Goal: Task Accomplishment & Management: Manage account settings

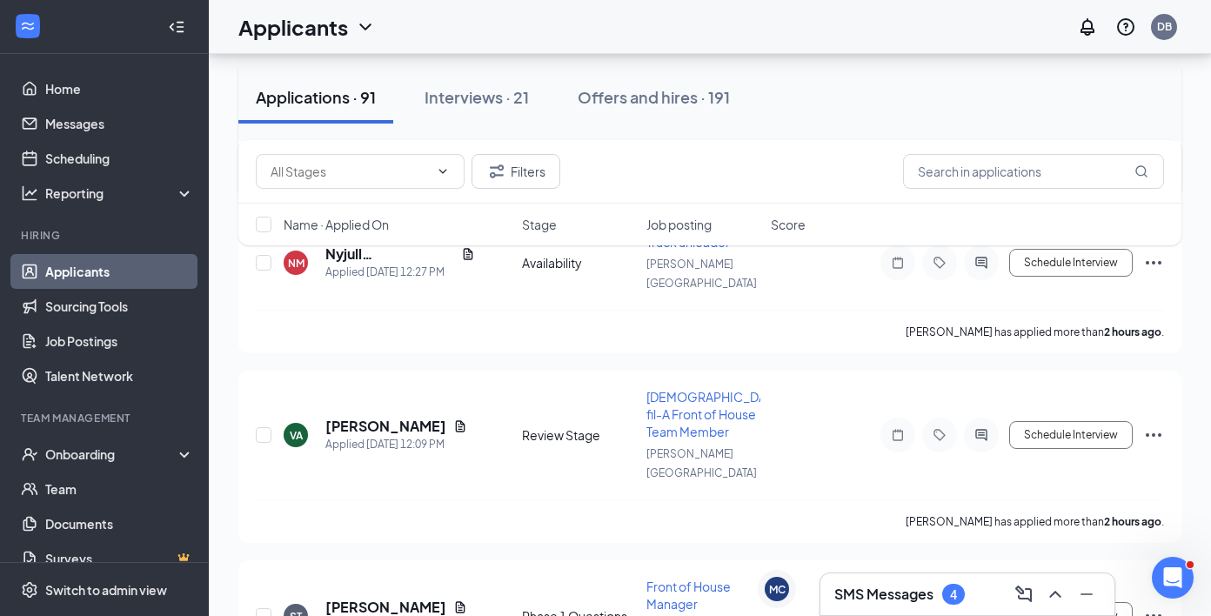
scroll to position [278, 0]
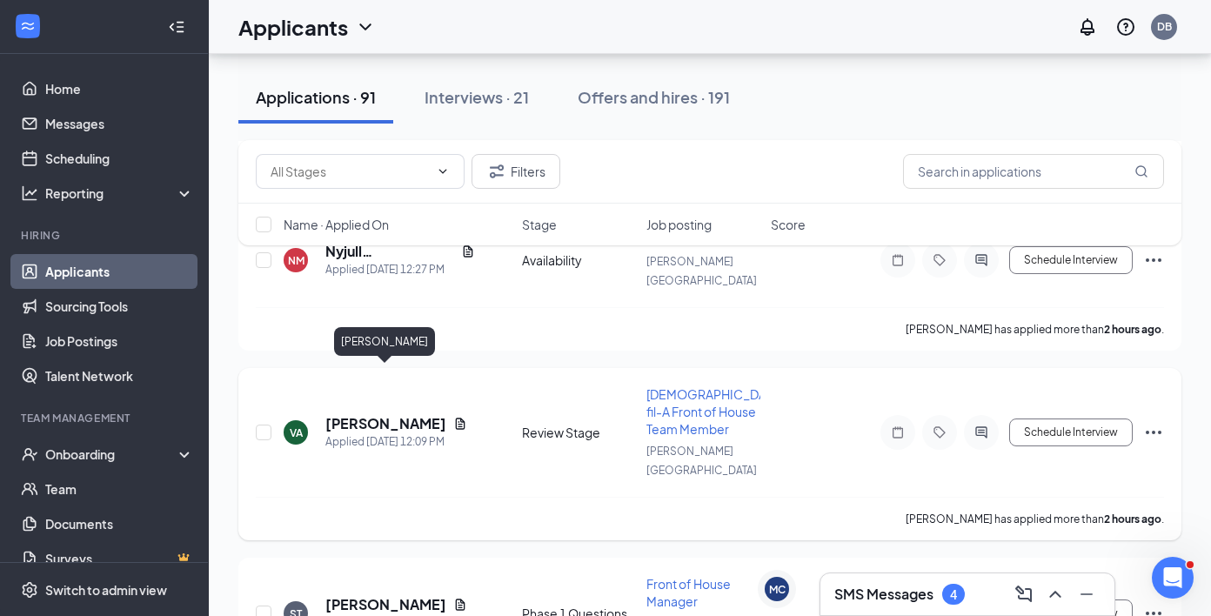
click at [384, 414] on h5 "[PERSON_NAME]" at bounding box center [385, 423] width 121 height 19
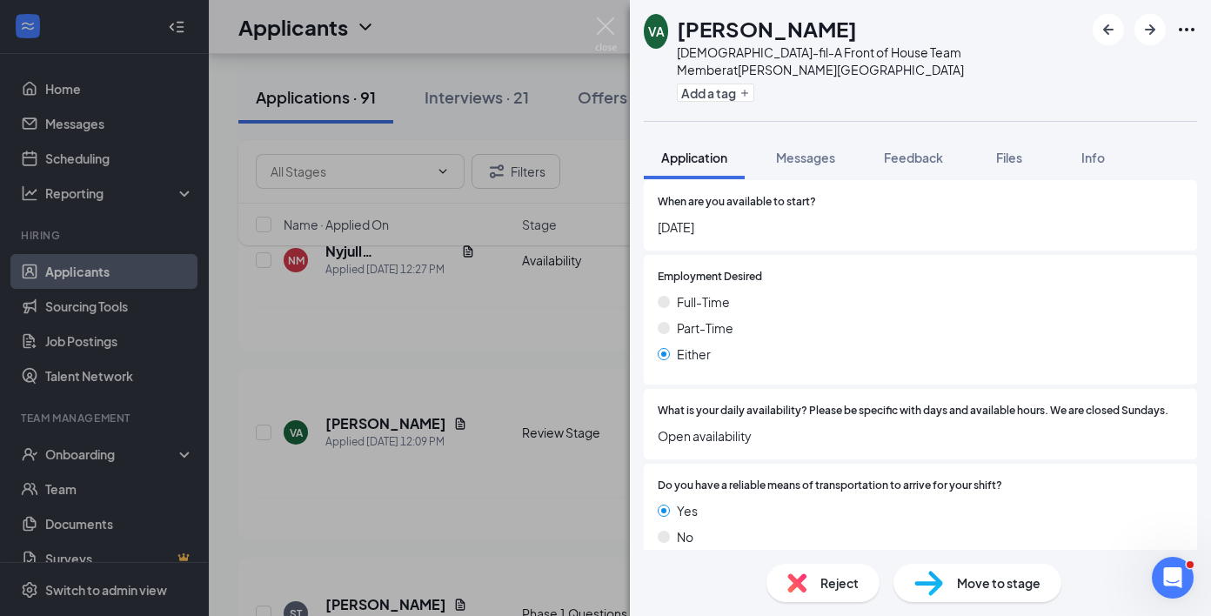
scroll to position [1328, 0]
click at [823, 152] on button "Messages" at bounding box center [805, 157] width 94 height 43
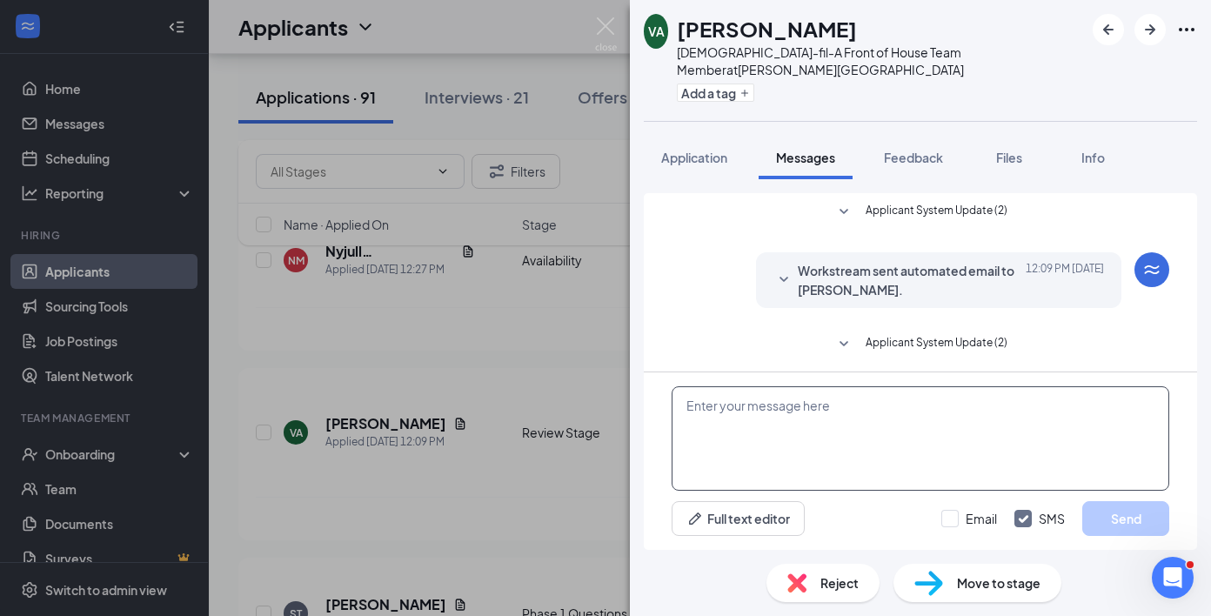
scroll to position [150, 0]
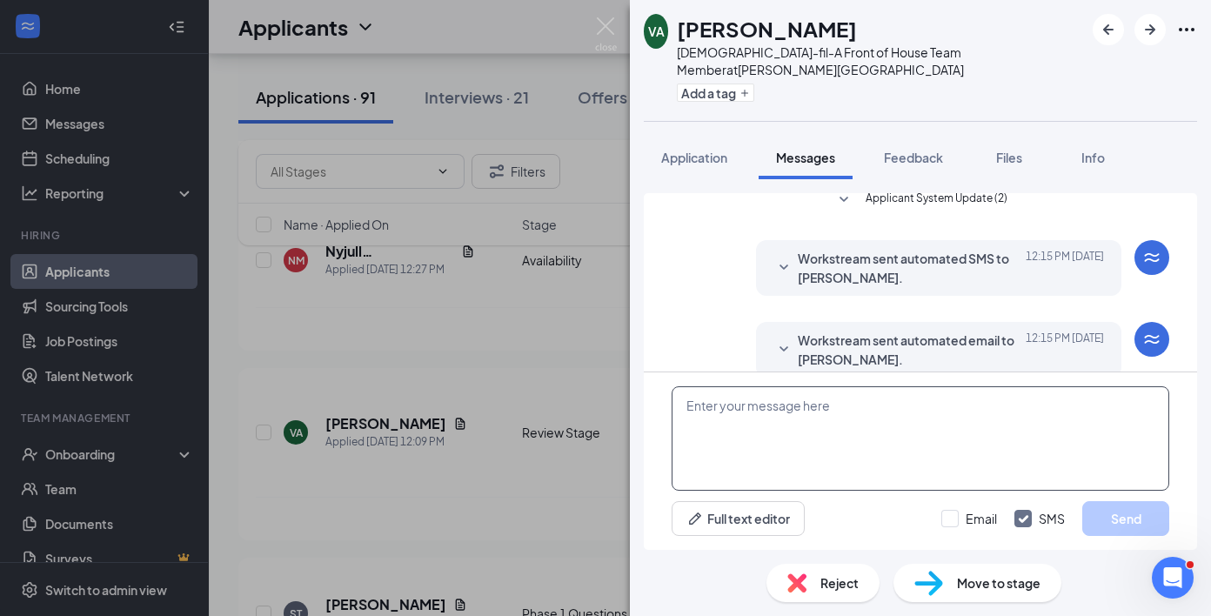
click at [818, 446] on textarea at bounding box center [919, 438] width 497 height 104
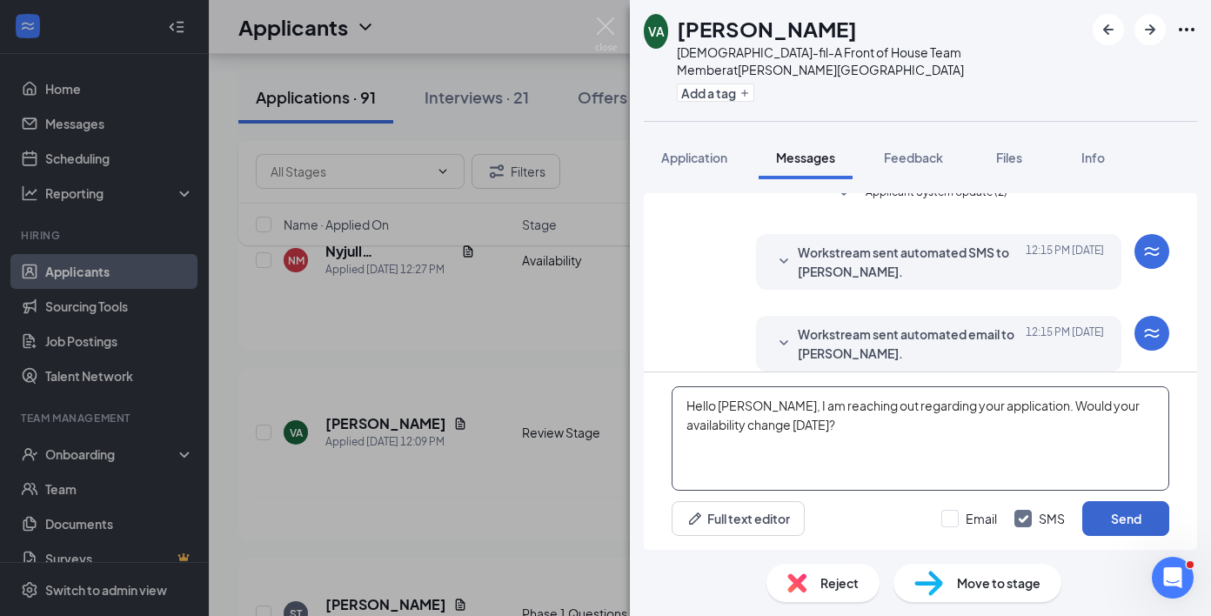
type textarea "Hello [PERSON_NAME], I am reaching out regarding your application. Would your a…"
click at [1124, 532] on button "Send" at bounding box center [1125, 518] width 87 height 35
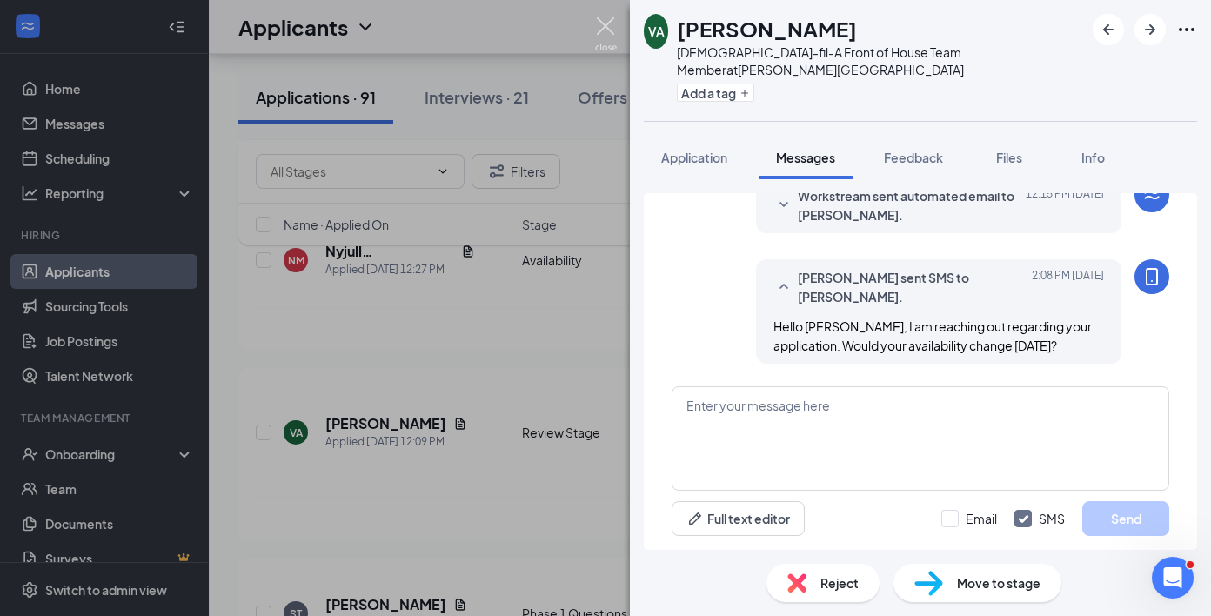
scroll to position [300, 0]
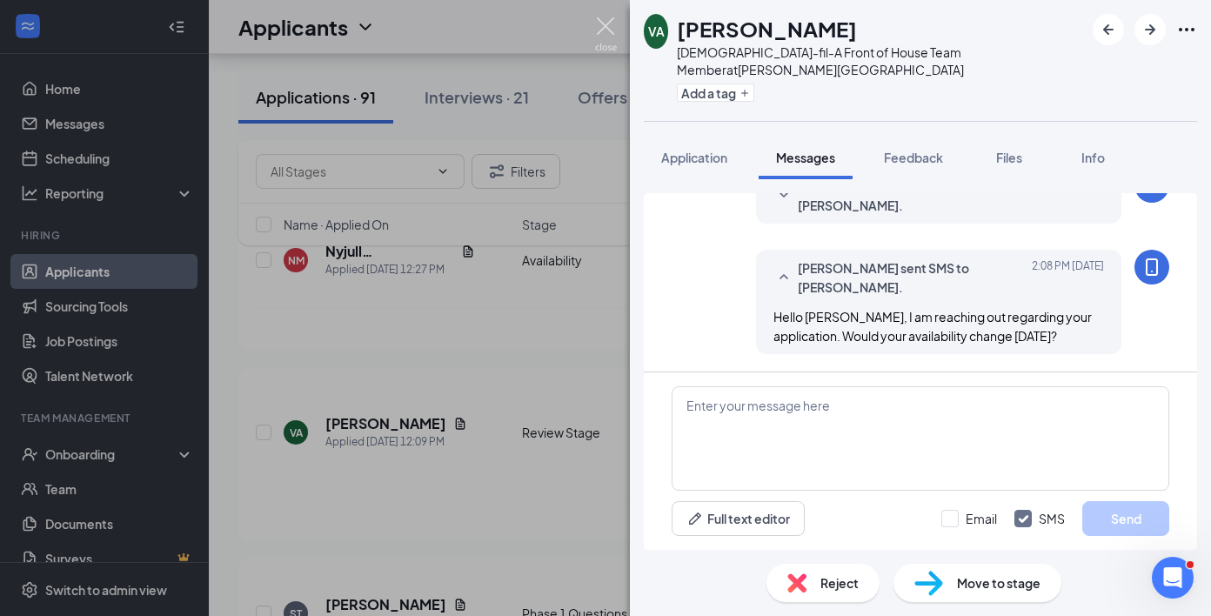
click at [597, 35] on img at bounding box center [606, 34] width 22 height 34
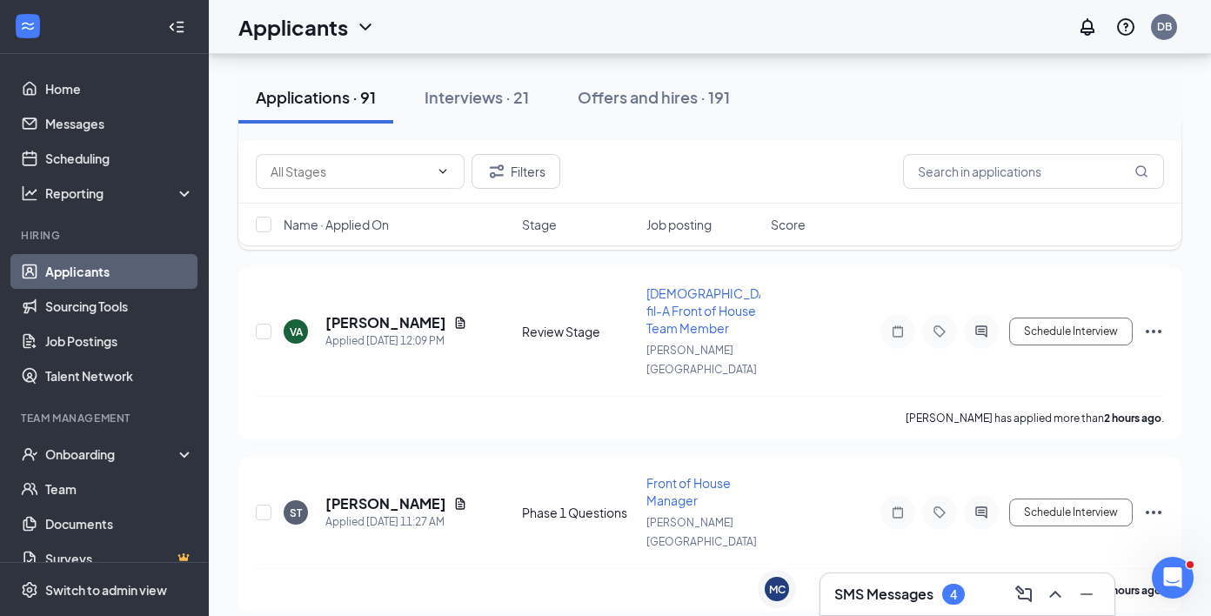
scroll to position [380, 0]
click at [386, 493] on h5 "[PERSON_NAME]" at bounding box center [385, 502] width 121 height 19
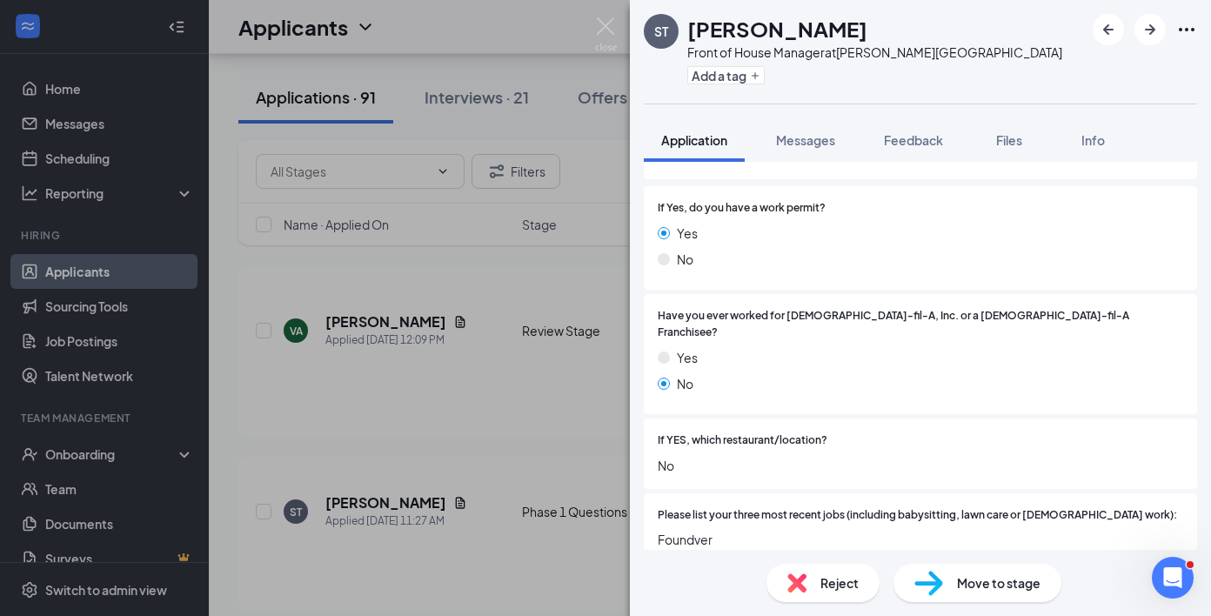
scroll to position [233, 0]
click at [804, 574] on img at bounding box center [796, 582] width 19 height 19
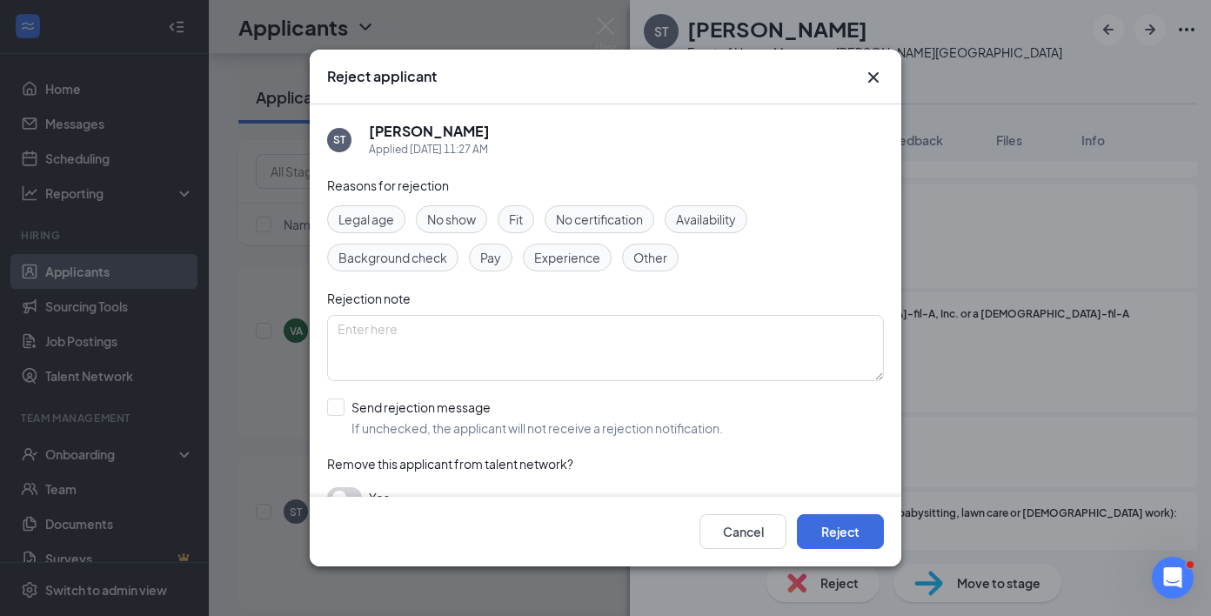
click at [499, 445] on div "Reasons for rejection Legal age No show Fit No certification Availability Backg…" at bounding box center [605, 351] width 557 height 350
click at [504, 428] on span "If unchecked, the applicant will not receive a rejection notification." at bounding box center [536, 427] width 371 height 17
click at [504, 428] on input "Send rejection message If unchecked, the applicant will not receive a rejection…" at bounding box center [525, 417] width 396 height 38
checkbox input "true"
click at [817, 524] on button "Reject" at bounding box center [840, 531] width 87 height 35
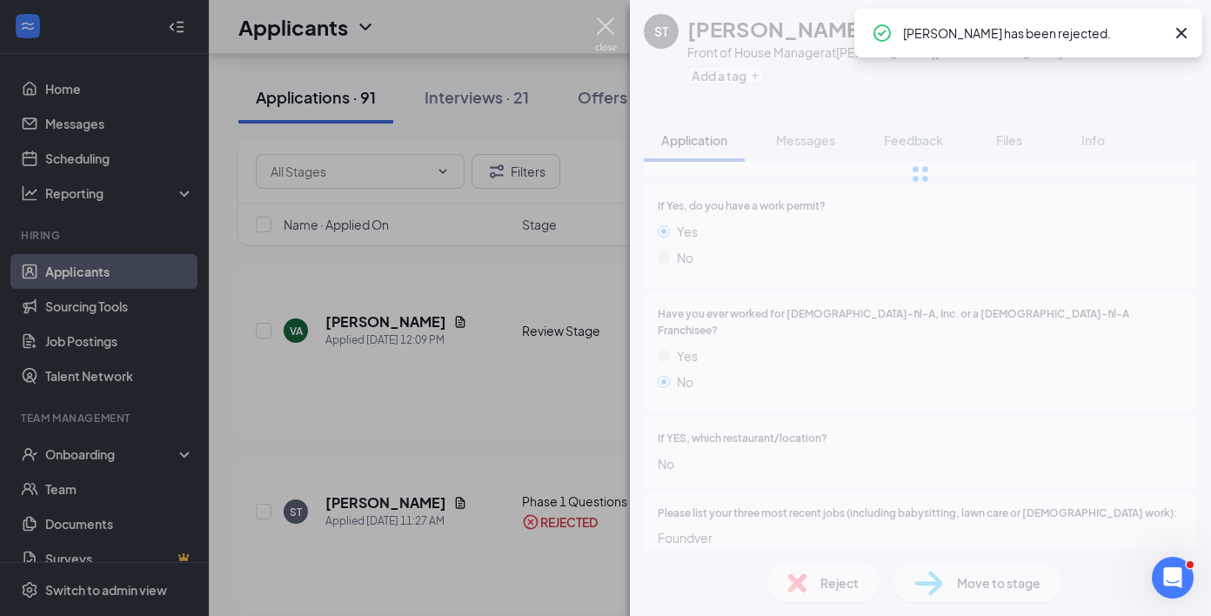
click at [614, 39] on img at bounding box center [606, 34] width 22 height 34
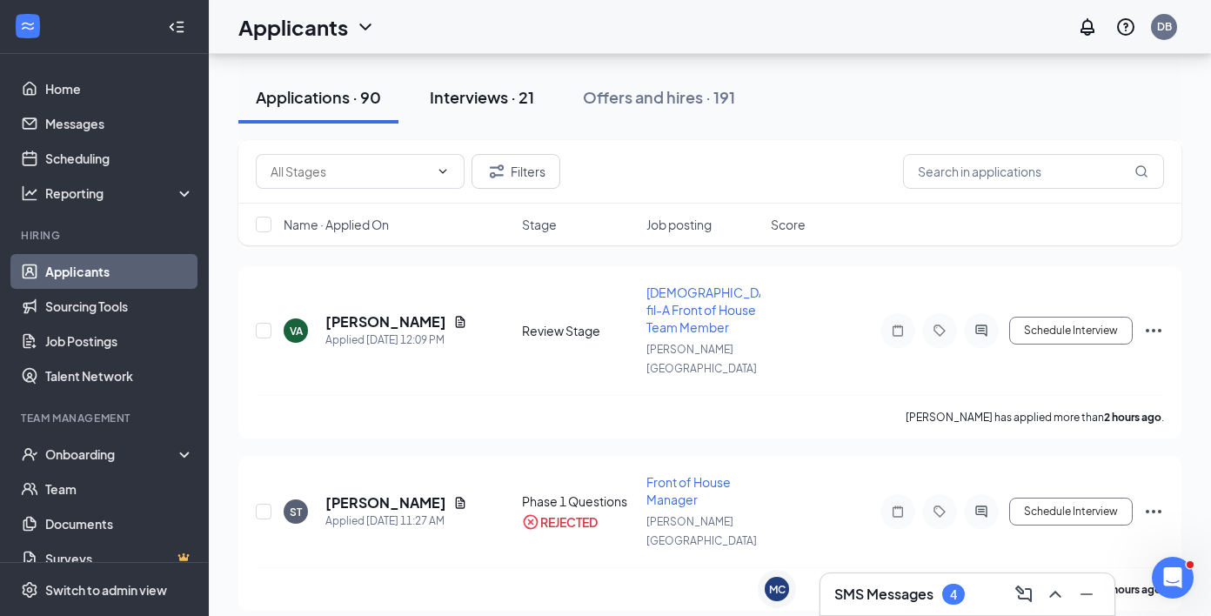
click at [493, 110] on button "Interviews · 21" at bounding box center [481, 97] width 139 height 52
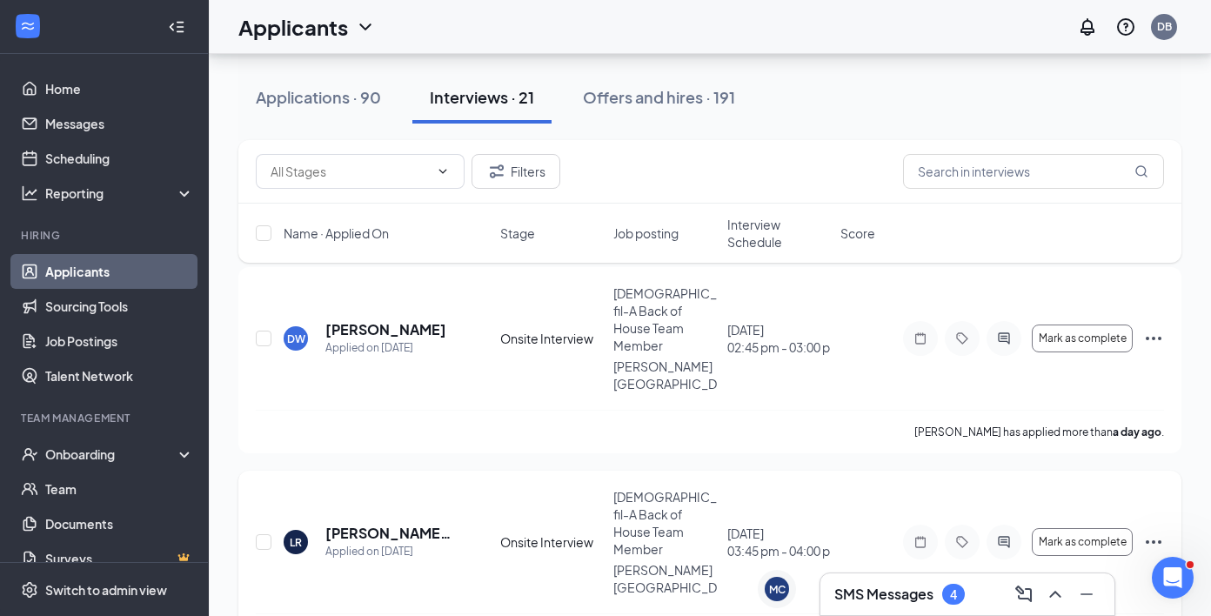
scroll to position [105, 0]
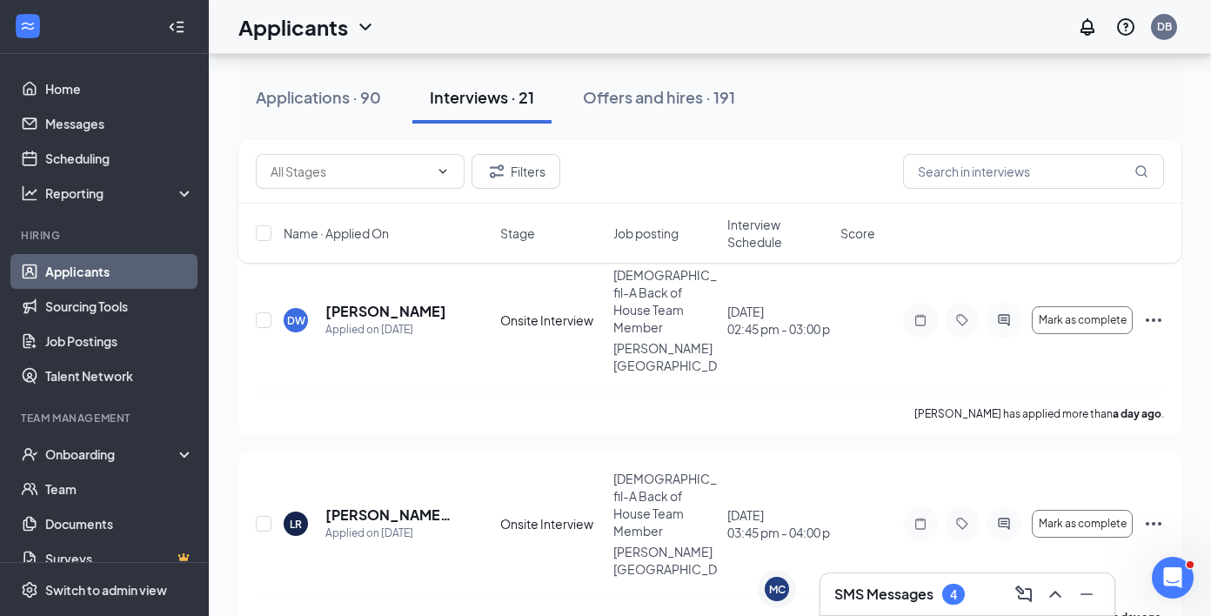
click at [893, 590] on h3 "SMS Messages" at bounding box center [883, 593] width 99 height 19
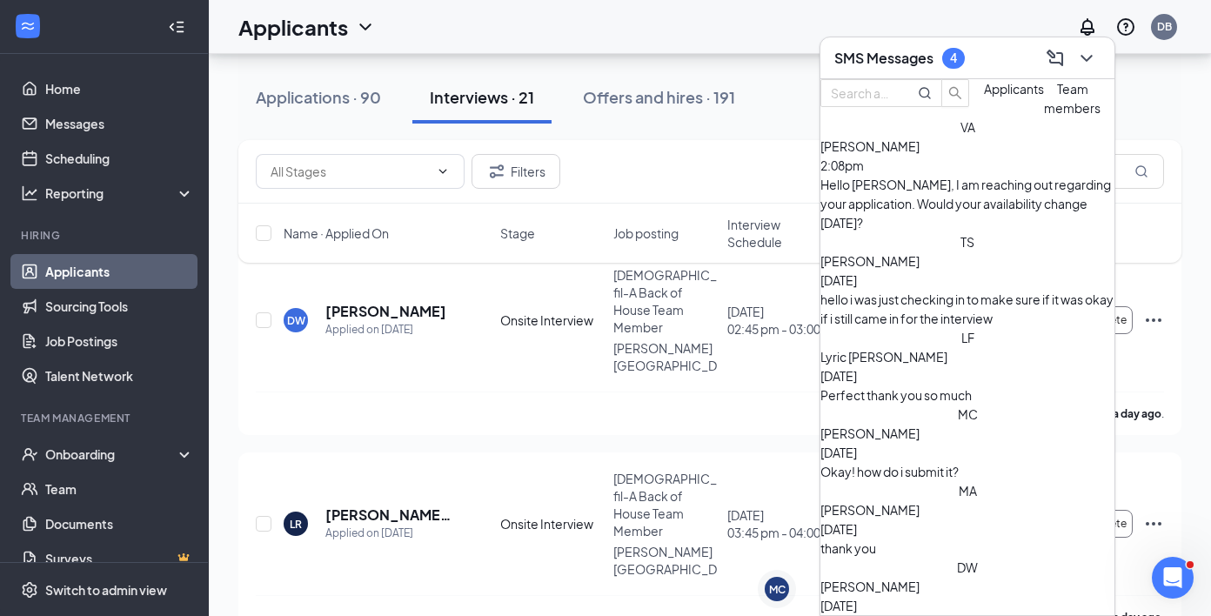
click at [907, 253] on span "[PERSON_NAME]" at bounding box center [869, 261] width 99 height 16
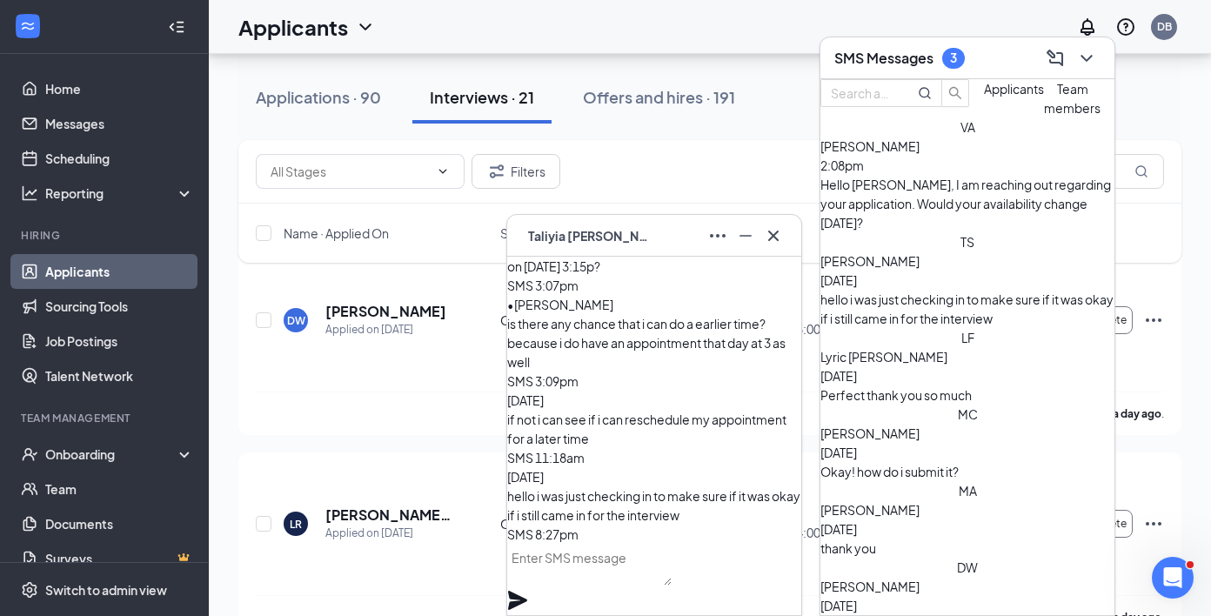
scroll to position [100, 0]
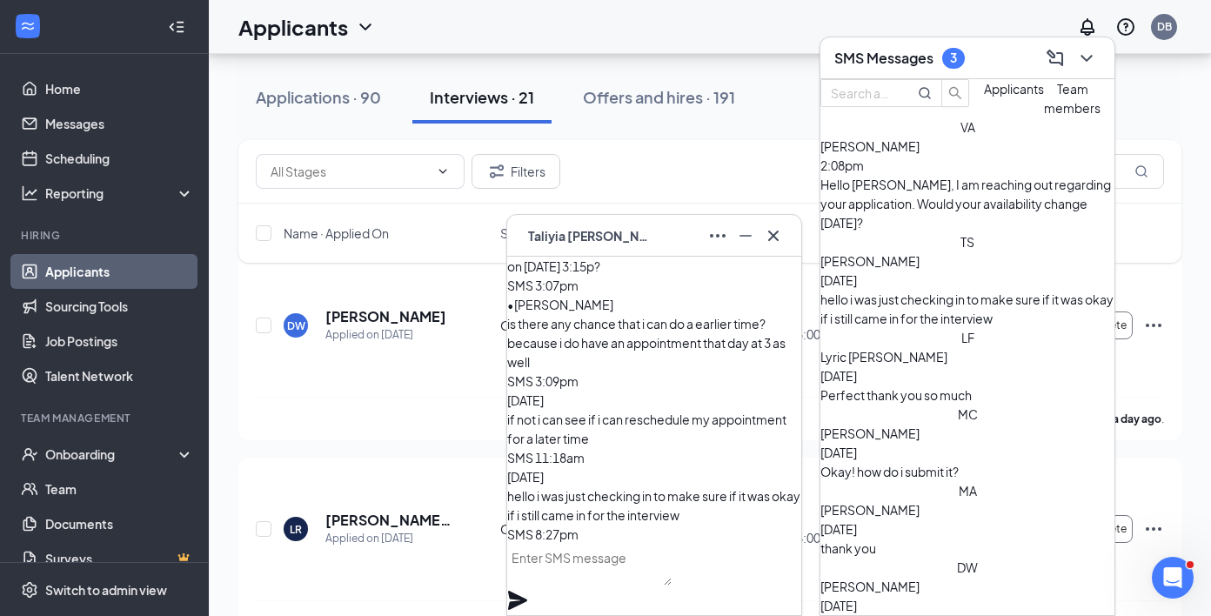
click at [655, 581] on textarea at bounding box center [589, 565] width 164 height 42
type textarea "z"
type textarea "[DATE]?"
click at [527, 591] on icon "Plane" at bounding box center [517, 600] width 19 height 19
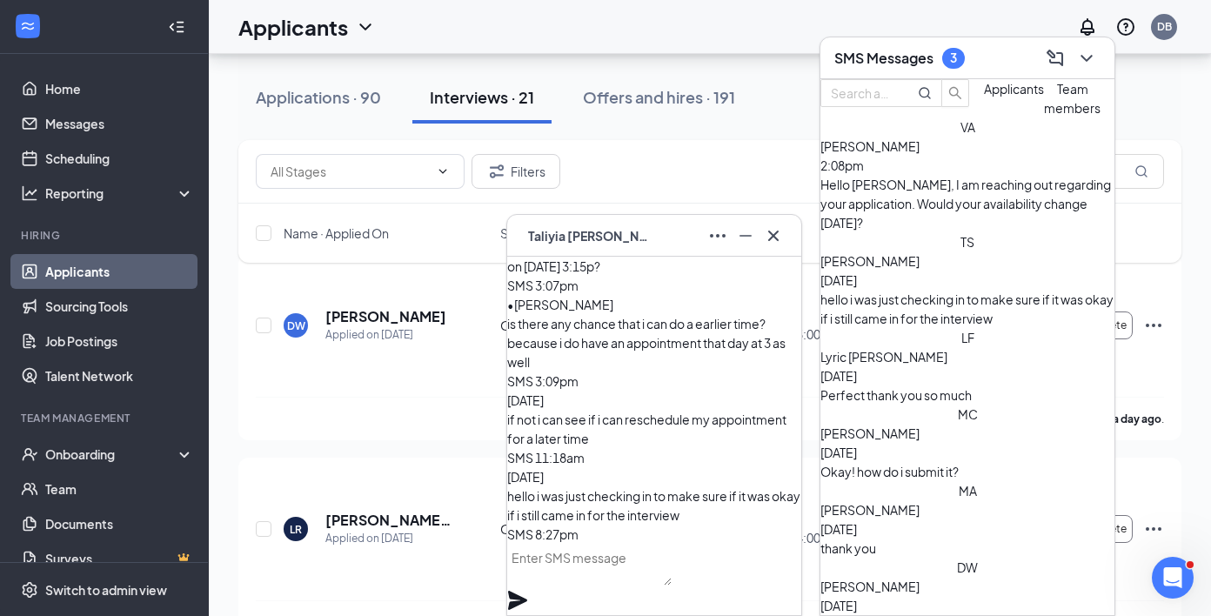
click at [930, 347] on div "Lyric [PERSON_NAME] [DATE] Perfect thank you so much" at bounding box center [967, 375] width 294 height 57
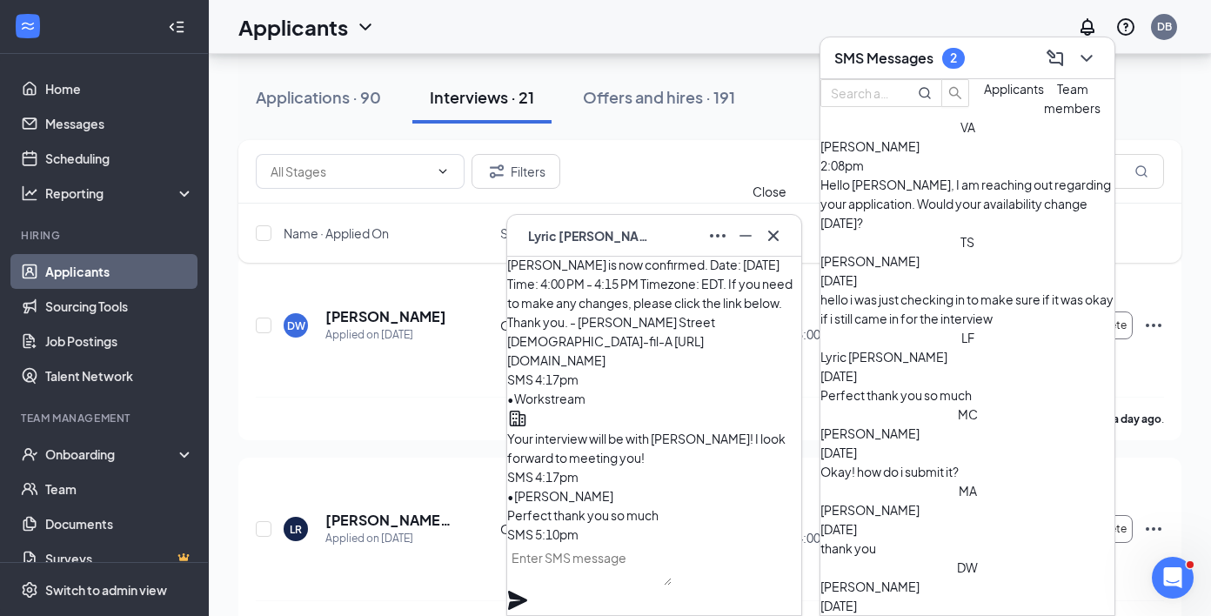
click at [771, 237] on icon "Cross" at bounding box center [773, 235] width 10 height 10
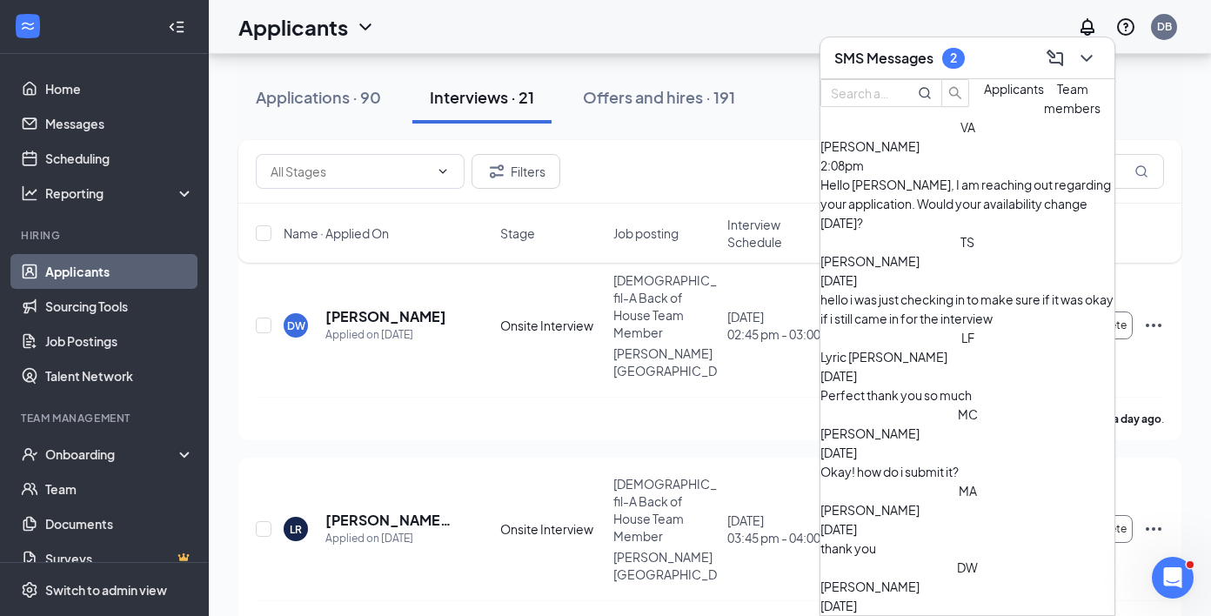
click at [890, 502] on span "[PERSON_NAME]" at bounding box center [869, 510] width 99 height 16
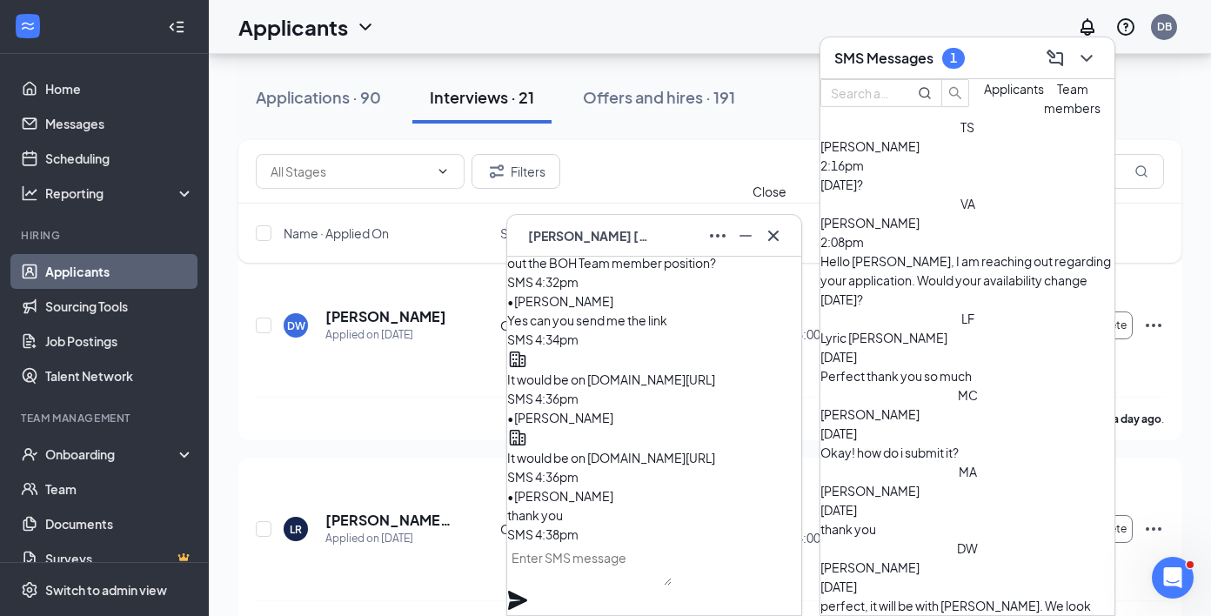
click at [771, 240] on icon "Cross" at bounding box center [773, 235] width 21 height 21
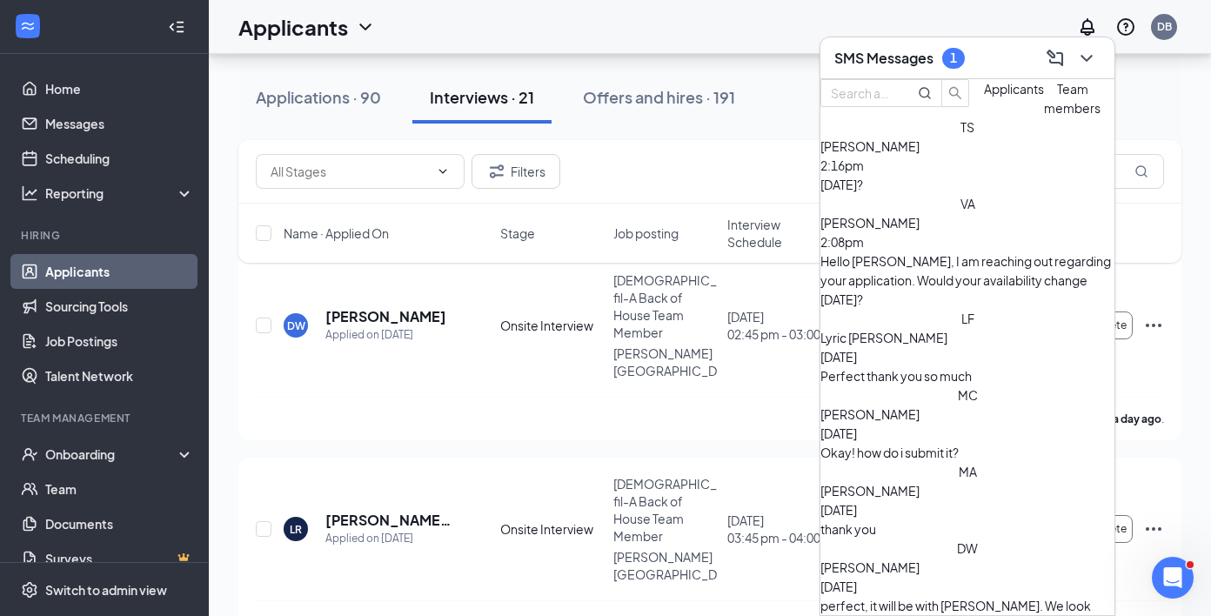
click at [919, 406] on span "[PERSON_NAME]" at bounding box center [869, 414] width 99 height 16
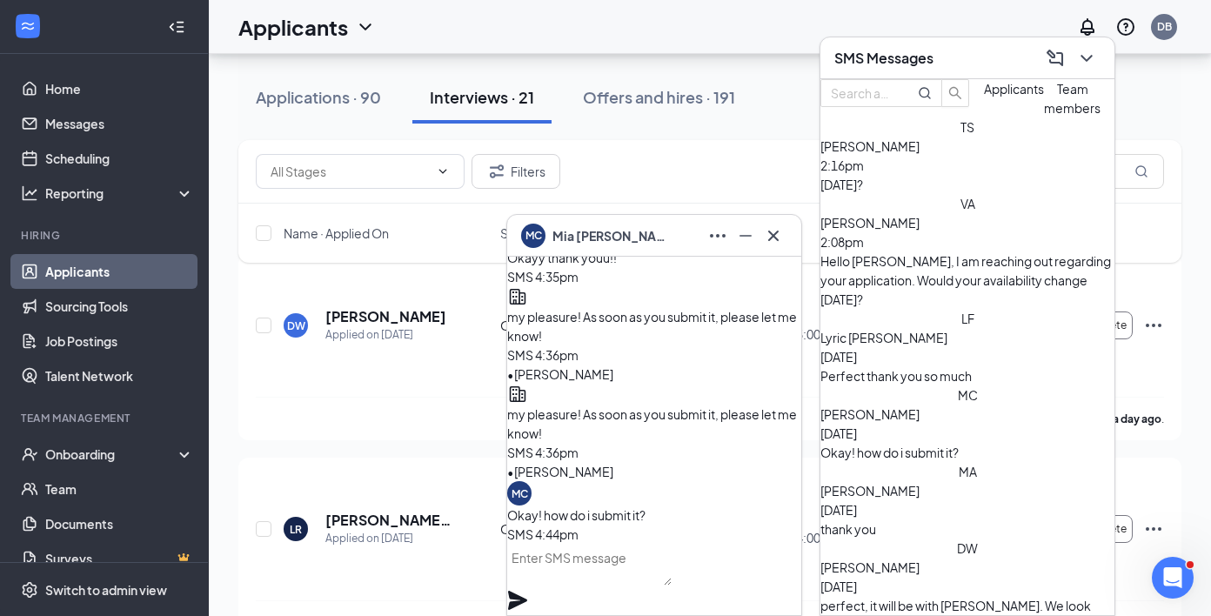
click at [631, 579] on textarea at bounding box center [589, 565] width 164 height 42
type textarea "On [DOMAIN_NAME][URL]"
click at [528, 590] on icon "Plane" at bounding box center [517, 600] width 21 height 21
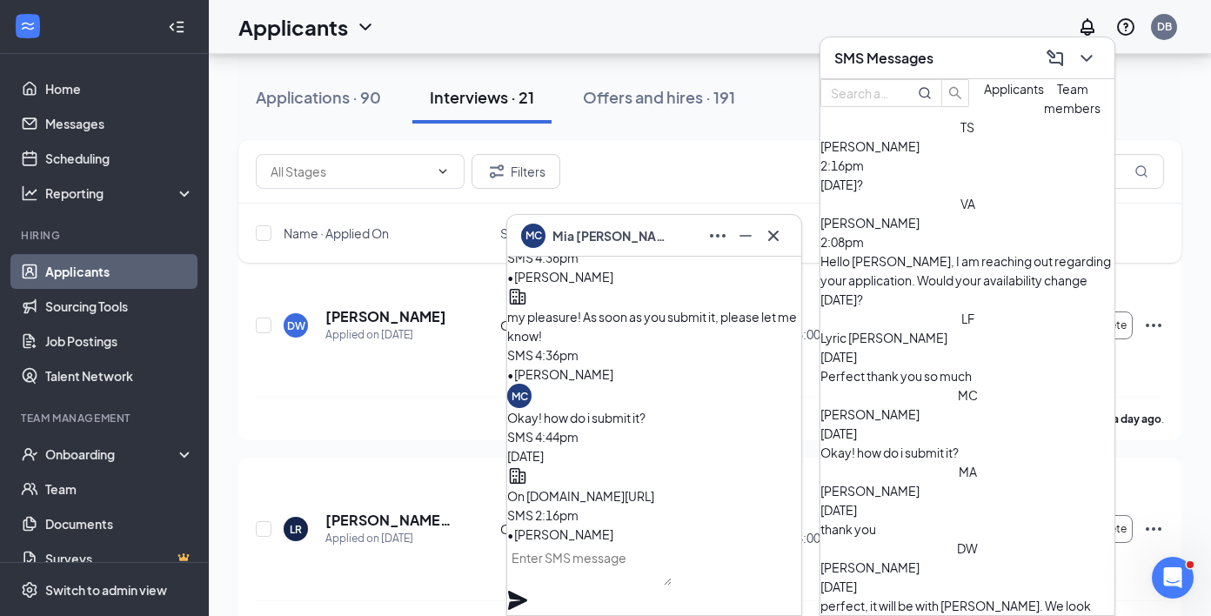
click at [645, 223] on div "MC [PERSON_NAME]" at bounding box center [654, 236] width 266 height 28
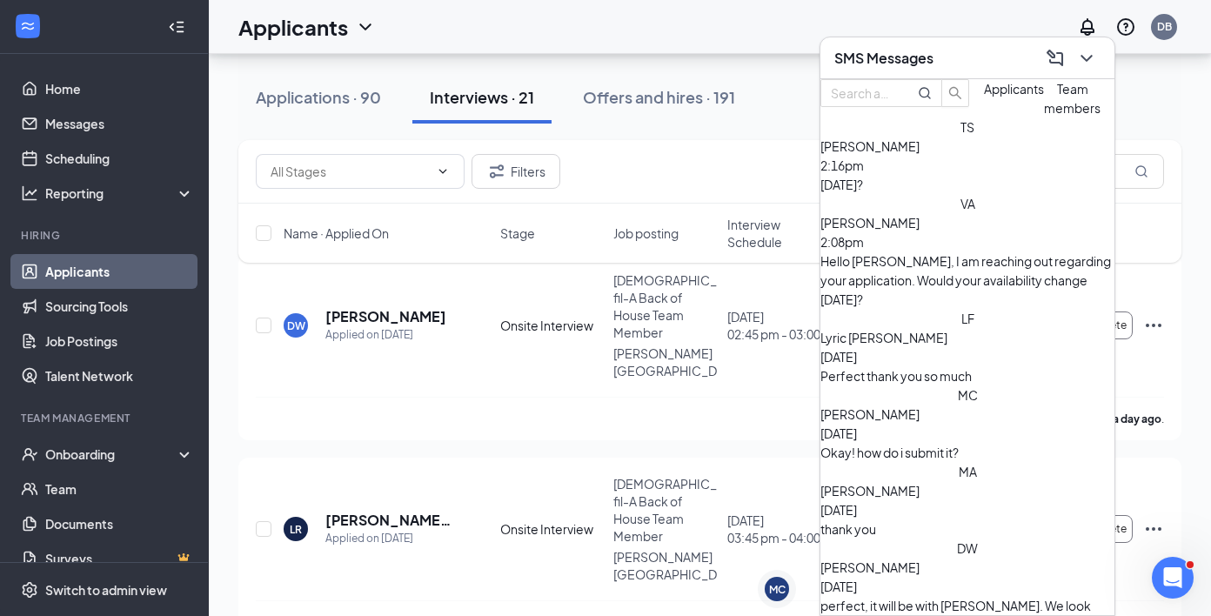
click at [866, 38] on div "SMS Messages" at bounding box center [967, 58] width 294 height 42
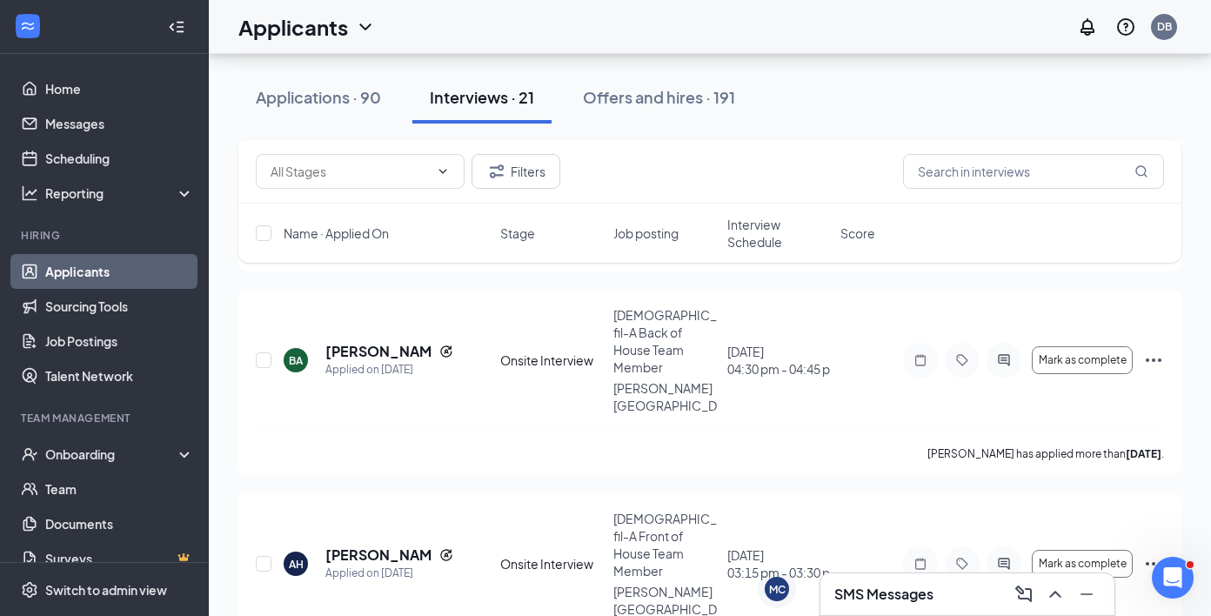
scroll to position [882, 0]
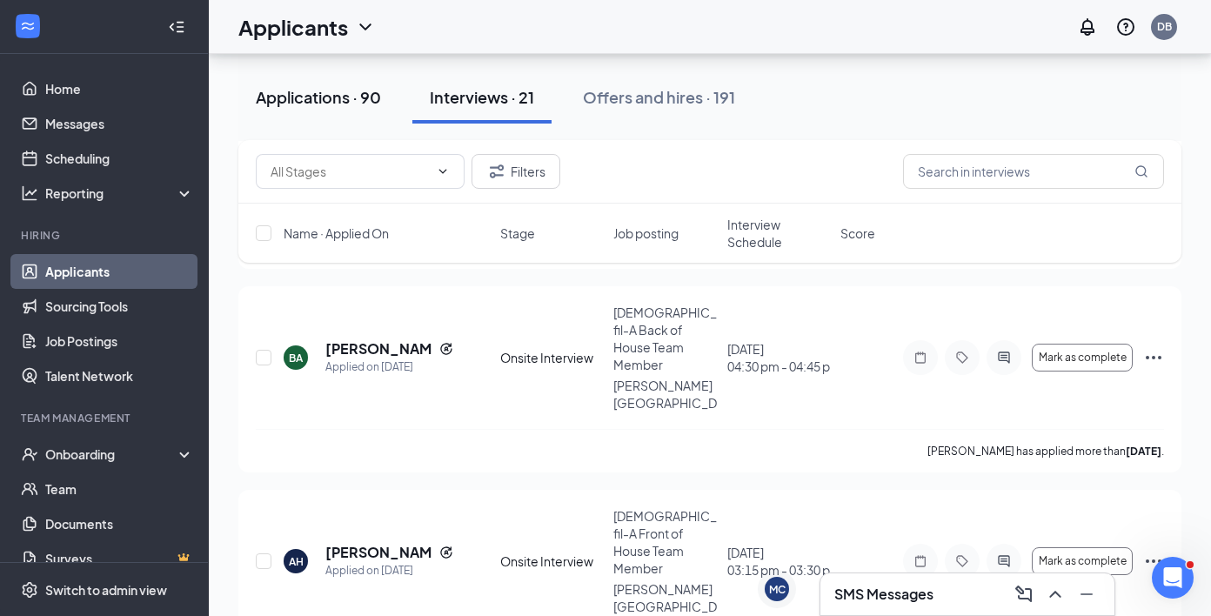
click at [377, 101] on div "Applications · 90" at bounding box center [318, 97] width 125 height 22
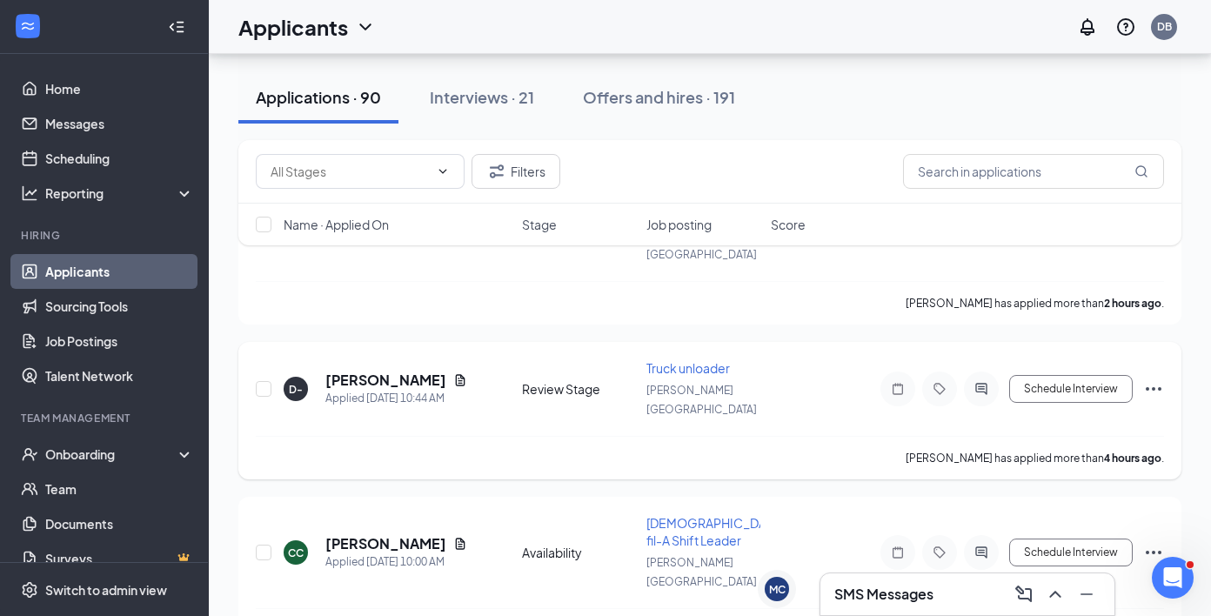
scroll to position [496, 0]
click at [391, 532] on h5 "[PERSON_NAME]" at bounding box center [385, 541] width 121 height 19
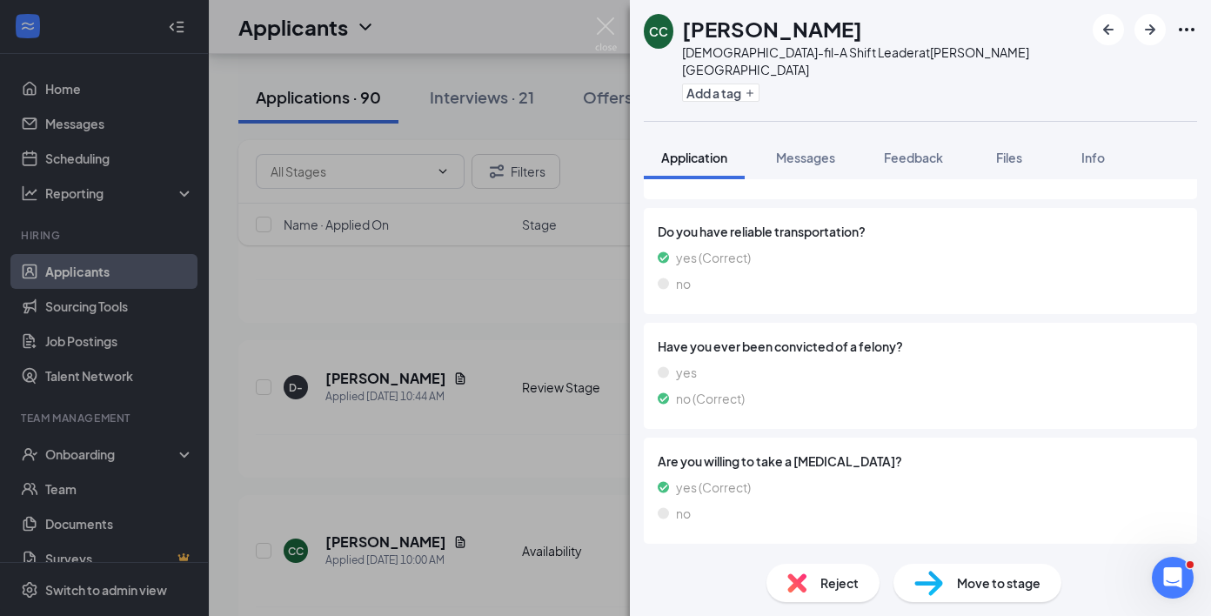
scroll to position [978, 0]
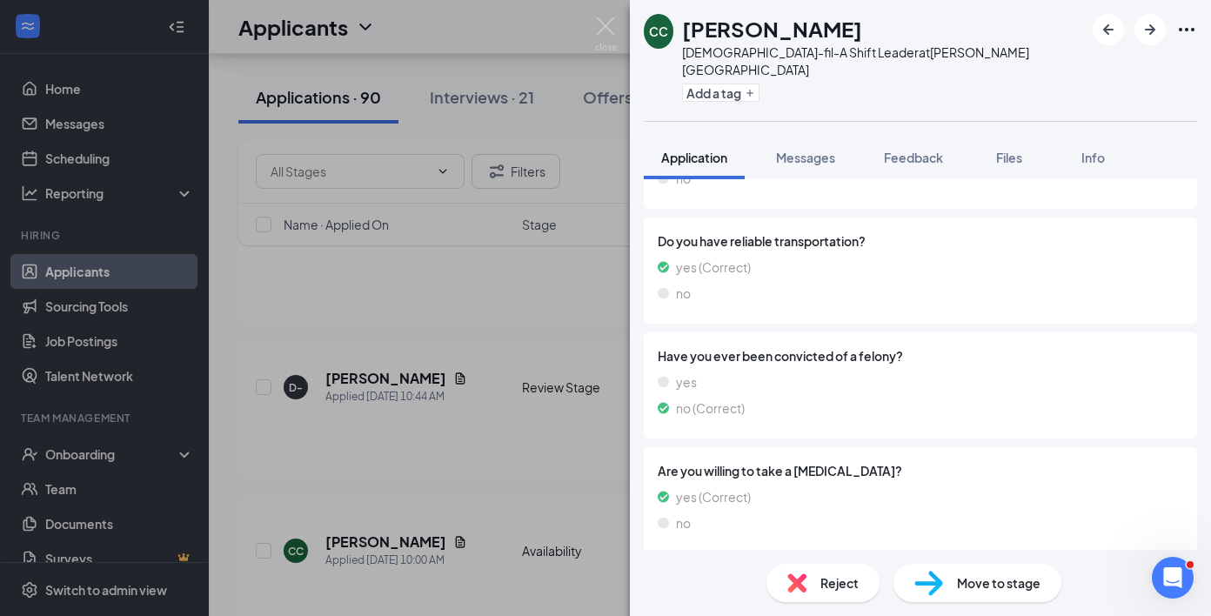
click at [810, 581] on div "Reject" at bounding box center [822, 583] width 113 height 38
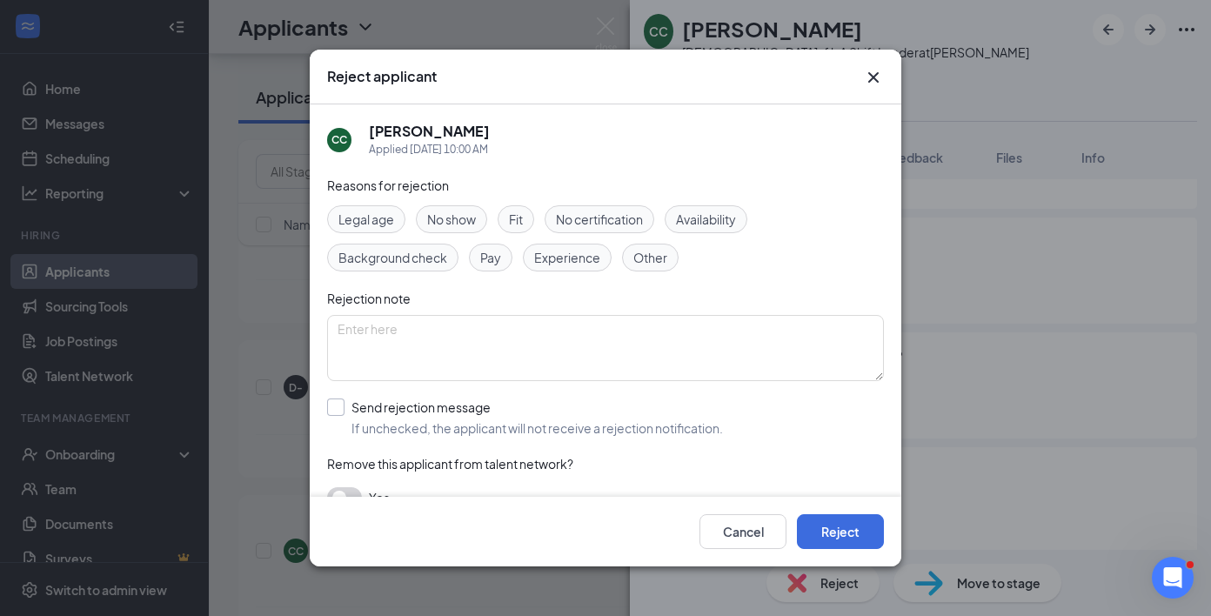
click at [433, 408] on div "Send rejection message" at bounding box center [536, 406] width 371 height 17
click at [433, 408] on input "Send rejection message If unchecked, the applicant will not receive a rejection…" at bounding box center [525, 417] width 396 height 38
checkbox input "true"
click at [835, 517] on button "Reject" at bounding box center [840, 531] width 87 height 35
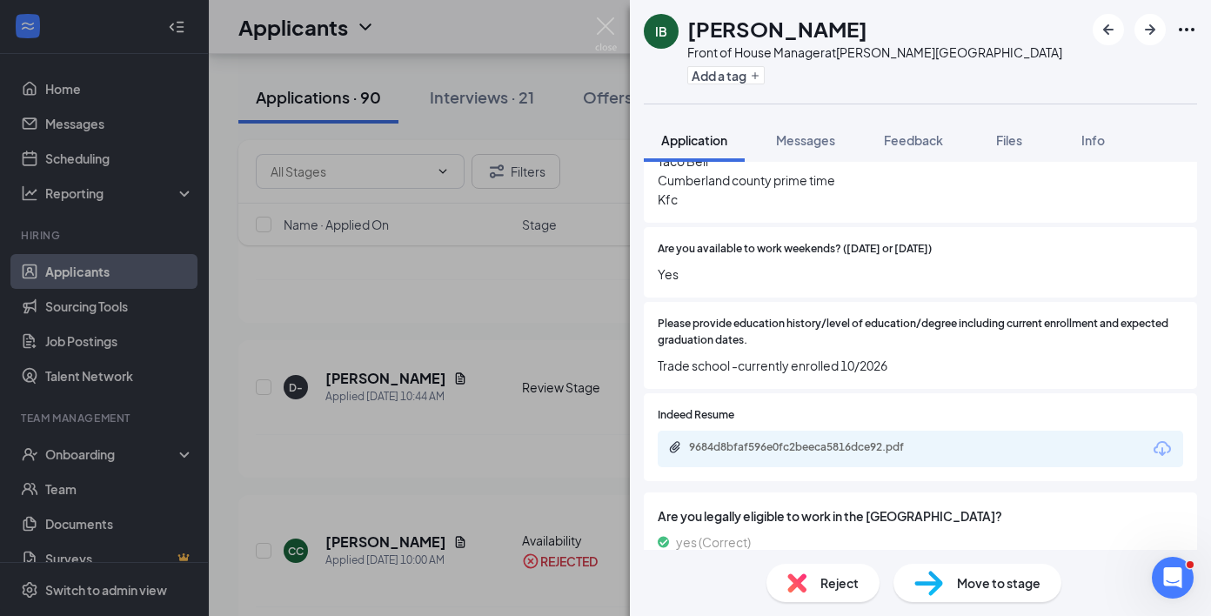
scroll to position [584, 0]
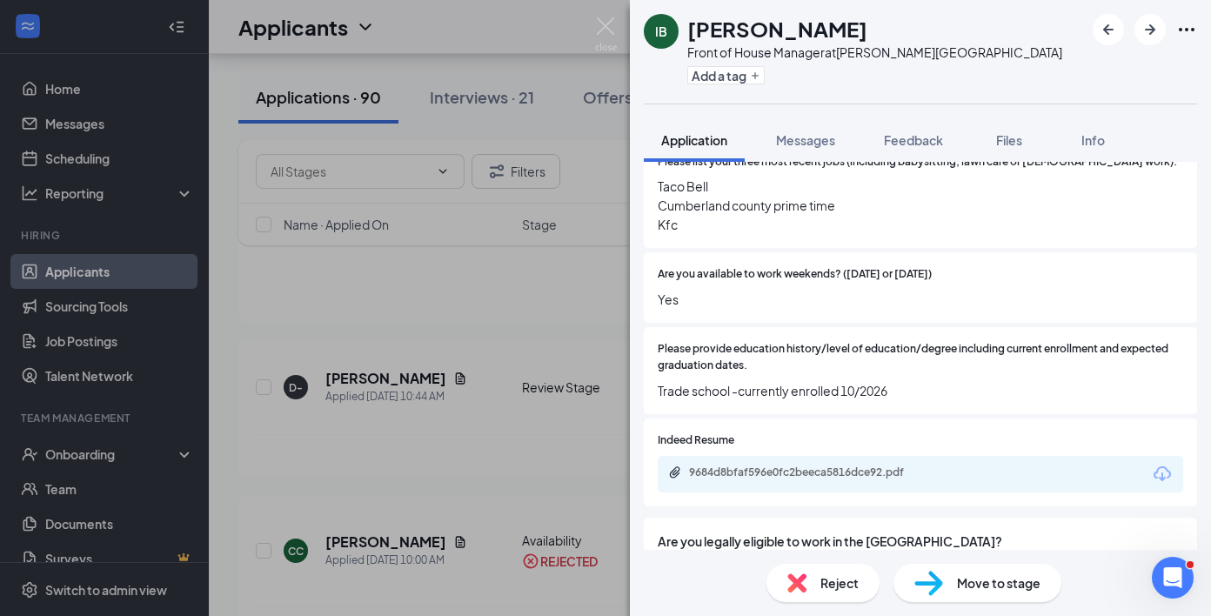
click at [795, 589] on img at bounding box center [796, 582] width 19 height 19
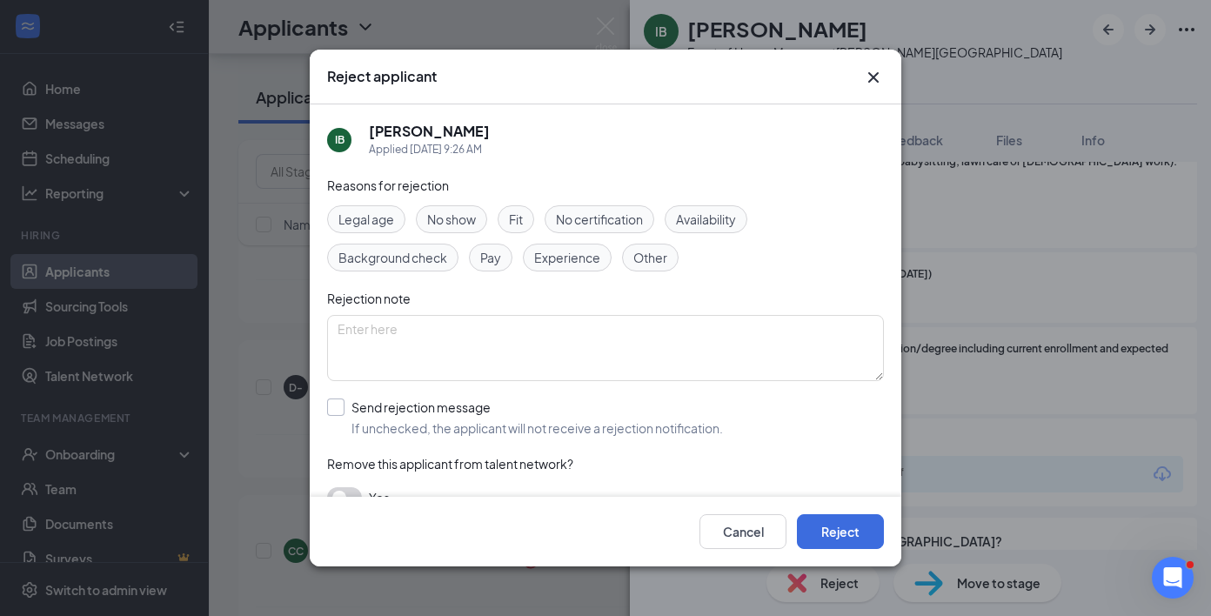
click at [470, 429] on span "If unchecked, the applicant will not receive a rejection notification." at bounding box center [536, 427] width 371 height 17
click at [470, 429] on input "Send rejection message If unchecked, the applicant will not receive a rejection…" at bounding box center [525, 417] width 396 height 38
checkbox input "true"
click at [857, 539] on button "Reject" at bounding box center [840, 531] width 87 height 35
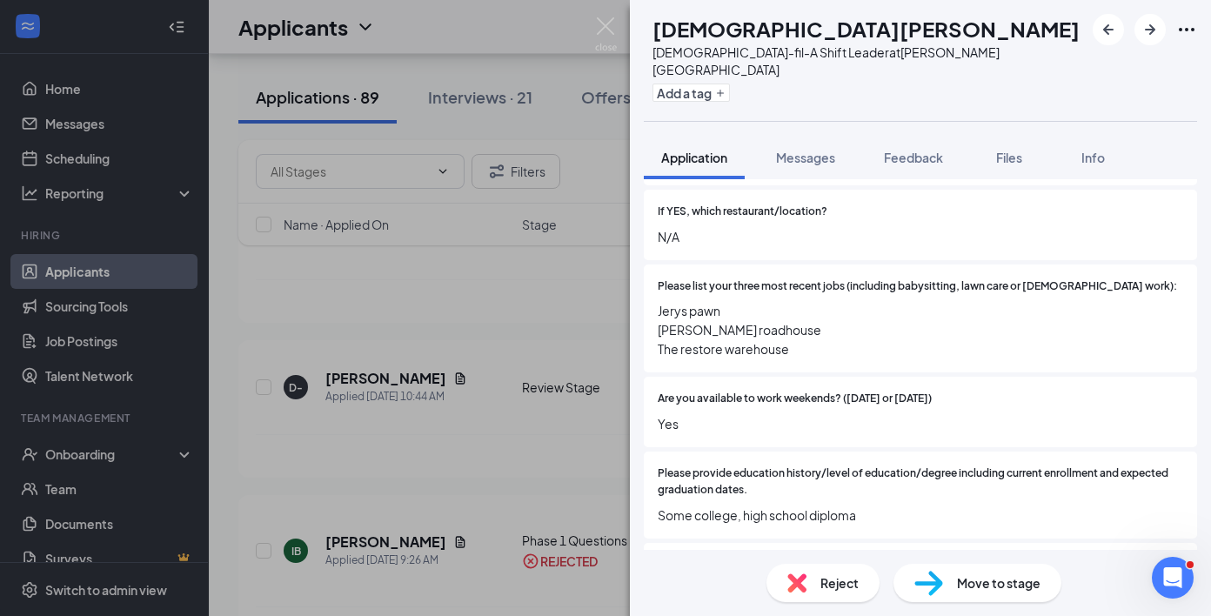
scroll to position [478, 0]
click at [818, 578] on div "Reject" at bounding box center [822, 583] width 113 height 38
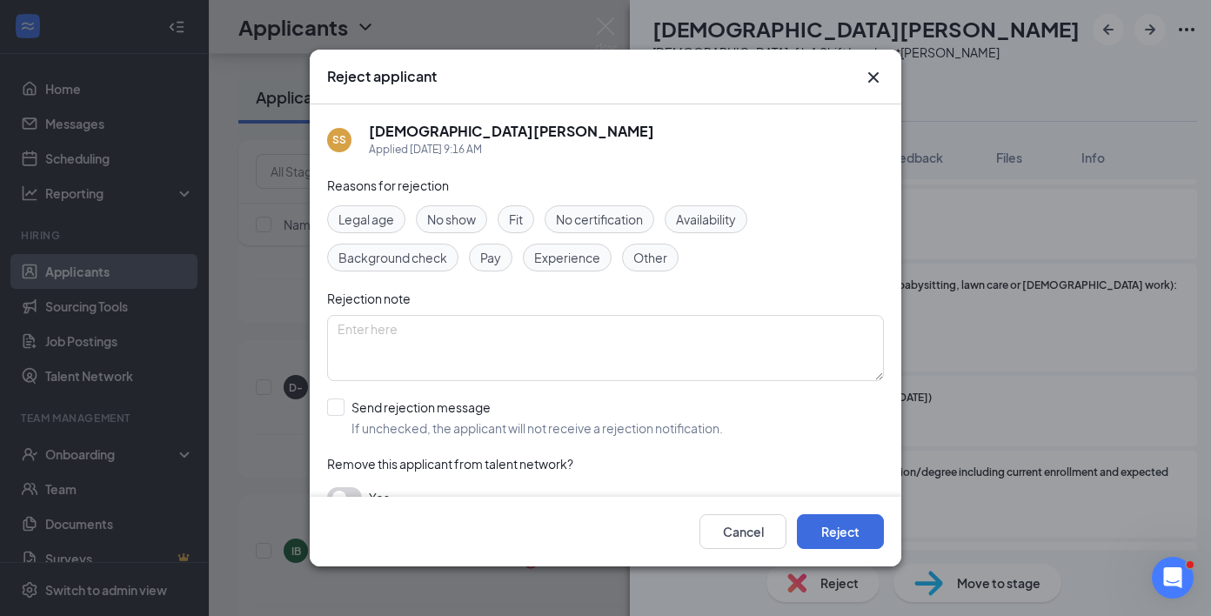
click at [444, 437] on div "Reasons for rejection Legal age No show Fit No certification Availability Backg…" at bounding box center [605, 351] width 557 height 350
click at [450, 407] on div "Send rejection message" at bounding box center [536, 406] width 371 height 17
click at [450, 407] on input "Send rejection message If unchecked, the applicant will not receive a rejection…" at bounding box center [525, 417] width 396 height 38
checkbox input "true"
click at [817, 535] on button "Reject" at bounding box center [840, 531] width 87 height 35
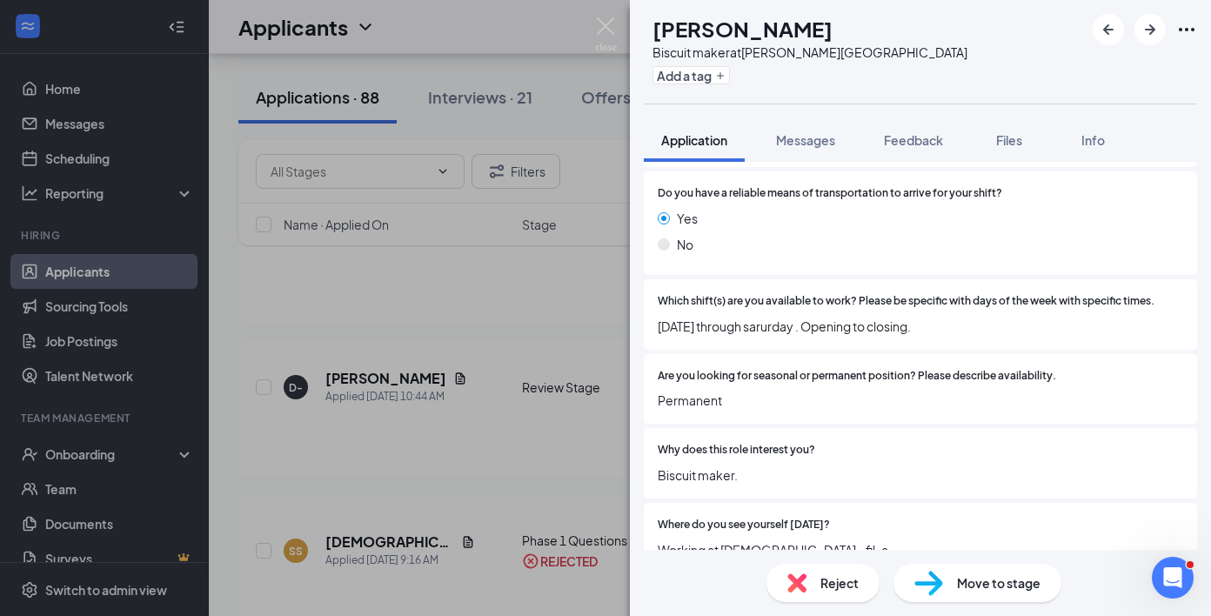
scroll to position [1659, 0]
click at [813, 586] on div "Reject" at bounding box center [822, 583] width 113 height 38
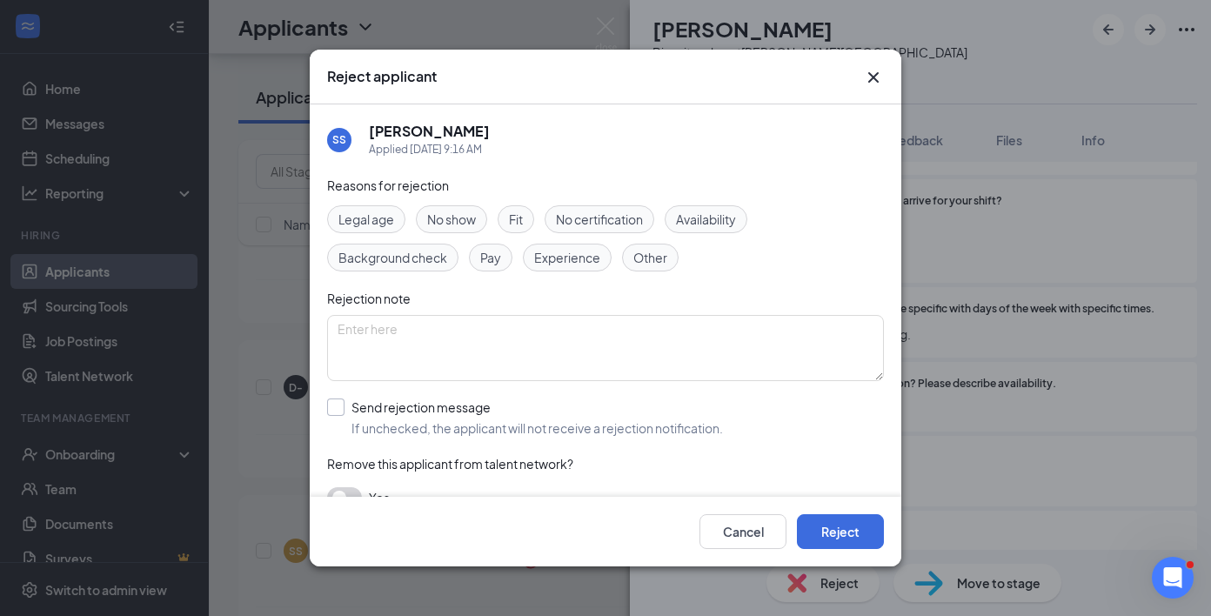
click at [370, 415] on div "Send rejection message" at bounding box center [536, 406] width 371 height 17
click at [370, 415] on input "Send rejection message If unchecked, the applicant will not receive a rejection…" at bounding box center [525, 417] width 396 height 38
checkbox input "true"
click at [834, 517] on button "Reject" at bounding box center [840, 531] width 87 height 35
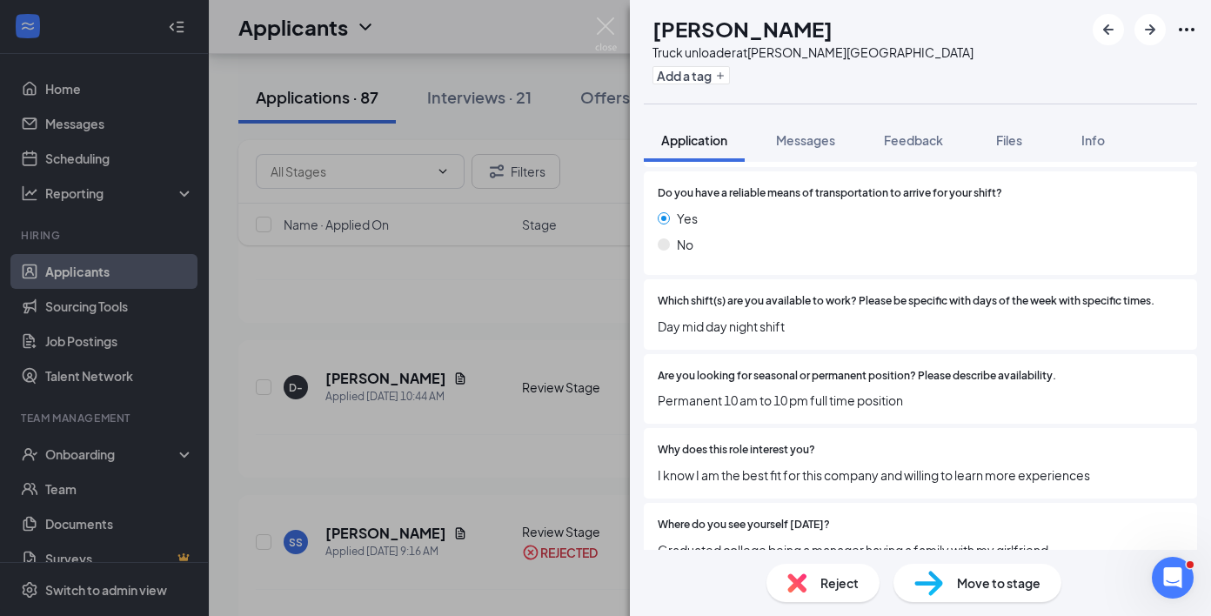
scroll to position [1639, 0]
click at [596, 38] on img at bounding box center [606, 34] width 22 height 34
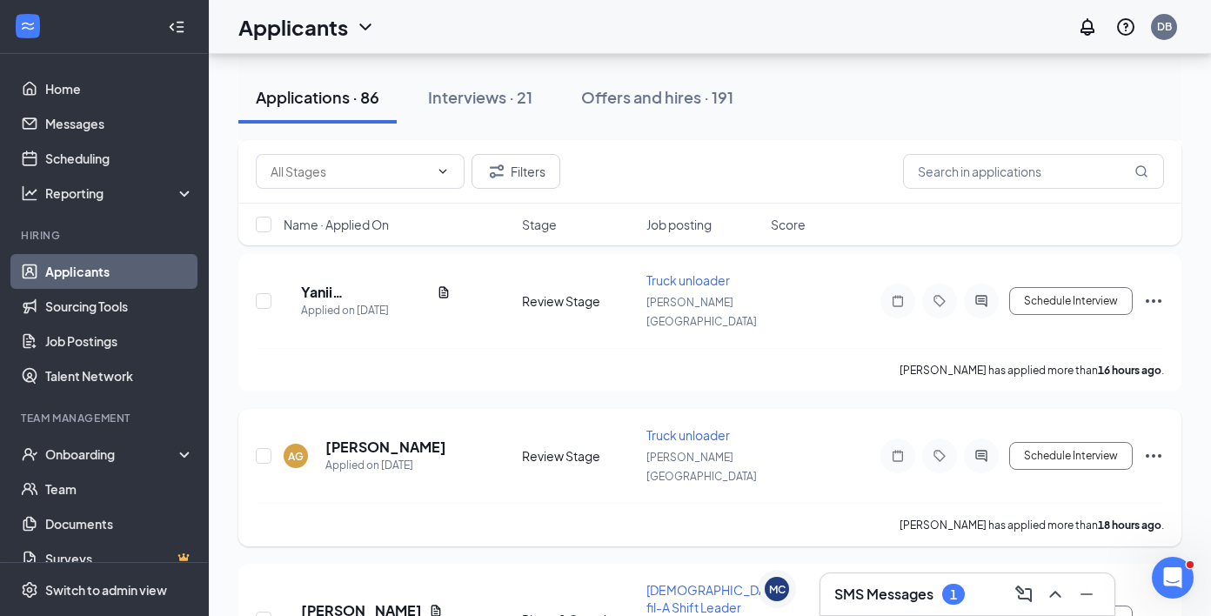
scroll to position [1512, 0]
click at [422, 599] on h5 "[PERSON_NAME]" at bounding box center [361, 608] width 121 height 19
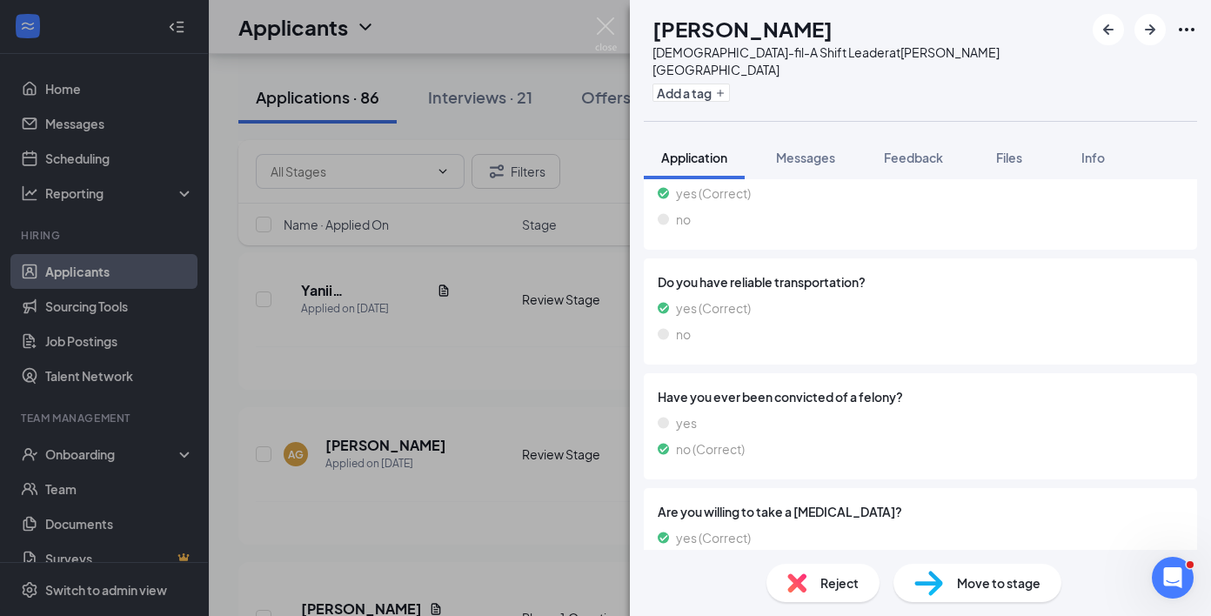
scroll to position [971, 0]
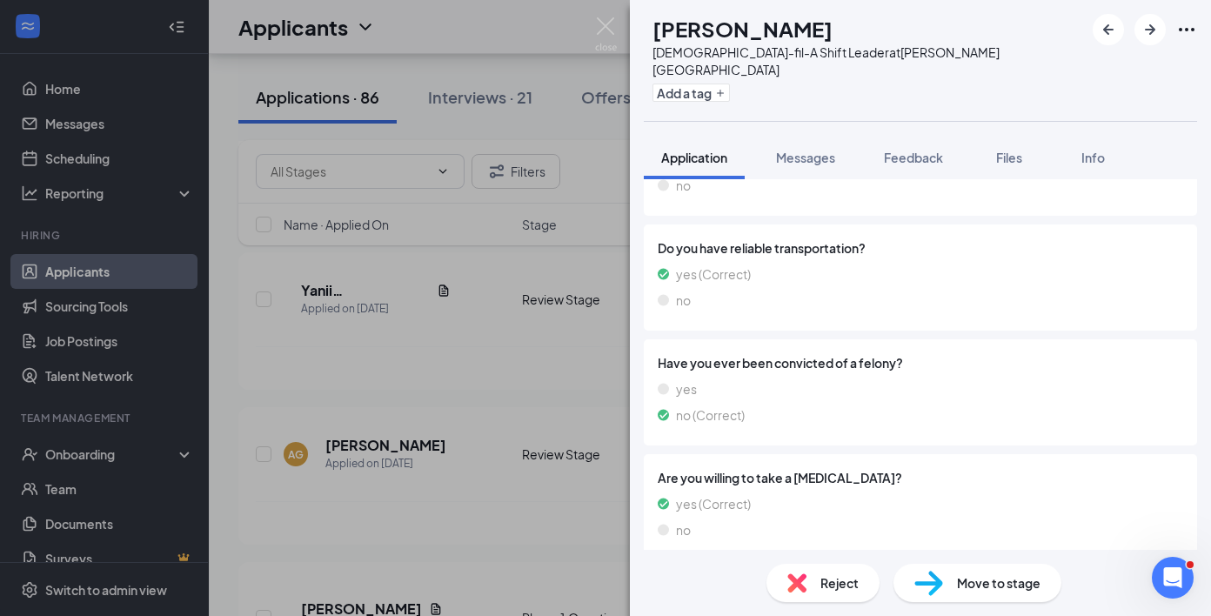
click at [792, 570] on div "Reject" at bounding box center [822, 583] width 113 height 38
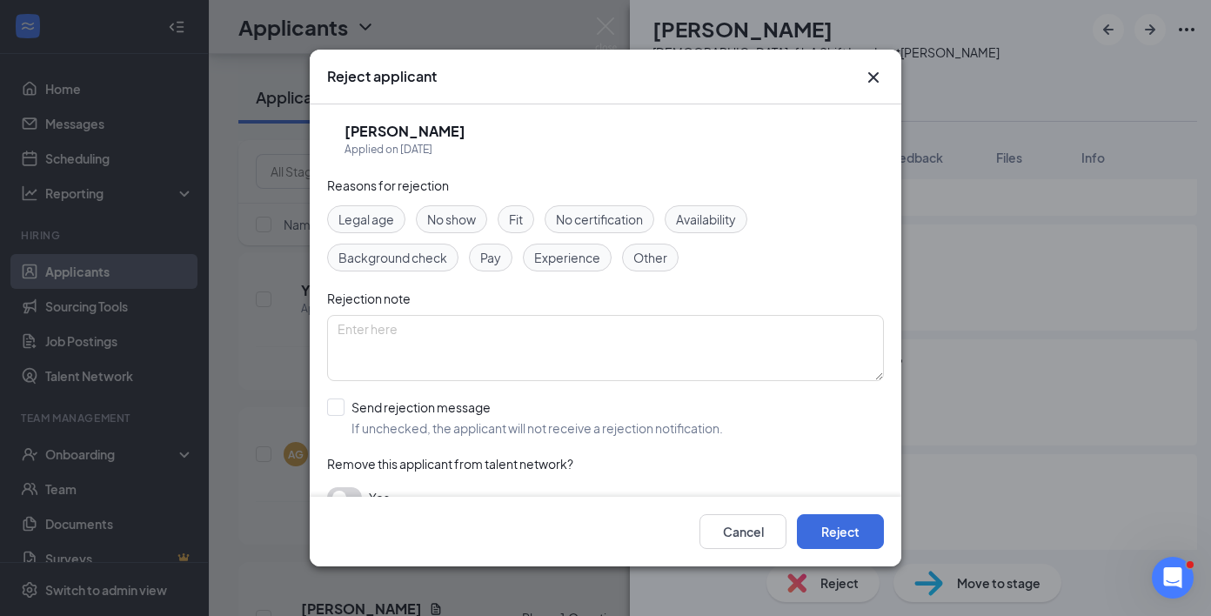
click at [528, 446] on div "Reasons for rejection Legal age No show Fit No certification Availability Backg…" at bounding box center [605, 351] width 557 height 350
click at [534, 430] on span "If unchecked, the applicant will not receive a rejection notification." at bounding box center [536, 427] width 371 height 17
click at [534, 430] on input "Send rejection message If unchecked, the applicant will not receive a rejection…" at bounding box center [525, 417] width 396 height 38
checkbox input "true"
click at [857, 533] on button "Reject" at bounding box center [840, 531] width 87 height 35
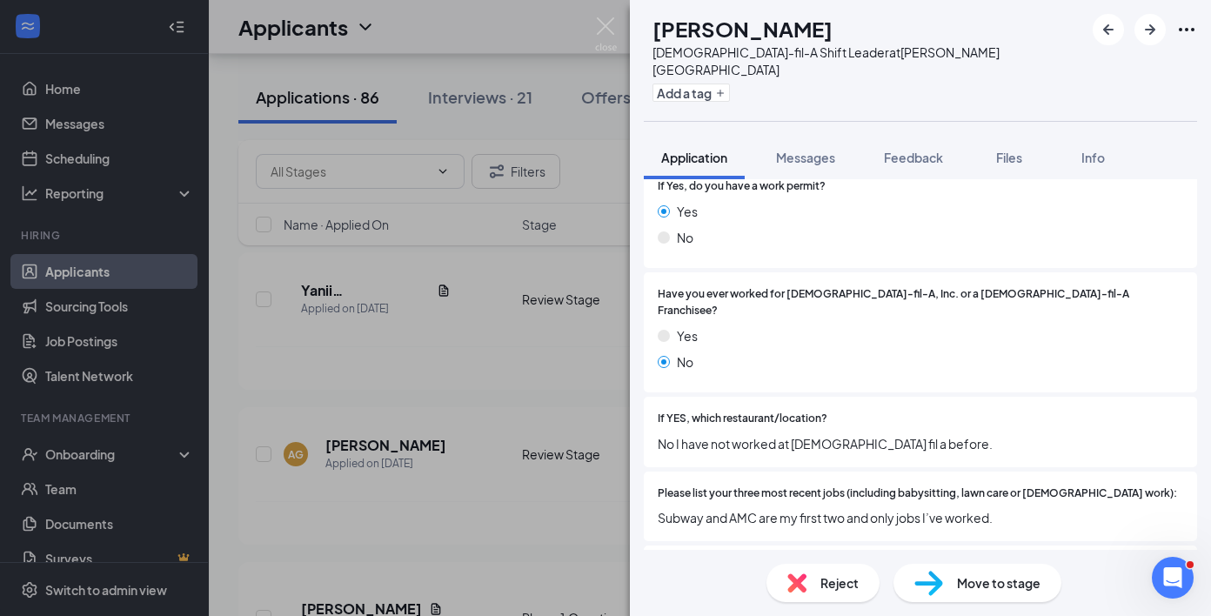
scroll to position [272, 0]
click at [822, 599] on div "Reject" at bounding box center [822, 583] width 113 height 38
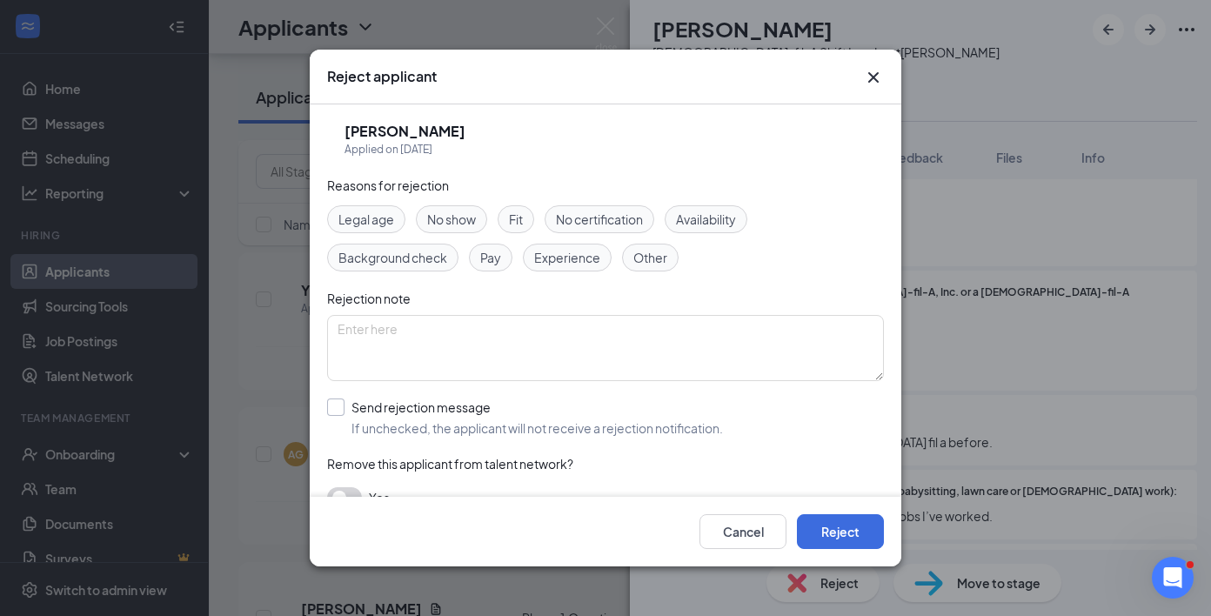
click at [452, 425] on span "If unchecked, the applicant will not receive a rejection notification." at bounding box center [536, 427] width 371 height 17
click at [452, 425] on input "Send rejection message If unchecked, the applicant will not receive a rejection…" at bounding box center [525, 417] width 396 height 38
checkbox input "true"
click at [836, 537] on button "Reject" at bounding box center [840, 531] width 87 height 35
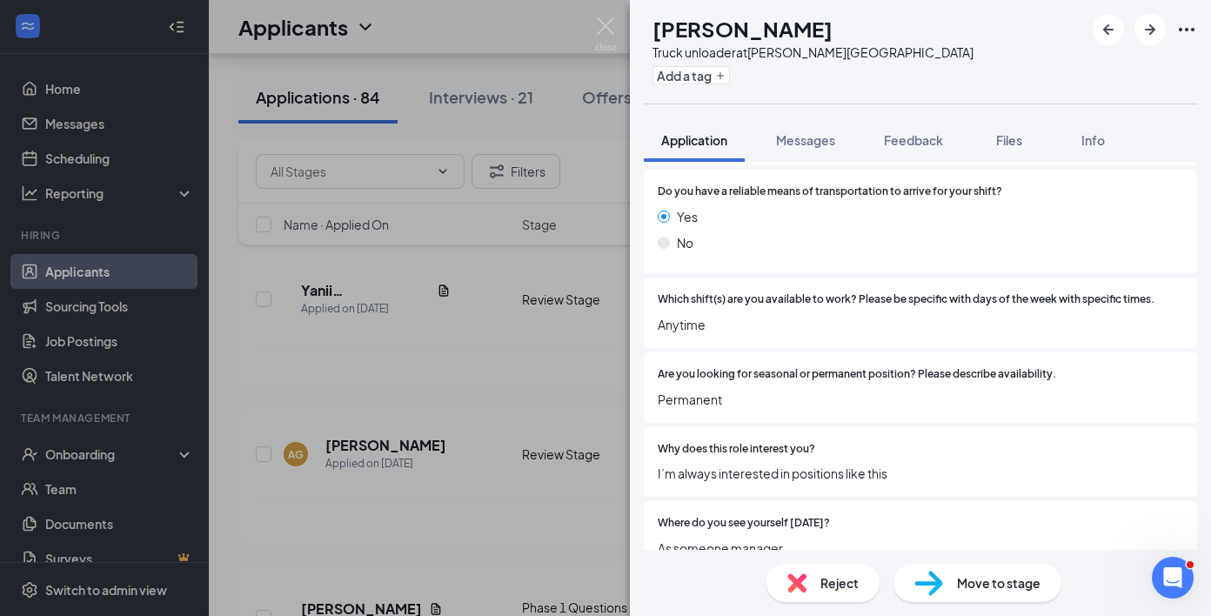
scroll to position [1584, 0]
click at [791, 588] on img at bounding box center [796, 582] width 19 height 19
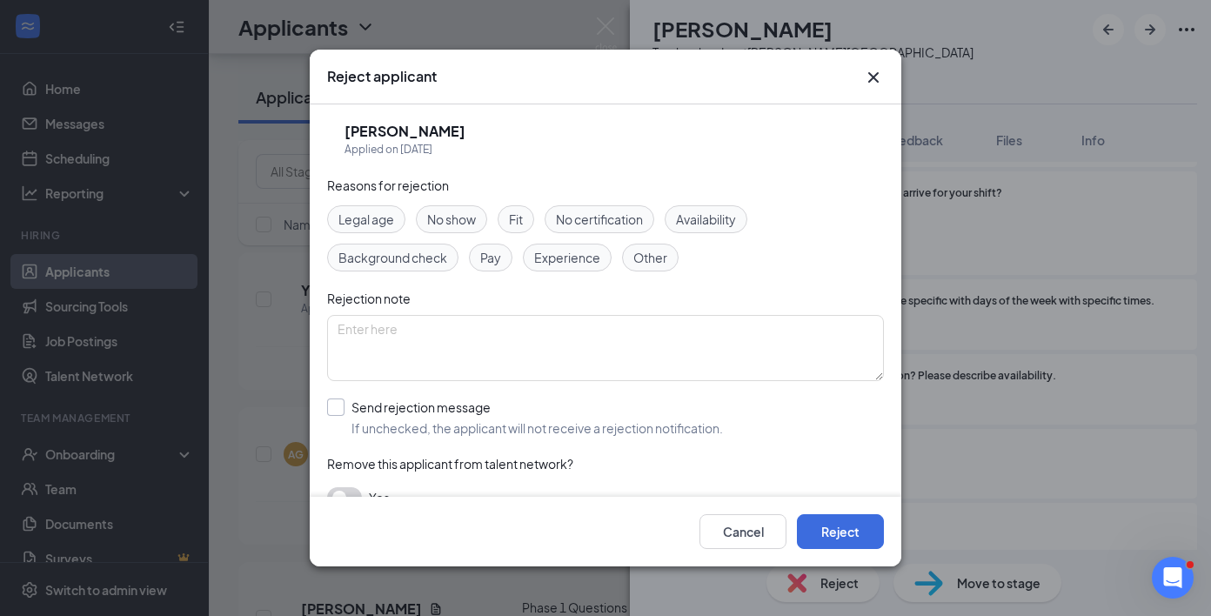
click at [374, 414] on div "Send rejection message" at bounding box center [536, 406] width 371 height 17
click at [374, 414] on input "Send rejection message If unchecked, the applicant will not receive a rejection…" at bounding box center [525, 417] width 396 height 38
checkbox input "true"
click at [871, 524] on button "Reject" at bounding box center [840, 531] width 87 height 35
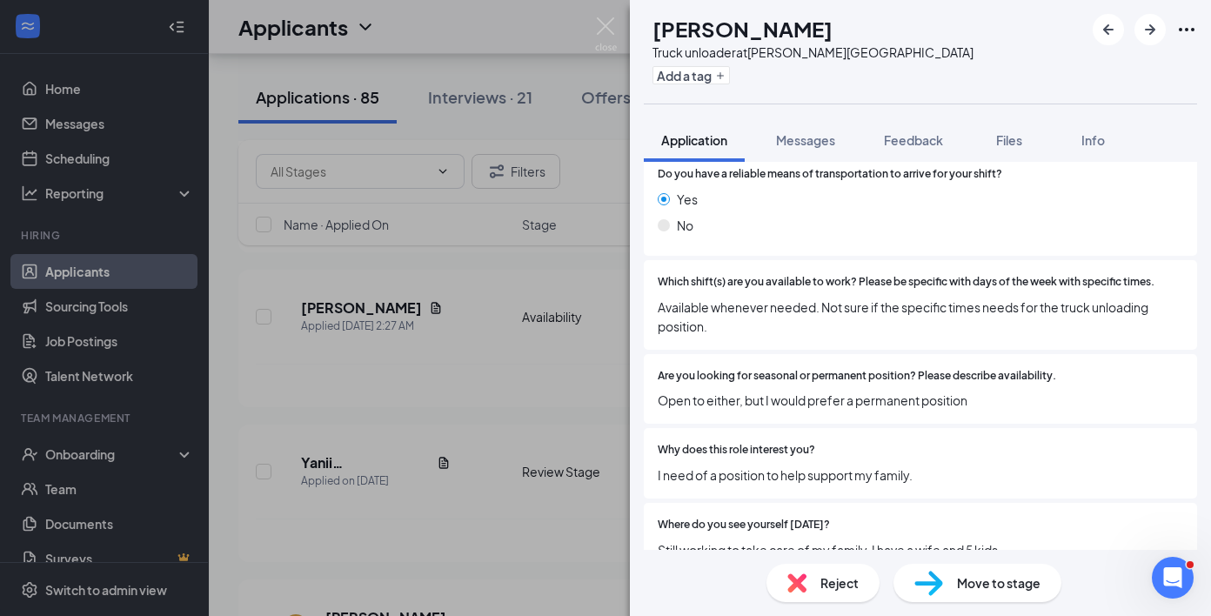
scroll to position [1659, 0]
click at [799, 581] on img at bounding box center [796, 582] width 19 height 19
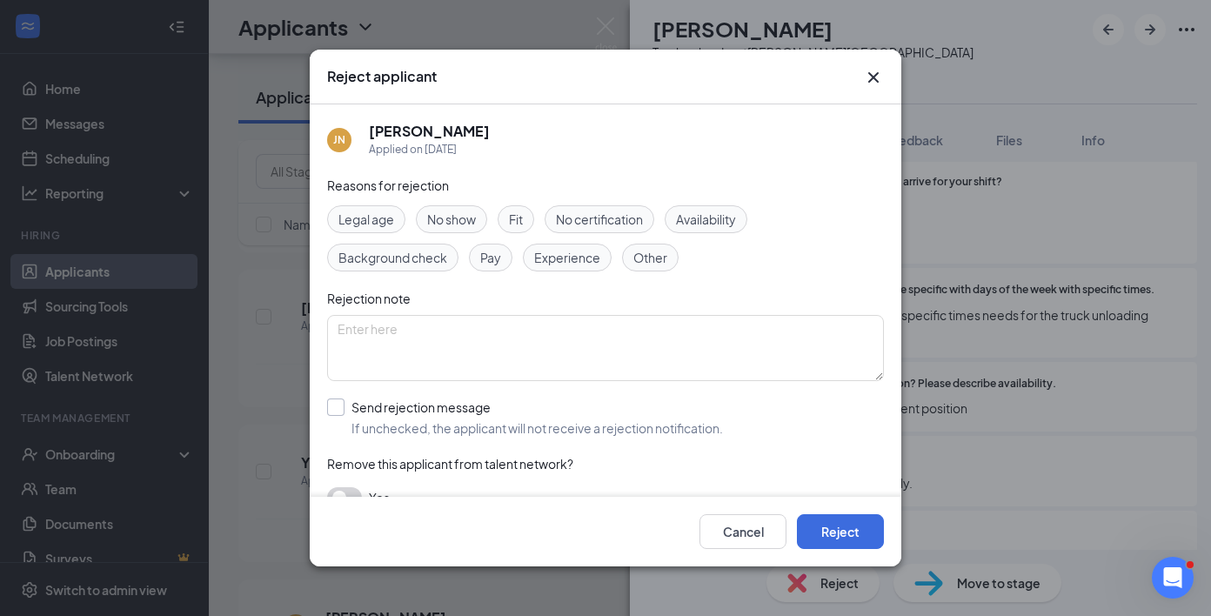
click at [547, 423] on span "If unchecked, the applicant will not receive a rejection notification." at bounding box center [536, 427] width 371 height 17
click at [547, 423] on input "Send rejection message If unchecked, the applicant will not receive a rejection…" at bounding box center [525, 417] width 396 height 38
checkbox input "true"
click at [832, 537] on button "Reject" at bounding box center [840, 531] width 87 height 35
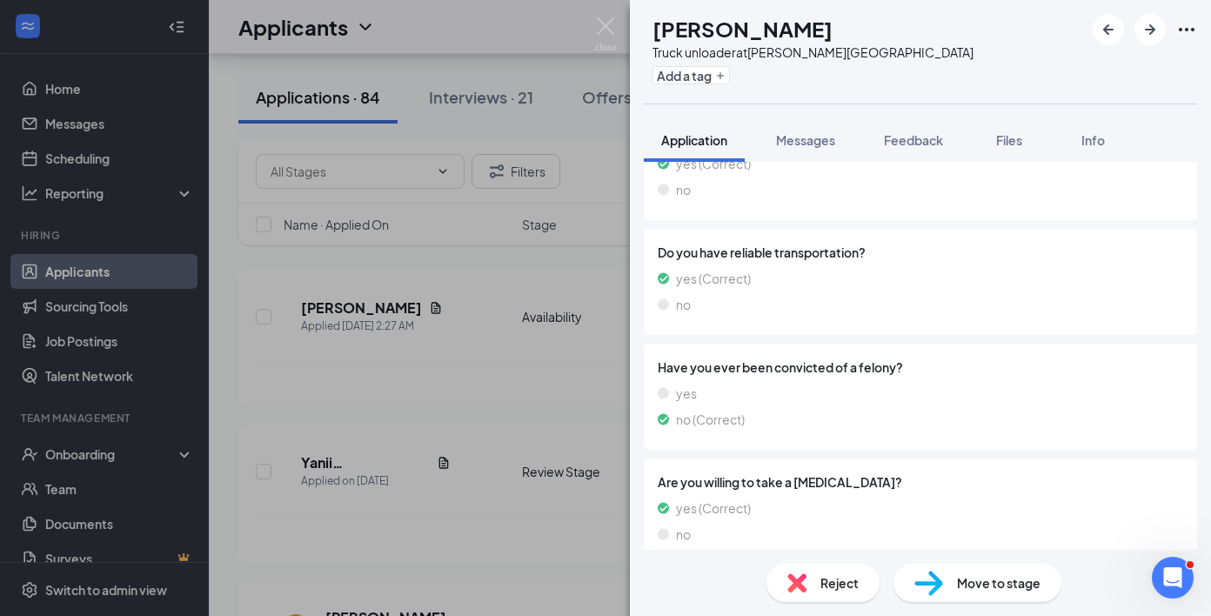
scroll to position [913, 0]
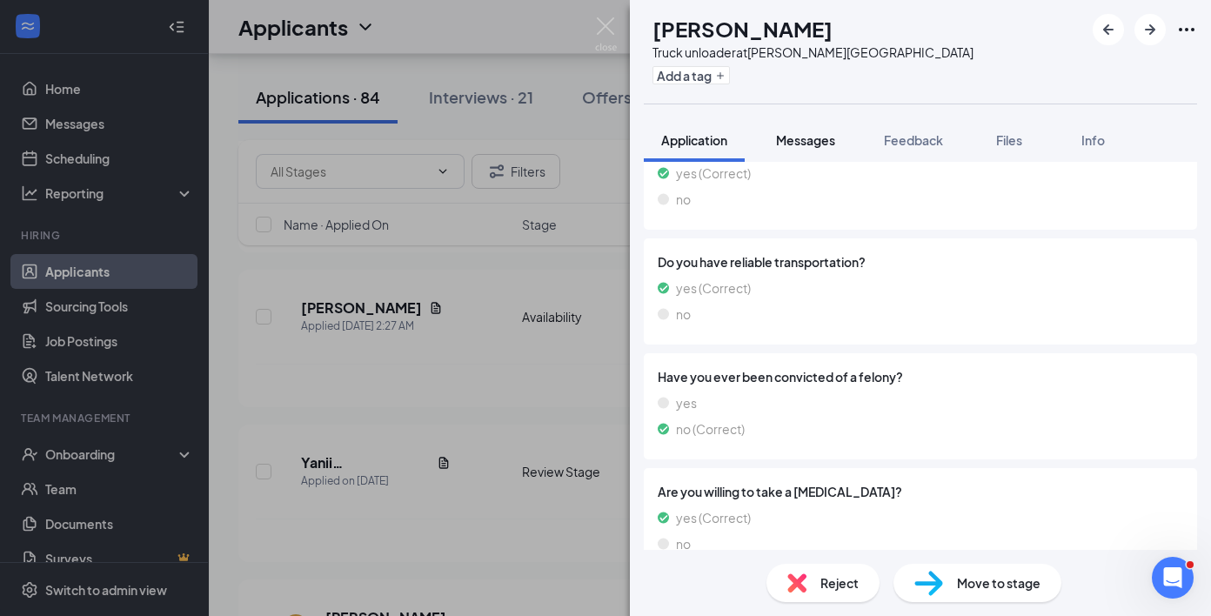
click at [812, 130] on button "Messages" at bounding box center [805, 139] width 94 height 43
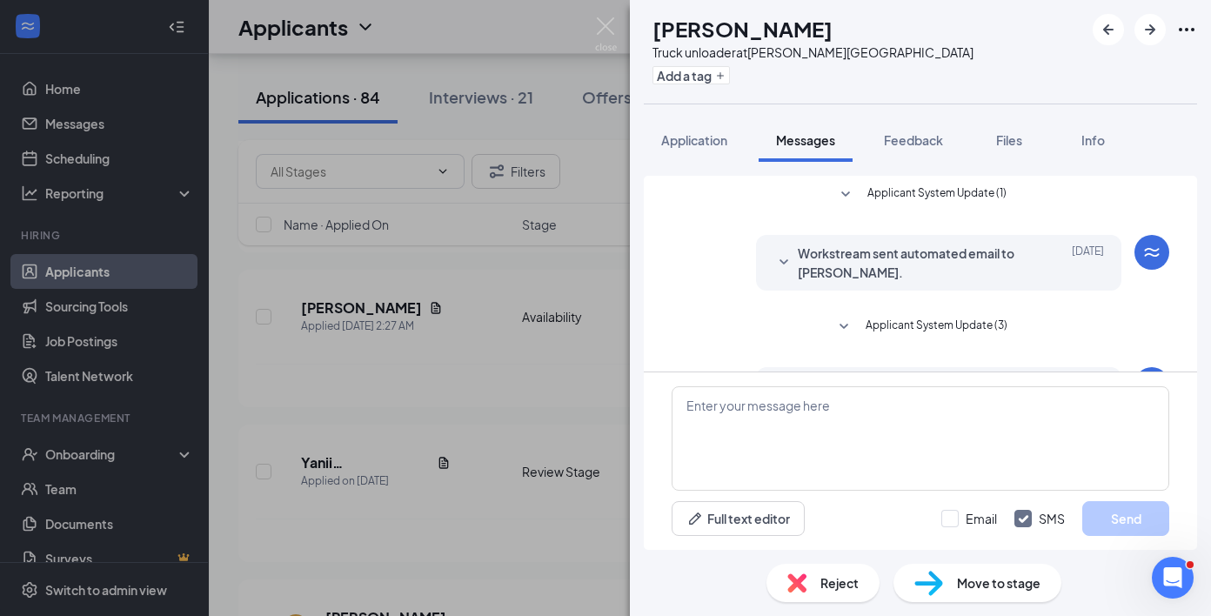
scroll to position [150, 0]
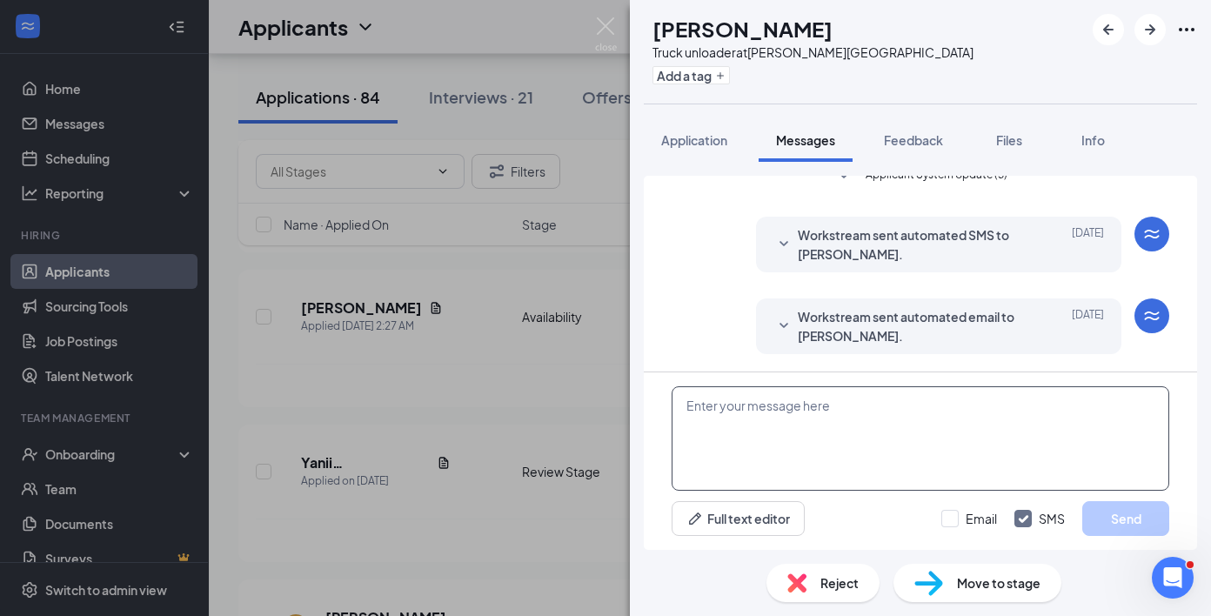
click at [789, 431] on textarea at bounding box center [919, 438] width 497 height 104
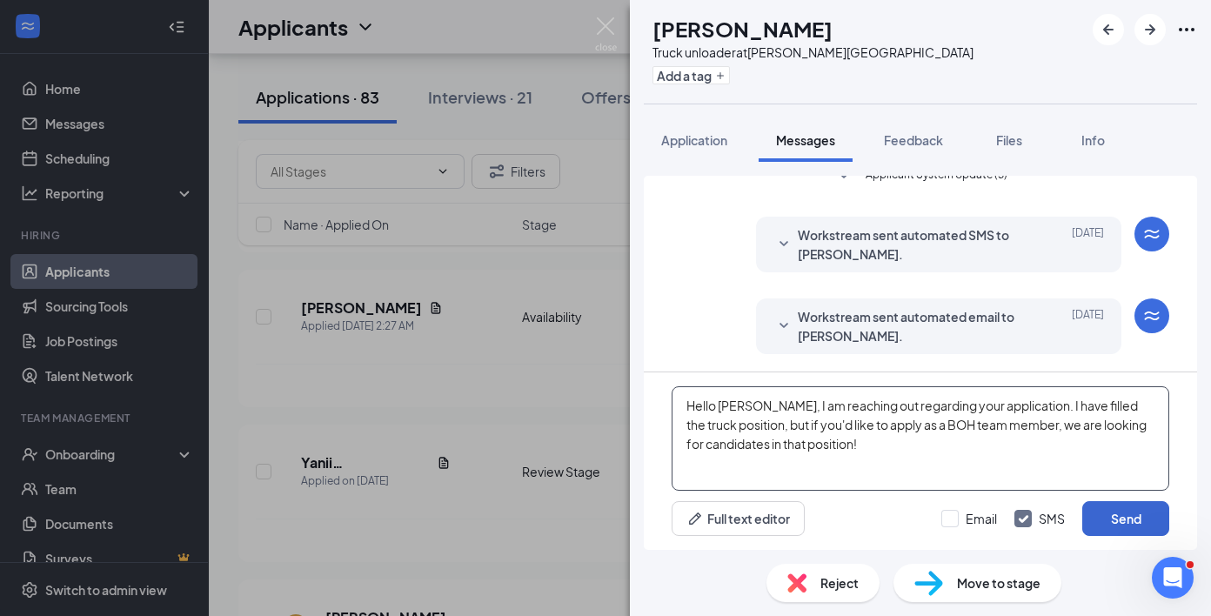
type textarea "Hello [PERSON_NAME], I am reaching out regarding your application. I have fille…"
click at [1116, 524] on button "Send" at bounding box center [1125, 518] width 87 height 35
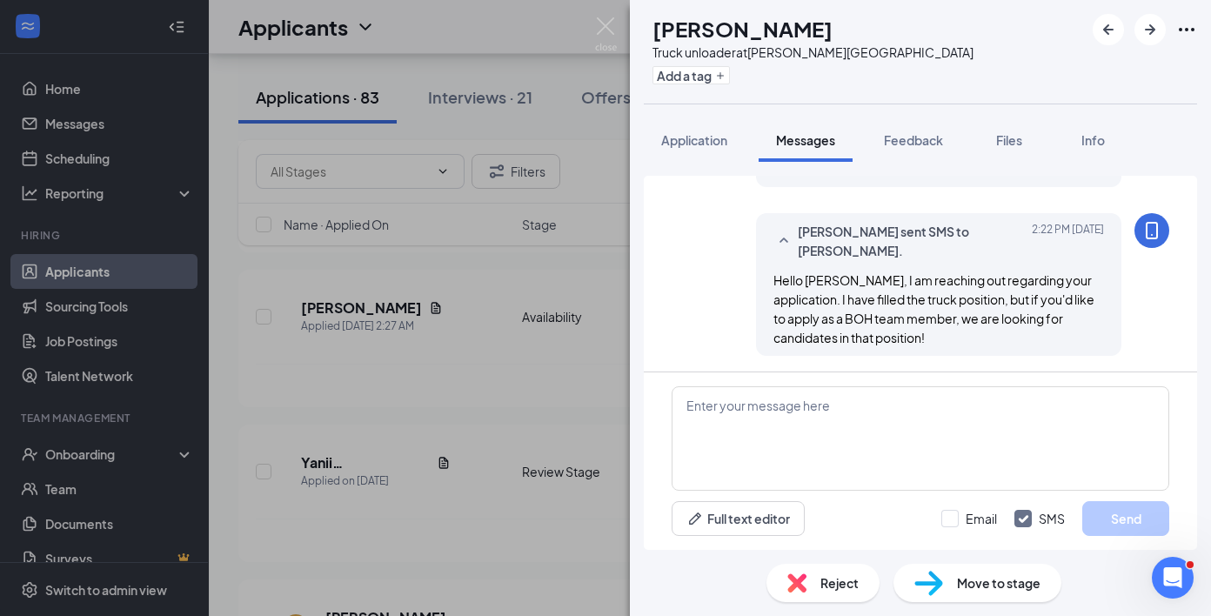
scroll to position [319, 0]
click at [604, 21] on img at bounding box center [606, 34] width 22 height 34
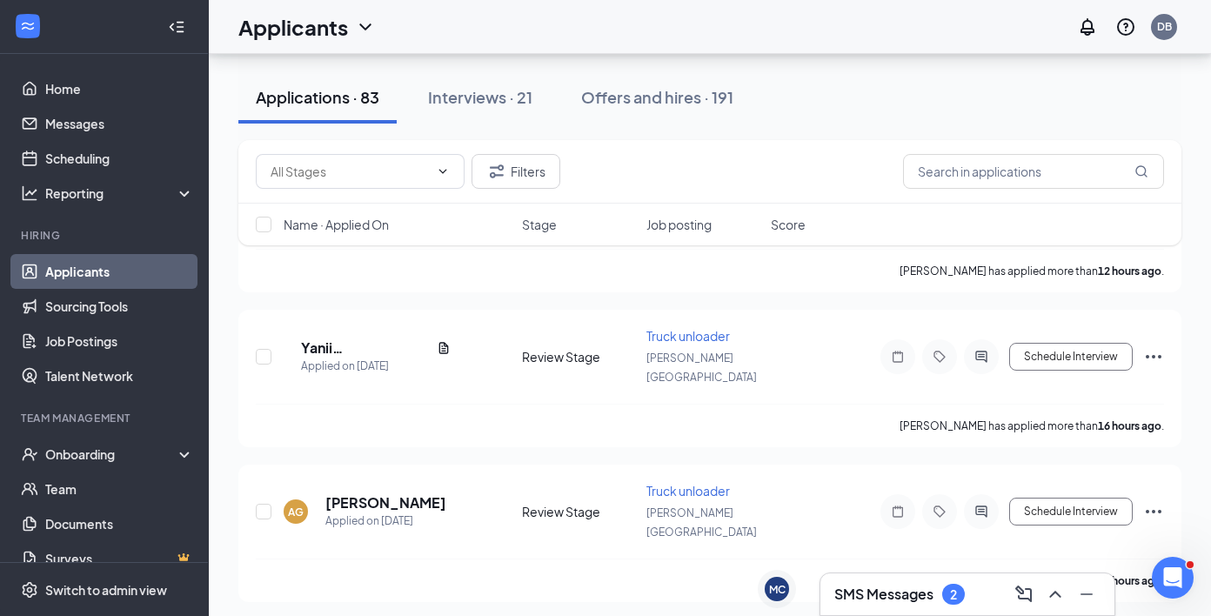
scroll to position [1629, 0]
click at [851, 604] on div "SMS Messages 2" at bounding box center [967, 594] width 266 height 28
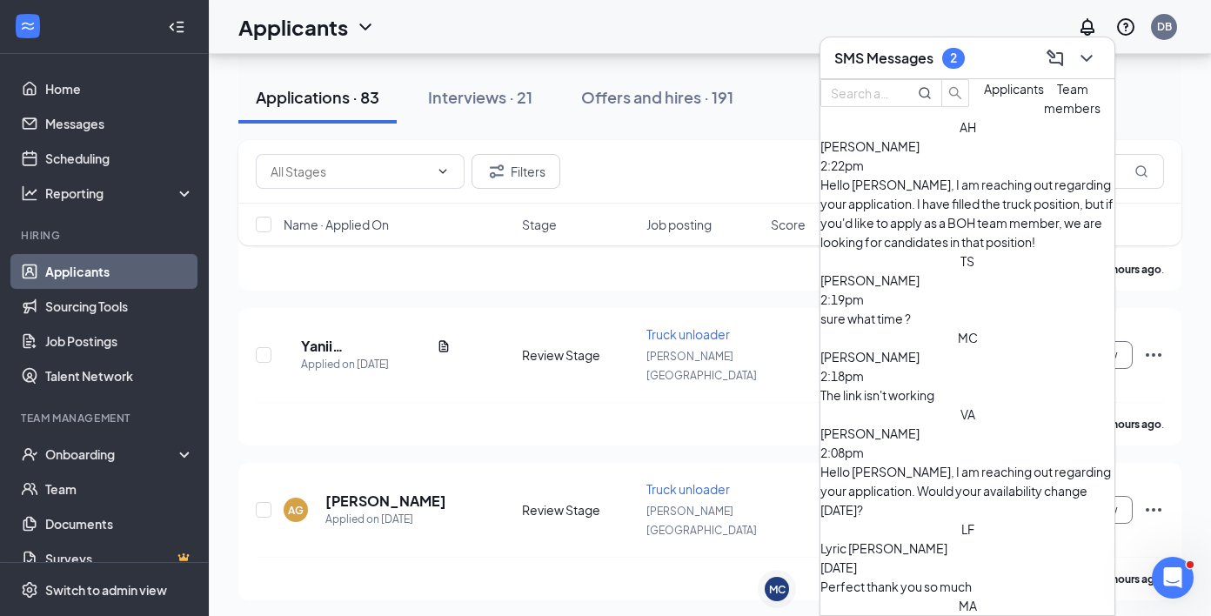
click at [958, 385] on div "The link isn't working" at bounding box center [967, 394] width 294 height 19
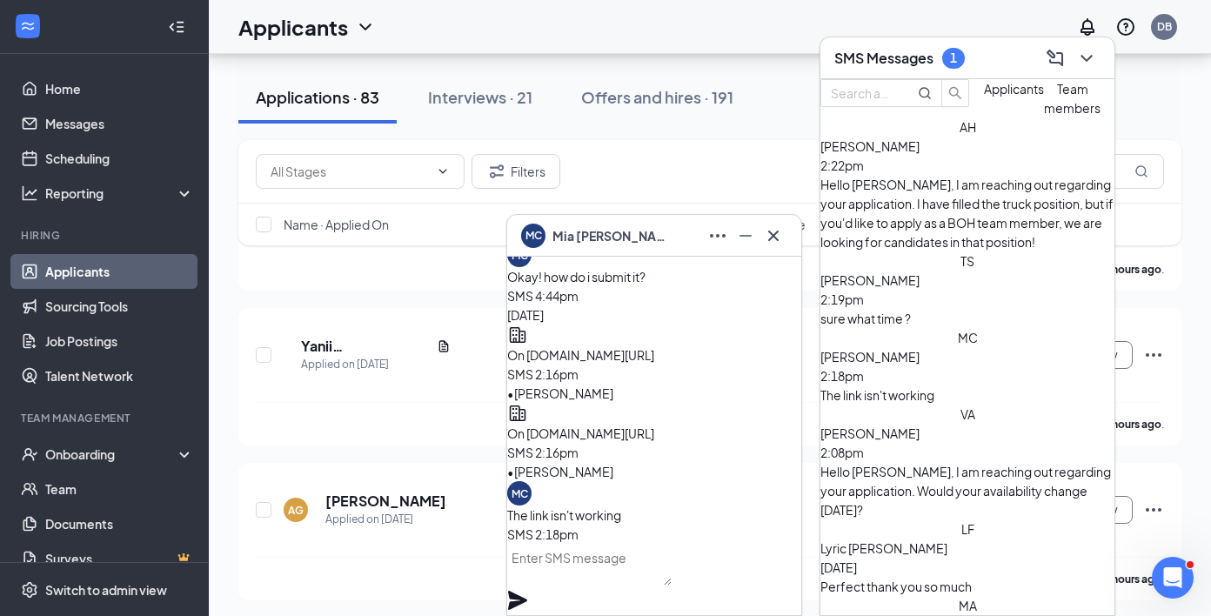
click at [671, 580] on textarea at bounding box center [589, 565] width 164 height 42
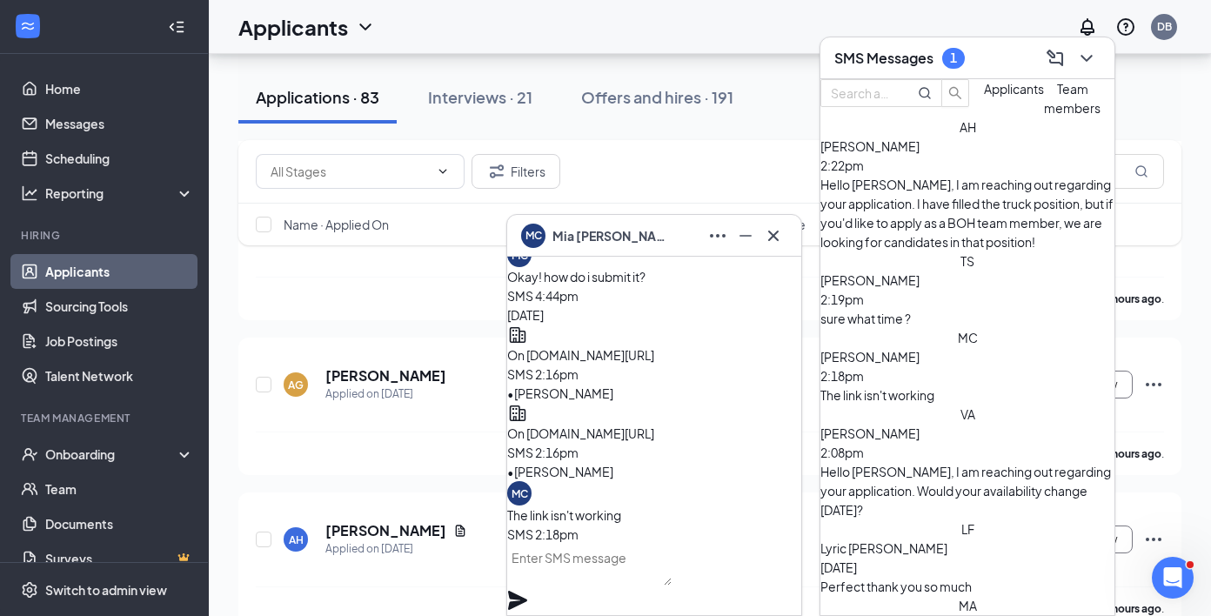
scroll to position [1764, 0]
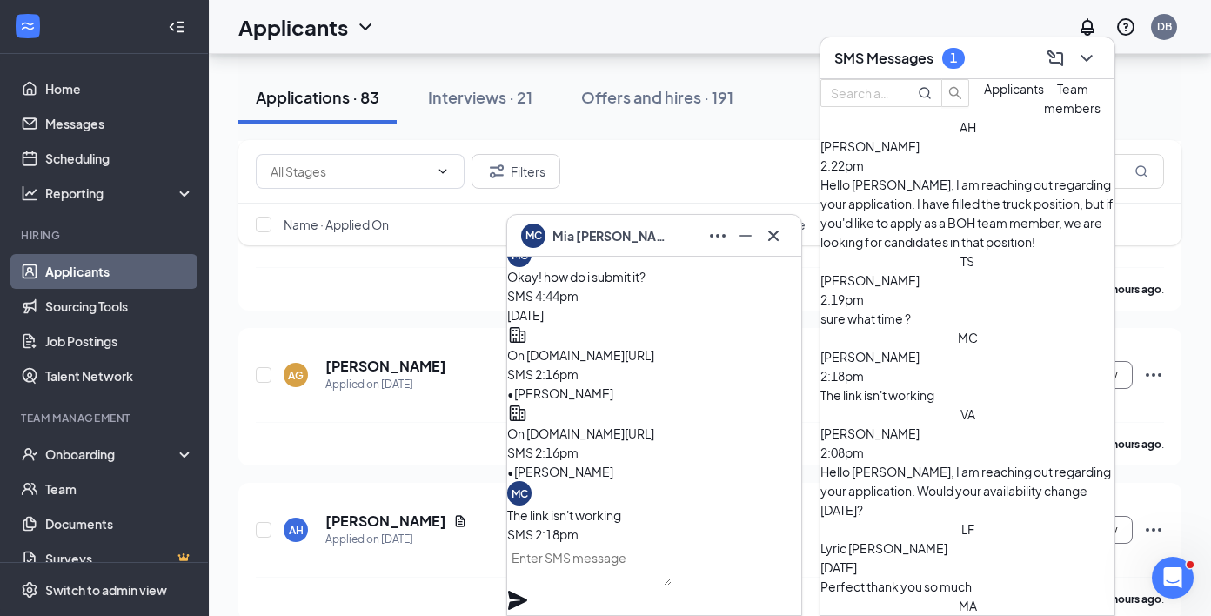
click at [623, 583] on textarea at bounding box center [589, 565] width 164 height 42
paste textarea "[URL][DOMAIN_NAME][DEMOGRAPHIC_DATA]"
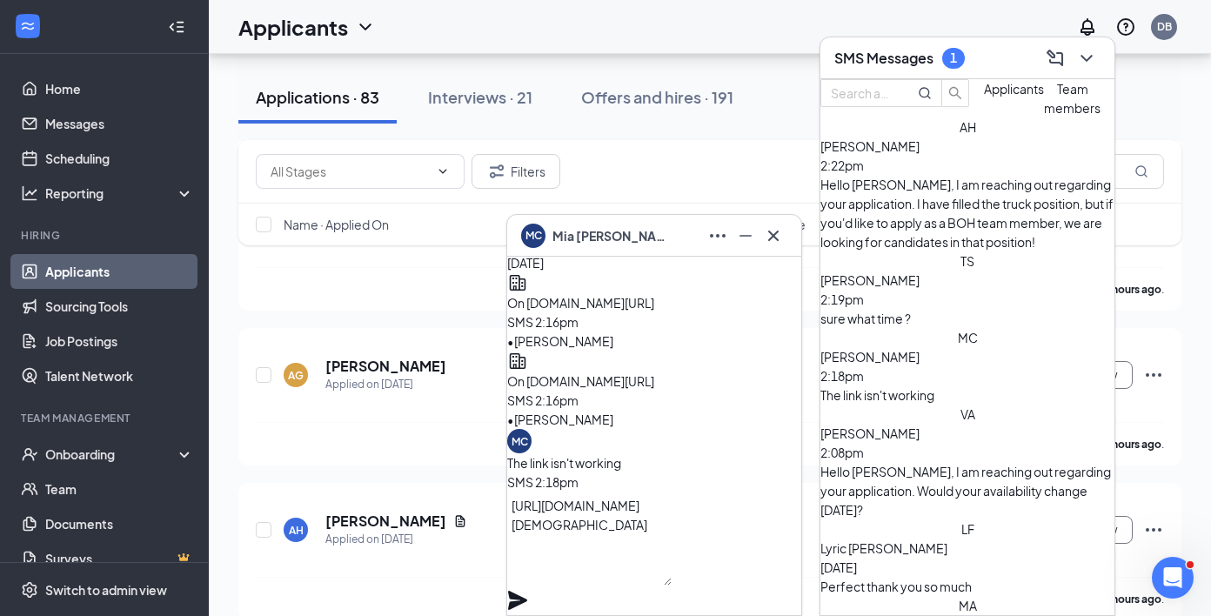
scroll to position [1, 0]
type textarea "[URL][DOMAIN_NAME][DEMOGRAPHIC_DATA]"
click at [528, 590] on icon "Plane" at bounding box center [517, 600] width 21 height 21
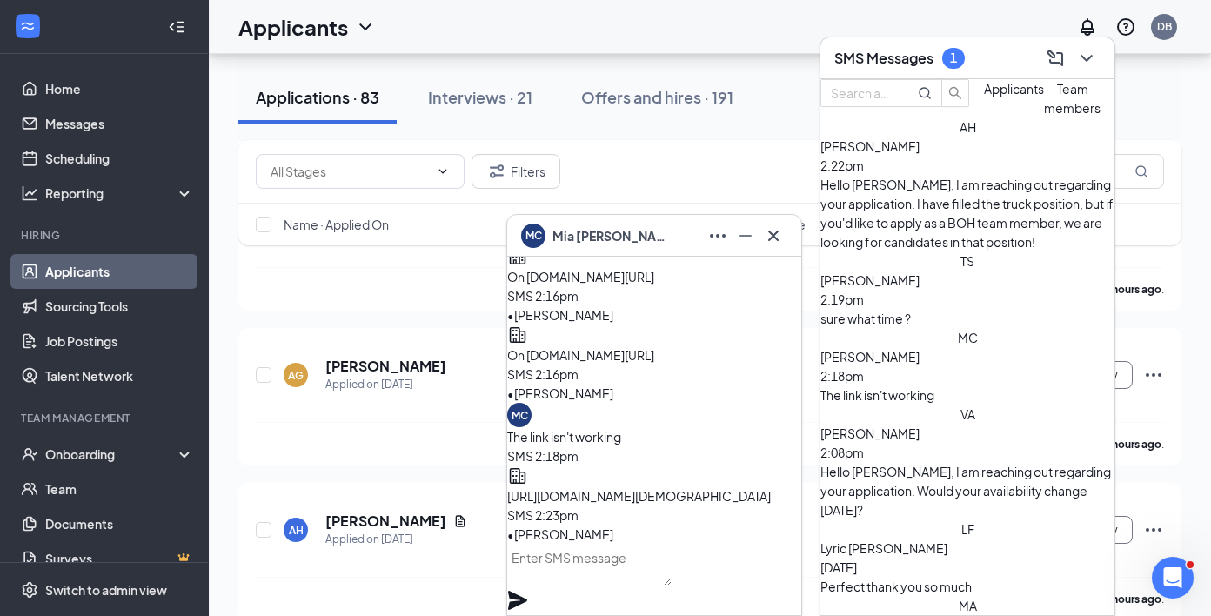
click at [943, 309] on div "sure what time ?" at bounding box center [967, 318] width 294 height 19
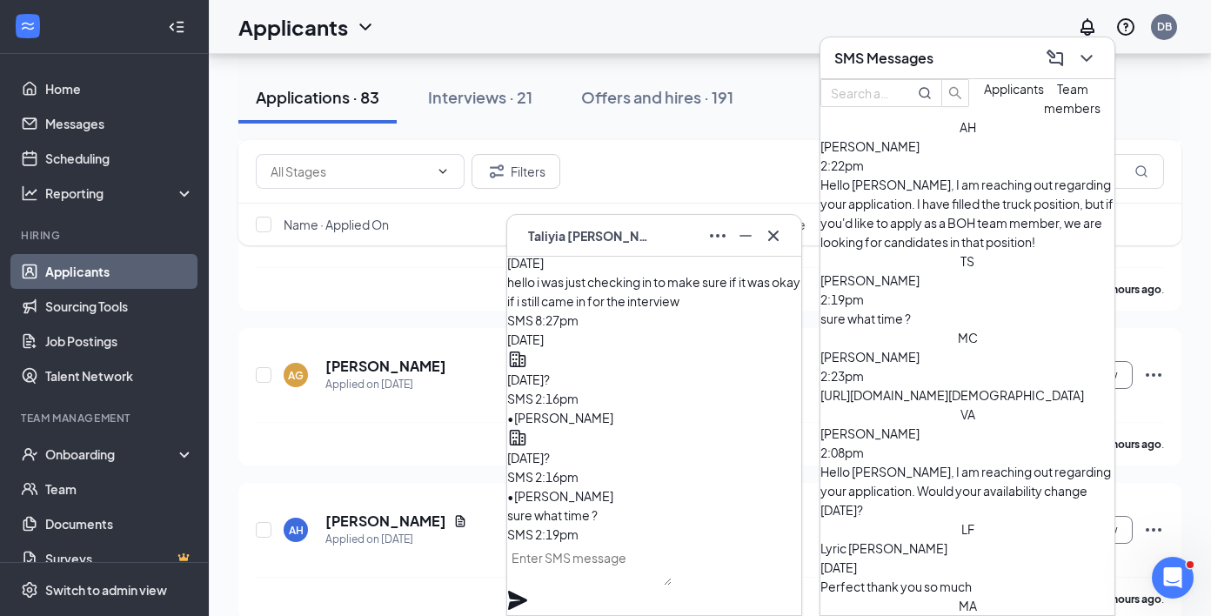
click at [891, 72] on div "SMS Messages" at bounding box center [967, 58] width 294 height 42
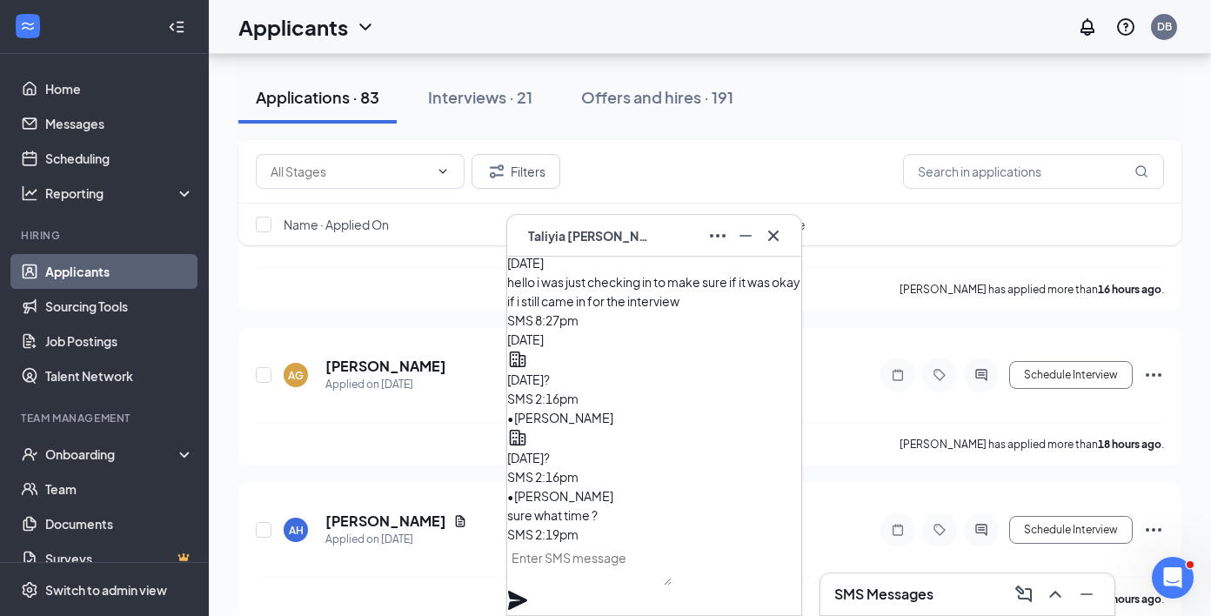
scroll to position [2345, 0]
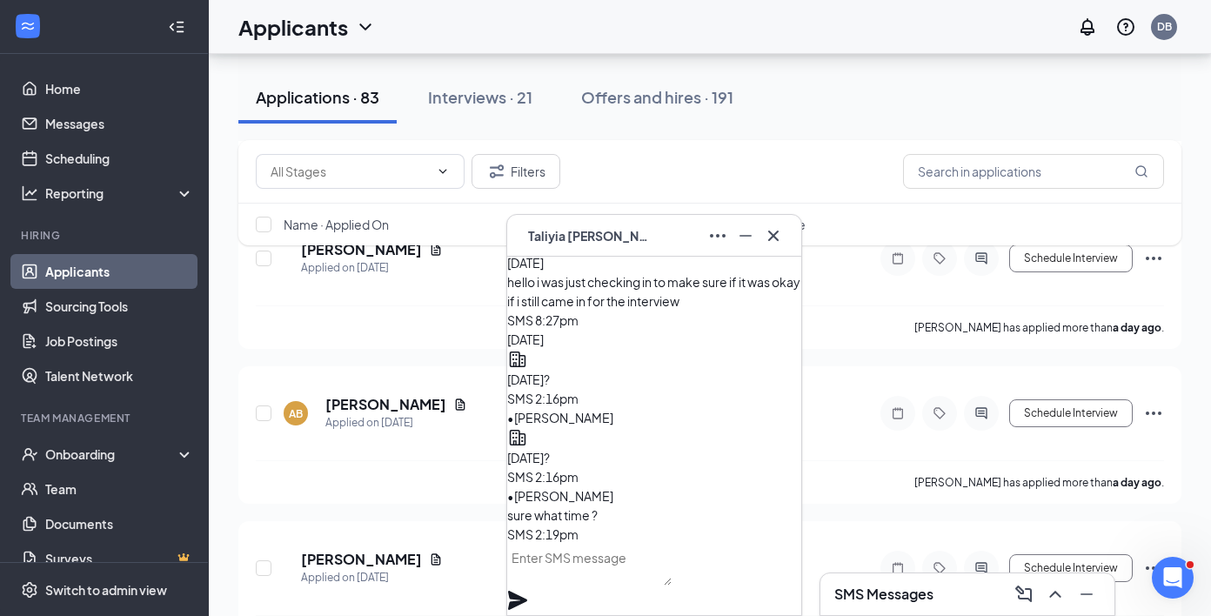
click at [652, 585] on textarea at bounding box center [589, 565] width 164 height 42
type textarea "I could do 2:45p [DATE]?"
click at [528, 590] on icon "Plane" at bounding box center [517, 600] width 21 height 21
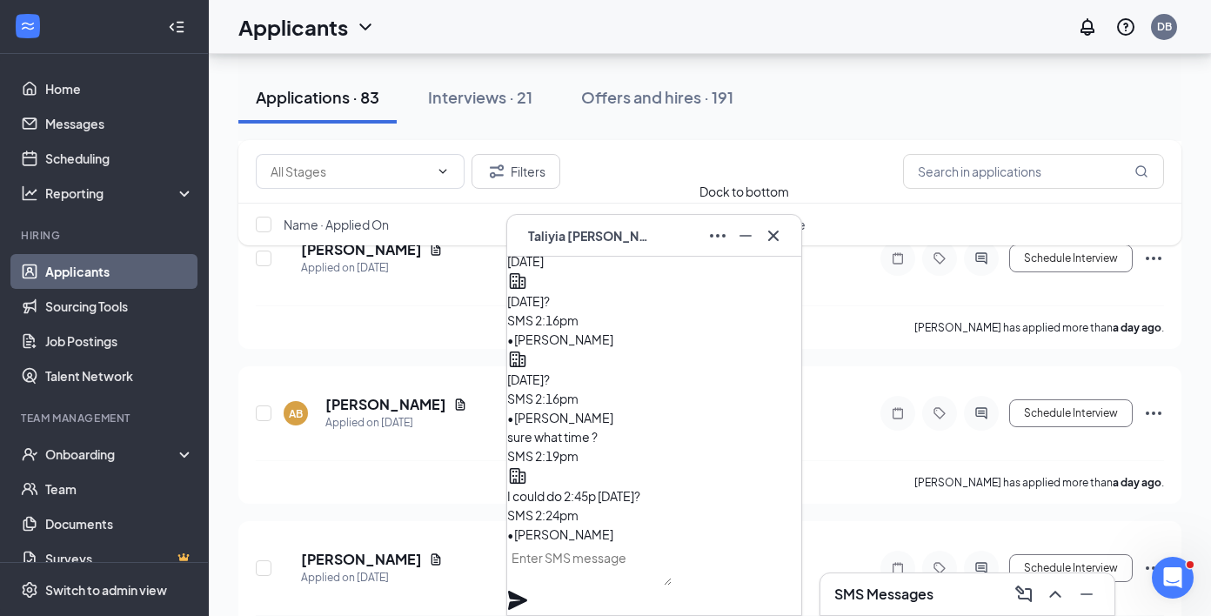
click at [744, 231] on icon "Minimize" at bounding box center [745, 235] width 21 height 21
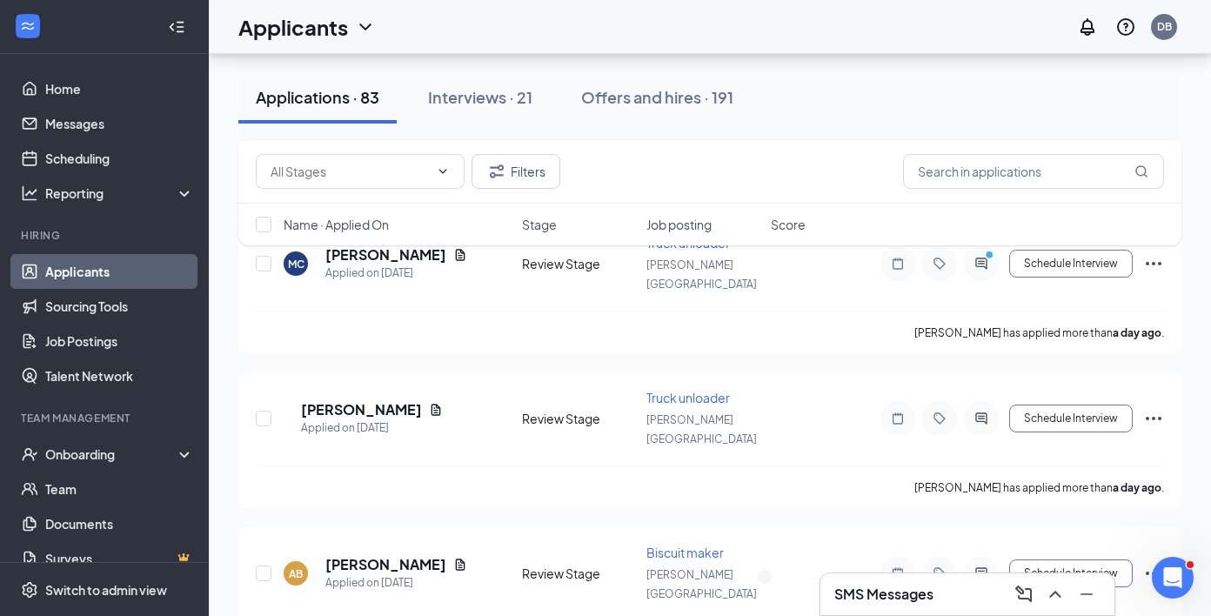
scroll to position [2186, 0]
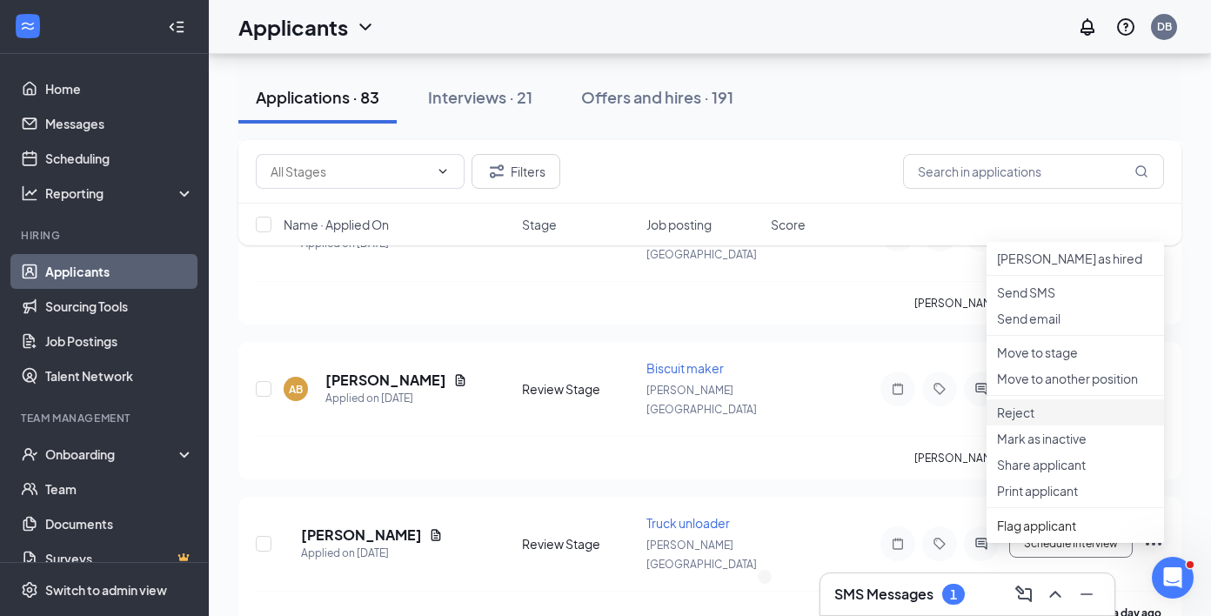
scroll to position [2370, 0]
click at [1059, 424] on li "Reject" at bounding box center [1074, 411] width 177 height 26
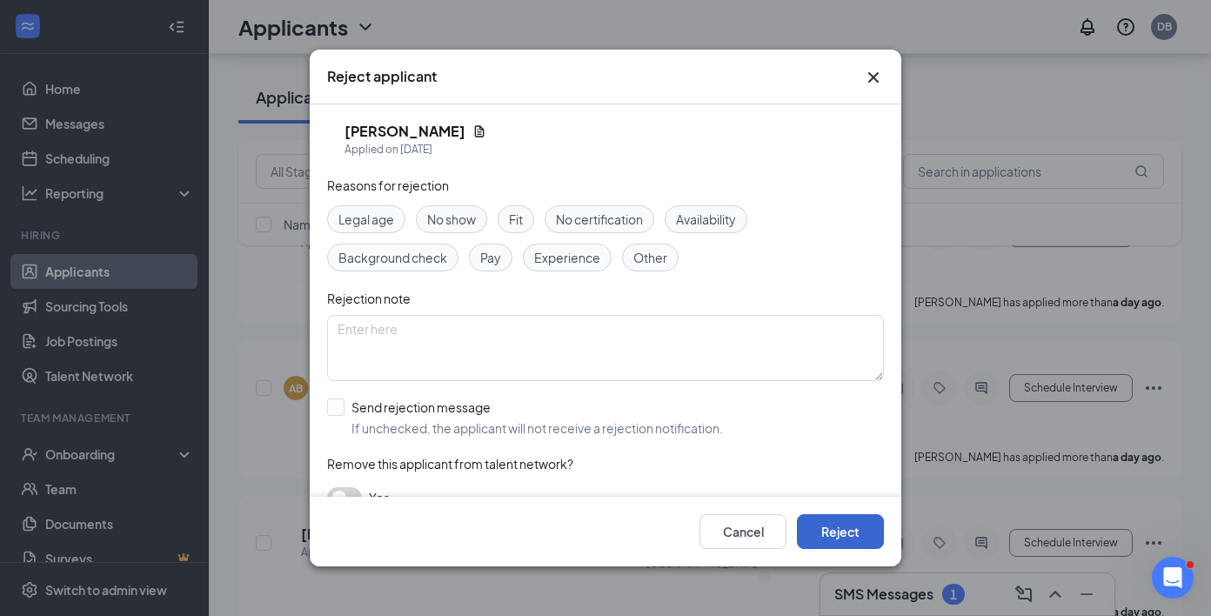
click at [831, 518] on button "Reject" at bounding box center [840, 531] width 87 height 35
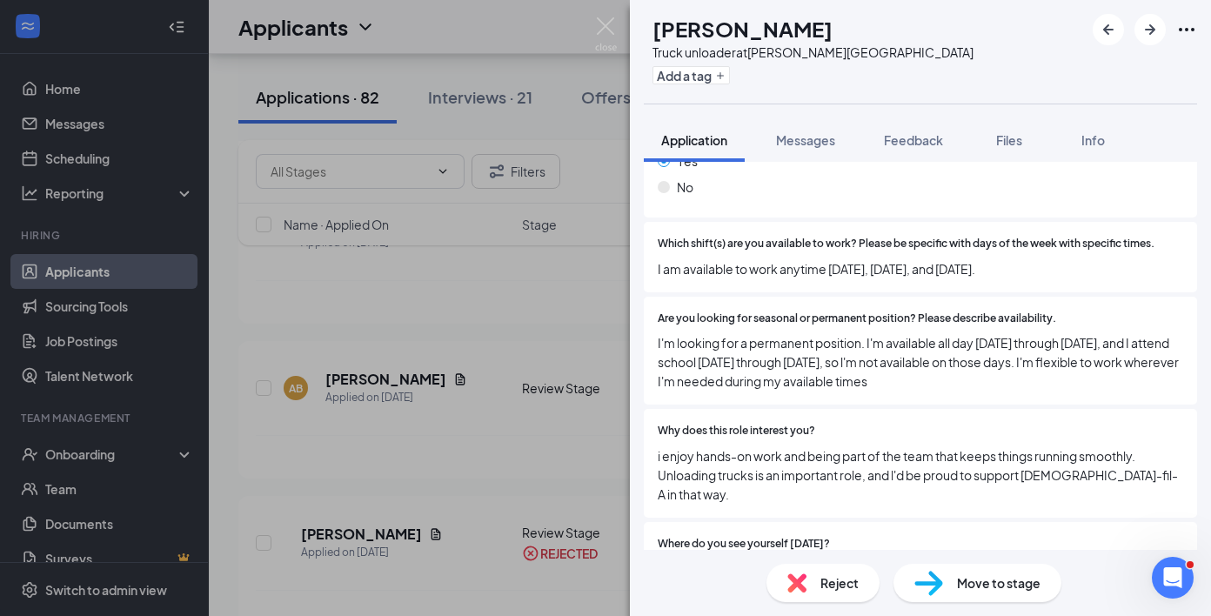
scroll to position [1697, 0]
click at [606, 30] on img at bounding box center [606, 34] width 22 height 34
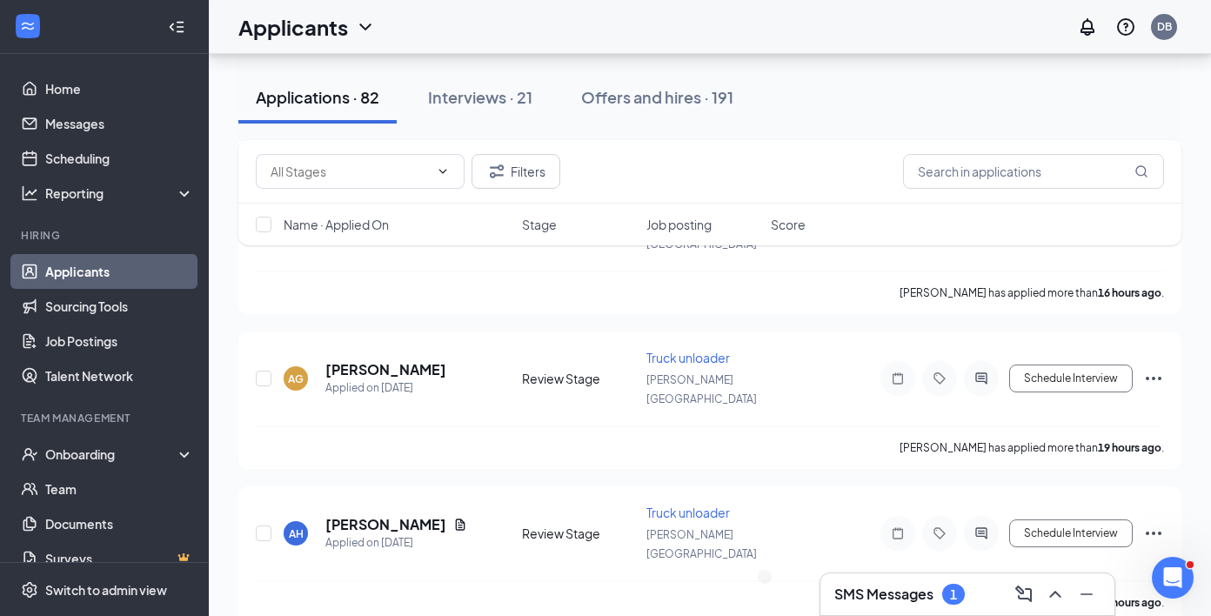
scroll to position [1758, 0]
click at [921, 596] on h3 "SMS Messages" at bounding box center [883, 593] width 99 height 19
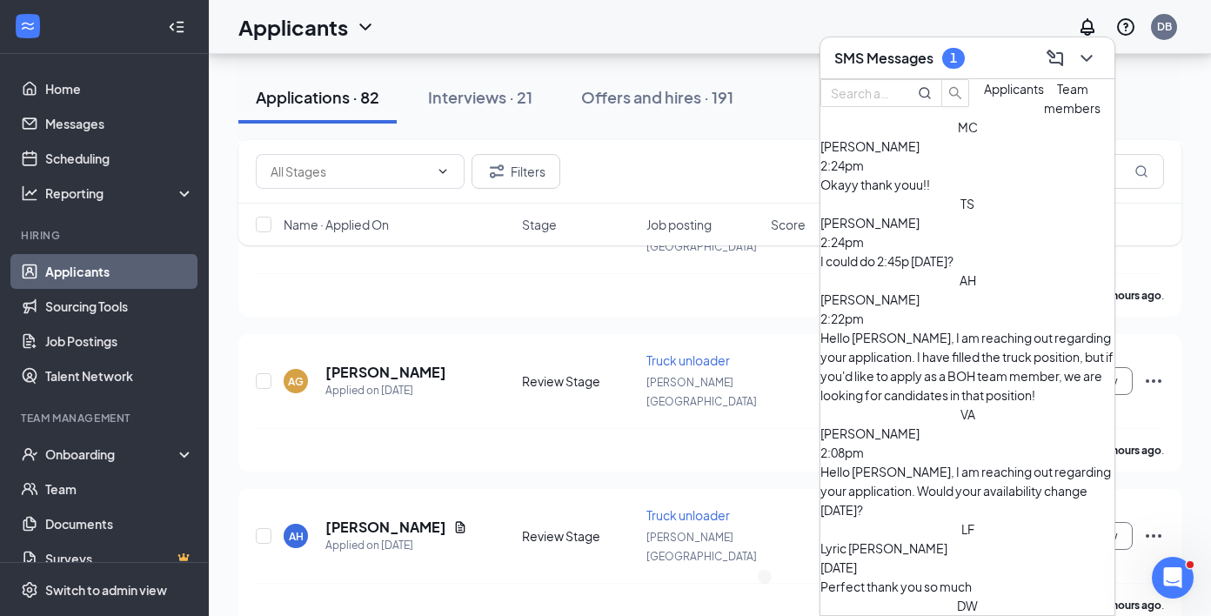
click at [925, 194] on div "Okayy thank youu!!" at bounding box center [967, 184] width 294 height 19
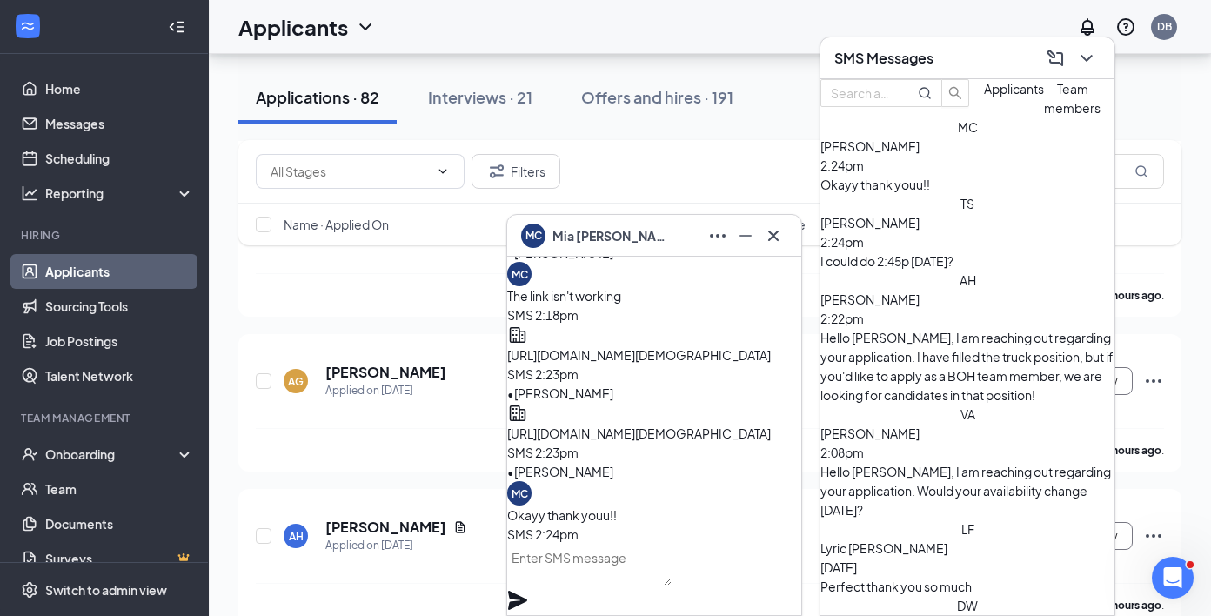
click at [916, 43] on div "SMS Messages" at bounding box center [967, 58] width 294 height 42
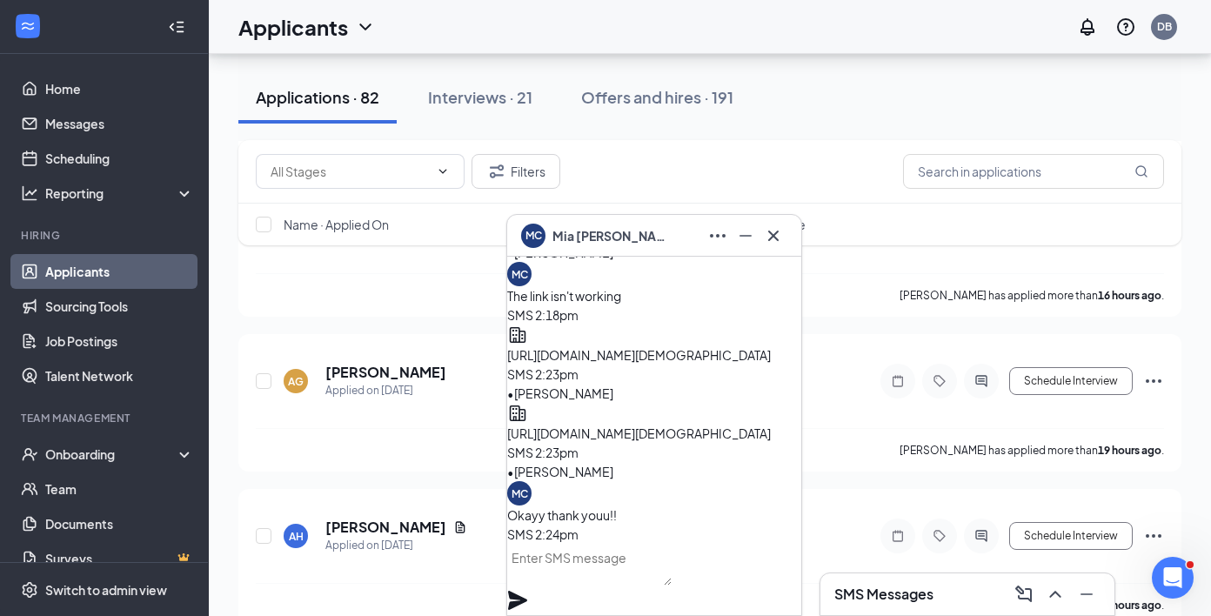
click at [567, 245] on div "MC [PERSON_NAME]" at bounding box center [597, 236] width 153 height 24
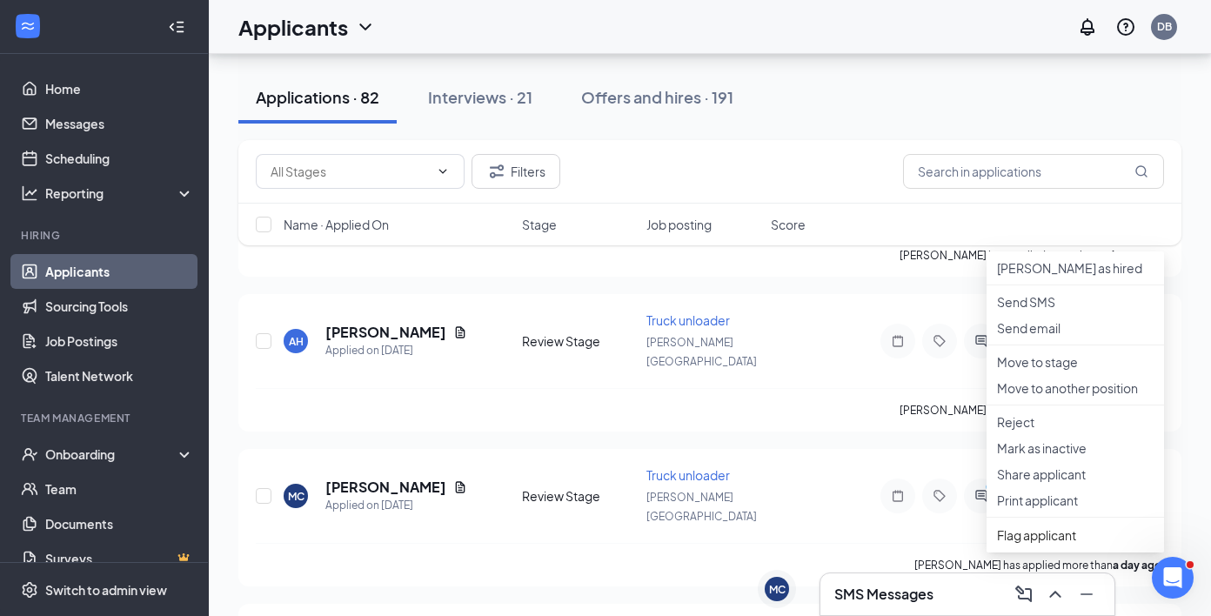
scroll to position [1982, 0]
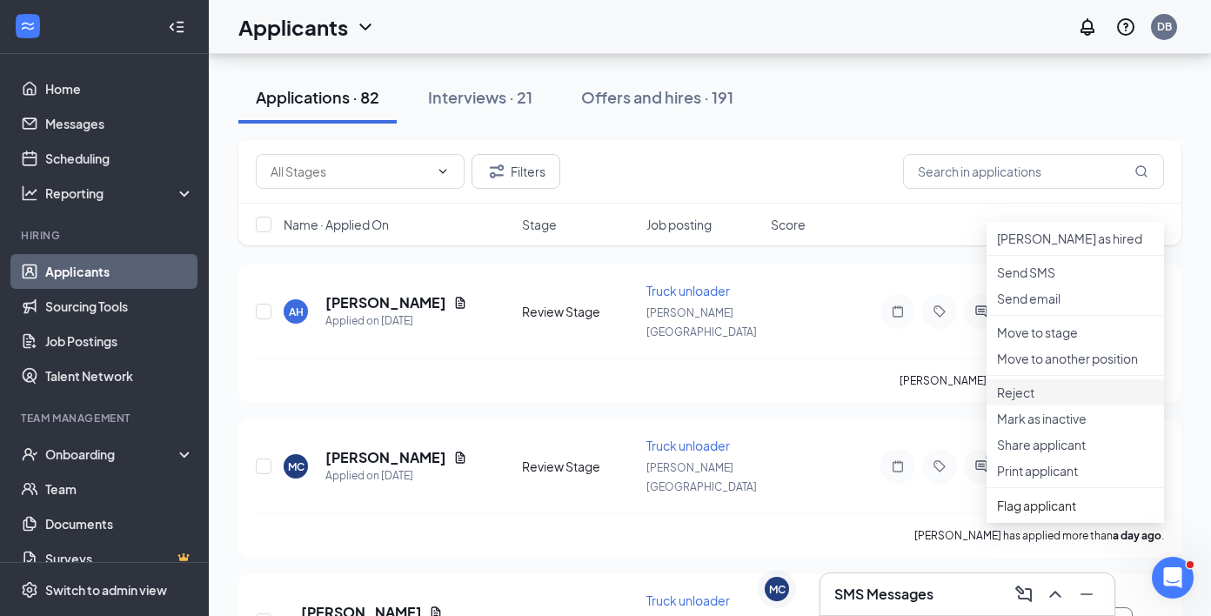
click at [1048, 401] on p "Reject" at bounding box center [1075, 392] width 157 height 17
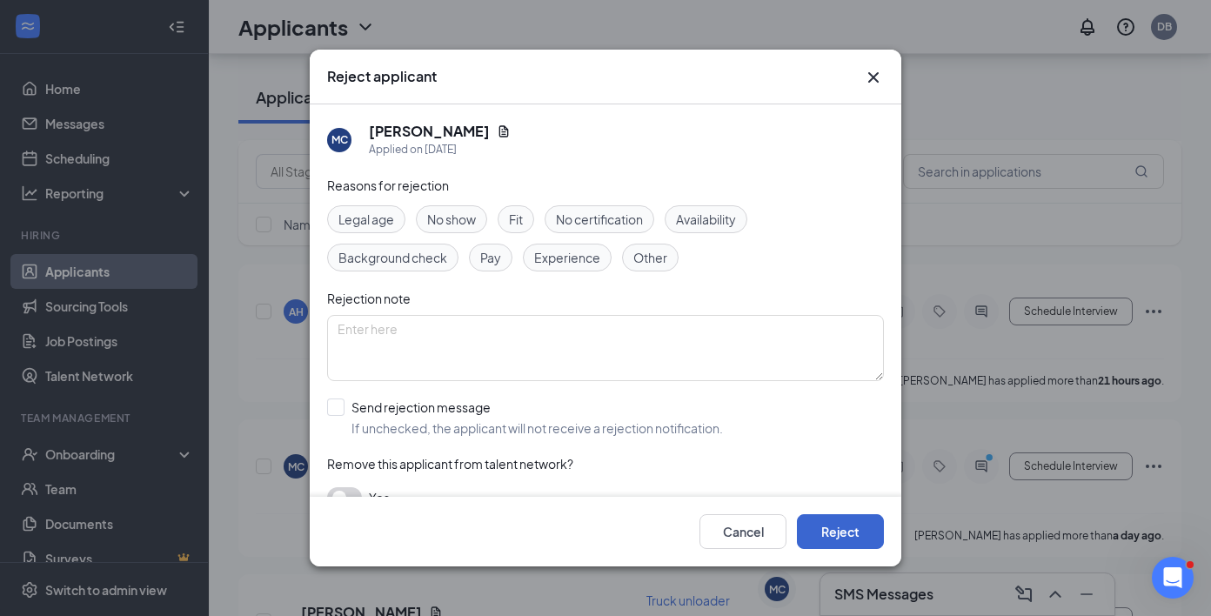
click at [845, 528] on button "Reject" at bounding box center [840, 531] width 87 height 35
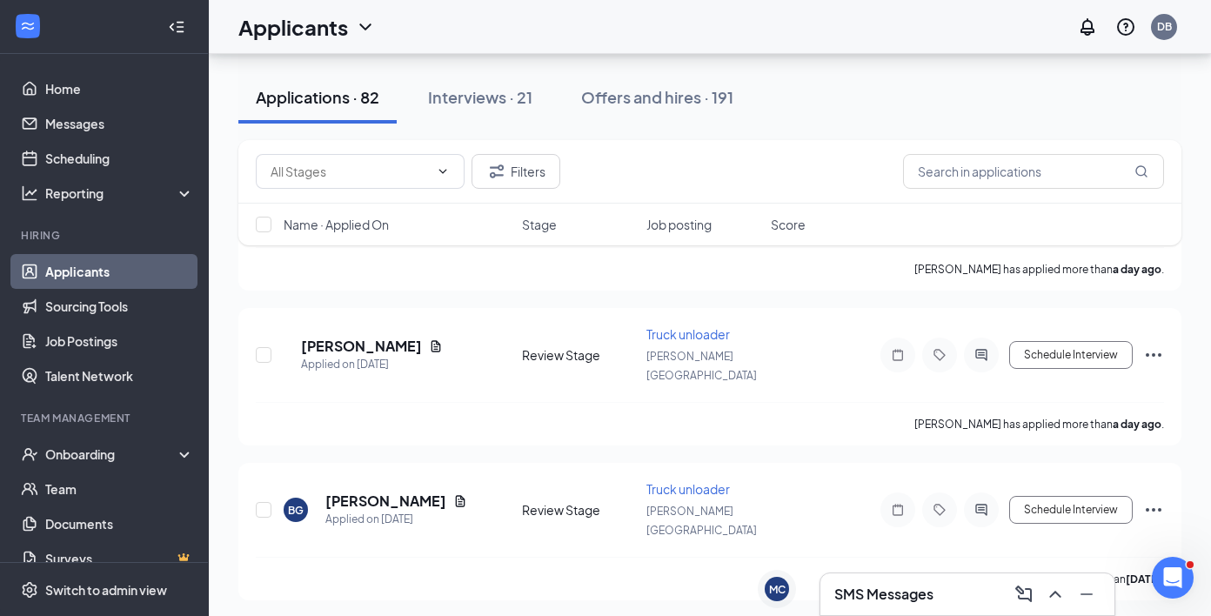
scroll to position [2560, 0]
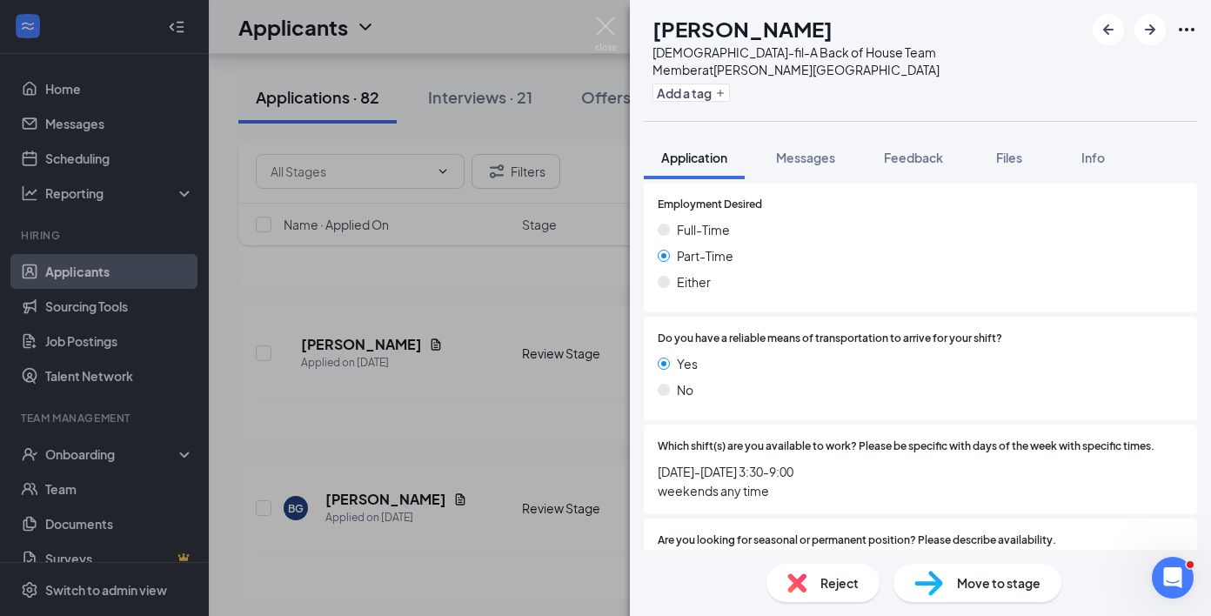
scroll to position [1486, 0]
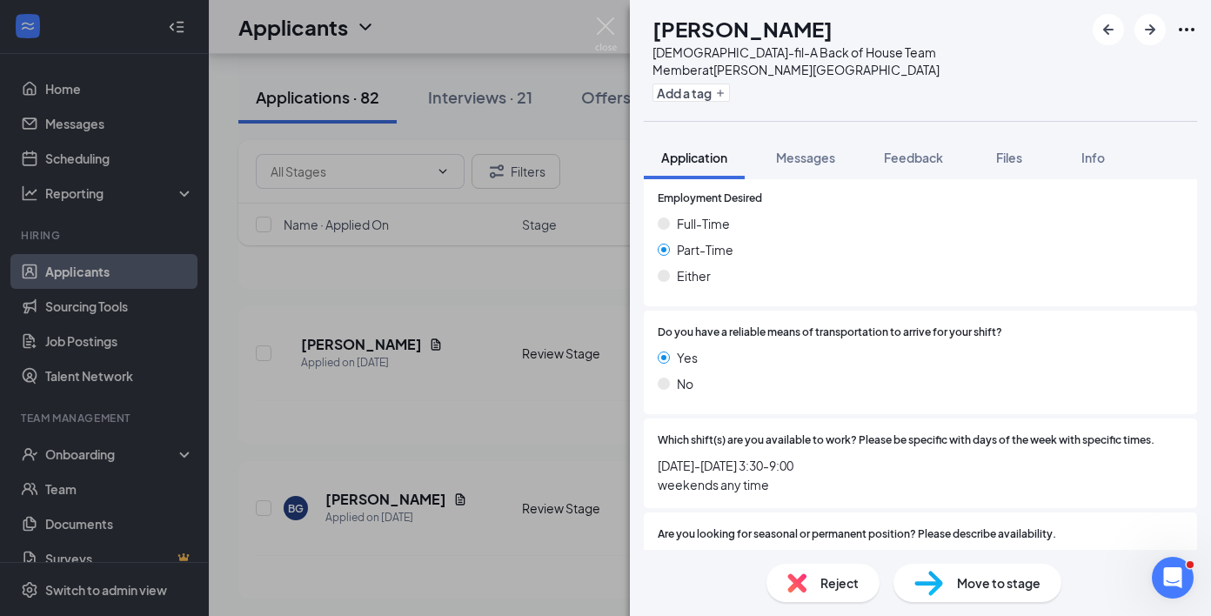
click at [615, 35] on img at bounding box center [606, 34] width 22 height 34
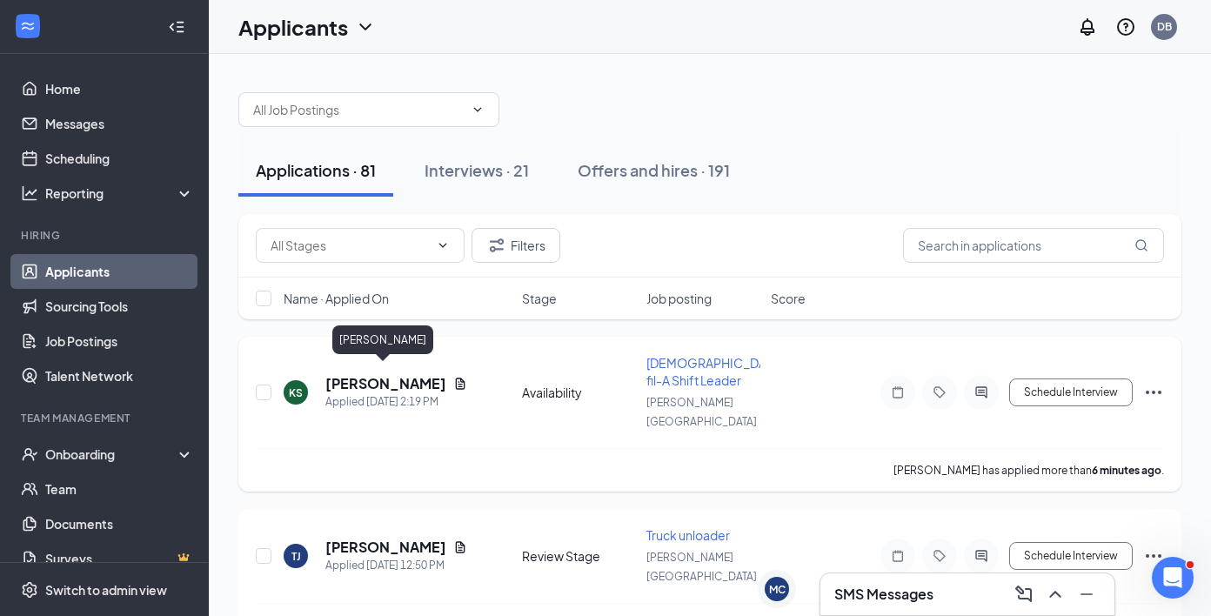
click at [397, 374] on h5 "[PERSON_NAME]" at bounding box center [385, 383] width 121 height 19
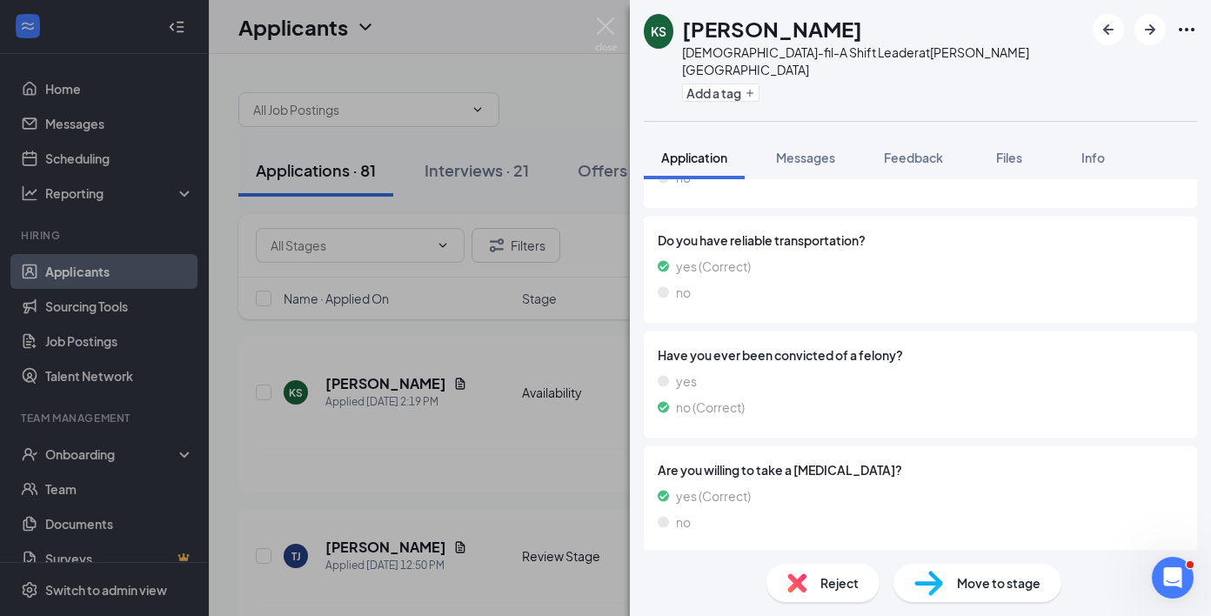
scroll to position [978, 0]
click at [837, 572] on div "Reject" at bounding box center [822, 583] width 113 height 38
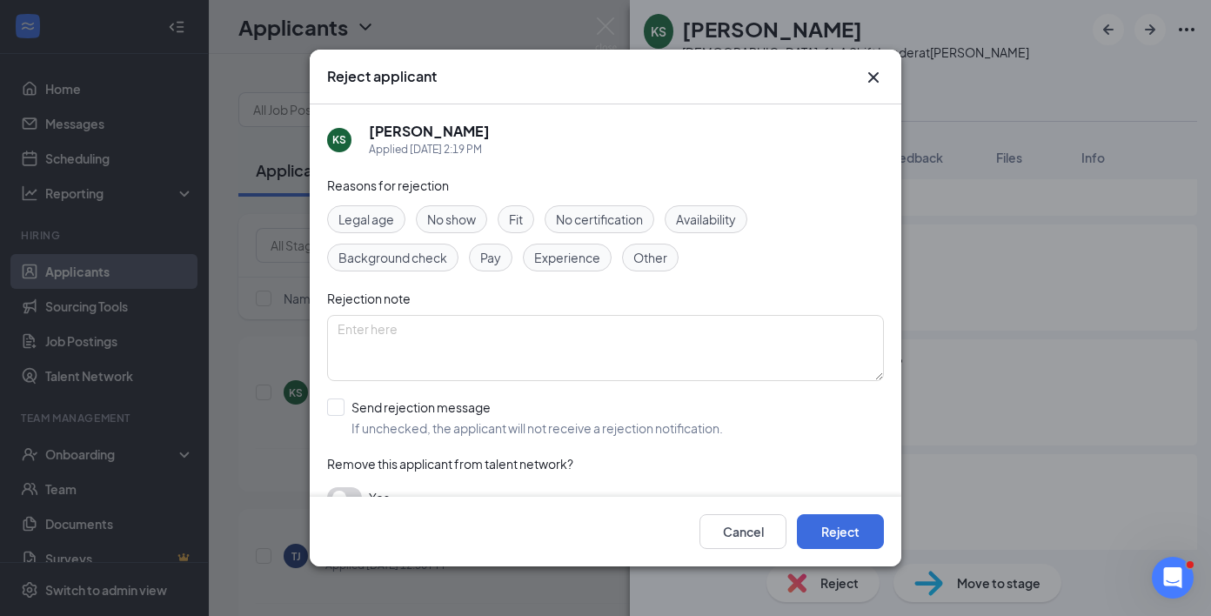
click at [451, 440] on div "Reasons for rejection Legal age No show Fit No certification Availability Backg…" at bounding box center [605, 351] width 557 height 350
click at [457, 415] on div "Send rejection message" at bounding box center [536, 406] width 371 height 17
click at [457, 415] on input "Send rejection message If unchecked, the applicant will not receive a rejection…" at bounding box center [525, 417] width 396 height 38
checkbox input "true"
click at [848, 536] on button "Reject" at bounding box center [840, 531] width 87 height 35
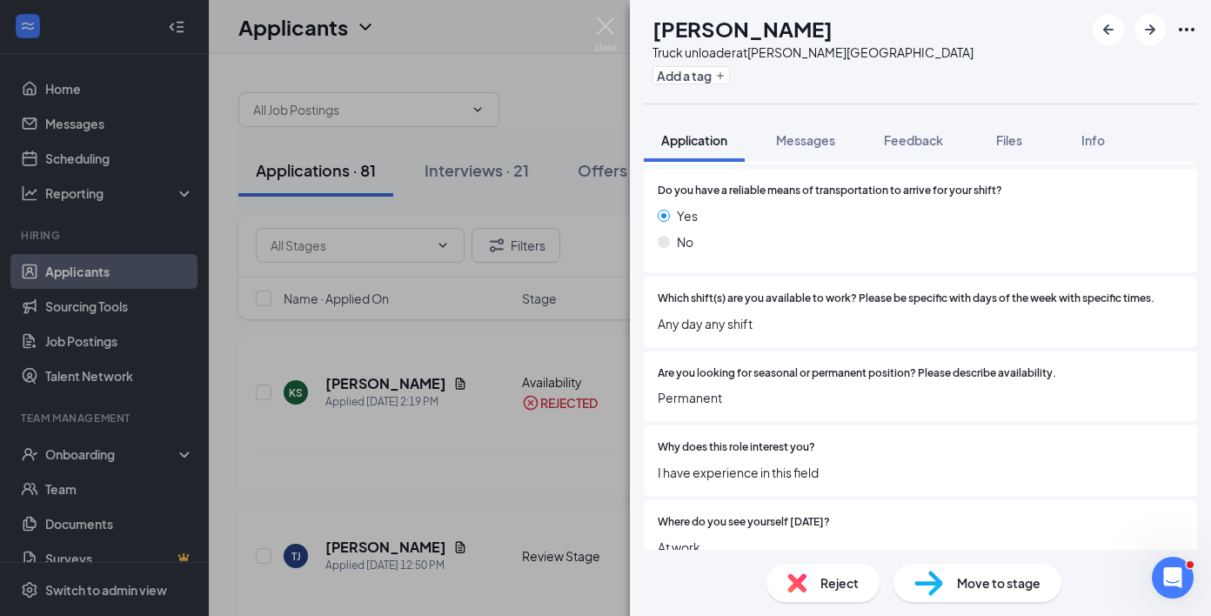
scroll to position [1639, 0]
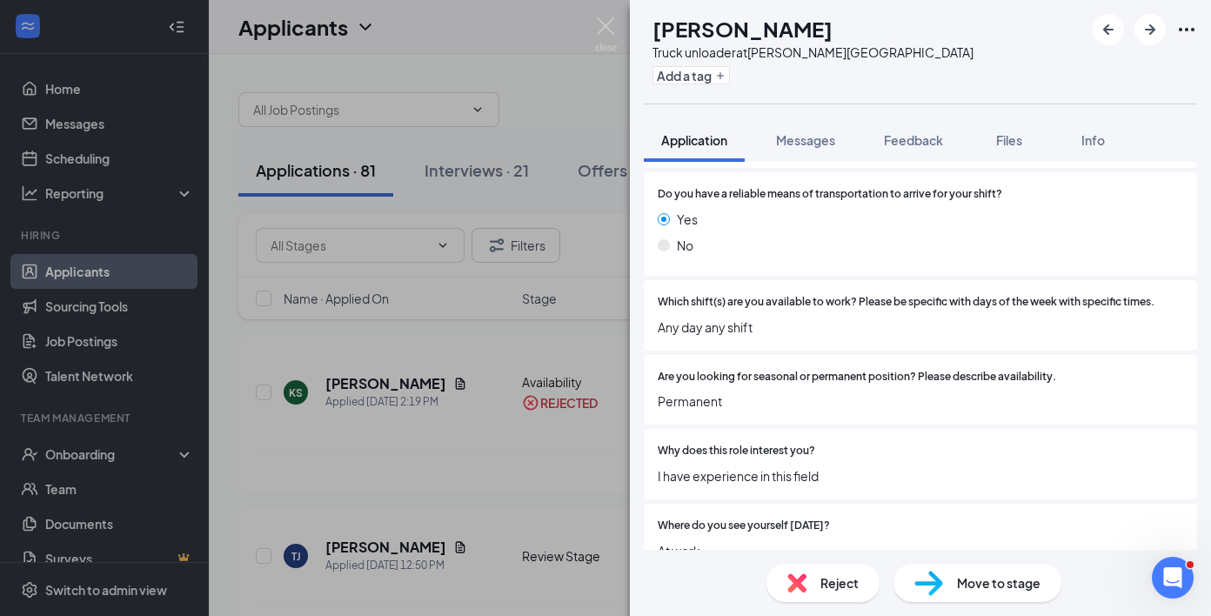
click at [853, 592] on div "Reject" at bounding box center [822, 583] width 113 height 38
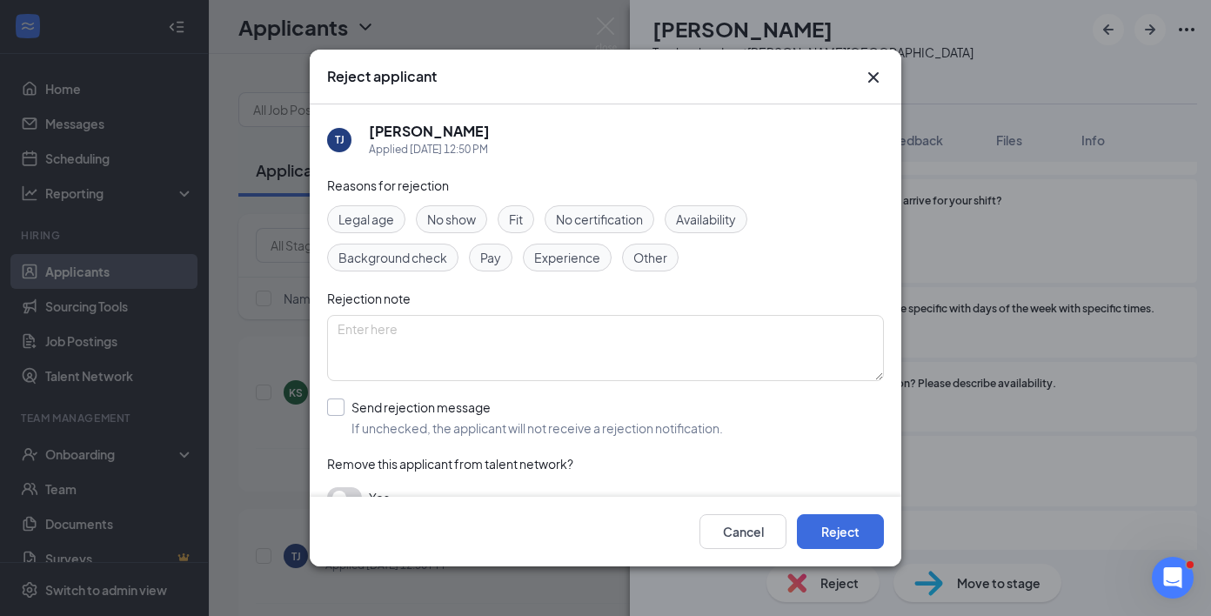
click at [517, 402] on div "Send rejection message" at bounding box center [536, 406] width 371 height 17
click at [517, 402] on input "Send rejection message If unchecked, the applicant will not receive a rejection…" at bounding box center [525, 417] width 396 height 38
checkbox input "true"
click at [832, 526] on button "Reject" at bounding box center [840, 531] width 87 height 35
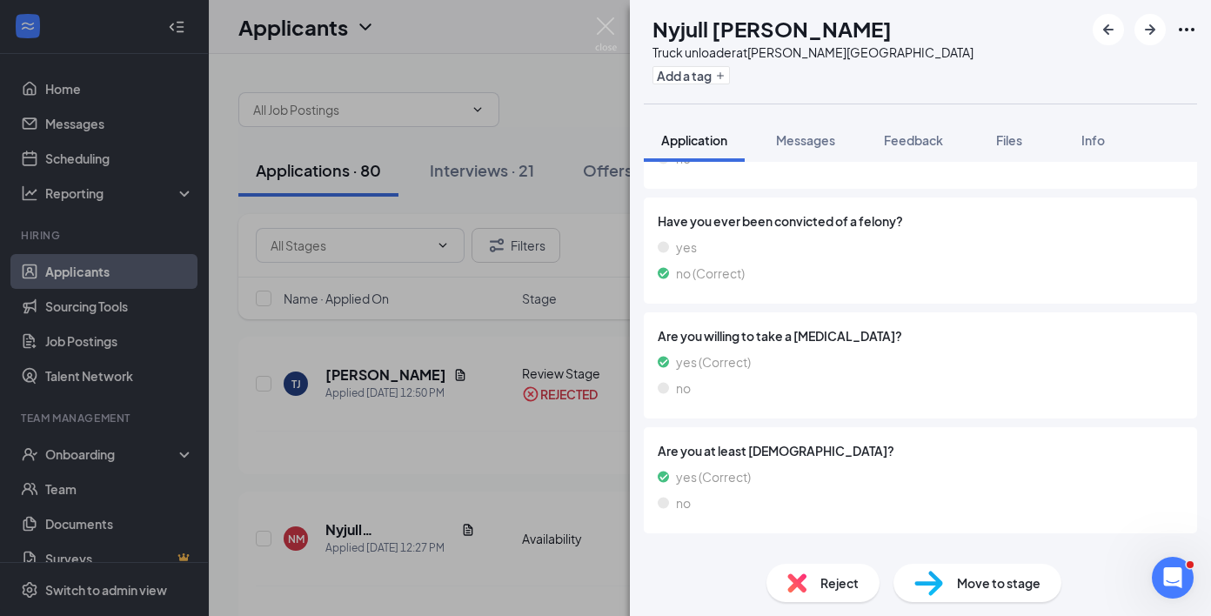
scroll to position [1030, 0]
click at [830, 559] on div "Reject Move to stage" at bounding box center [920, 583] width 581 height 66
click at [820, 586] on span "Reject" at bounding box center [839, 582] width 38 height 19
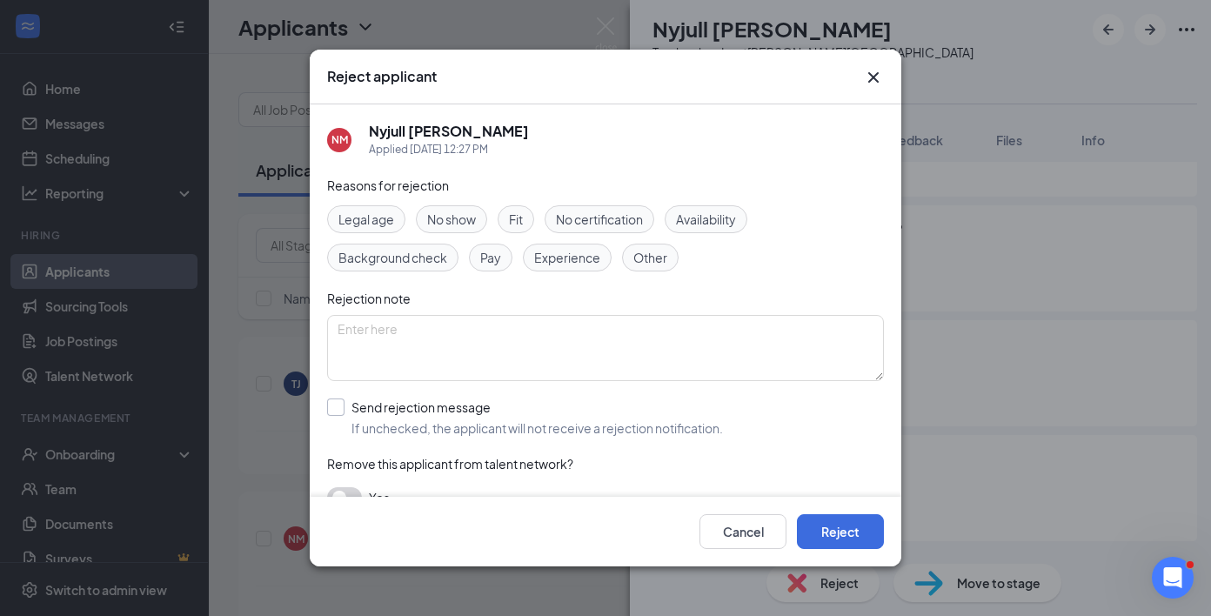
click at [499, 415] on div "Send rejection message" at bounding box center [536, 406] width 371 height 17
click at [499, 415] on input "Send rejection message If unchecked, the applicant will not receive a rejection…" at bounding box center [525, 417] width 396 height 38
checkbox input "true"
click at [804, 544] on button "Reject" at bounding box center [840, 531] width 87 height 35
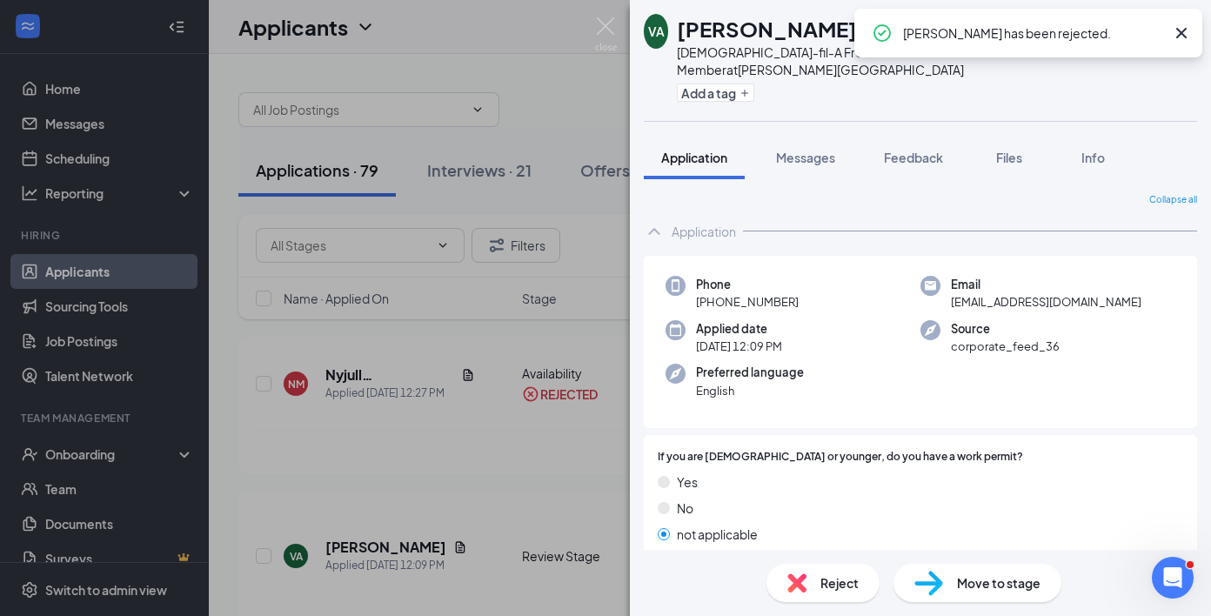
scroll to position [16, 0]
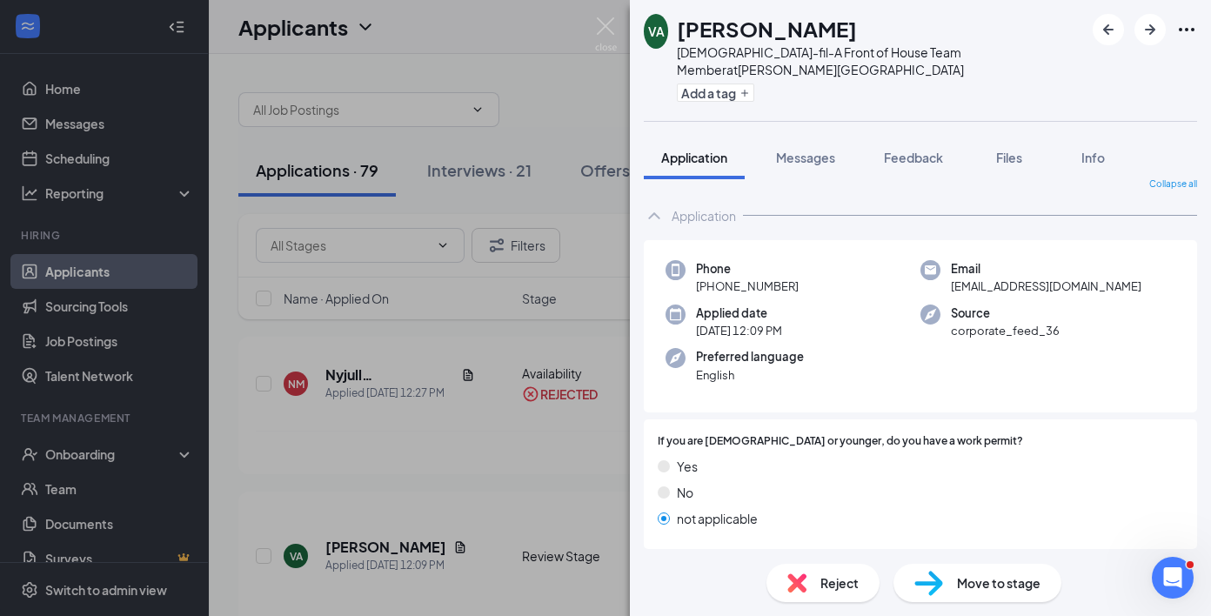
click at [612, 21] on img at bounding box center [606, 34] width 22 height 34
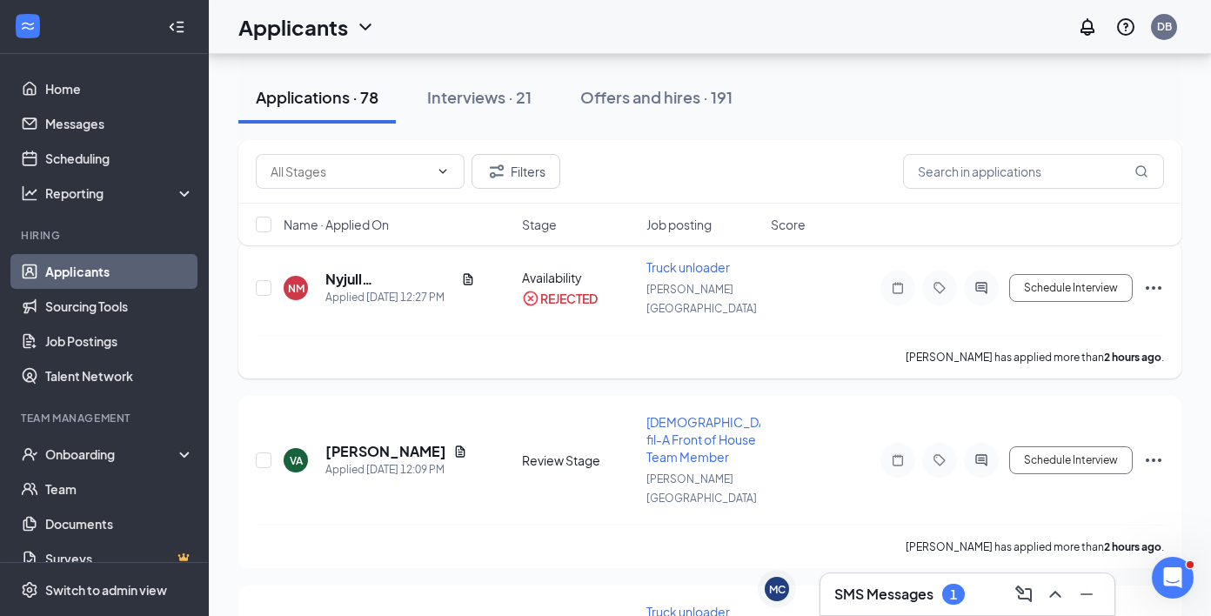
scroll to position [150, 0]
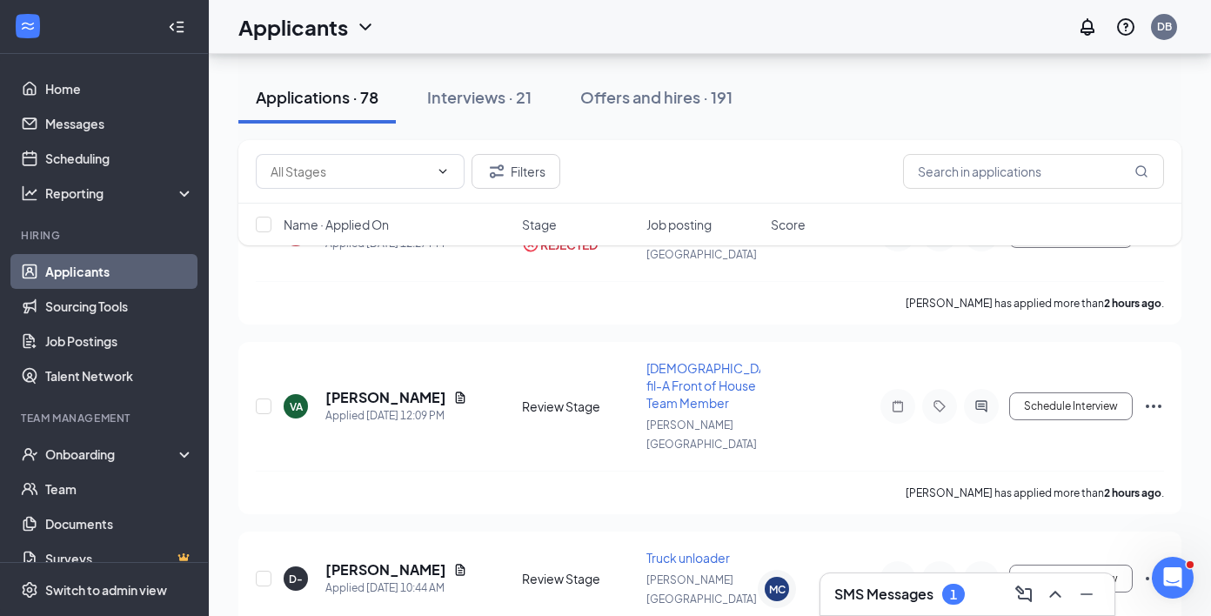
click at [839, 584] on div "SMS Messages 1" at bounding box center [899, 594] width 130 height 21
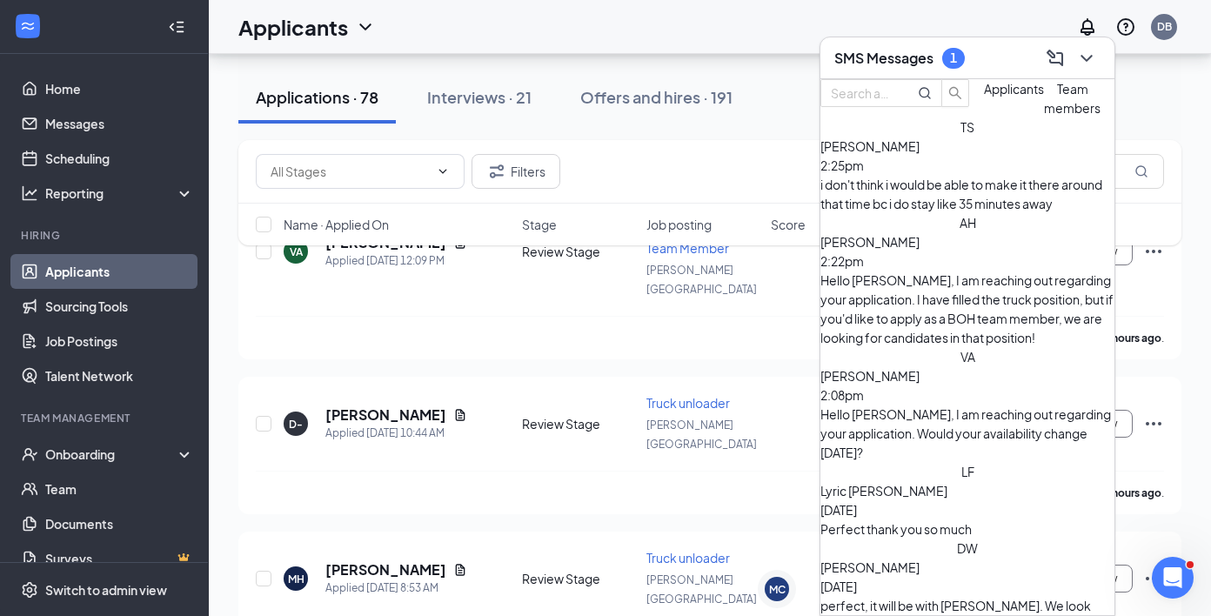
click at [965, 175] on div "[PERSON_NAME] 2:25pm" at bounding box center [967, 156] width 294 height 38
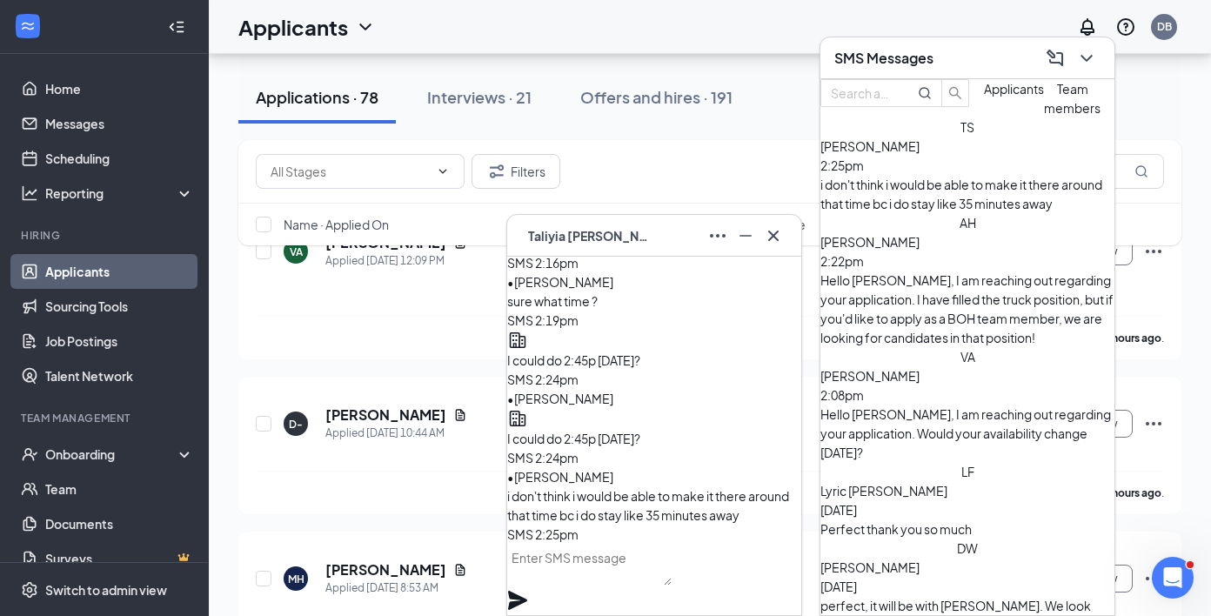
click at [666, 603] on div at bounding box center [654, 579] width 294 height 71
click at [671, 572] on textarea at bounding box center [589, 565] width 164 height 42
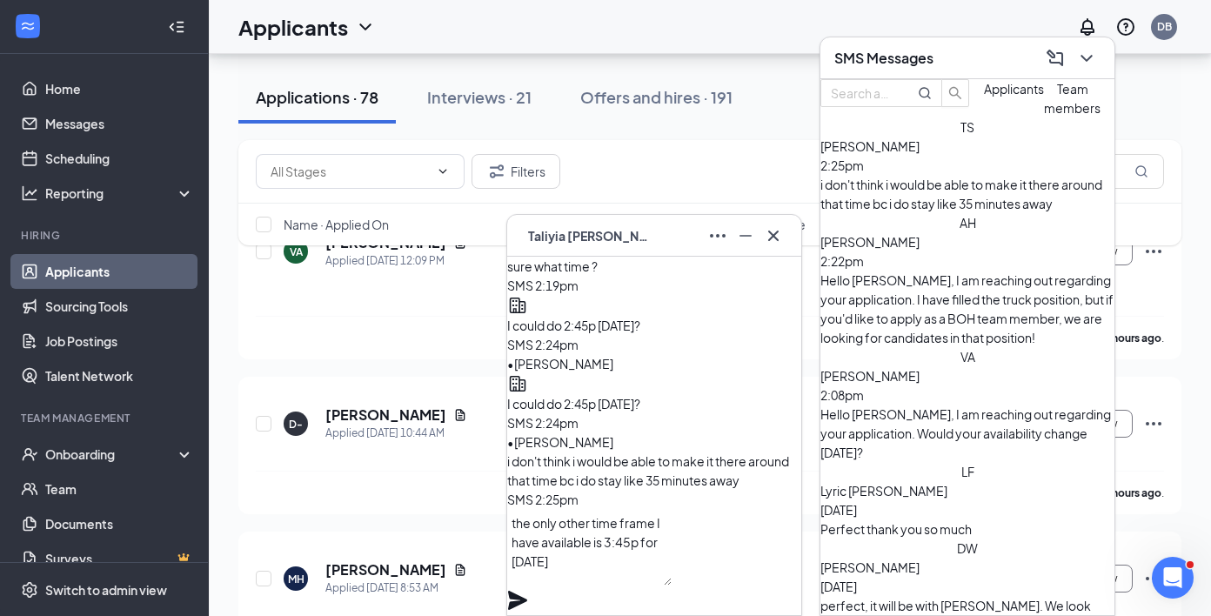
scroll to position [1, 0]
type textarea "the only other time frame I have available is 3:45p for [DATE], would that work?"
click at [527, 591] on icon "Plane" at bounding box center [517, 600] width 19 height 19
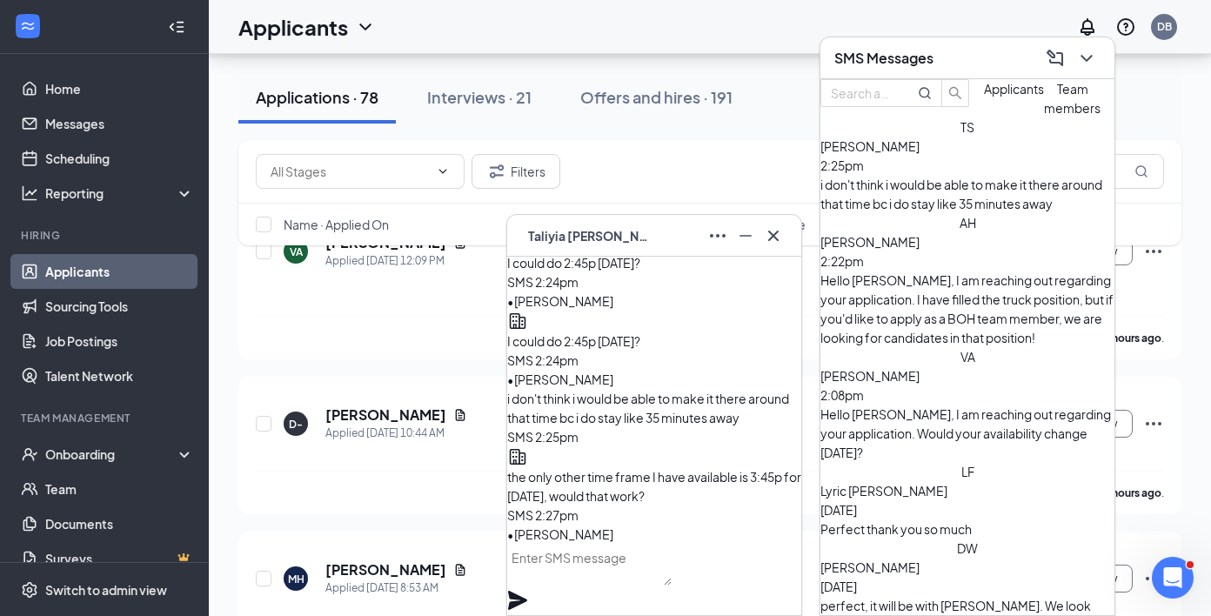
click at [653, 234] on div "TS [PERSON_NAME]" at bounding box center [654, 236] width 266 height 28
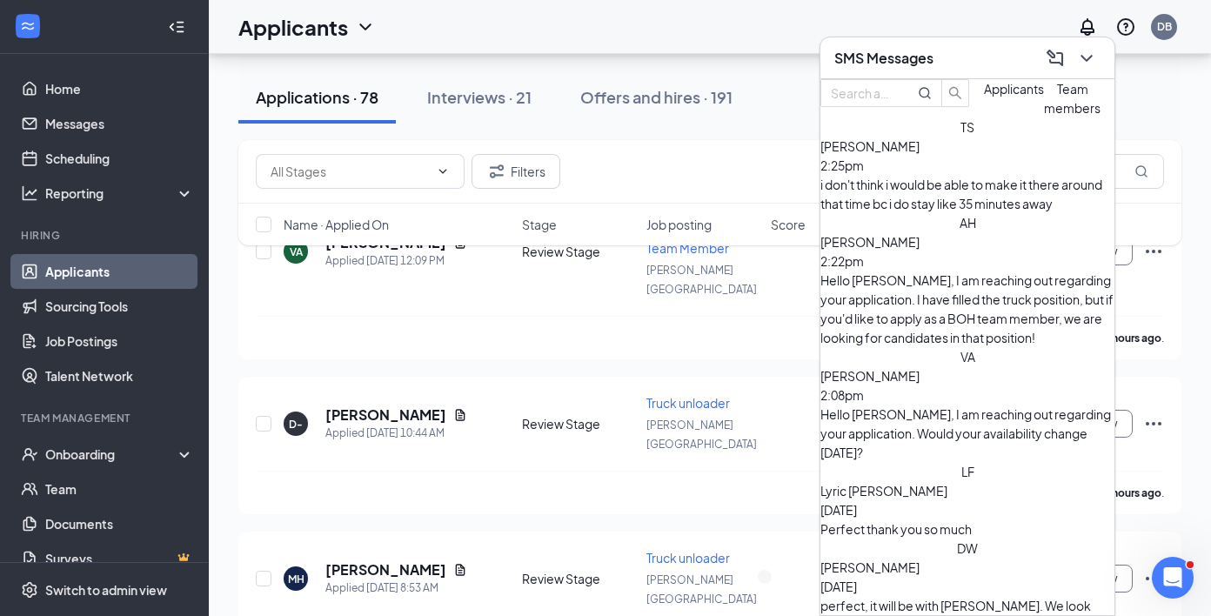
click at [914, 64] on h3 "SMS Messages" at bounding box center [883, 58] width 99 height 19
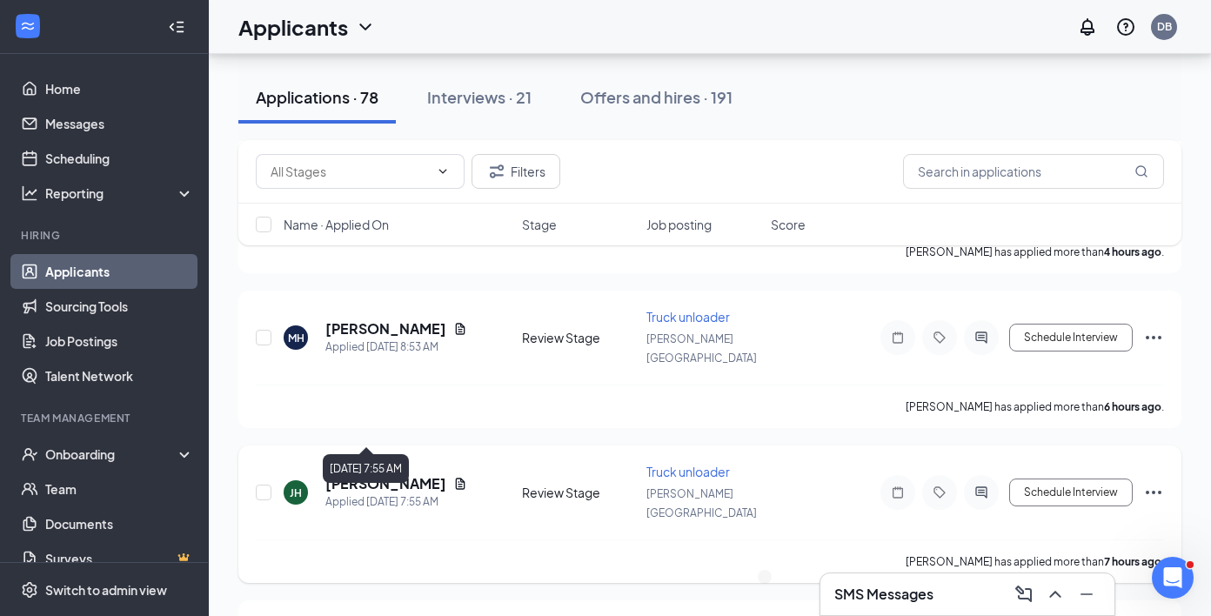
scroll to position [392, 0]
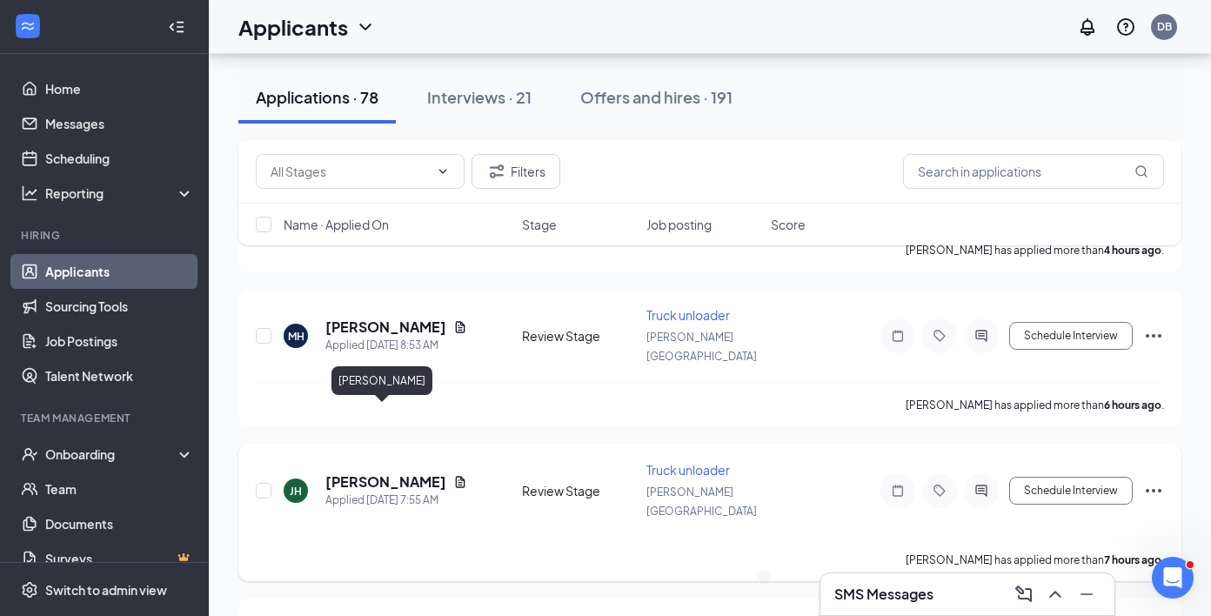
click at [360, 472] on h5 "[PERSON_NAME]" at bounding box center [385, 481] width 121 height 19
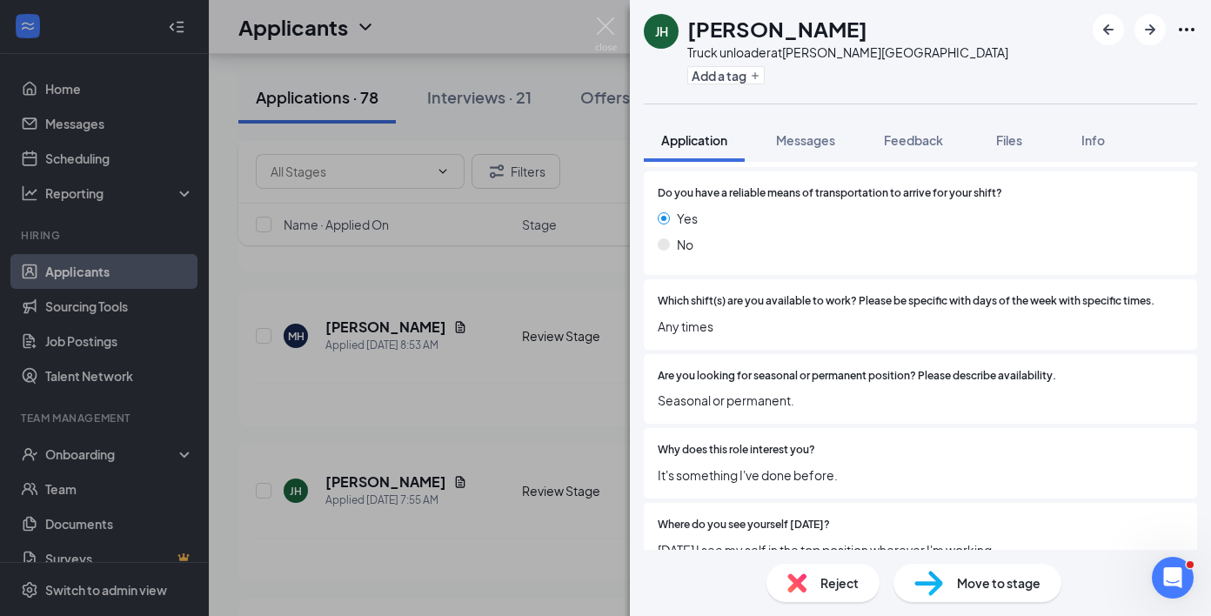
scroll to position [1678, 0]
click at [831, 575] on span "Reject" at bounding box center [839, 582] width 38 height 19
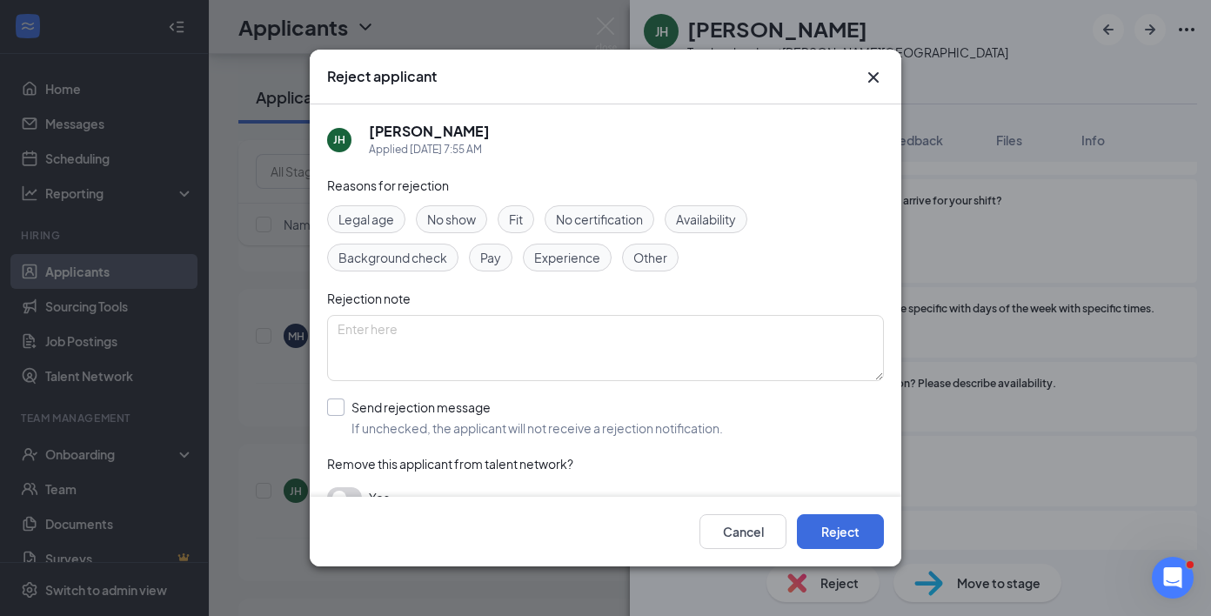
click at [490, 405] on div "Send rejection message" at bounding box center [536, 406] width 371 height 17
click at [490, 405] on input "Send rejection message If unchecked, the applicant will not receive a rejection…" at bounding box center [525, 417] width 396 height 38
checkbox input "true"
click at [848, 532] on button "Reject" at bounding box center [840, 531] width 87 height 35
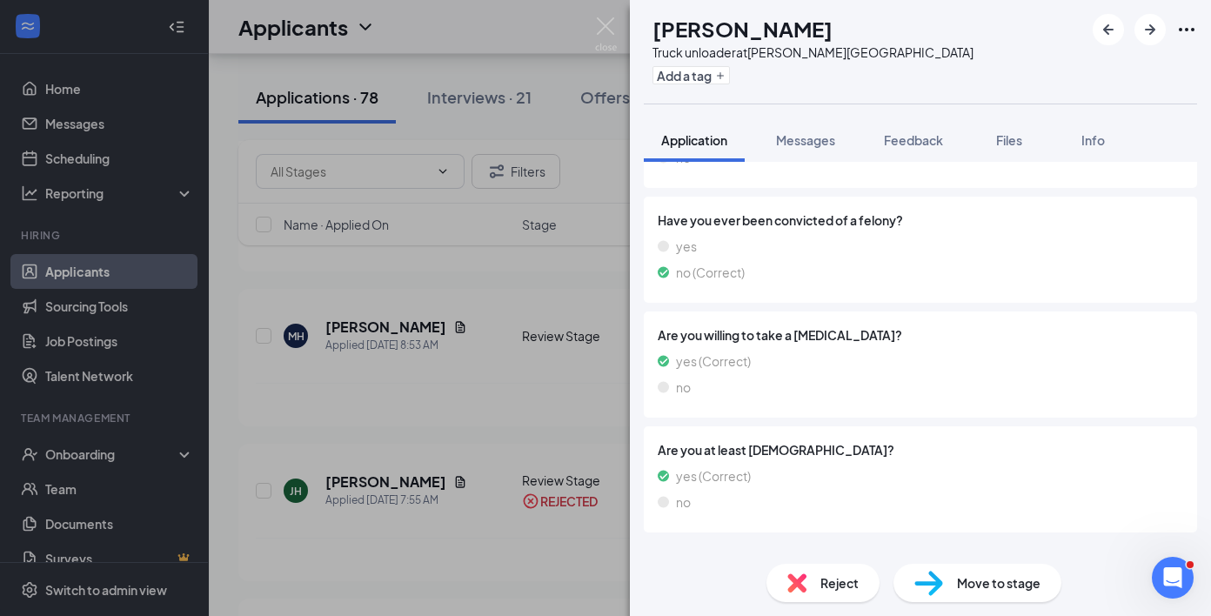
scroll to position [1049, 0]
click at [828, 596] on div "Reject" at bounding box center [822, 583] width 113 height 38
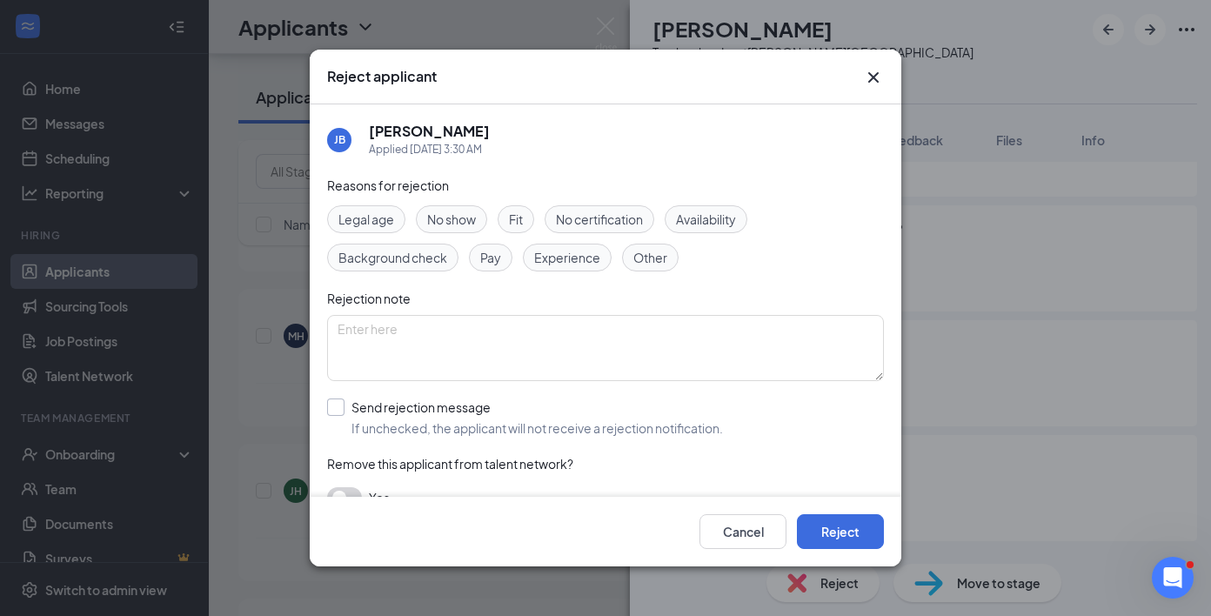
click at [549, 424] on span "If unchecked, the applicant will not receive a rejection notification." at bounding box center [536, 427] width 371 height 17
click at [549, 424] on input "Send rejection message If unchecked, the applicant will not receive a rejection…" at bounding box center [525, 417] width 396 height 38
checkbox input "true"
click at [818, 520] on button "Reject" at bounding box center [840, 531] width 87 height 35
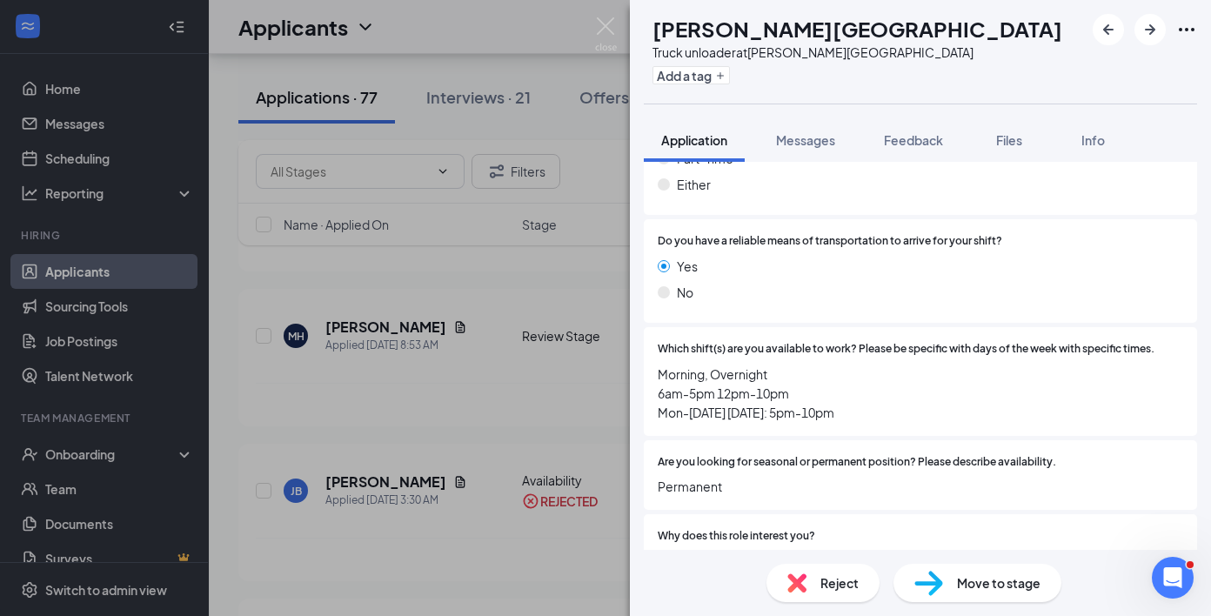
scroll to position [1585, 0]
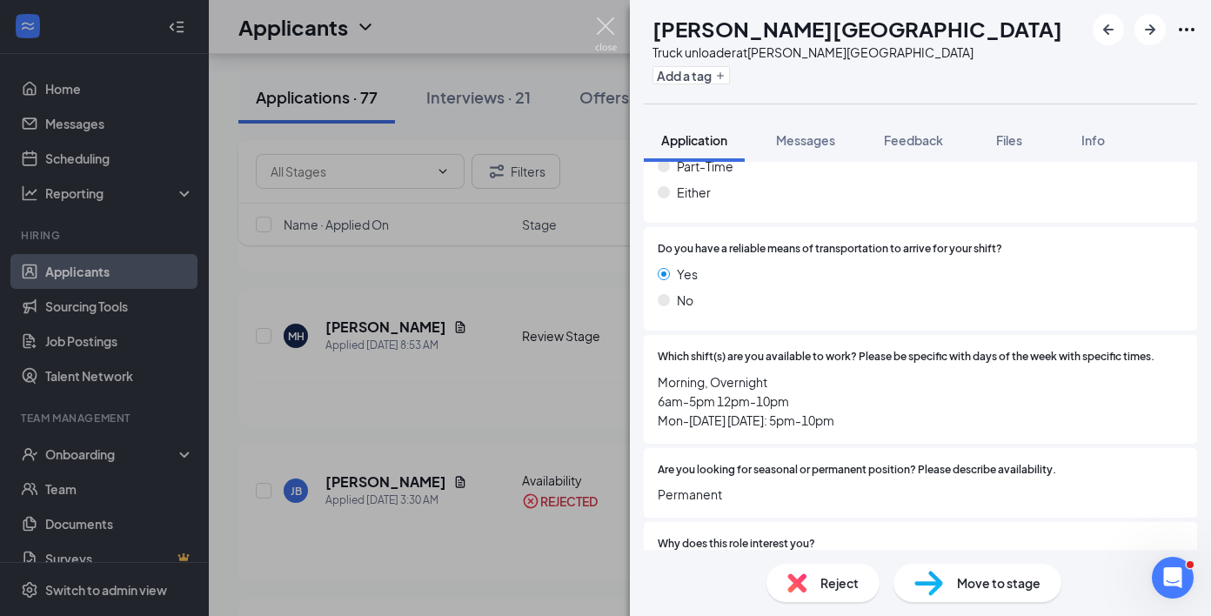
click at [604, 46] on img at bounding box center [606, 34] width 22 height 34
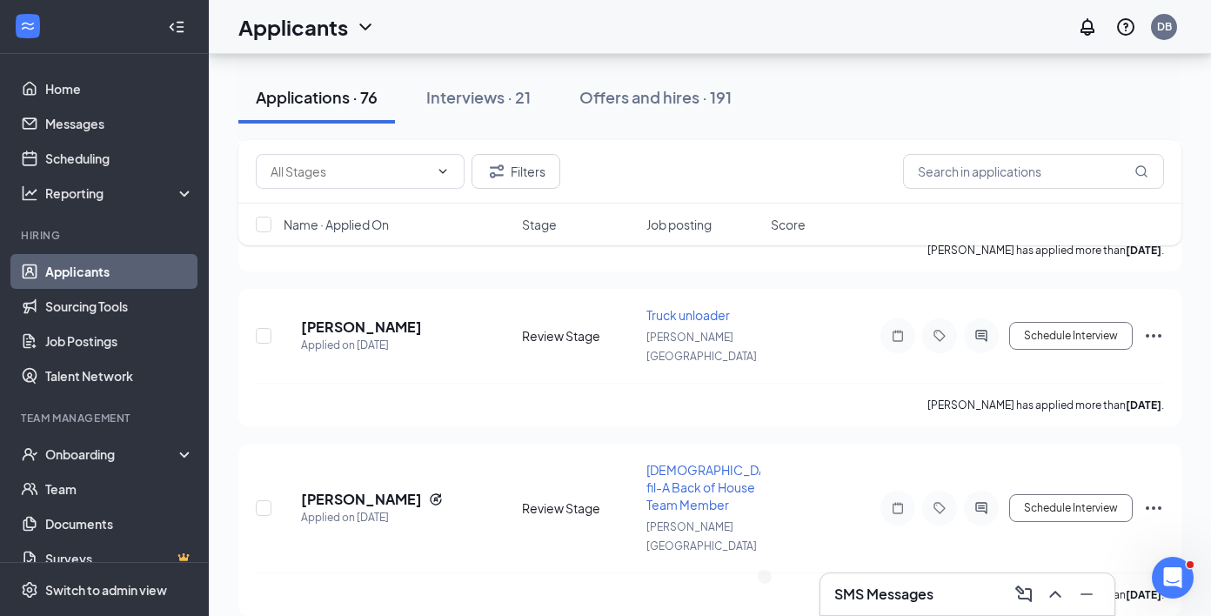
scroll to position [1946, 0]
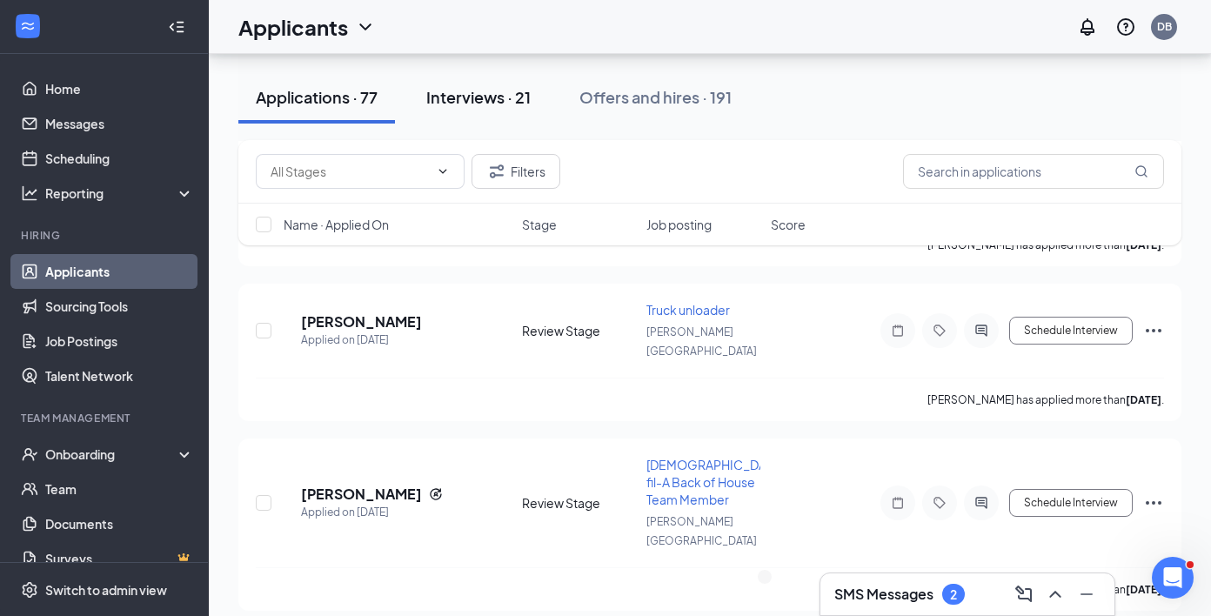
click at [492, 110] on button "Interviews · 21" at bounding box center [478, 97] width 139 height 52
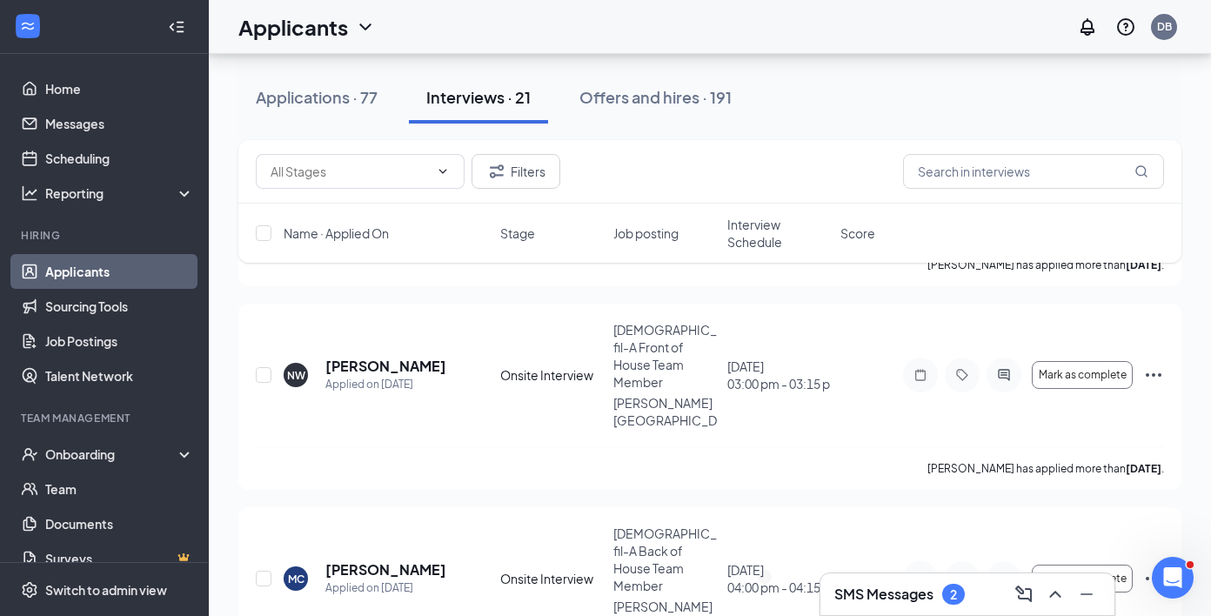
scroll to position [2693, 0]
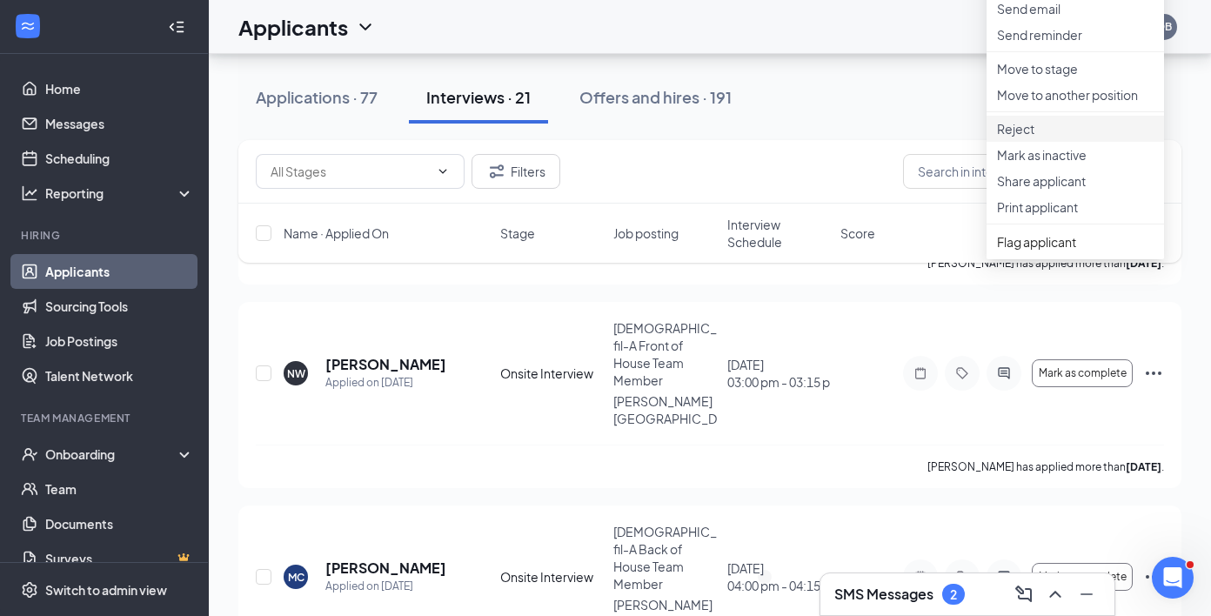
click at [1075, 137] on p "Reject" at bounding box center [1075, 128] width 157 height 17
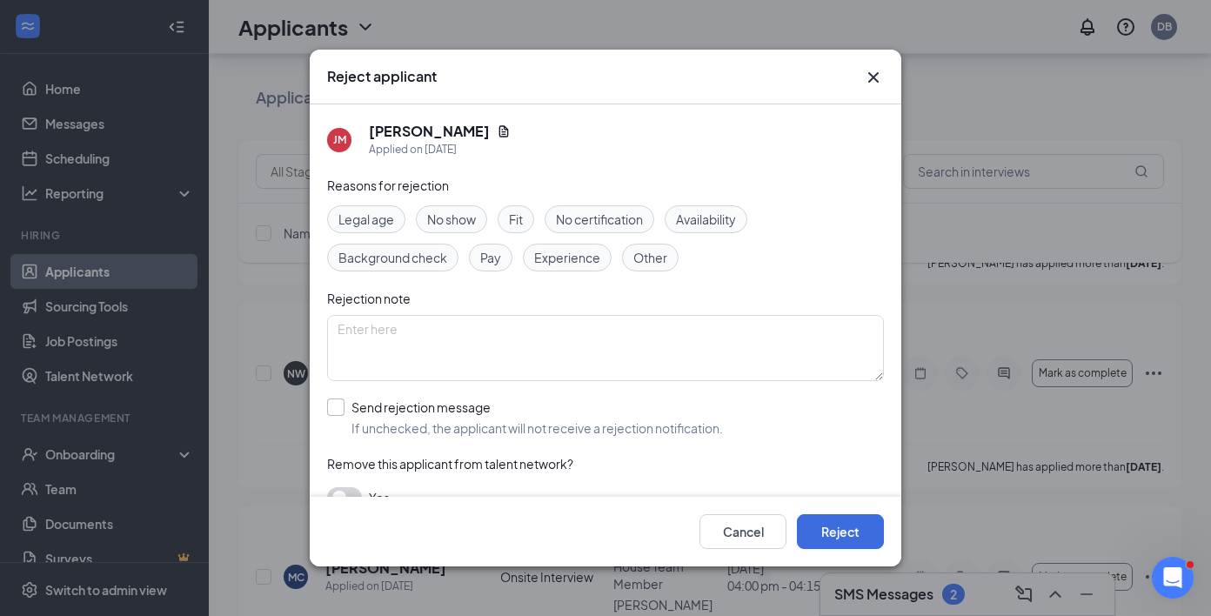
click at [371, 406] on div "Send rejection message" at bounding box center [536, 406] width 371 height 17
click at [371, 406] on input "Send rejection message If unchecked, the applicant will not receive a rejection…" at bounding box center [525, 417] width 396 height 38
checkbox input "true"
click at [833, 534] on button "Reject" at bounding box center [840, 531] width 87 height 35
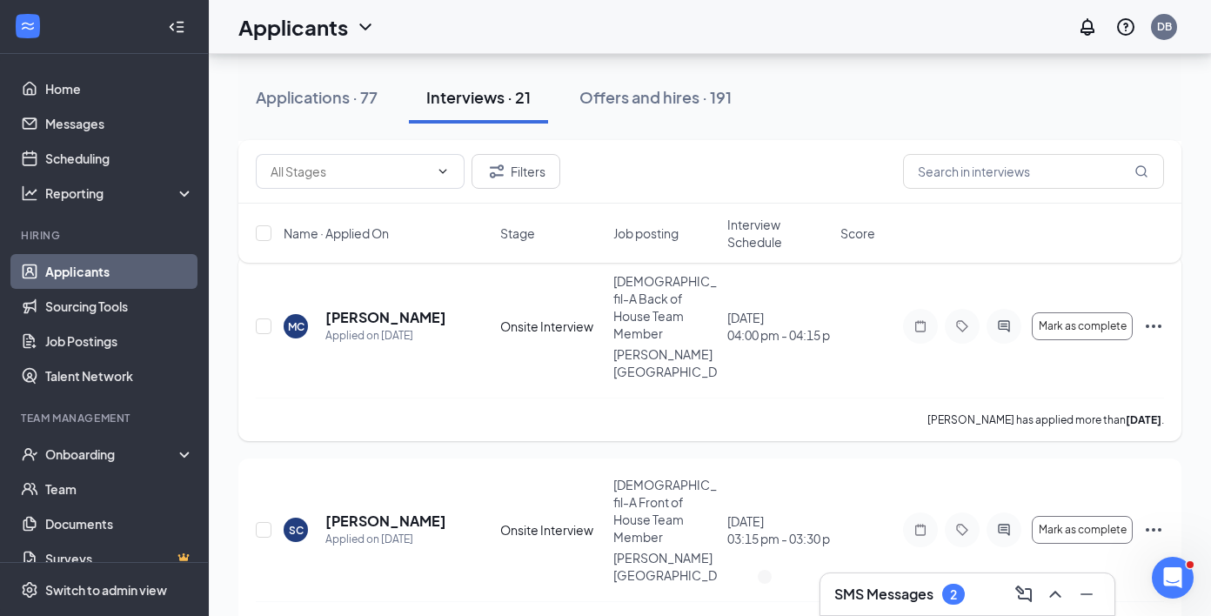
scroll to position [2949, 0]
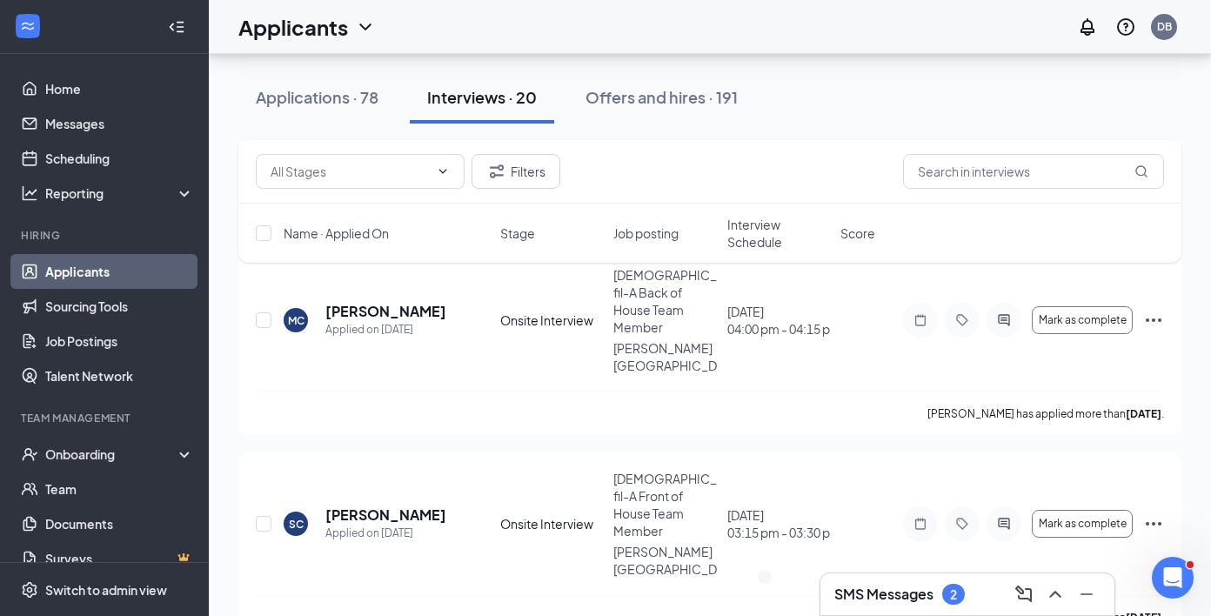
click at [874, 591] on h3 "SMS Messages" at bounding box center [883, 593] width 99 height 19
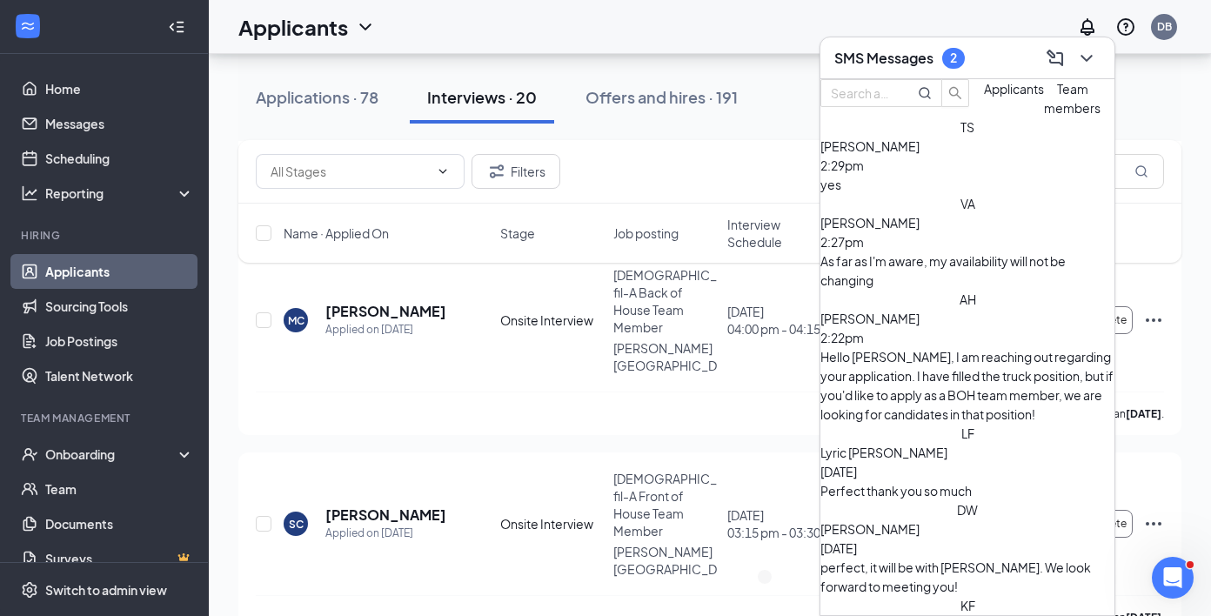
click at [940, 194] on div "yes" at bounding box center [967, 184] width 294 height 19
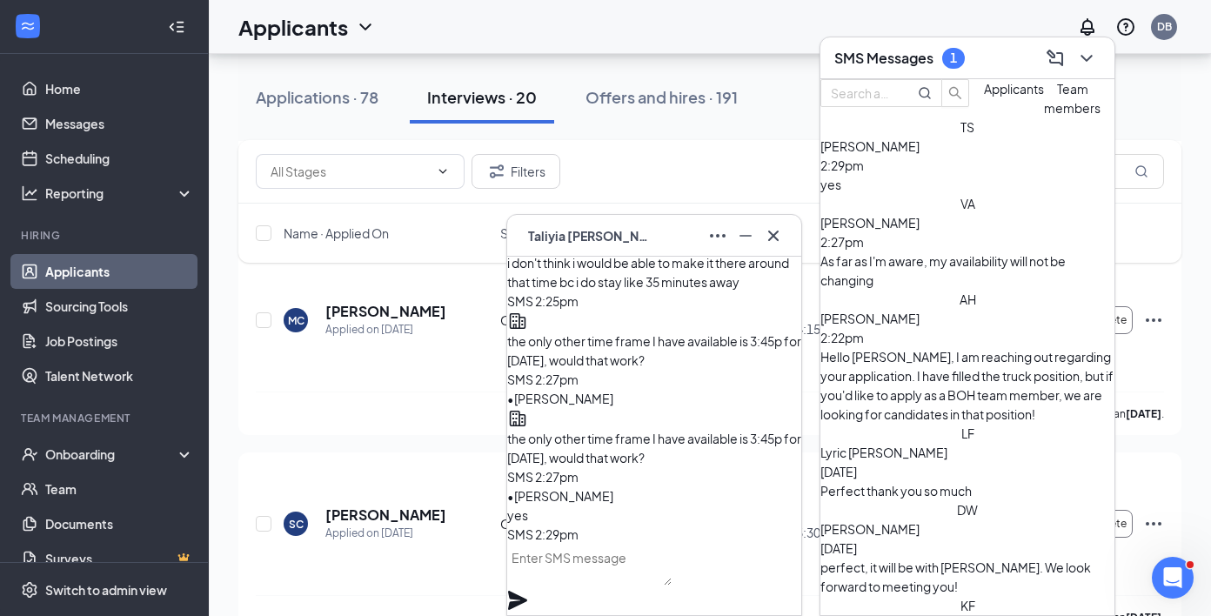
click at [920, 286] on div "VA [PERSON_NAME] 2:27pm As far as I'm aware, my availability will not be changi…" at bounding box center [967, 242] width 294 height 96
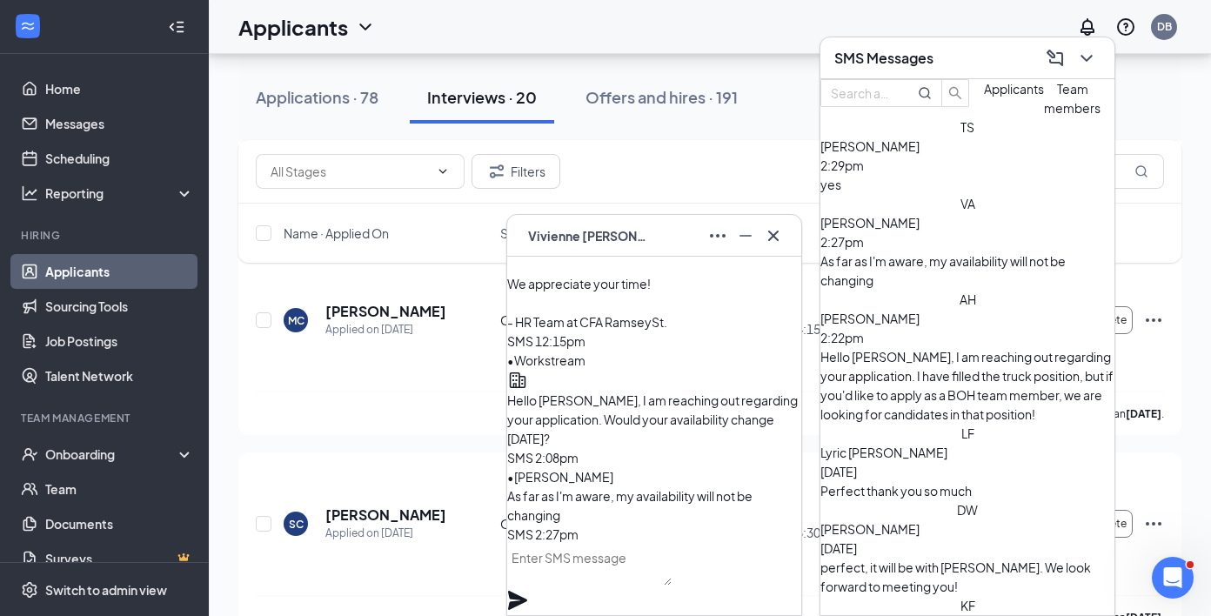
click at [899, 57] on h3 "SMS Messages" at bounding box center [883, 58] width 99 height 19
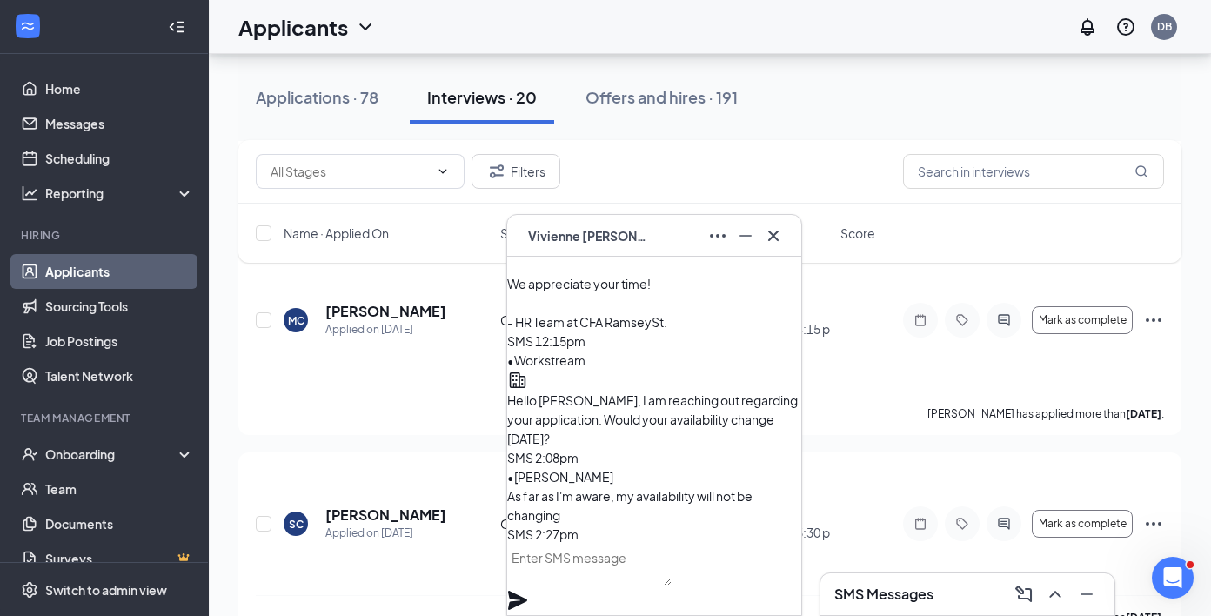
click at [635, 232] on span "[PERSON_NAME]" at bounding box center [589, 235] width 122 height 19
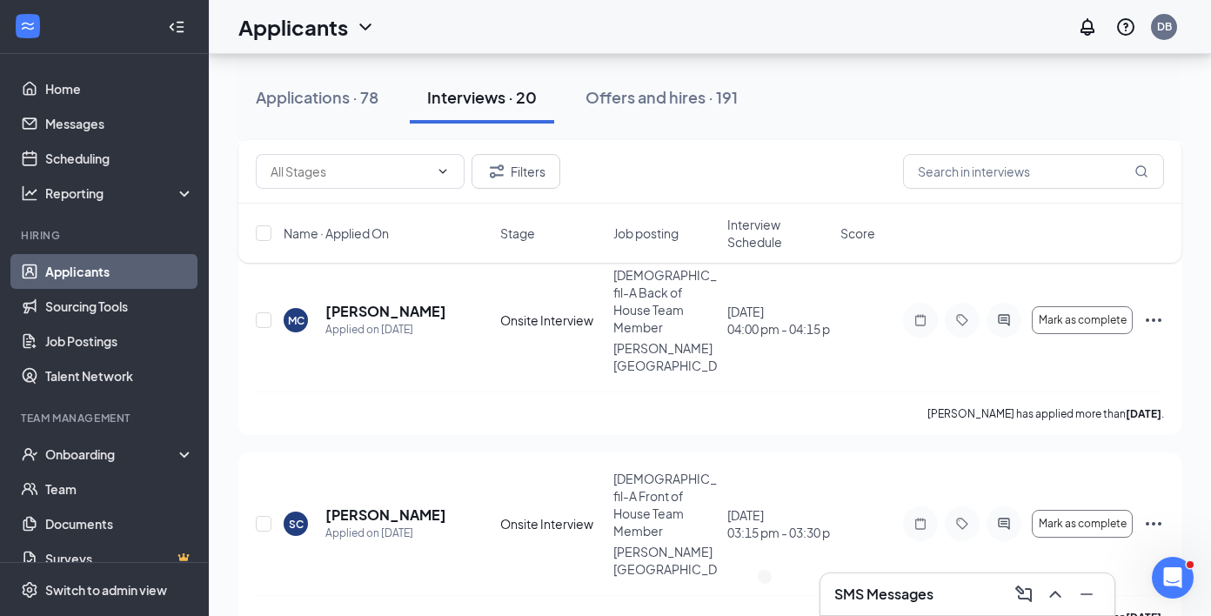
click at [973, 202] on div "Filters" at bounding box center [709, 171] width 943 height 63
click at [986, 180] on input "text" at bounding box center [1033, 171] width 261 height 35
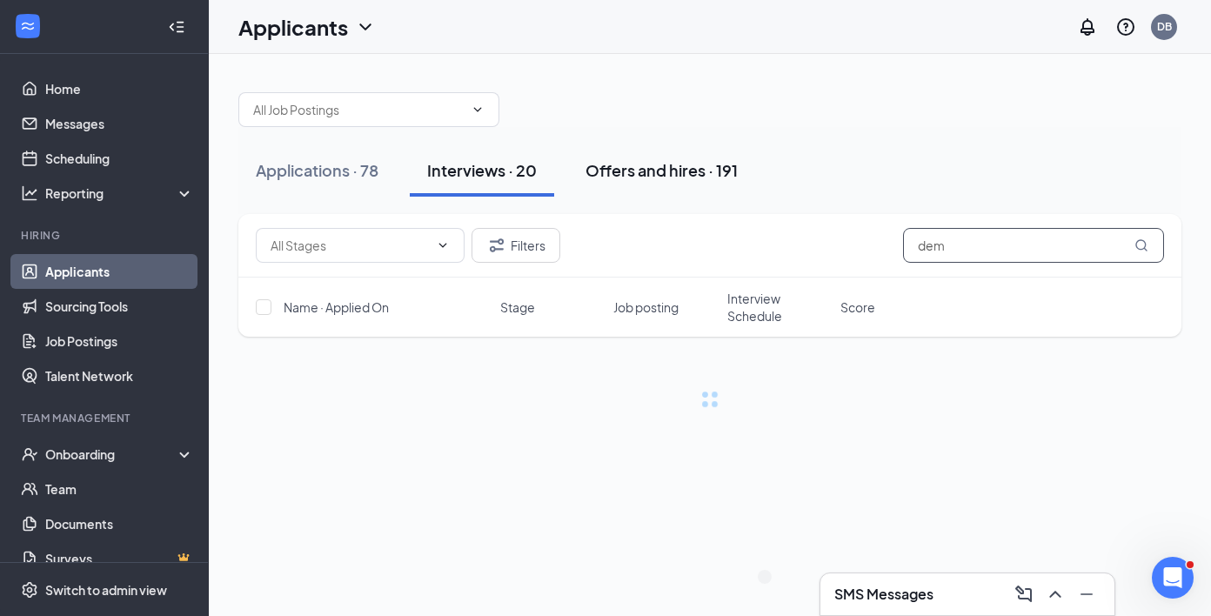
type input "dem"
click at [644, 164] on div "Offers and hires · 191" at bounding box center [661, 170] width 152 height 22
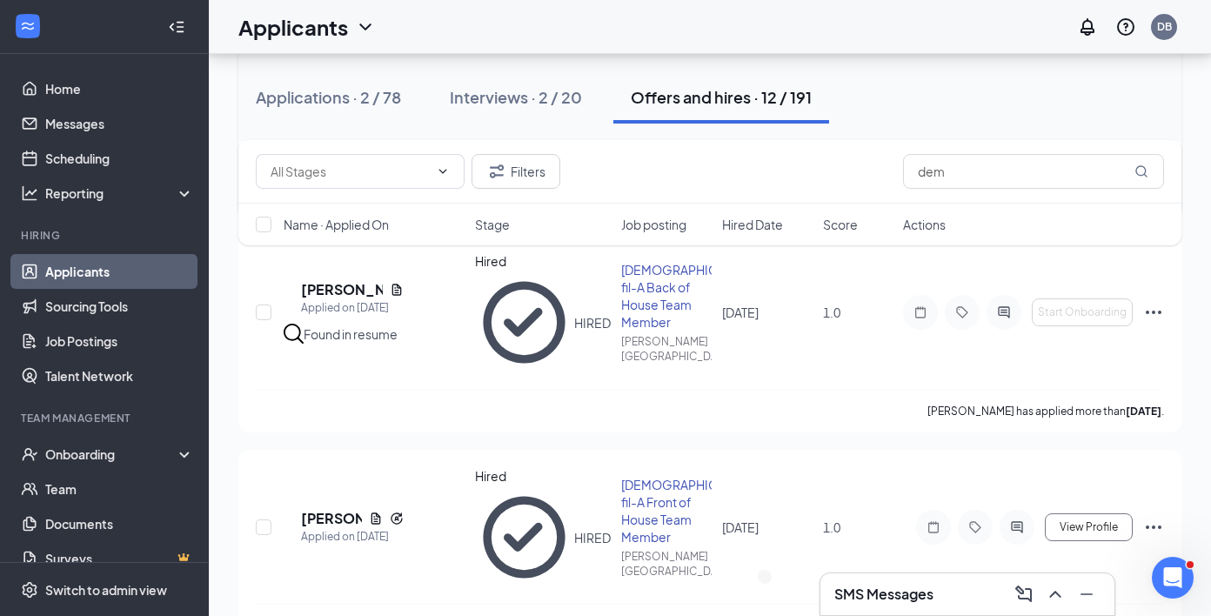
scroll to position [323, 0]
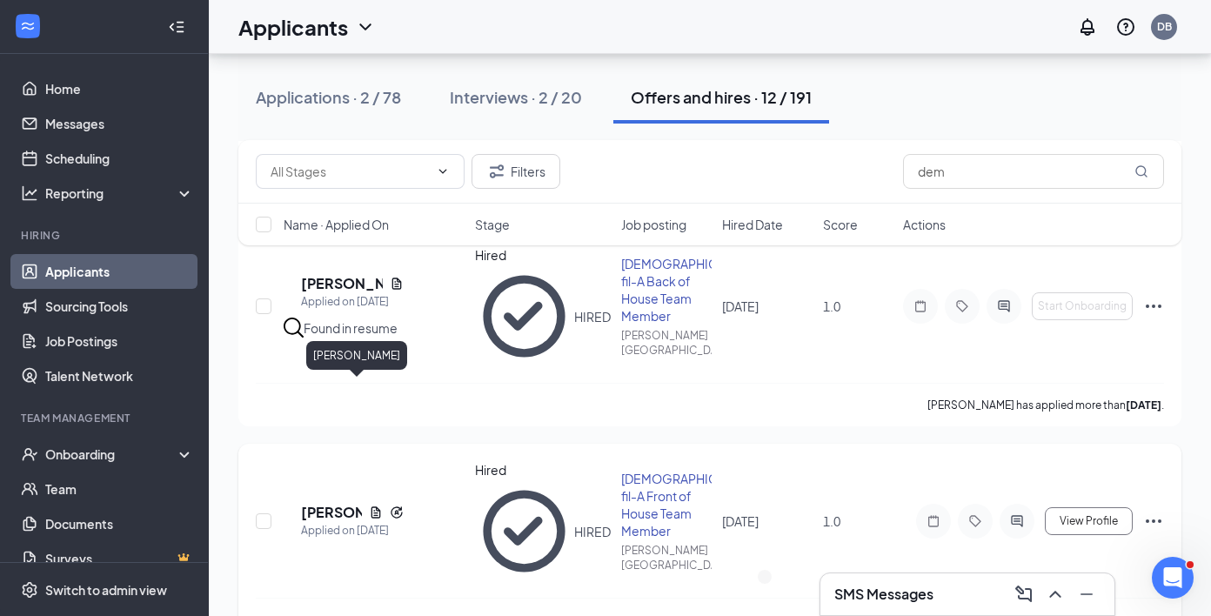
click at [362, 503] on h5 "[PERSON_NAME]" at bounding box center [331, 512] width 61 height 19
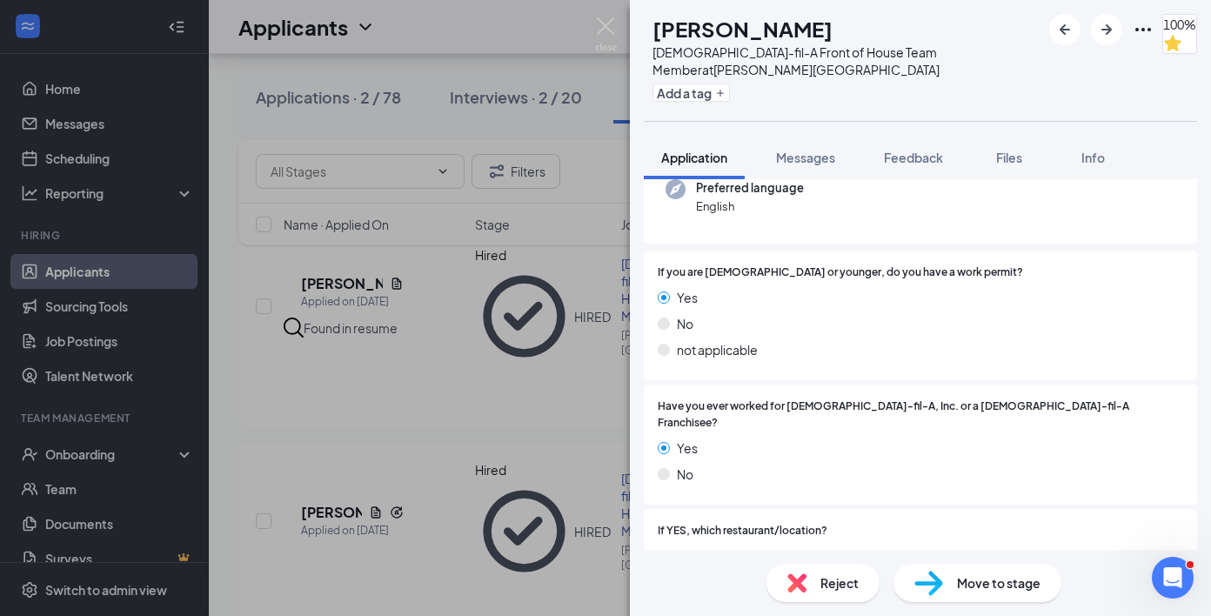
scroll to position [250, 0]
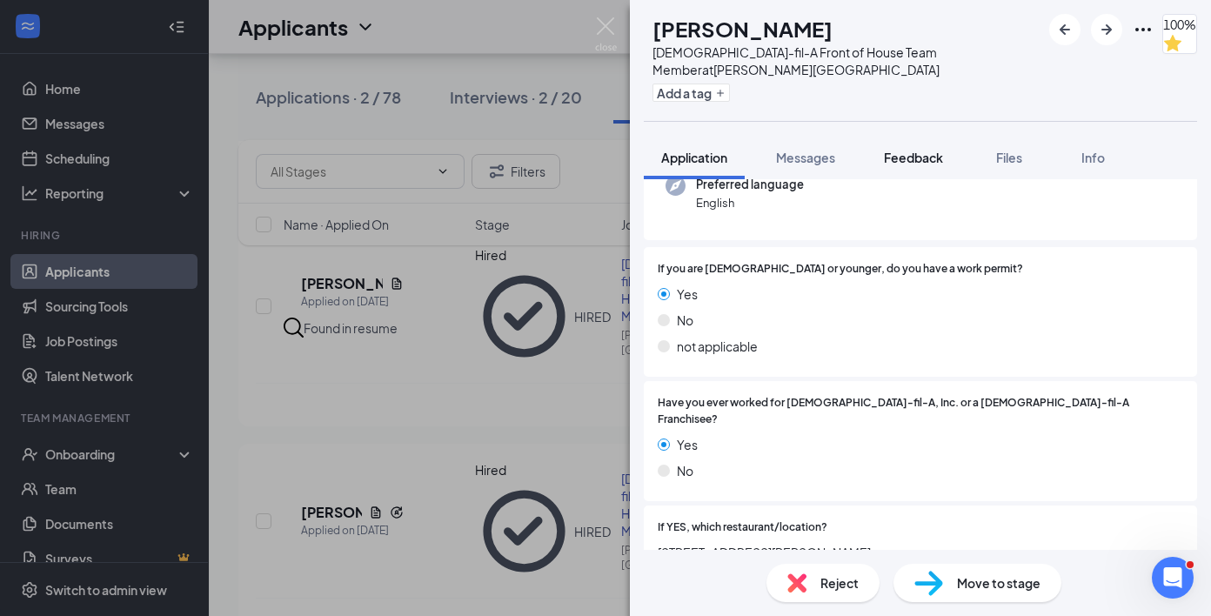
click at [901, 158] on span "Feedback" at bounding box center [913, 158] width 59 height 16
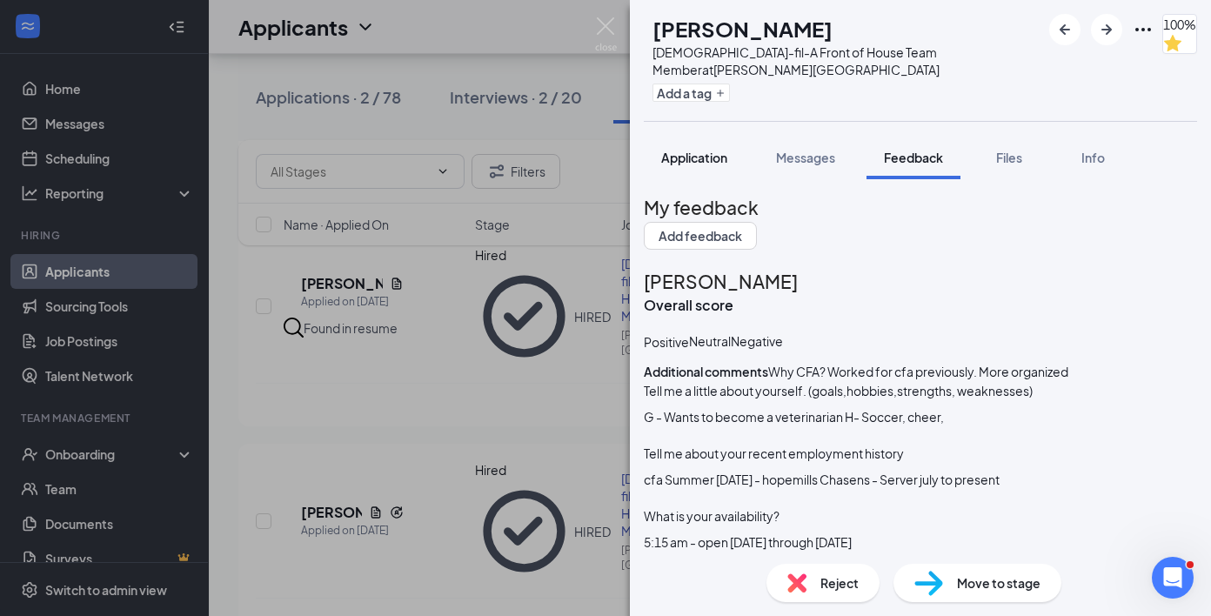
click at [711, 143] on button "Application" at bounding box center [694, 157] width 101 height 43
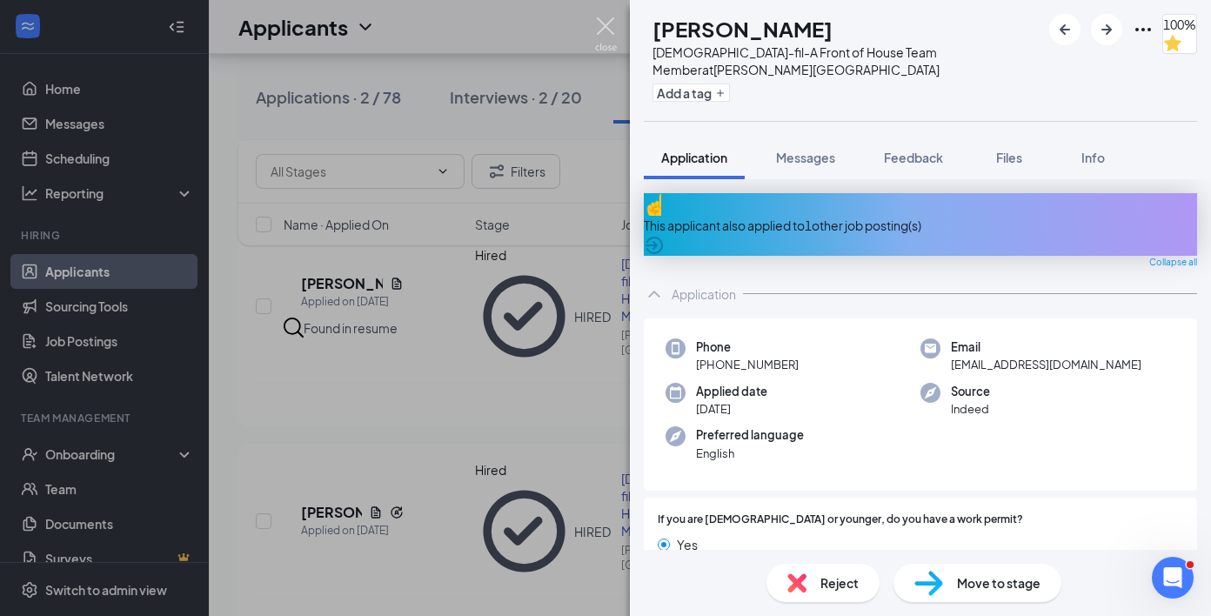
click at [608, 25] on img at bounding box center [606, 34] width 22 height 34
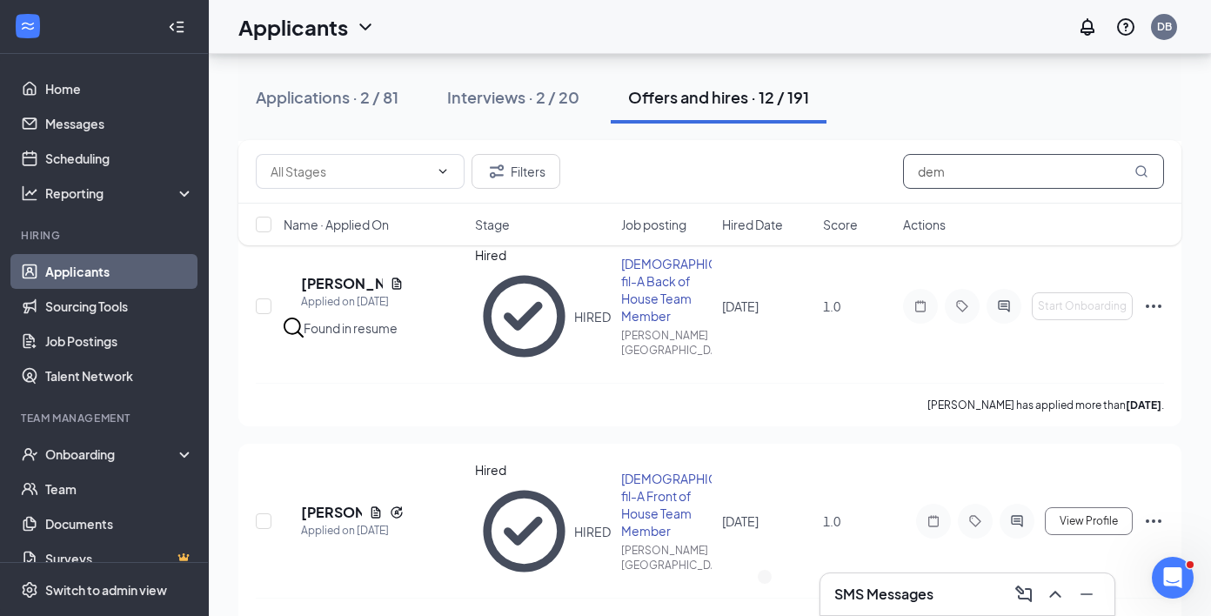
click at [974, 164] on input "dem" at bounding box center [1033, 171] width 261 height 35
type input "d"
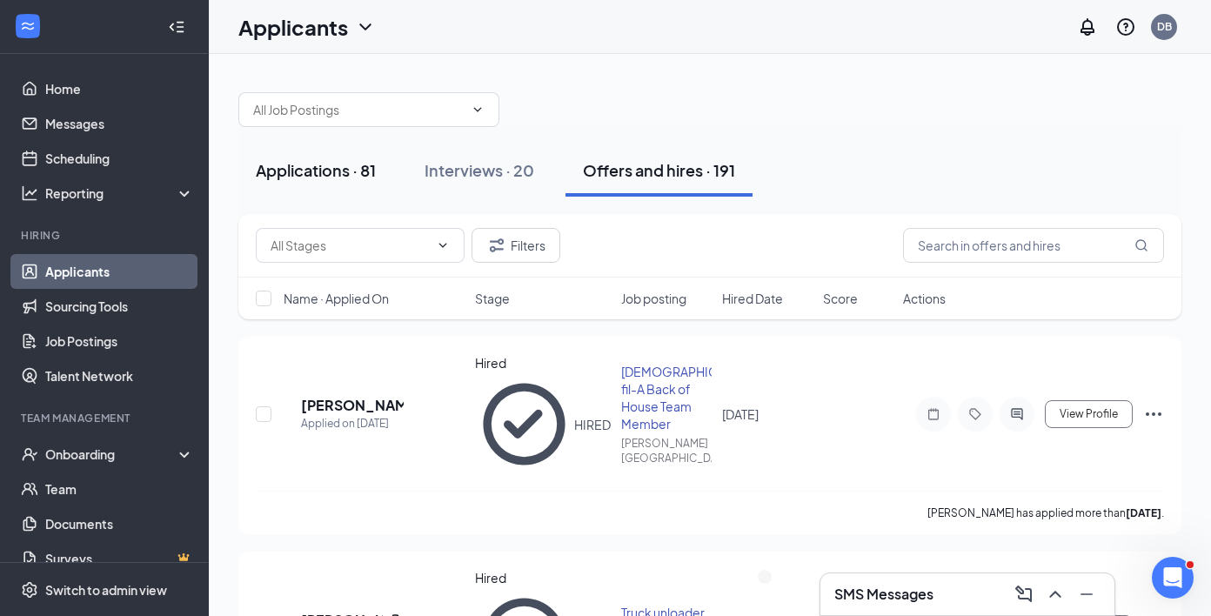
click at [347, 150] on button "Applications · 81" at bounding box center [315, 170] width 155 height 52
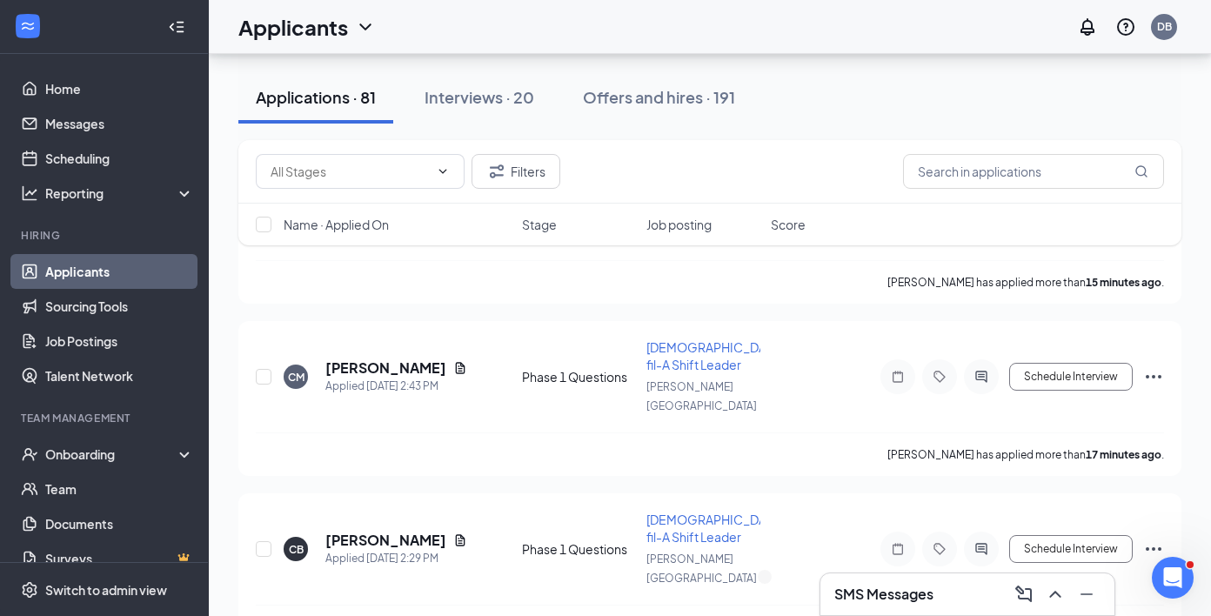
scroll to position [551, 0]
click at [460, 77] on button "Interviews · 20" at bounding box center [479, 97] width 144 height 52
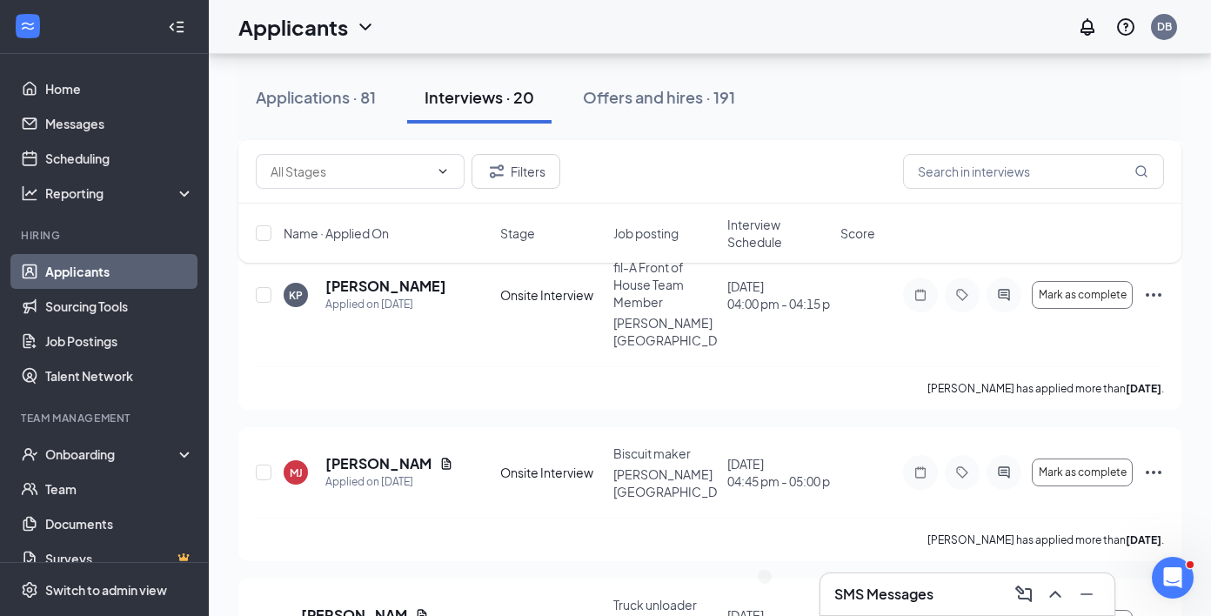
scroll to position [2233, 0]
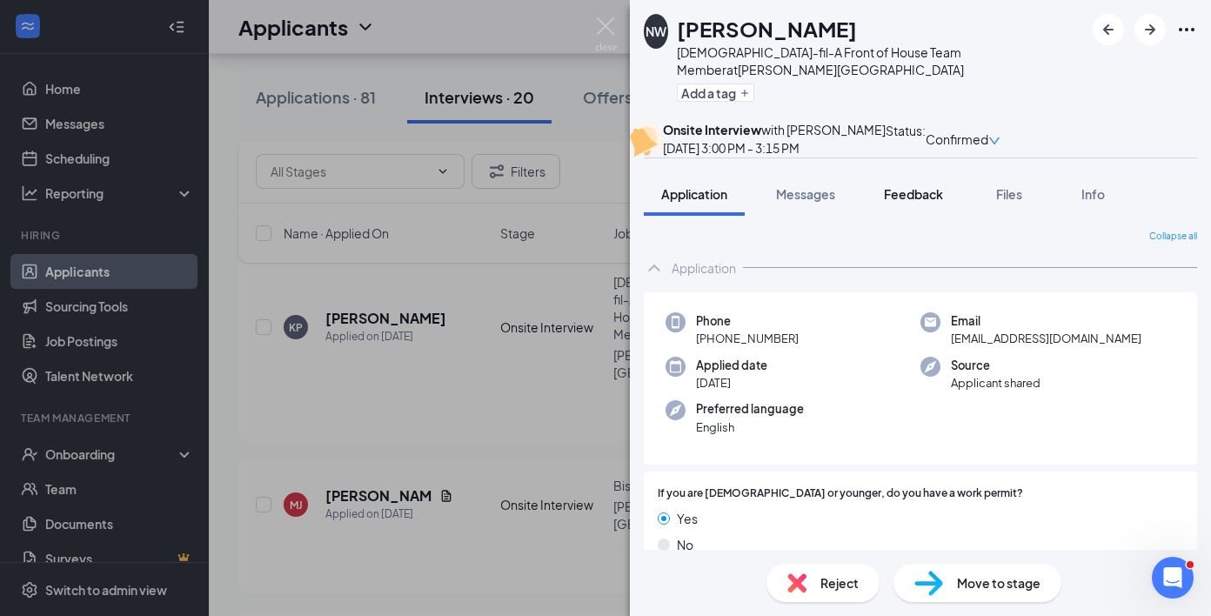
click at [922, 202] on span "Feedback" at bounding box center [913, 194] width 59 height 16
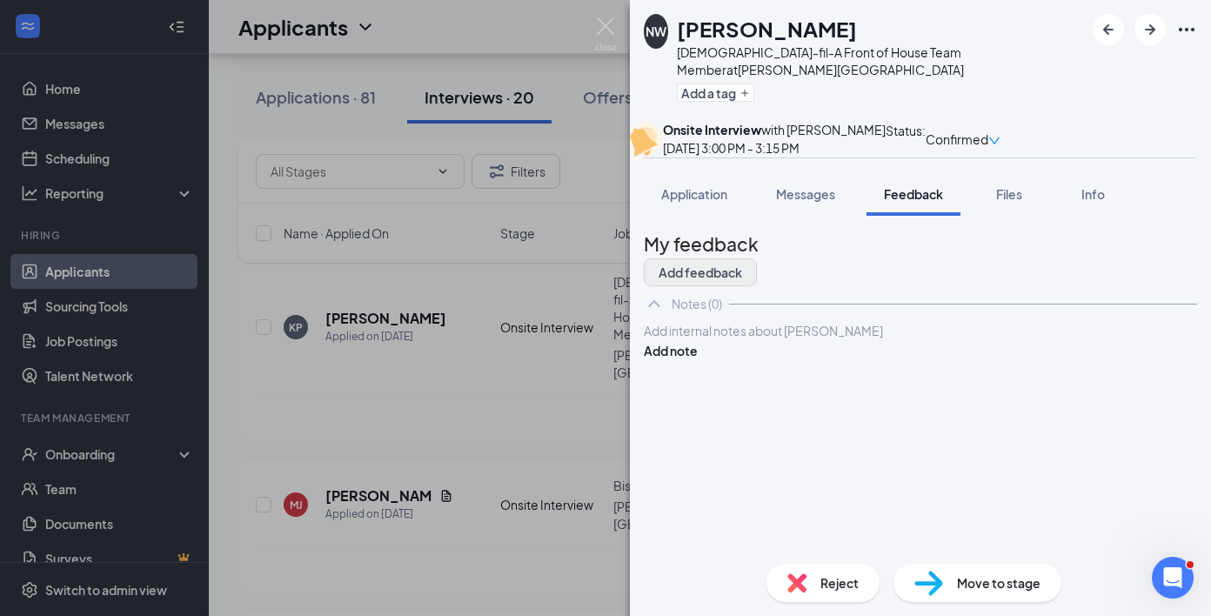
click at [757, 286] on button "Add feedback" at bounding box center [700, 272] width 113 height 28
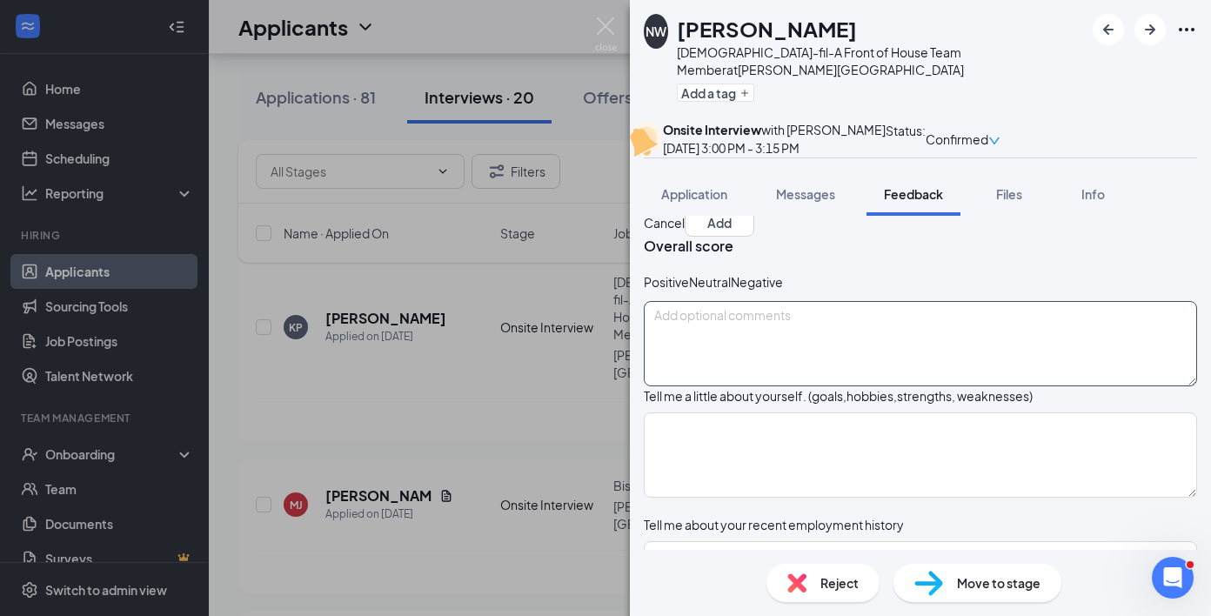
scroll to position [55, 0]
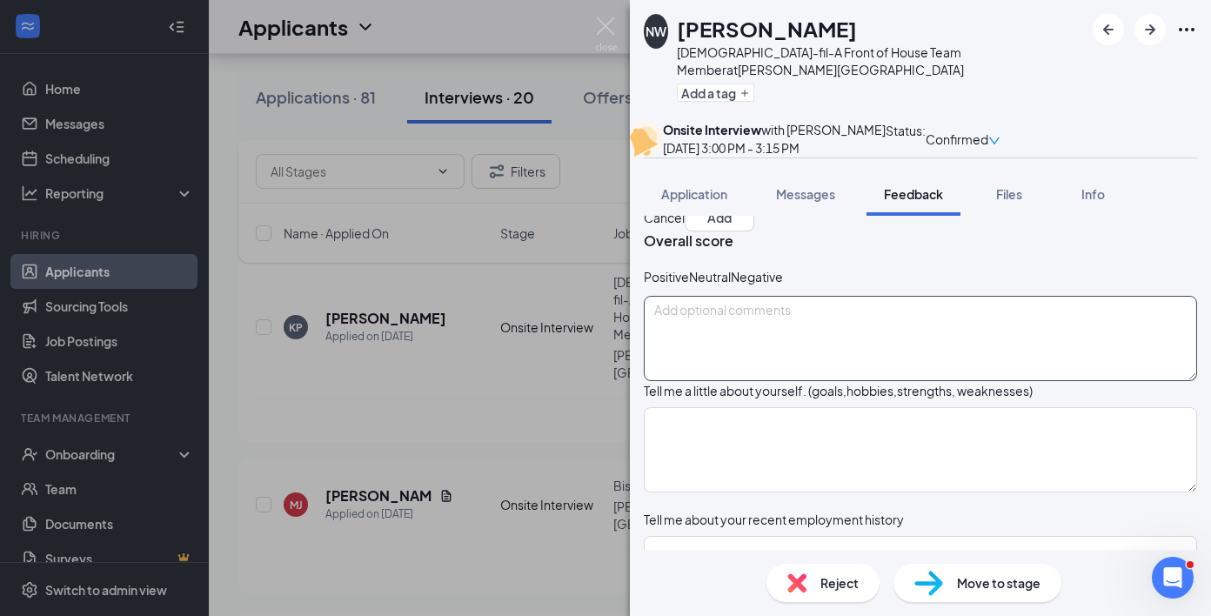
click at [869, 381] on textarea at bounding box center [920, 338] width 553 height 85
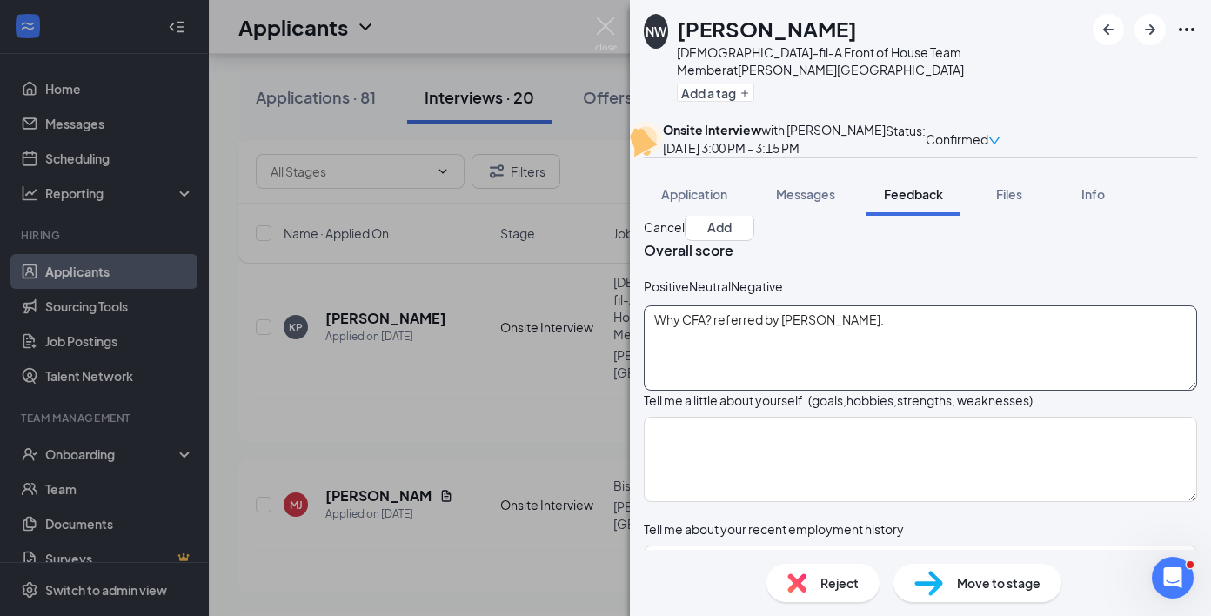
scroll to position [43, 0]
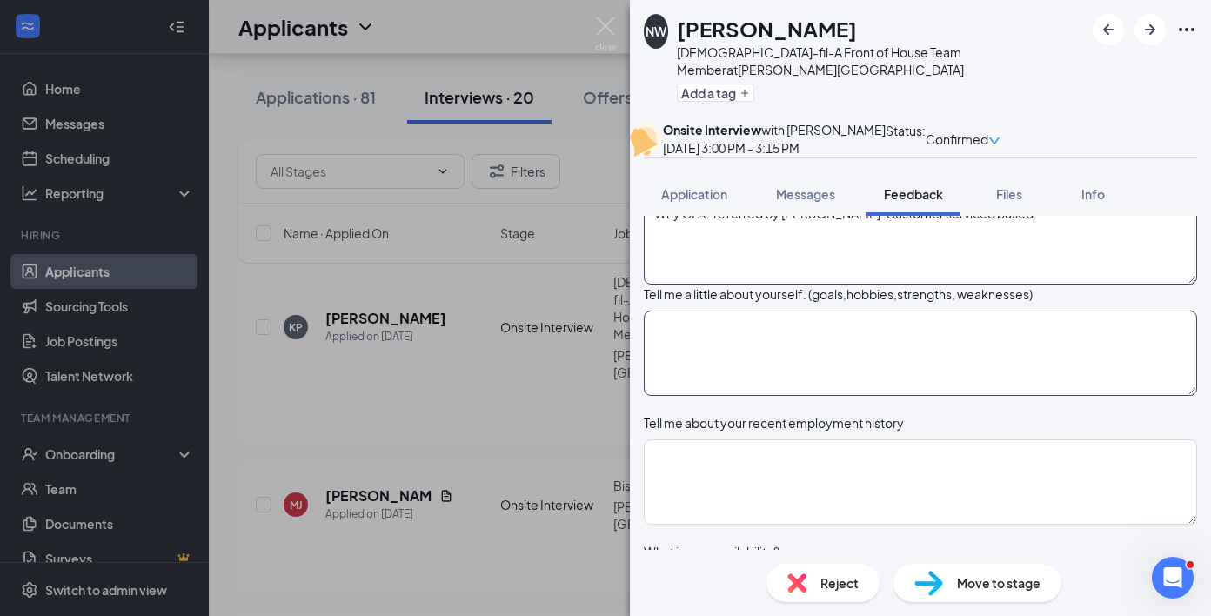
type textarea "Why CFA? referred by [PERSON_NAME]. Customer serviced based."
click at [790, 396] on textarea at bounding box center [920, 352] width 553 height 85
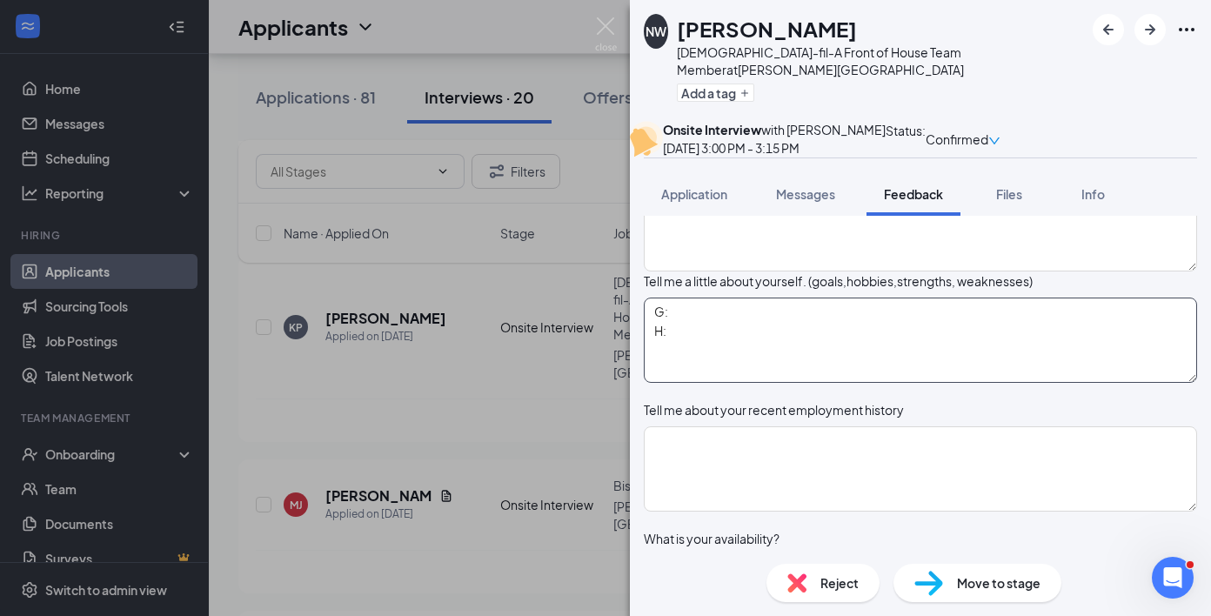
click at [778, 373] on textarea "G: H:" at bounding box center [920, 339] width 553 height 85
click at [713, 383] on textarea "G: Flight school to be a pilot-loves to travel. H:" at bounding box center [920, 339] width 553 height 85
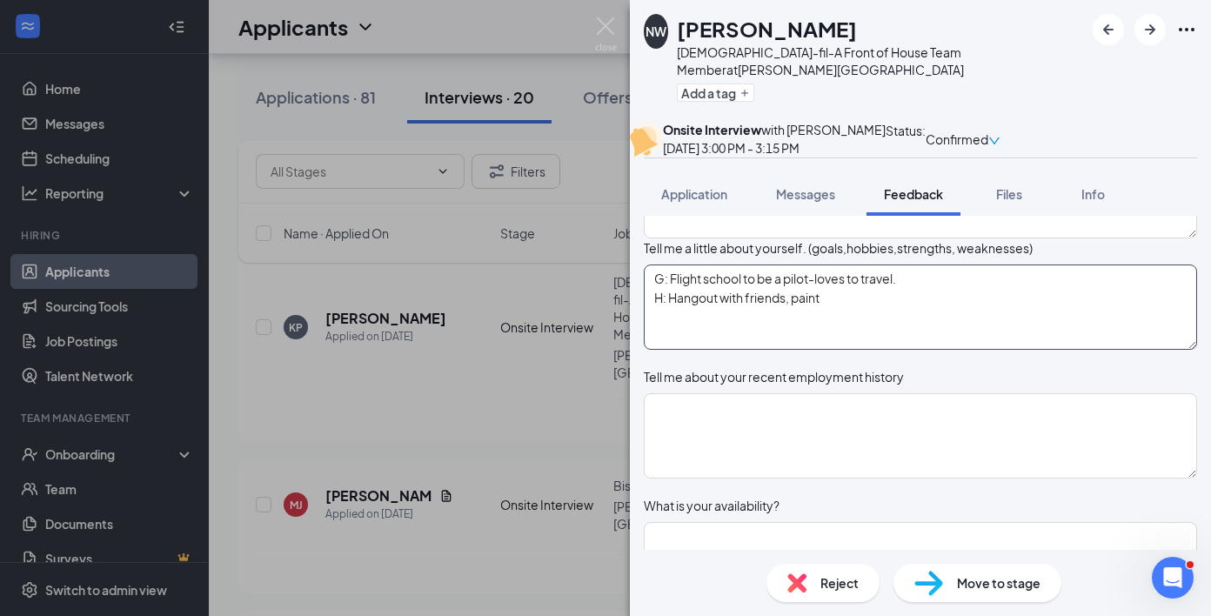
scroll to position [203, 0]
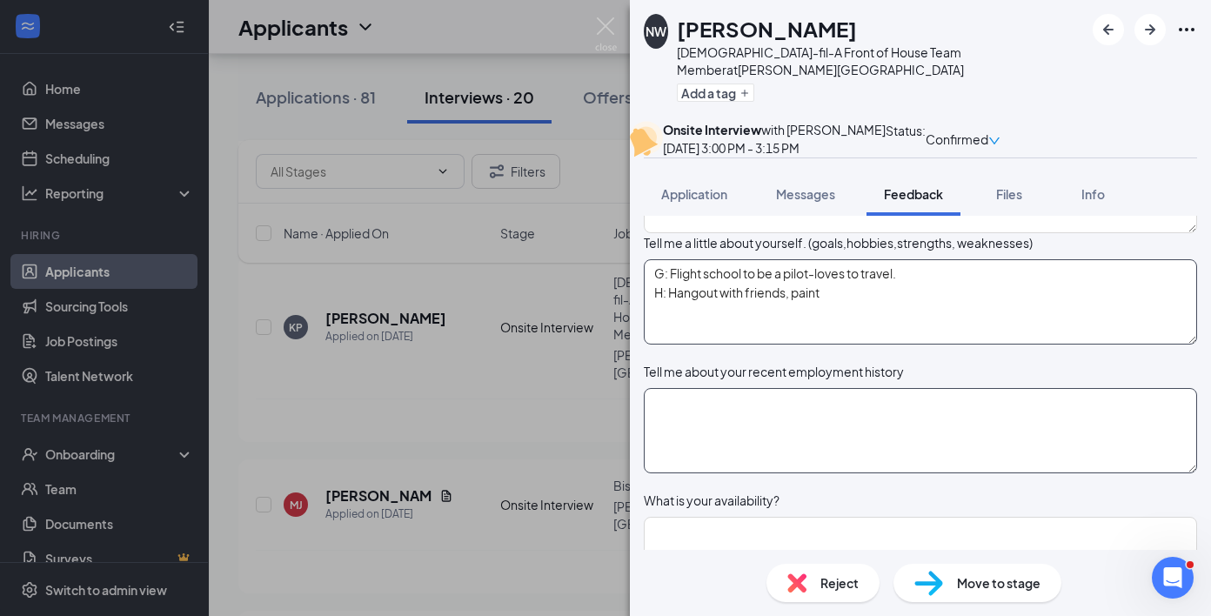
type textarea "G: Flight school to be a pilot-loves to travel. H: Hangout with friends, paint"
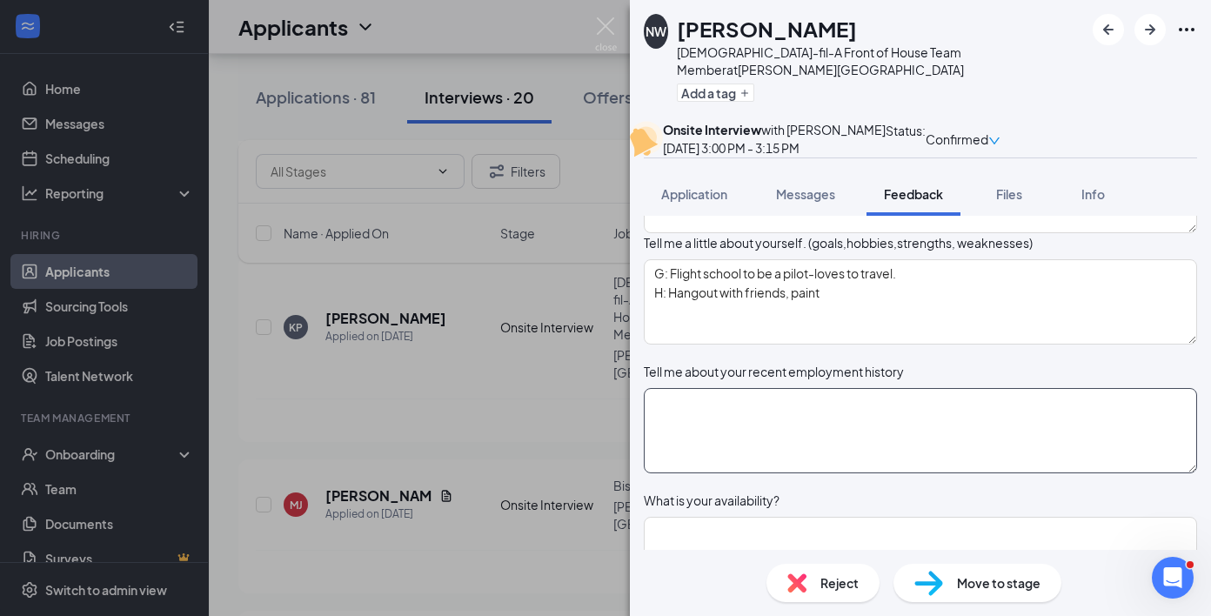
click at [744, 462] on textarea at bounding box center [920, 430] width 553 height 85
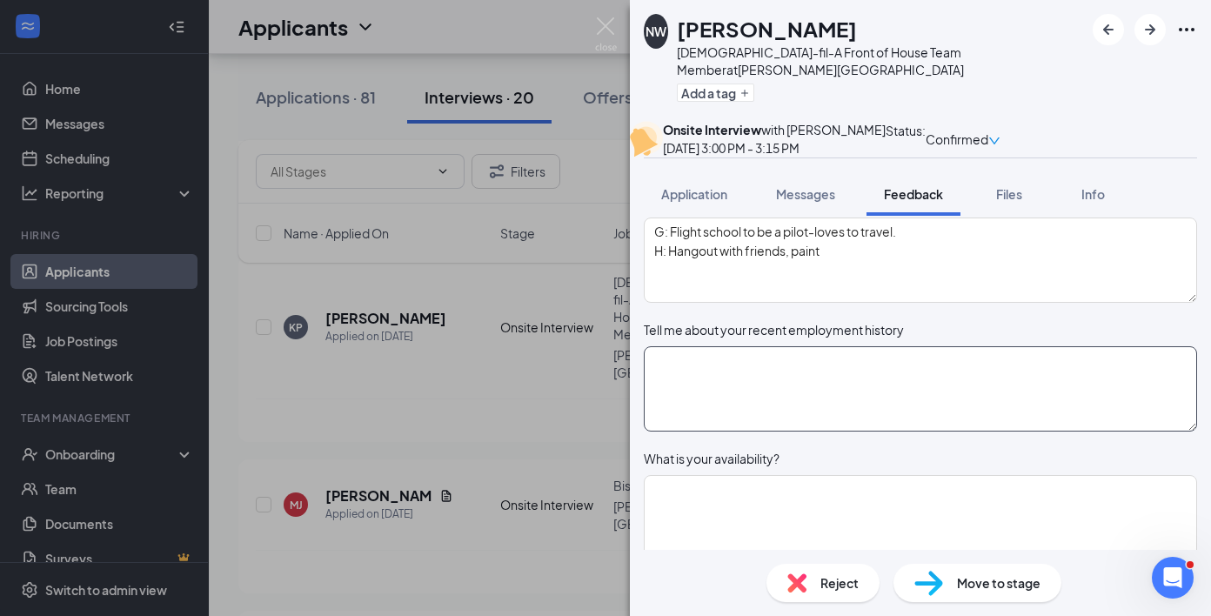
scroll to position [248, 0]
click at [808, 412] on textarea "Taco [PERSON_NAME]-" at bounding box center [920, 385] width 553 height 85
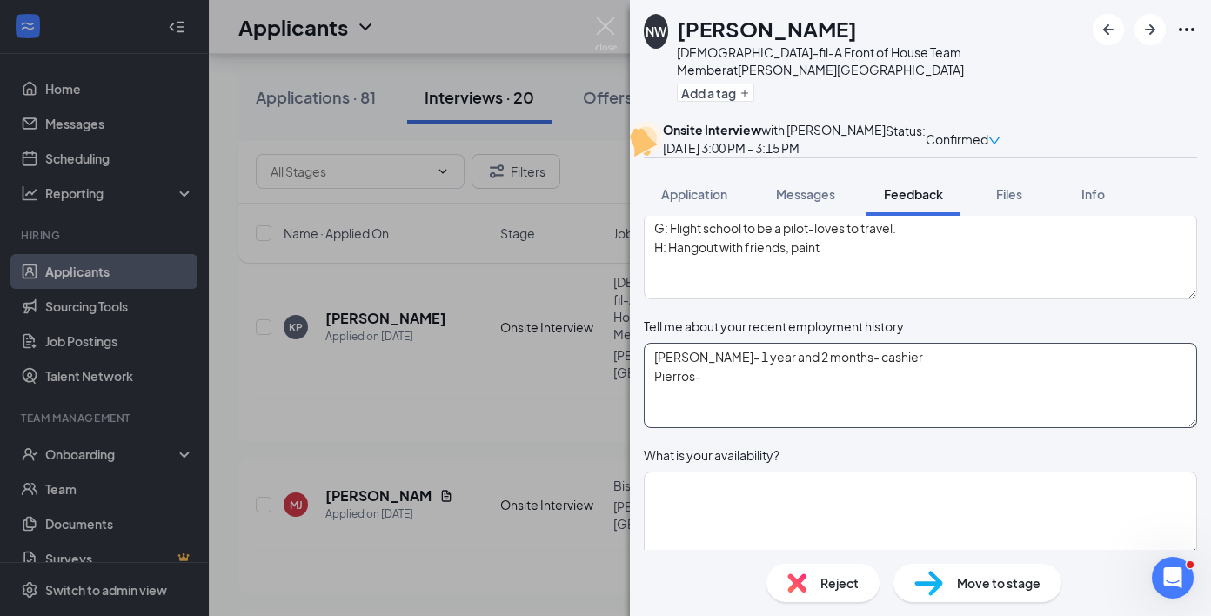
click at [750, 428] on textarea "[PERSON_NAME]- 1 year and 2 months- cashier Pierros-" at bounding box center [920, 385] width 553 height 85
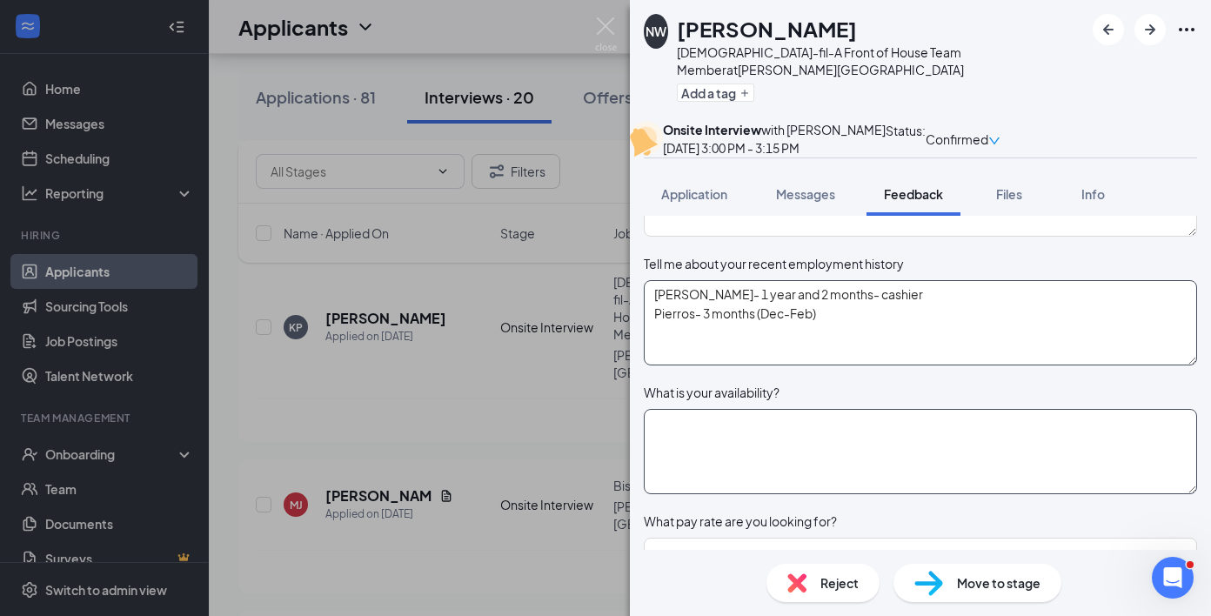
type textarea "[PERSON_NAME]- 1 year and 2 months- cashier Pierros- 3 months (Dec-Feb)"
click at [856, 482] on textarea at bounding box center [920, 451] width 553 height 85
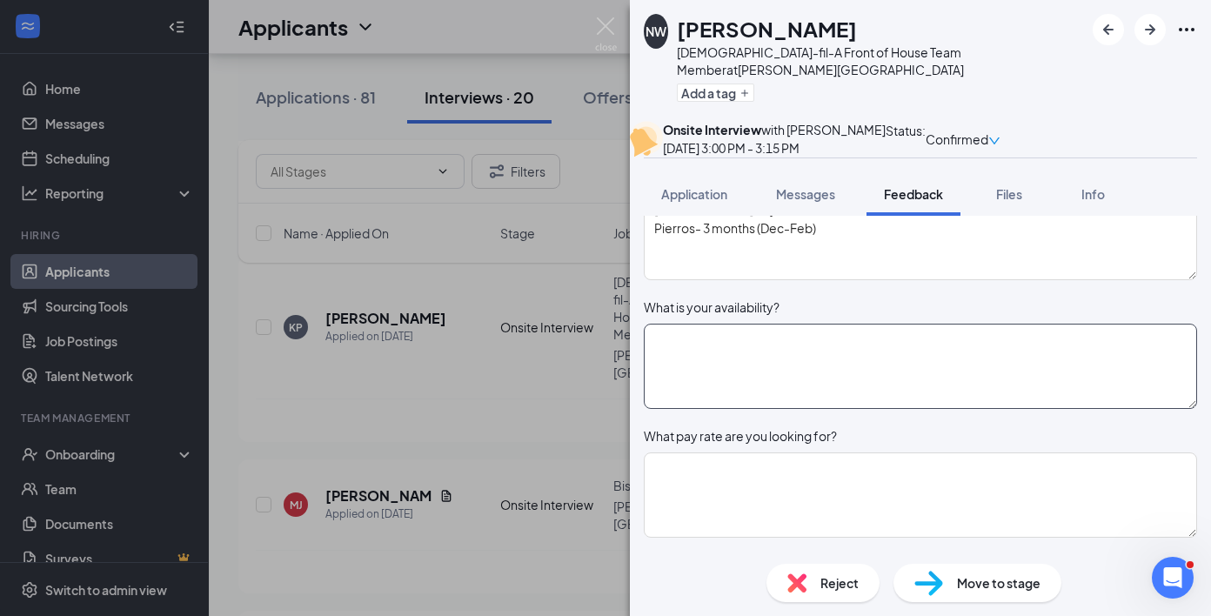
scroll to position [397, 0]
click at [703, 407] on textarea "M, T, Th 3-close S- open-4p" at bounding box center [920, 364] width 553 height 85
click at [711, 399] on textarea "M, T, Th 3-close S- open-4p" at bounding box center [920, 364] width 553 height 85
click at [687, 407] on textarea "M, T, Th: 3-close S- open-4p" at bounding box center [920, 364] width 553 height 85
click at [935, 407] on textarea "M, T, Th: 3-close S: open-4p" at bounding box center [920, 364] width 553 height 85
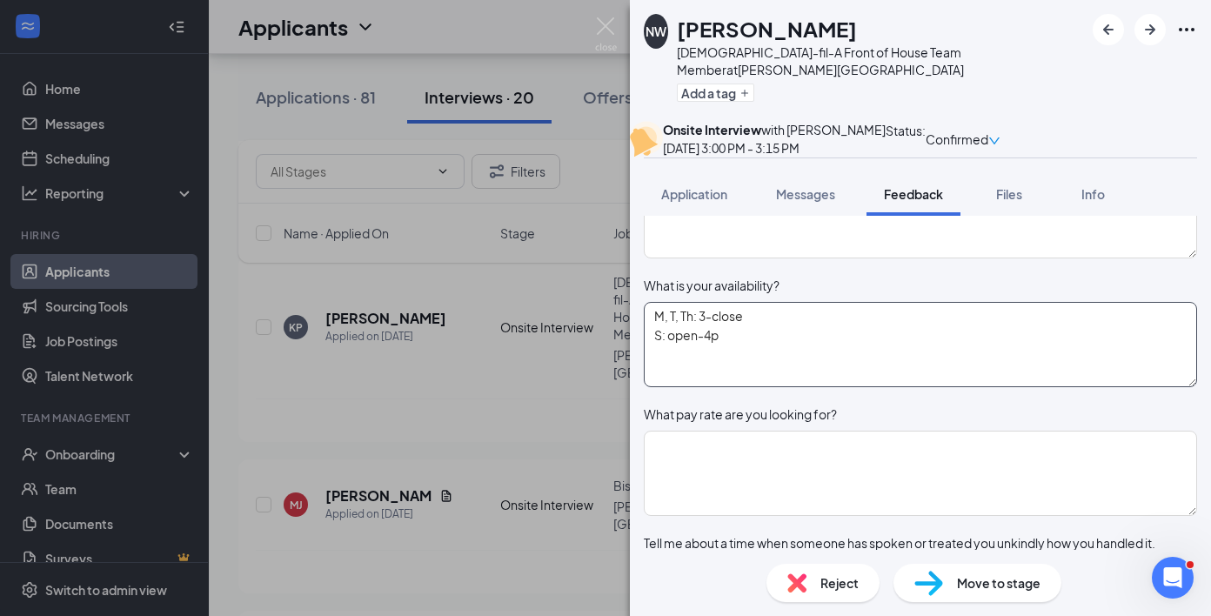
scroll to position [421, 0]
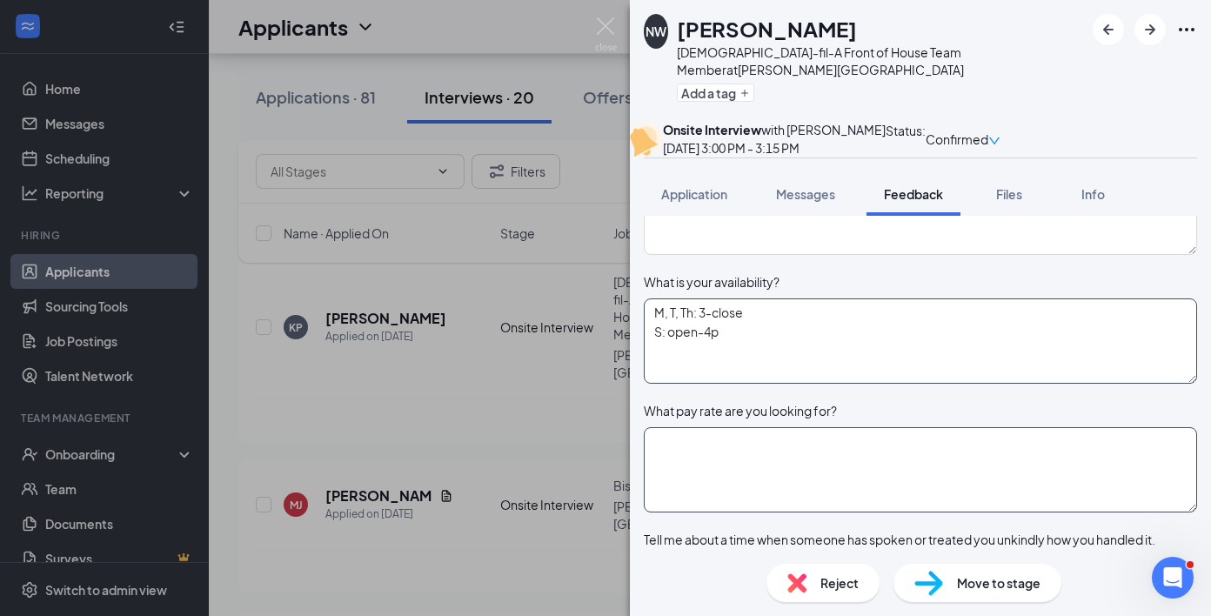
type textarea "M, T, Th: 3-close S: open-4p"
click at [838, 503] on textarea at bounding box center [920, 469] width 553 height 85
type textarea "`"
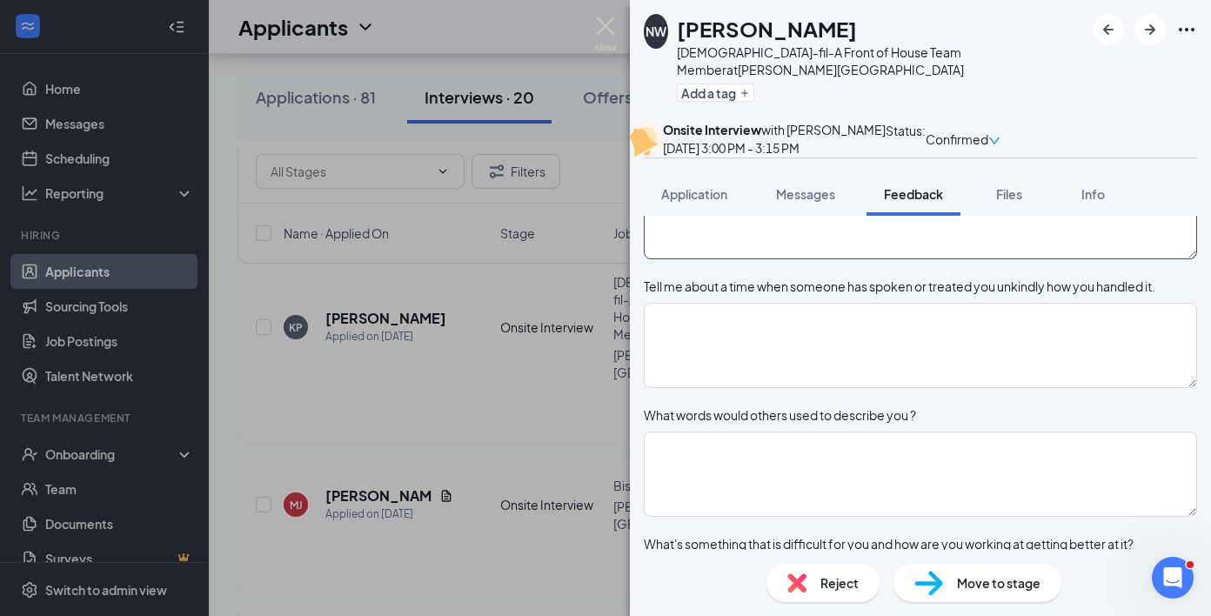
scroll to position [676, 0]
type textarea "11"
click at [891, 386] on textarea at bounding box center [920, 343] width 553 height 85
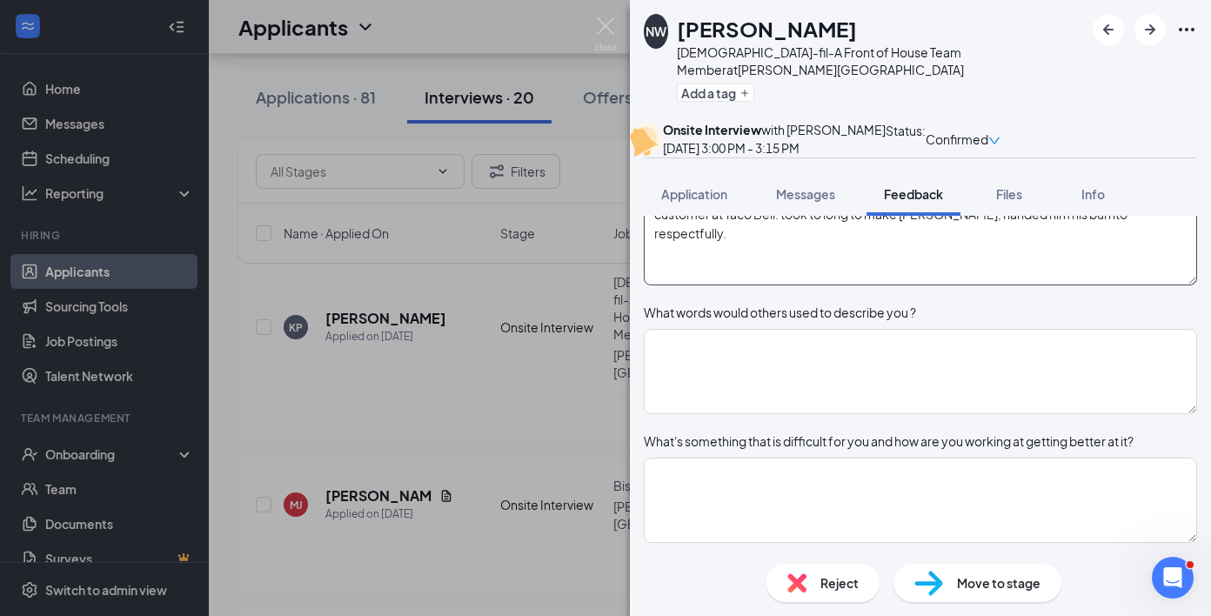
scroll to position [778, 0]
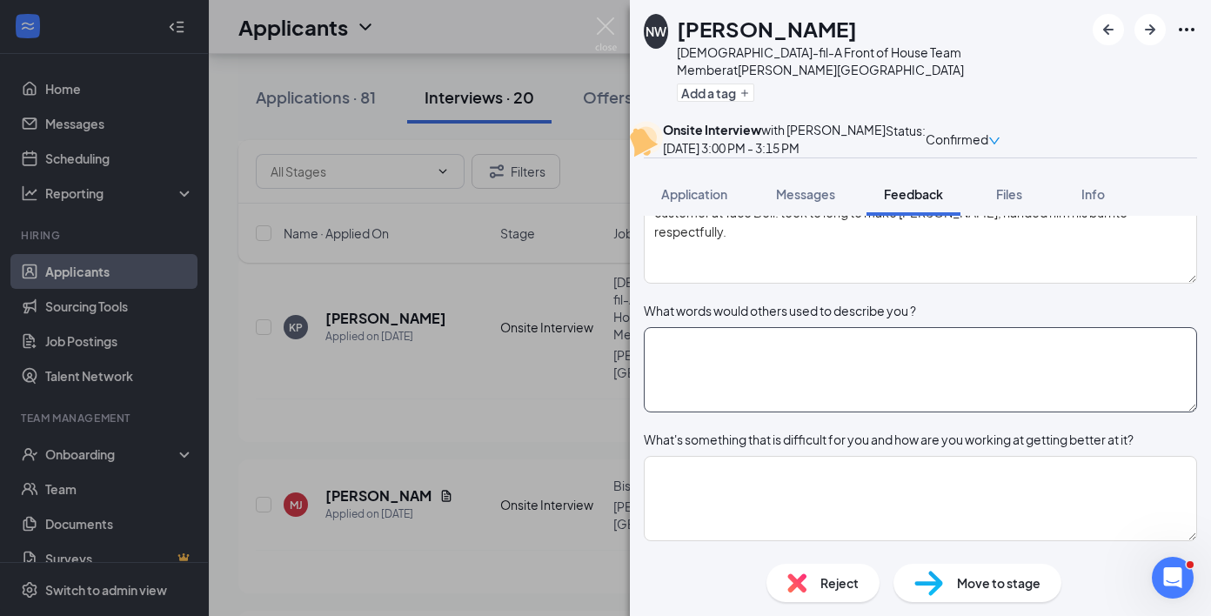
click at [870, 412] on textarea at bounding box center [920, 369] width 553 height 85
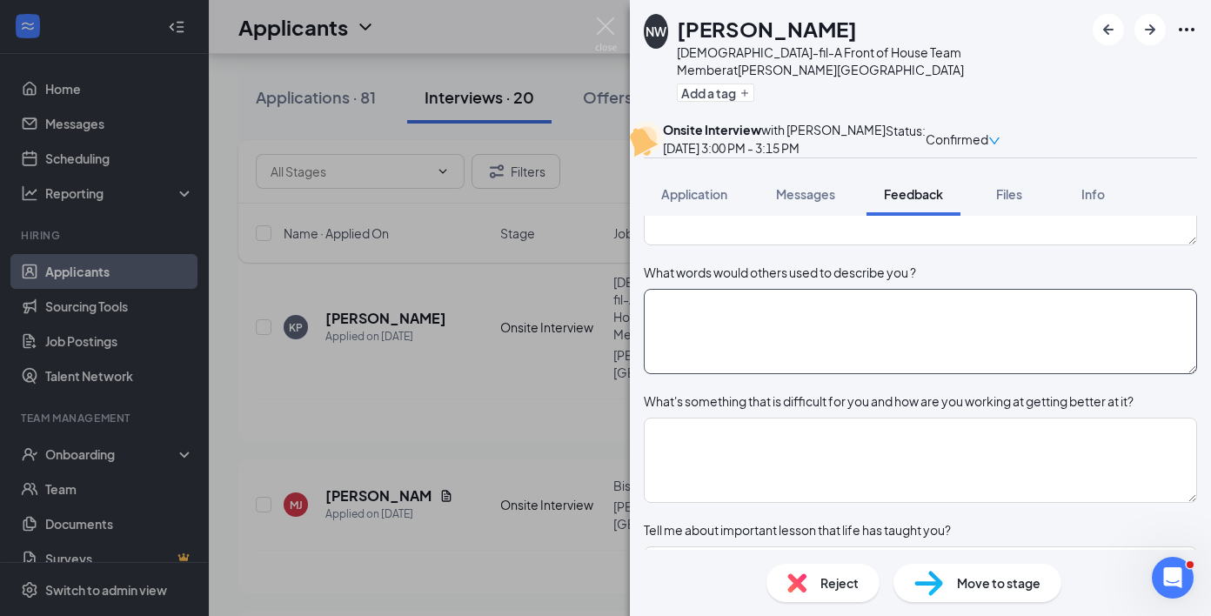
scroll to position [827, 0]
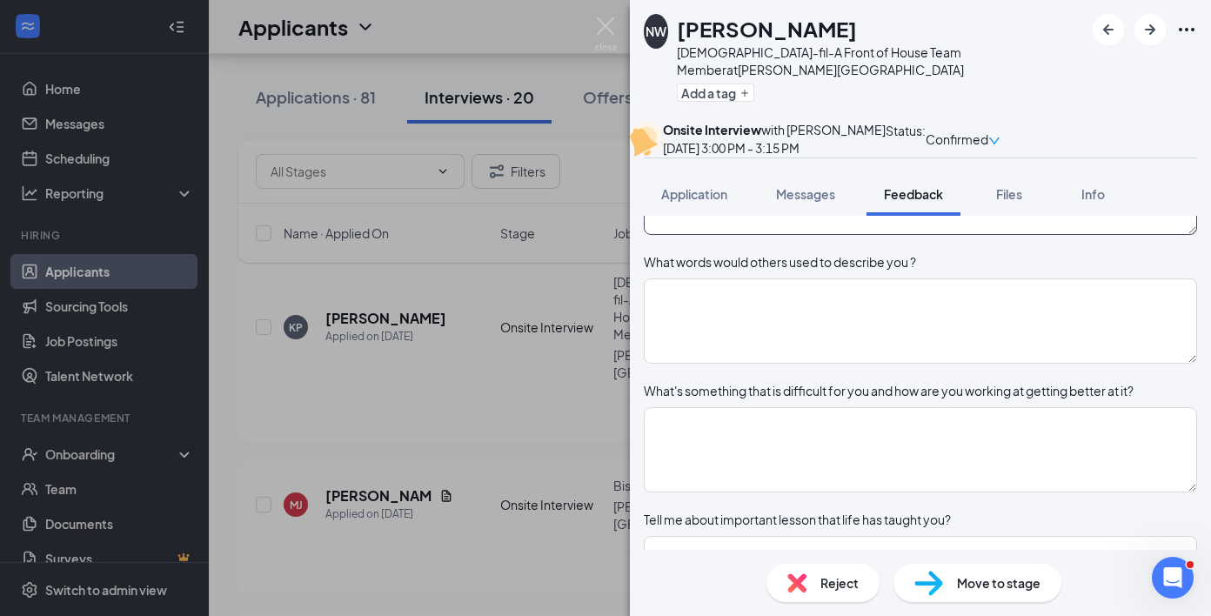
click at [953, 235] on textarea "customer at Taco Bell. took to long to make [PERSON_NAME], handed him his burri…" at bounding box center [920, 192] width 553 height 85
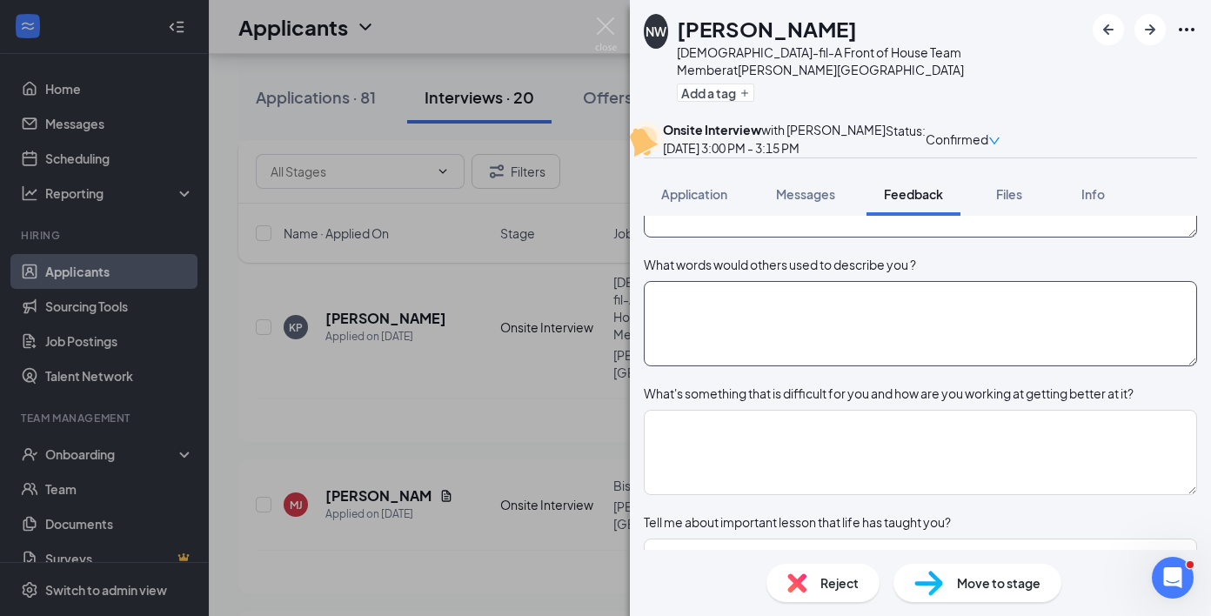
type textarea "customer at Taco Bell. took to long to make burrito-cussed at her, handed him h…"
click at [932, 366] on textarea at bounding box center [920, 323] width 553 height 85
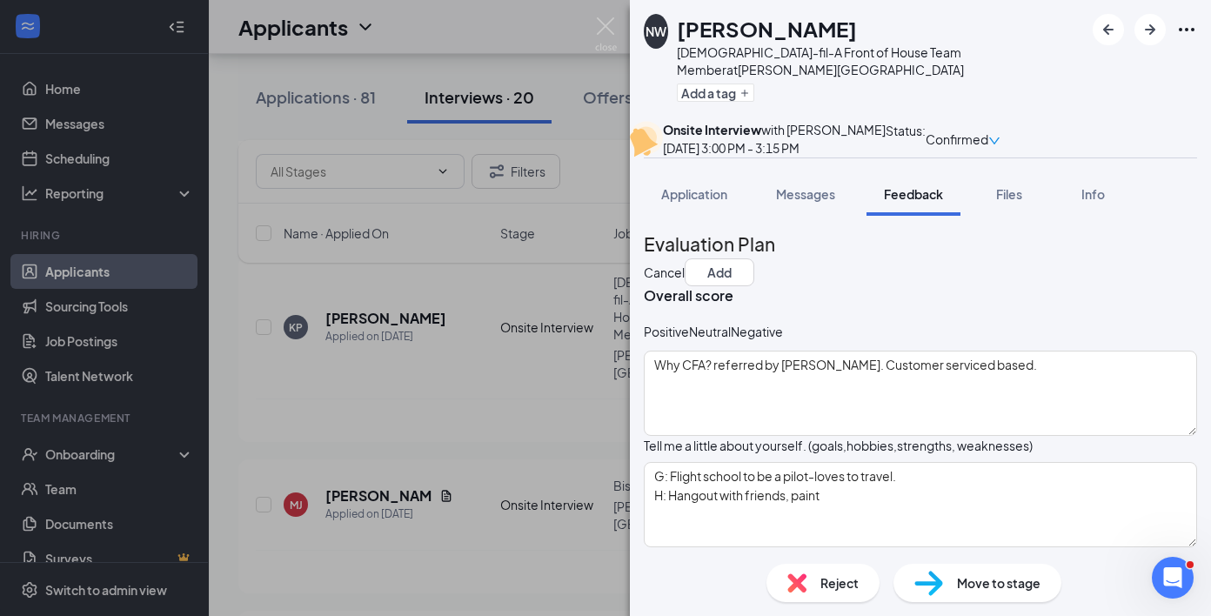
scroll to position [0, 0]
click at [689, 340] on div "Positive" at bounding box center [666, 331] width 45 height 17
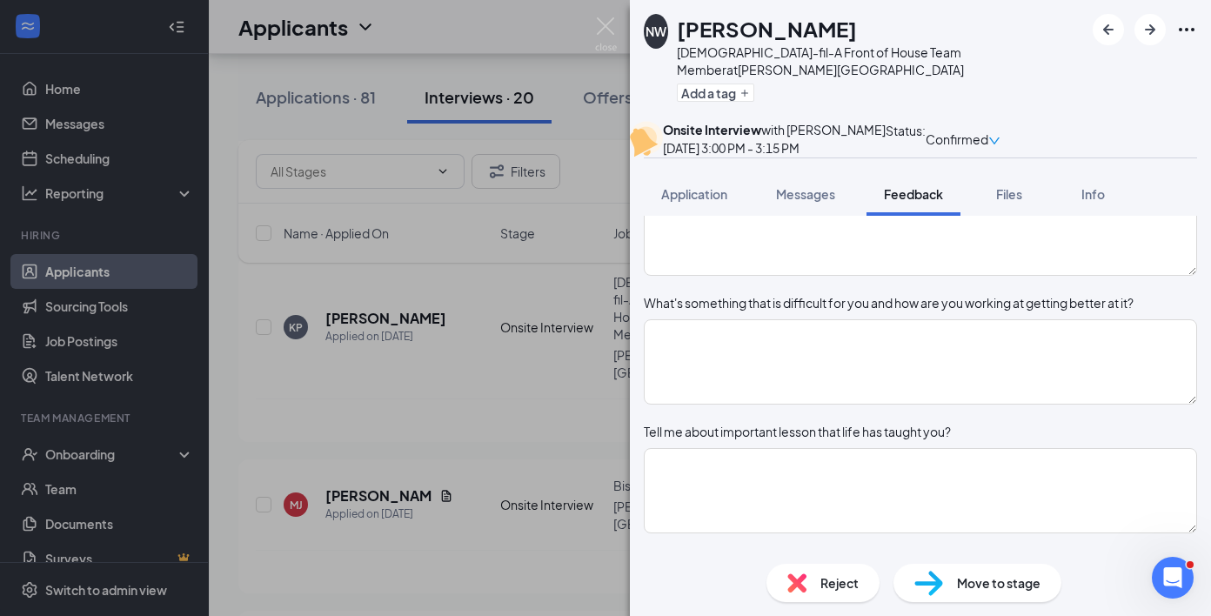
scroll to position [916, 0]
click at [804, 277] on textarea "nice, quiet," at bounding box center [920, 233] width 553 height 85
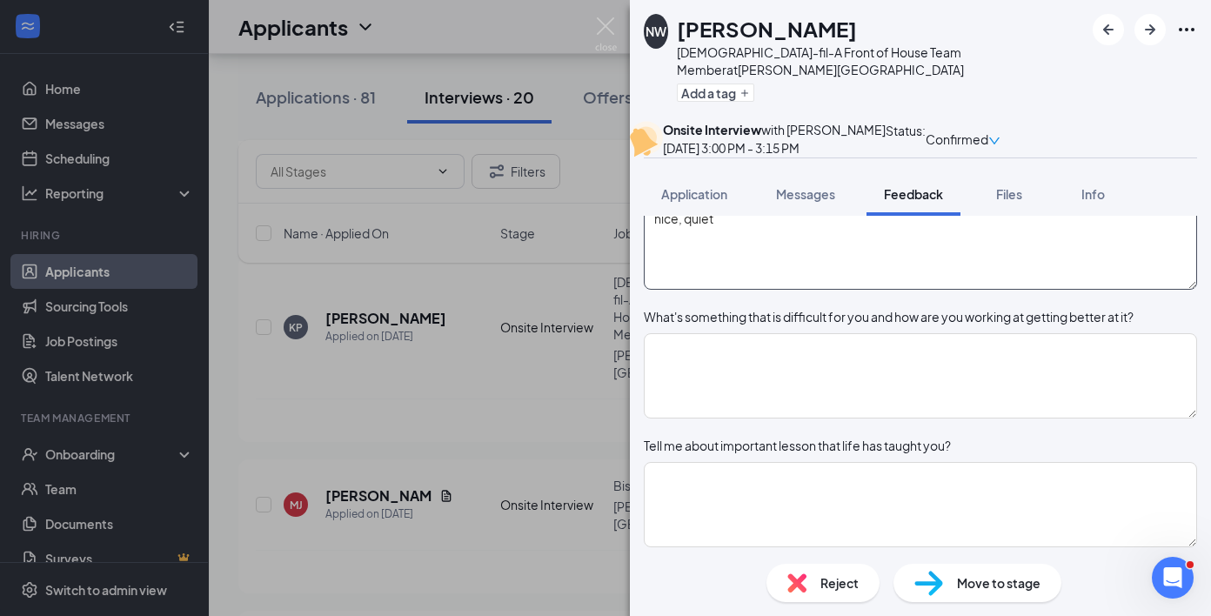
scroll to position [917, 0]
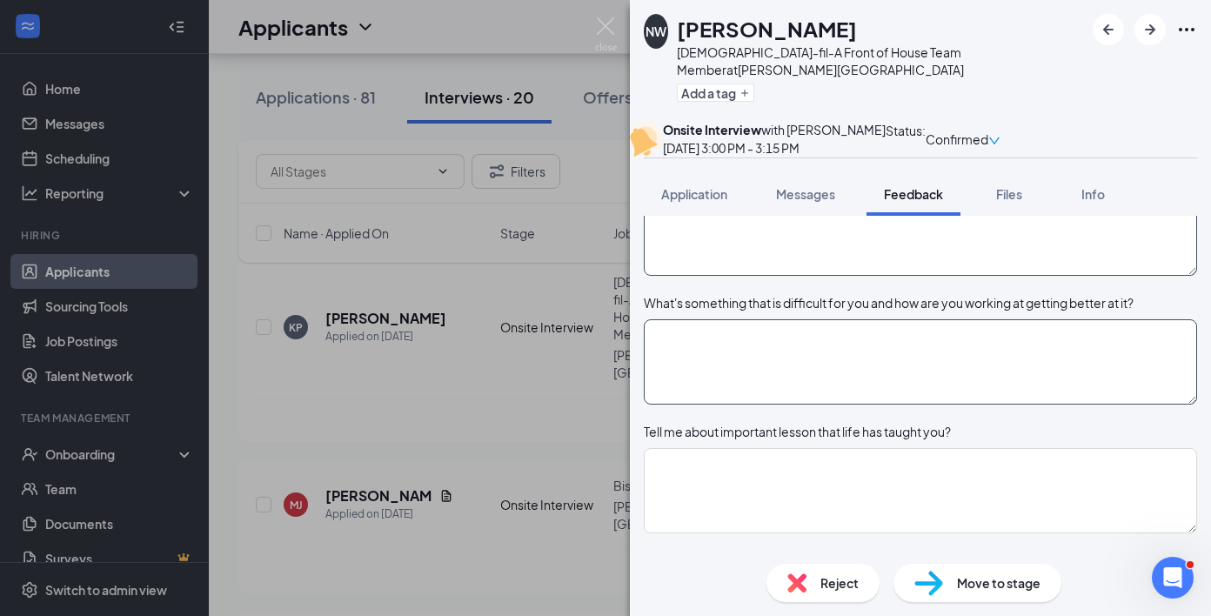
type textarea "nice, quiet, neat"
click at [859, 404] on textarea at bounding box center [920, 361] width 553 height 85
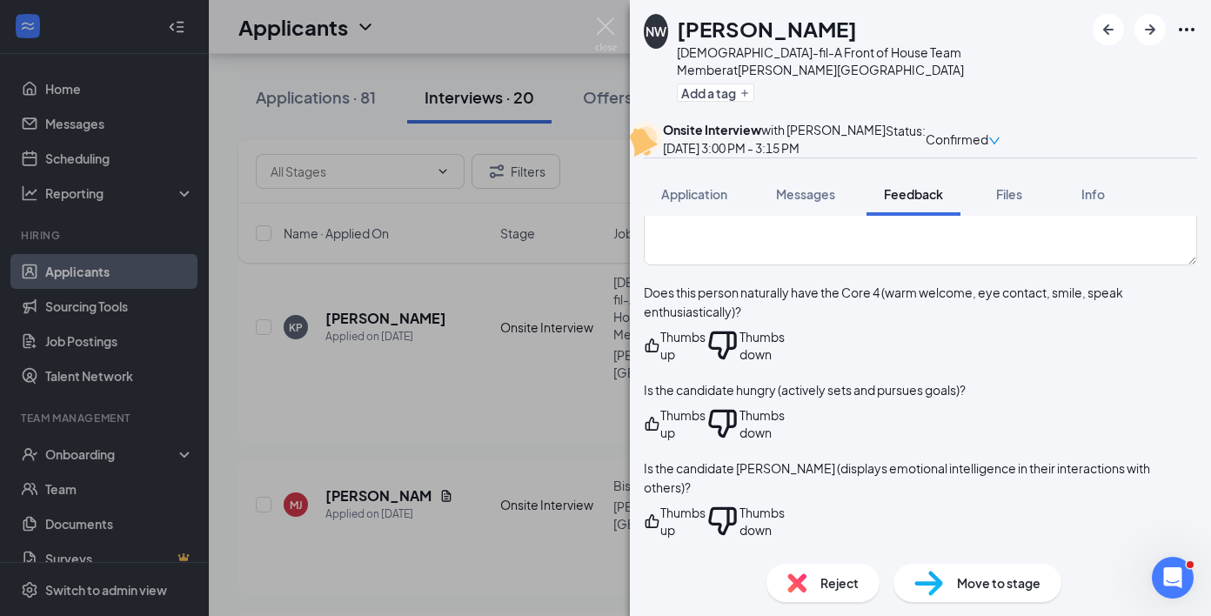
scroll to position [3059, 0]
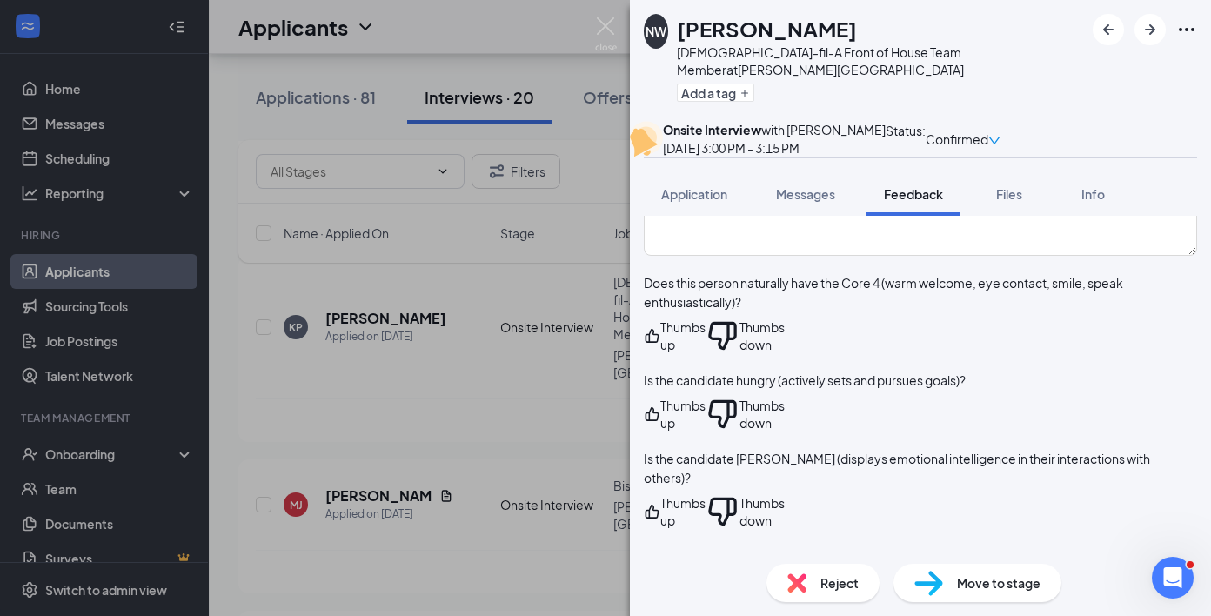
click at [705, 318] on div "Thumbs up" at bounding box center [682, 335] width 45 height 35
click at [705, 400] on div "Thumbs up" at bounding box center [682, 417] width 45 height 35
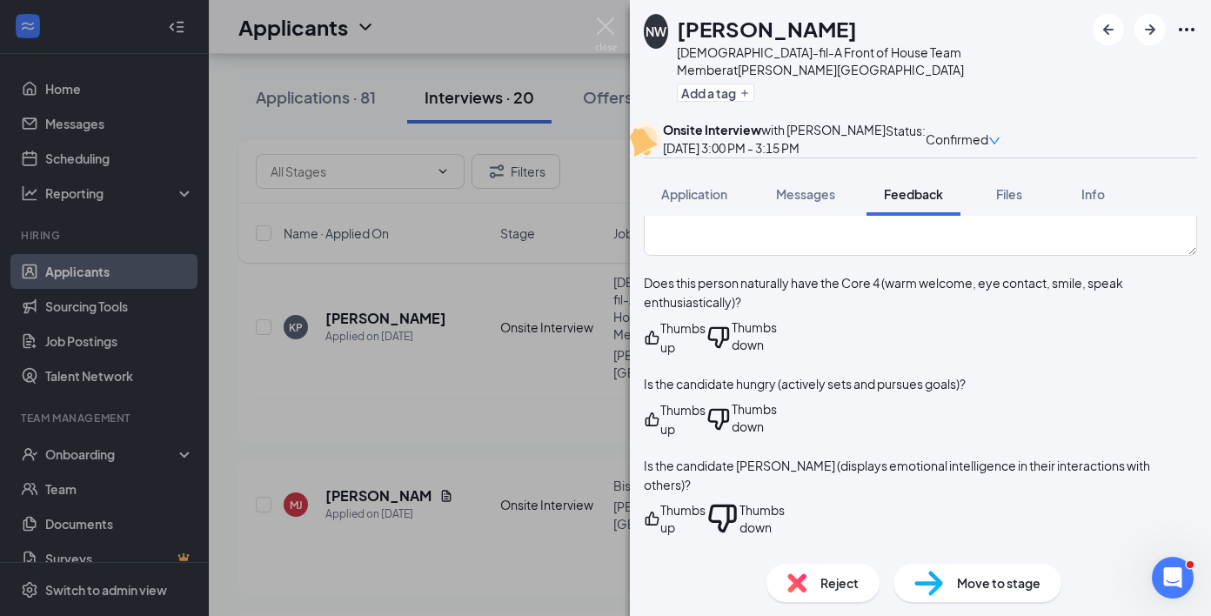
click at [705, 501] on div "Thumbs up" at bounding box center [682, 518] width 45 height 35
click at [705, 583] on div "Thumbs up" at bounding box center [682, 600] width 45 height 35
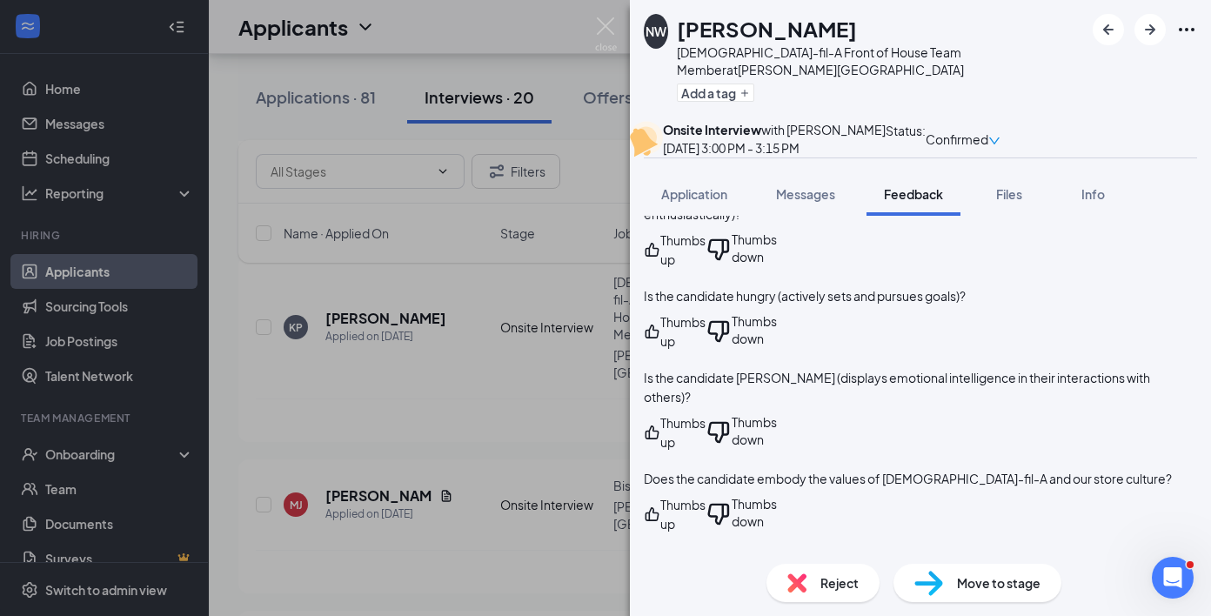
click at [705, 596] on div "Thumbs up" at bounding box center [682, 613] width 45 height 35
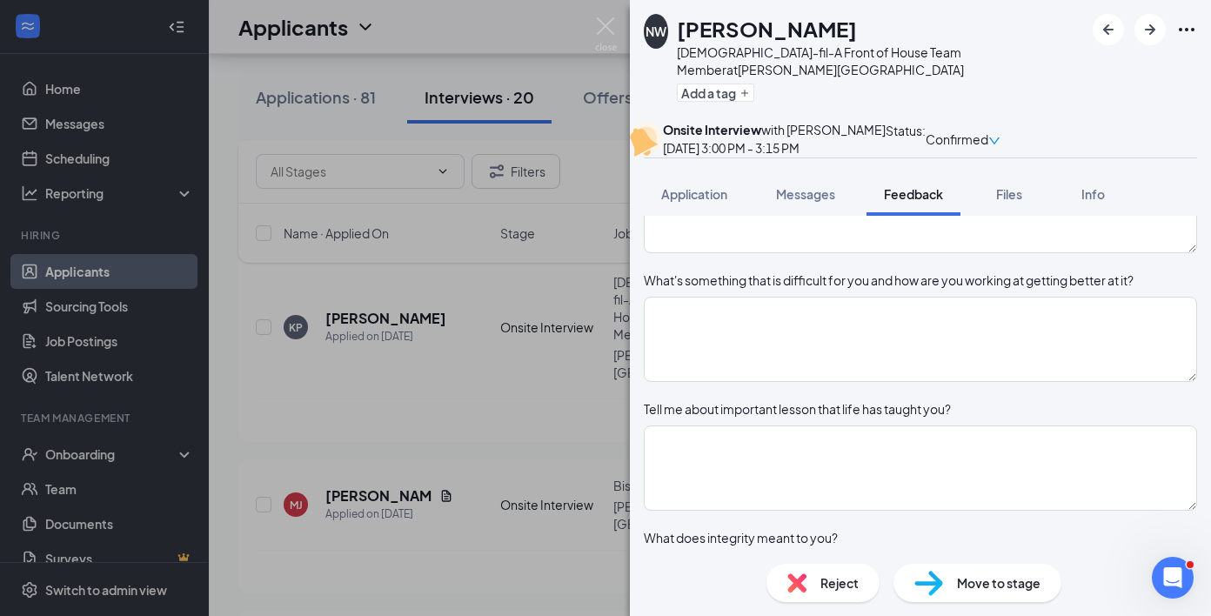
scroll to position [988, 0]
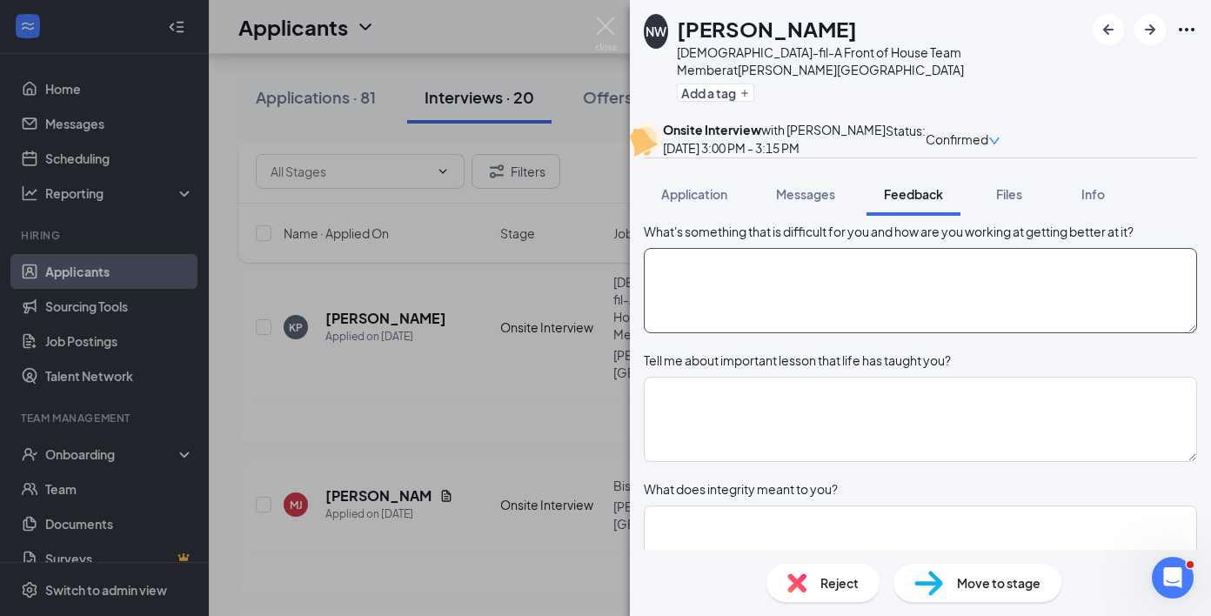
click at [825, 333] on textarea at bounding box center [920, 290] width 553 height 85
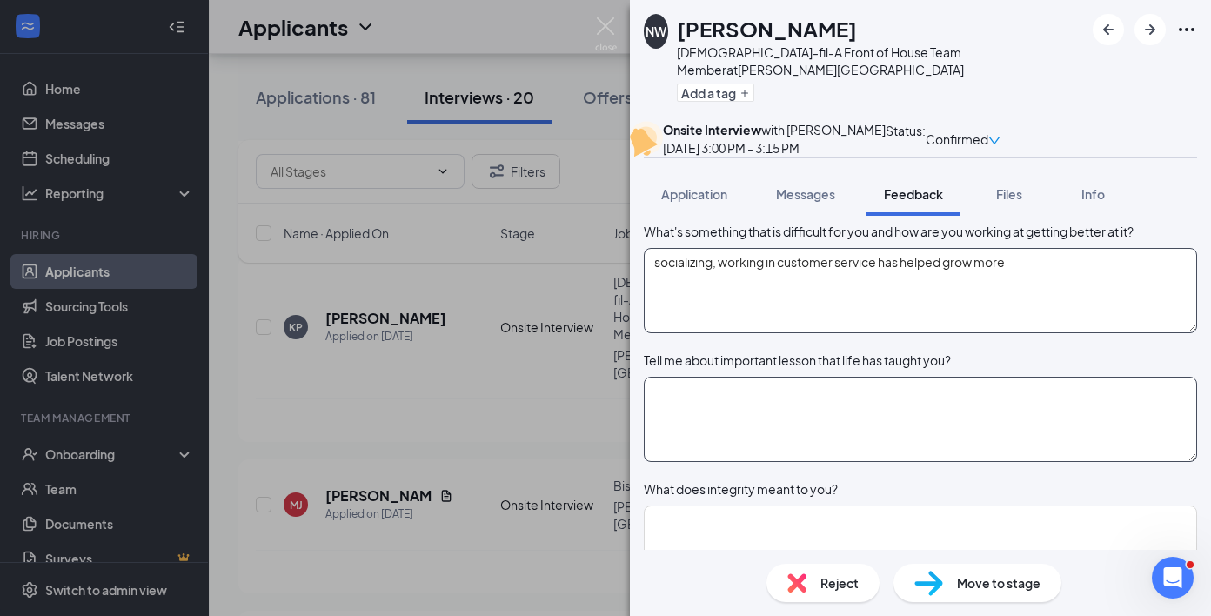
type textarea "socializing, working in customer service has helped grow more"
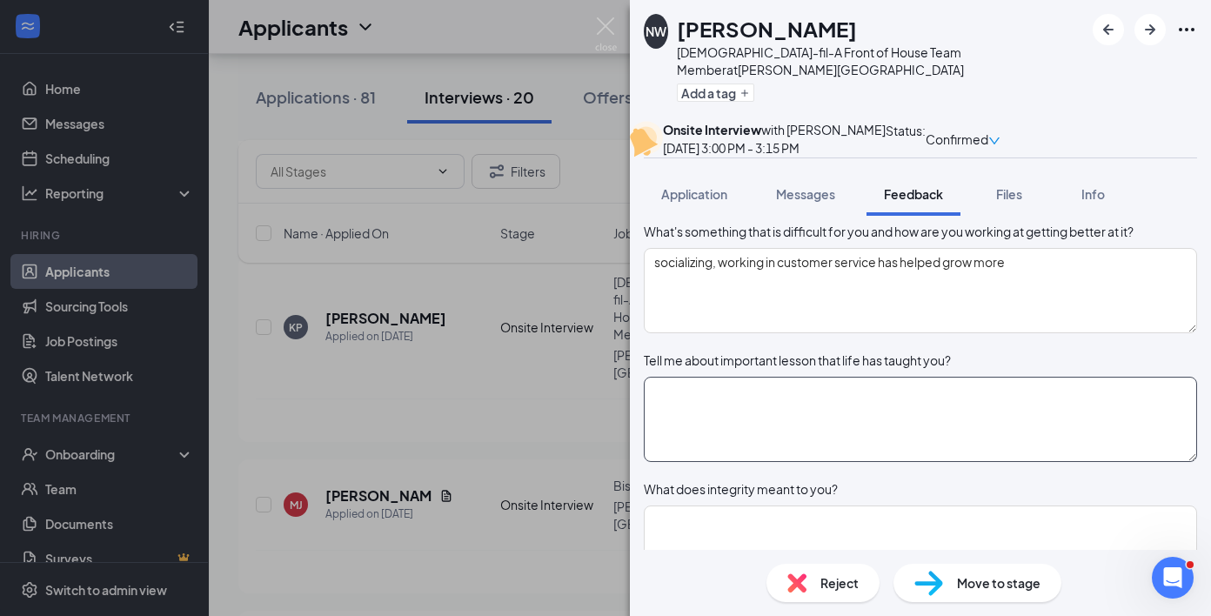
click at [798, 462] on textarea at bounding box center [920, 419] width 553 height 85
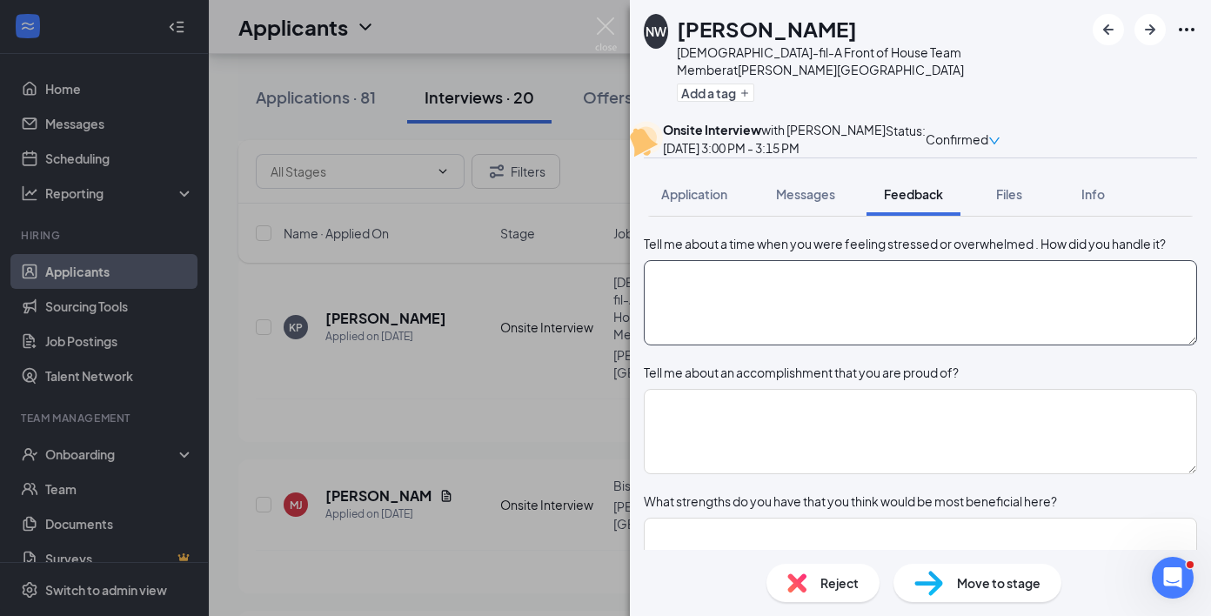
type textarea "travel more"
click at [851, 345] on textarea at bounding box center [920, 302] width 553 height 85
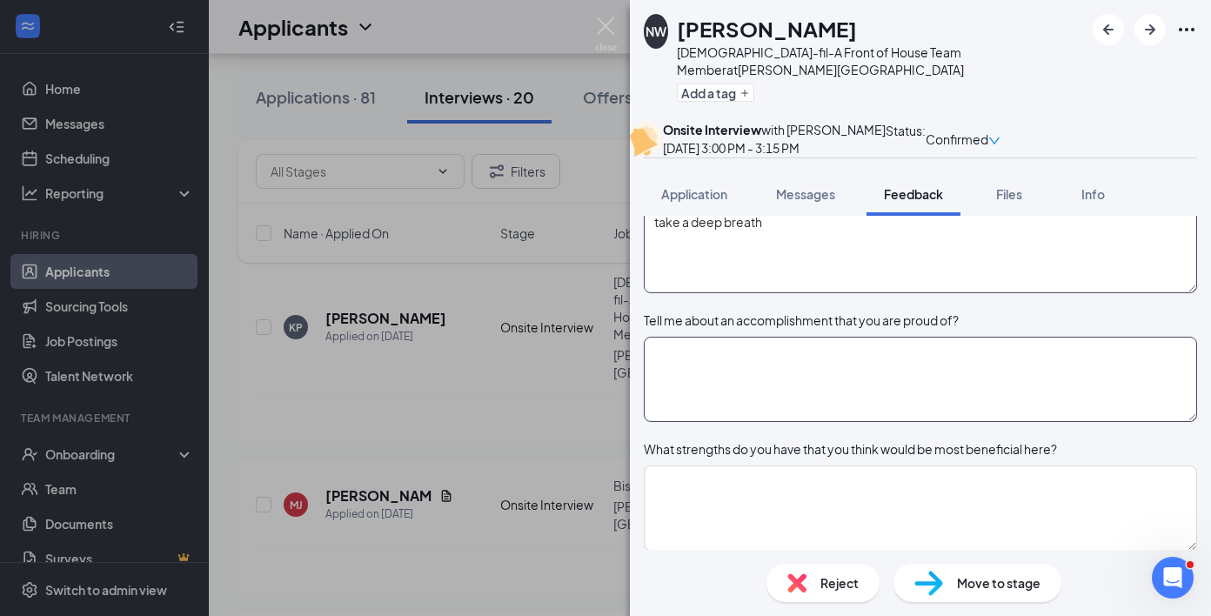
scroll to position [1442, 0]
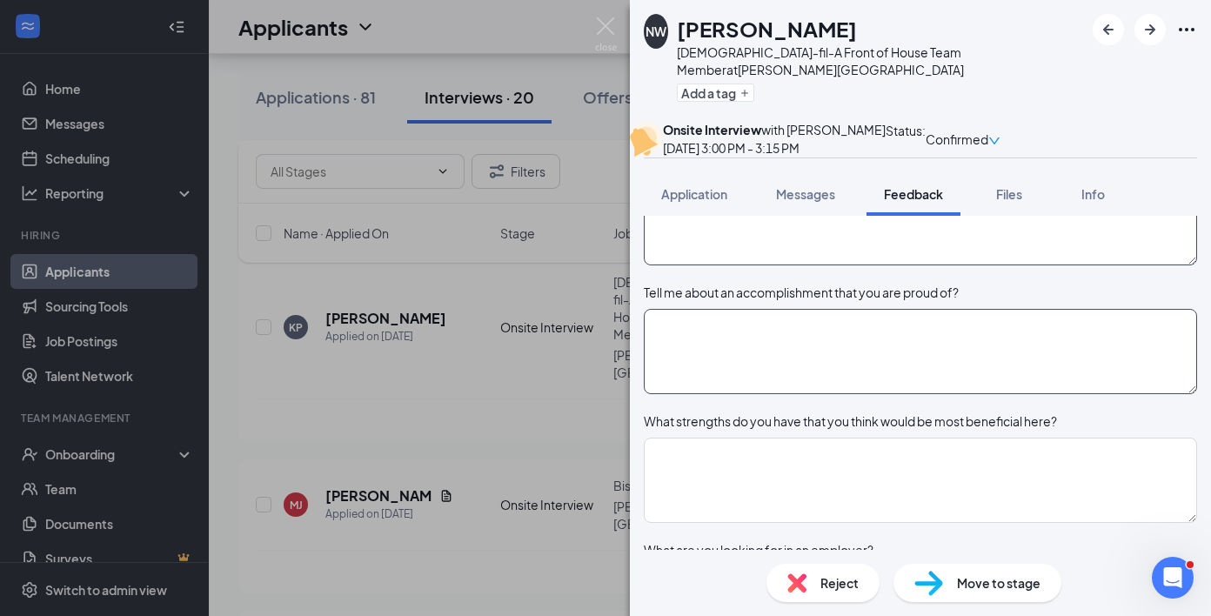
type textarea "take a deep breath"
click at [831, 394] on textarea at bounding box center [920, 351] width 553 height 85
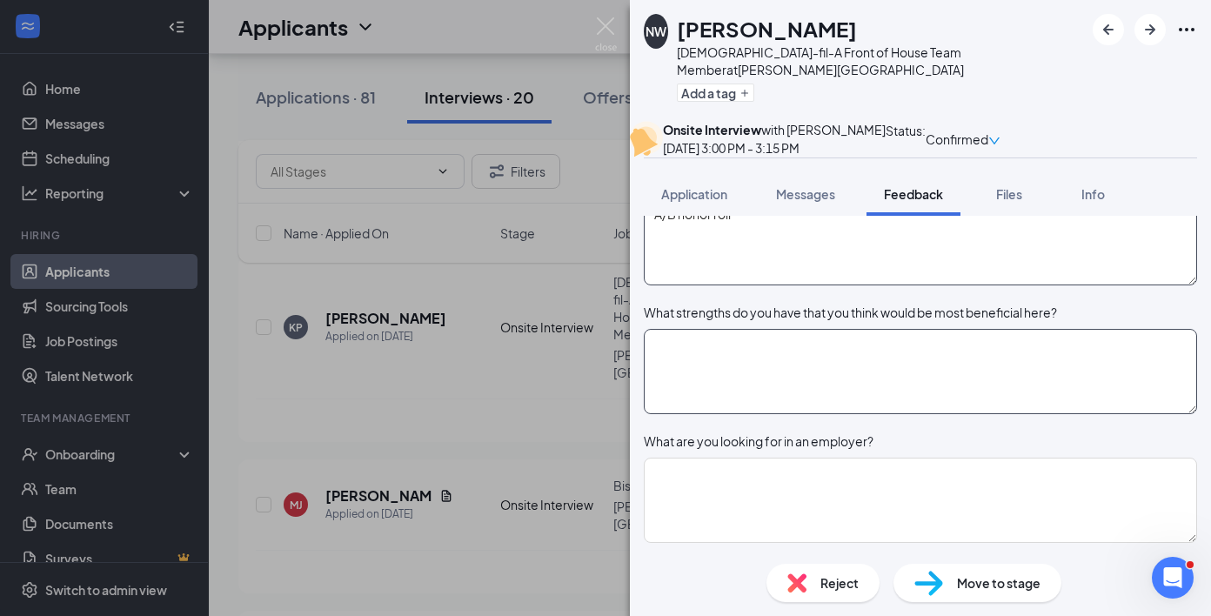
type textarea "A/B honor roll"
click at [843, 414] on textarea at bounding box center [920, 371] width 553 height 85
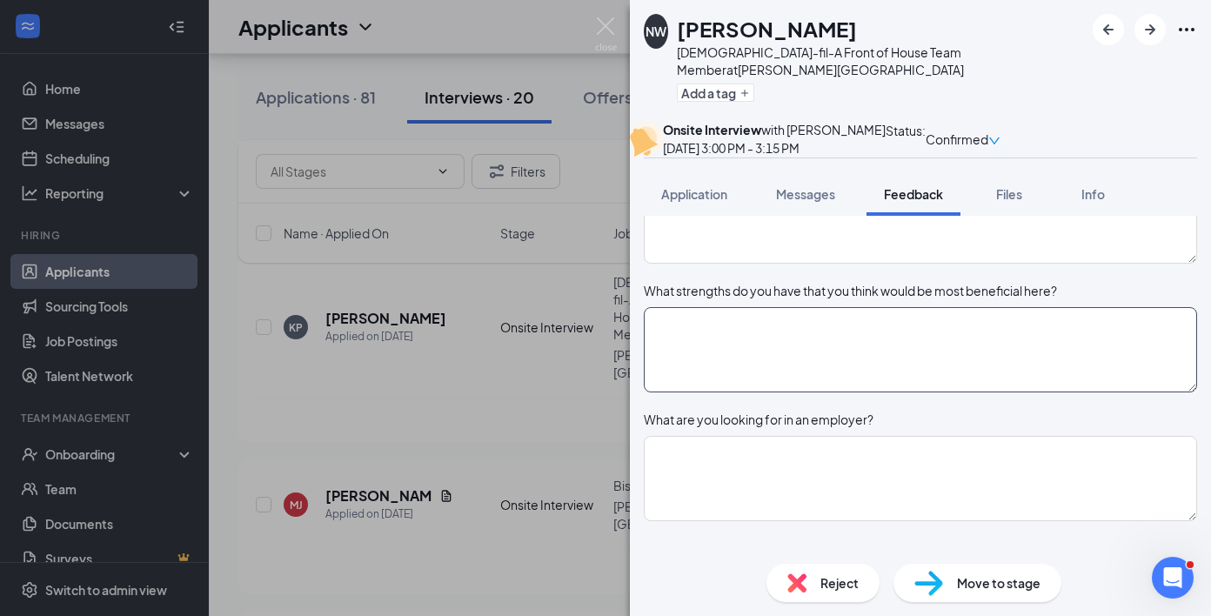
scroll to position [1575, 0]
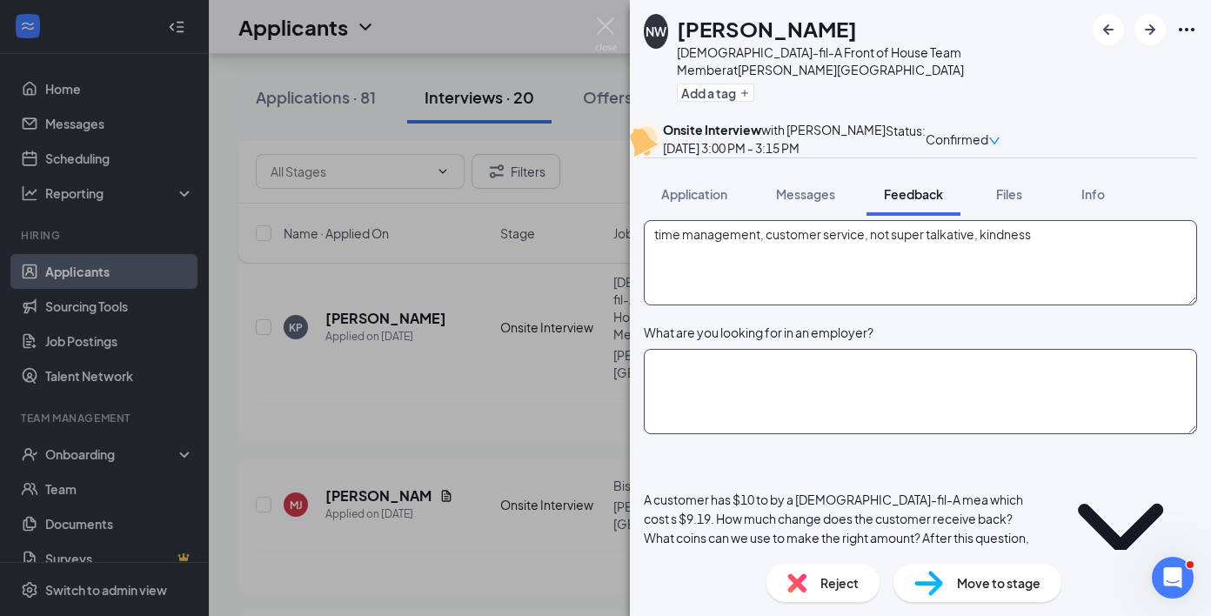
type textarea "time management, customer service, not super talkative, kindness"
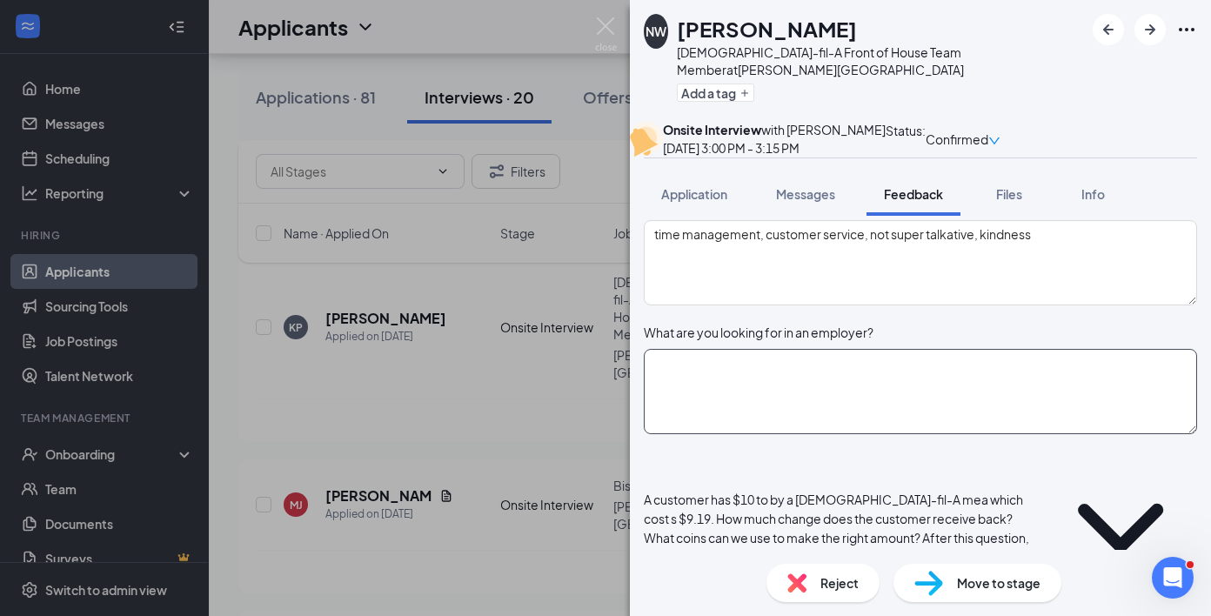
click at [850, 434] on textarea at bounding box center [920, 391] width 553 height 85
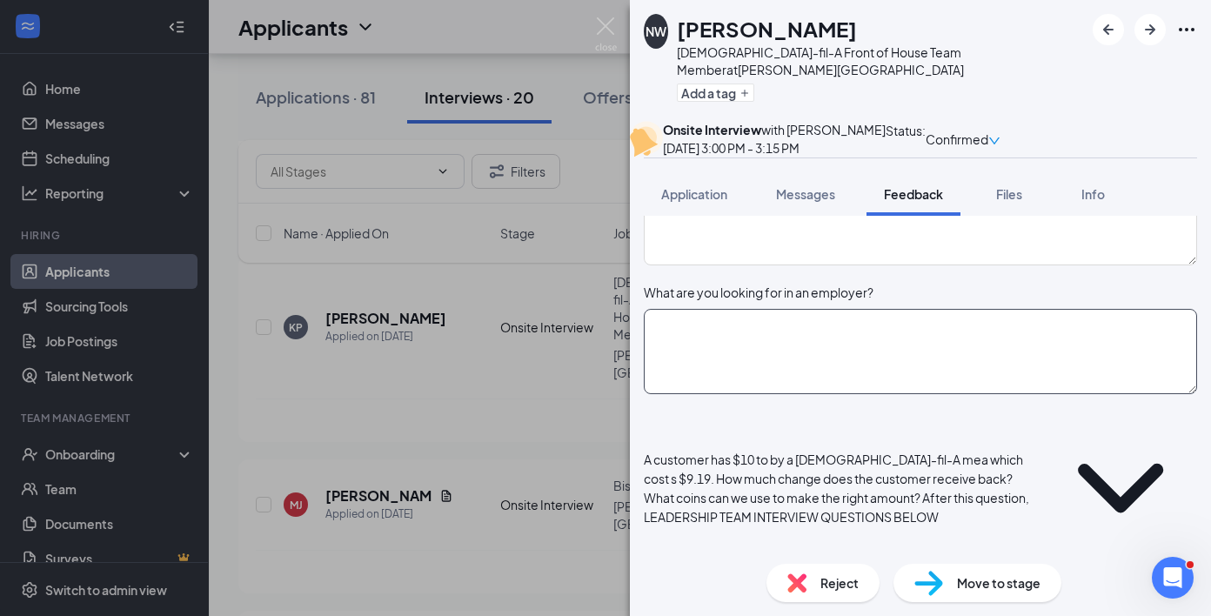
scroll to position [1701, 0]
type textarea "m"
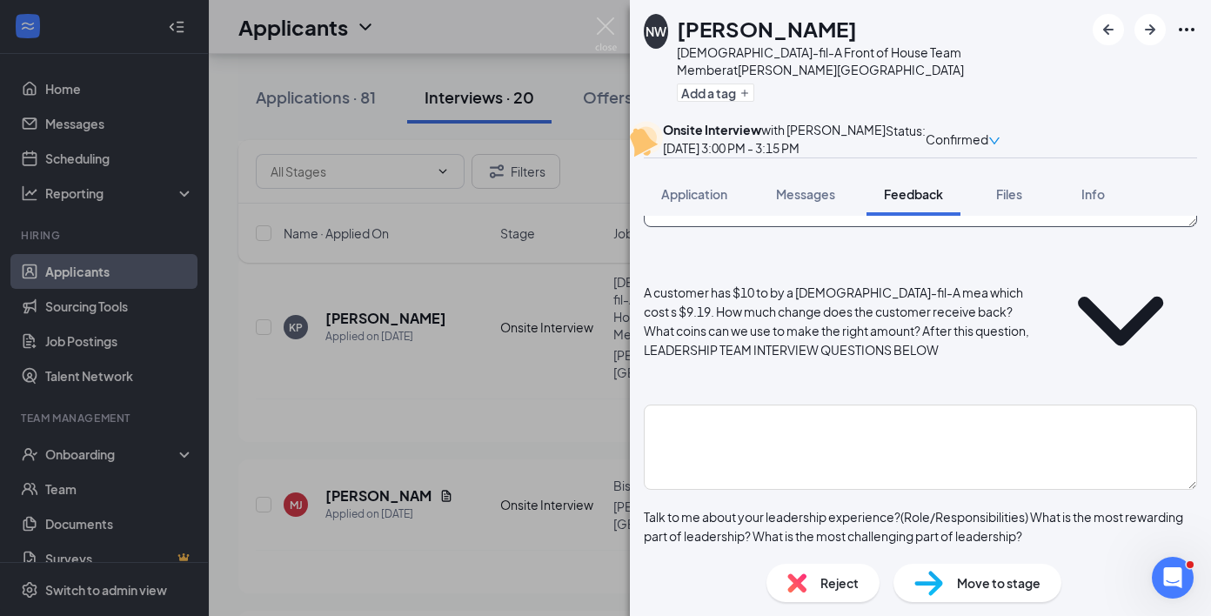
scroll to position [1895, 0]
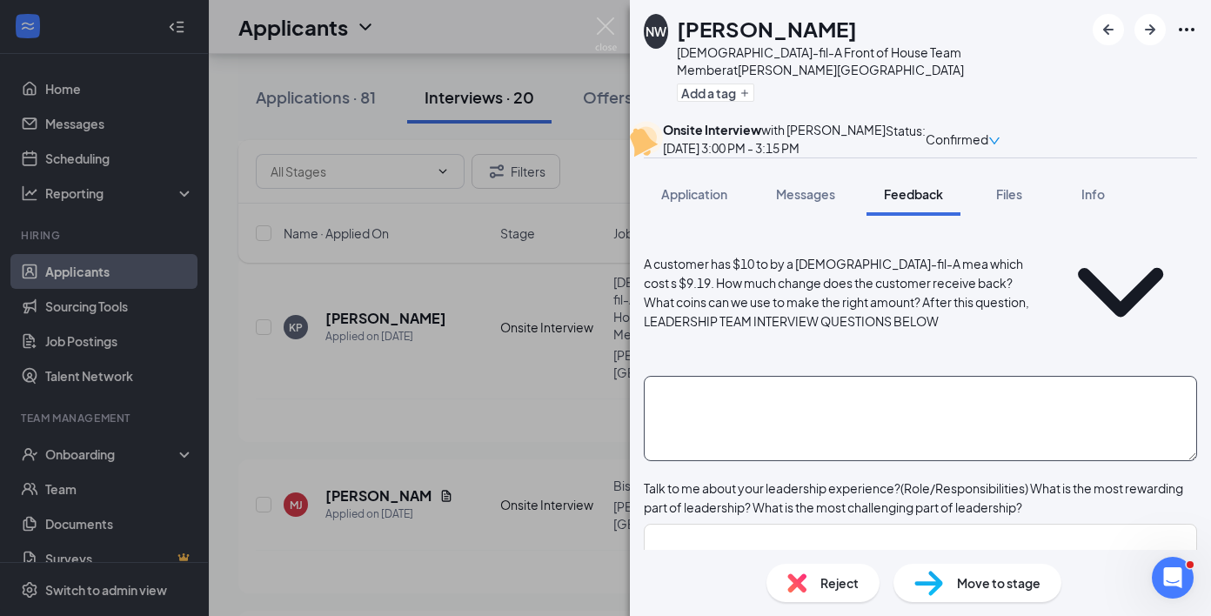
type textarea "more practice with getting out of shell"
click at [835, 437] on textarea at bounding box center [920, 418] width 553 height 85
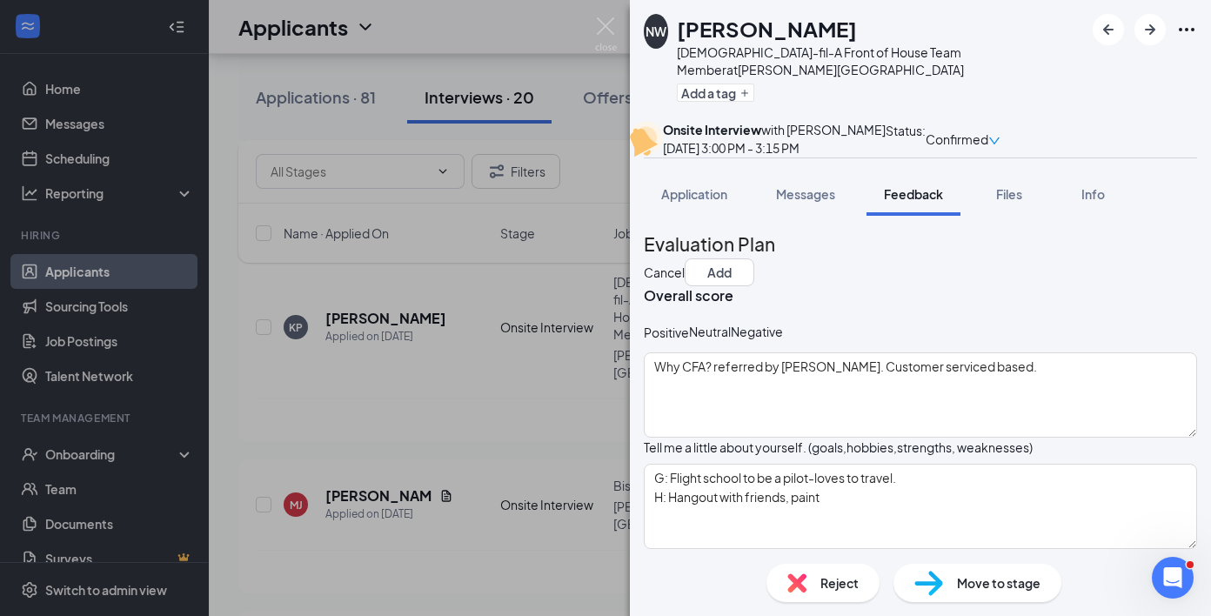
scroll to position [0, 0]
type textarea "10-9.19=0.81 basic math- check"
click at [1150, 257] on div "Evaluation Plan Cancel Add" at bounding box center [920, 258] width 553 height 57
click at [754, 276] on button "Add" at bounding box center [719, 272] width 70 height 28
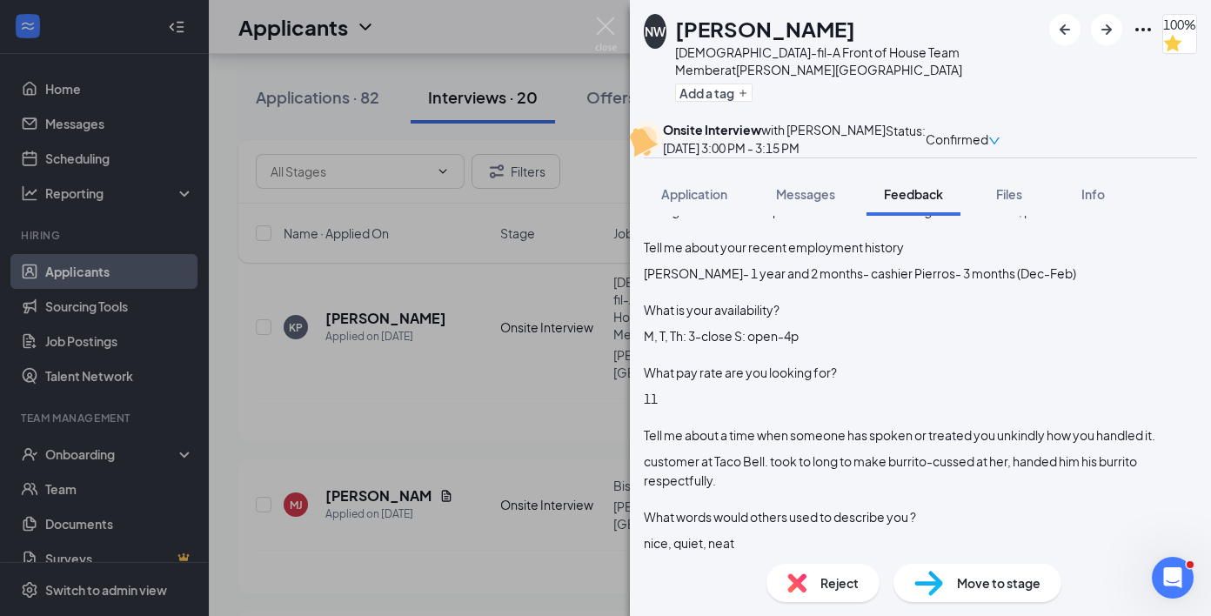
scroll to position [450, 0]
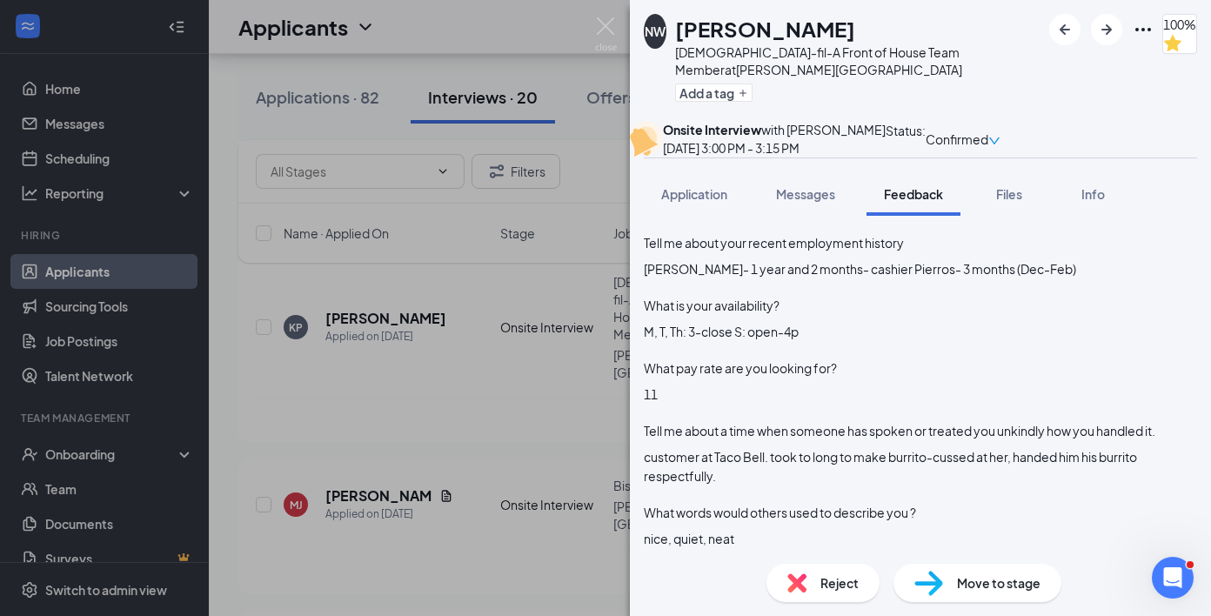
click at [922, 589] on img at bounding box center [928, 583] width 29 height 25
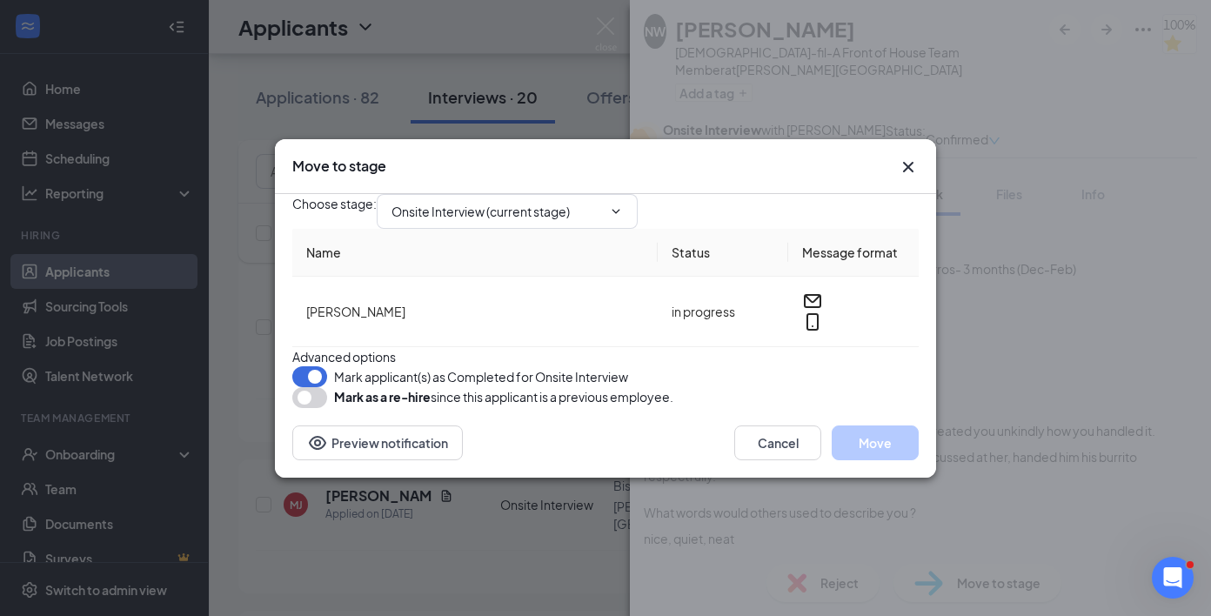
type input "Hired (final stage)"
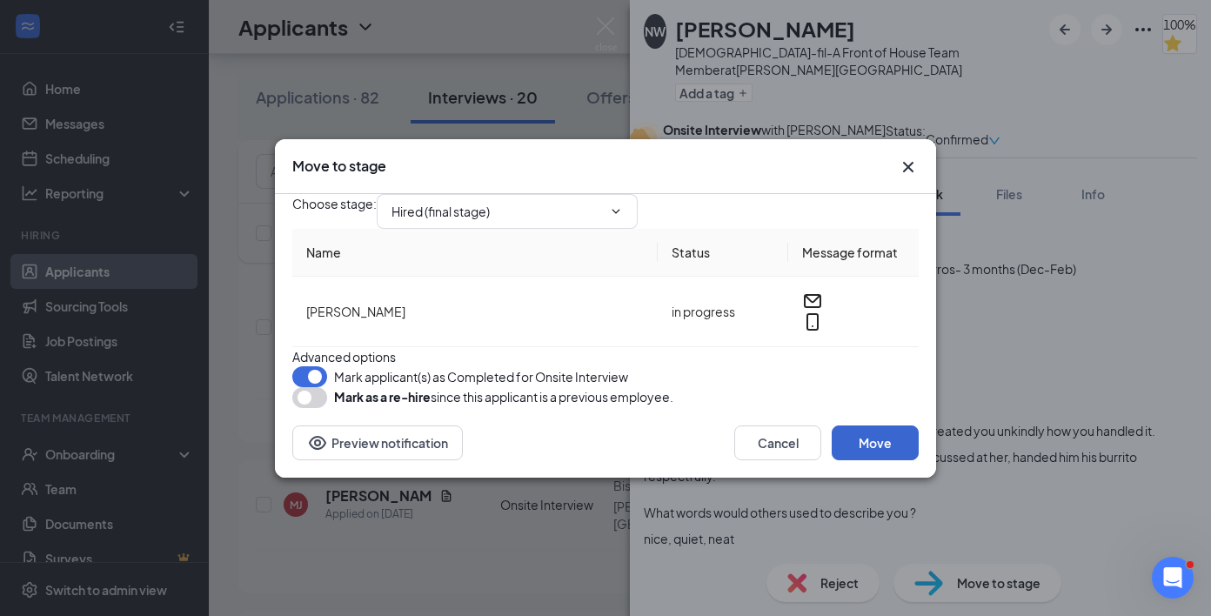
click at [866, 460] on button "Move" at bounding box center [874, 442] width 87 height 35
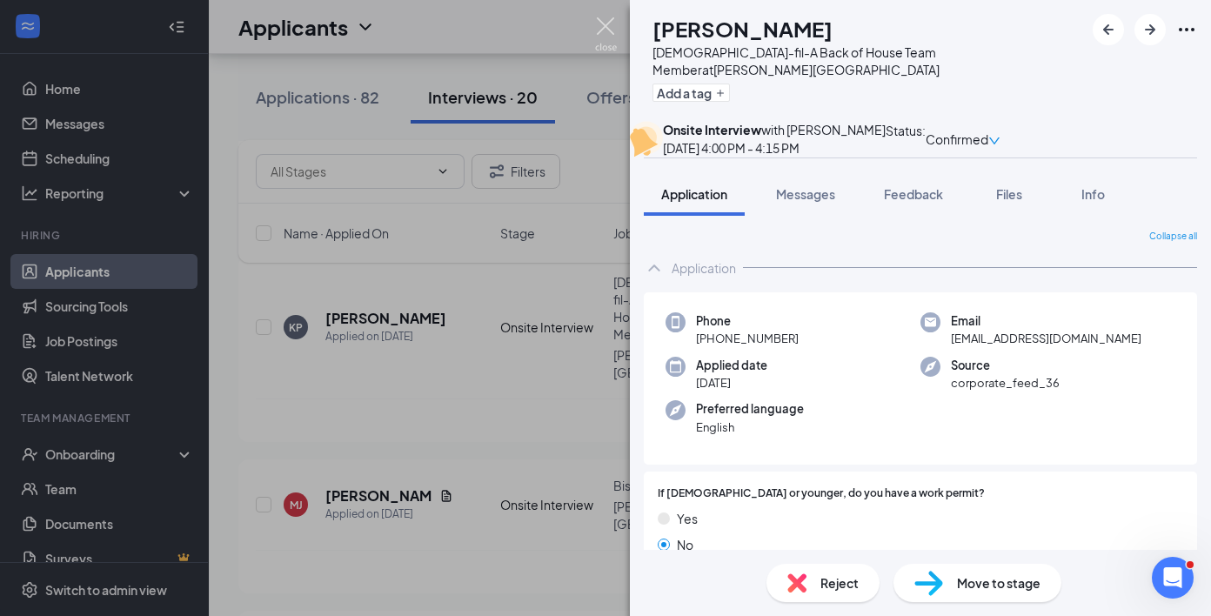
click at [613, 33] on img at bounding box center [606, 34] width 22 height 34
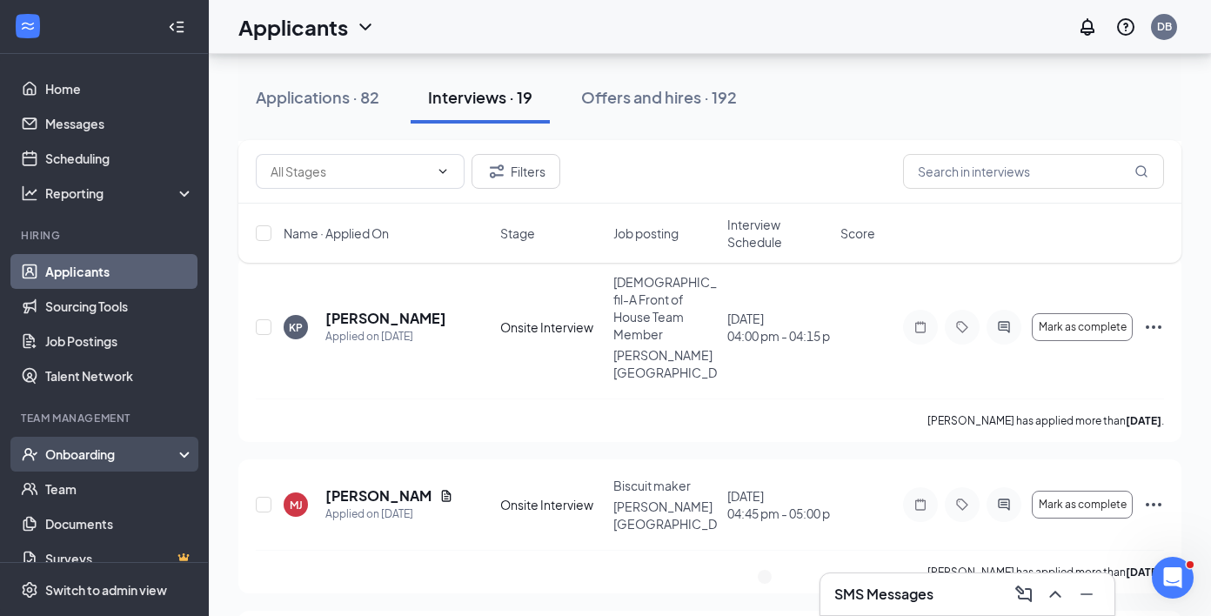
click at [103, 458] on div "Onboarding" at bounding box center [112, 453] width 134 height 17
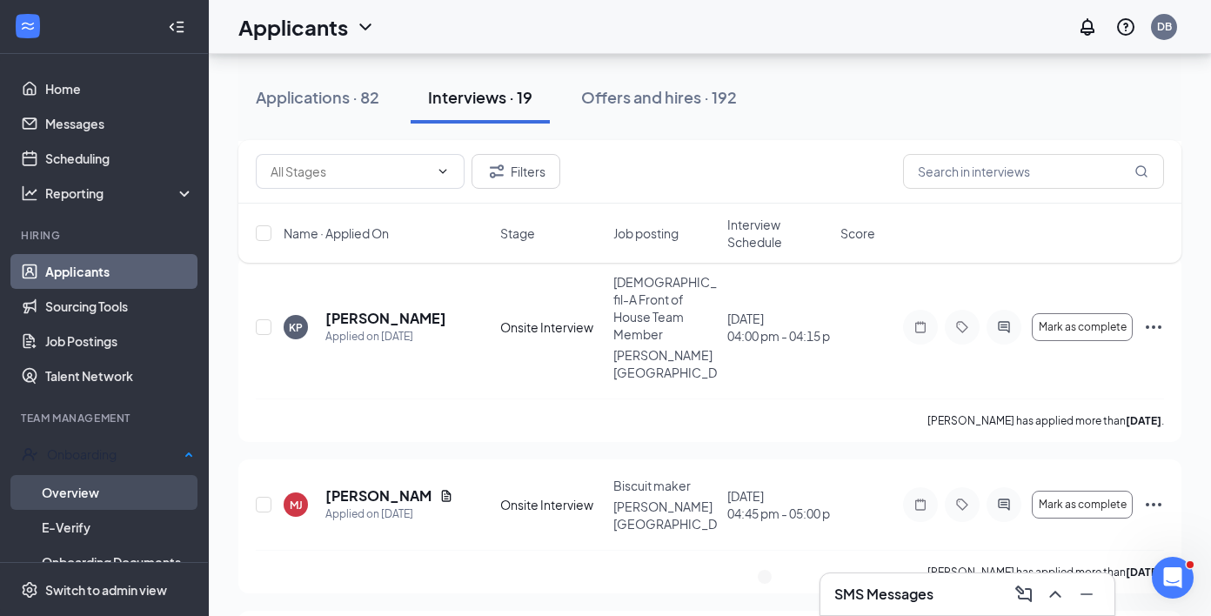
click at [121, 486] on link "Overview" at bounding box center [118, 492] width 152 height 35
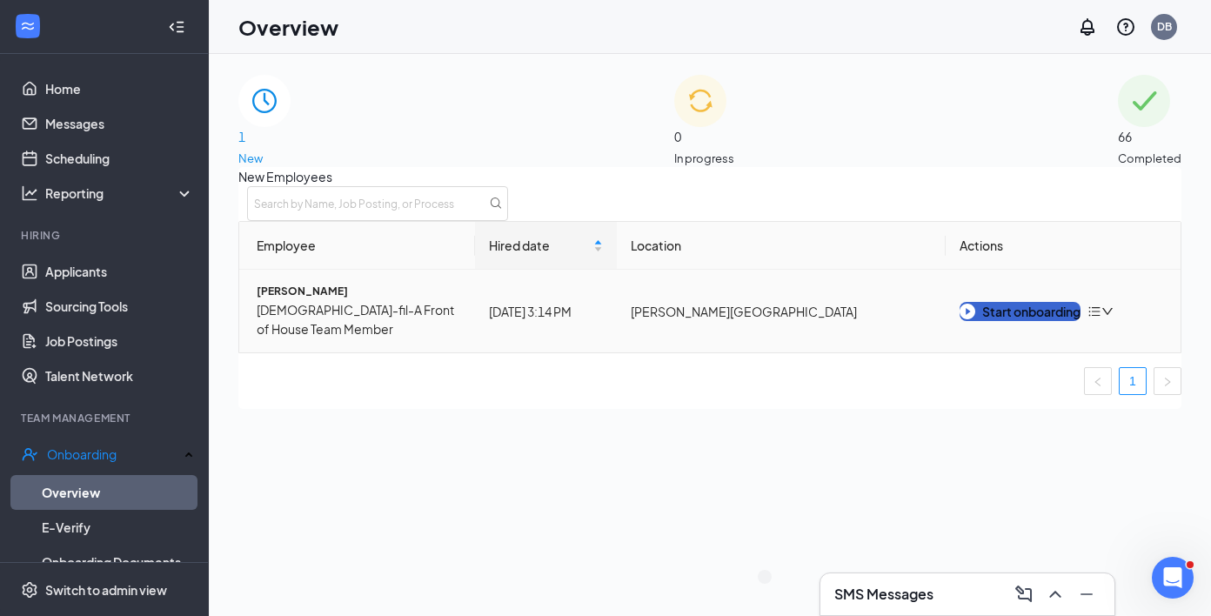
click at [976, 321] on button "Start onboarding" at bounding box center [1019, 311] width 121 height 19
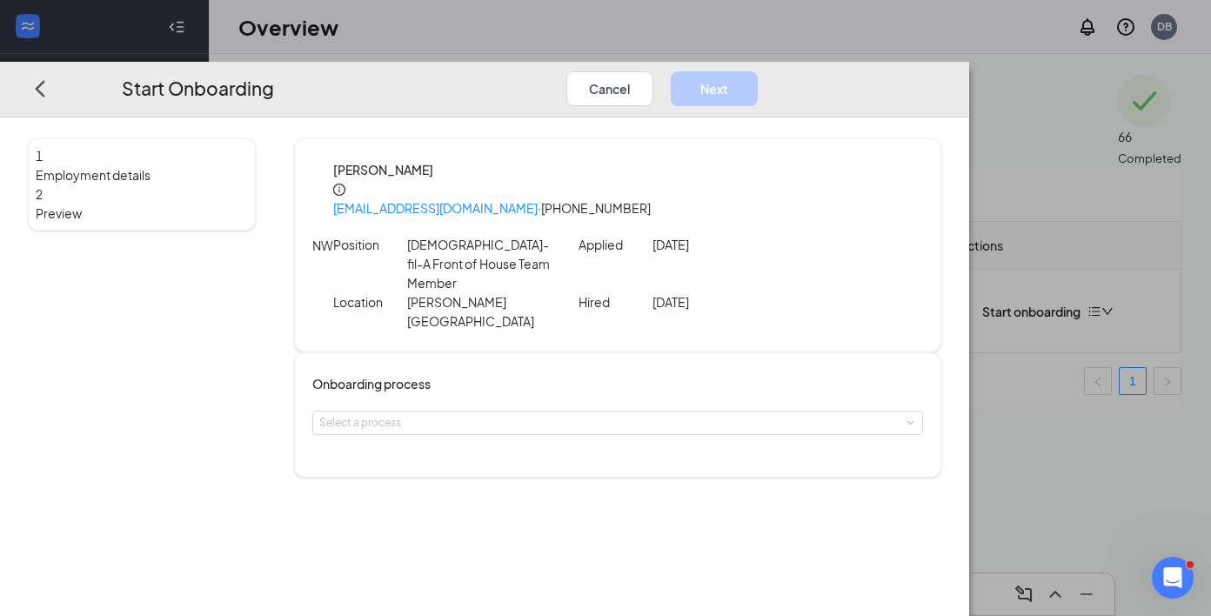
click at [544, 374] on div "Onboarding process Select a process" at bounding box center [617, 415] width 610 height 82
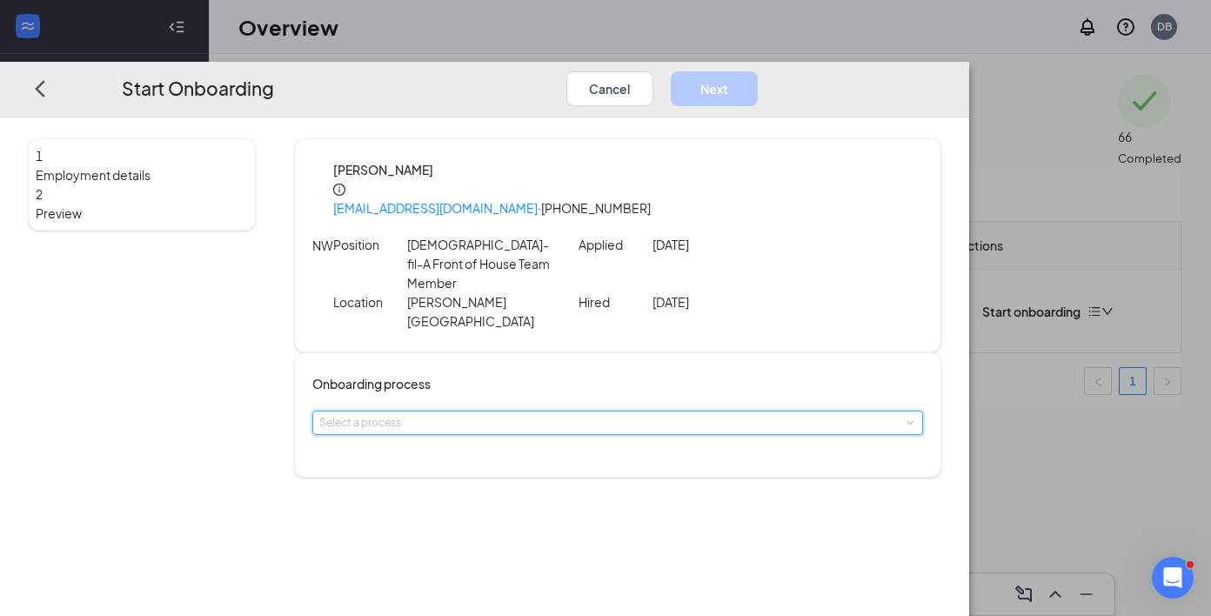
click at [544, 411] on div "Select a process" at bounding box center [617, 422] width 596 height 23
click at [539, 409] on li "Team Member" at bounding box center [548, 405] width 285 height 29
type input "[DATE]"
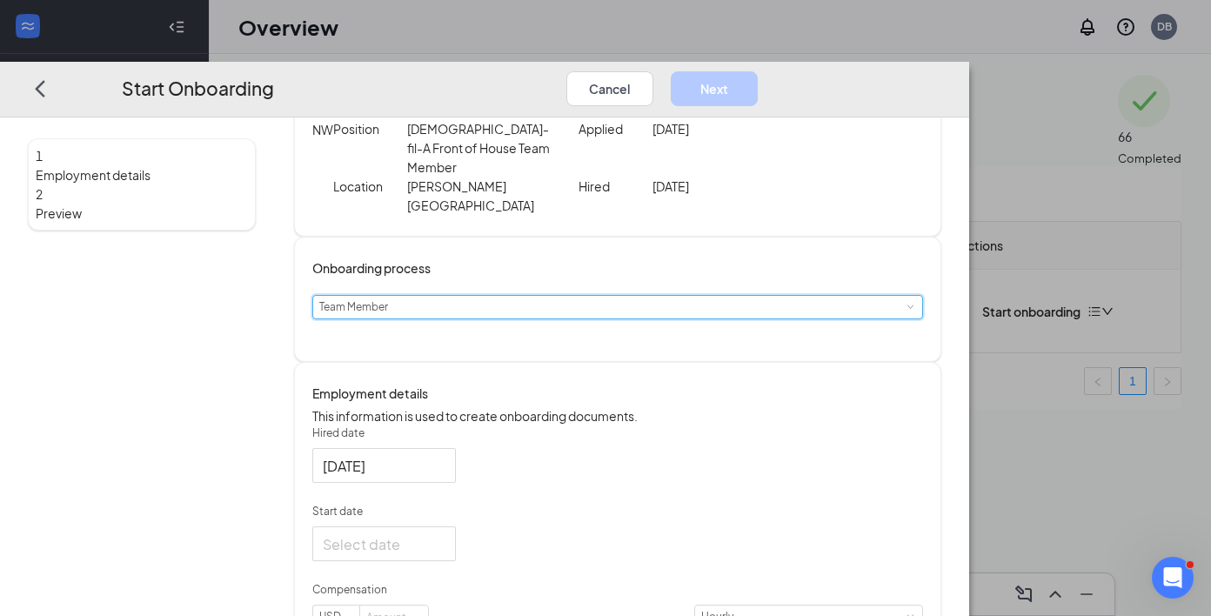
scroll to position [116, 0]
click at [442, 532] on input "Start date" at bounding box center [382, 543] width 119 height 22
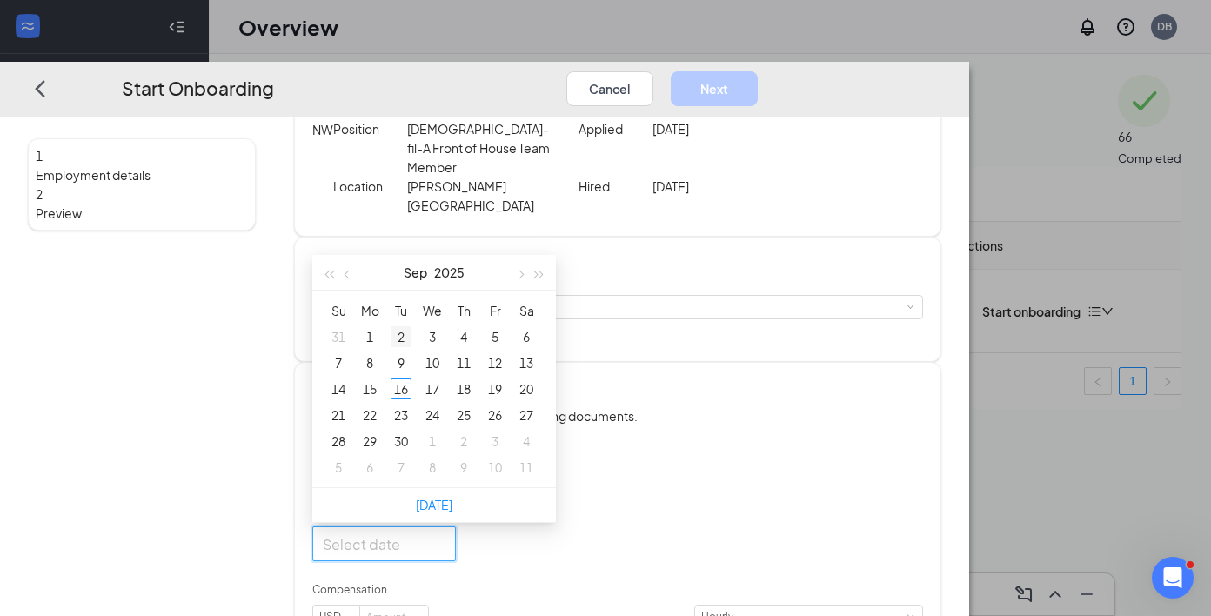
type input "[DATE]"
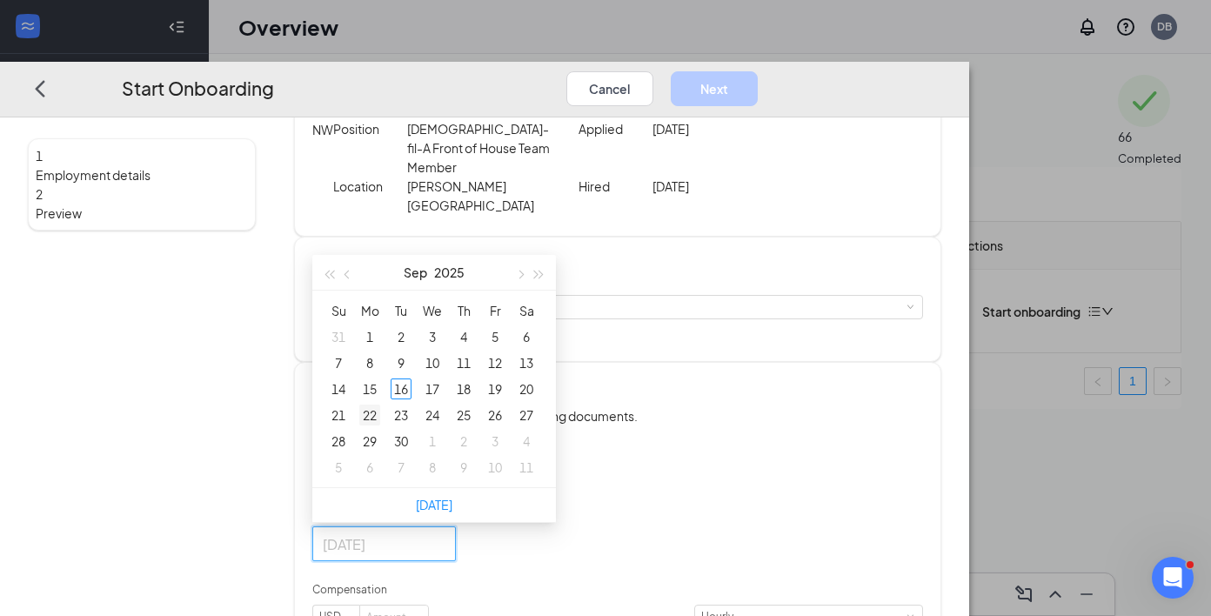
click at [380, 404] on div "22" at bounding box center [369, 414] width 21 height 21
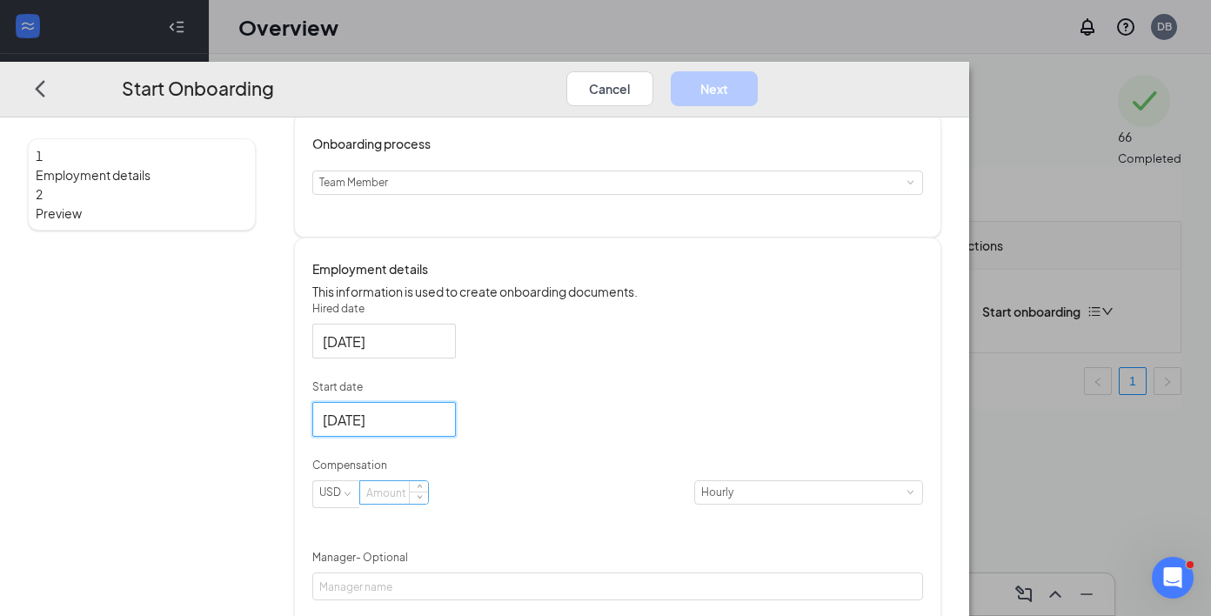
scroll to position [239, 0]
click at [428, 482] on input at bounding box center [394, 493] width 68 height 23
type input "11"
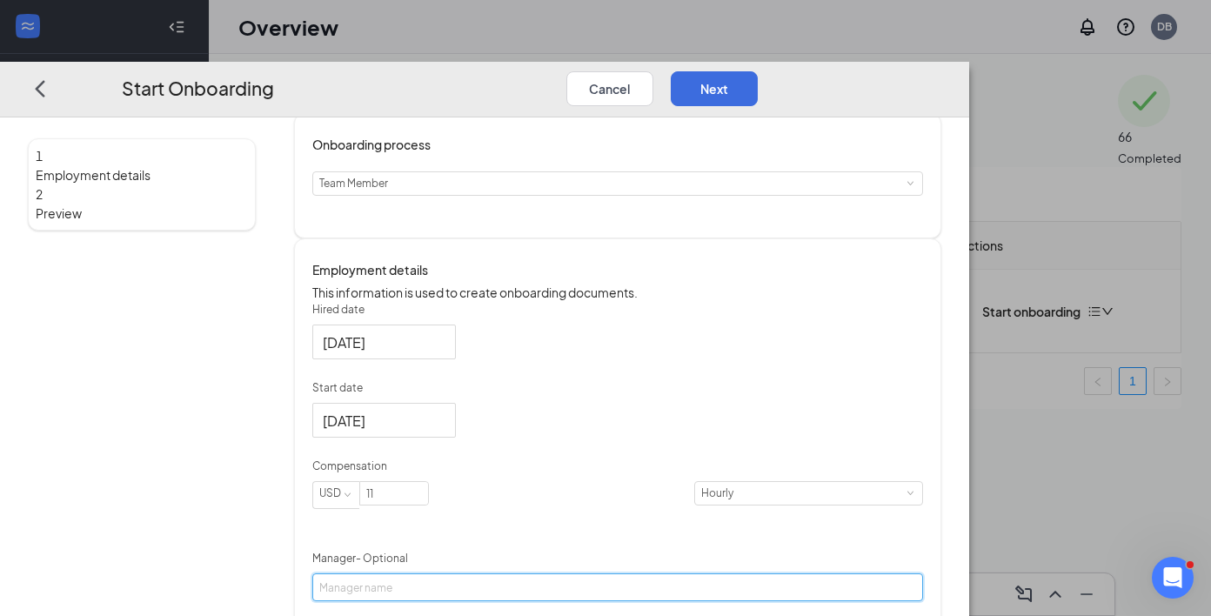
click at [540, 573] on input "Manager - Optional" at bounding box center [617, 587] width 610 height 28
type input "Destinee/[PERSON_NAME]"
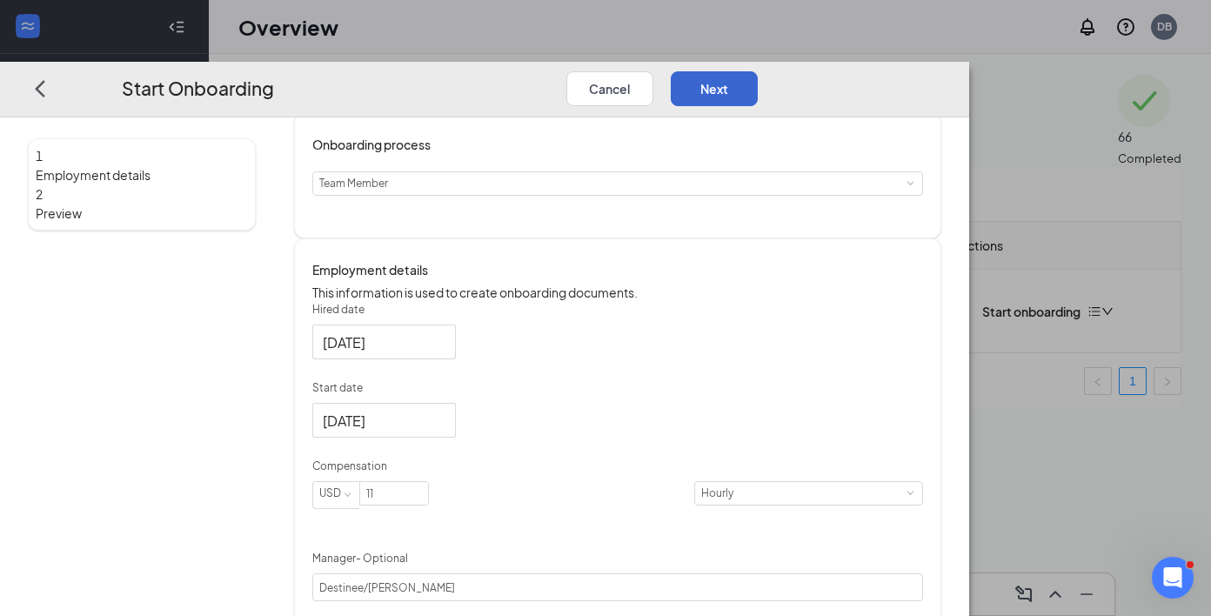
click at [758, 70] on button "Next" at bounding box center [714, 87] width 87 height 35
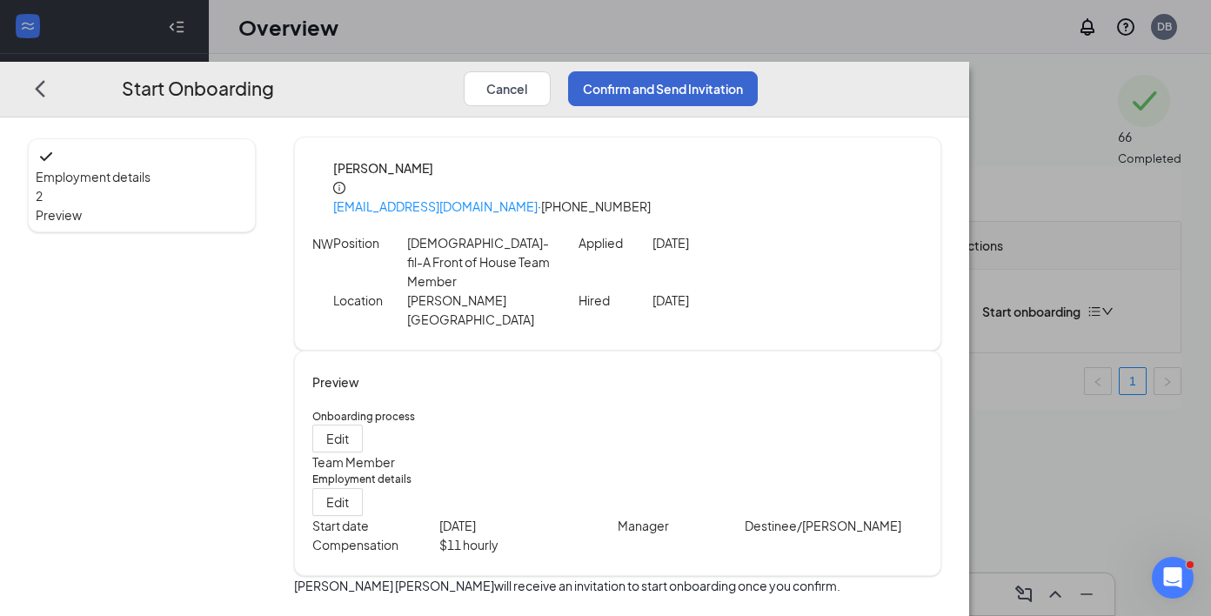
scroll to position [0, 0]
click at [758, 70] on button "Confirm and Send Invitation" at bounding box center [663, 87] width 190 height 35
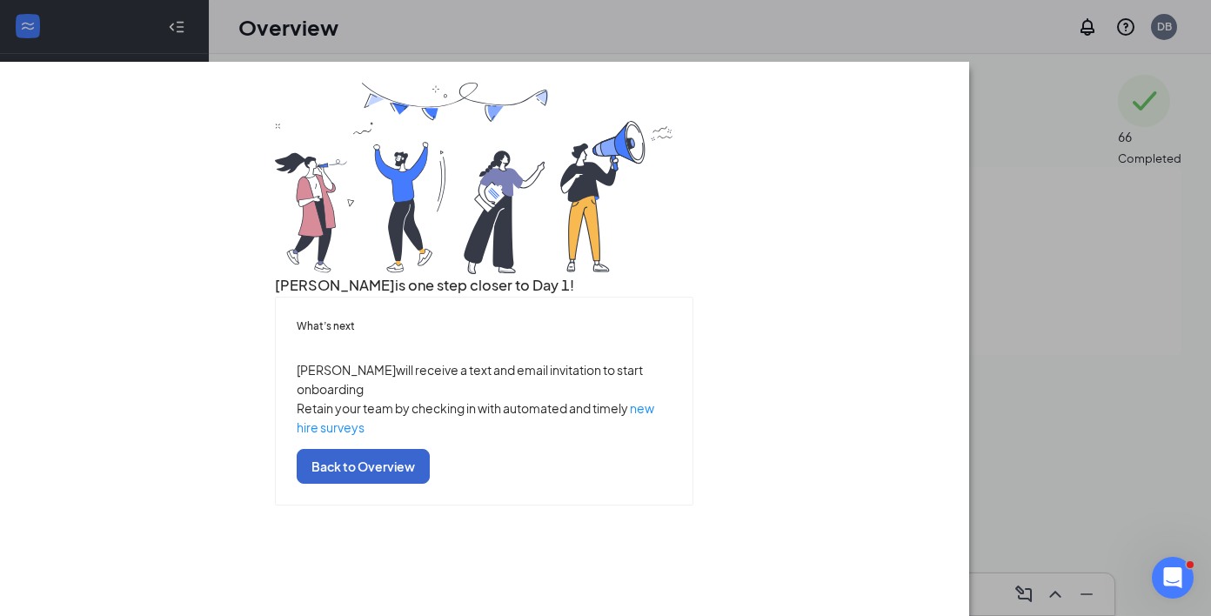
click at [430, 484] on button "Back to Overview" at bounding box center [363, 466] width 133 height 35
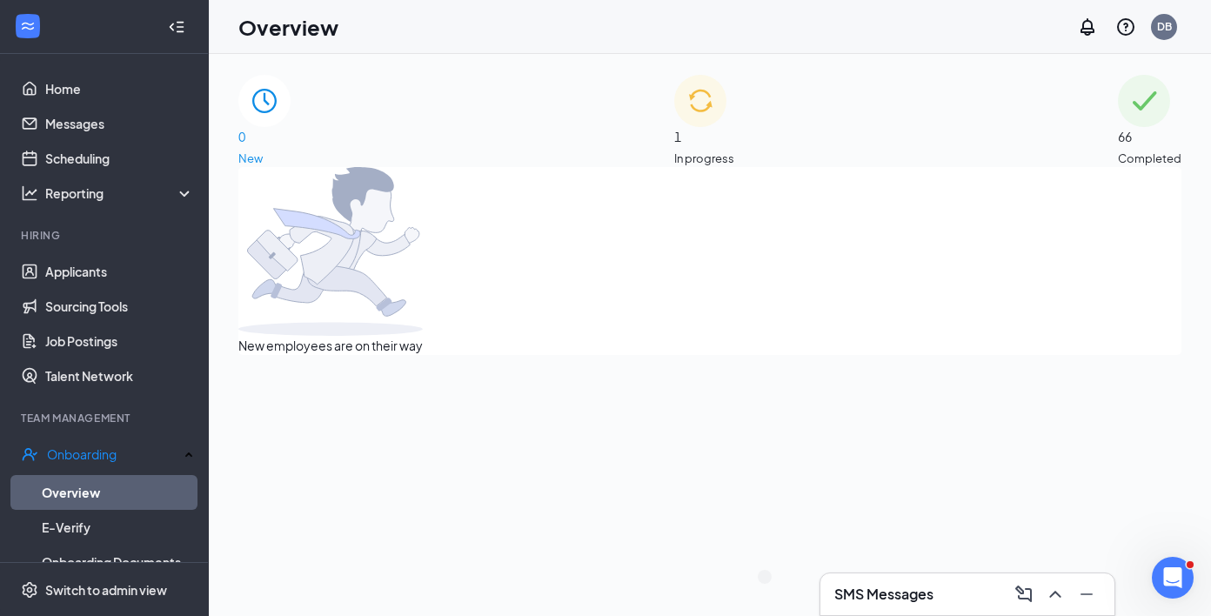
click at [832, 579] on div "SMS Messages" at bounding box center [967, 594] width 294 height 42
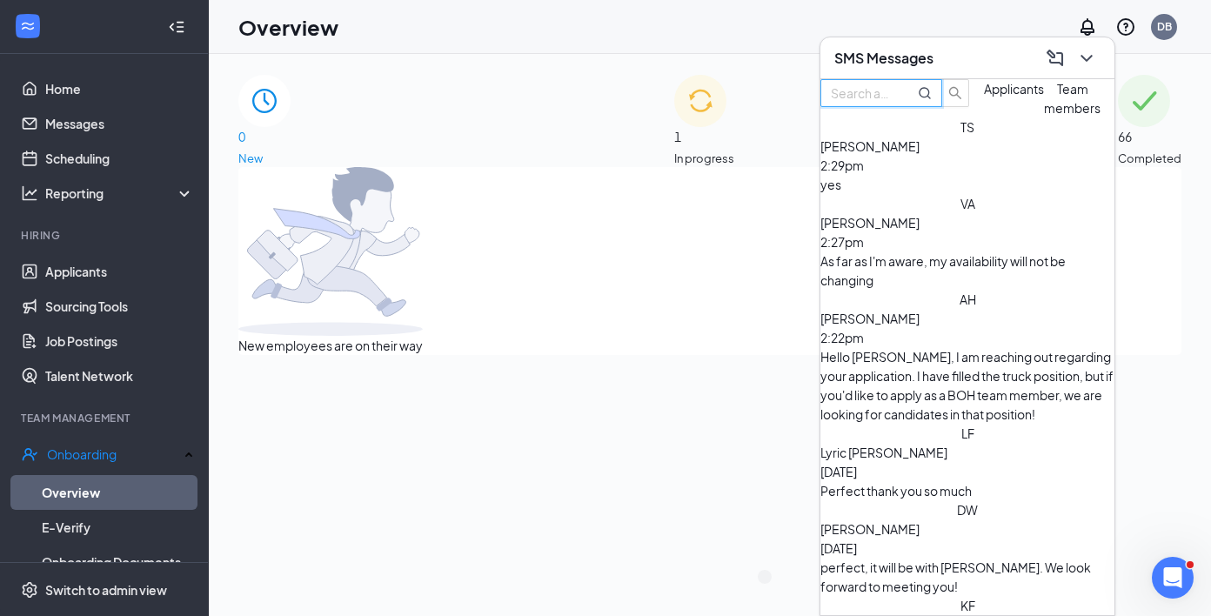
click at [893, 103] on input "text" at bounding box center [862, 92] width 63 height 19
click at [1044, 116] on span "Team members" at bounding box center [1072, 98] width 57 height 35
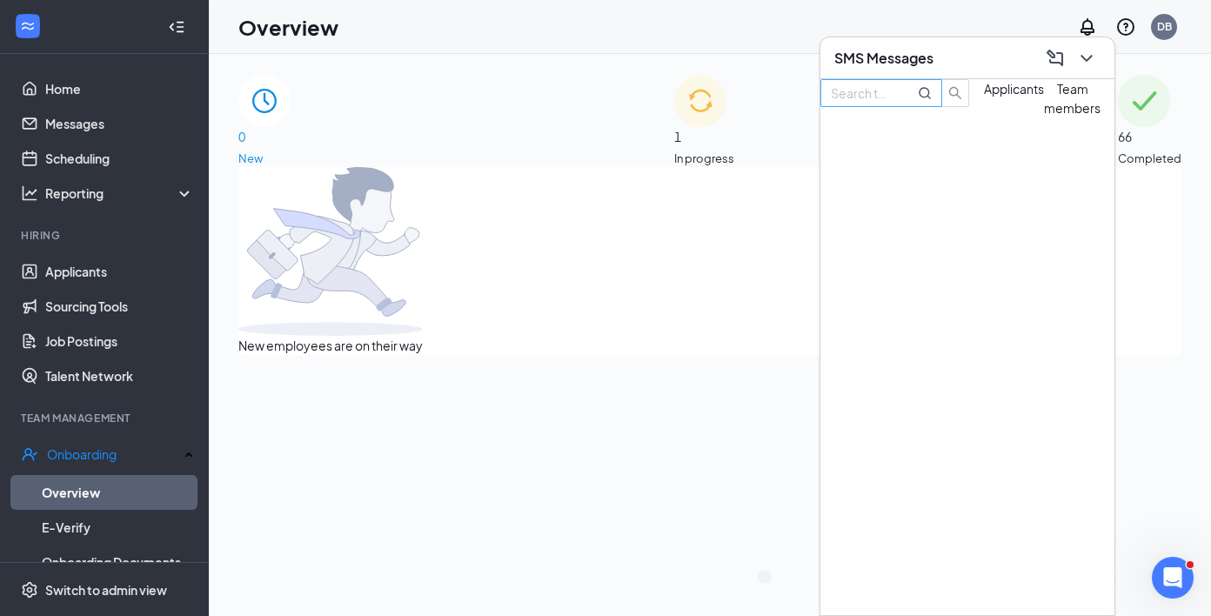
click at [893, 103] on input "text" at bounding box center [862, 92] width 63 height 19
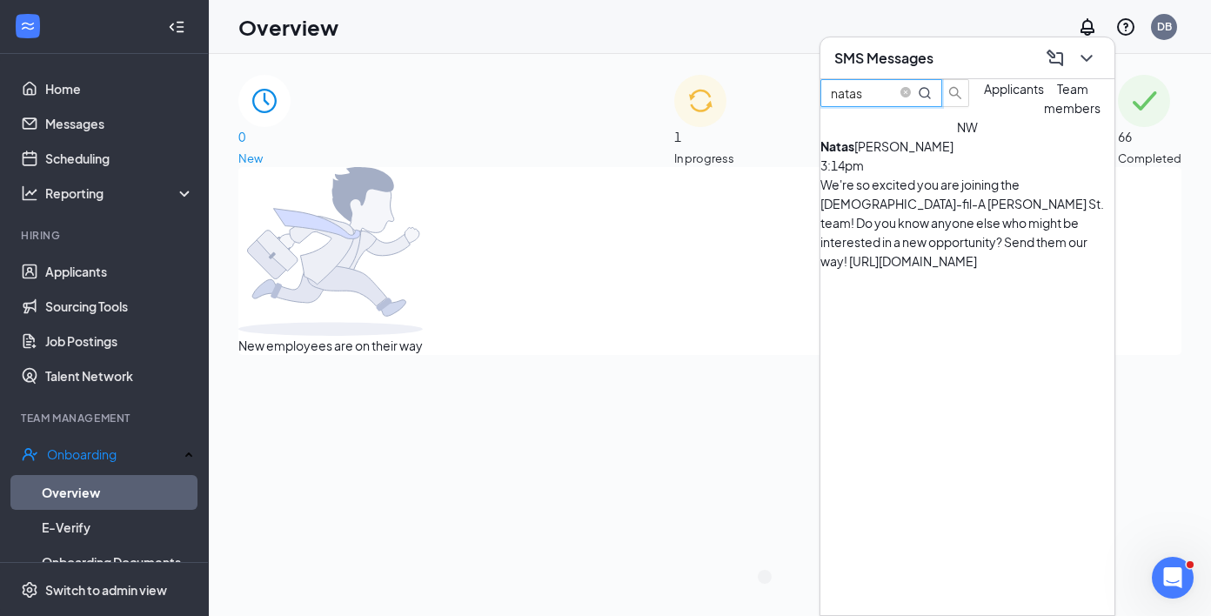
type input "natas"
click at [958, 156] on div "[PERSON_NAME]" at bounding box center [898, 146] width 157 height 19
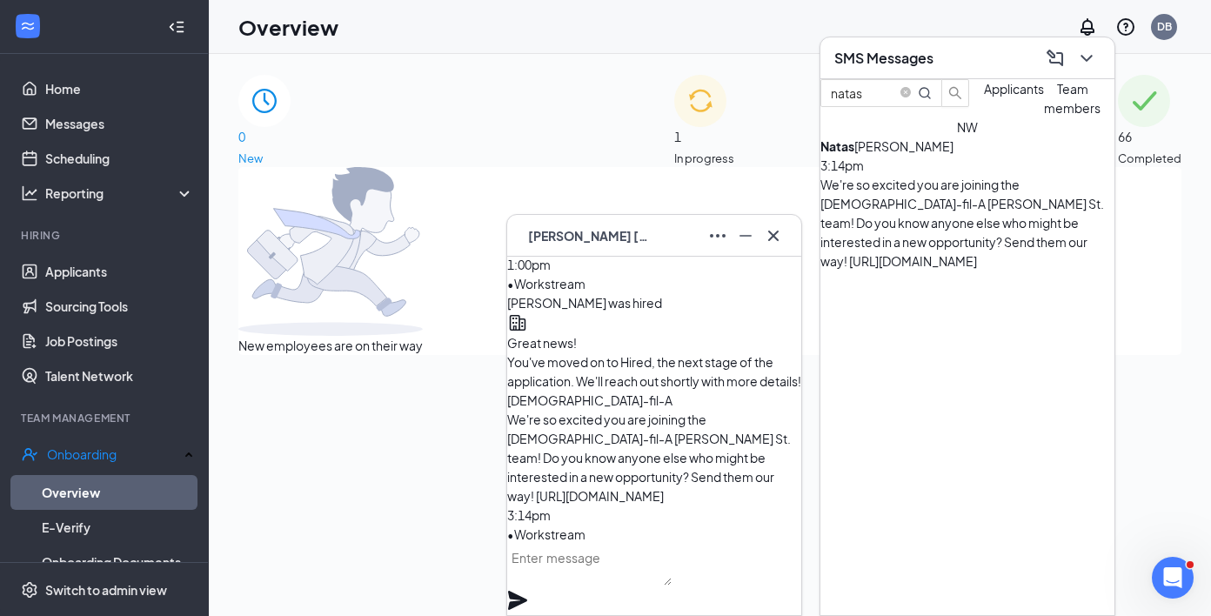
click at [646, 567] on textarea at bounding box center [589, 565] width 164 height 42
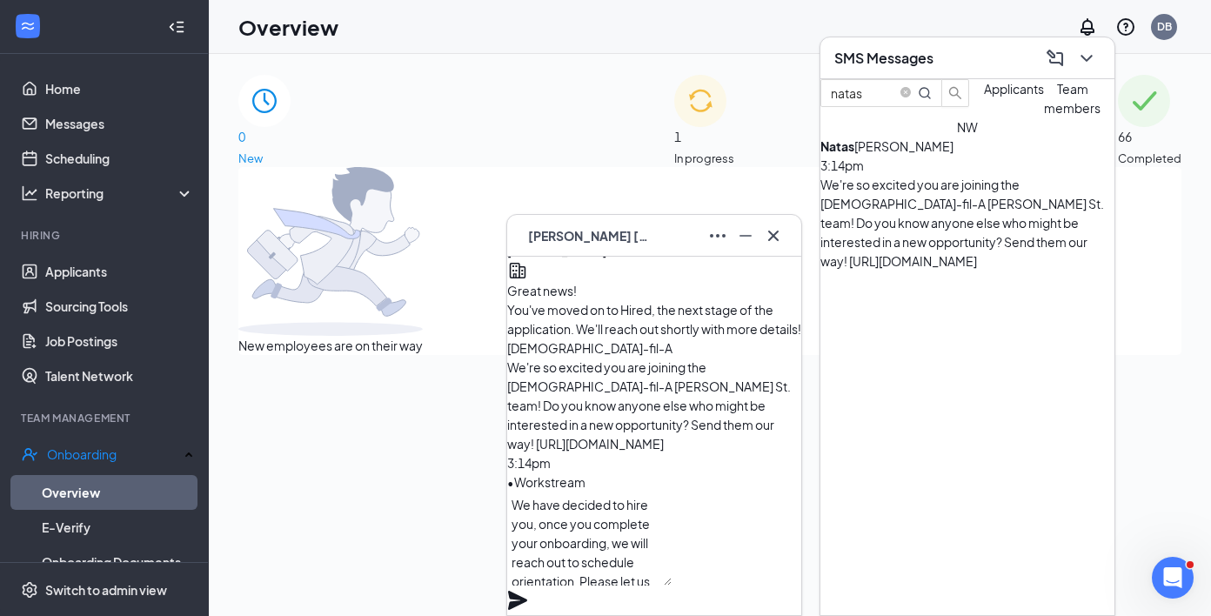
scroll to position [18, 0]
type textarea "We have decided to hire you, once you complete your onboarding, we will reach o…"
click at [766, 553] on div "We have decided to hire you, once you complete your onboarding, we will reach o…" at bounding box center [654, 552] width 294 height 123
click at [528, 590] on icon "Plane" at bounding box center [517, 600] width 21 height 21
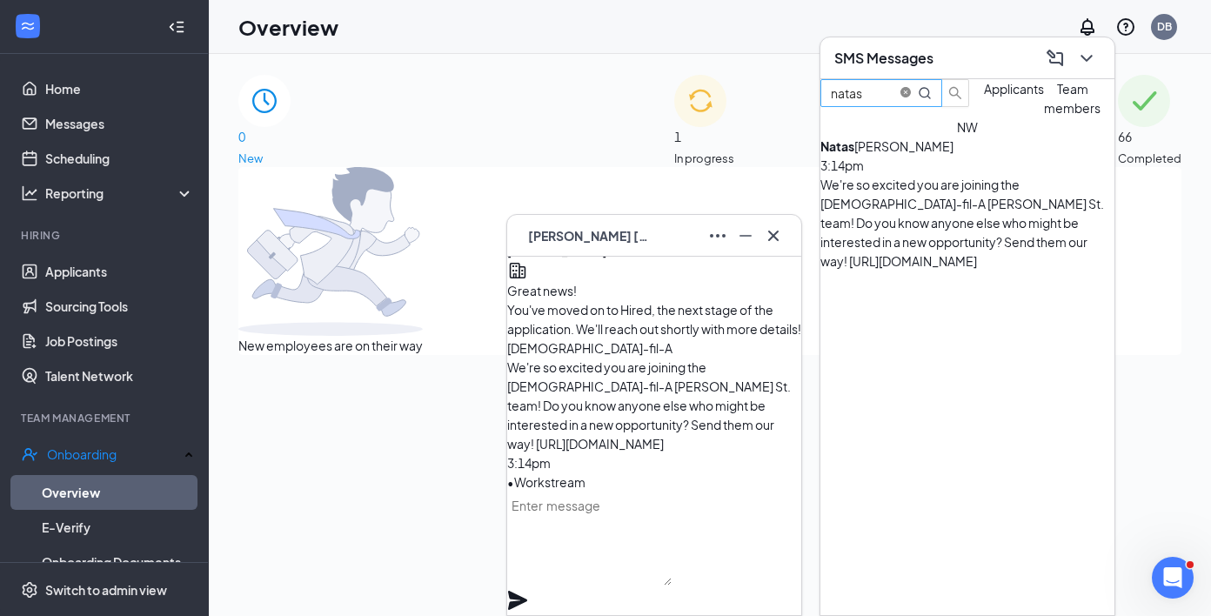
scroll to position [0, 0]
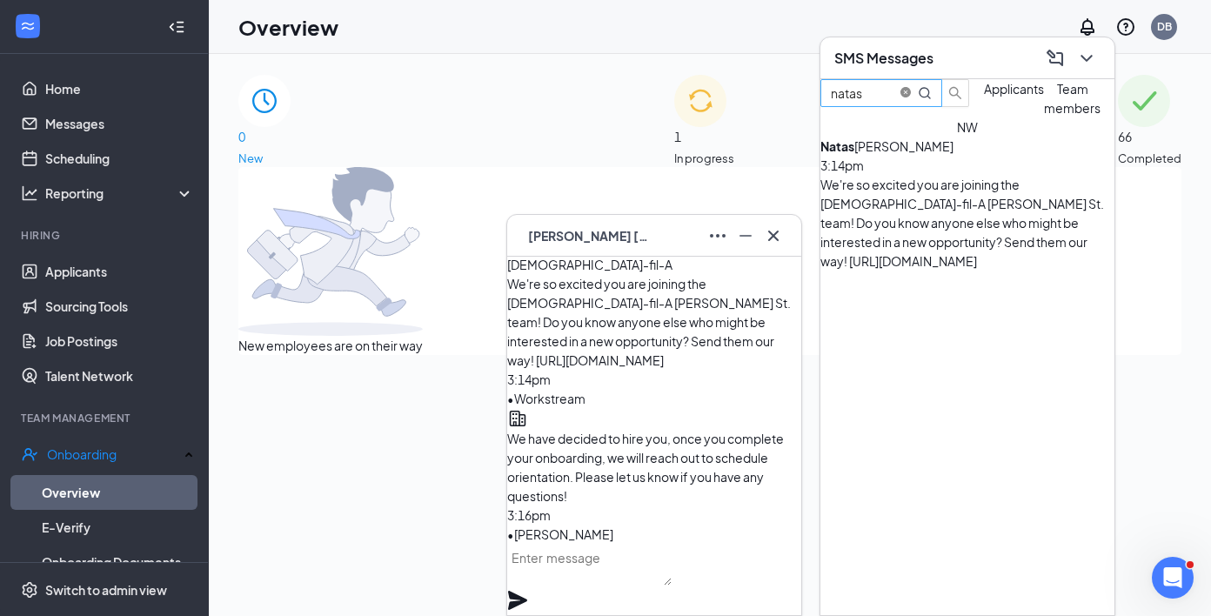
click at [911, 97] on icon "close-circle" at bounding box center [905, 92] width 10 height 10
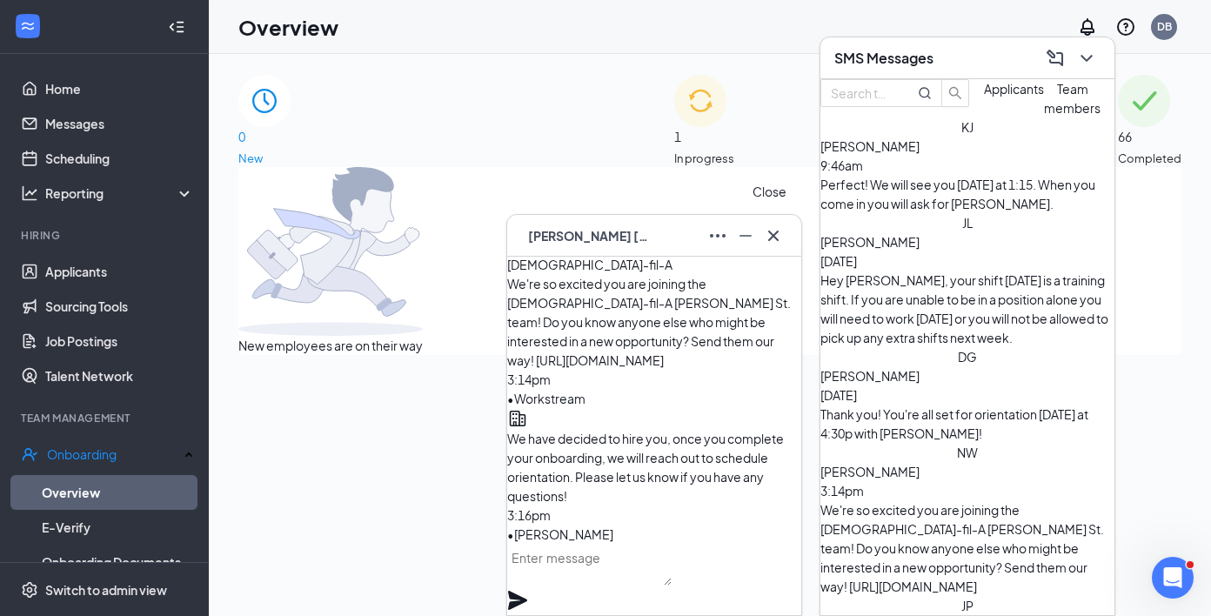
click at [771, 244] on icon "Cross" at bounding box center [773, 235] width 21 height 21
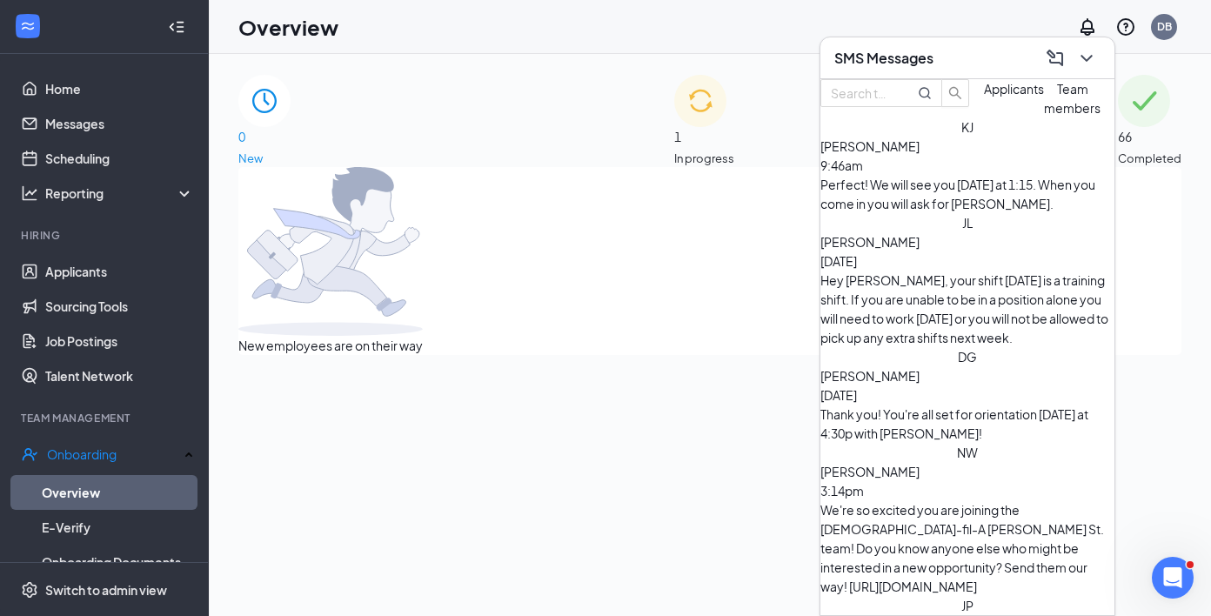
click at [878, 39] on div "SMS Messages" at bounding box center [967, 58] width 294 height 42
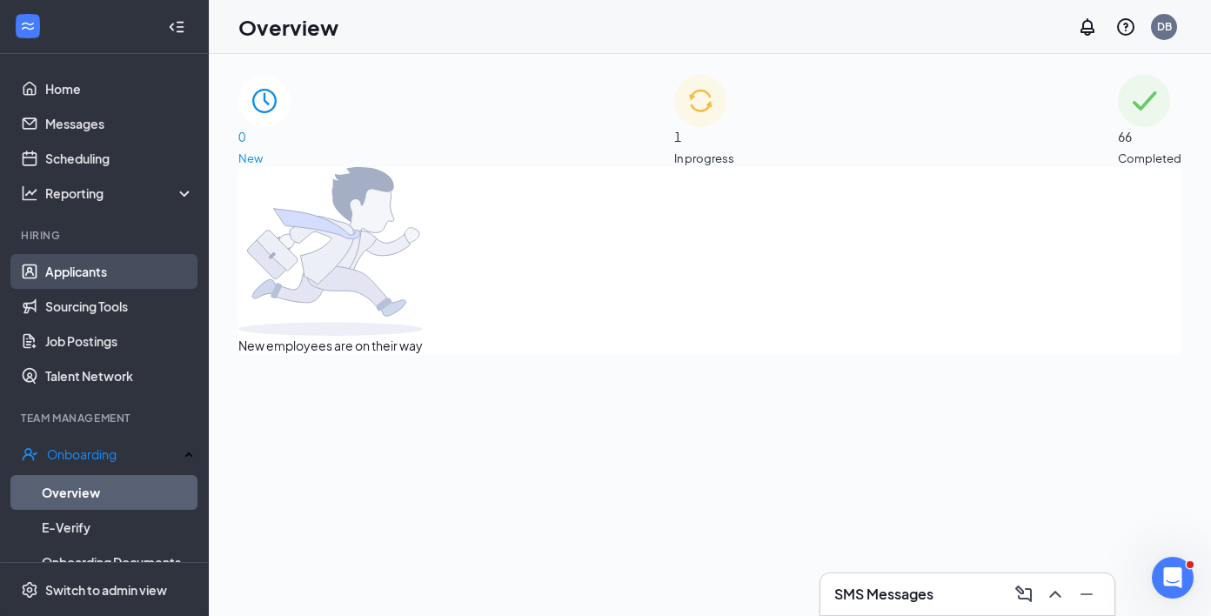
click at [150, 283] on link "Applicants" at bounding box center [119, 271] width 149 height 35
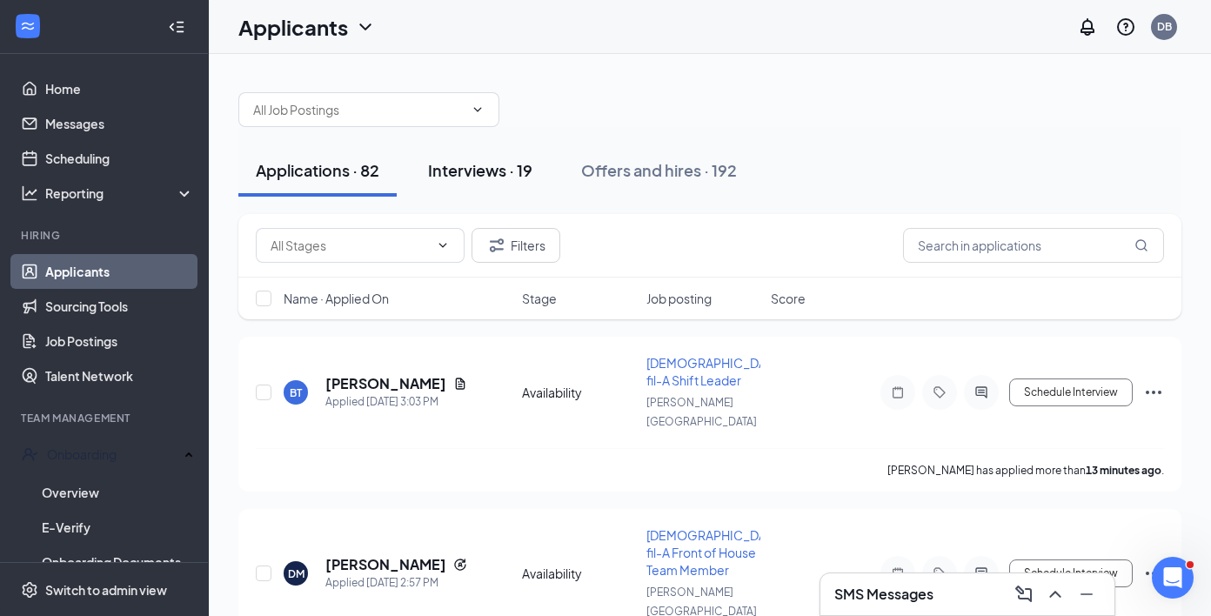
click at [524, 169] on div "Interviews · 19" at bounding box center [480, 170] width 104 height 22
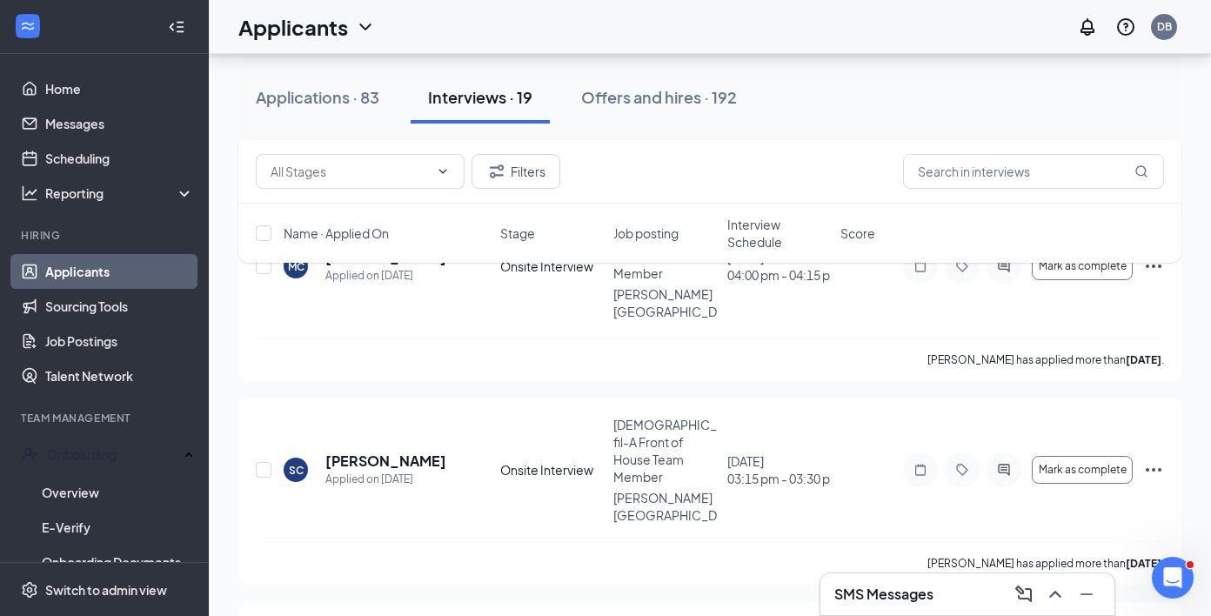
scroll to position [2796, 0]
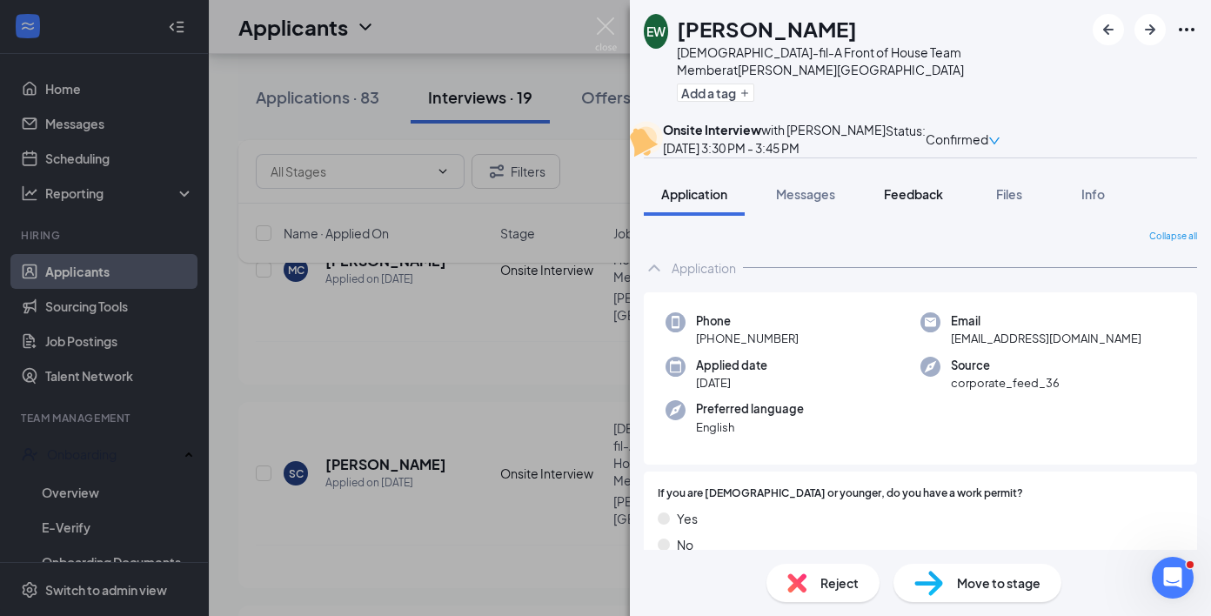
click at [943, 202] on span "Feedback" at bounding box center [913, 194] width 59 height 16
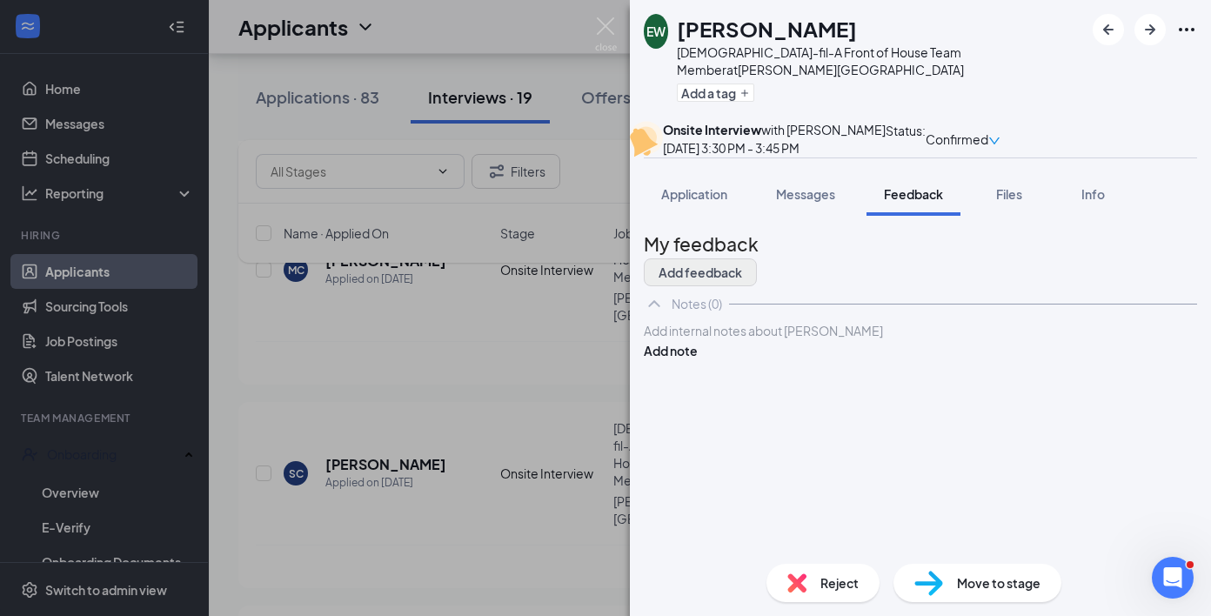
click at [757, 280] on button "Add feedback" at bounding box center [700, 272] width 113 height 28
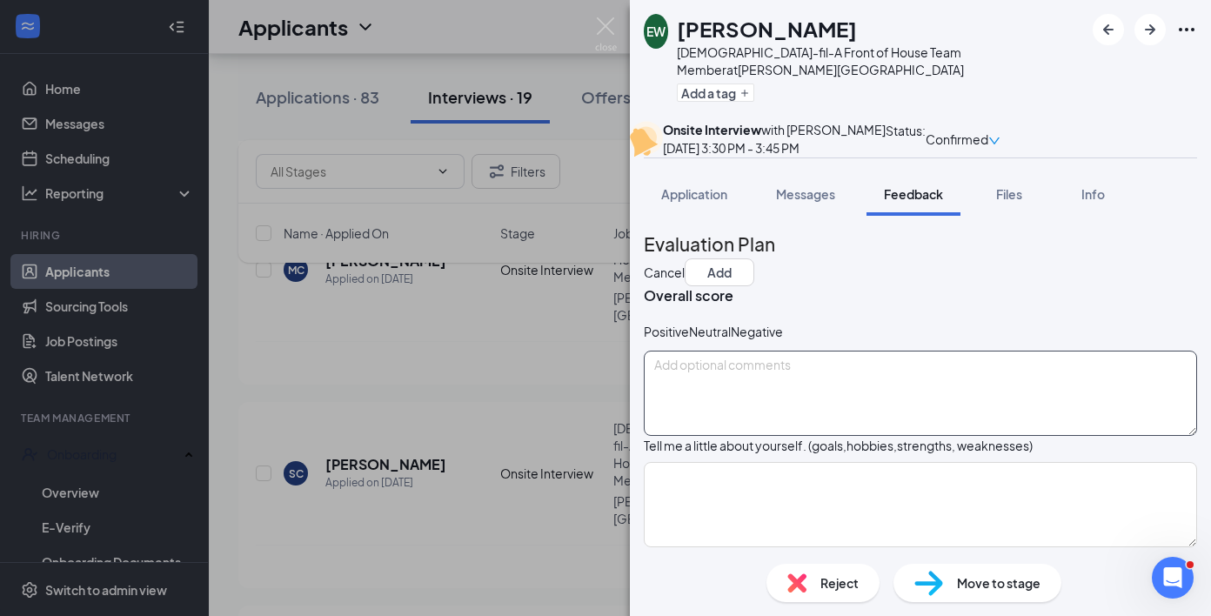
scroll to position [44, 0]
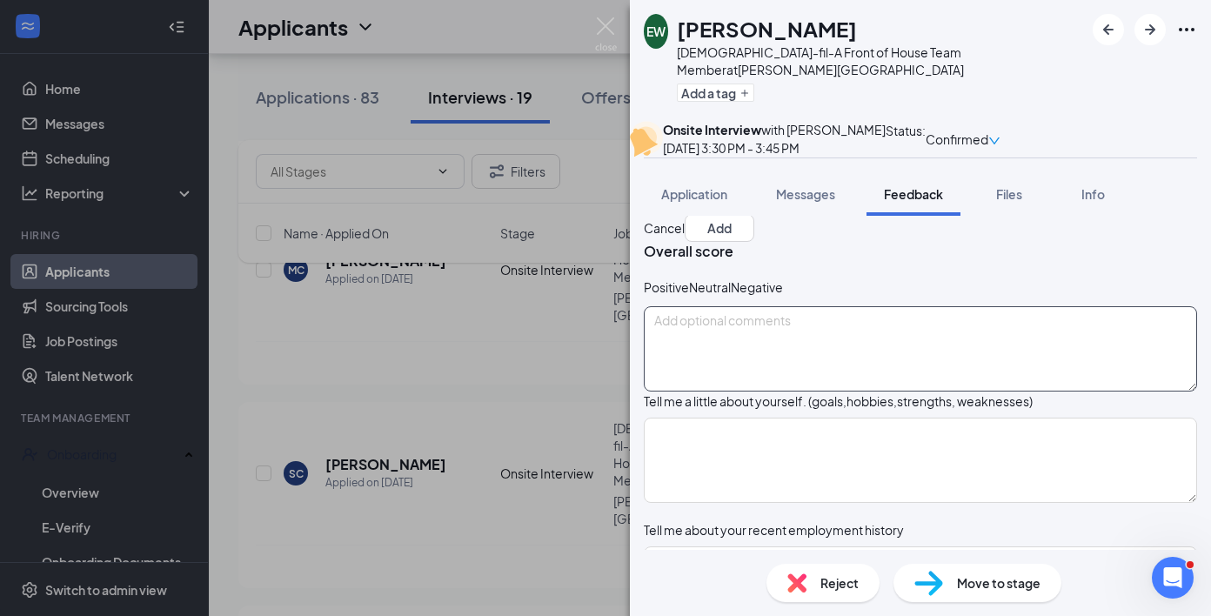
click at [797, 391] on textarea at bounding box center [920, 348] width 553 height 85
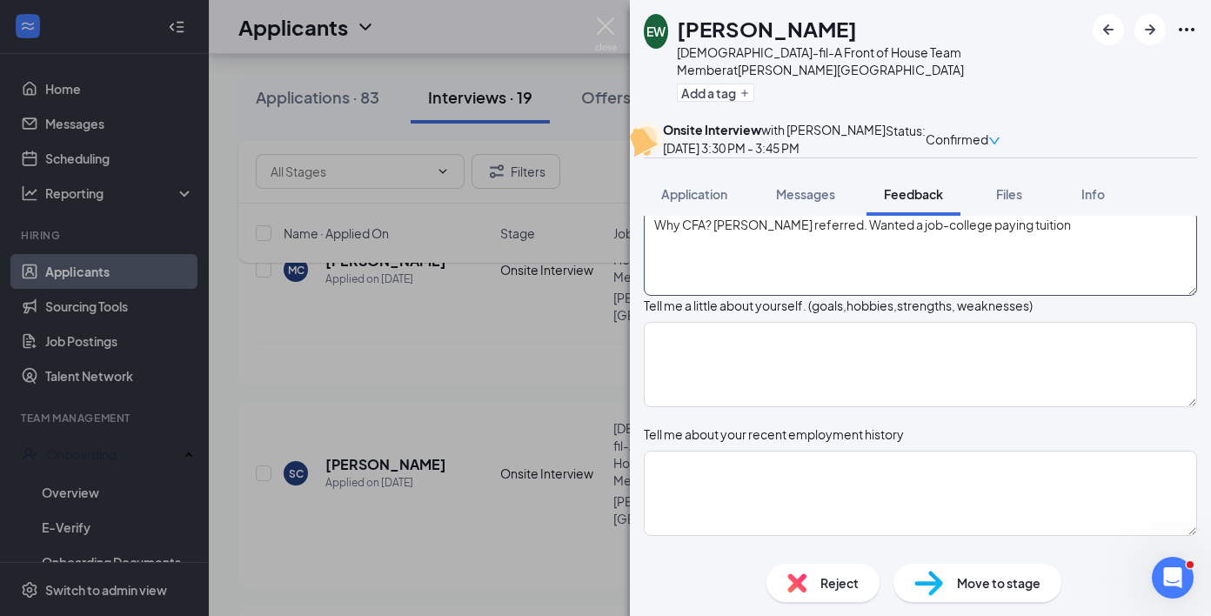
scroll to position [172, 0]
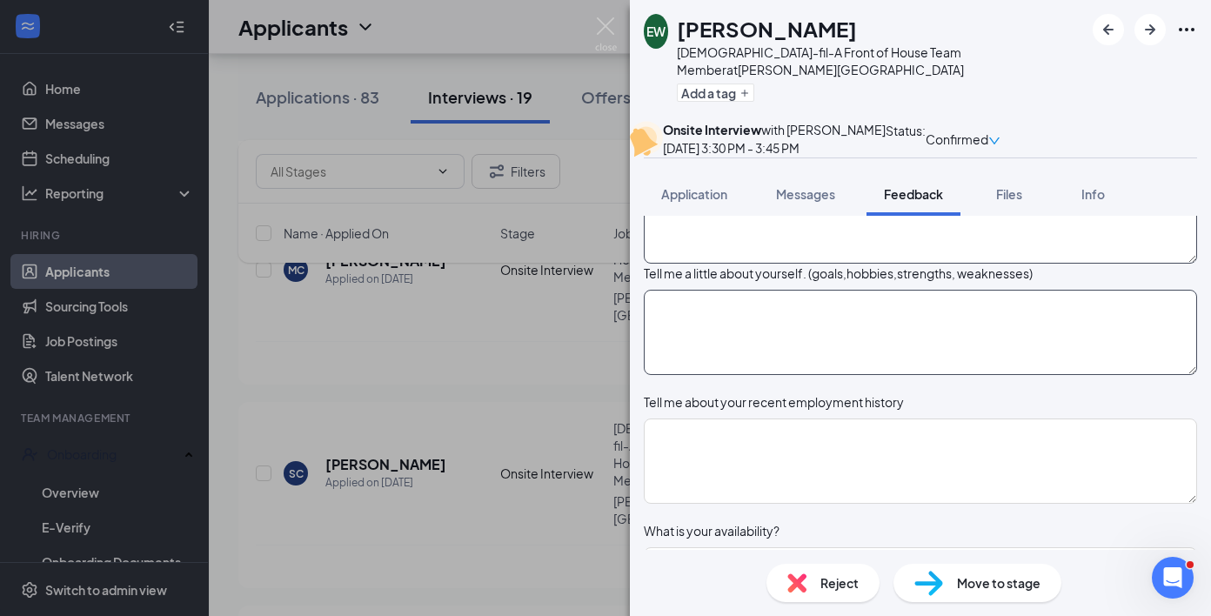
type textarea "Why CFA? [PERSON_NAME] referred. Wanted a job-college paying tuition"
click at [828, 375] on textarea at bounding box center [920, 332] width 553 height 85
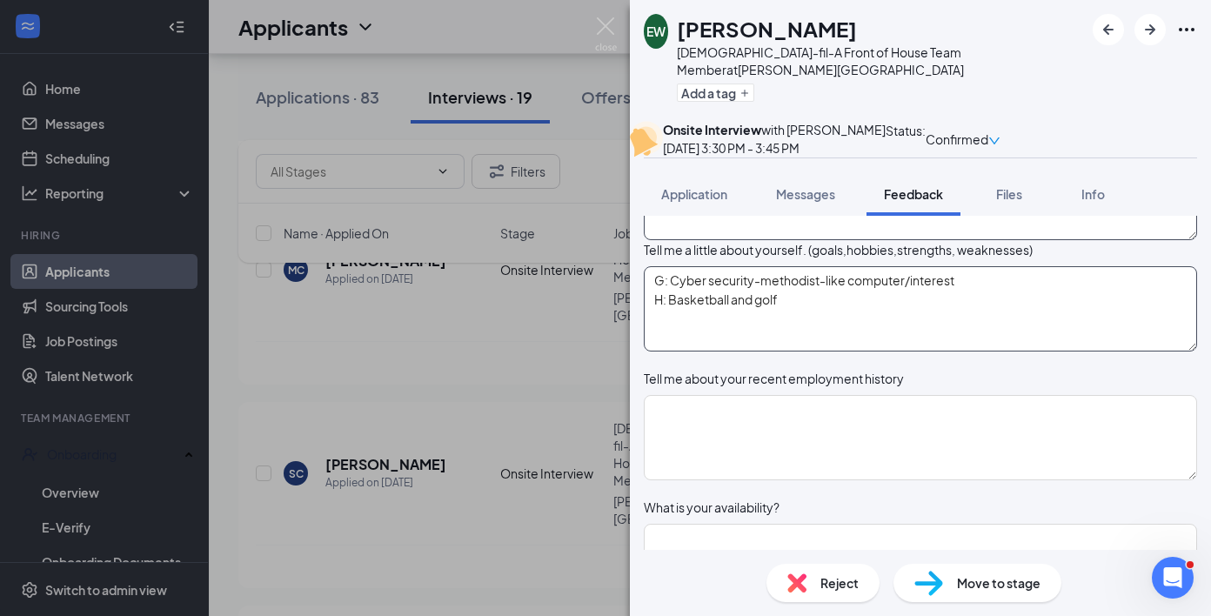
scroll to position [196, 0]
type textarea "G: Cyber security-methodist-like computer/interest H: Basketball and golf"
click at [815, 480] on textarea at bounding box center [920, 437] width 553 height 85
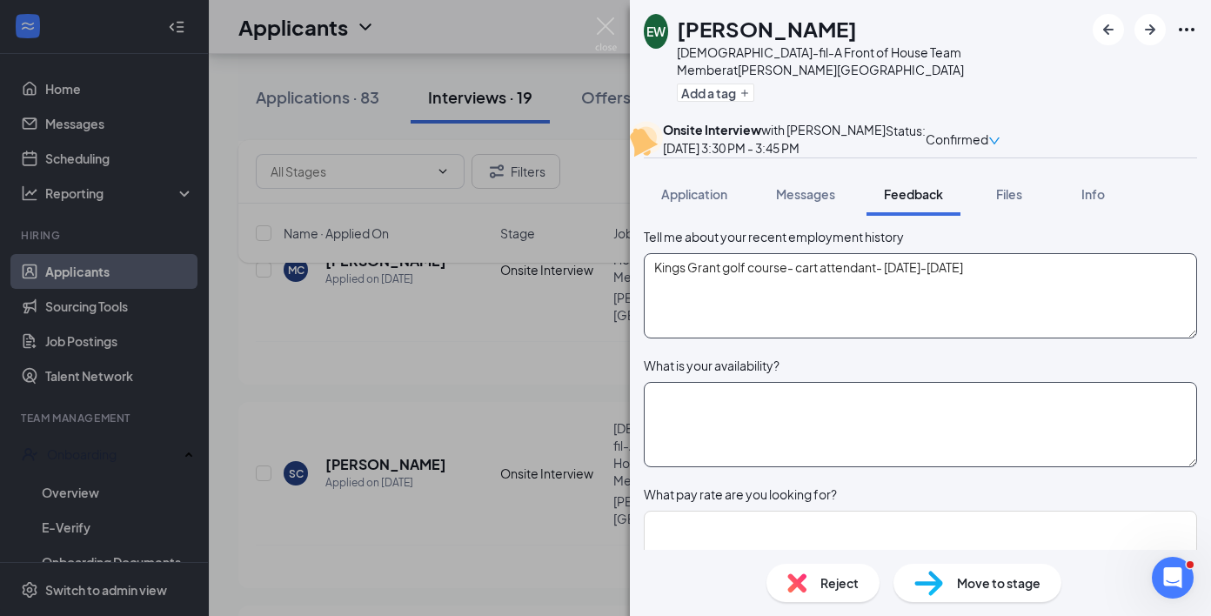
scroll to position [353, 0]
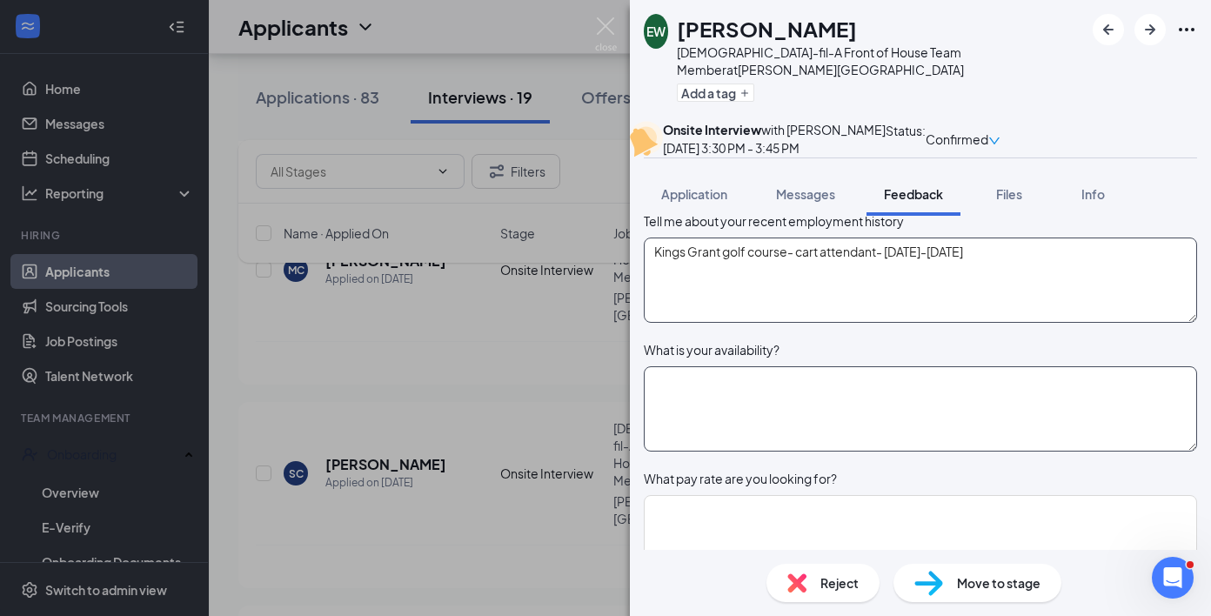
type textarea "Kings Grant golf course- cart attendant- [DATE]-[DATE]"
click at [829, 451] on textarea at bounding box center [920, 408] width 553 height 85
click at [778, 436] on textarea "M, T: [DATE] or [DATE]:" at bounding box center [920, 408] width 553 height 85
click at [686, 444] on textarea "M, T: [DATE] or [DATE]:" at bounding box center [920, 408] width 553 height 85
click at [834, 447] on textarea "M-T: [DATE] or [DATE]:" at bounding box center [920, 408] width 553 height 85
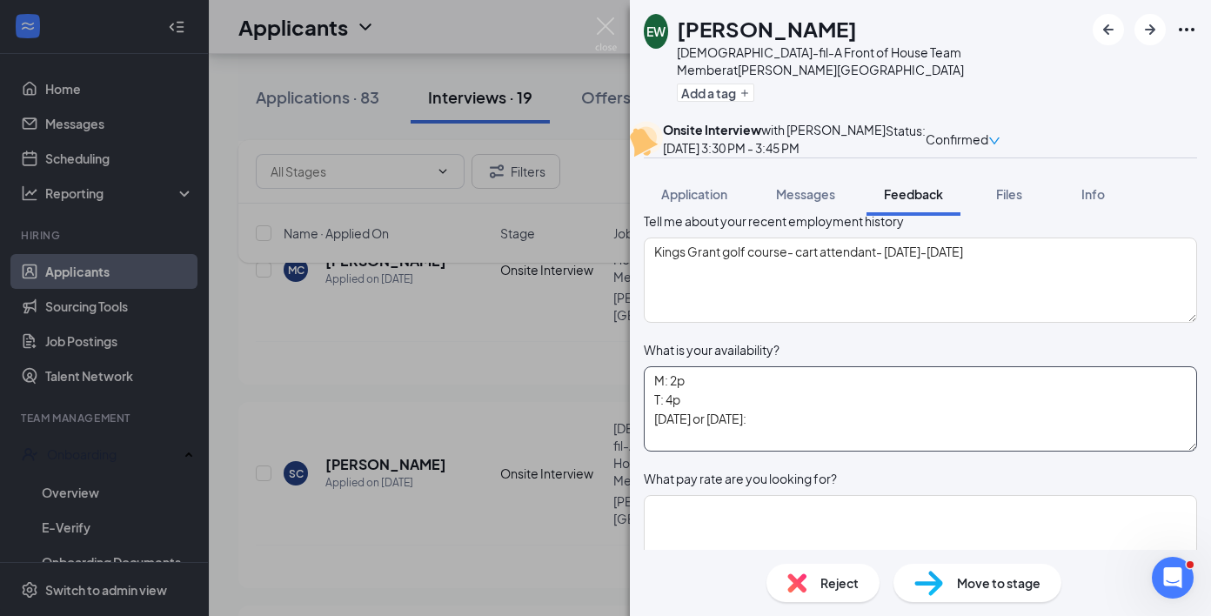
click at [868, 451] on textarea "M: 2p T: 4p [DATE] or [DATE]:" at bounding box center [920, 408] width 553 height 85
click at [708, 451] on textarea "M: 2p T: 4p [DATE] or [DATE]:" at bounding box center [920, 408] width 553 height 85
click at [831, 451] on textarea "M: 2p T: 4p [DATE] (1p) or [DATE]:" at bounding box center [920, 408] width 553 height 85
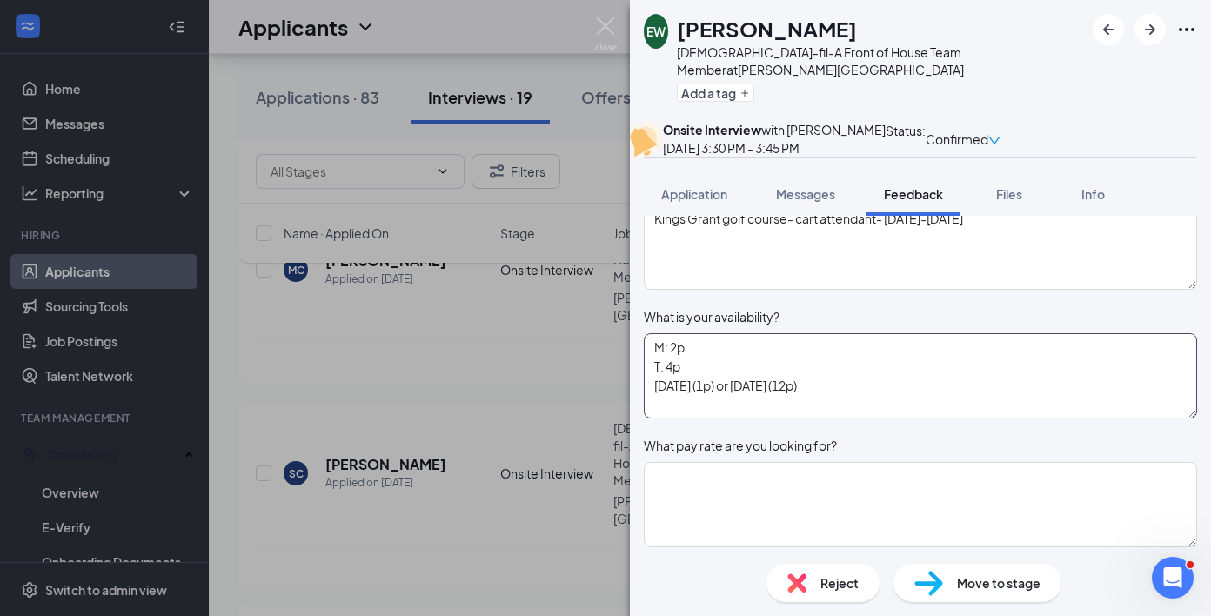
click at [744, 404] on textarea "M: 2p T: 4p [DATE] (1p) or [DATE] (12p)" at bounding box center [920, 375] width 553 height 85
click at [704, 418] on textarea "M: 2p-close T: 4p [DATE] (1p) or [DATE] (12p)" at bounding box center [920, 375] width 553 height 85
click at [835, 418] on textarea "M: 2p-close T: 4p-close [DATE] (1p) or [DATE] (12p)" at bounding box center [920, 375] width 553 height 85
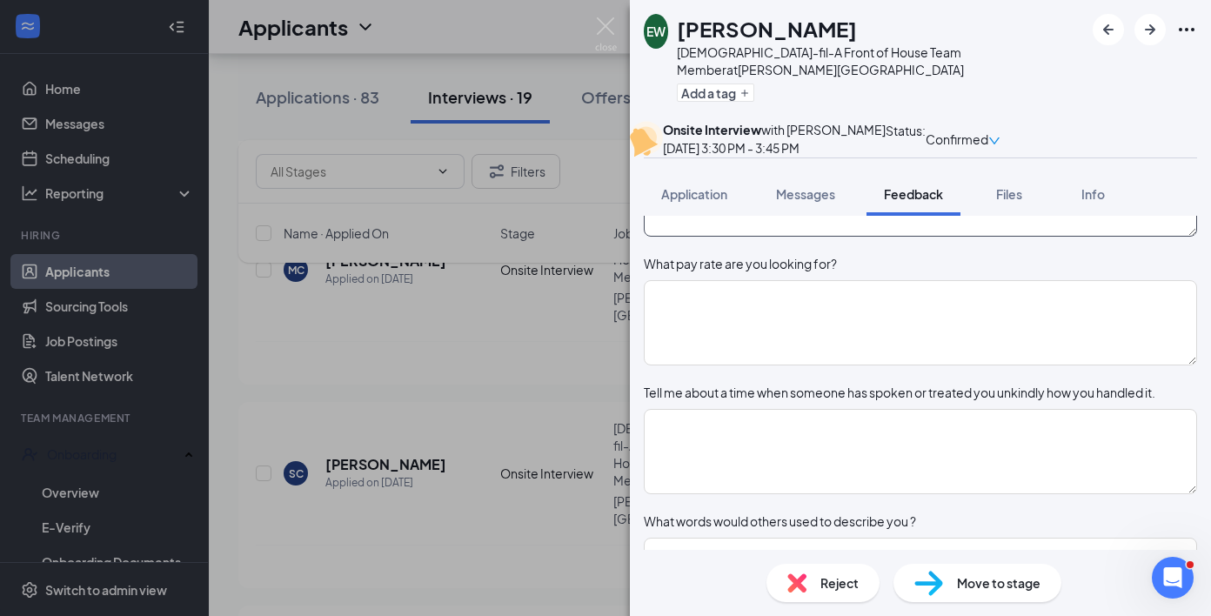
scroll to position [595, 0]
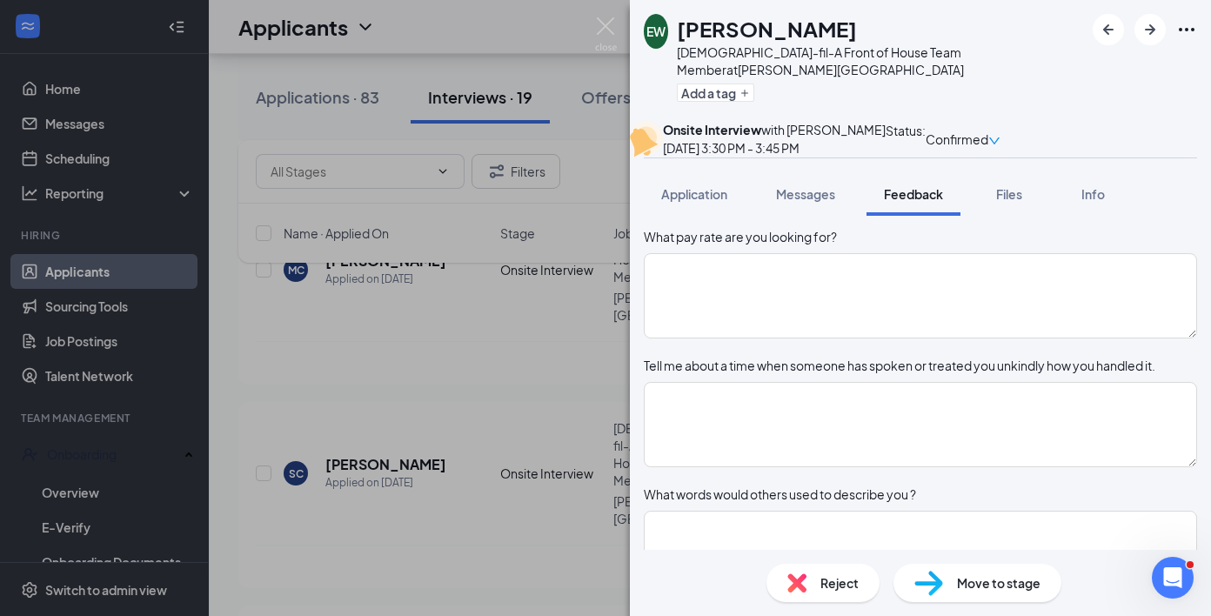
type textarea "M: 2p-close T: 4p-close [DATE] (1p) or [DATE] (12p)-close"
click at [947, 375] on div "Tell me about a time when someone has spoken or treated you unkindly how you ha…" at bounding box center [899, 365] width 511 height 19
click at [933, 338] on textarea at bounding box center [920, 295] width 553 height 85
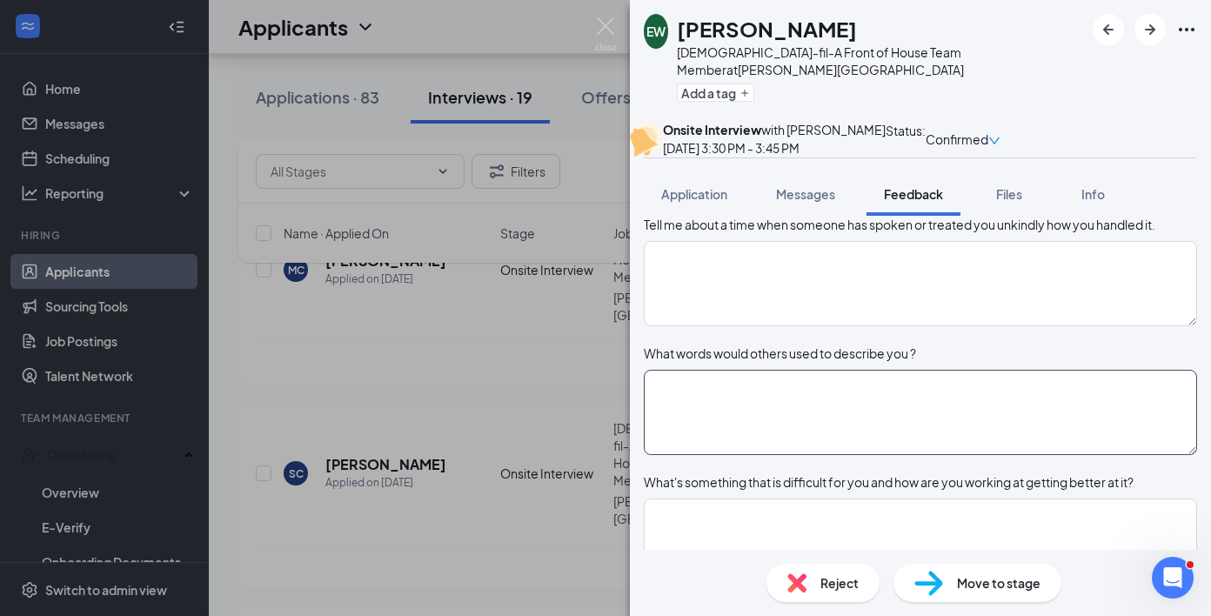
scroll to position [741, 0]
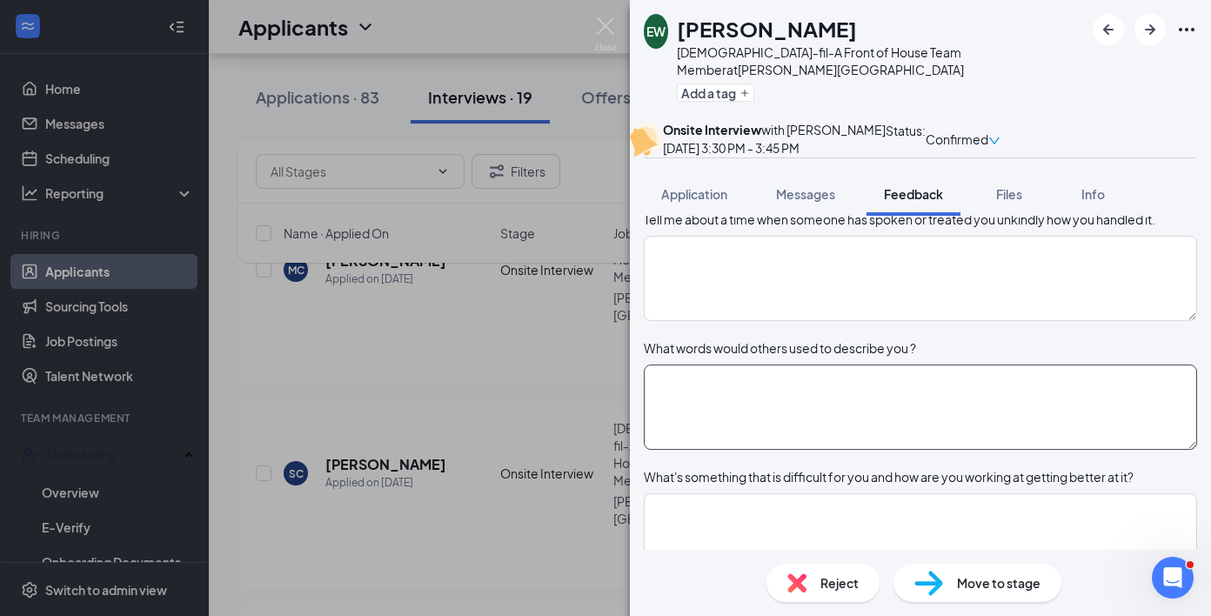
type textarea "11"
click at [912, 450] on textarea at bounding box center [920, 406] width 553 height 85
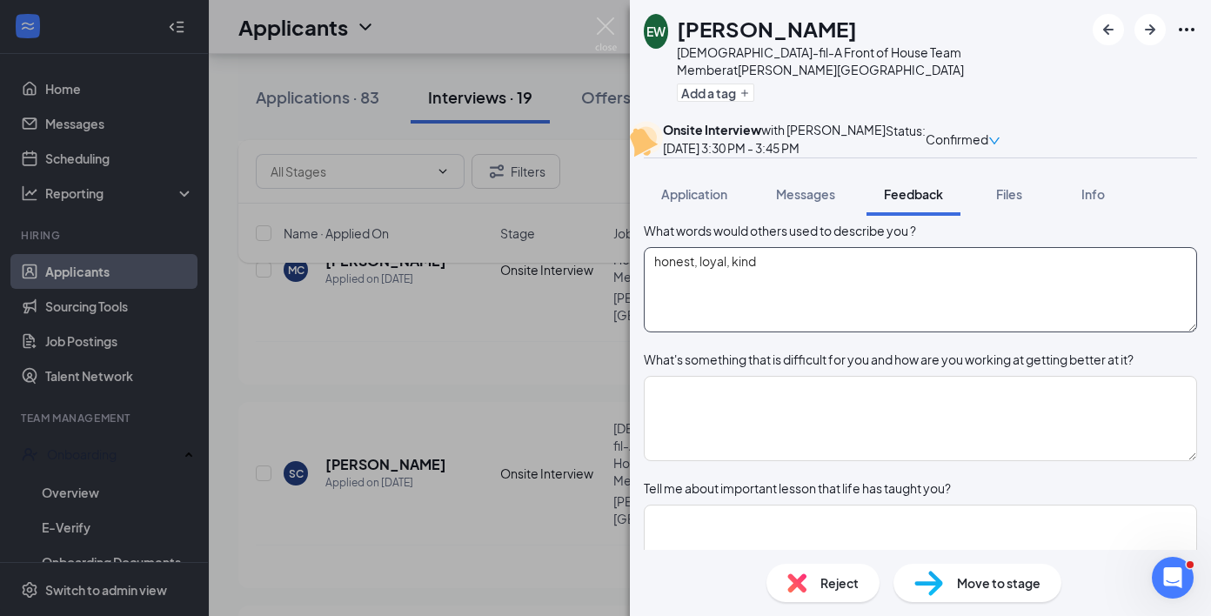
scroll to position [882, 0]
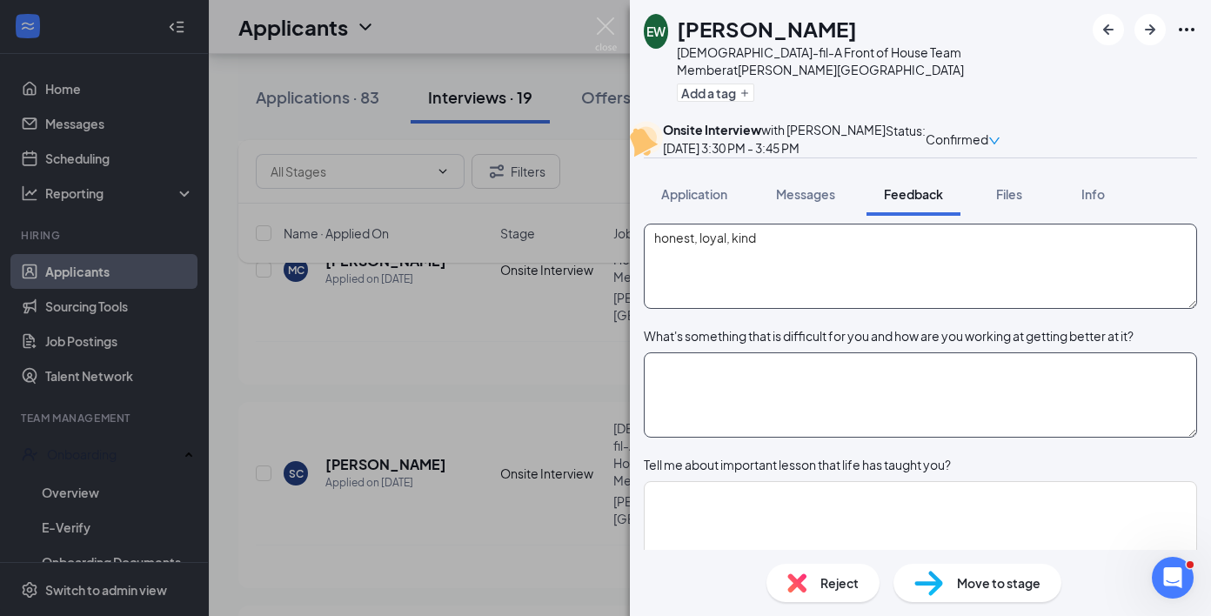
type textarea "honest, loyal, kind"
click at [911, 437] on textarea at bounding box center [920, 394] width 553 height 85
type textarea "B"
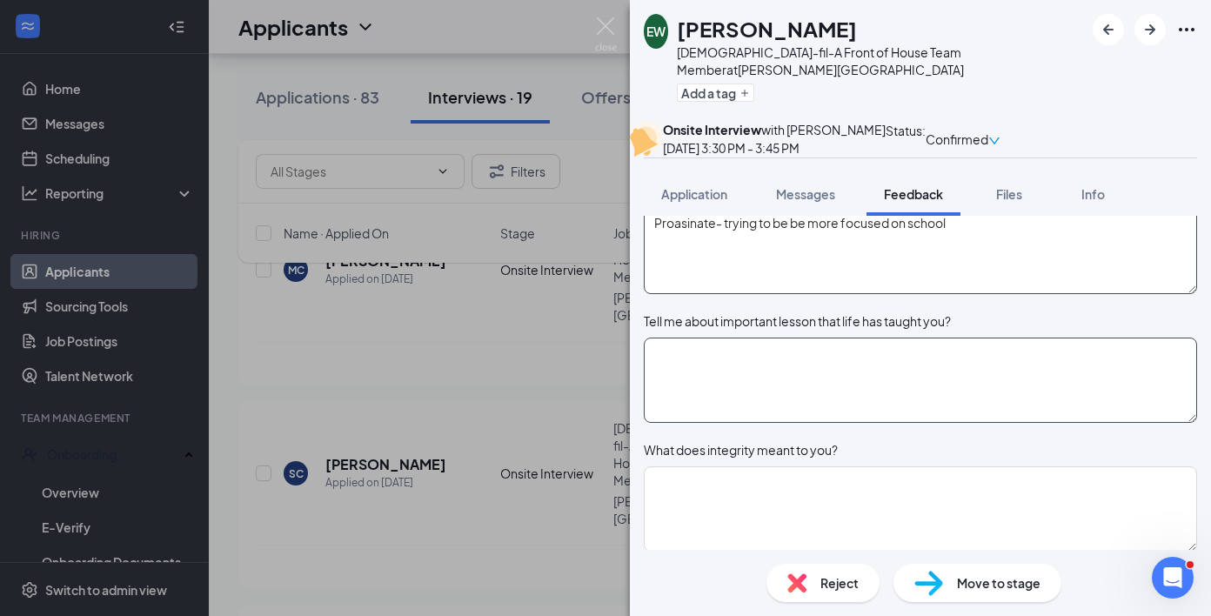
scroll to position [1034, 0]
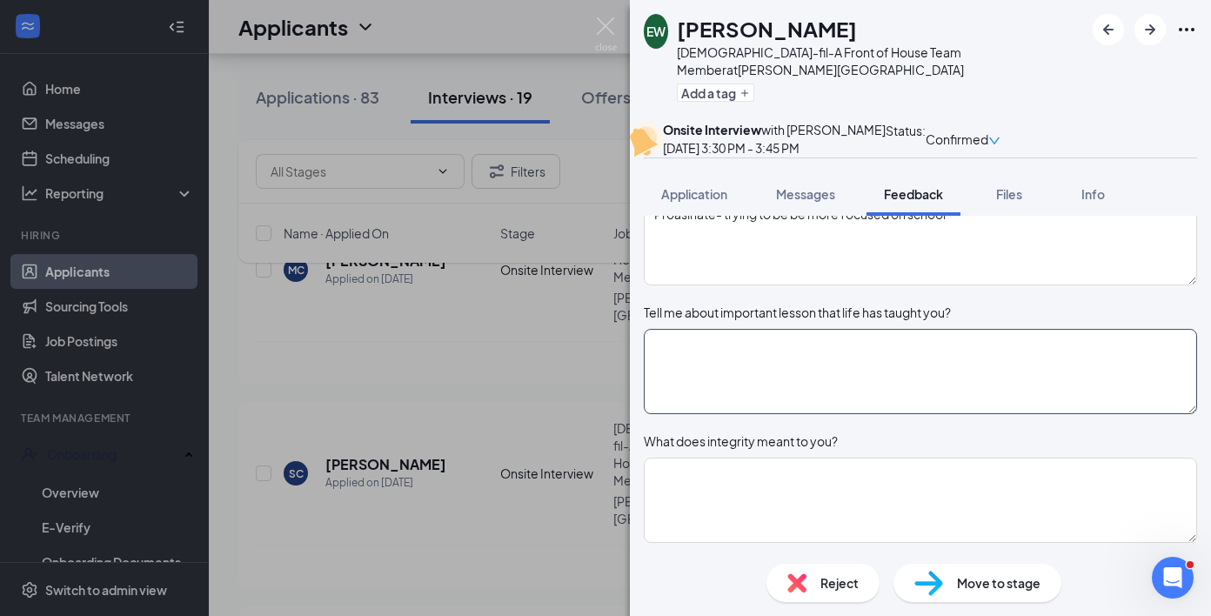
click at [732, 403] on textarea at bounding box center [920, 371] width 553 height 85
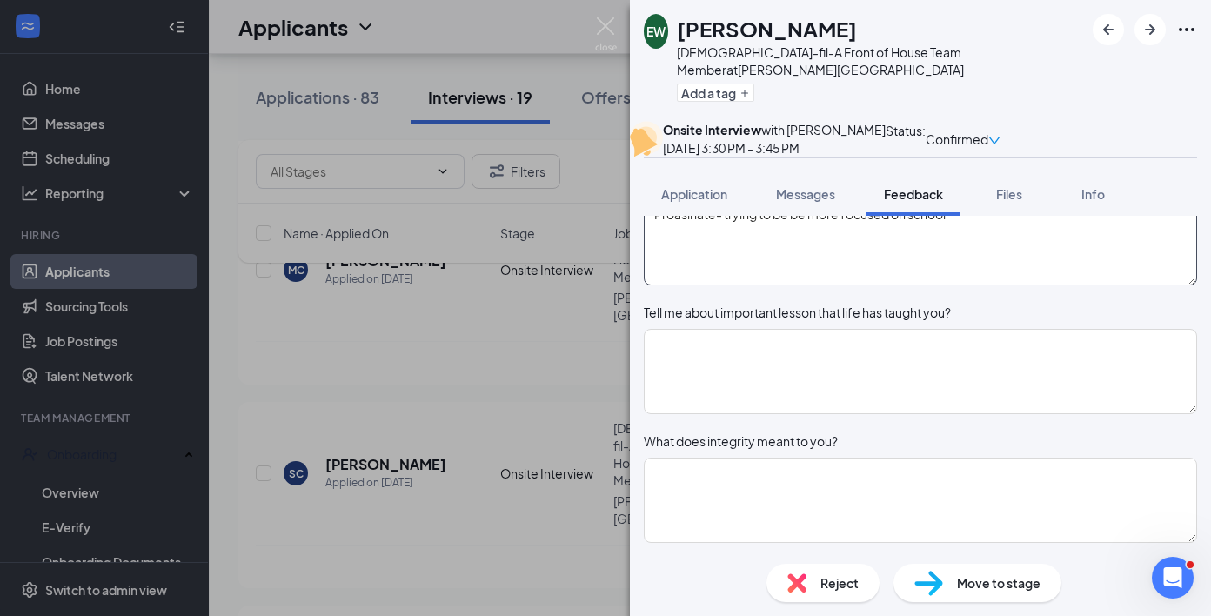
click at [693, 284] on textarea "Proasinate- trying to be be more focused on school" at bounding box center [920, 242] width 553 height 85
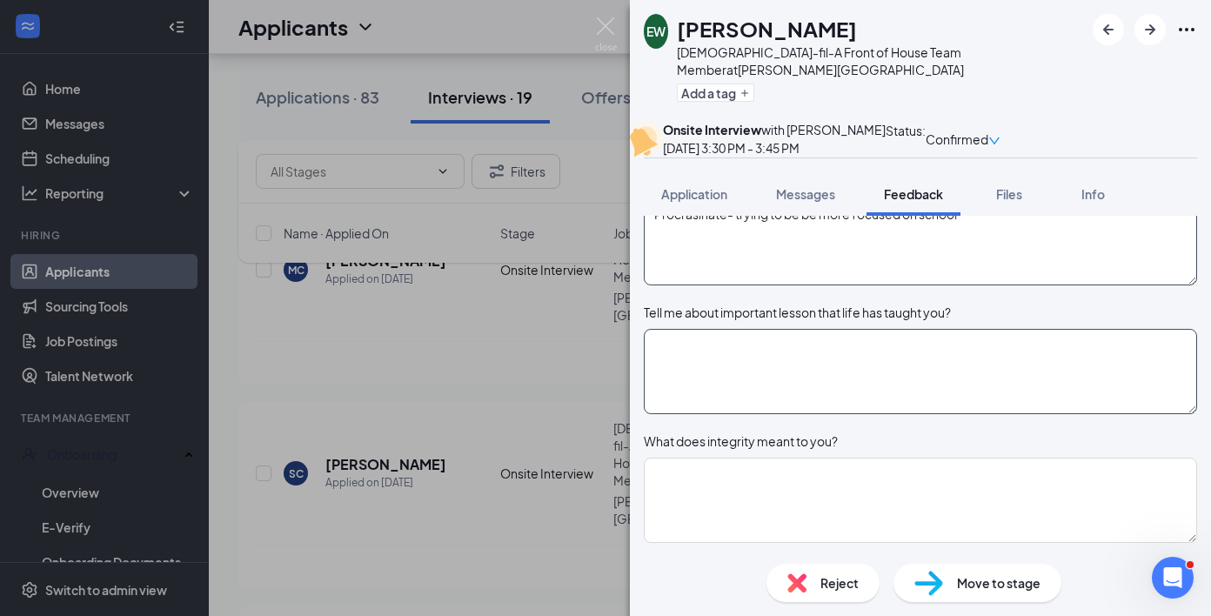
type textarea "Procrasinate- trying to be be more focused on school"
click at [826, 414] on textarea at bounding box center [920, 371] width 553 height 85
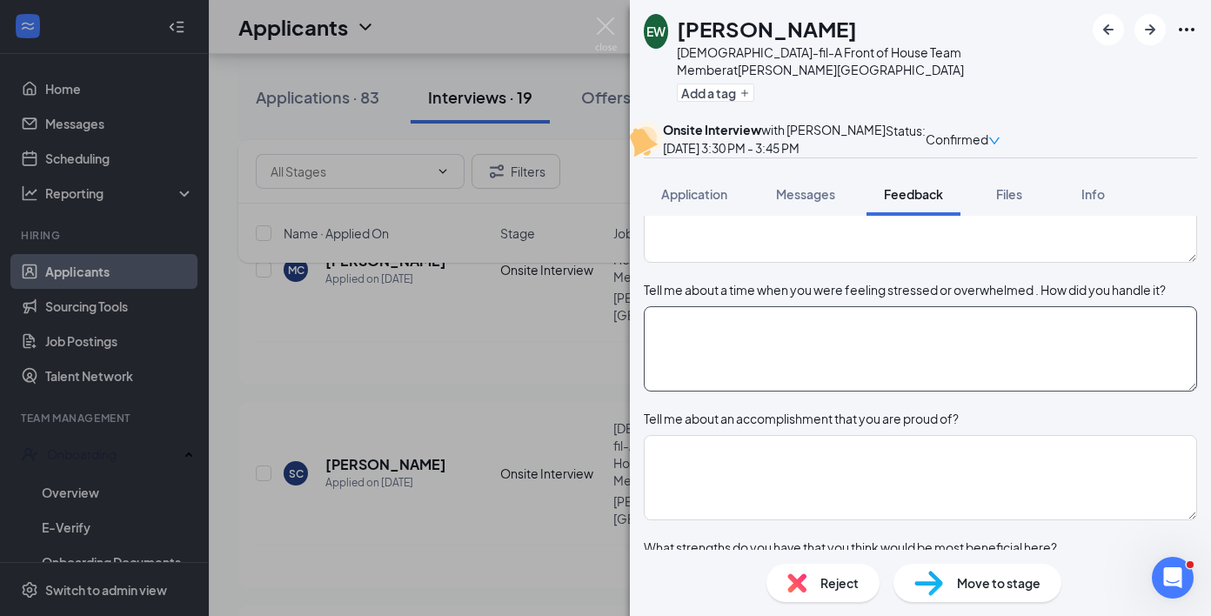
scroll to position [1331, 0]
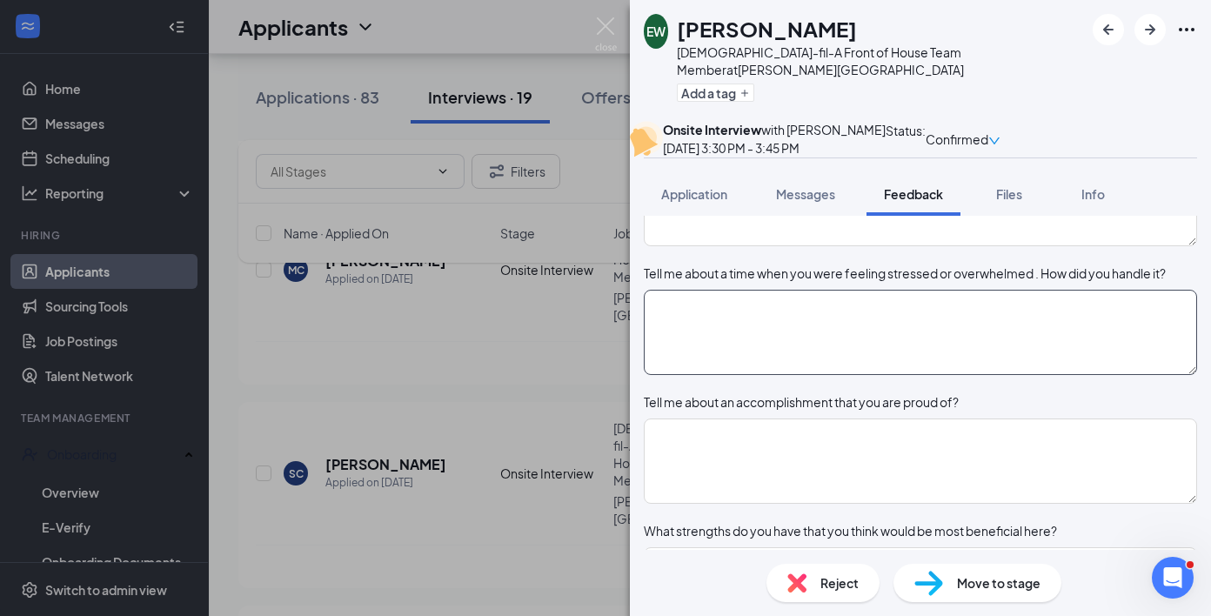
type textarea "treat others with respect"
click at [826, 375] on textarea at bounding box center [920, 332] width 553 height 85
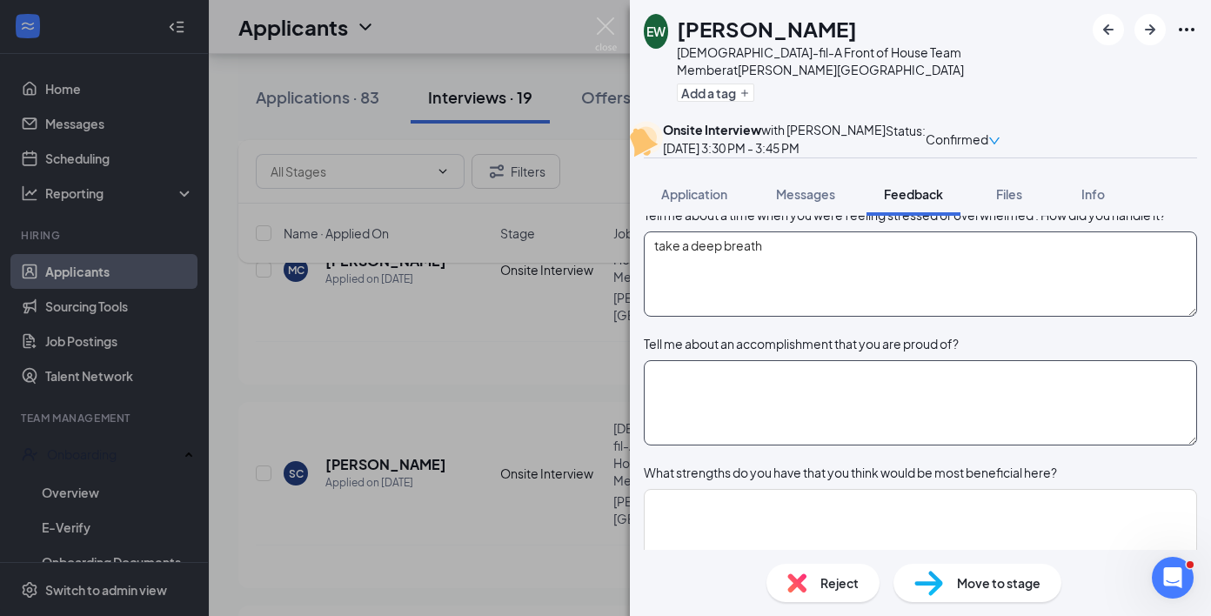
type textarea "take a deep breath"
click at [825, 445] on textarea at bounding box center [920, 402] width 553 height 85
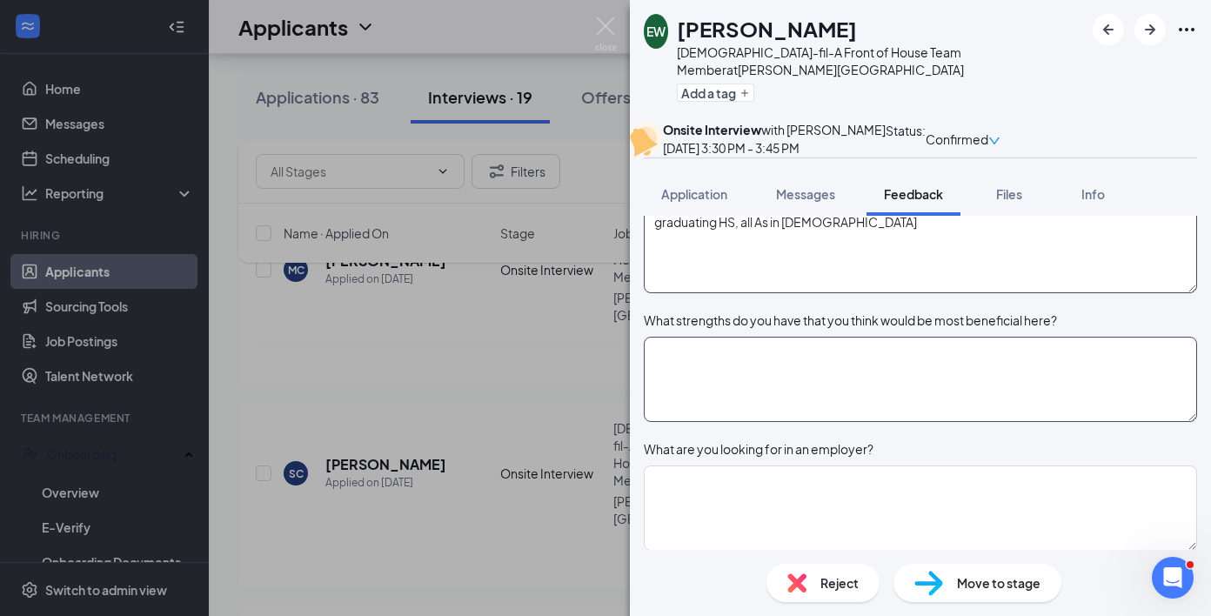
scroll to position [1545, 0]
type textarea "graduating HS, all As in [DEMOGRAPHIC_DATA]"
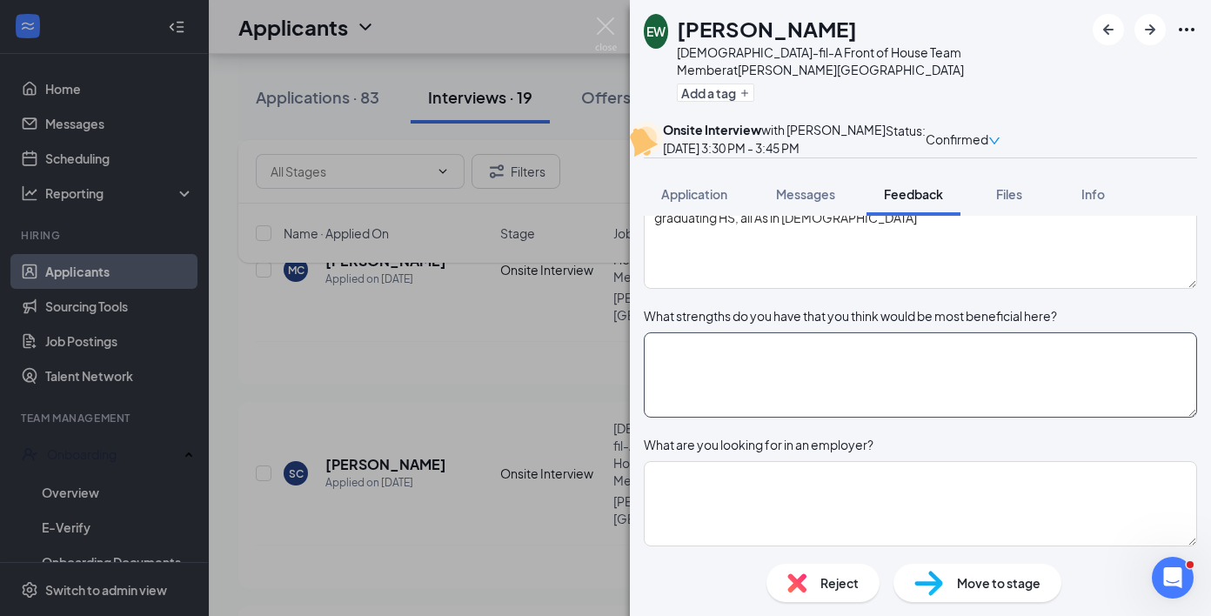
click at [807, 417] on textarea at bounding box center [920, 374] width 553 height 85
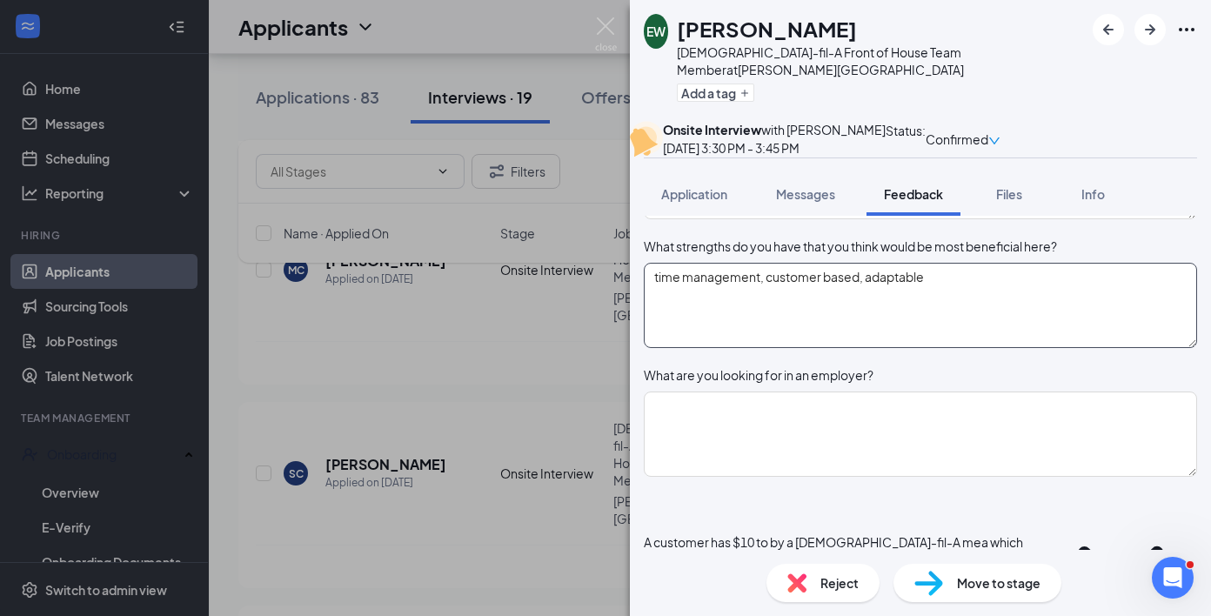
scroll to position [1699, 0]
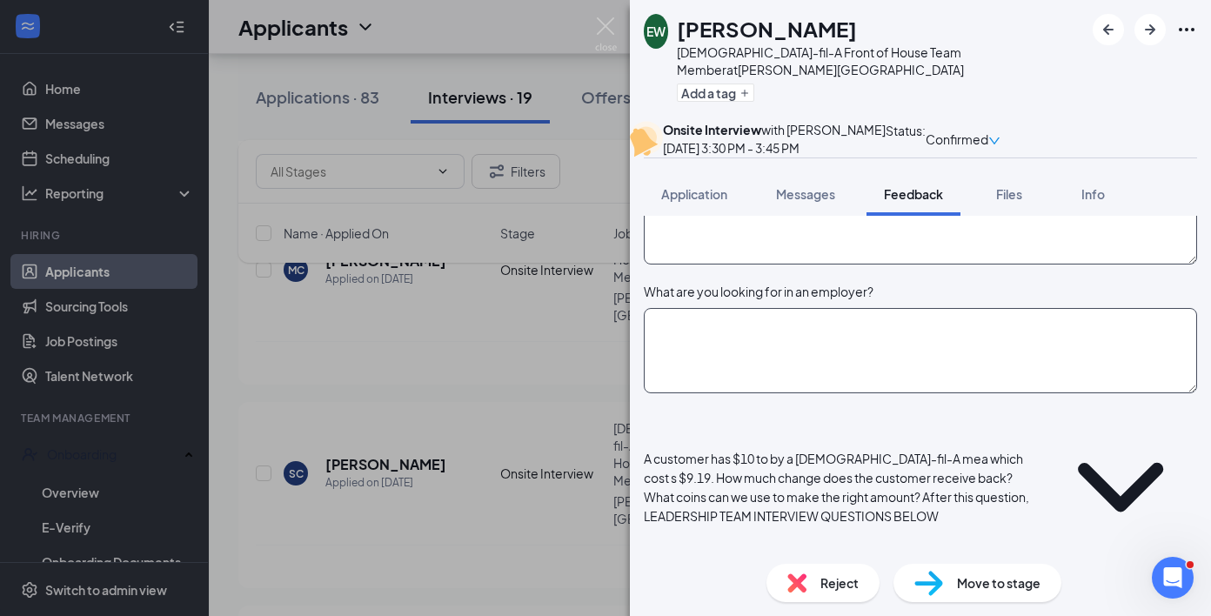
type textarea "time management, customer based, adaptable"
click at [830, 393] on textarea at bounding box center [920, 350] width 553 height 85
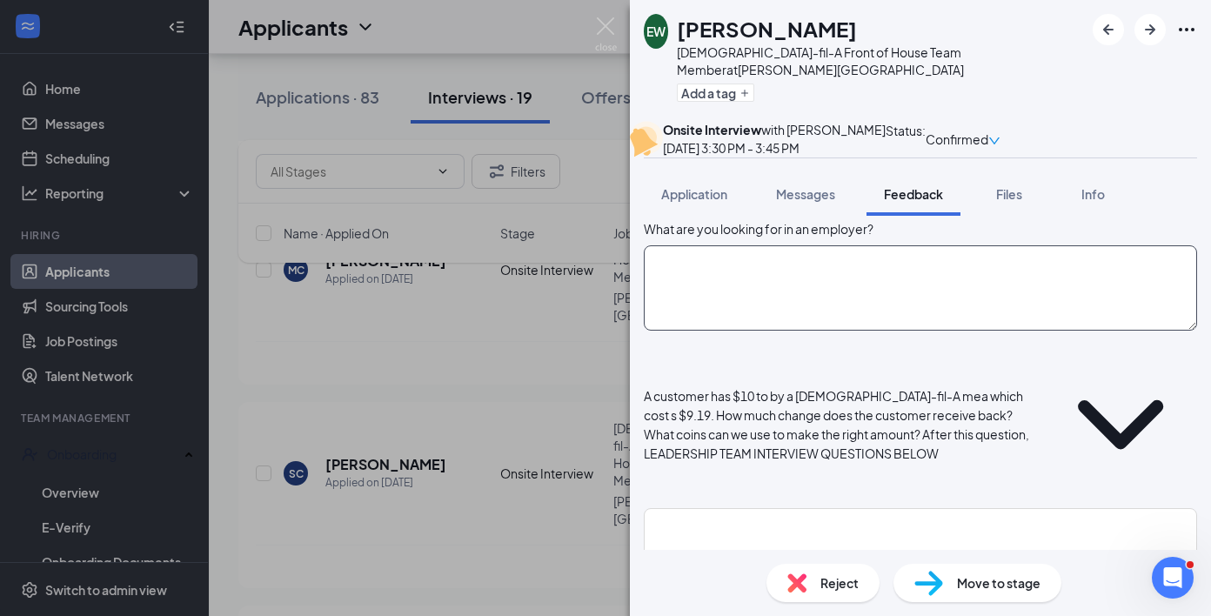
scroll to position [1766, 0]
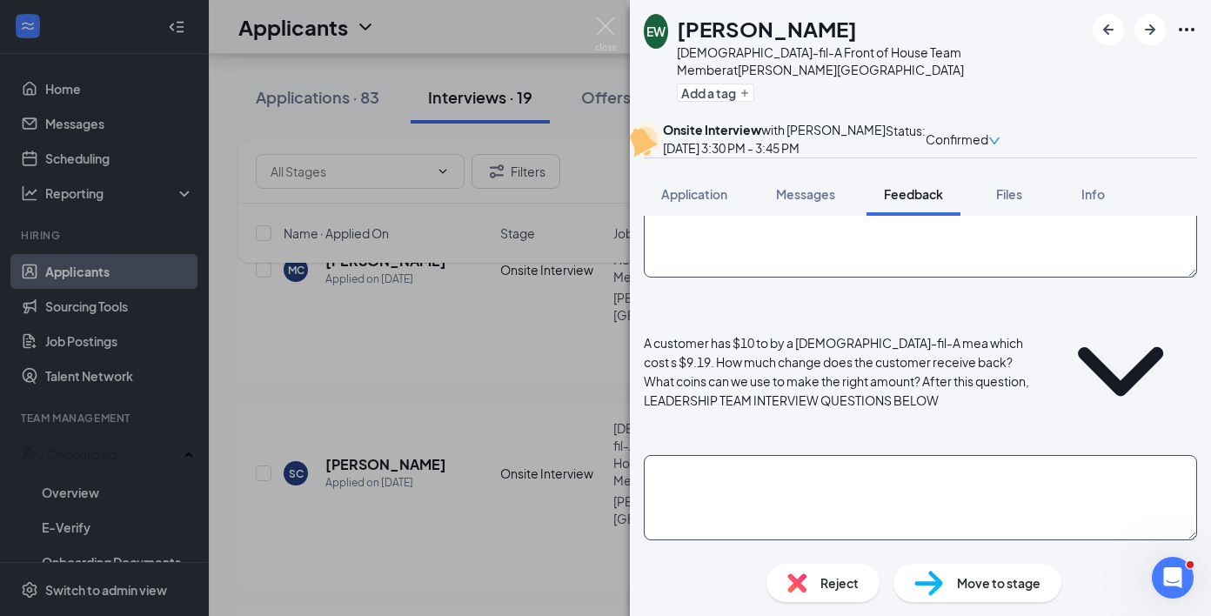
type textarea "experience for future job"
click at [834, 458] on textarea at bounding box center [920, 497] width 553 height 85
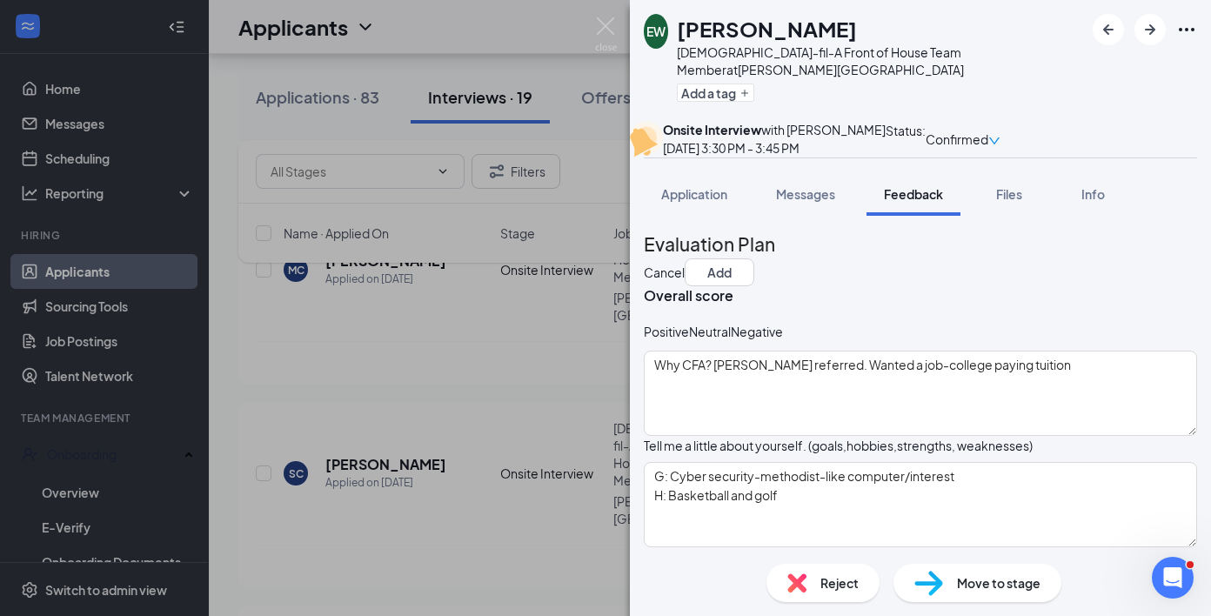
scroll to position [0, 0]
type textarea "10-9.19=0.81 basic math"
click at [689, 340] on div "Positive" at bounding box center [666, 331] width 45 height 17
click at [754, 277] on button "Add" at bounding box center [719, 272] width 70 height 28
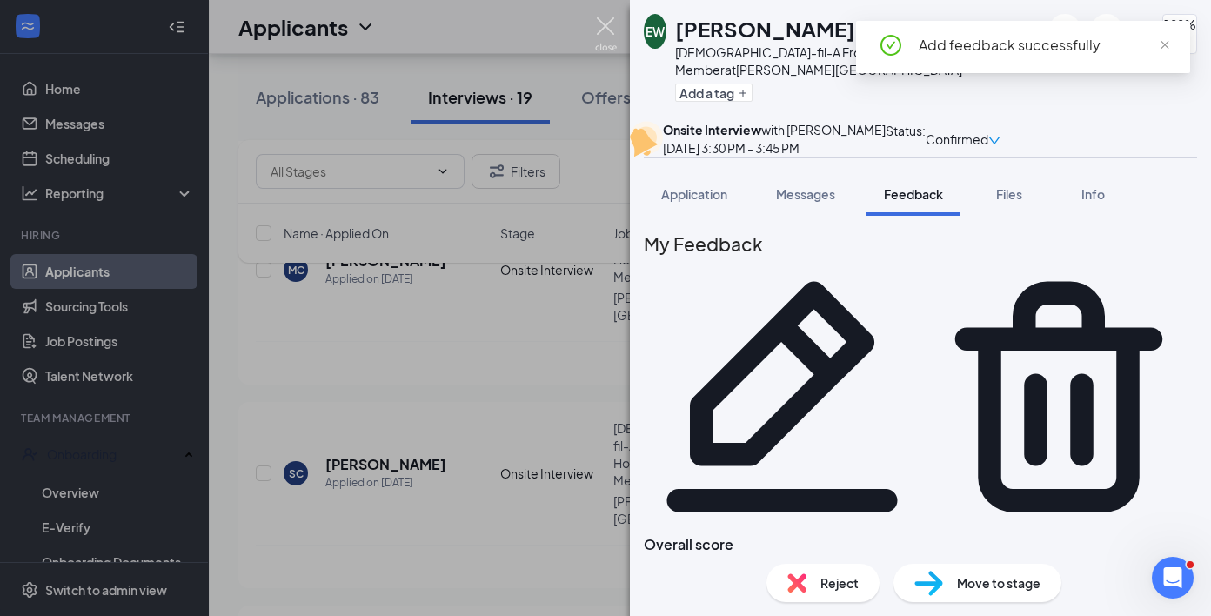
click at [612, 20] on img at bounding box center [606, 34] width 22 height 34
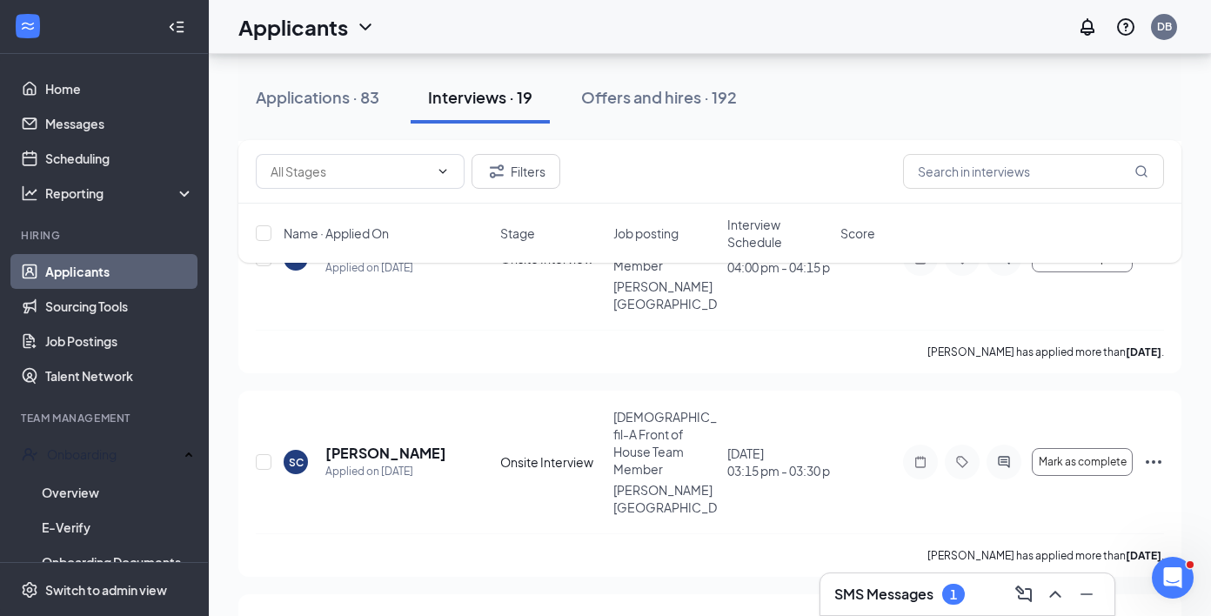
scroll to position [2807, 0]
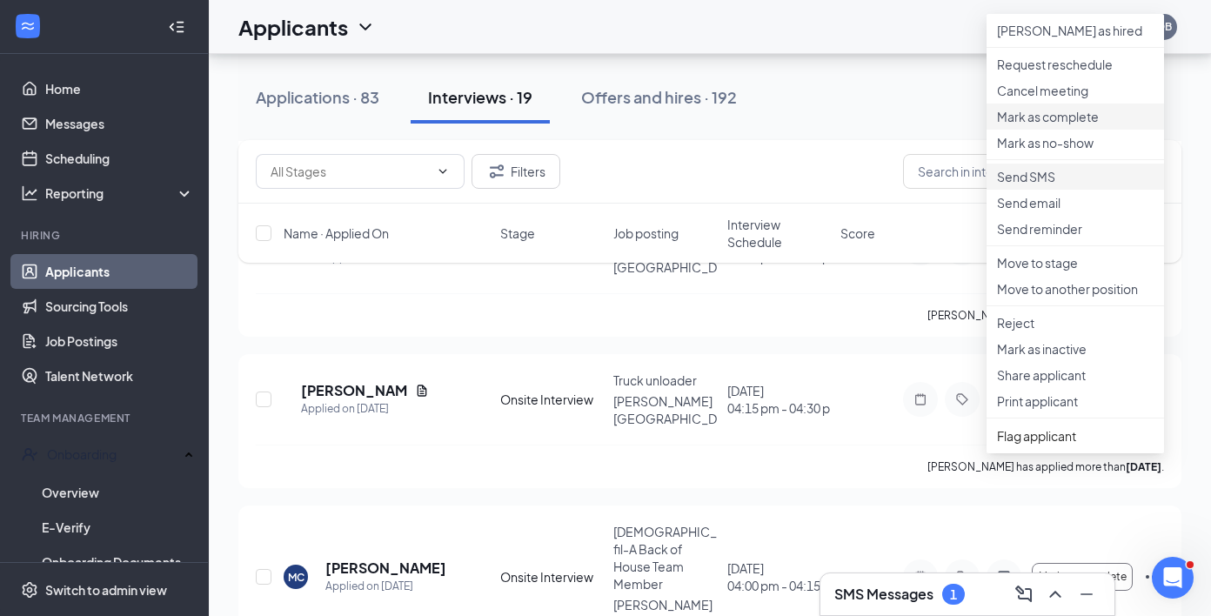
scroll to position [2489, 0]
click at [1059, 73] on p "Request reschedule" at bounding box center [1075, 64] width 157 height 17
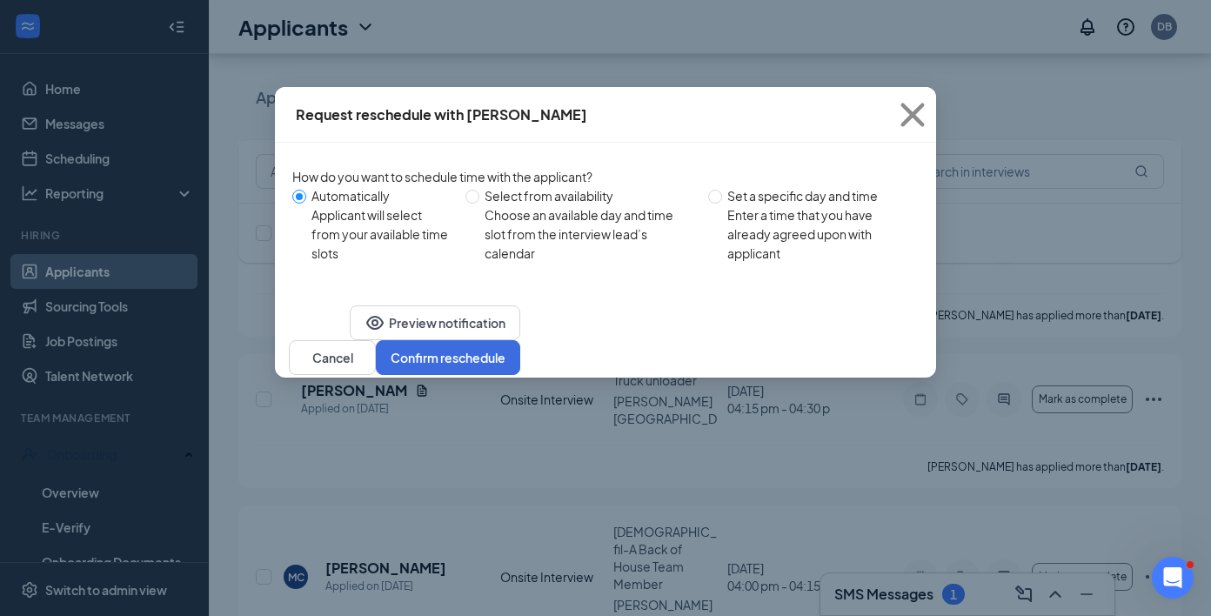
click at [768, 226] on div "Enter a time that you have already agreed upon with applicant" at bounding box center [815, 233] width 177 height 57
click at [722, 204] on input "Set a specific day and time Enter a time that you have already agreed upon with…" at bounding box center [715, 197] width 14 height 14
radio input "true"
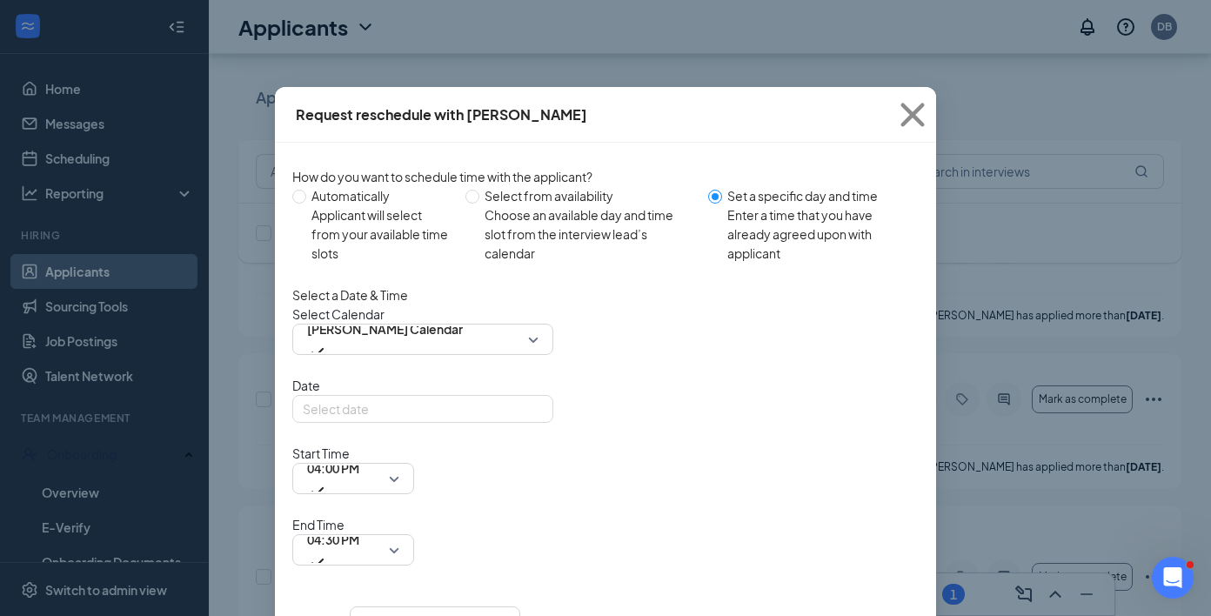
radio input "false"
click at [463, 355] on span "[PERSON_NAME] Calendar" at bounding box center [385, 339] width 156 height 47
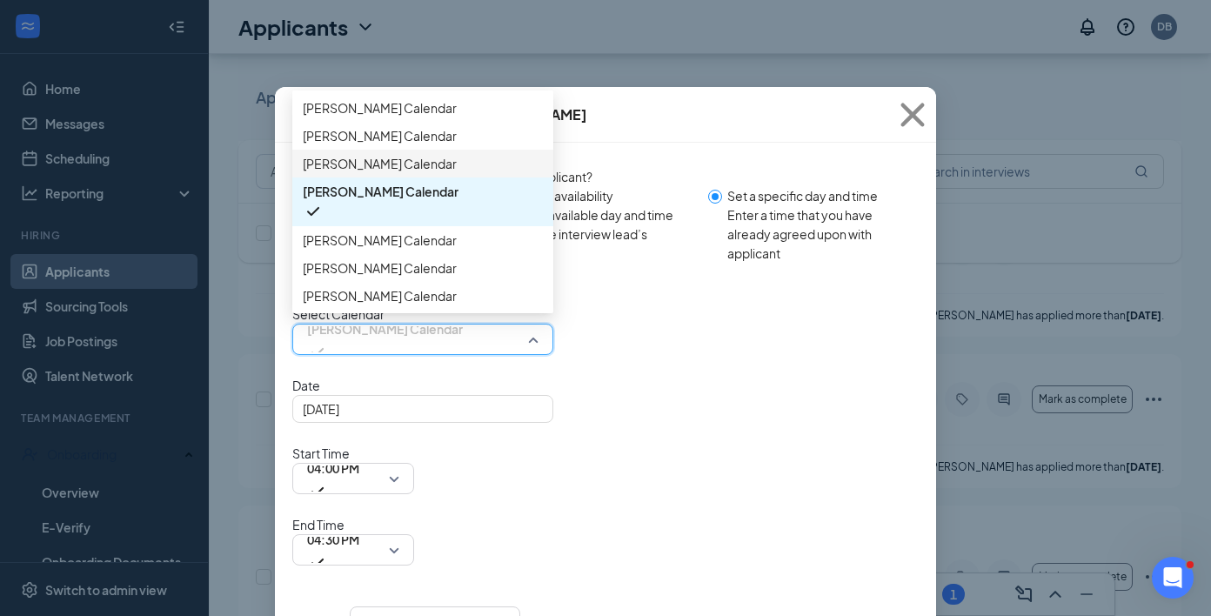
click at [477, 173] on span "[PERSON_NAME] Calendar" at bounding box center [423, 163] width 240 height 19
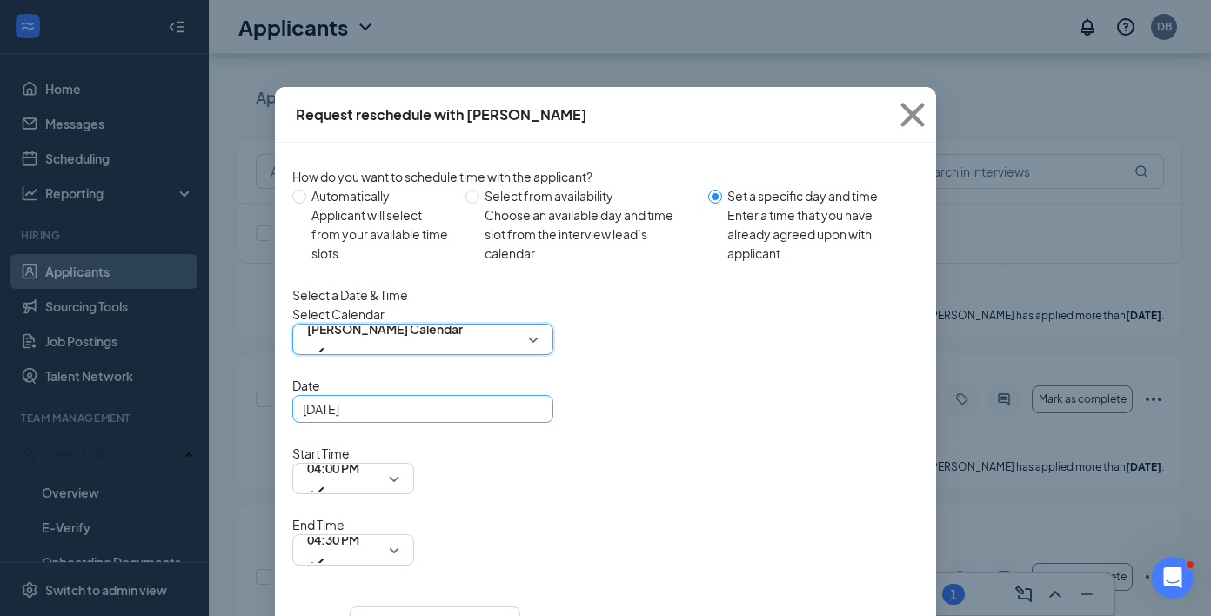
click at [420, 418] on input "[DATE]" at bounding box center [421, 408] width 237 height 19
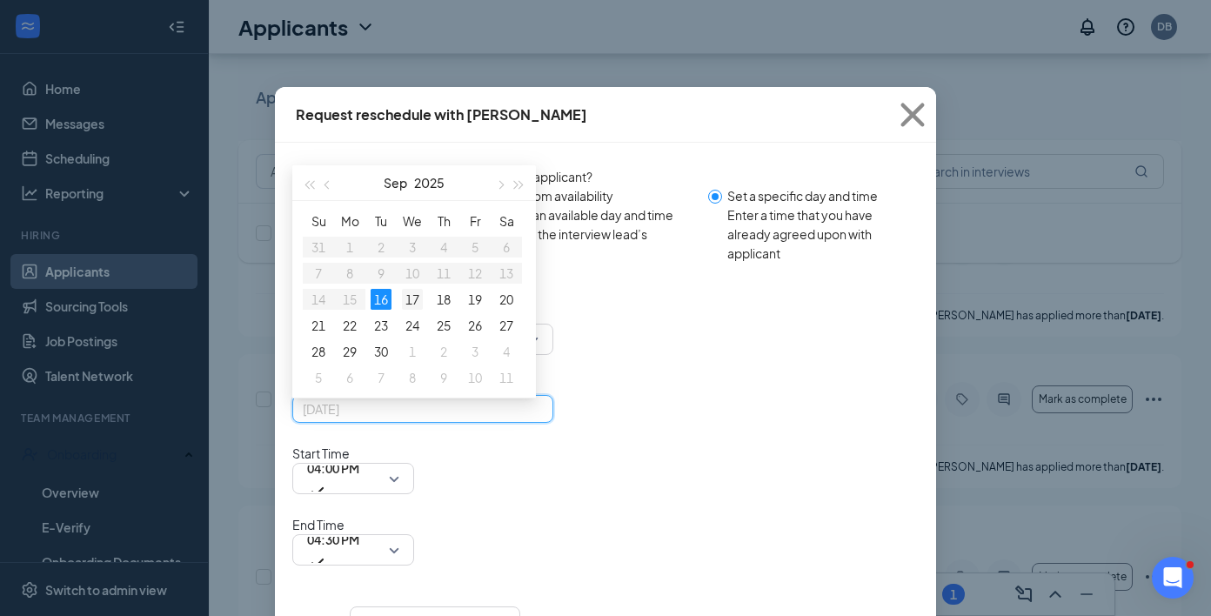
type input "[DATE]"
click at [407, 310] on div "17" at bounding box center [412, 299] width 21 height 21
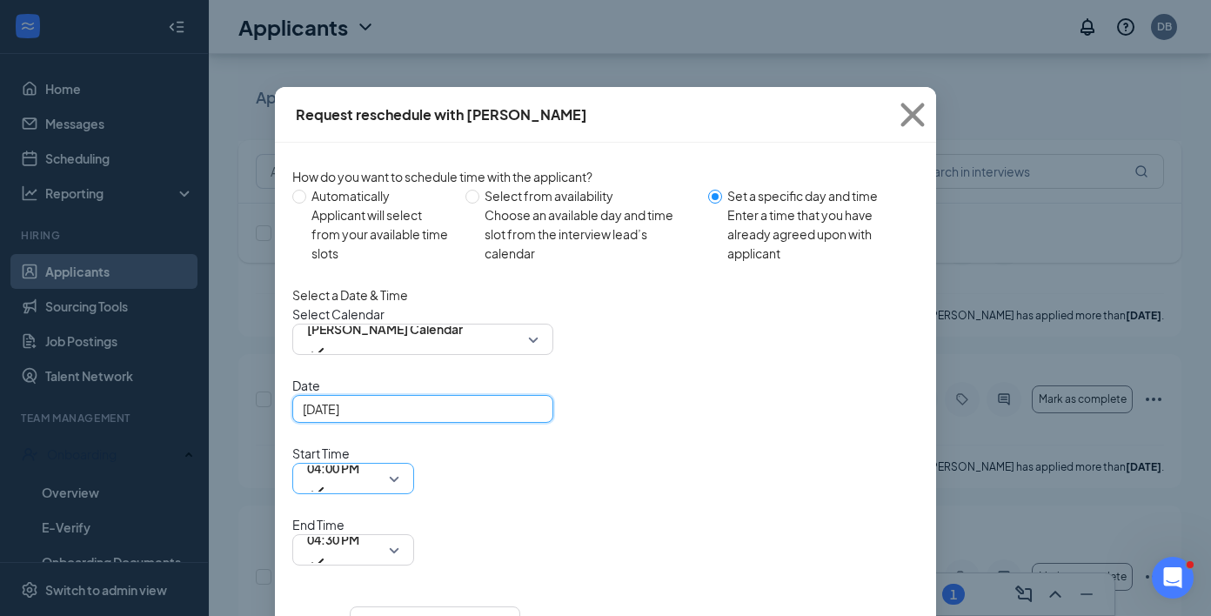
click at [359, 455] on span "04:00 PM" at bounding box center [333, 468] width 52 height 26
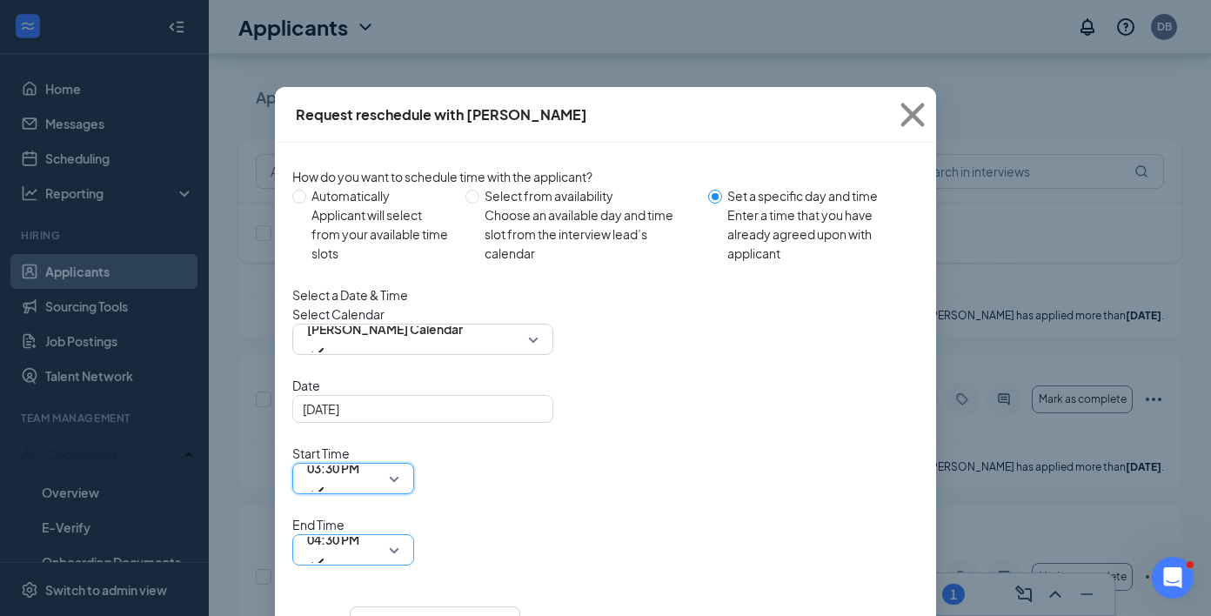
click at [359, 526] on span "04:30 PM" at bounding box center [333, 539] width 52 height 26
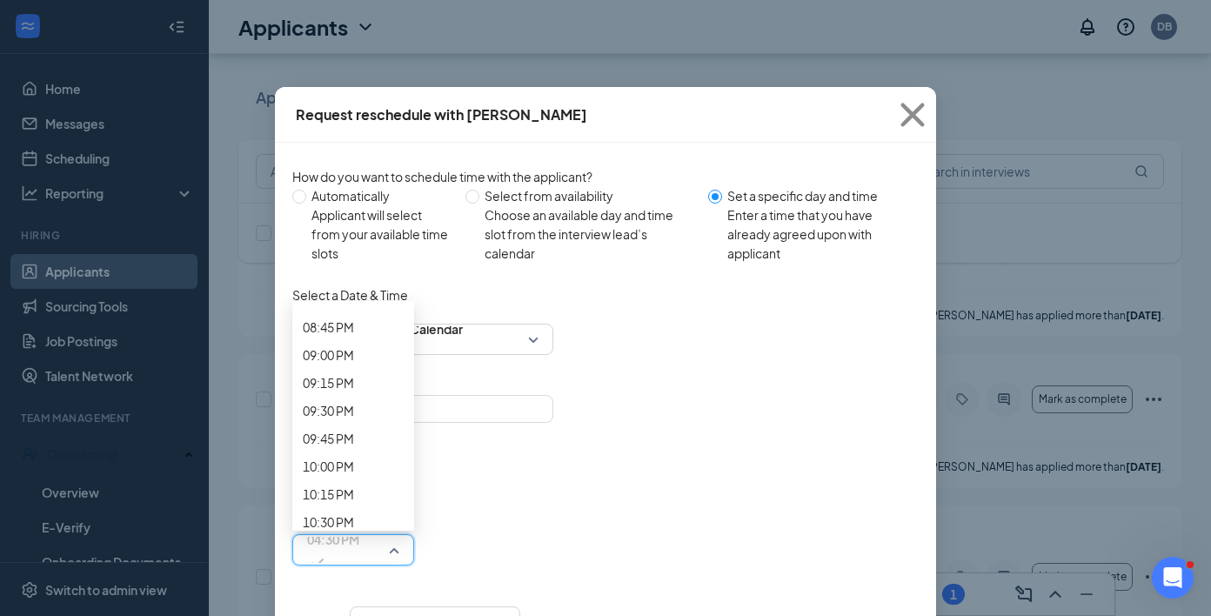
scroll to position [2346, 0]
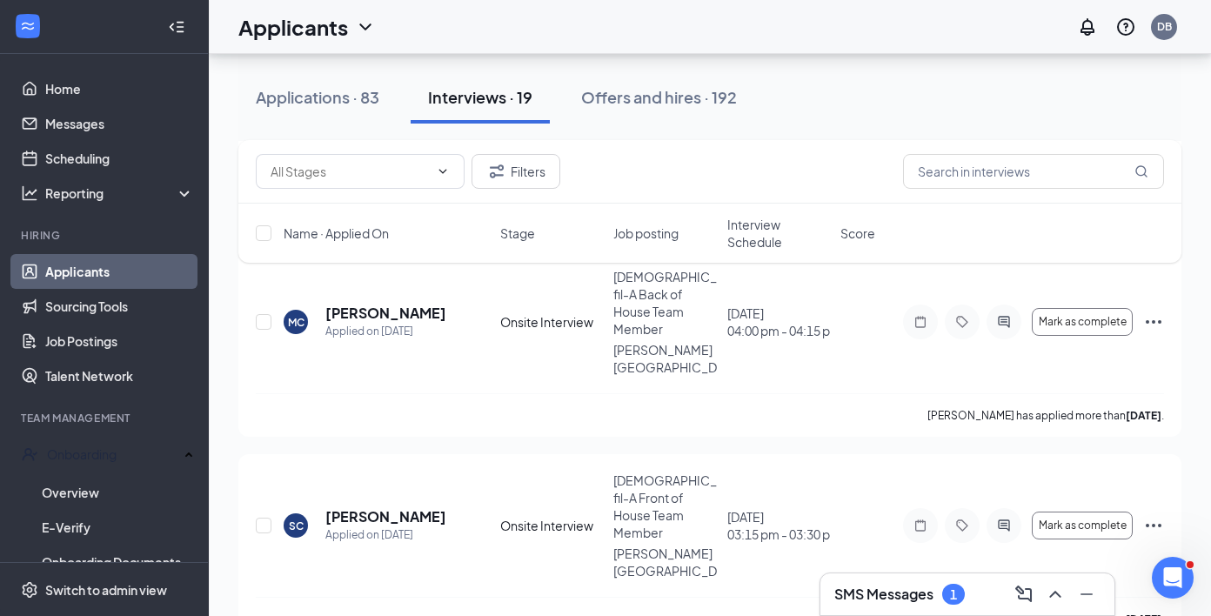
scroll to position [2740, 0]
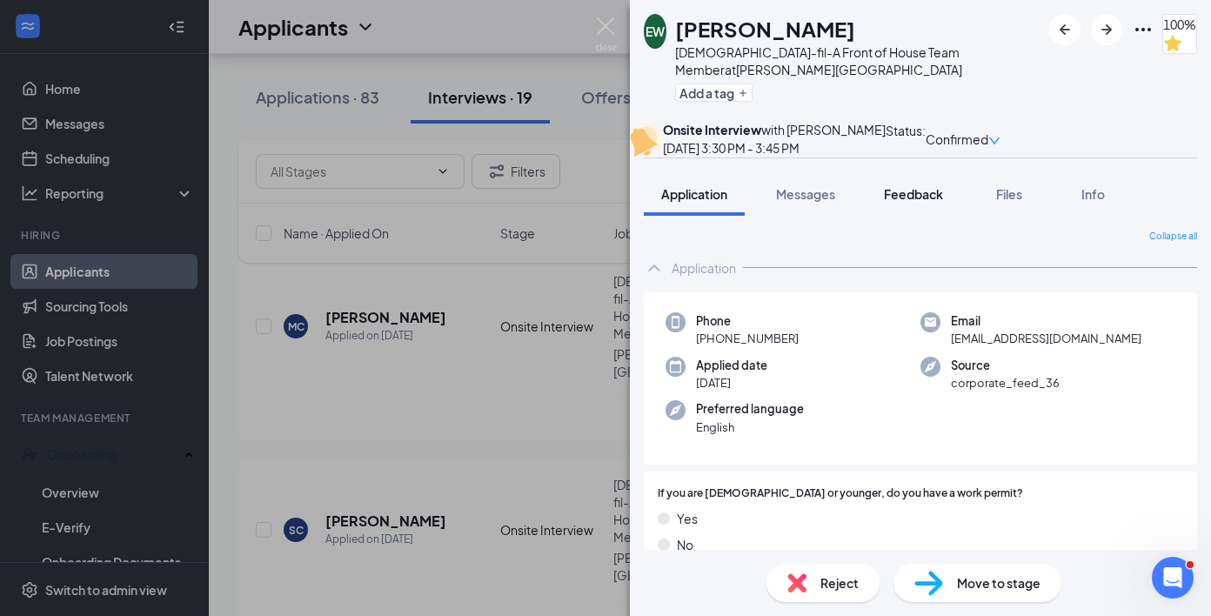
click at [915, 202] on span "Feedback" at bounding box center [913, 194] width 59 height 16
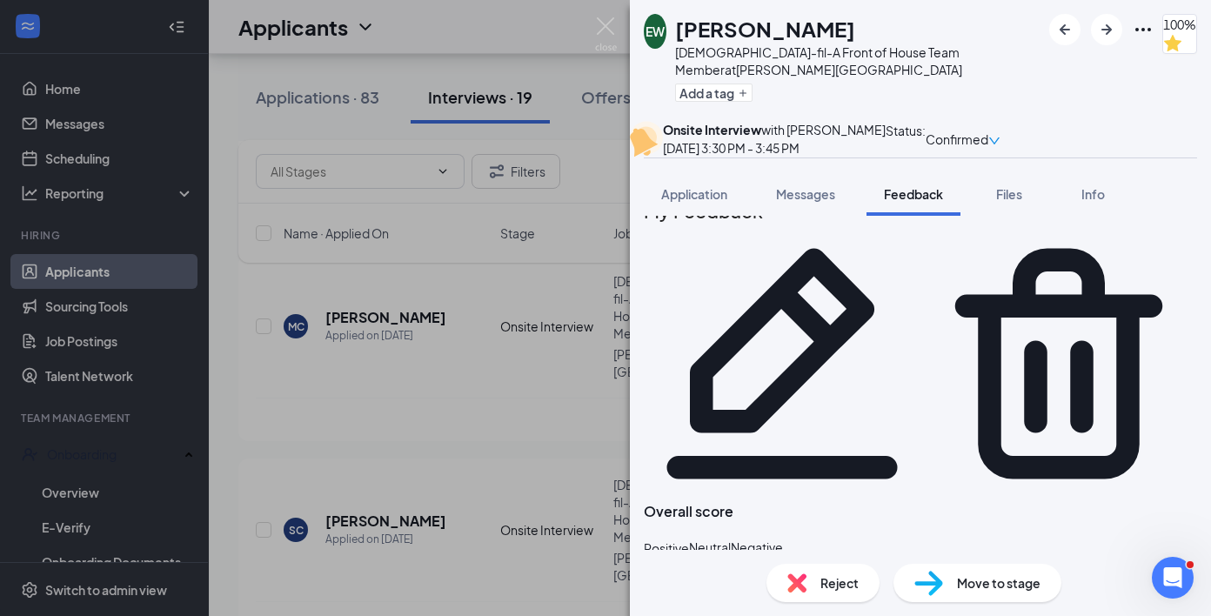
scroll to position [31, 0]
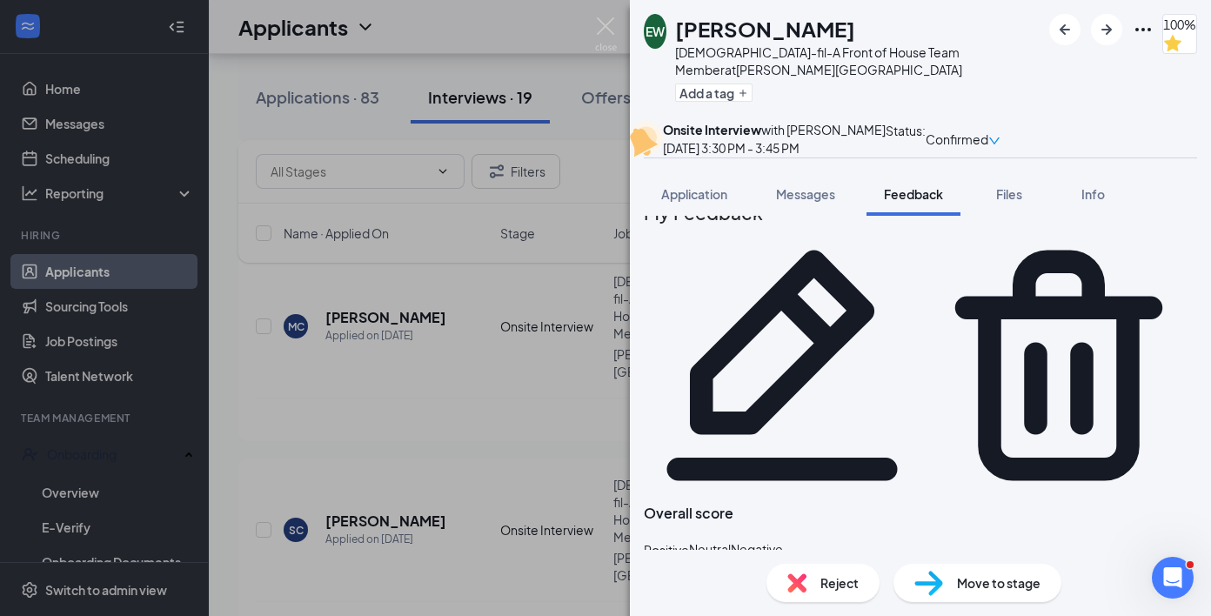
click at [898, 264] on icon "Pencil" at bounding box center [782, 365] width 230 height 230
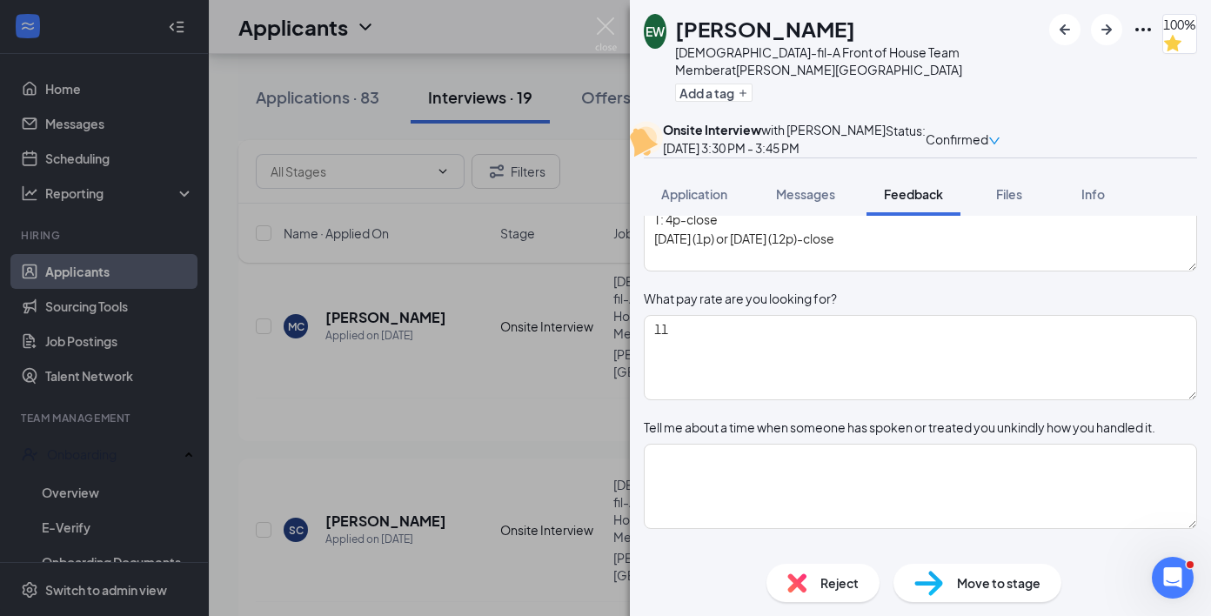
scroll to position [536, 0]
type textarea "M: 2p-close T: 4p-close [DATE] (1p) or [DATE] (12p)-close"
click at [716, 270] on textarea "M: 2p-close T: 4p-close [DATE] (1p) or [DATE] (12p)-close" at bounding box center [920, 227] width 553 height 85
type textarea "G: Cyber security-methodist-like computer/interest H: Basketball and golf"
type textarea "Kings Grant golf course- cart attendant- [DATE]-[DATE]"
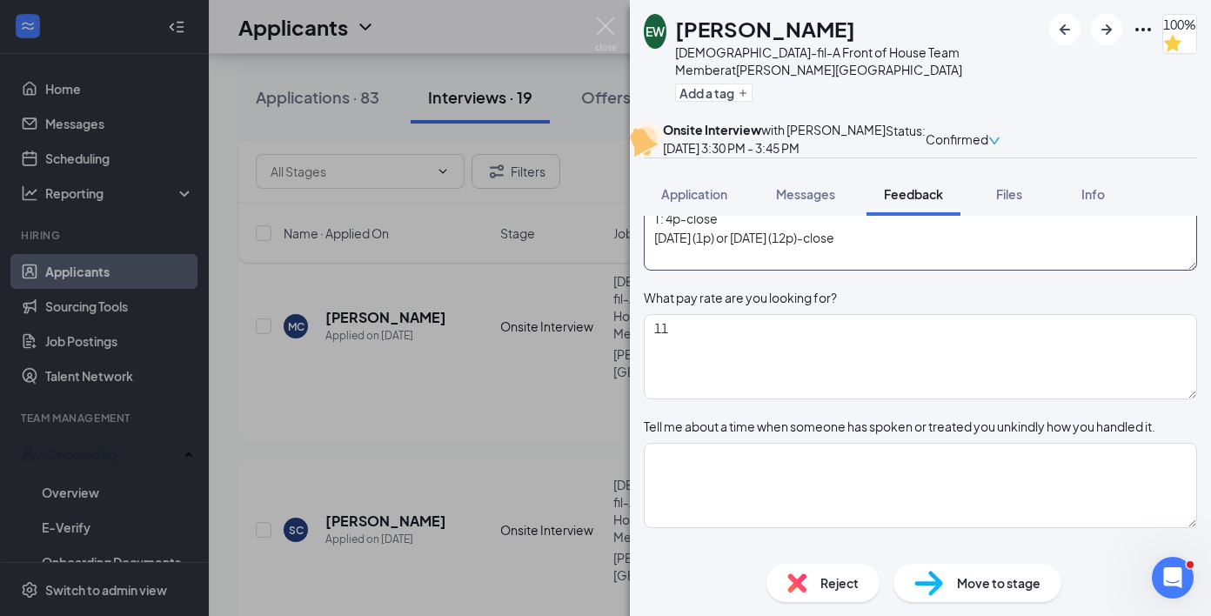
type textarea "M: 2p-close T: 4p-close [DATE] (p) or [DATE] (12p)-close"
type textarea "10-9.19=0.81 basic math"
type textarea "G: Cyber security-methodist-like computer/interest H: Basketball and golf"
type textarea "Kings Grant golf course- cart attendant- [DATE]-[DATE]"
type textarea "M: 2p-close T: 4p-close [DATE] (2p) or [DATE] (12p)-close"
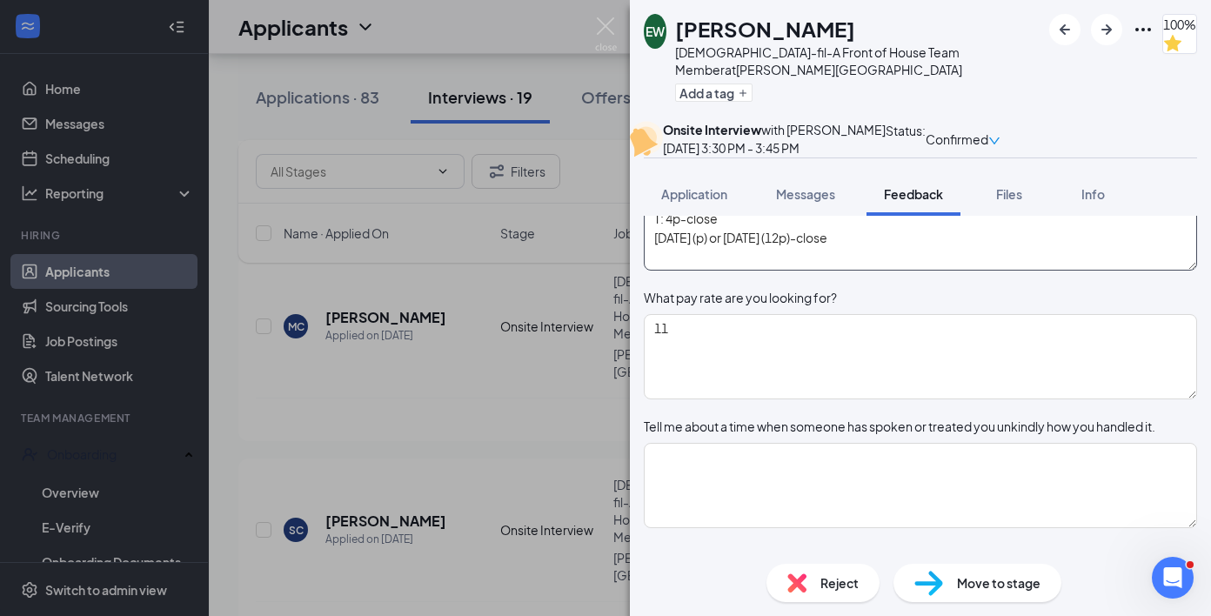
type textarea "10-9.19=0.81 basic math"
click at [883, 270] on textarea "M: 2p-close T: 4p-close [DATE] (2p) or [DATE] (12p)-close" at bounding box center [920, 227] width 553 height 85
type textarea "G: Cyber security-methodist-like computer/interest H: Basketball and golf"
type textarea "Kings Grant golf course- cart attendant- [DATE]-[DATE]"
type textarea "M: 2p-close T: 4p-close [DATE] (2p) or [DATE] (12p)-close"
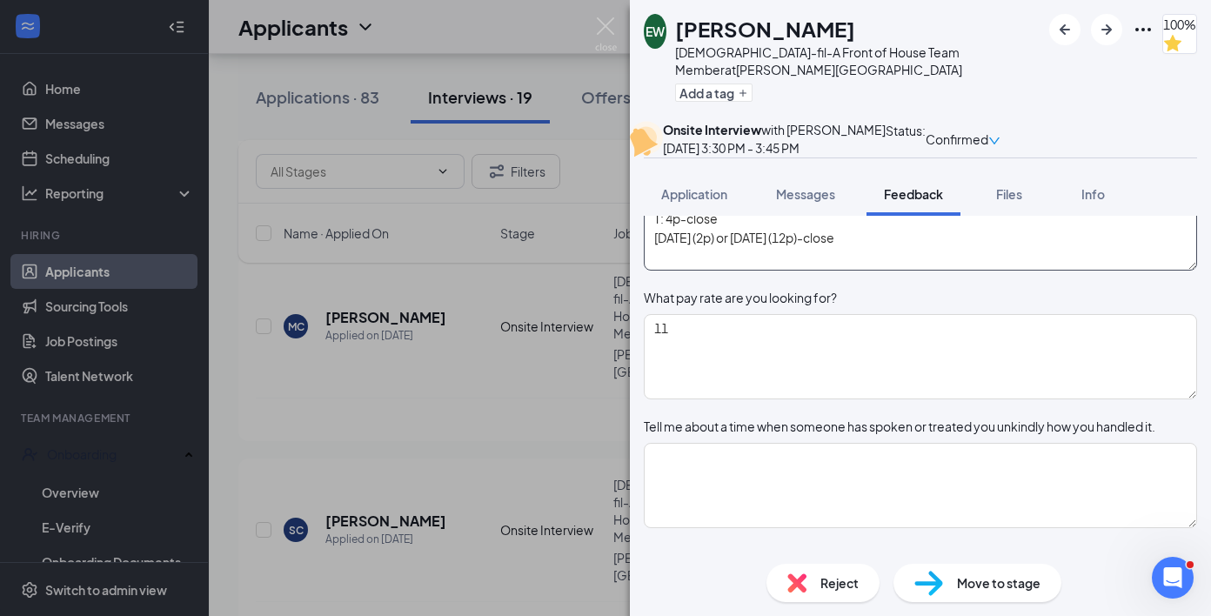
type textarea "10-9.19=0.81 basic math"
type textarea "G: Cyber security-methodist-like computer/interest H: Basketball and golf"
type textarea "Kings Grant golf course- cart attendant- [DATE]-[DATE]"
type textarea "M: 2p-close T: 4p-close [DATE] (2p) or [DATE] (12p)-close"
type textarea "10-9.19=0.81 basic math"
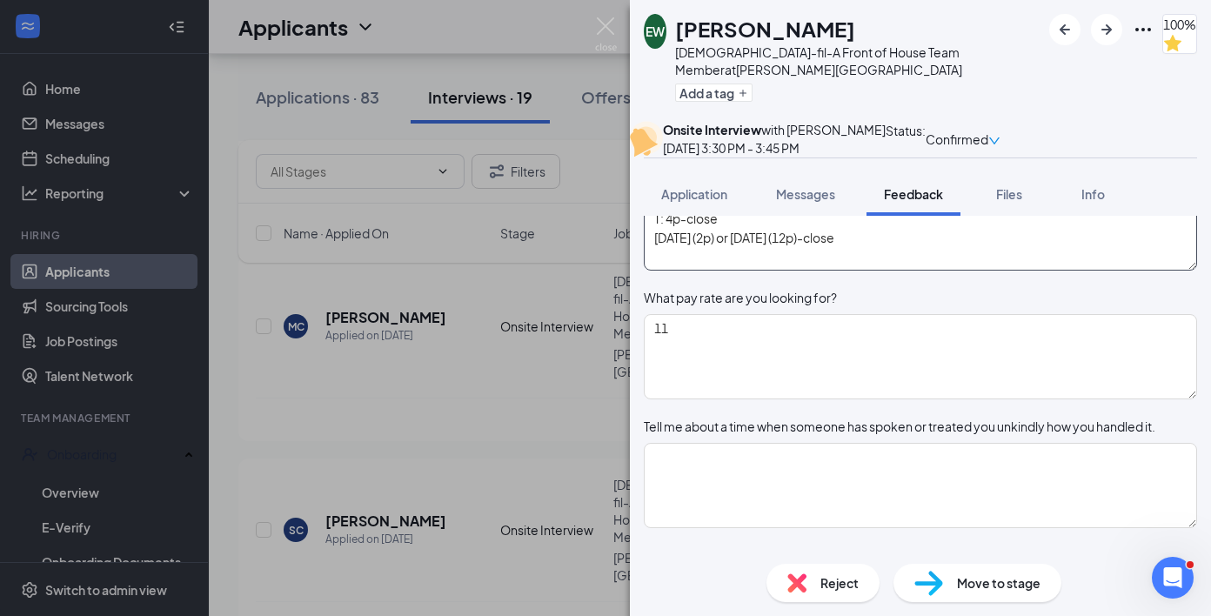
scroll to position [14, 0]
type textarea "G: Cyber security-methodist-like computer/interest H: Basketball and golf"
type textarea "Kings Grant golf course- cart attendant- [DATE]-[DATE]"
type textarea "M: 2p-close T: 4p-close [DATE] (2p) or [DATE] (12p)-close W"
type textarea "10-9.19=0.81 basic math"
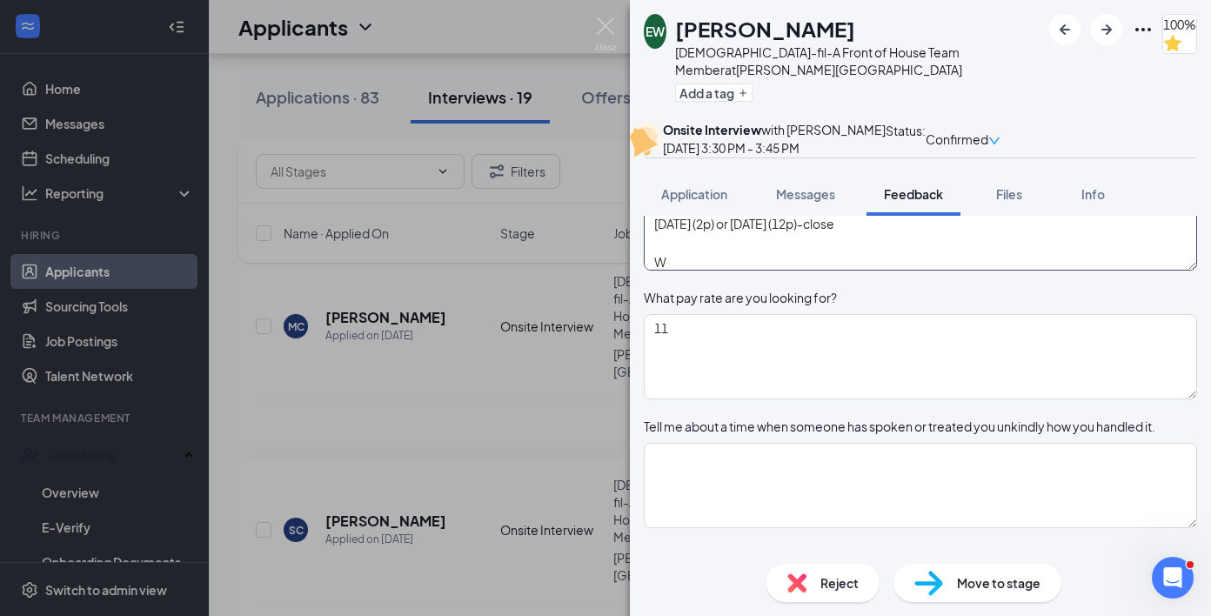
type textarea "G: Cyber security-methodist-like computer/interest H: Basketball and golf"
type textarea "Kings Grant golf course- cart attendant- [DATE]-[DATE]"
type textarea "M: 2p-close T: 4p-close [DATE] (2p) or [DATE] (12p)-close Wa"
type textarea "10-9.19=0.81 basic math"
type textarea "G: Cyber security-methodist-like computer/interest H: Basketball and golf"
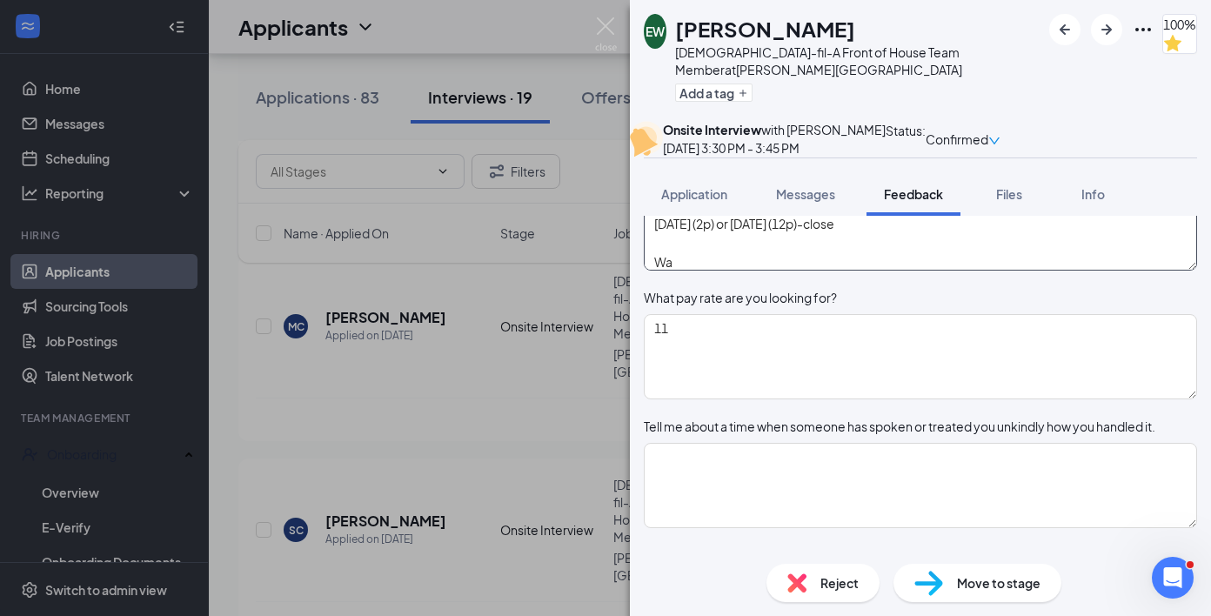
type textarea "Kings Grant golf course- cart attendant- [DATE]-[DATE]"
type textarea "M: 2p-close T: 4p-close [DATE] (2p) or [DATE] (12p)-close Wan"
type textarea "10-9.19=0.81 basic math"
type textarea "G: Cyber security-methodist-like computer/interest H: Basketball and golf"
type textarea "Kings Grant golf course- cart attendant- [DATE]-[DATE]"
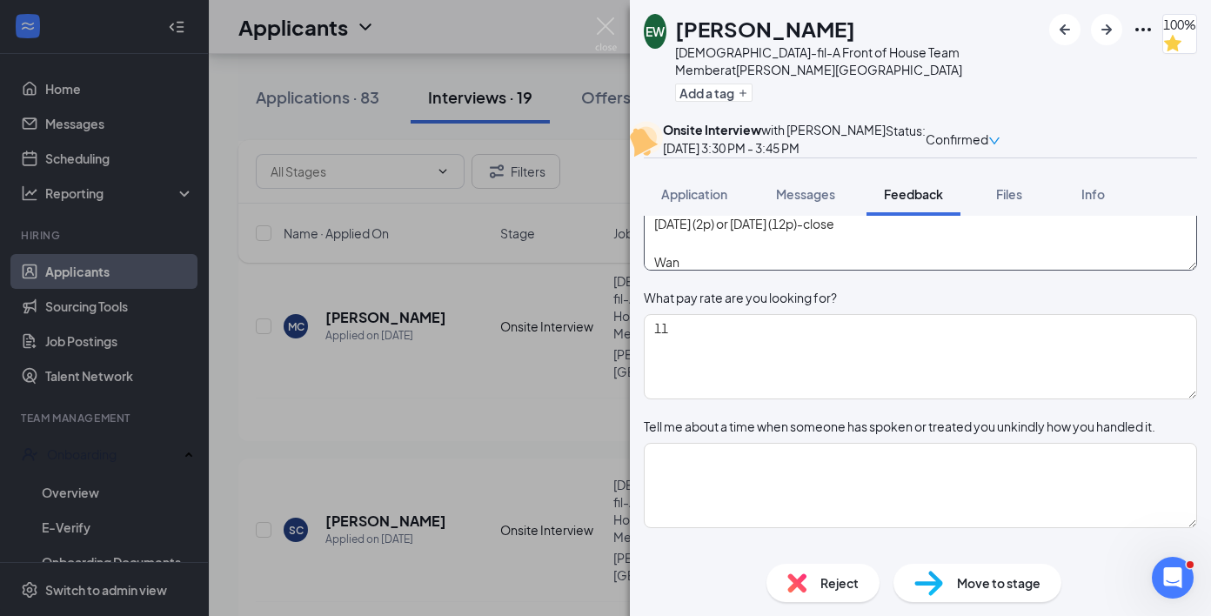
type textarea "M: 2p-close T: 4p-close [DATE] (2p) or [DATE] (12p)-close [GEOGRAPHIC_DATA]"
type textarea "10-9.19=0.81 basic math"
type textarea "G: Cyber security-methodist-like computer/interest H: Basketball and golf"
type textarea "Kings Grant golf course- cart attendant- [DATE]-[DATE]"
type textarea "M: 2p-close T: 4p-close [DATE] (2p) or [DATE] (12p)-close [GEOGRAPHIC_DATA]"
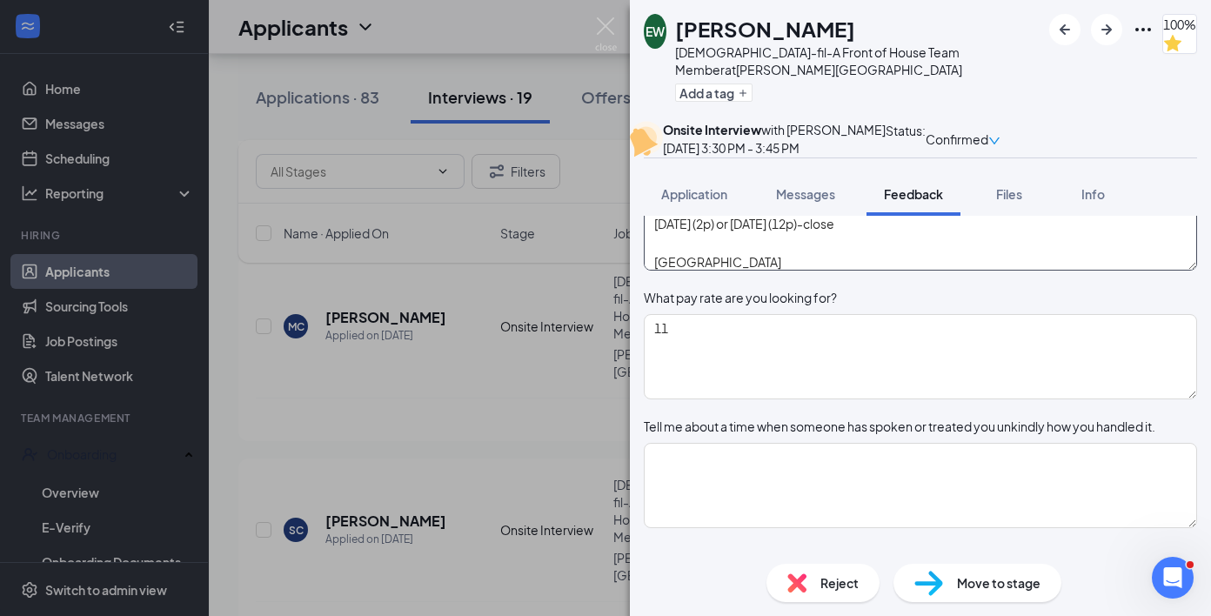
type textarea "10-9.19=0.81 basic math"
type textarea "G: Cyber security-methodist-like computer/interest H: Basketball and golf"
type textarea "Kings Grant golf course- cart attendant- [DATE]-[DATE]"
type textarea "M: 2p-close T: 4p-close [DATE] (2p) or [DATE] (12p)-close Wanyes"
type textarea "10-9.19=0.81 basic math"
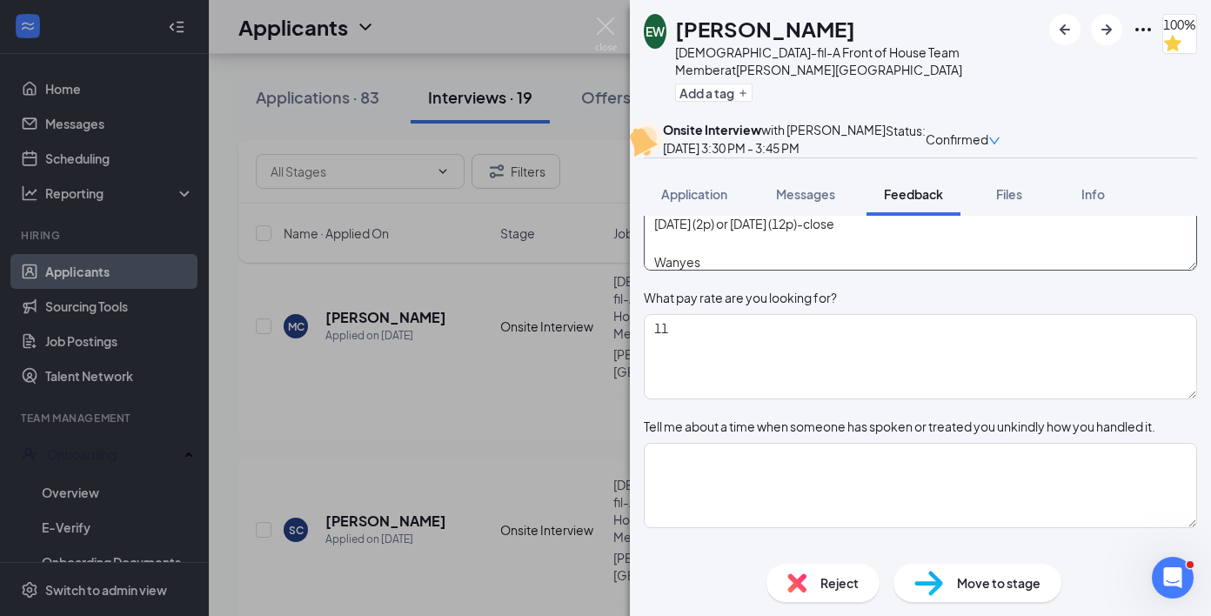
type textarea "G: Cyber security-methodist-like computer/interest H: Basketball and golf"
type textarea "Kings Grant golf course- cart attendant- [DATE]-[DATE]"
type textarea "M: 2p-close T: 4p-close [DATE] (2p) or [DATE] (12p)-close [GEOGRAPHIC_DATA]"
type textarea "10-9.19=0.81 basic math"
type textarea "G: Cyber security-methodist-like computer/interest H: Basketball and golf"
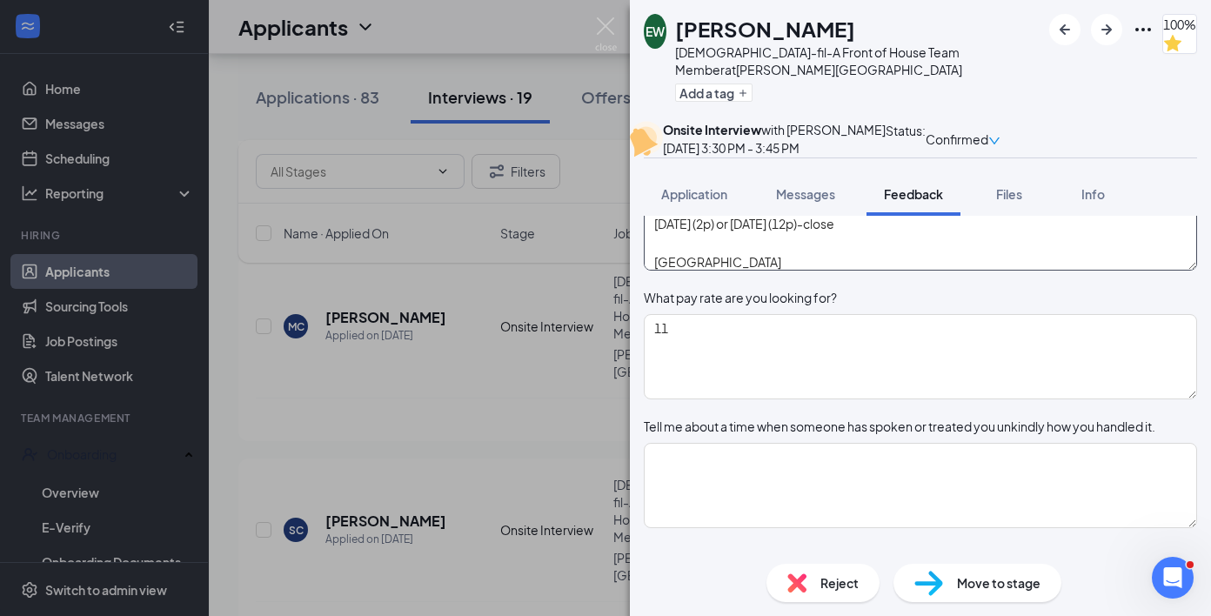
type textarea "Kings Grant golf course- cart attendant- [DATE]-[DATE]"
type textarea "M: 2p-close T: 4p-close [DATE] (2p) or [DATE] (12p)-close [GEOGRAPHIC_DATA]"
type textarea "10-9.19=0.81 basic math"
type textarea "G: Cyber security-methodist-like computer/interest H: Basketball and golf"
type textarea "Kings Grant golf course- cart attendant- [DATE]-[DATE]"
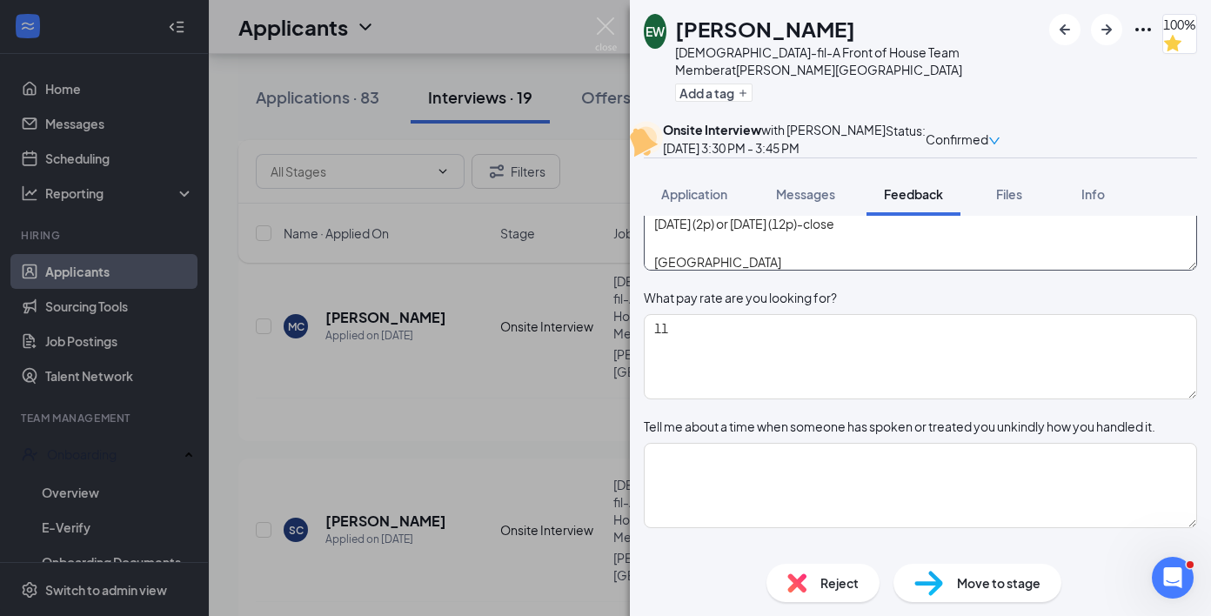
type textarea "M: 2p-close T: 4p-close [DATE] (2p) or [DATE] (12p)-close Wan"
type textarea "10-9.19=0.81 basic math"
type textarea "G: Cyber security-methodist-like computer/interest H: Basketball and golf"
type textarea "Kings Grant golf course- cart attendant- [DATE]-[DATE]"
type textarea "M: 2p-close T: 4p-close [DATE] (2p) or [DATE] (12p)-close Want"
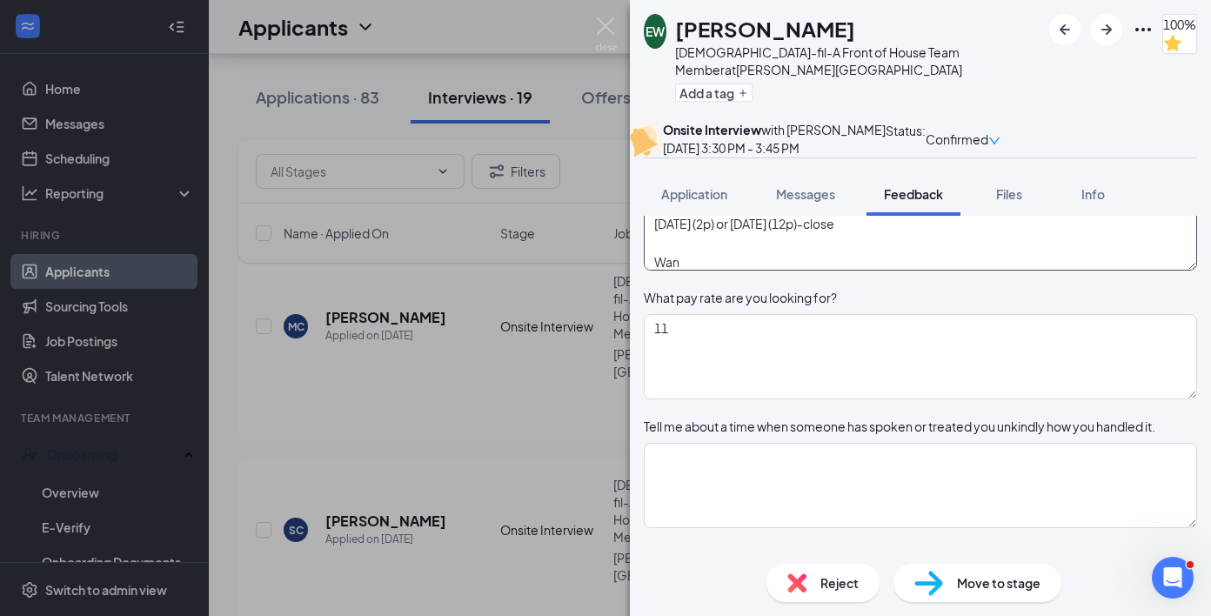
type textarea "10-9.19=0.81 basic math"
type textarea "G: Cyber security-methodist-like computer/interest H: Basketball and golf"
type textarea "Kings Grant golf course- cart attendant- [DATE]-[DATE]"
type textarea "M: 2p-close T: 4p-close [DATE] (2p) or [DATE] (12p)-close Wants"
type textarea "10-9.19=0.81 basic math"
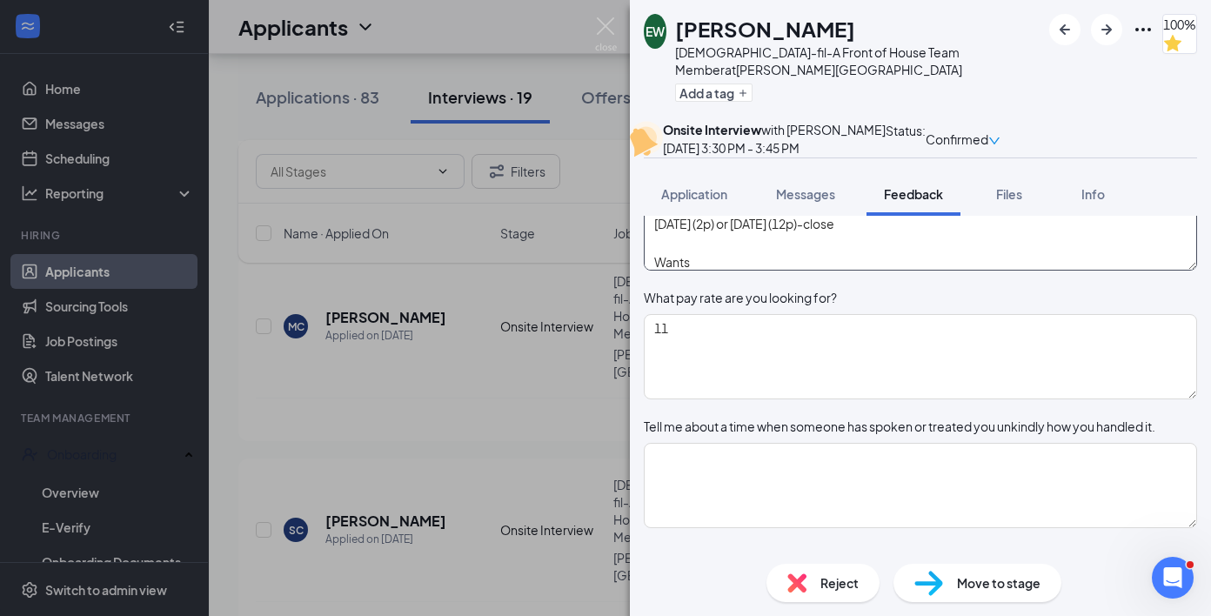
type textarea "G: Cyber security-methodist-like computer/interest H: Basketball and golf"
type textarea "Kings Grant golf course- cart attendant- [DATE]-[DATE]"
type textarea "M: 2p-close T: 4p-close [DATE] (2p) or [DATE] (12p)-close Wants"
type textarea "10-9.19=0.81 basic math"
type textarea "G: Cyber security-methodist-like computer/interest H: Basketball and golf"
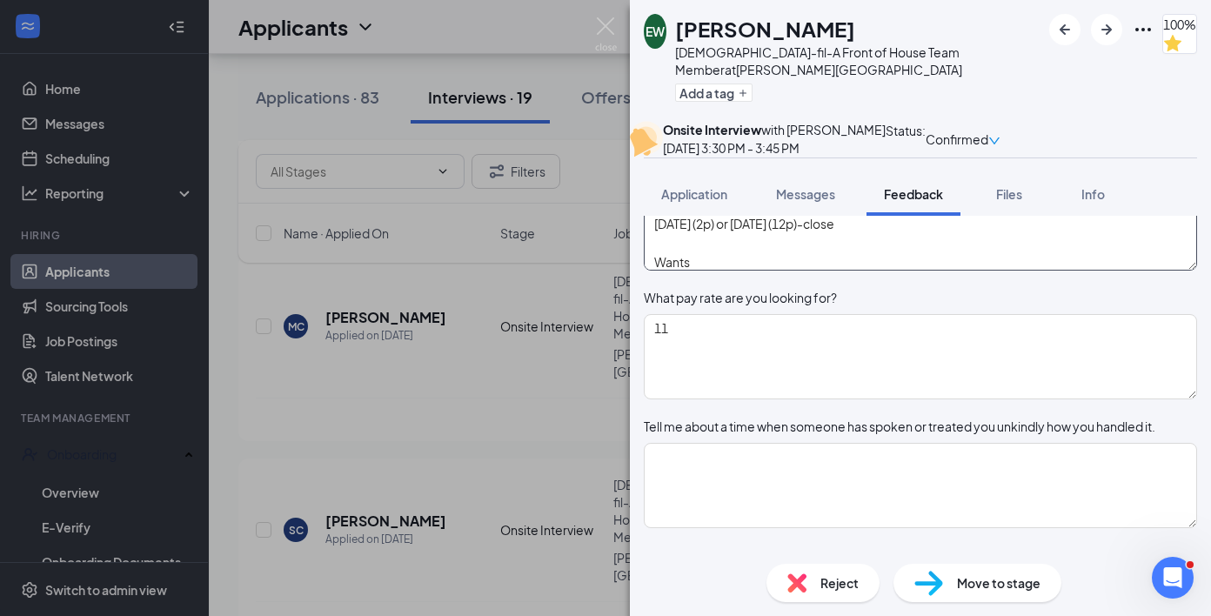
type textarea "Kings Grant golf course- cart attendant- [DATE]-[DATE]"
type textarea "M: 2p-close T: 4p-close [DATE] (2p) or [DATE] (12p)-close Wants t"
type textarea "10-9.19=0.81 basic math"
type textarea "G: Cyber security-methodist-like computer/interest H: Basketball and golf"
type textarea "Kings Grant golf course- cart attendant- [DATE]-[DATE]"
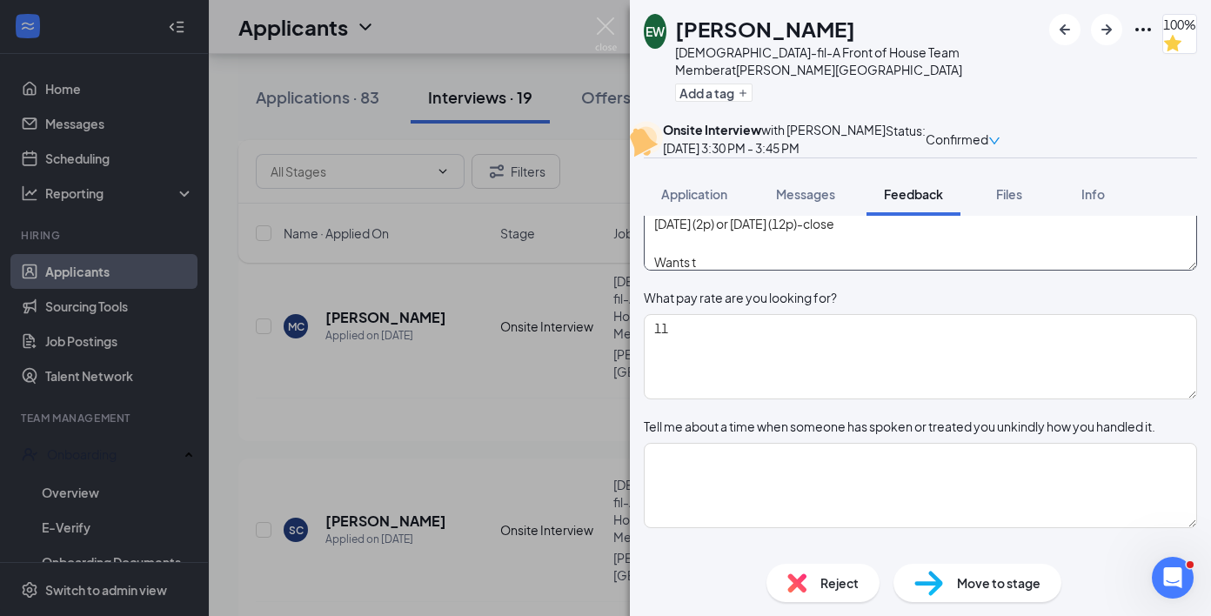
type textarea "M: 2p-close T: 4p-close [DATE] (2p) or [DATE] (12p)-close Wants to"
type textarea "10-9.19=0.81 basic math"
type textarea "G: Cyber security-methodist-like computer/interest H: Basketball and golf"
type textarea "Kings Grant golf course- cart attendant- [DATE]-[DATE]"
type textarea "M: 2p-close T: 4p-close [DATE] (2p) or [DATE] (12p)-close Wants to"
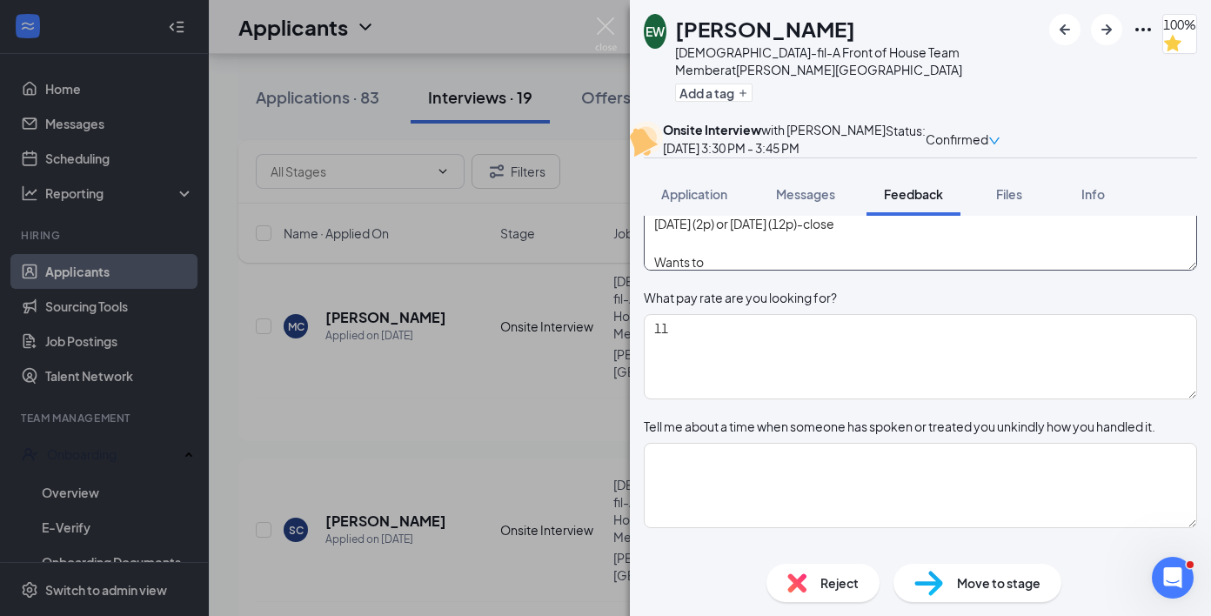
type textarea "10-9.19=0.81 basic math"
type textarea "G: Cyber security-methodist-like computer/interest H: Basketball and golf"
type textarea "Kings Grant golf course- cart attendant- [DATE]-[DATE]"
type textarea "M: 2p-close T: 4p-close [DATE] (2p) or [DATE] (12p)-close Wants to t"
type textarea "10-9.19=0.81 basic math"
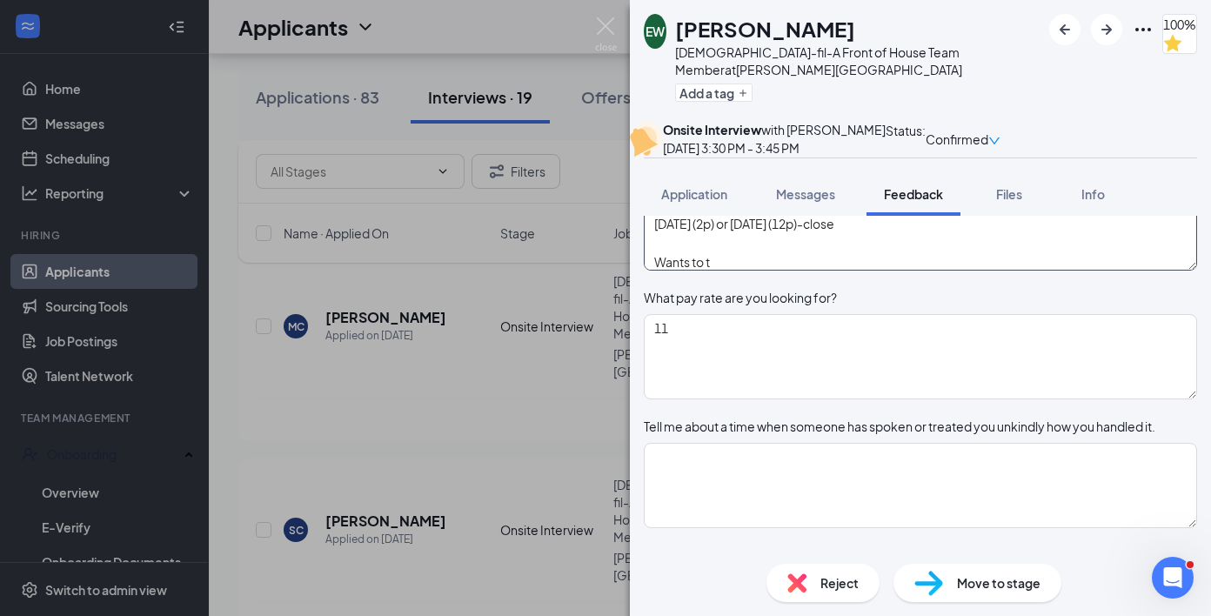
type textarea "G: Cyber security-methodist-like computer/interest H: Basketball and golf"
type textarea "Kings Grant golf course- cart attendant- [DATE]-[DATE]"
type textarea "M: 2p-close T: 4p-close [DATE] (2p) or [DATE] (12p)-close Wants to tr"
type textarea "10-9.19=0.81 basic math"
type textarea "G: Cyber security-methodist-like computer/interest H: Basketball and golf"
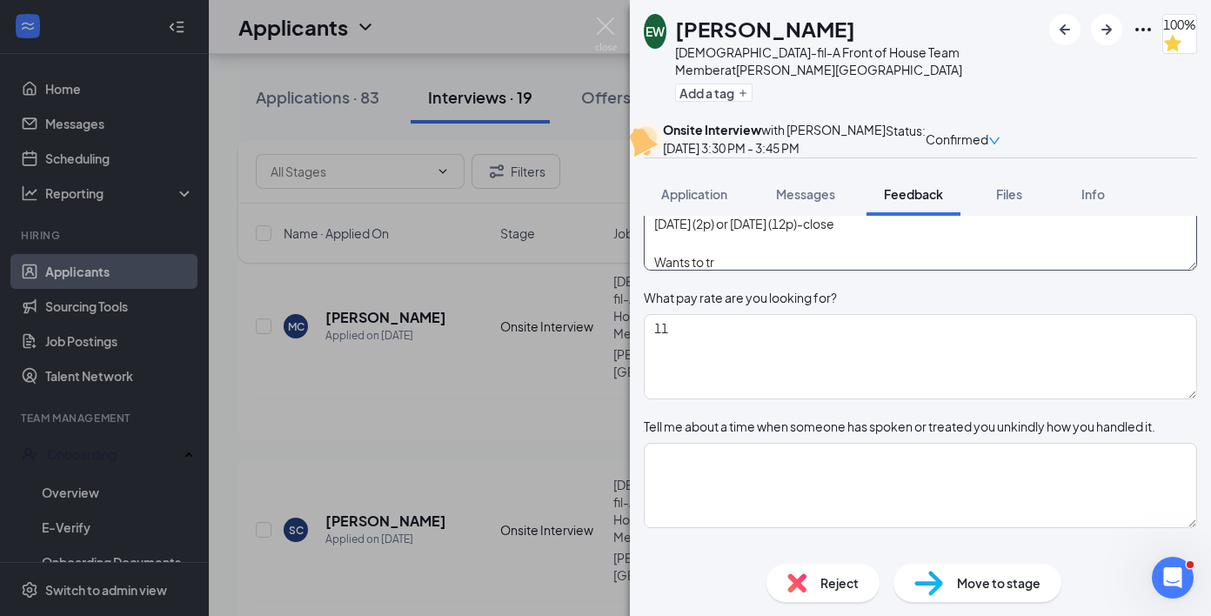
type textarea "Kings Grant golf course- cart attendant- [DATE]-[DATE]"
type textarea "M: 2p-close T: 4p-close [DATE] (2p) or [DATE] (12p)-close Wants to try"
type textarea "10-9.19=0.81 basic math"
type textarea "G: Cyber security-methodist-like computer/interest H: Basketball and golf"
type textarea "Kings Grant golf course- cart attendant- [DATE]-[DATE]"
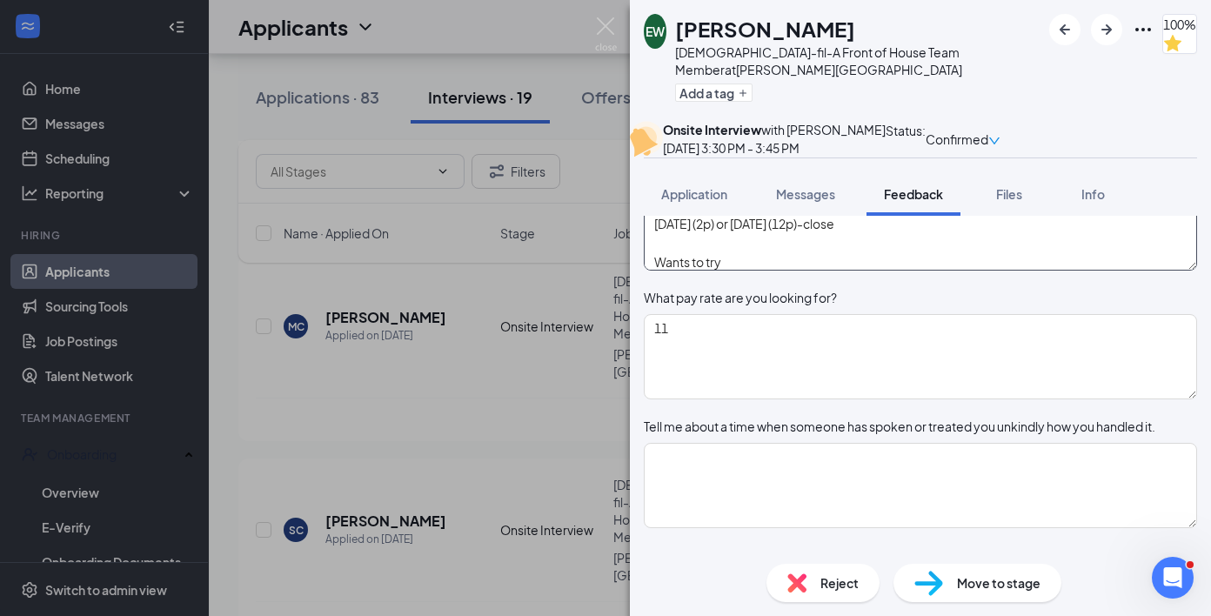
type textarea "M: 2p-close T: 4p-close [DATE] (2p) or [DATE] (12p)-close Wants to try"
type textarea "10-9.19=0.81 basic math"
type textarea "G: Cyber security-methodist-like computer/interest H: Basketball and golf"
type textarea "Kings Grant golf course- cart attendant- [DATE]-[DATE]"
type textarea "M: 2p-close T: 4p-close [DATE] (2p) or [DATE] (12p)-close Wants to try 3"
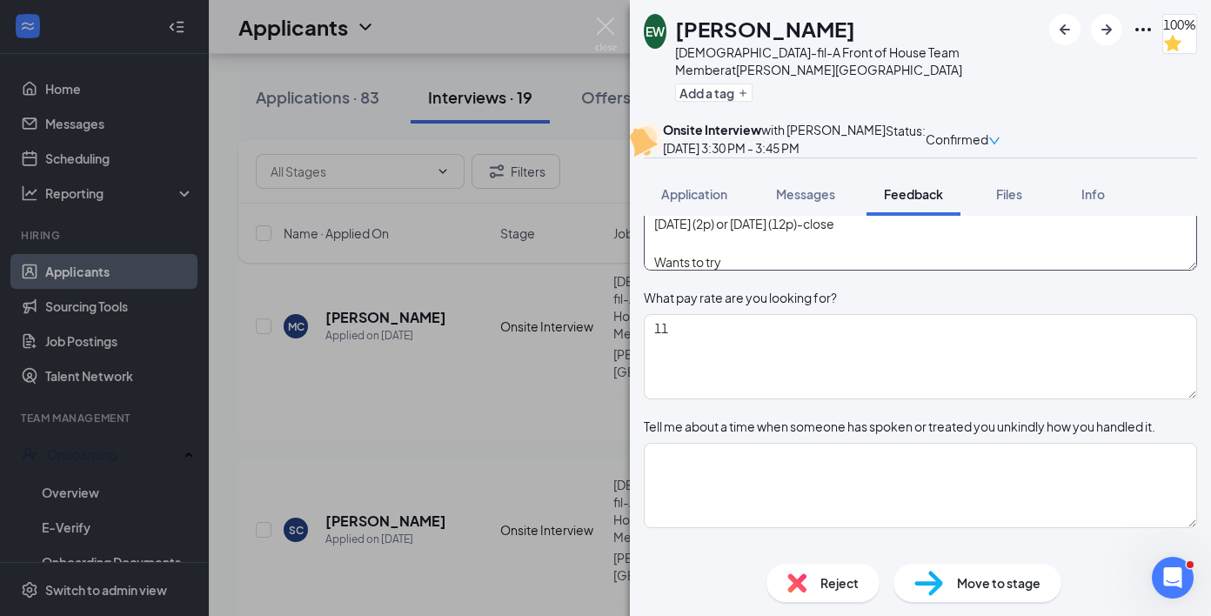
type textarea "10-9.19=0.81 basic math"
type textarea "G: Cyber security-methodist-like computer/interest H: Basketball and golf"
type textarea "Kings Grant golf course- cart attendant- [DATE]-[DATE]"
type textarea "M: 2p-close T: 4p-close [DATE] (2p) or [DATE] (12p)-close Wants to try 3"
type textarea "10-9.19=0.81 basic math"
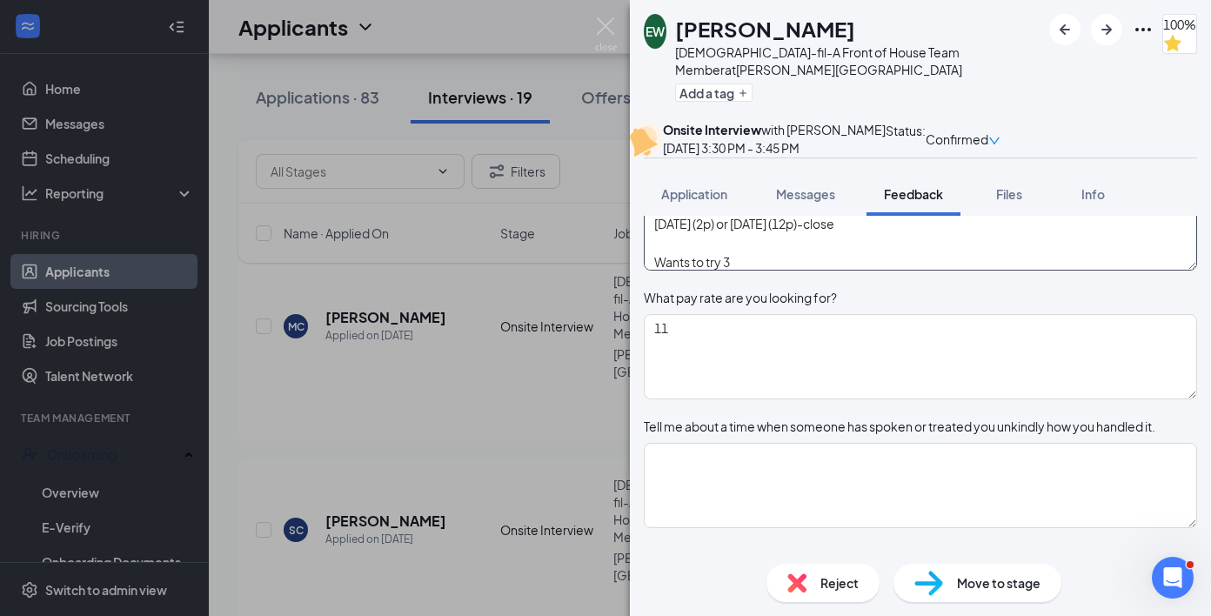
type textarea "G: Cyber security-methodist-like computer/interest H: Basketball and golf"
type textarea "Kings Grant golf course- cart attendant- [DATE]-[DATE]"
type textarea "M: 2p-close T: 4p-close [DATE] (2p) or [DATE] (12p)-close Wants to try 3 d"
type textarea "10-9.19=0.81 basic math"
type textarea "G: Cyber security-methodist-like computer/interest H: Basketball and golf"
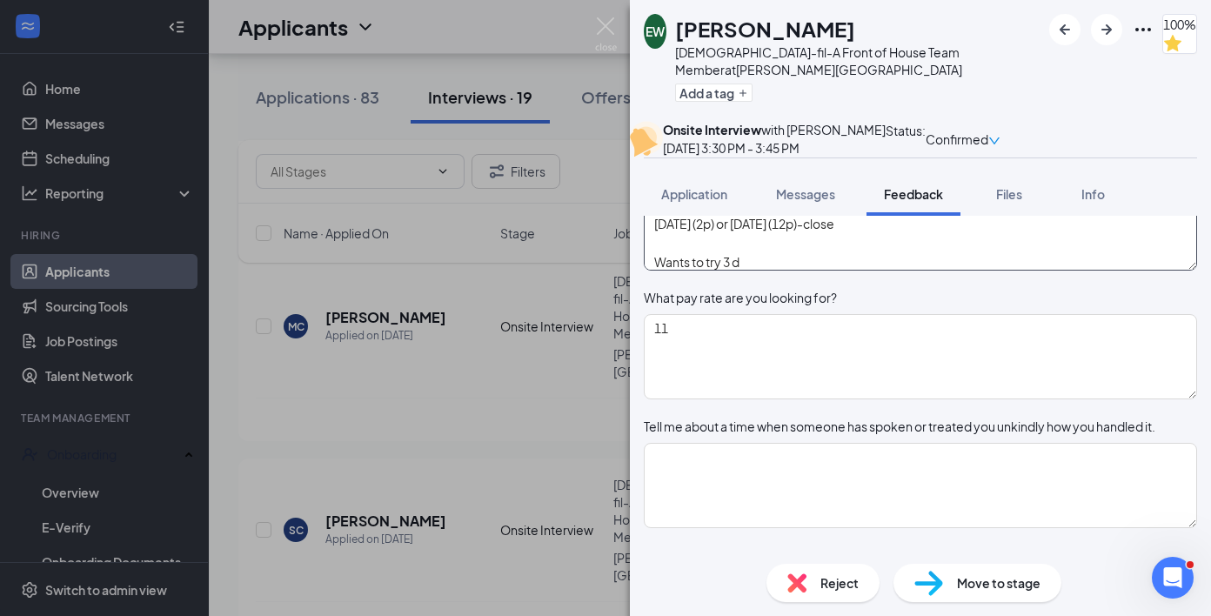
type textarea "Kings Grant golf course- cart attendant- [DATE]-[DATE]"
type textarea "M: 2p-close T: 4p-close [DATE] (2p) or [DATE] (12p)-close Wants to try 3 da"
type textarea "10-9.19=0.81 basic math"
type textarea "G: Cyber security-methodist-like computer/interest H: Basketball and golf"
type textarea "Kings Grant golf course- cart attendant- [DATE]-[DATE]"
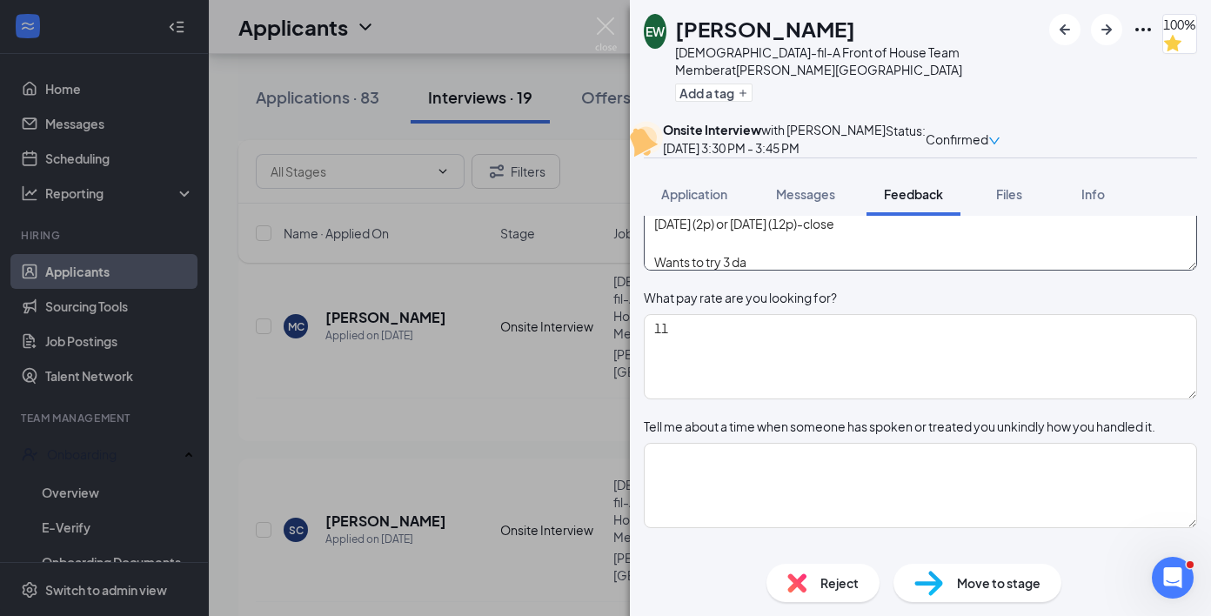
type textarea "M: 2p-close T: 4p-close [DATE] (2p) or [DATE] (12p)-close Wants to try 3 day"
type textarea "10-9.19=0.81 basic math"
type textarea "G: Cyber security-methodist-like computer/interest H: Basketball and golf"
type textarea "Kings Grant golf course- cart attendant- [DATE]-[DATE]"
type textarea "M: 2p-close T: 4p-close [DATE] (2p) or [DATE] (12p)-close Wants to try 3 days"
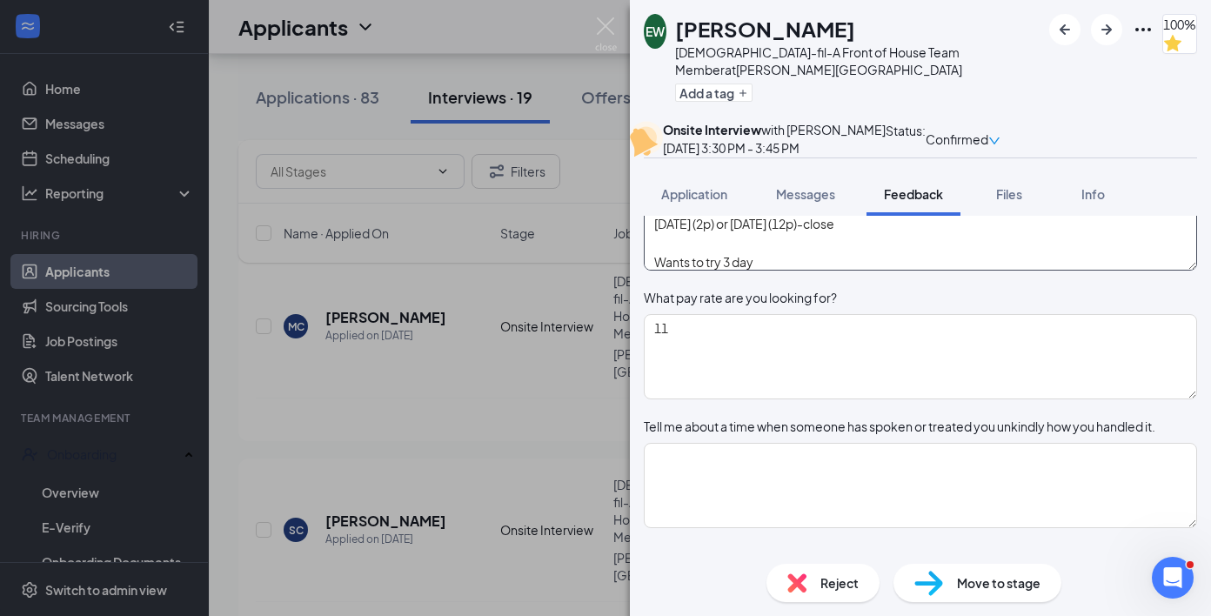
type textarea "10-9.19=0.81 basic math"
type textarea "G: Cyber security-methodist-like computer/interest H: Basketball and golf"
type textarea "Kings Grant golf course- cart attendant- [DATE]-[DATE]"
type textarea "M: 2p-close T: 4p-close [DATE] (2p) or [DATE] (12p)-close Wants to try 3 days"
type textarea "10-9.19=0.81 basic math"
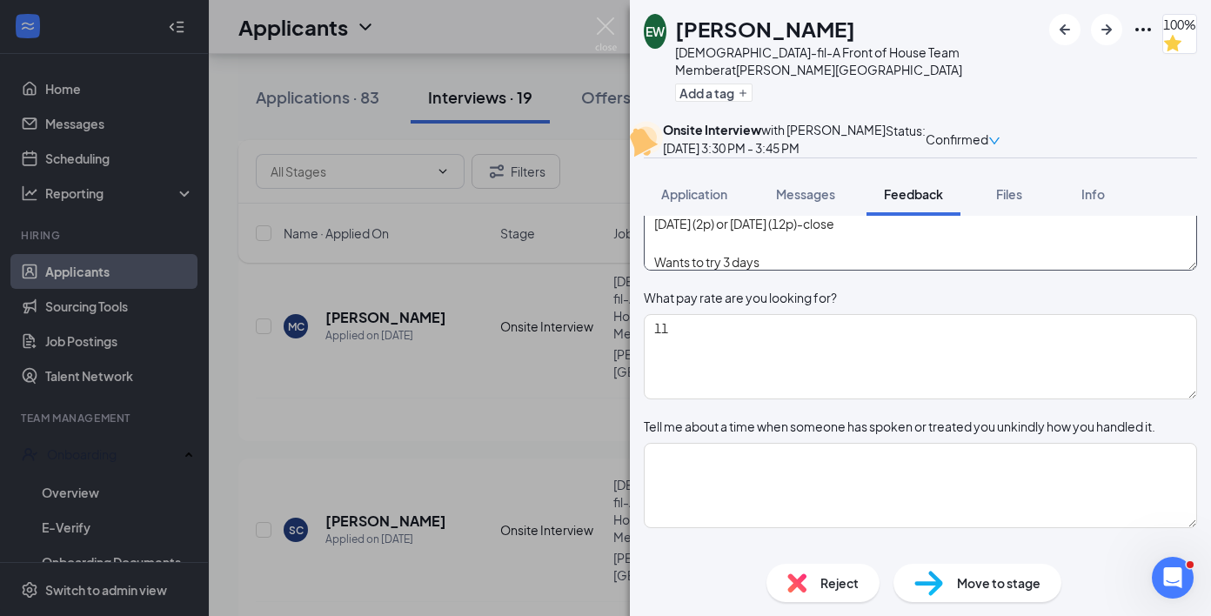
type textarea "G: Cyber security-methodist-like computer/interest H: Basketball and golf"
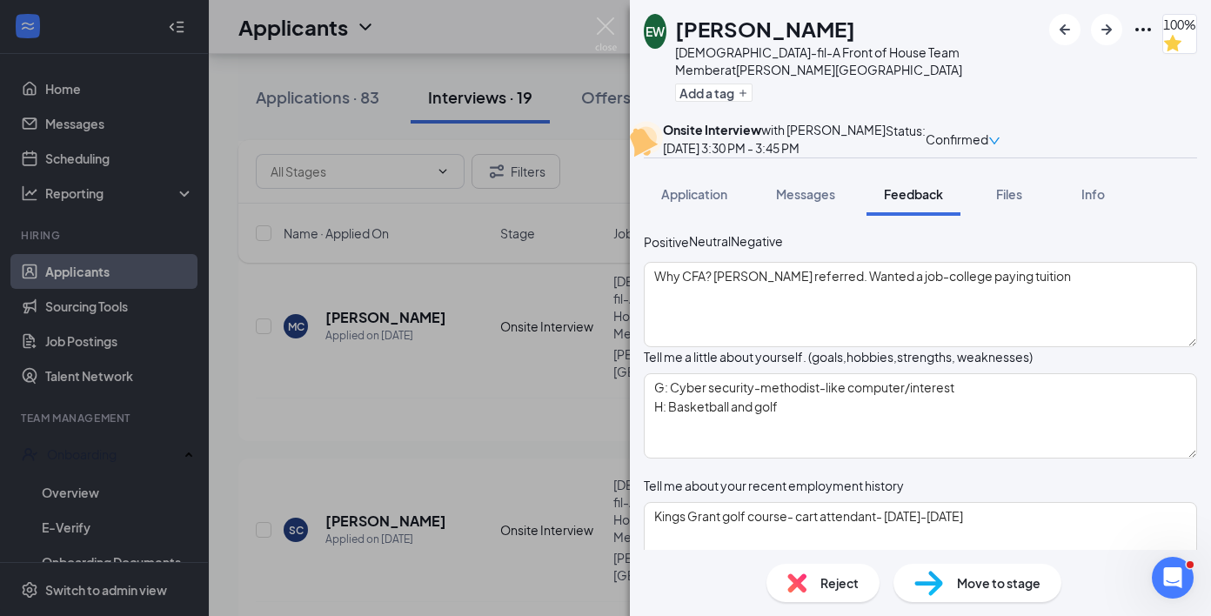
scroll to position [2, 0]
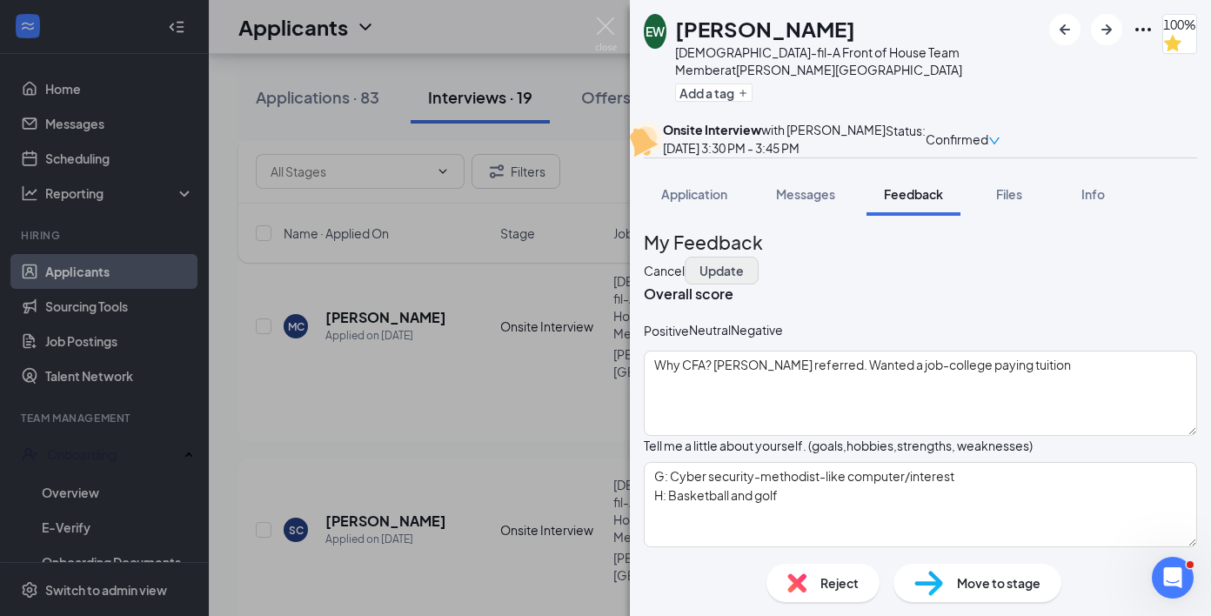
click at [758, 284] on button "Update" at bounding box center [721, 271] width 74 height 28
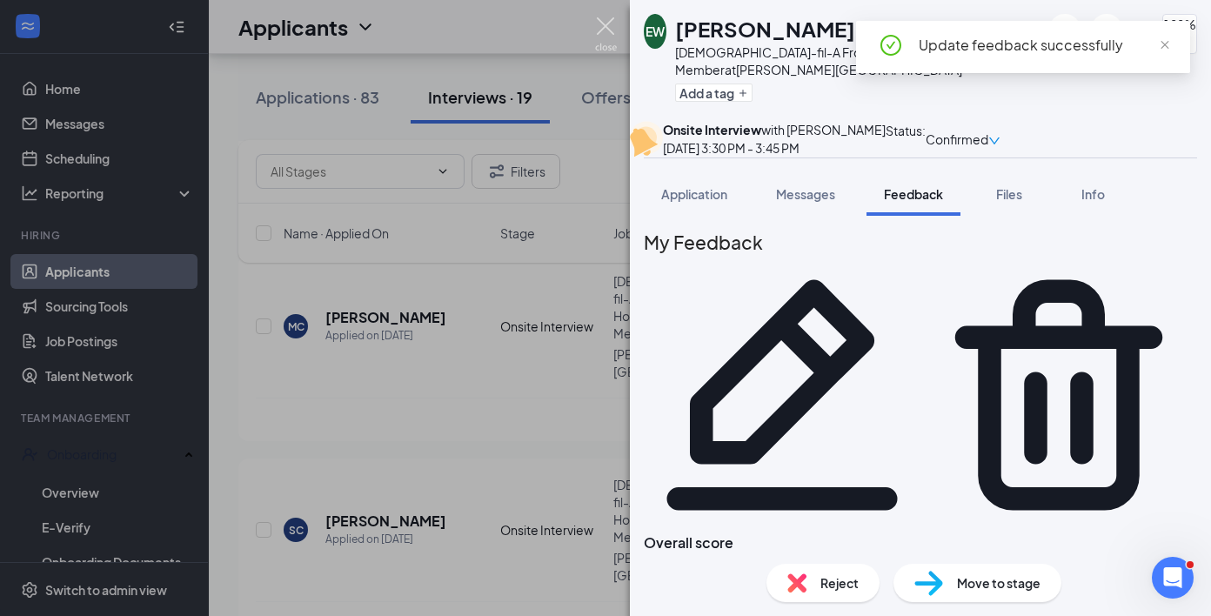
click at [602, 30] on img at bounding box center [606, 34] width 22 height 34
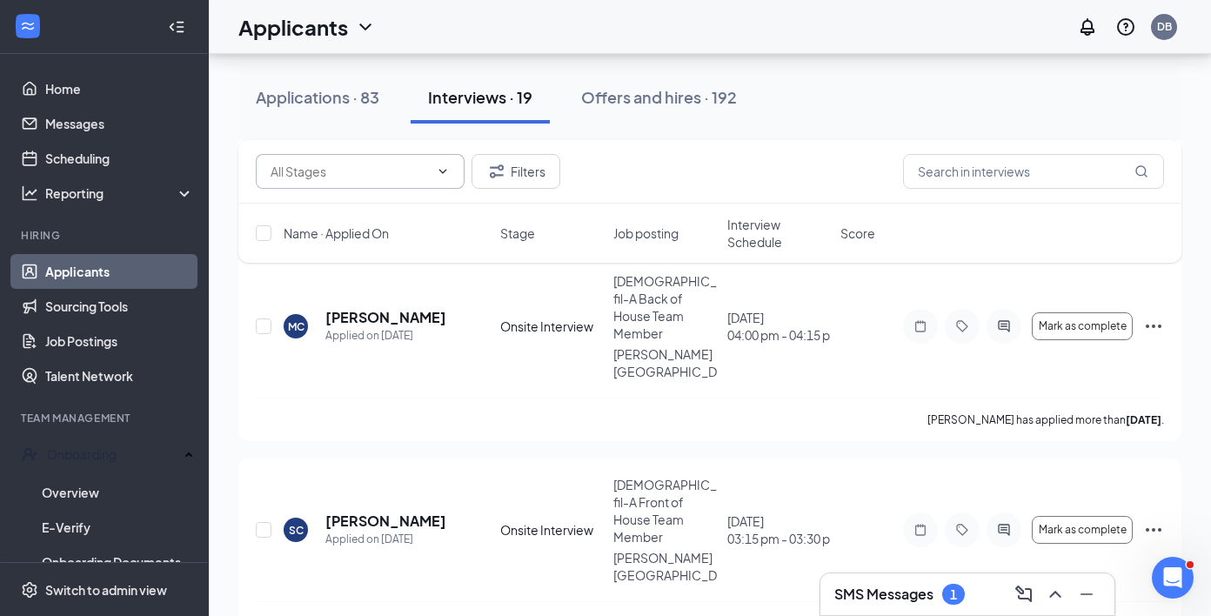
click at [399, 156] on span at bounding box center [360, 171] width 209 height 35
click at [918, 601] on h3 "SMS Messages" at bounding box center [883, 593] width 99 height 19
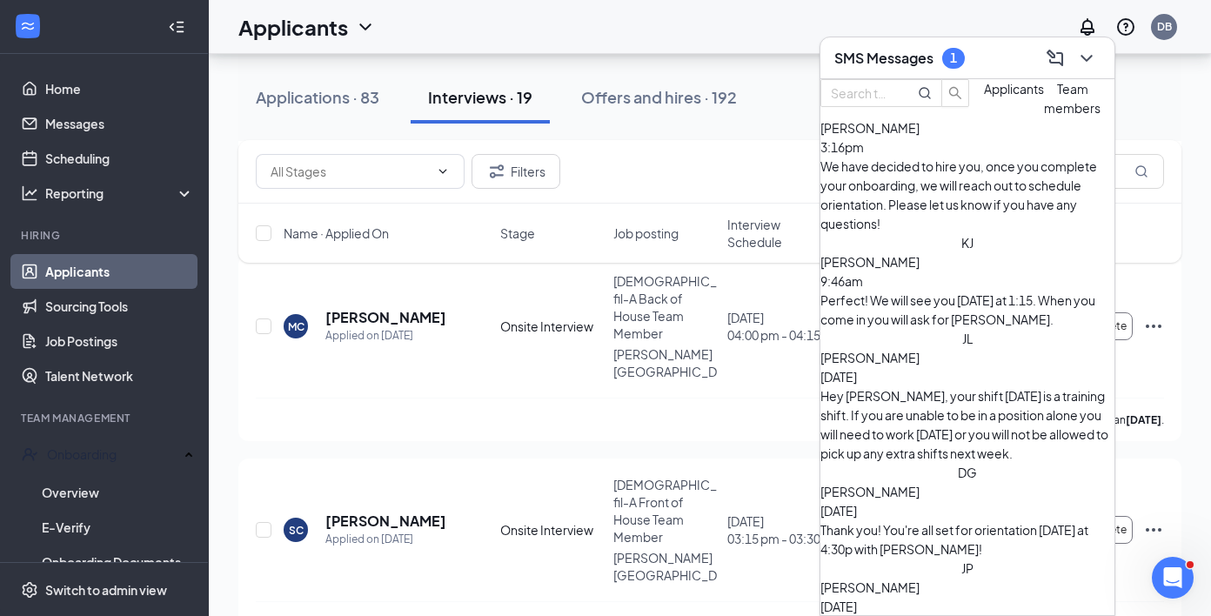
scroll to position [22, 0]
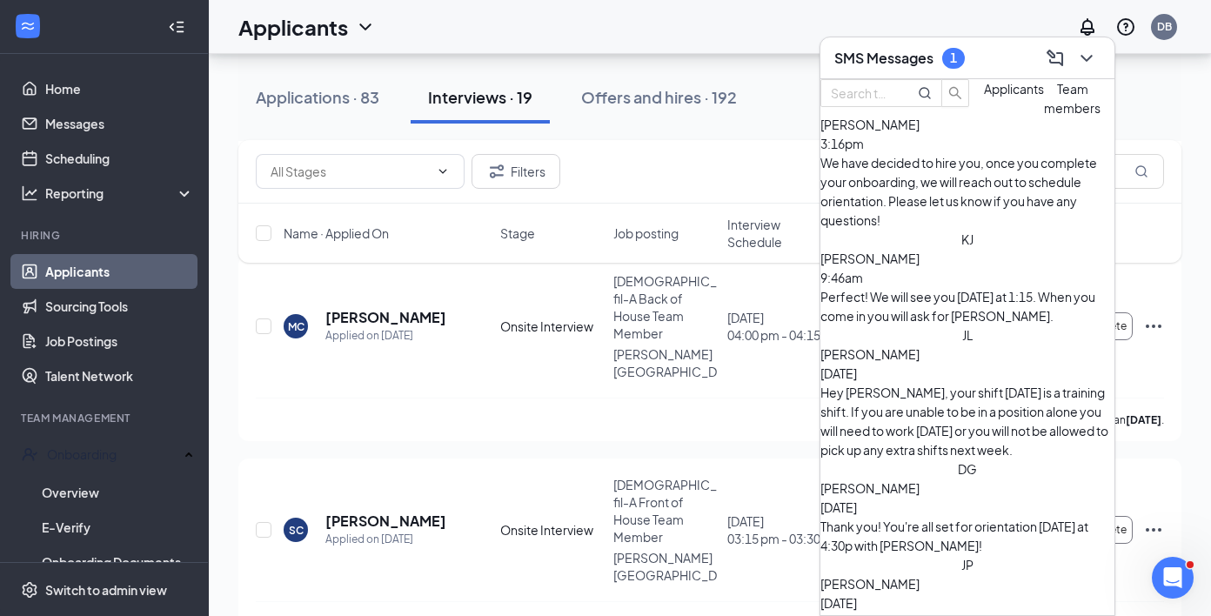
click at [984, 117] on button "Applicants" at bounding box center [1014, 98] width 60 height 38
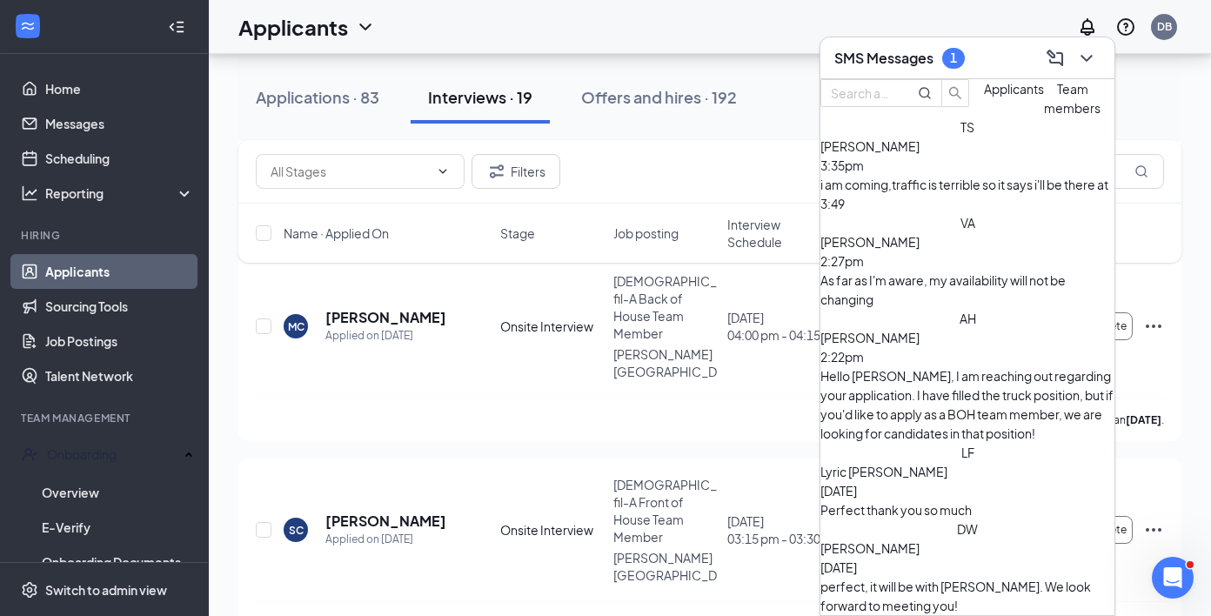
scroll to position [0, 0]
click at [958, 211] on div "i am coming,traffic is terrible so it says i'll be there at 3:49" at bounding box center [967, 194] width 294 height 38
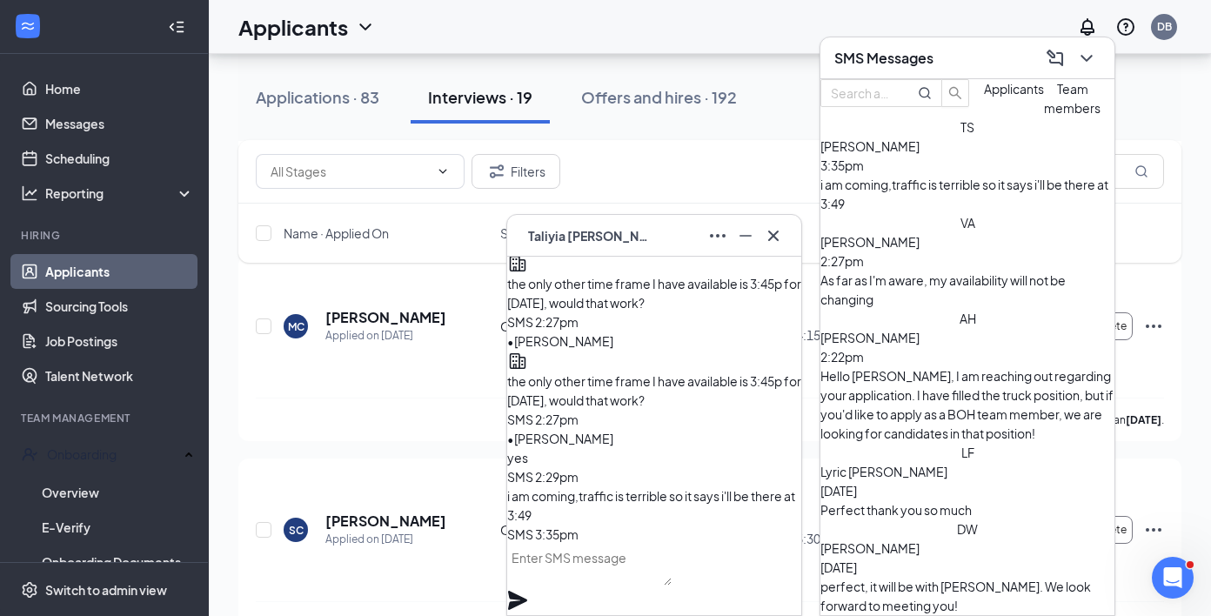
click at [653, 579] on textarea at bounding box center [589, 565] width 164 height 42
click at [527, 591] on icon "Plane" at bounding box center [517, 600] width 19 height 19
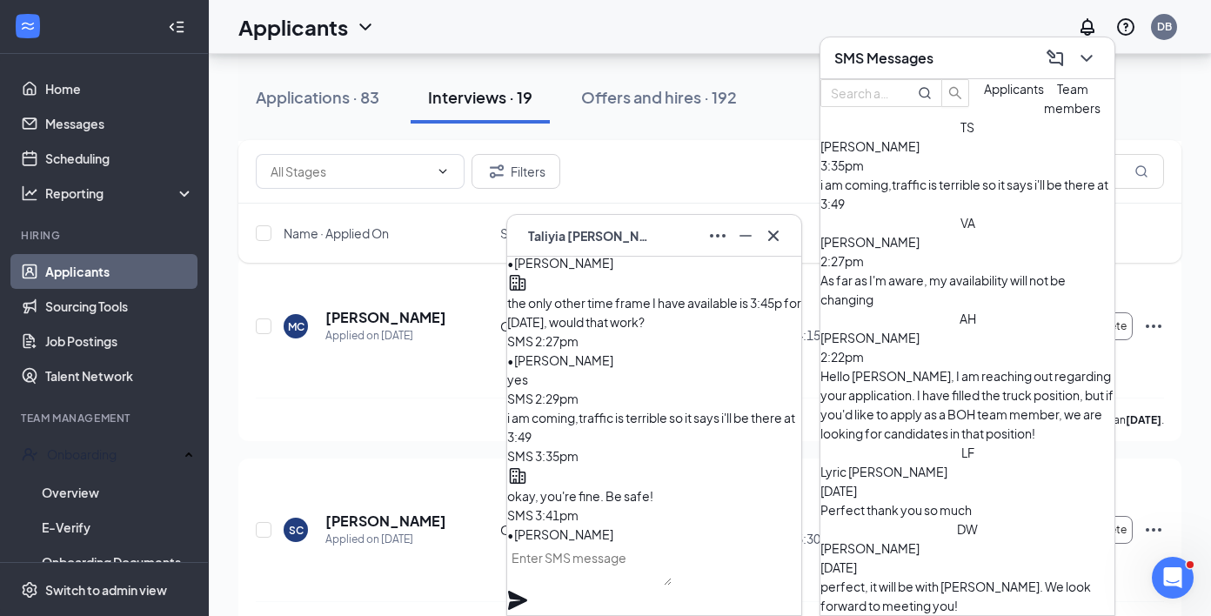
click at [622, 239] on span "[PERSON_NAME]" at bounding box center [589, 235] width 122 height 19
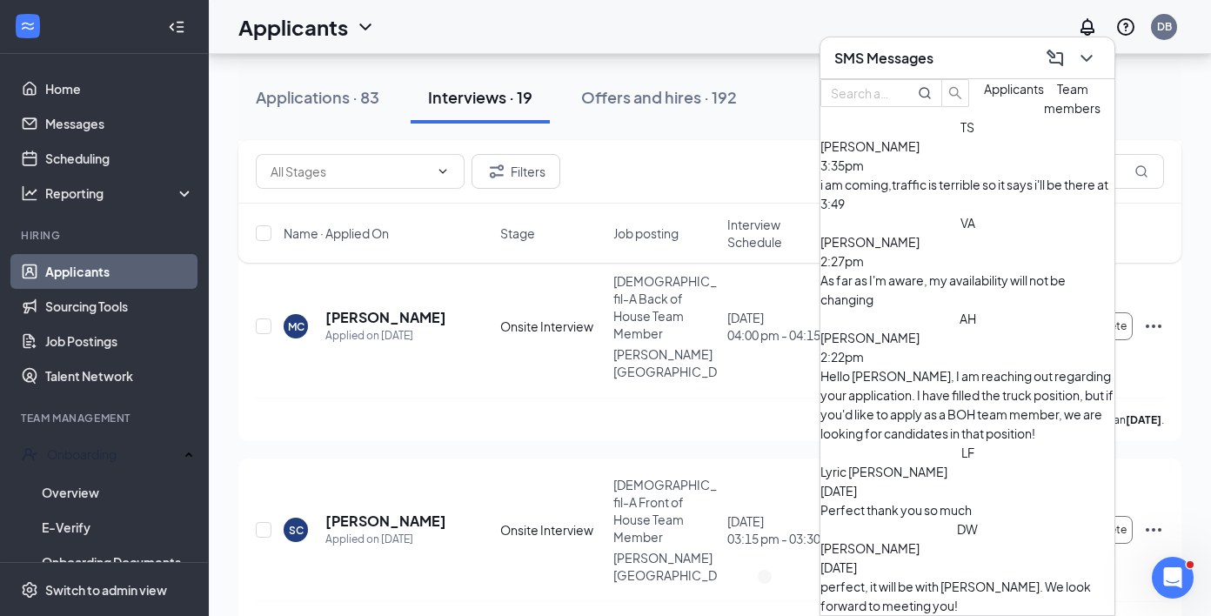
click at [885, 45] on div "SMS Messages" at bounding box center [967, 57] width 266 height 27
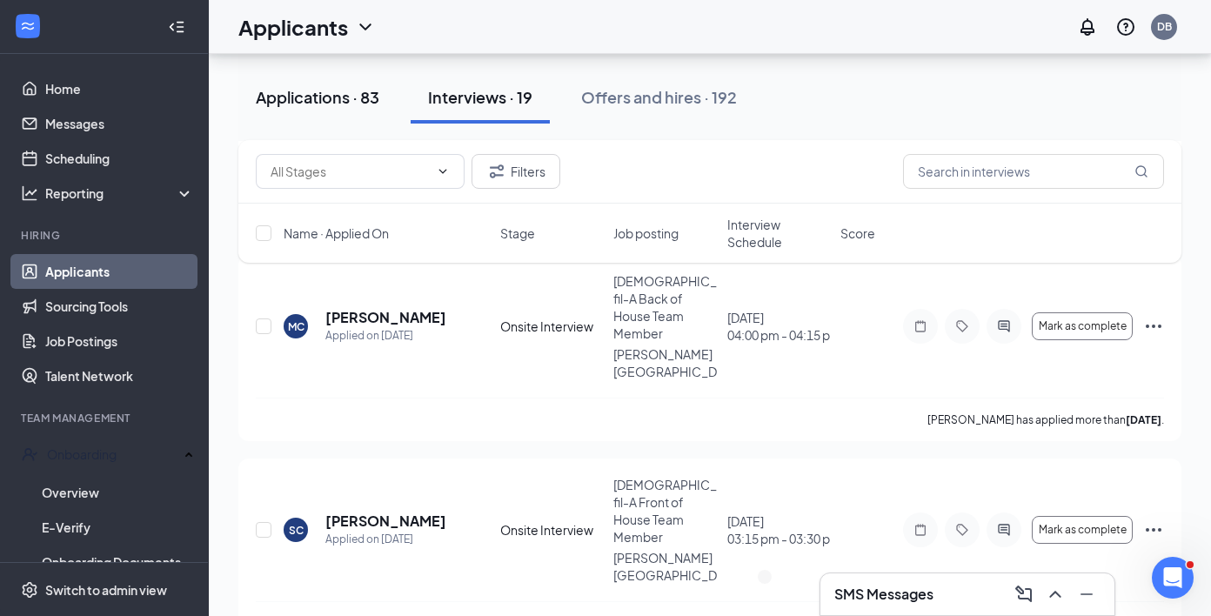
click at [351, 109] on button "Applications · 83" at bounding box center [317, 97] width 158 height 52
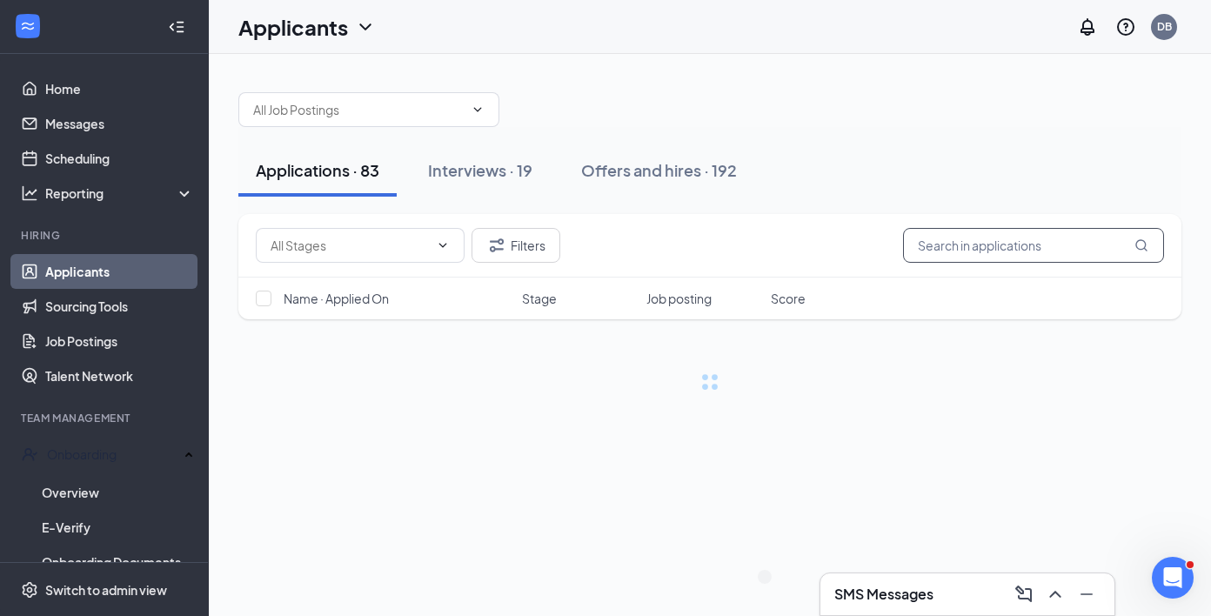
click at [977, 237] on input "text" at bounding box center [1033, 245] width 261 height 35
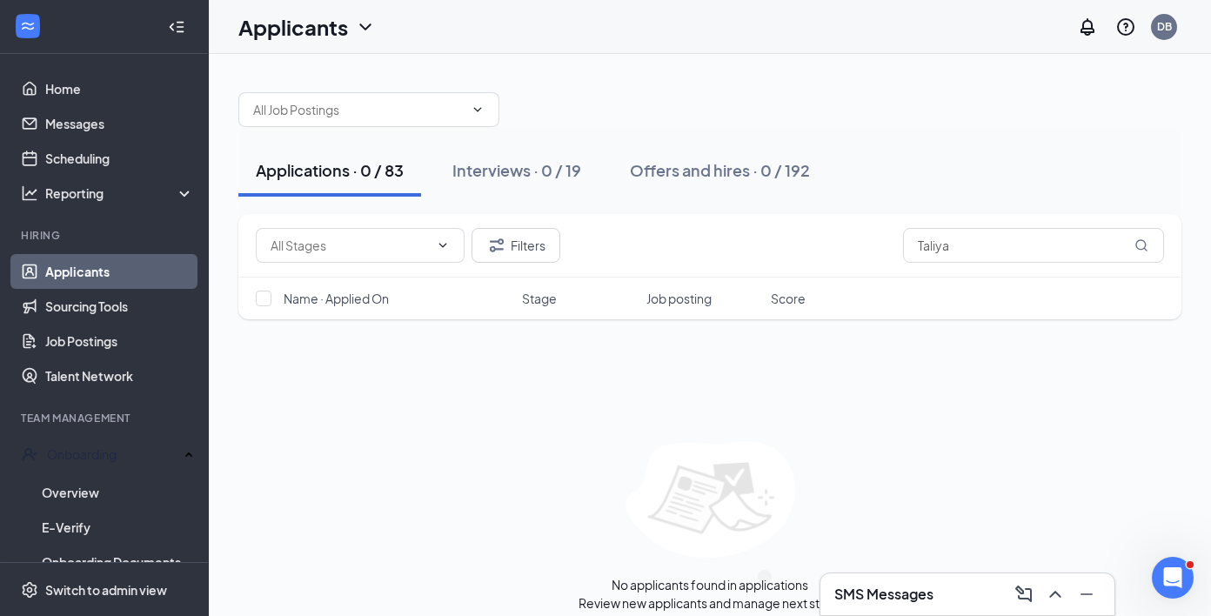
click at [913, 583] on div "SMS Messages" at bounding box center [967, 594] width 266 height 28
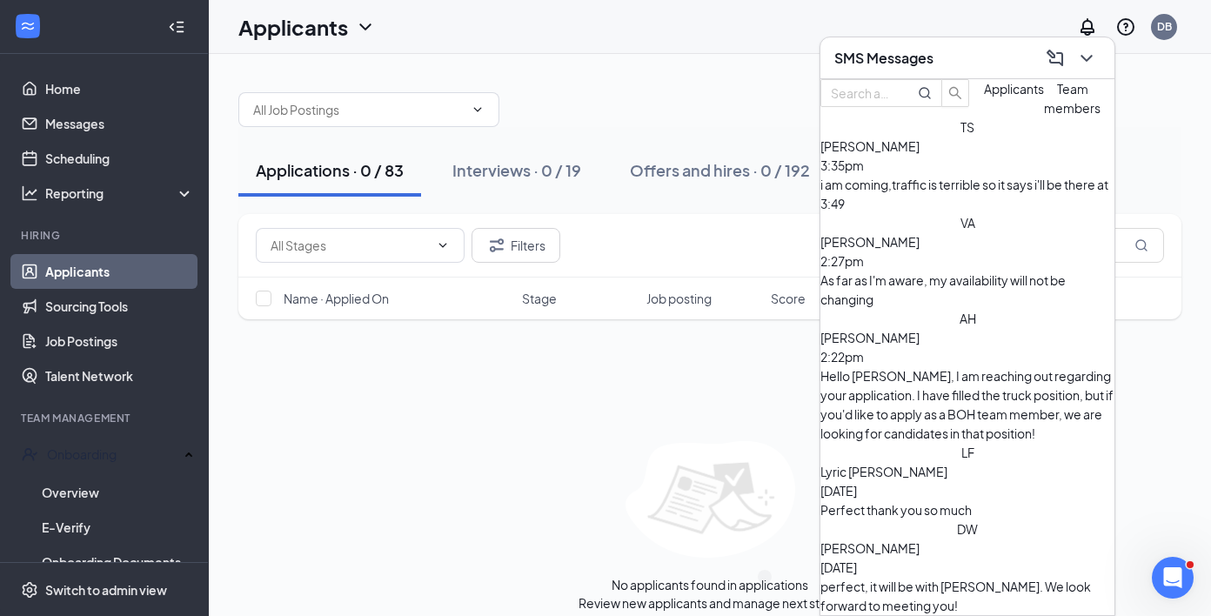
click at [932, 67] on h3 "SMS Messages" at bounding box center [883, 58] width 99 height 19
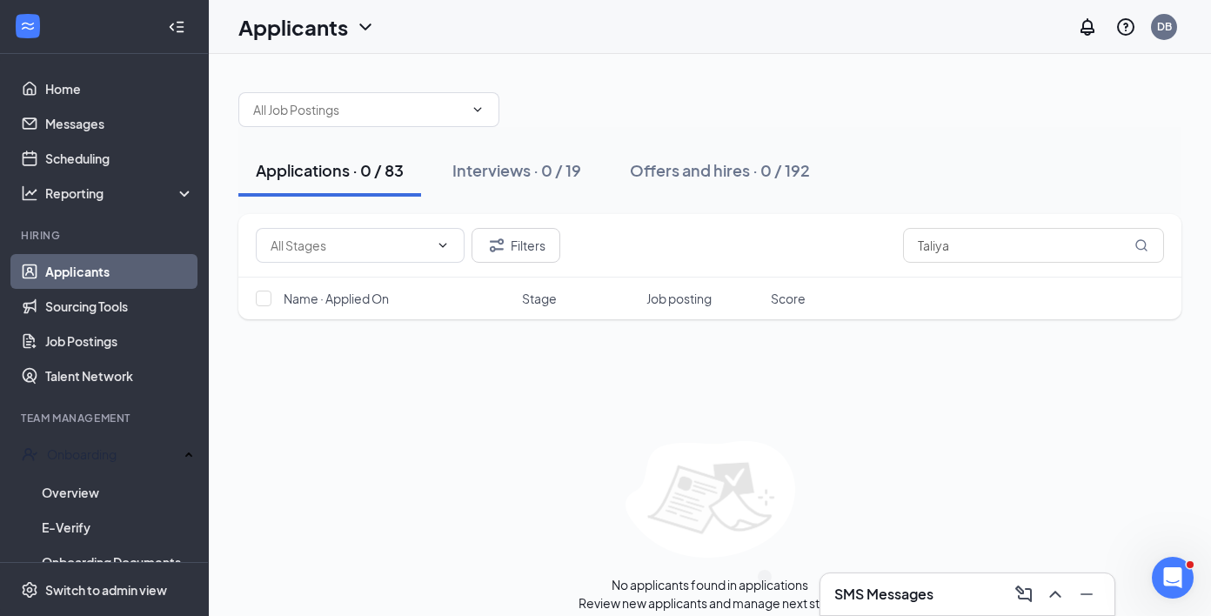
click at [877, 592] on h3 "SMS Messages" at bounding box center [883, 593] width 99 height 19
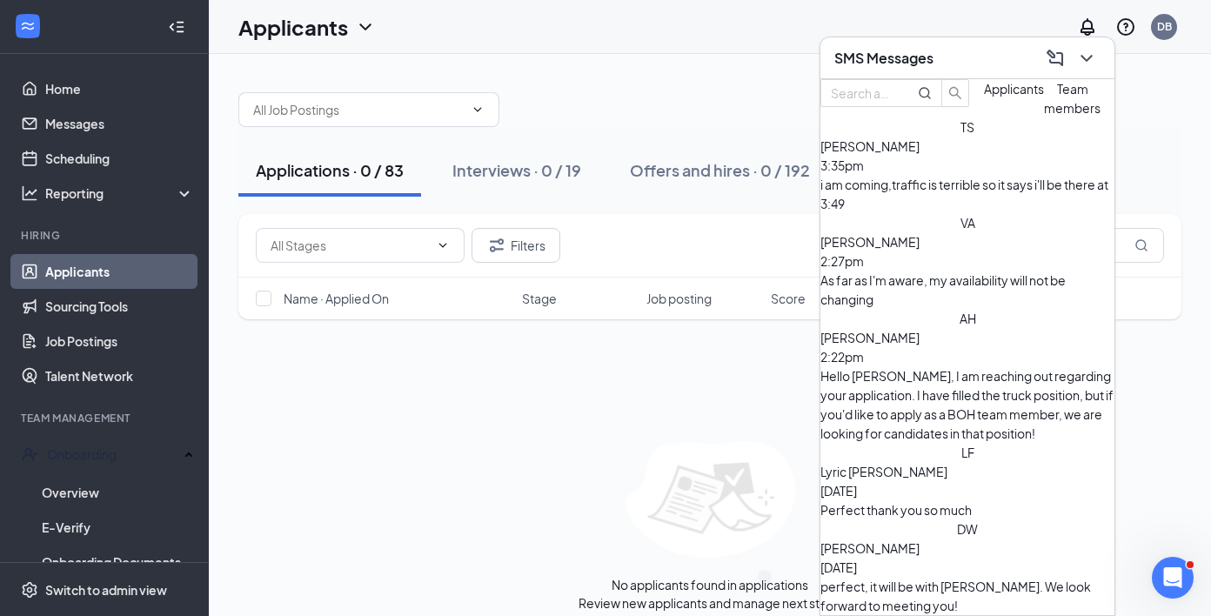
click at [931, 88] on div at bounding box center [895, 98] width 150 height 38
click at [893, 97] on input "text" at bounding box center [862, 92] width 63 height 19
click at [931, 63] on h3 "SMS Messages" at bounding box center [883, 58] width 99 height 19
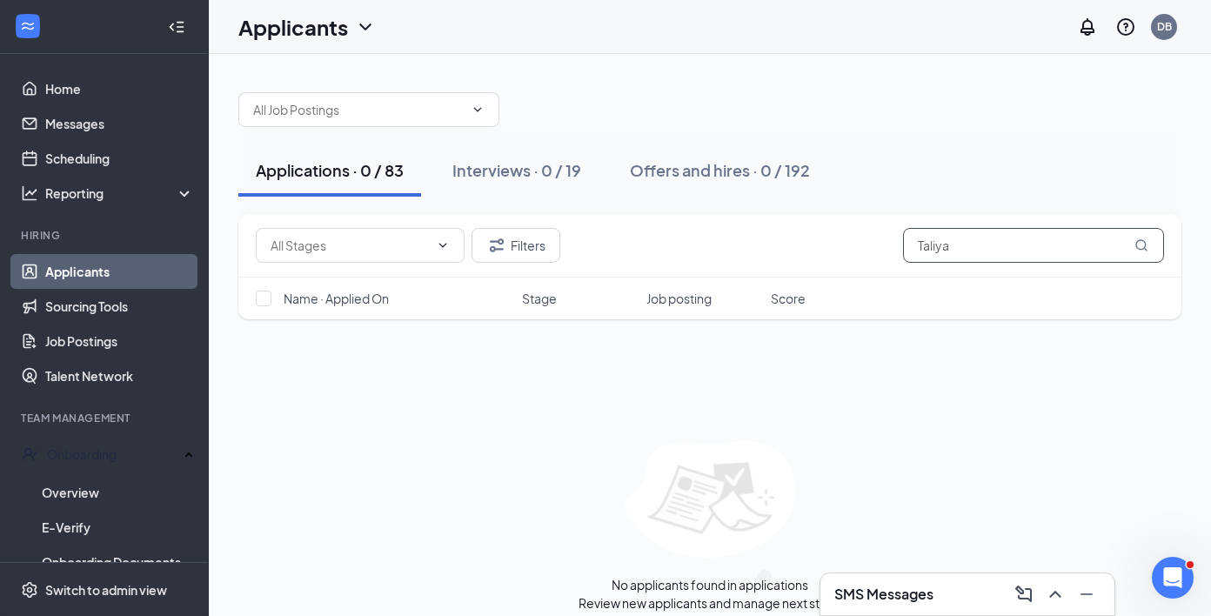
click at [960, 250] on input "Taliya" at bounding box center [1033, 245] width 261 height 35
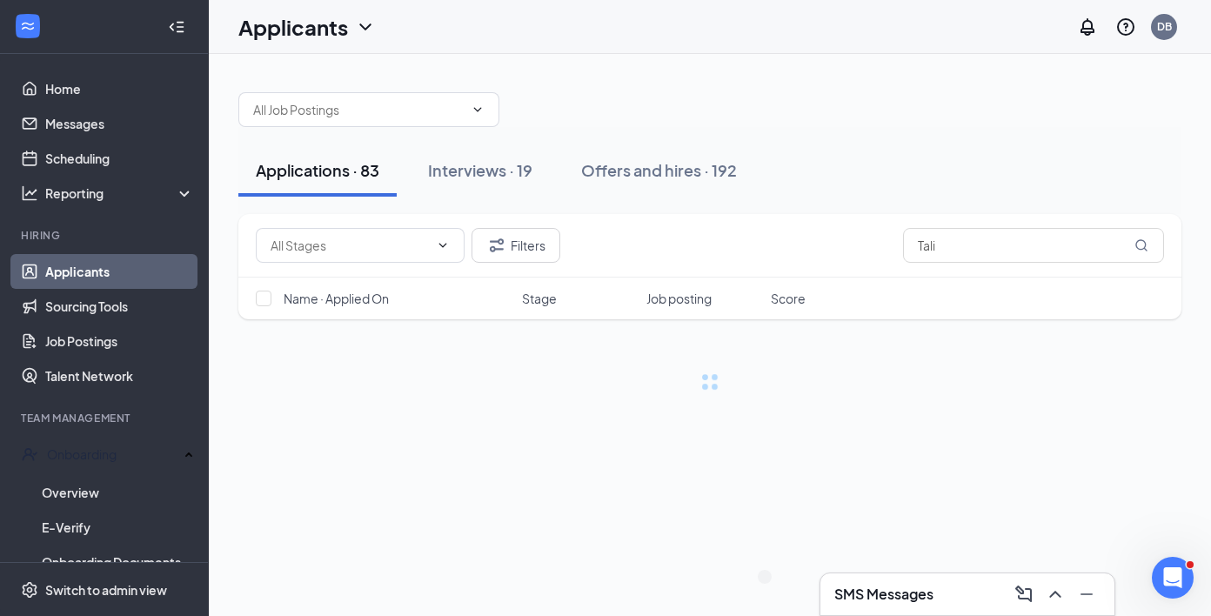
click at [852, 605] on div "SMS Messages" at bounding box center [967, 594] width 266 height 28
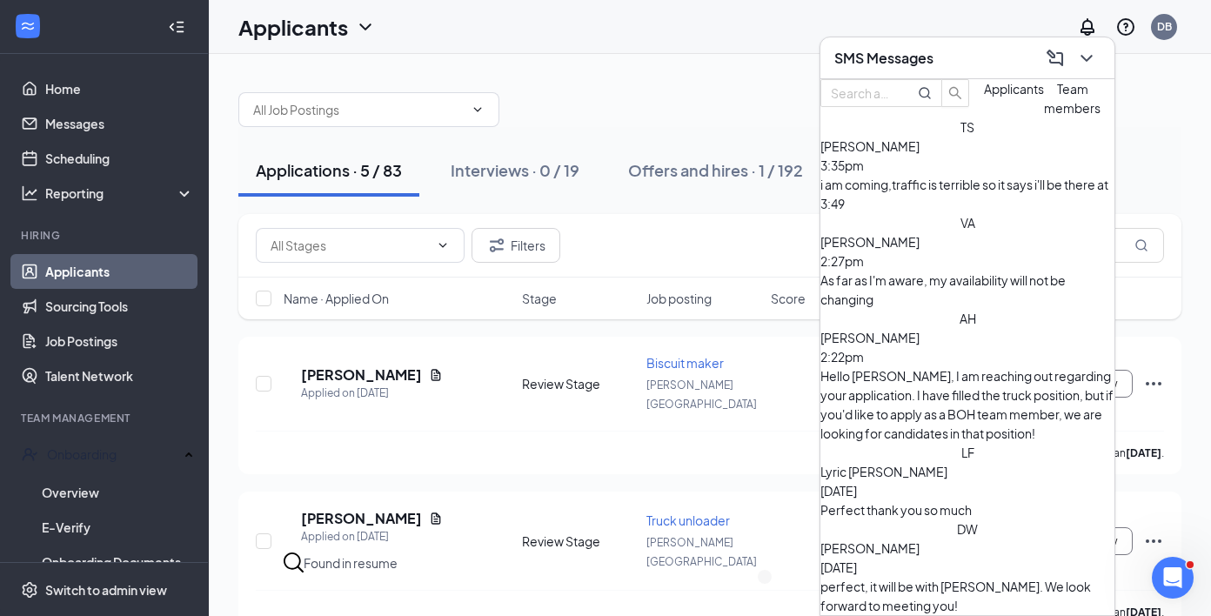
click at [945, 70] on div "SMS Messages" at bounding box center [967, 57] width 266 height 27
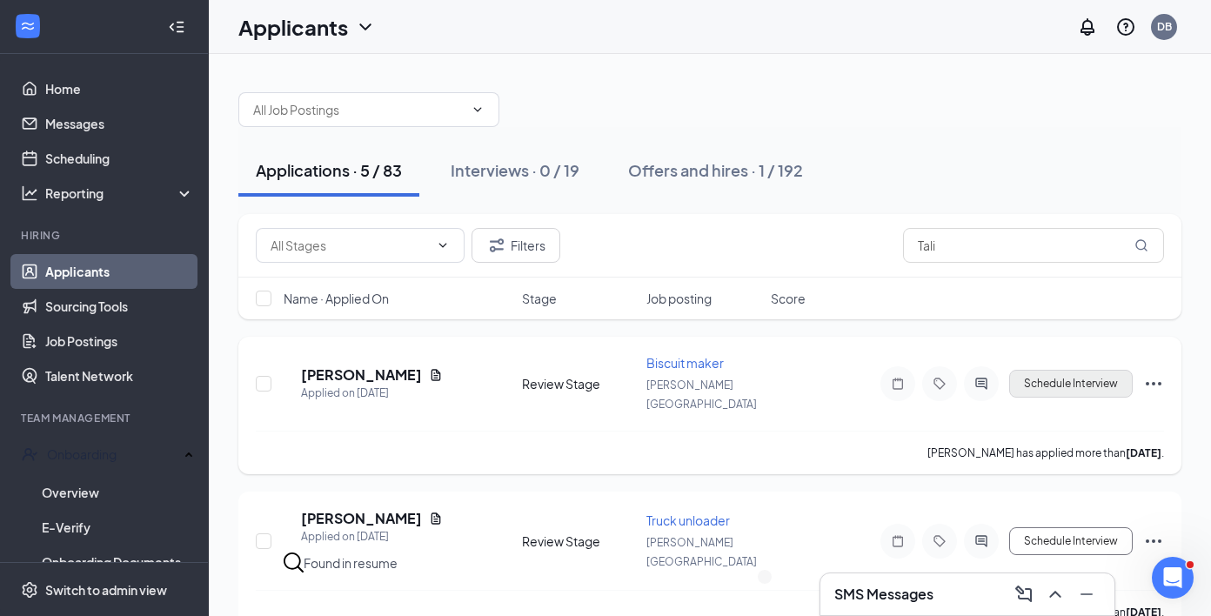
click at [1051, 382] on button "Schedule Interview" at bounding box center [1070, 384] width 123 height 28
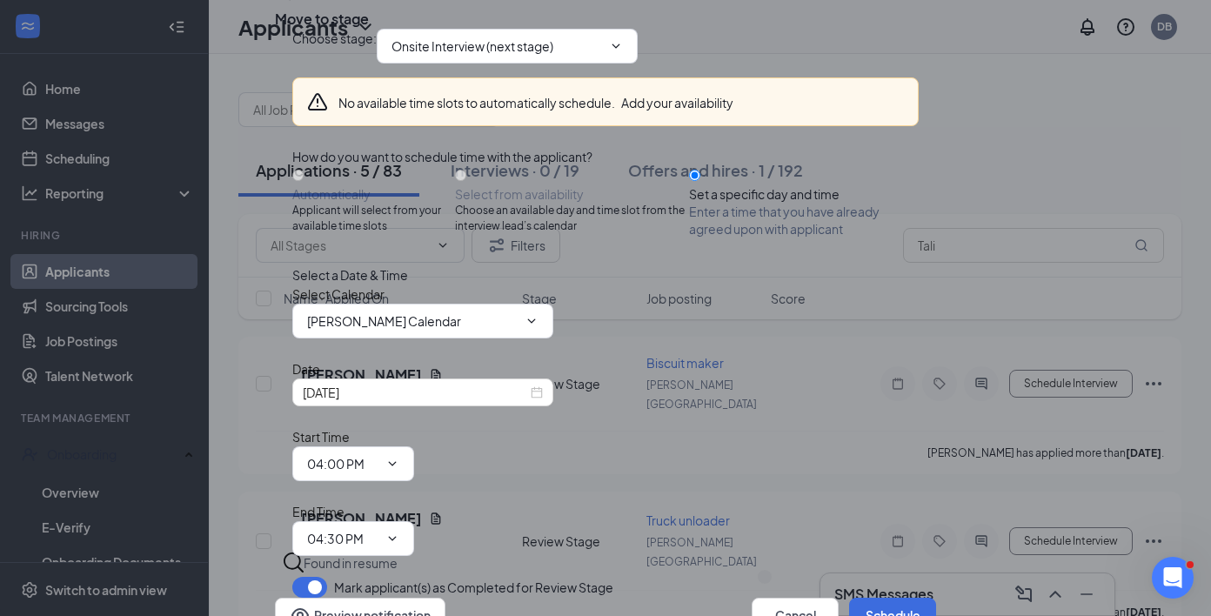
scroll to position [92, 0]
click at [433, 402] on input "[DATE]" at bounding box center [415, 392] width 224 height 19
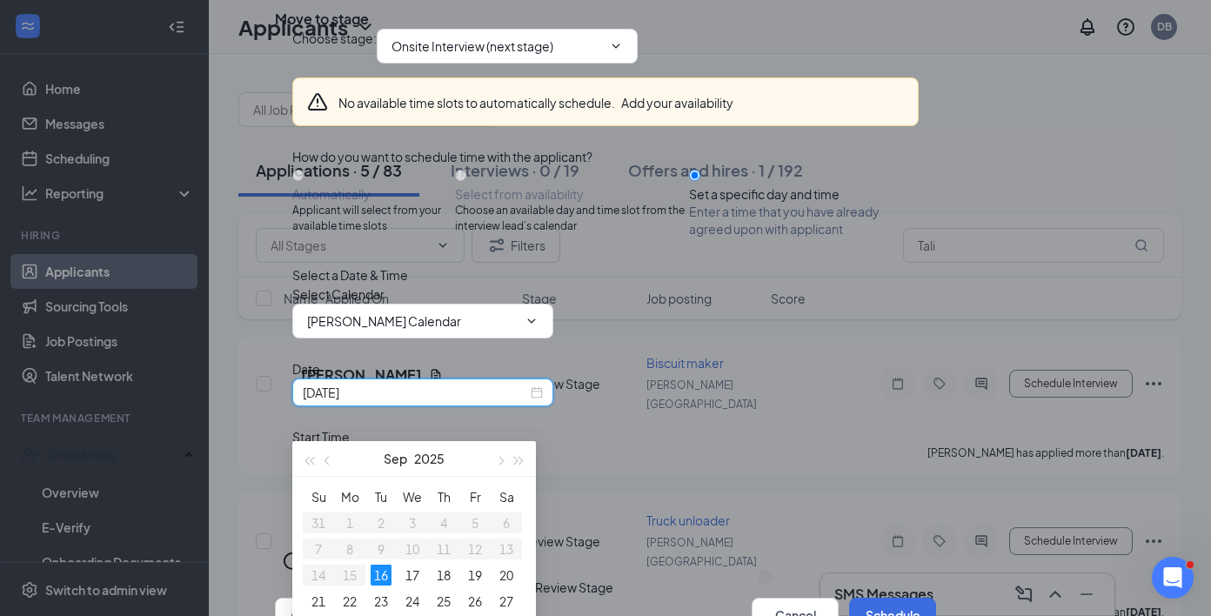
click at [692, 327] on div "Select Calendar [PERSON_NAME] Calendar" at bounding box center [605, 311] width 626 height 54
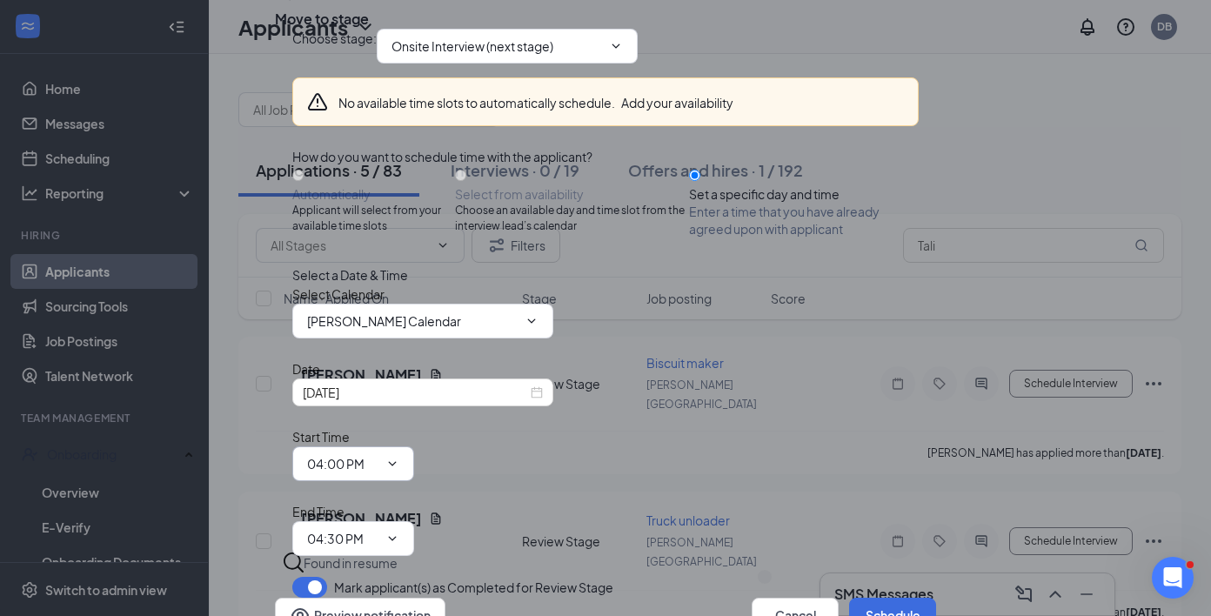
click at [399, 457] on icon "ChevronDown" at bounding box center [392, 464] width 14 height 14
click at [414, 446] on span "04:00 PM" at bounding box center [353, 463] width 122 height 35
click at [399, 457] on icon "ChevronDown" at bounding box center [392, 464] width 14 height 14
click at [378, 454] on input "04:00 PM" at bounding box center [342, 463] width 71 height 19
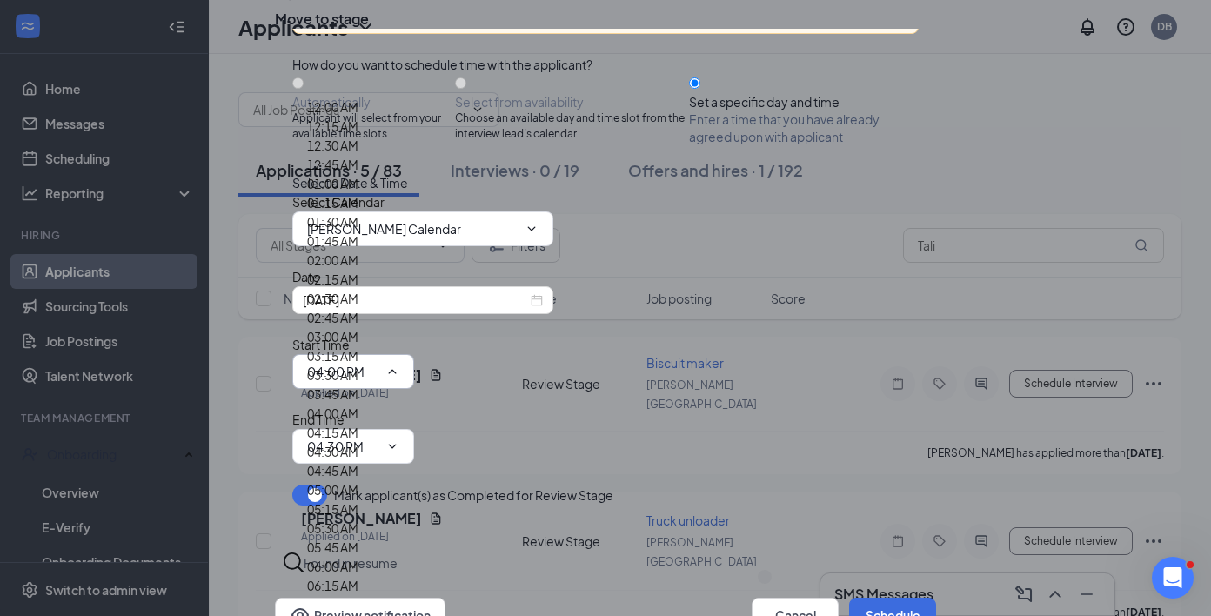
scroll to position [2312, 0]
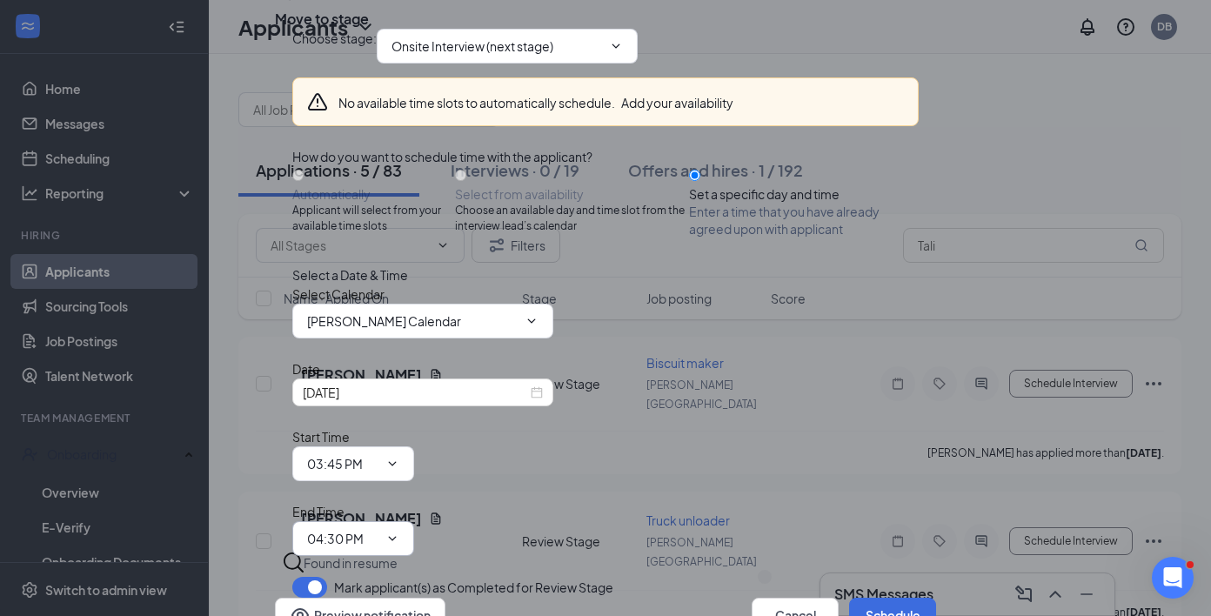
click at [414, 521] on span "04:30 PM" at bounding box center [353, 538] width 122 height 35
click at [378, 529] on input "04:30 PM" at bounding box center [342, 538] width 71 height 19
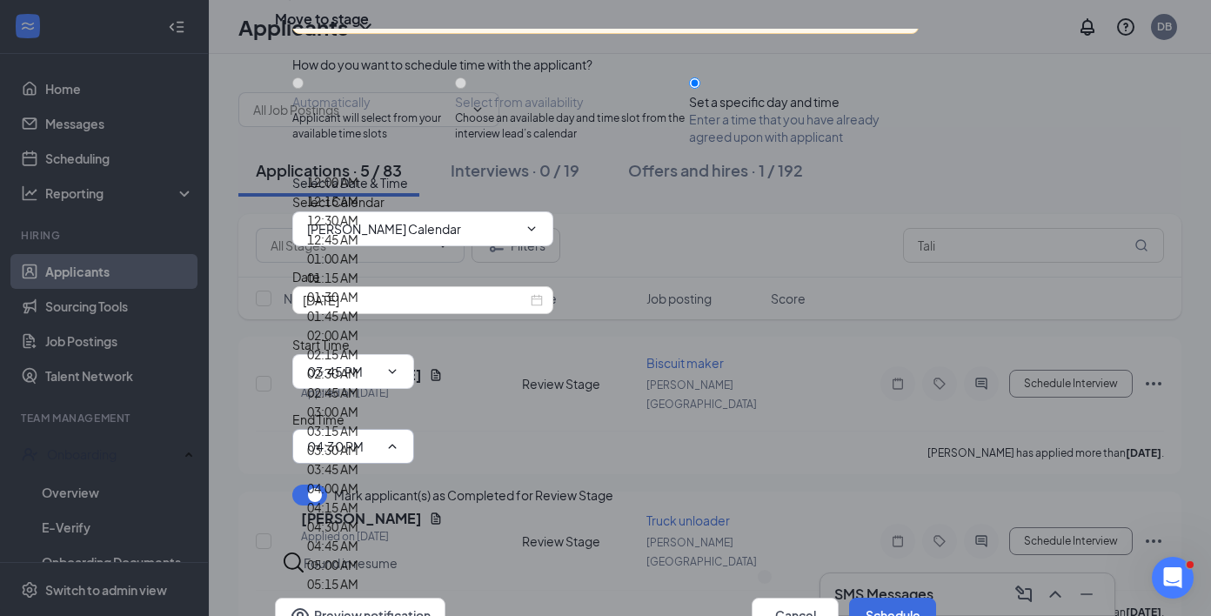
scroll to position [2340, 0]
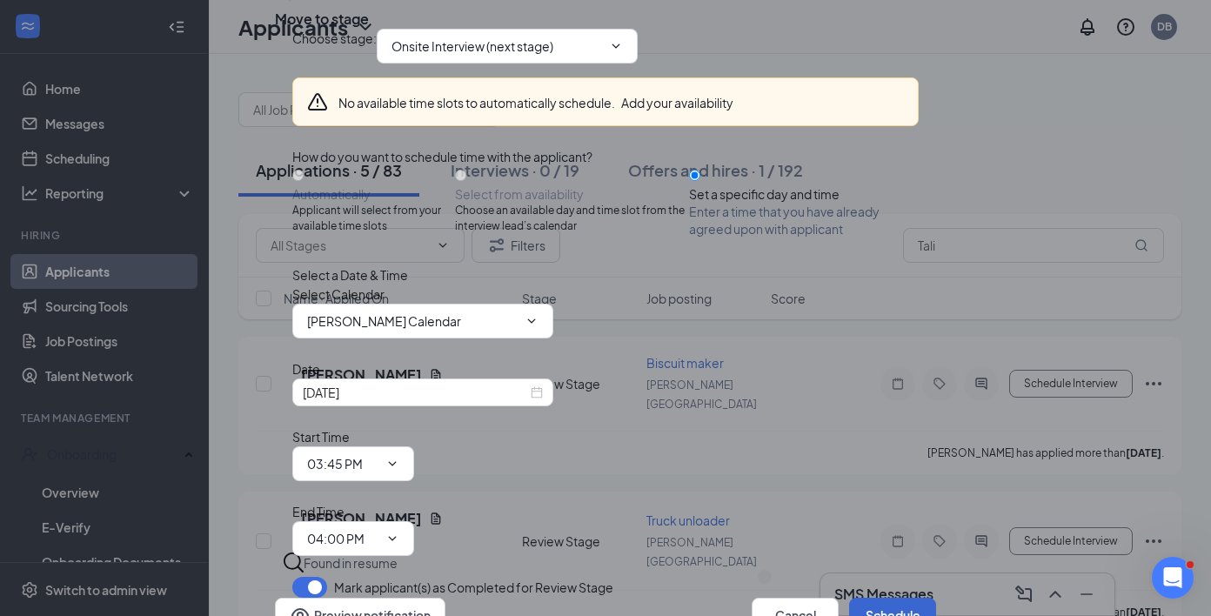
click at [867, 597] on button "Schedule" at bounding box center [892, 614] width 87 height 35
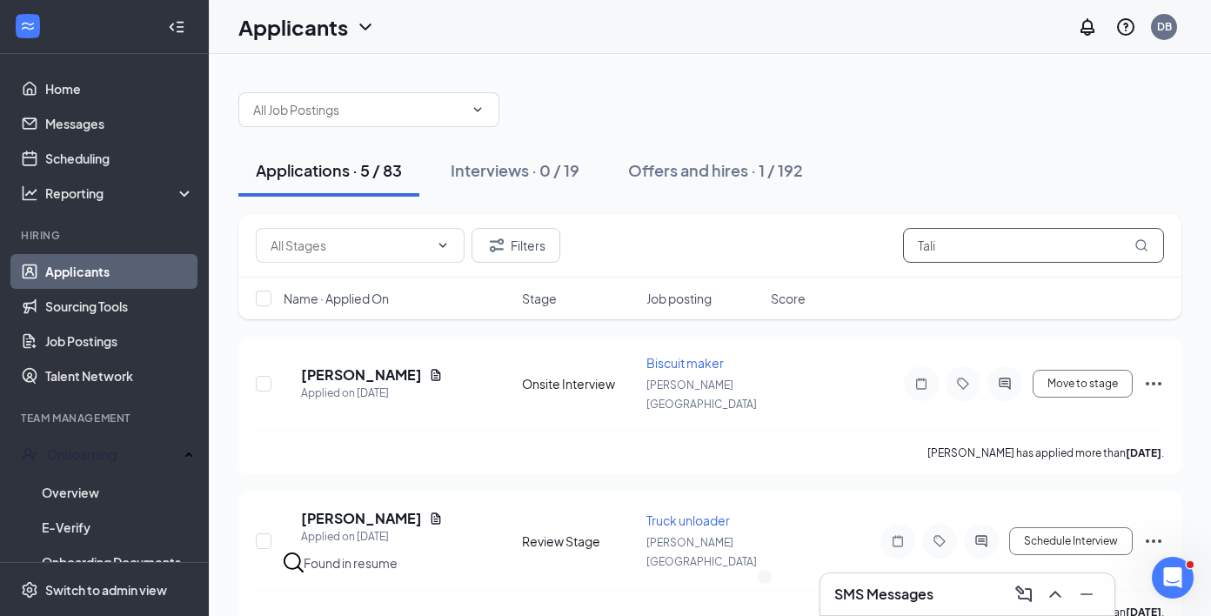
drag, startPoint x: 963, startPoint y: 250, endPoint x: 869, endPoint y: 236, distance: 95.1
click at [869, 236] on div "Filters Tali" at bounding box center [710, 245] width 908 height 35
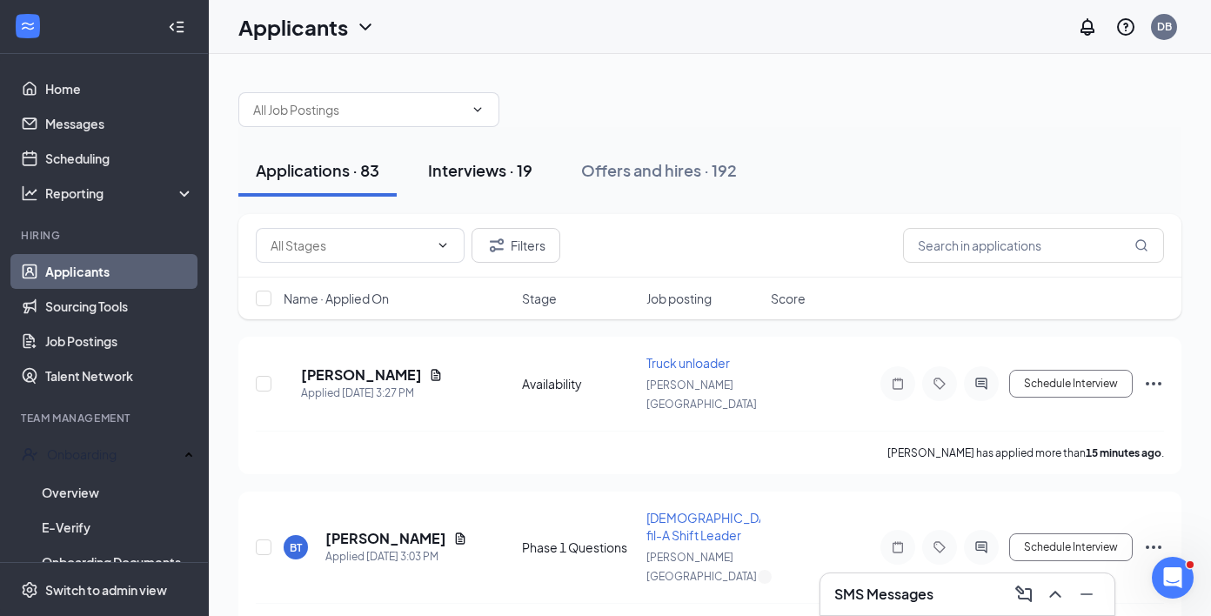
click at [498, 175] on div "Interviews · 19" at bounding box center [480, 170] width 104 height 22
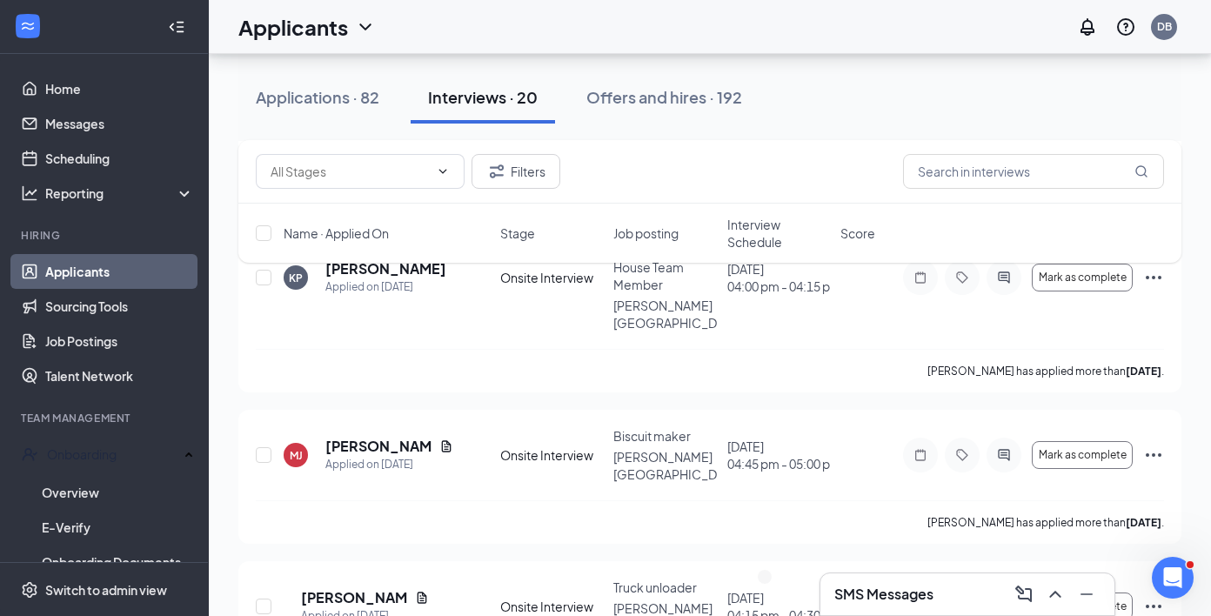
scroll to position [2400, 0]
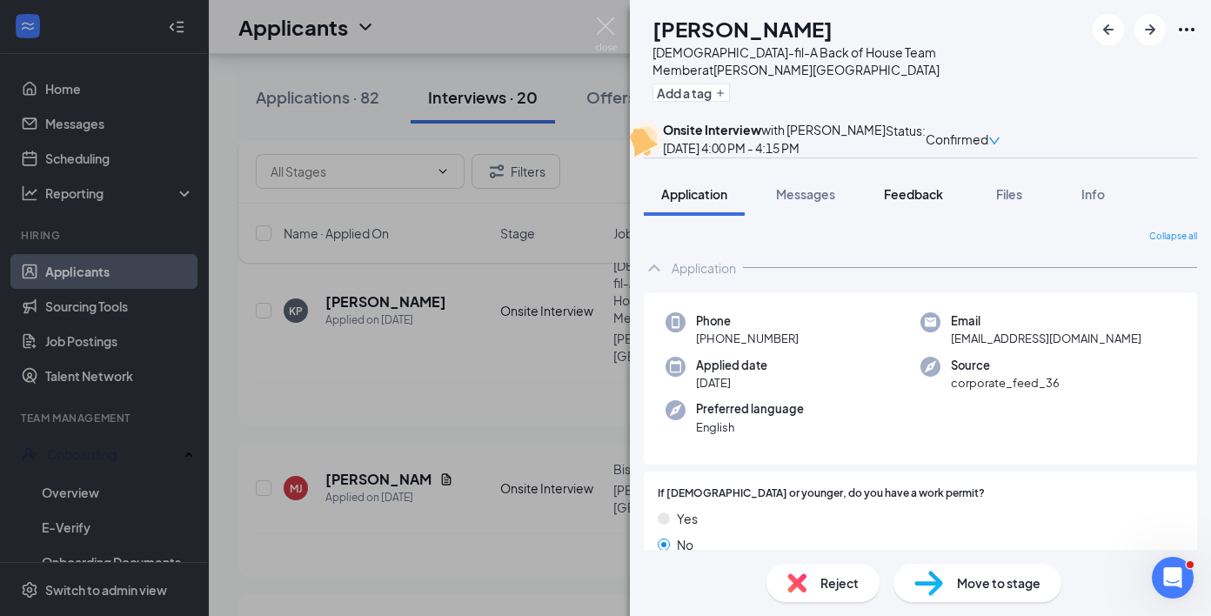
click at [896, 216] on button "Feedback" at bounding box center [913, 193] width 94 height 43
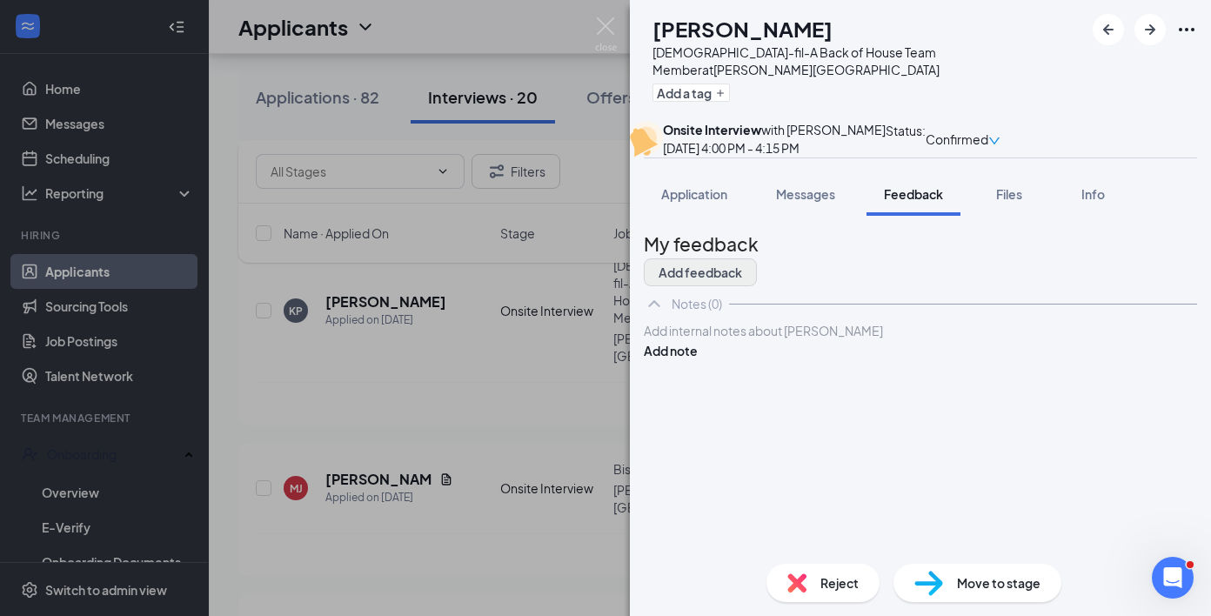
click at [757, 285] on button "Add feedback" at bounding box center [700, 272] width 113 height 28
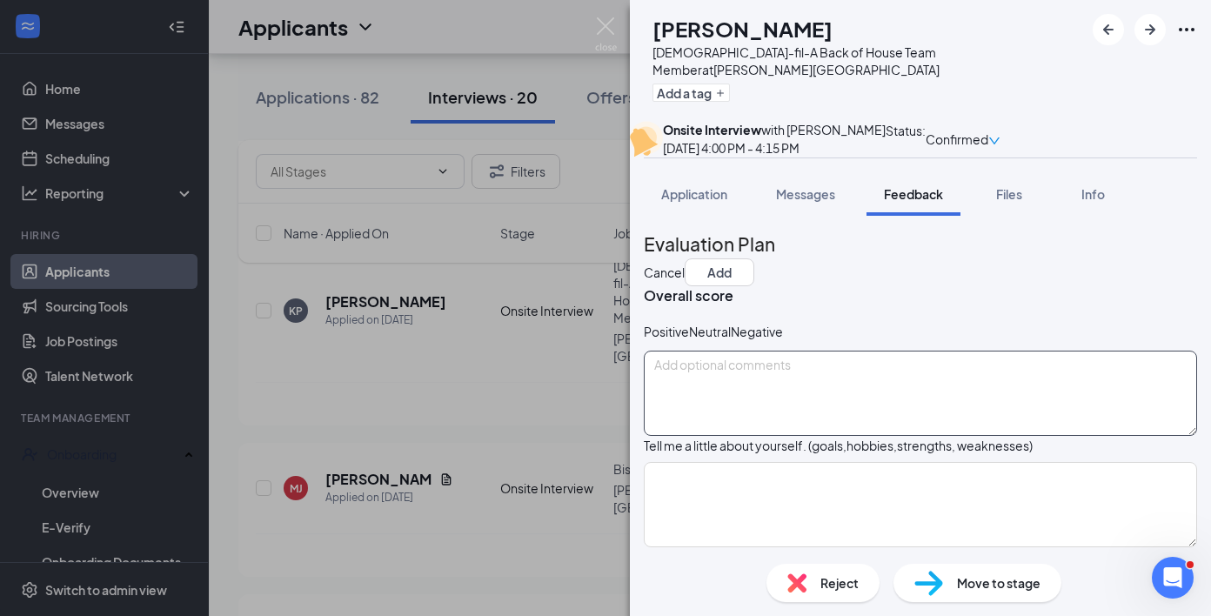
click at [993, 401] on textarea at bounding box center [920, 392] width 553 height 85
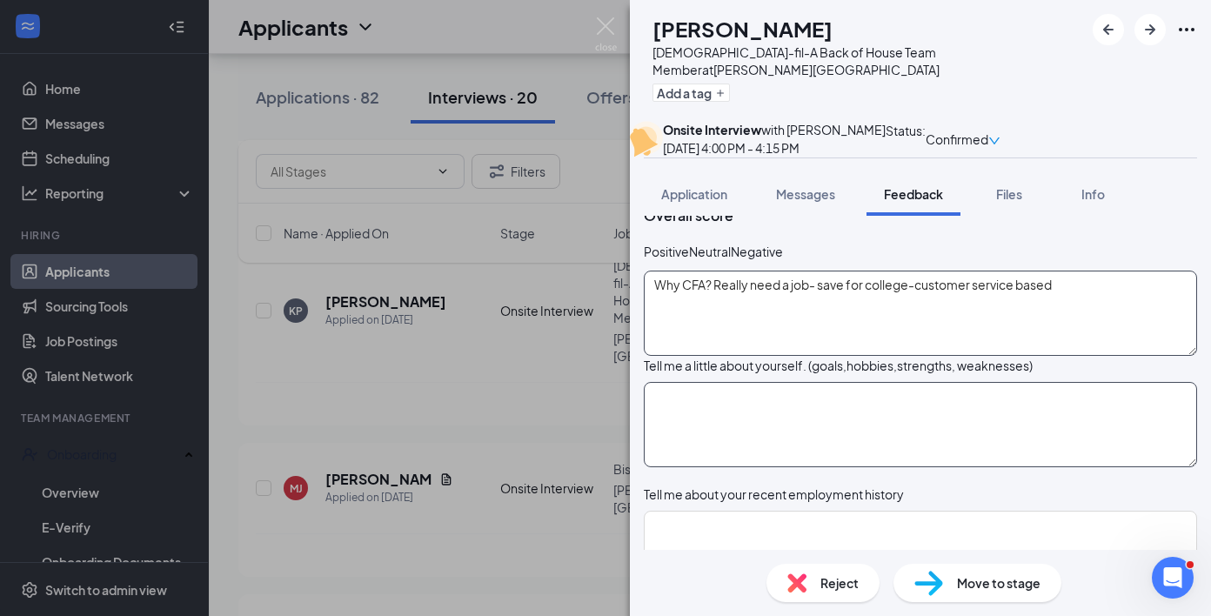
scroll to position [103, 0]
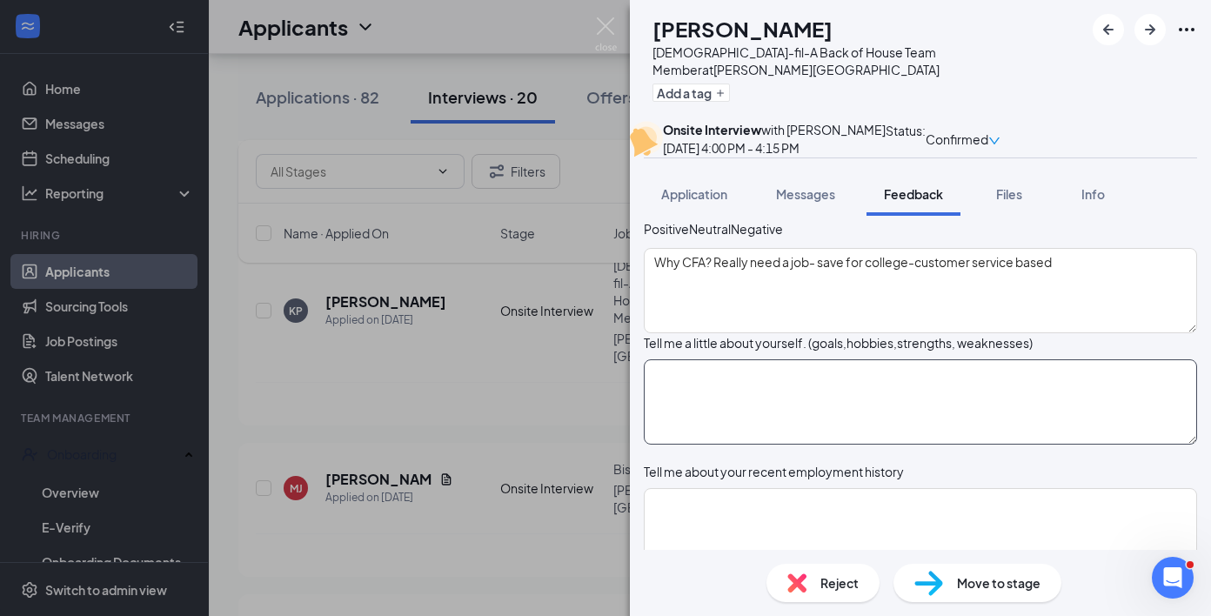
click at [954, 444] on textarea at bounding box center [920, 401] width 553 height 85
click at [1054, 444] on textarea "G: [US_STATE]; business-open own business one day H:" at bounding box center [920, 401] width 553 height 85
click at [1018, 428] on textarea "G: [US_STATE]; business-open own business one day H:" at bounding box center [920, 401] width 553 height 85
click at [1012, 441] on textarea "G: [US_STATE]; business-open own business one day H:" at bounding box center [920, 401] width 553 height 85
click at [844, 444] on textarea "G: [US_STATE]; business-open own business one day (loves baking) H:" at bounding box center [920, 401] width 553 height 85
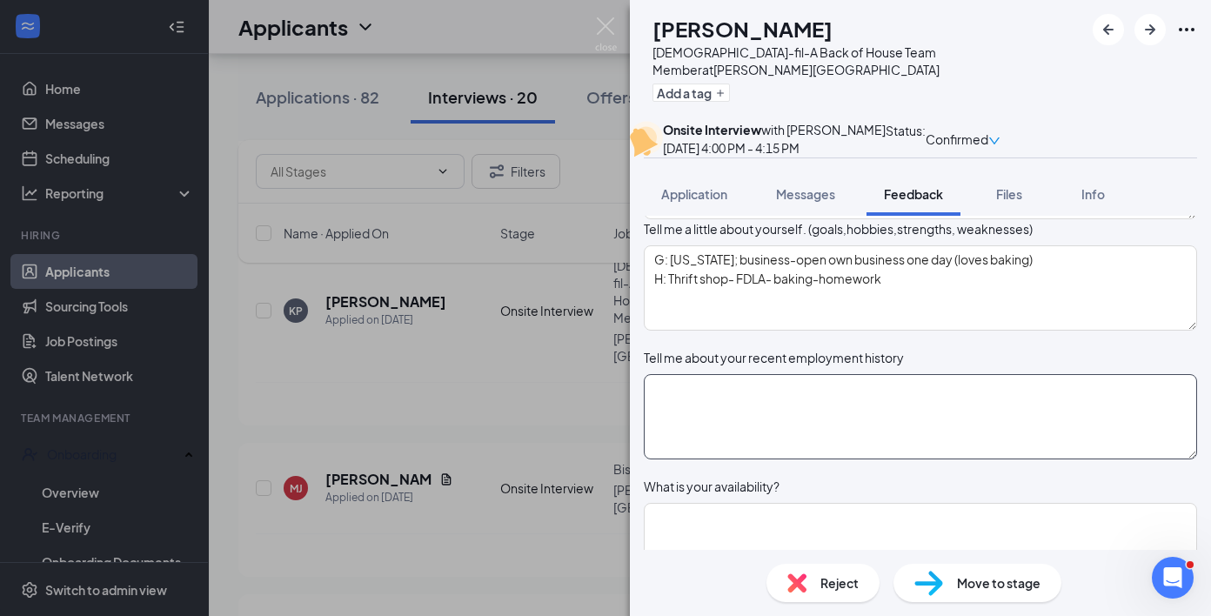
click at [898, 459] on textarea at bounding box center [920, 416] width 553 height 85
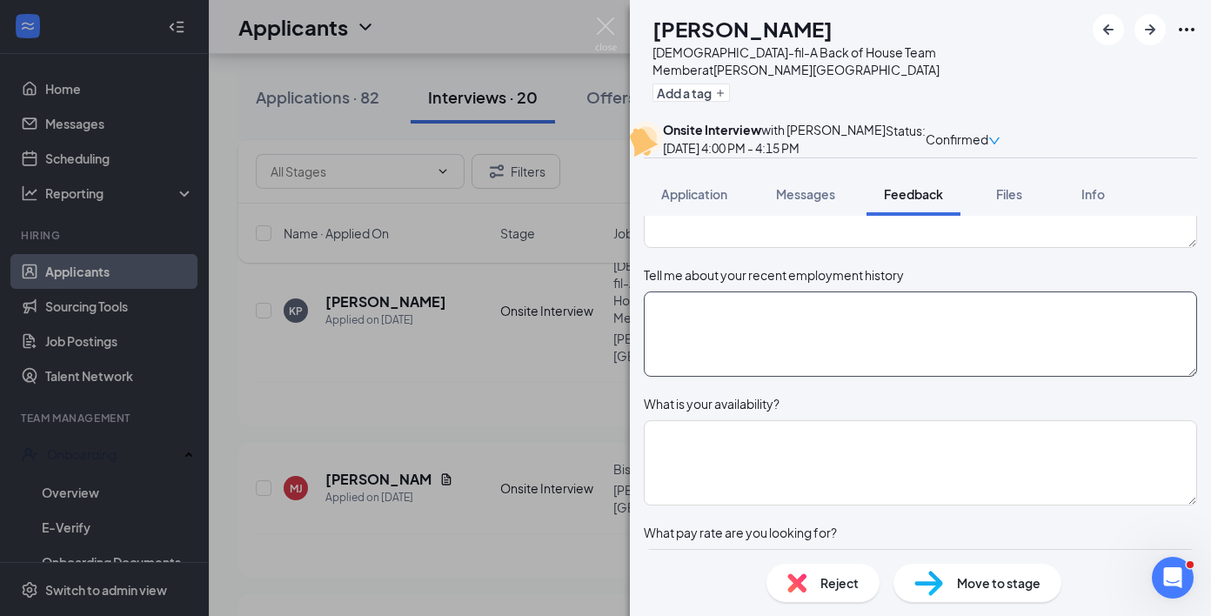
scroll to position [304, 0]
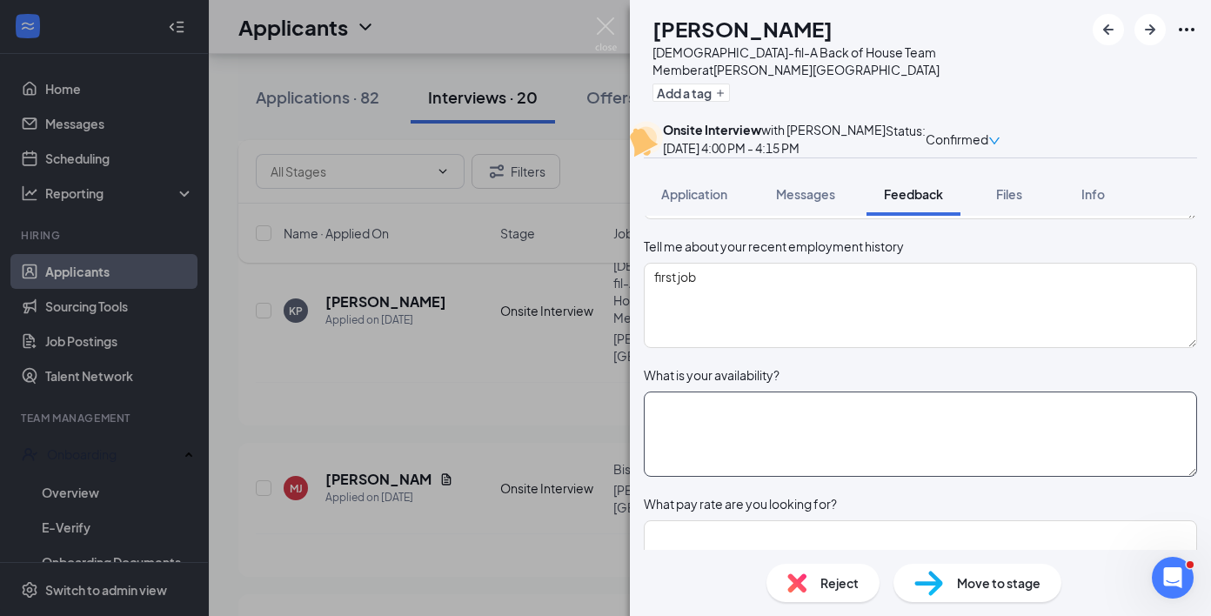
click at [906, 477] on textarea at bounding box center [920, 433] width 553 height 85
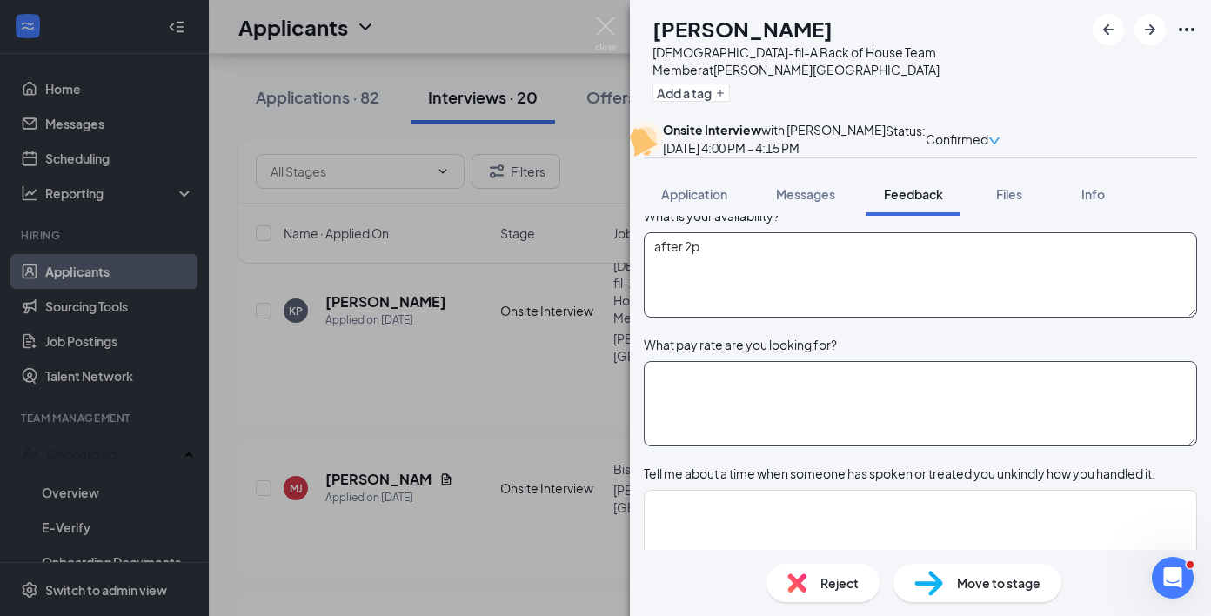
scroll to position [521, 0]
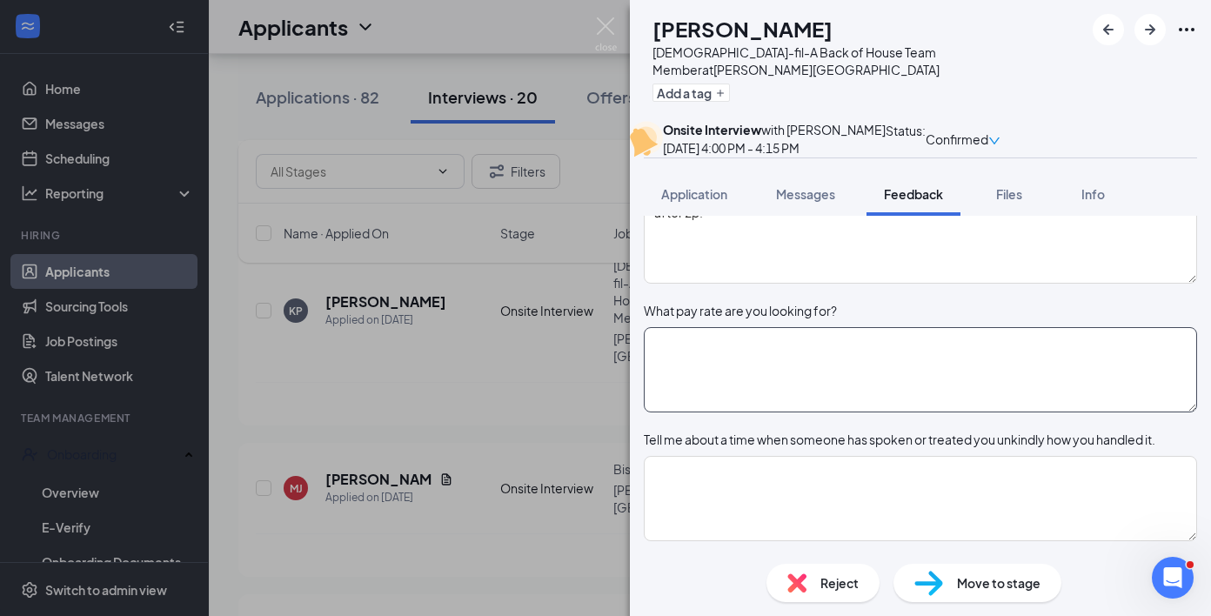
click at [902, 412] on textarea at bounding box center [920, 369] width 553 height 85
click at [664, 271] on textarea "after 2p." at bounding box center [920, 240] width 553 height 85
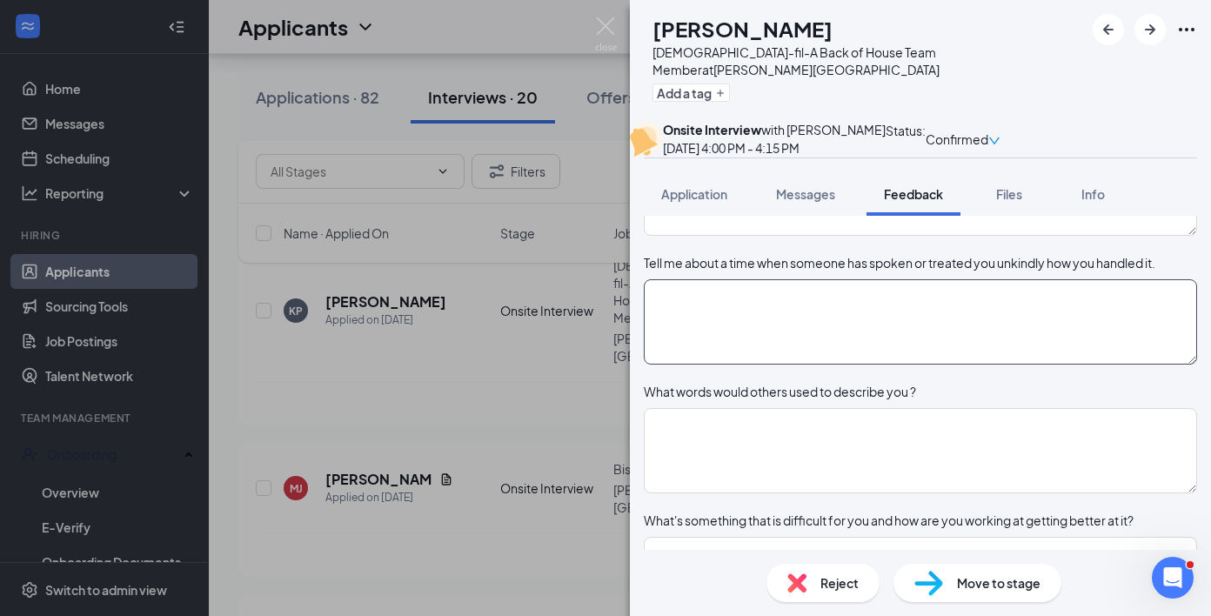
click at [760, 364] on textarea at bounding box center [920, 321] width 553 height 85
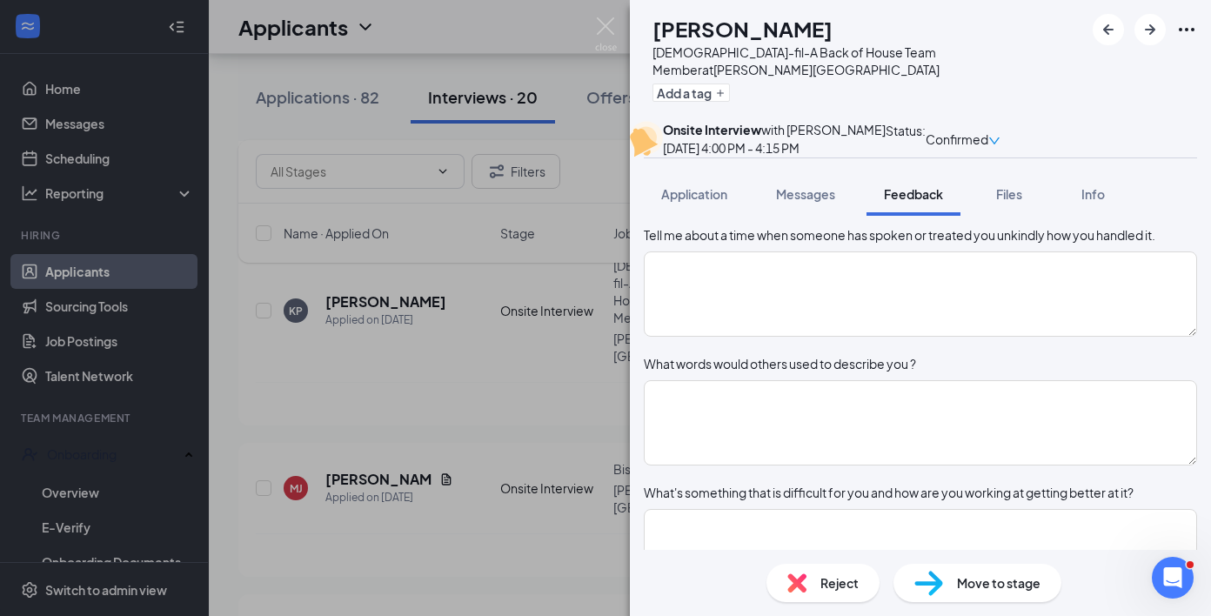
click at [759, 373] on div "What words would others used to describe you ?" at bounding box center [780, 363] width 272 height 19
click at [757, 465] on textarea at bounding box center [920, 422] width 553 height 85
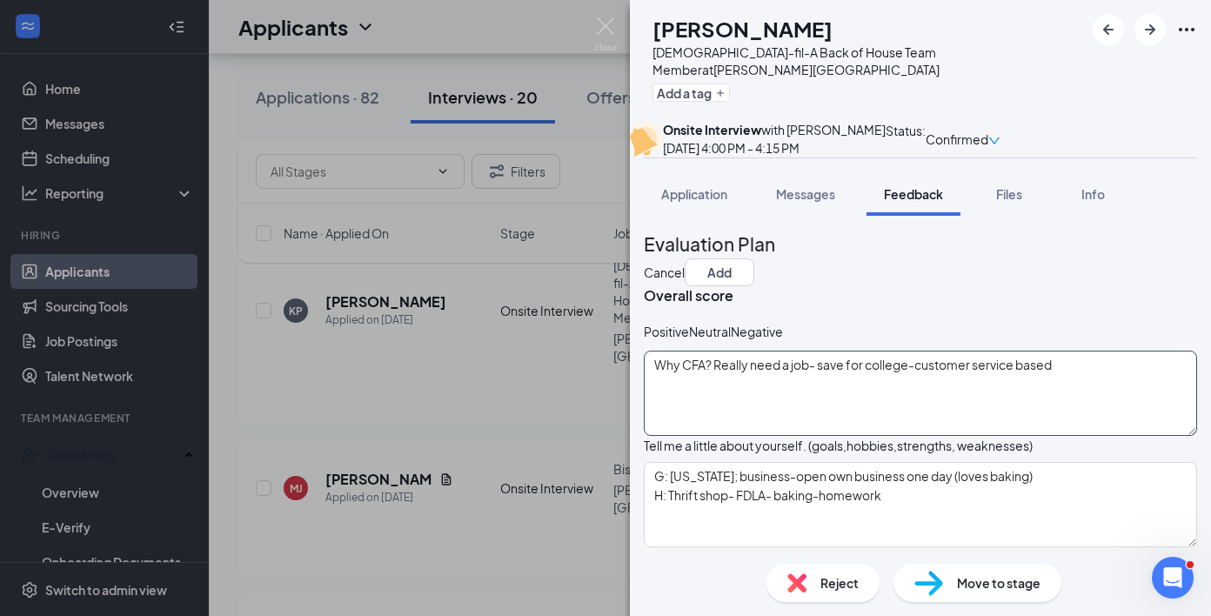
scroll to position [0, 0]
click at [731, 340] on div "Neutral" at bounding box center [710, 331] width 42 height 17
click at [772, 352] on div "Overall score Positive Neutral Negative Why CFA? Really need a job- save for co…" at bounding box center [920, 361] width 553 height 150
click at [731, 340] on div "Neutral" at bounding box center [710, 331] width 42 height 17
click at [1074, 437] on textarea "Why CFA? Really need a job- save for college-customer service based" at bounding box center [920, 394] width 553 height 85
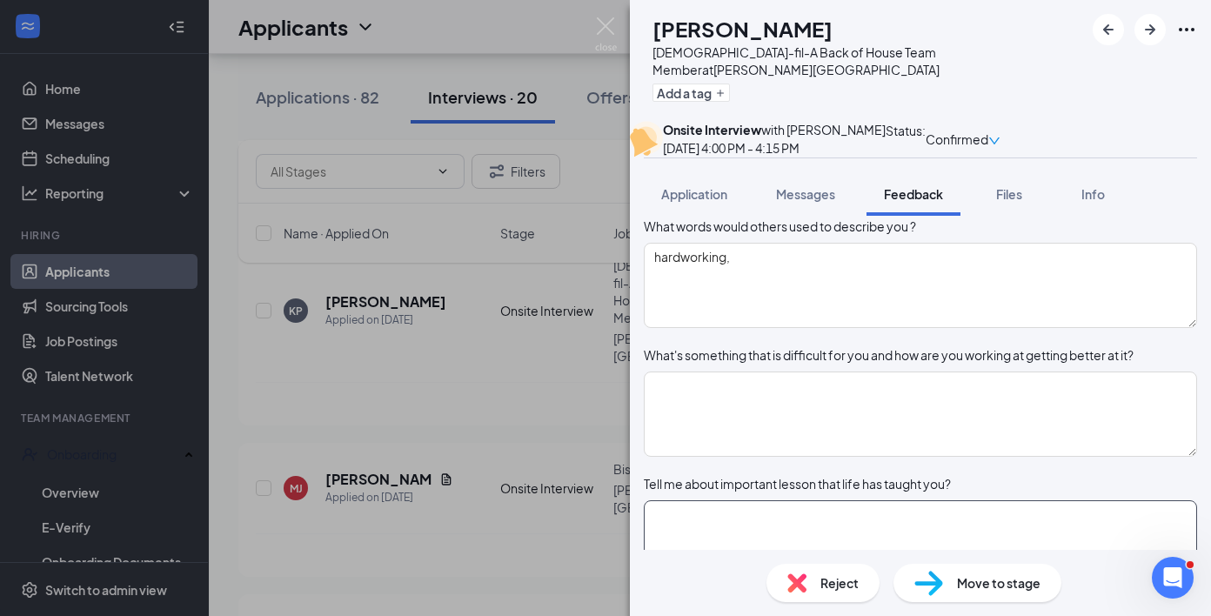
scroll to position [852, 0]
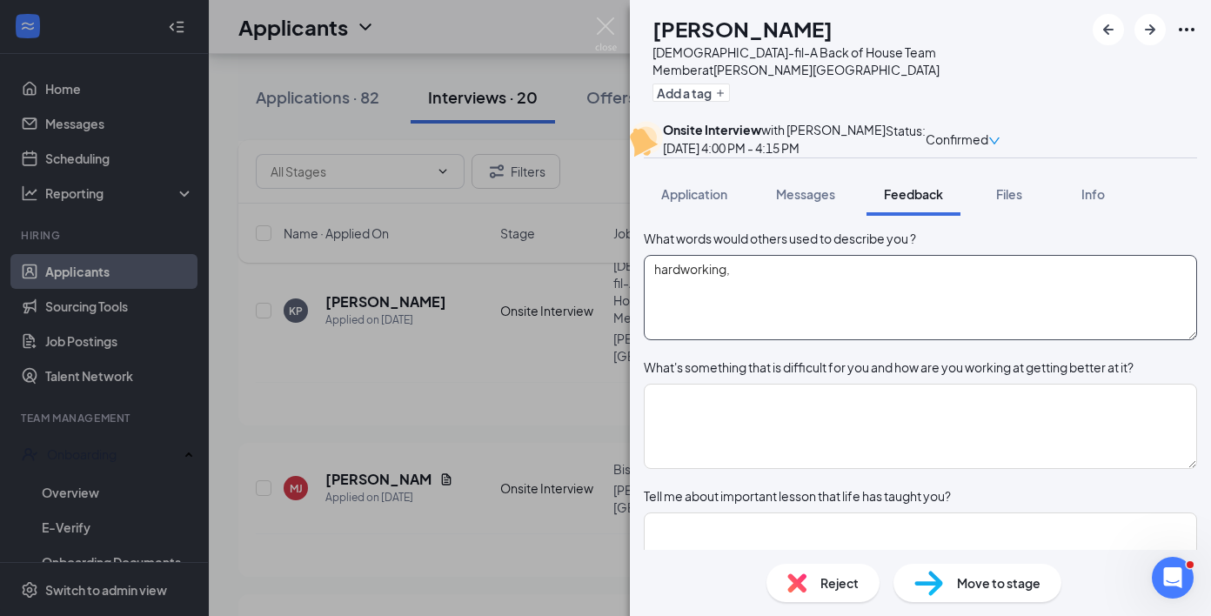
click at [963, 340] on textarea "hardworking," at bounding box center [920, 297] width 553 height 85
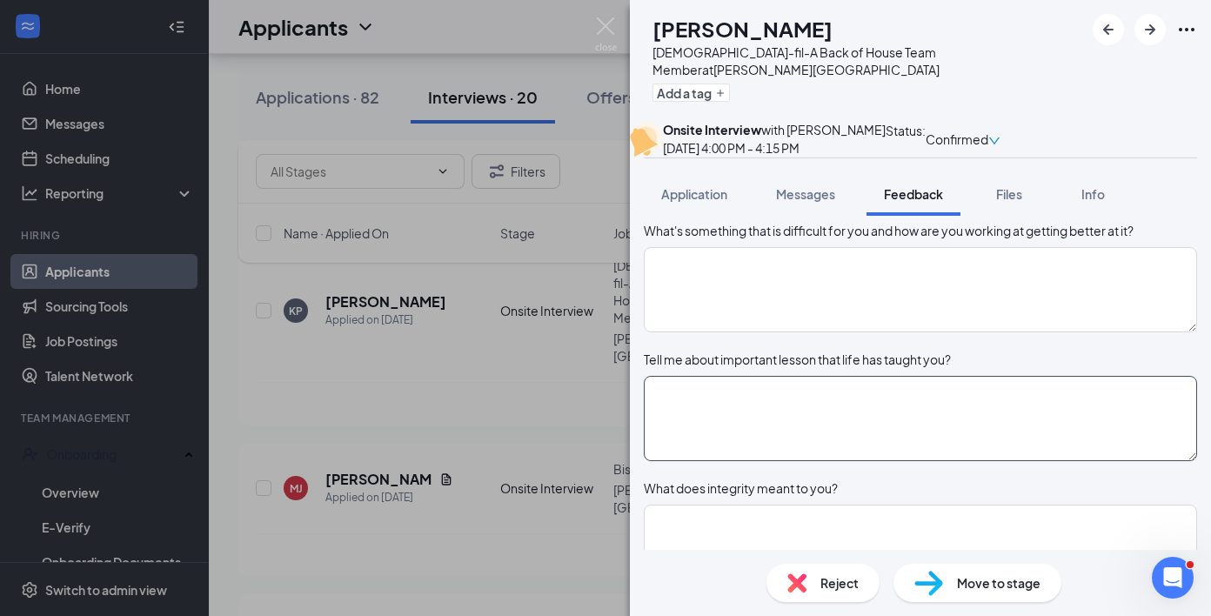
scroll to position [994, 0]
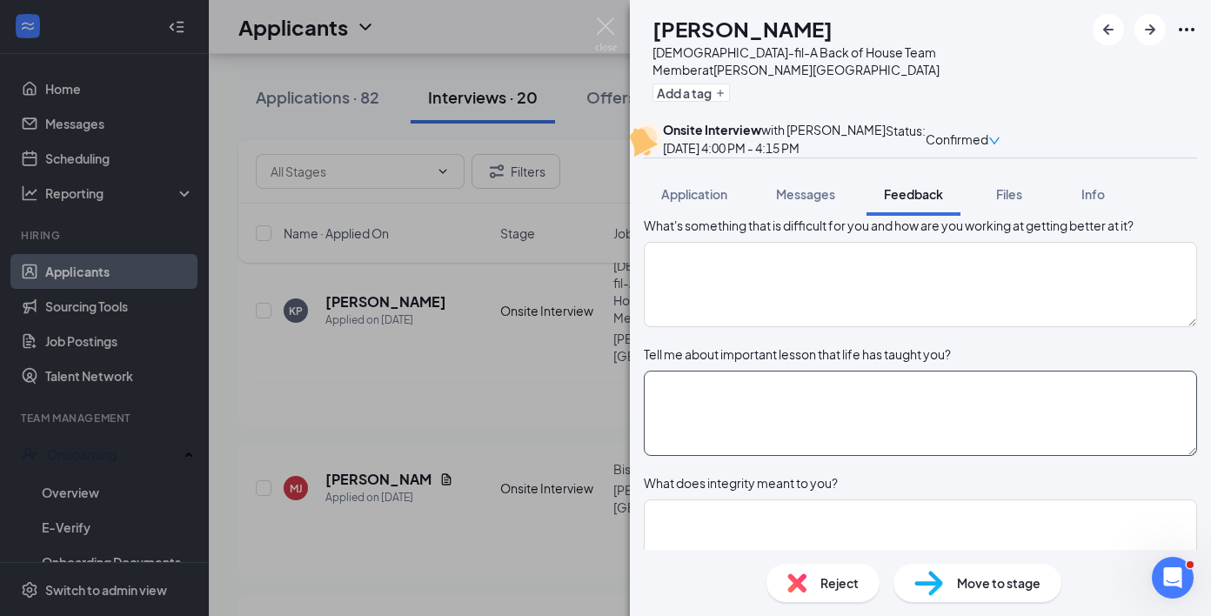
click at [904, 456] on textarea at bounding box center [920, 412] width 553 height 85
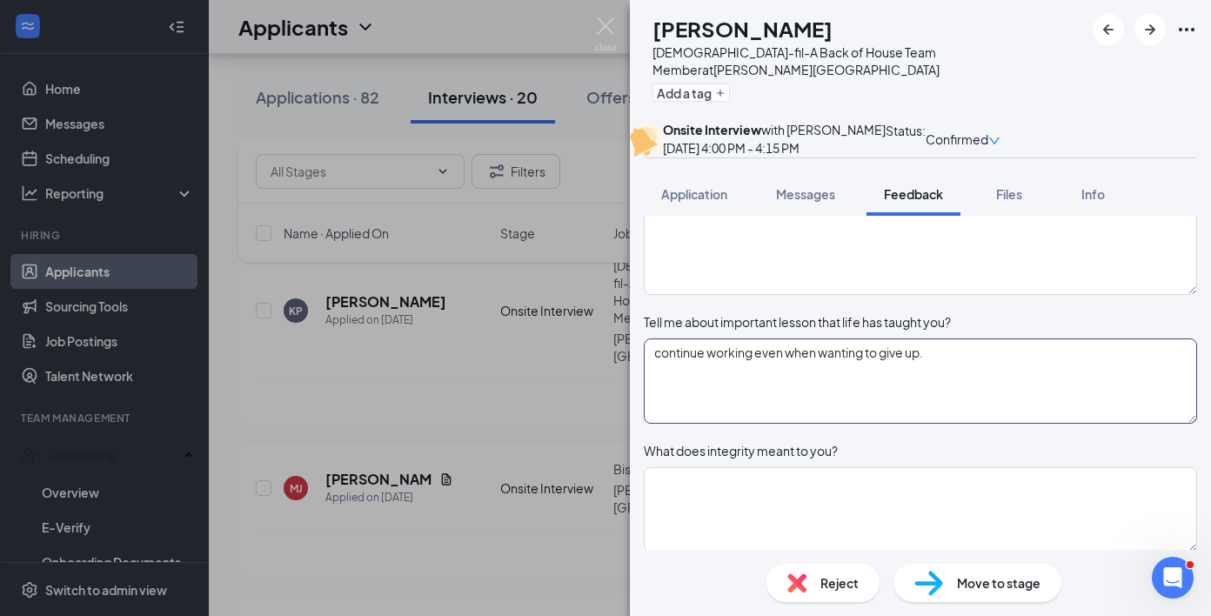
scroll to position [1030, 0]
click at [889, 291] on textarea at bounding box center [920, 248] width 553 height 85
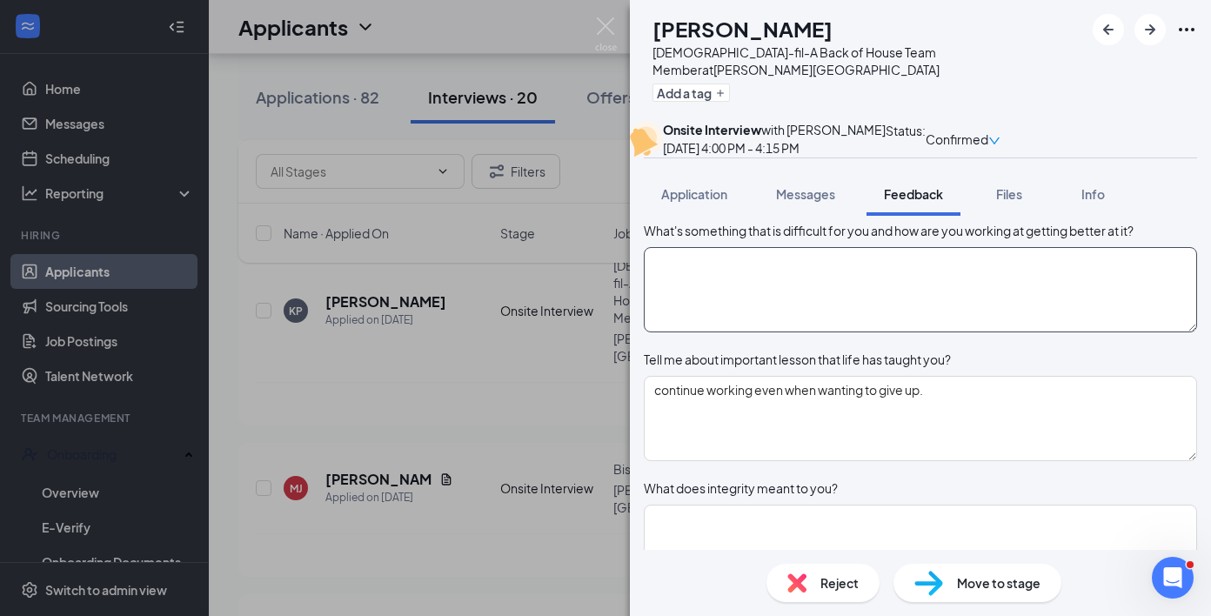
scroll to position [984, 0]
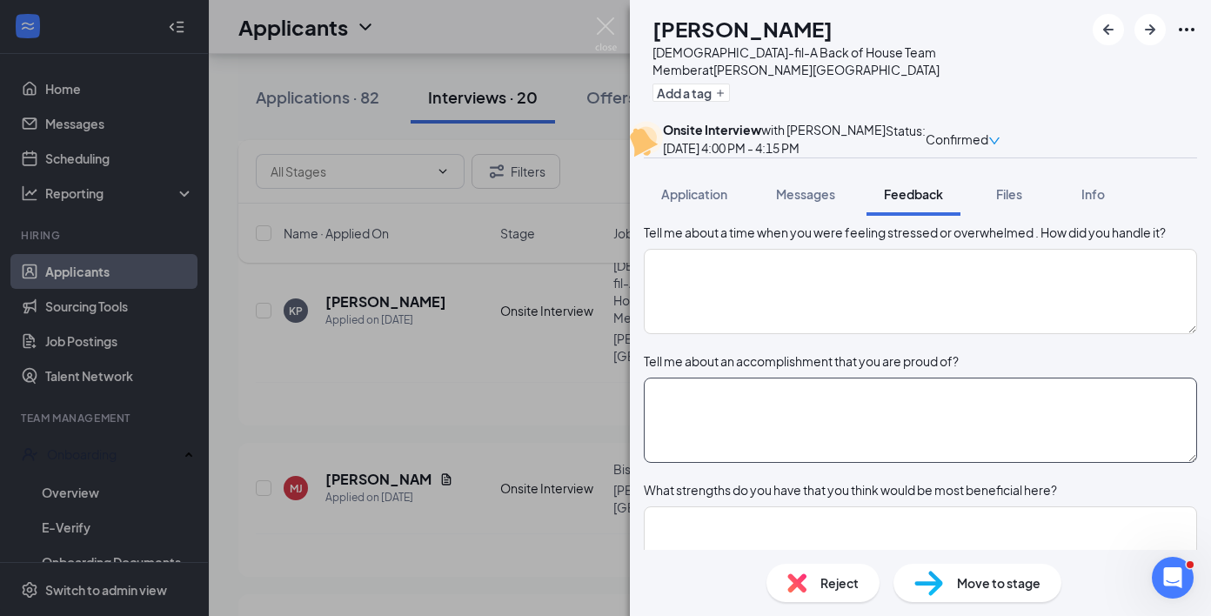
click at [870, 461] on textarea at bounding box center [920, 419] width 553 height 85
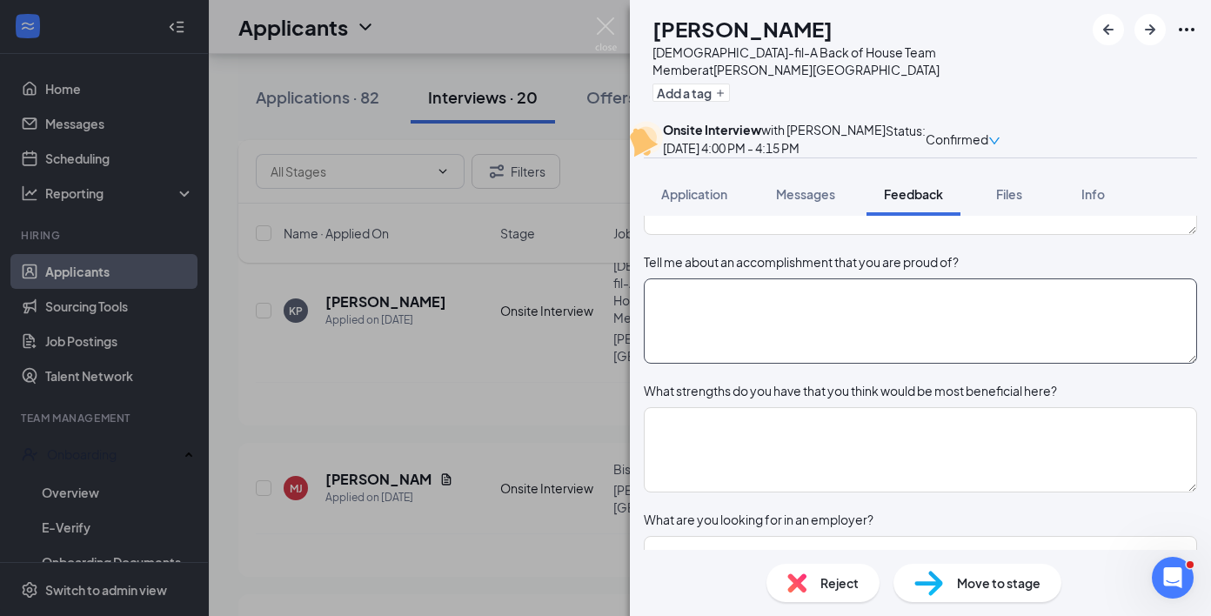
scroll to position [1475, 0]
click at [718, 490] on textarea at bounding box center [920, 446] width 553 height 85
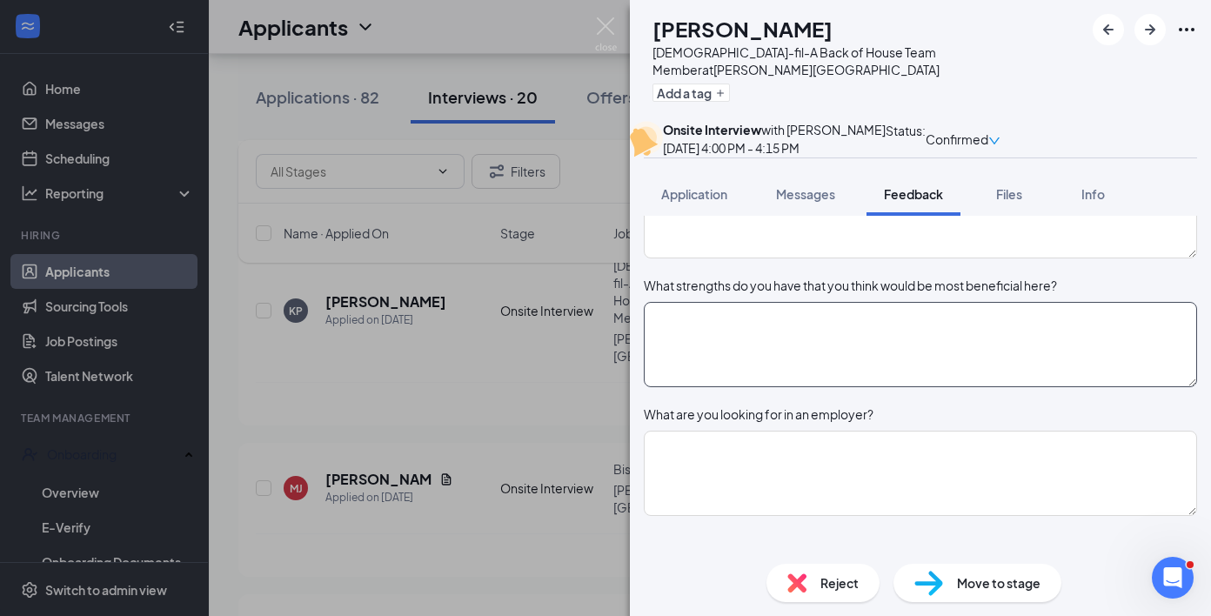
scroll to position [1579, 0]
click at [851, 386] on textarea "time management, team work" at bounding box center [920, 343] width 553 height 85
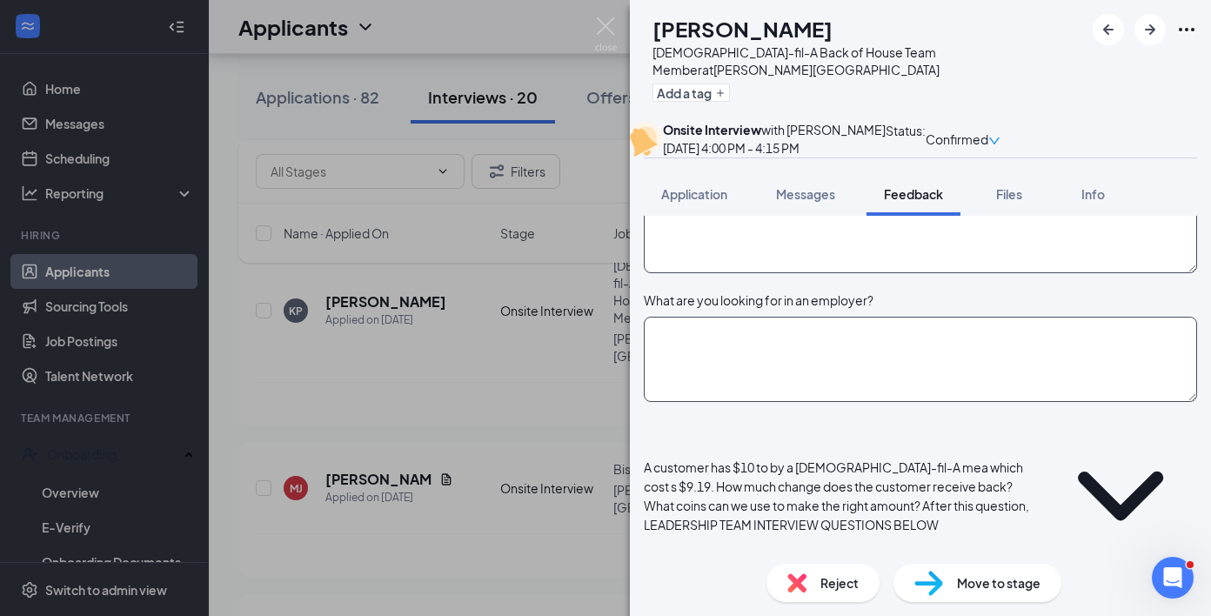
scroll to position [1692, 0]
click at [846, 401] on textarea at bounding box center [920, 358] width 553 height 85
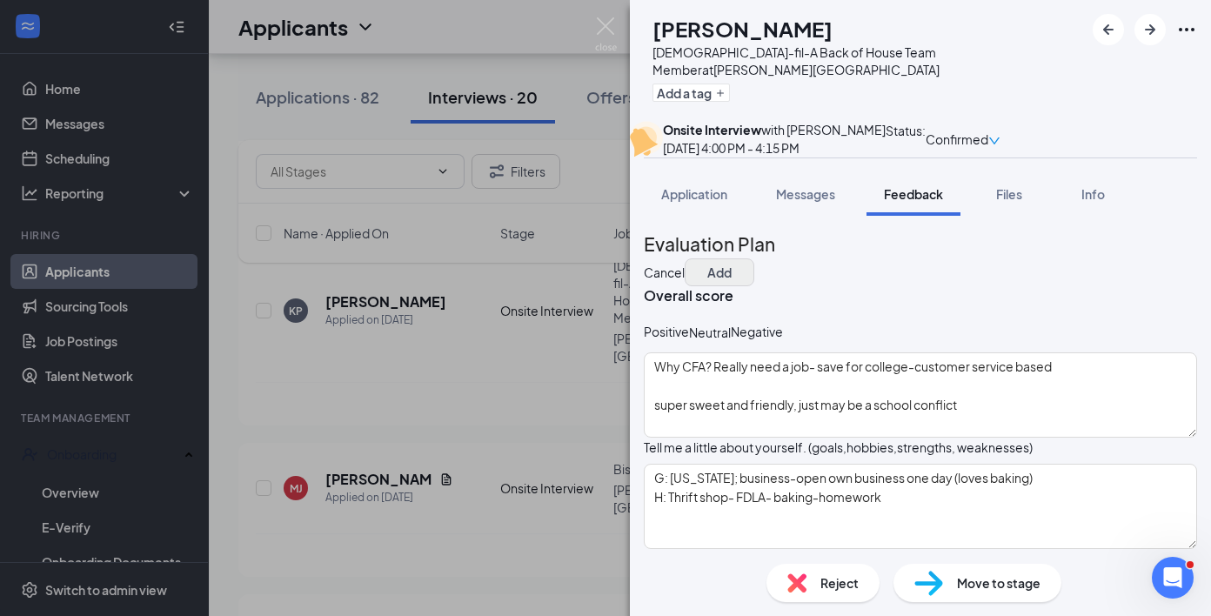
scroll to position [0, 0]
click at [754, 278] on button "Add" at bounding box center [719, 272] width 70 height 28
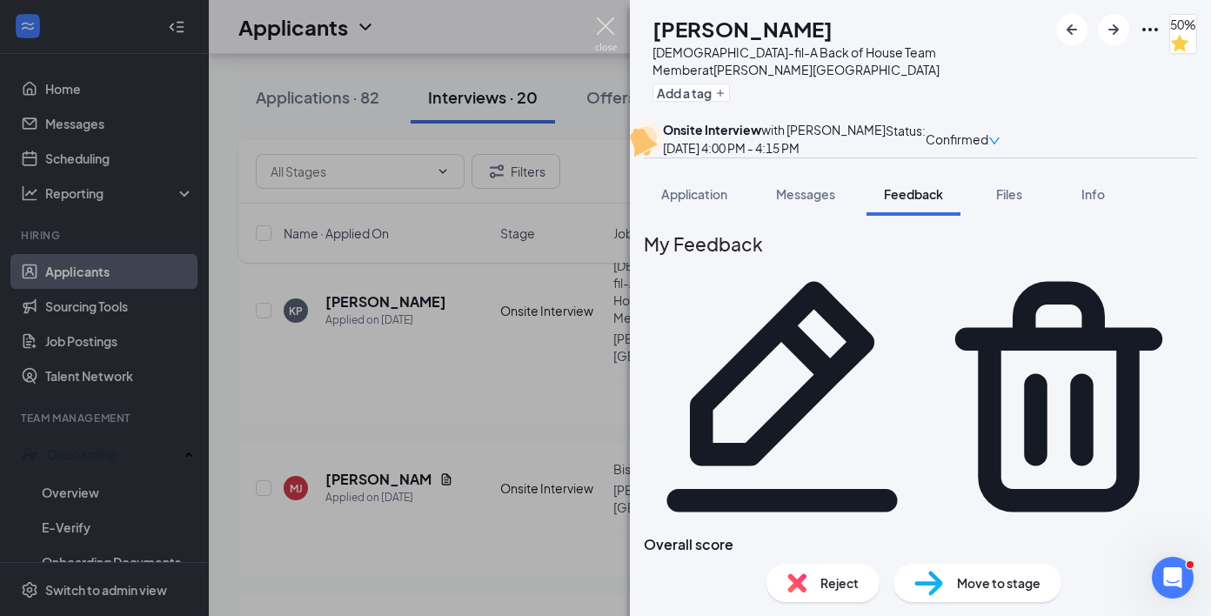
click at [608, 30] on img at bounding box center [606, 34] width 22 height 34
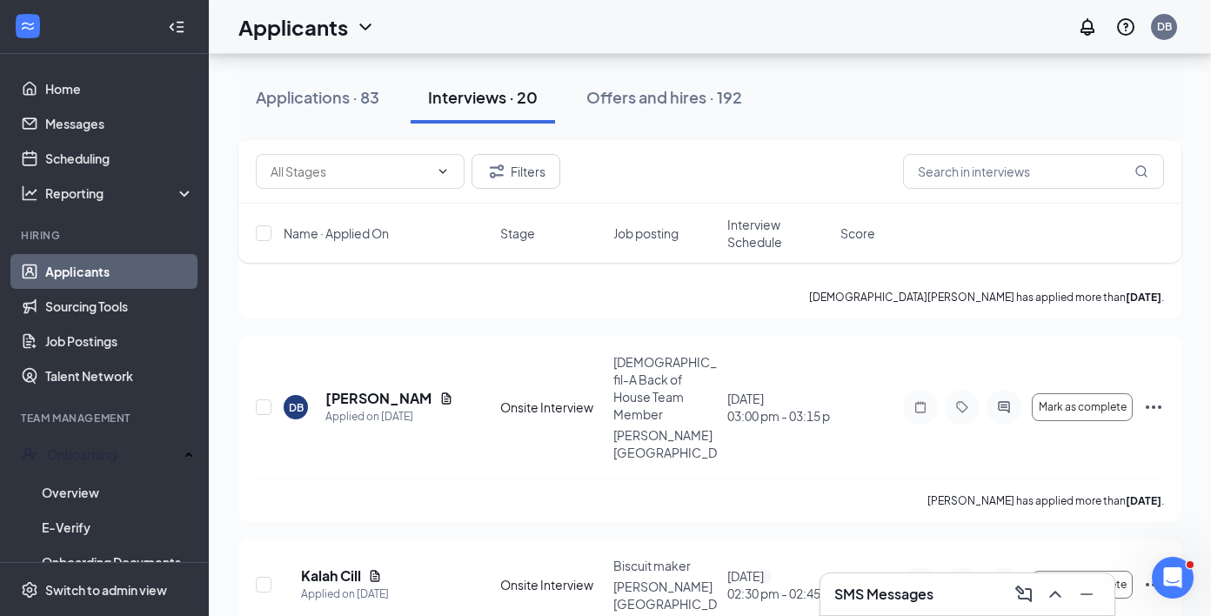
scroll to position [1645, 0]
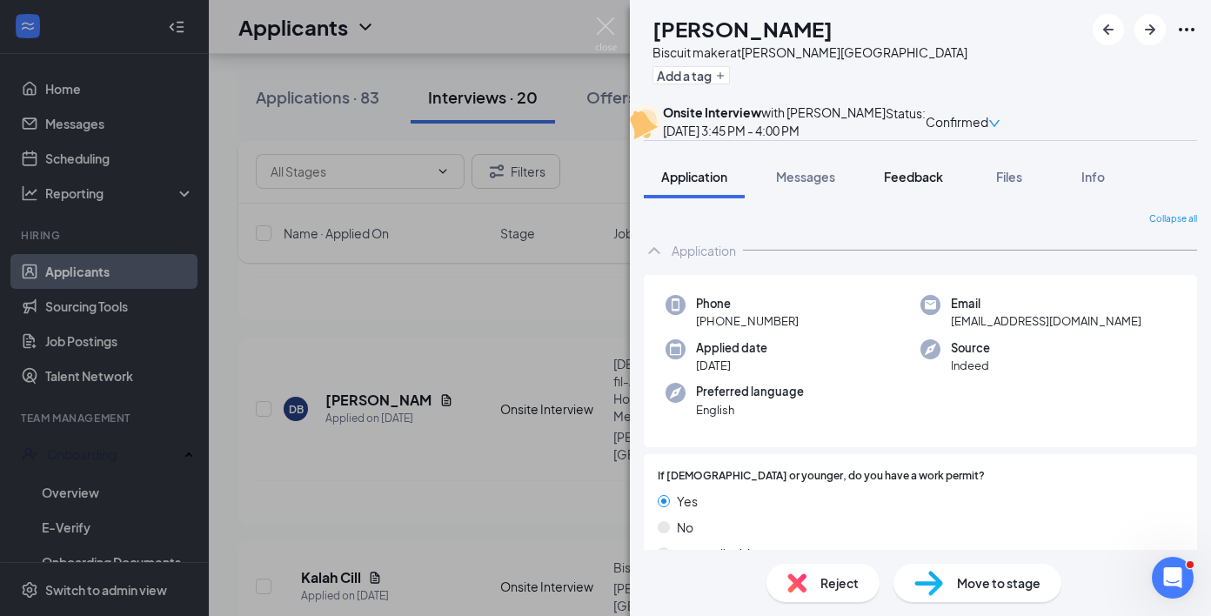
click at [931, 184] on span "Feedback" at bounding box center [913, 177] width 59 height 16
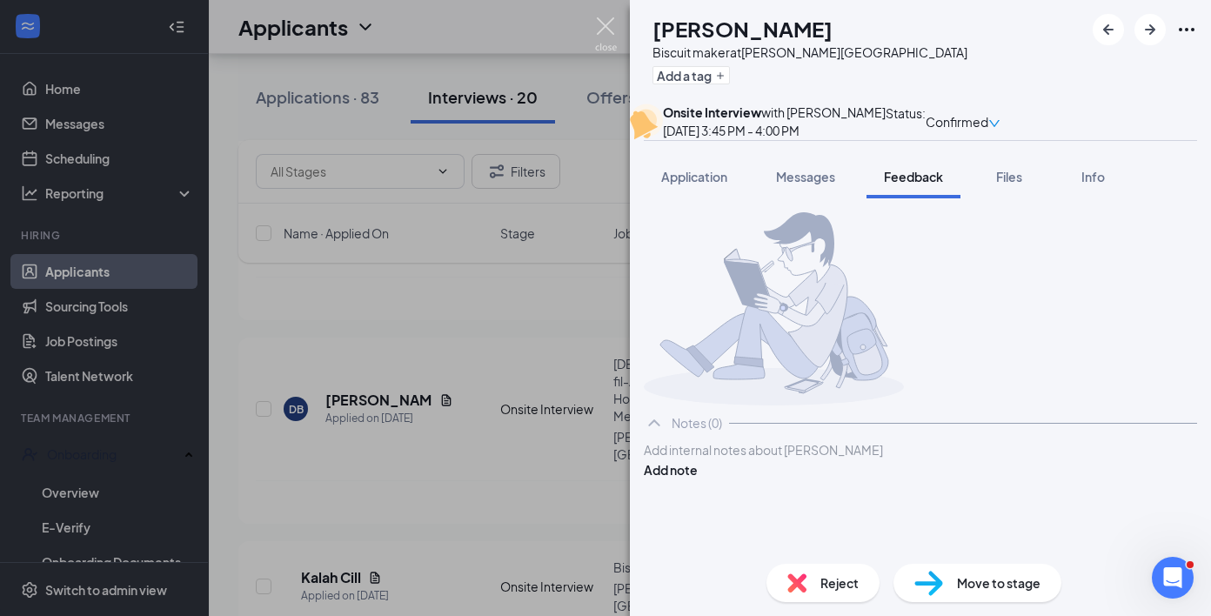
click at [611, 25] on img at bounding box center [606, 34] width 22 height 34
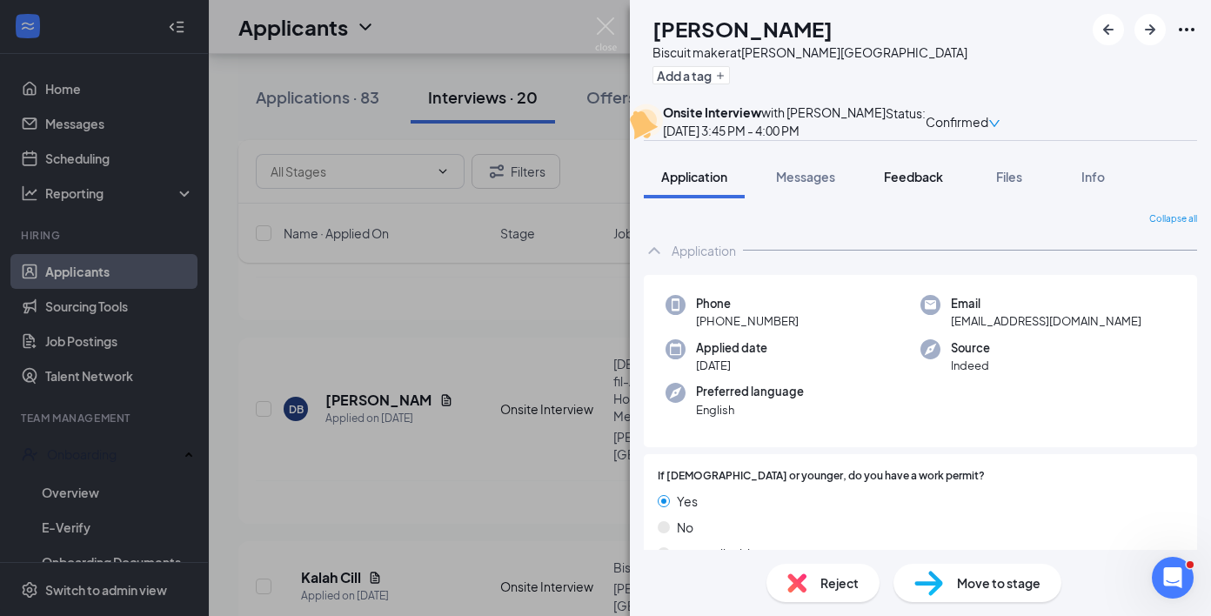
click at [903, 184] on span "Feedback" at bounding box center [913, 177] width 59 height 16
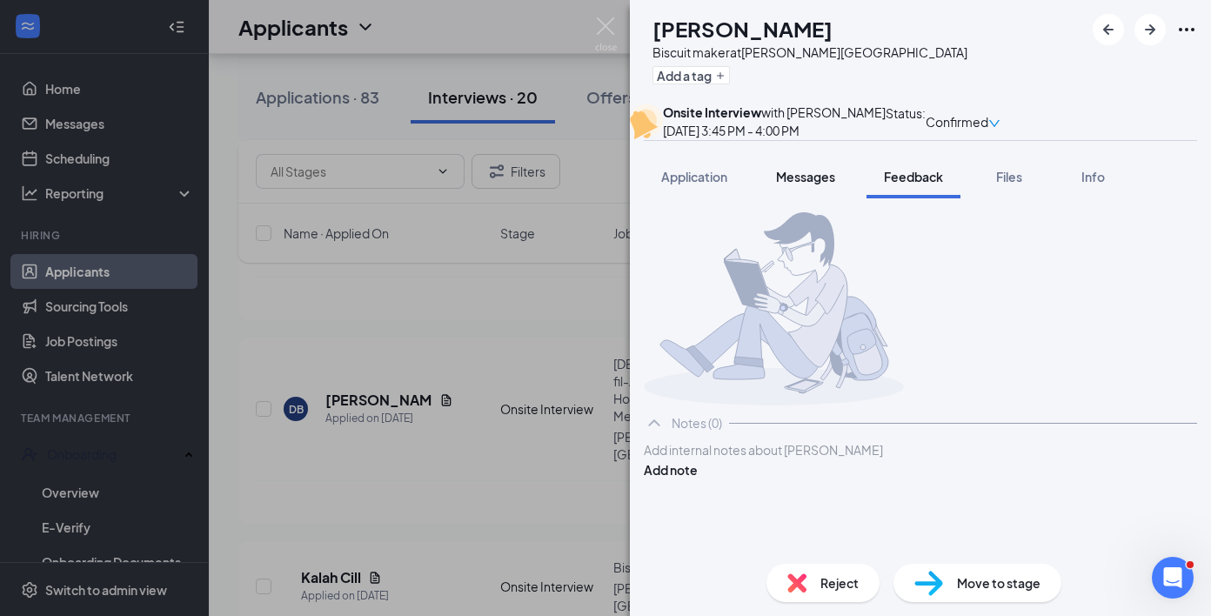
click at [818, 184] on span "Messages" at bounding box center [805, 177] width 59 height 16
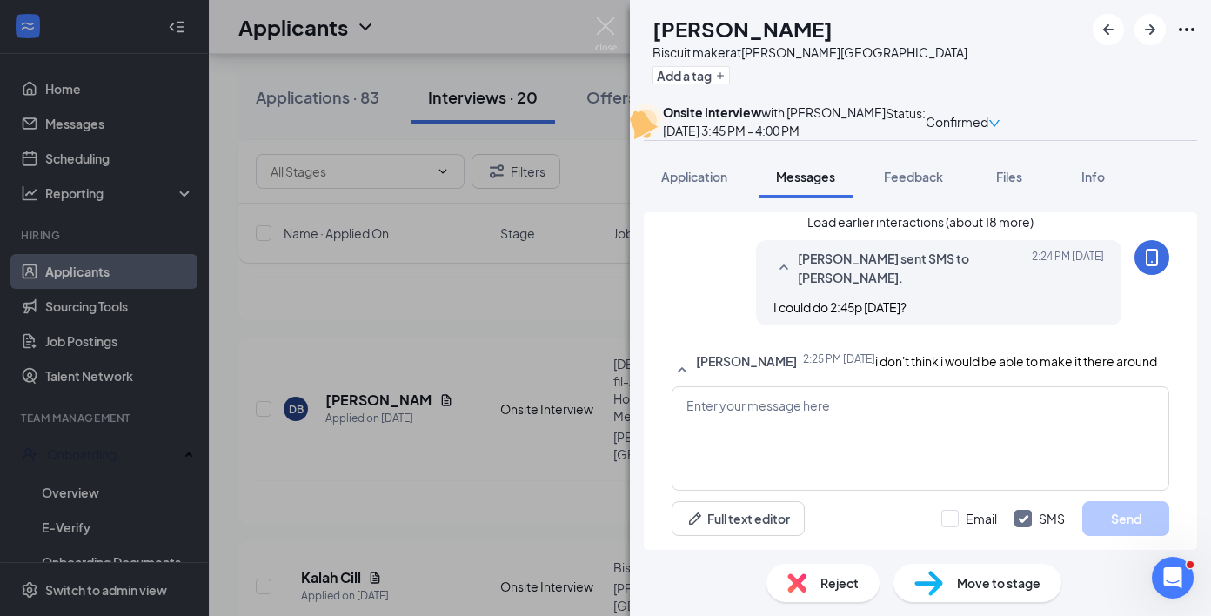
click at [937, 231] on button "Load earlier interactions (about 18 more)" at bounding box center [920, 221] width 226 height 19
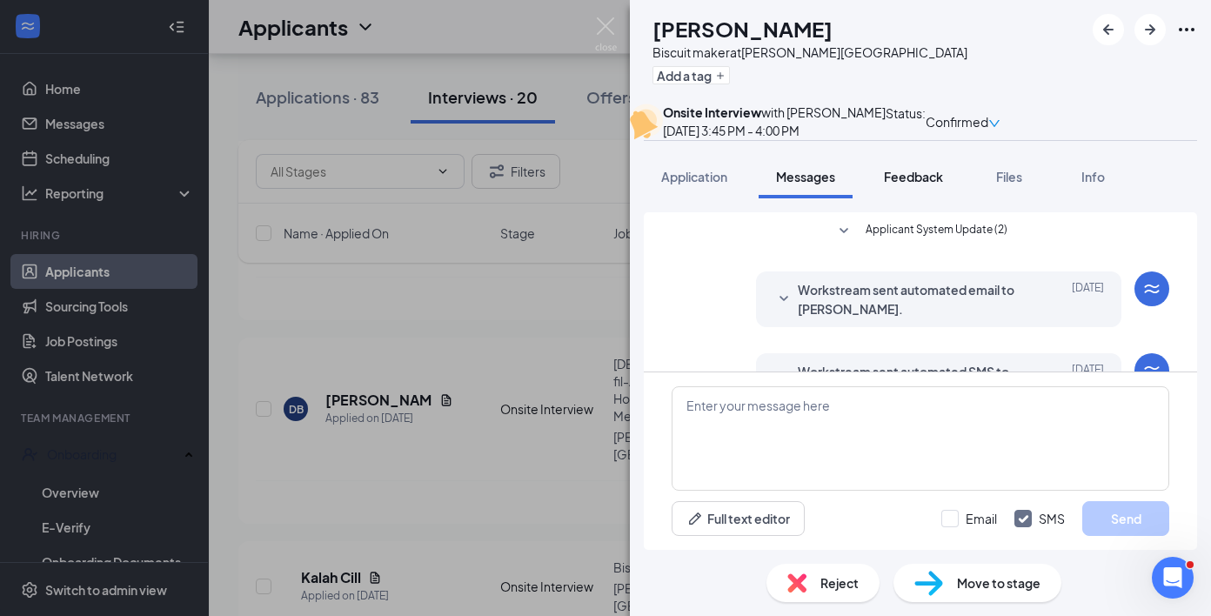
click at [926, 195] on button "Feedback" at bounding box center [913, 176] width 94 height 43
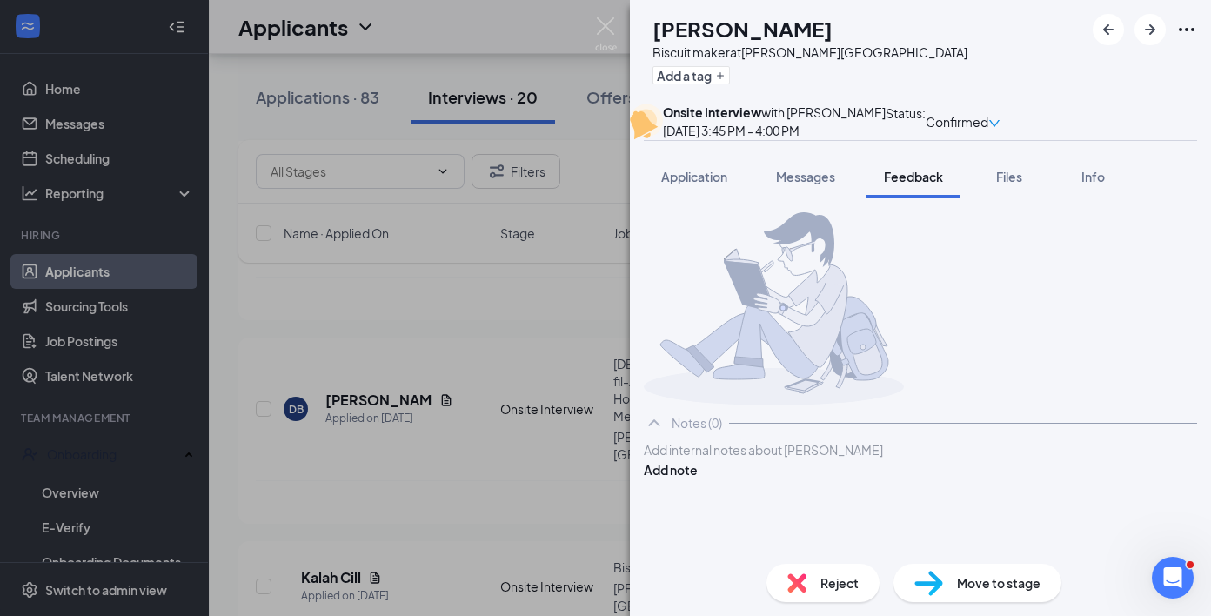
scroll to position [48, 0]
click at [848, 459] on div at bounding box center [919, 450] width 551 height 18
click at [848, 492] on div "G:" at bounding box center [919, 484] width 551 height 18
click at [850, 475] on div "Availability?" at bounding box center [919, 466] width 551 height 18
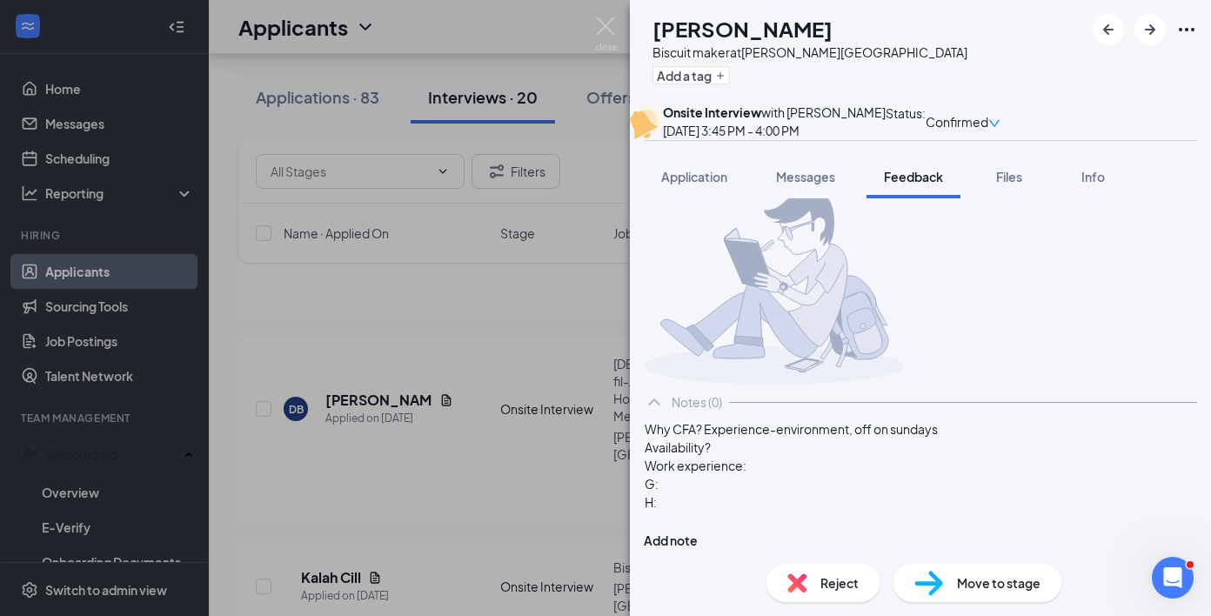
click at [759, 457] on div "Availability?" at bounding box center [919, 447] width 551 height 18
click at [784, 475] on div "Work experience:" at bounding box center [919, 466] width 551 height 18
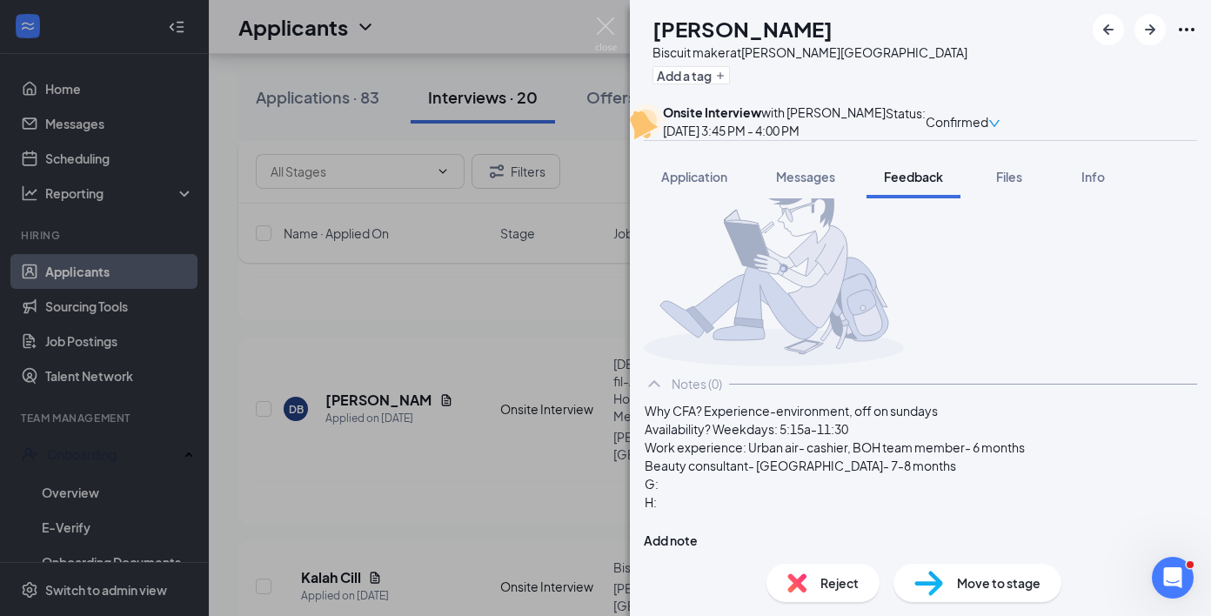
scroll to position [142, 0]
click at [736, 488] on div "G:" at bounding box center [919, 484] width 551 height 18
click at [728, 519] on div at bounding box center [919, 520] width 551 height 18
click at [738, 505] on div "H:" at bounding box center [919, 502] width 551 height 18
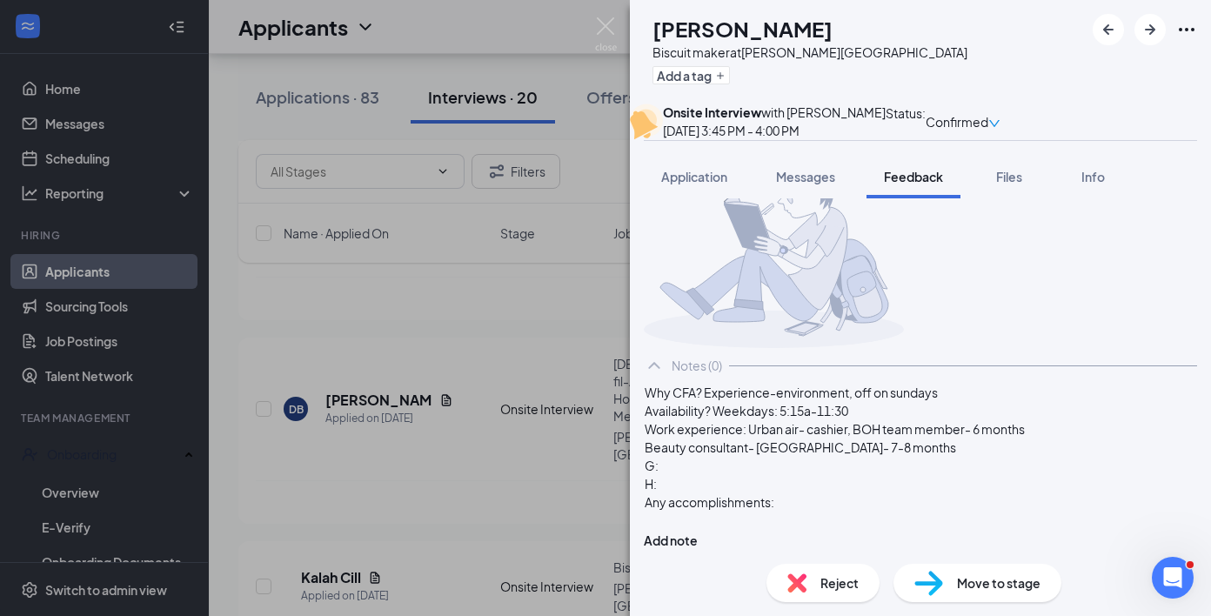
click at [726, 475] on div "G:" at bounding box center [919, 466] width 551 height 18
click at [704, 493] on div "H:" at bounding box center [919, 484] width 551 height 18
click at [824, 511] on div "Any accomplishments:" at bounding box center [919, 502] width 551 height 18
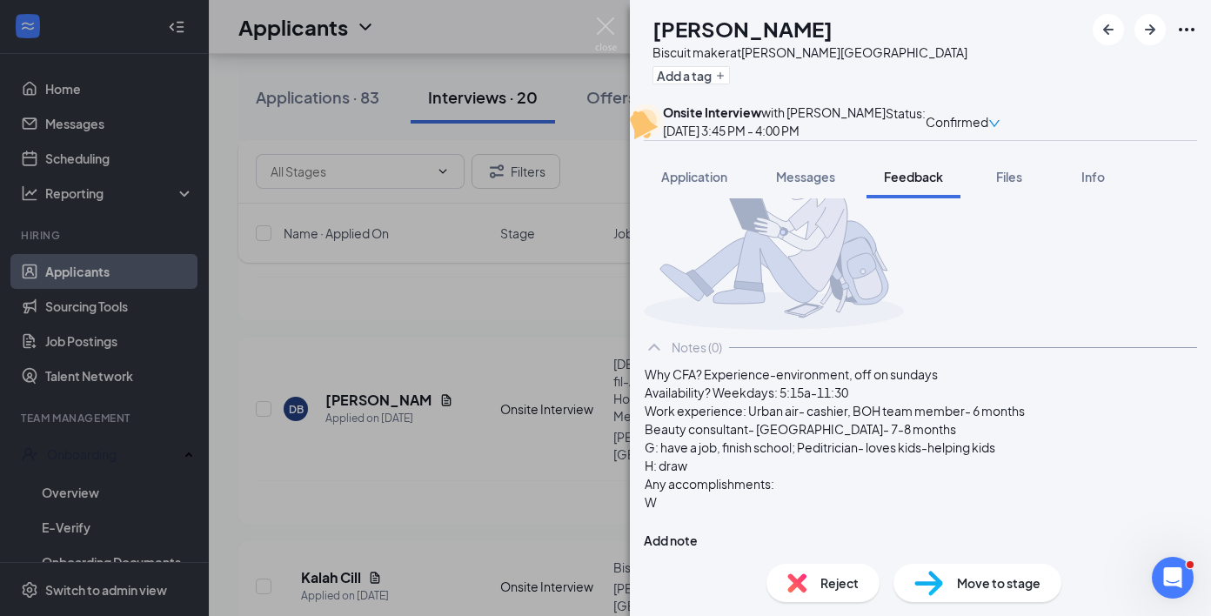
scroll to position [145, 0]
click at [818, 493] on div "Any accomplishments:" at bounding box center [919, 484] width 551 height 18
click at [878, 495] on div "Words to describe you:" at bounding box center [919, 502] width 551 height 18
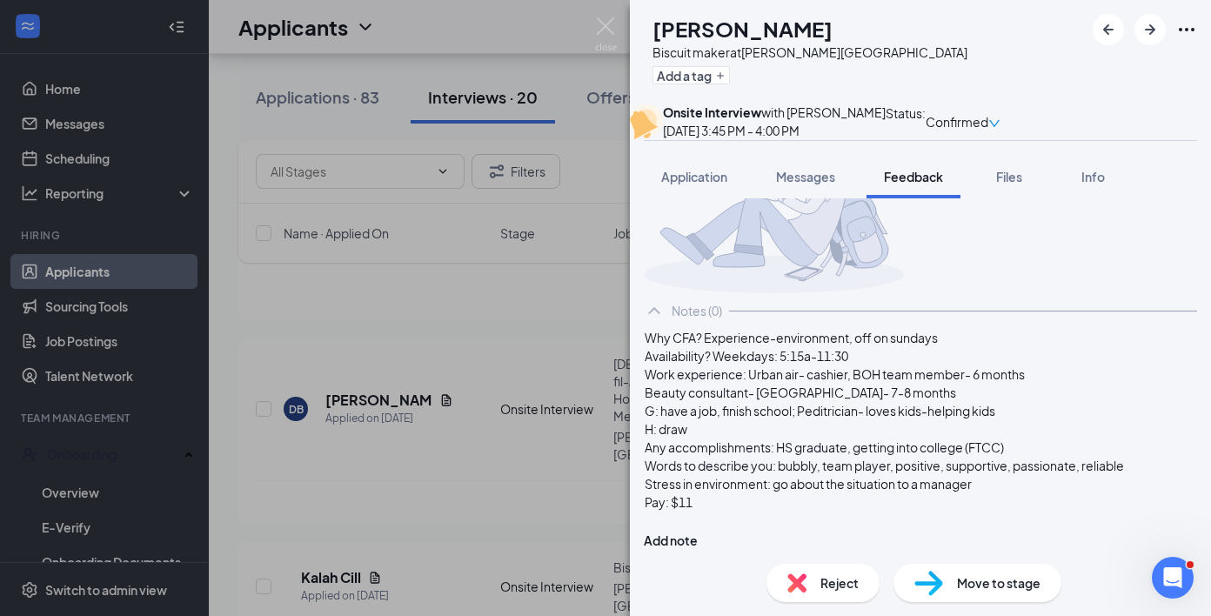
scroll to position [238, 0]
click at [848, 348] on span "Availability? Weekdays: 5:15a-11:30" at bounding box center [746, 356] width 204 height 16
click at [931, 513] on div at bounding box center [919, 520] width 551 height 18
click at [698, 531] on button "Add note" at bounding box center [671, 540] width 54 height 19
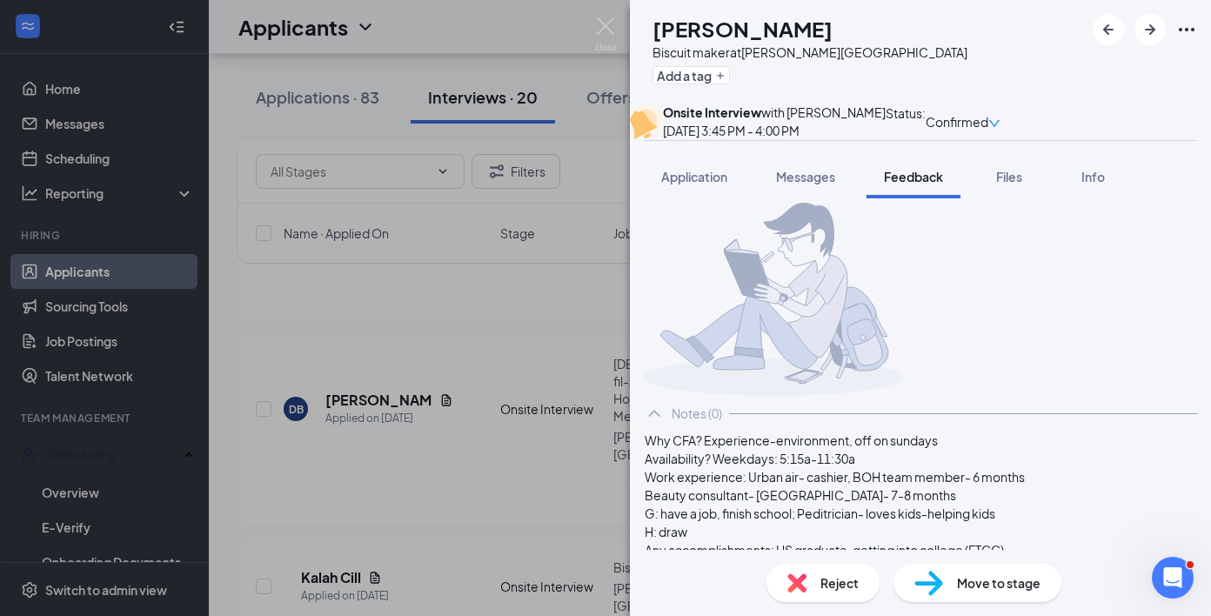
scroll to position [48, 0]
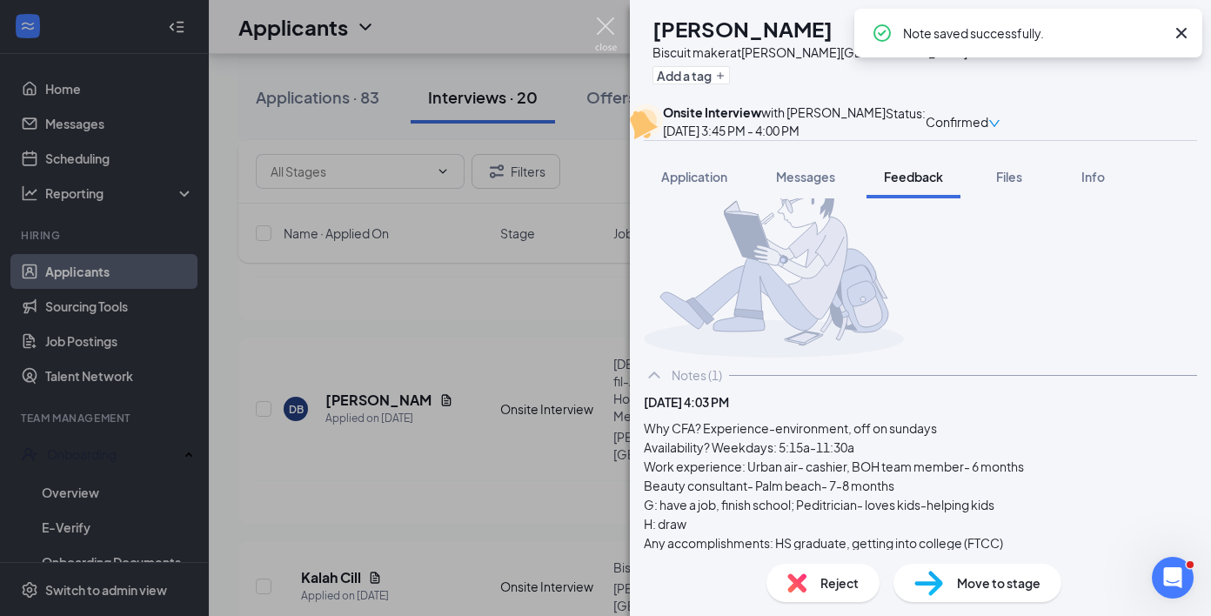
click at [612, 28] on img at bounding box center [606, 34] width 22 height 34
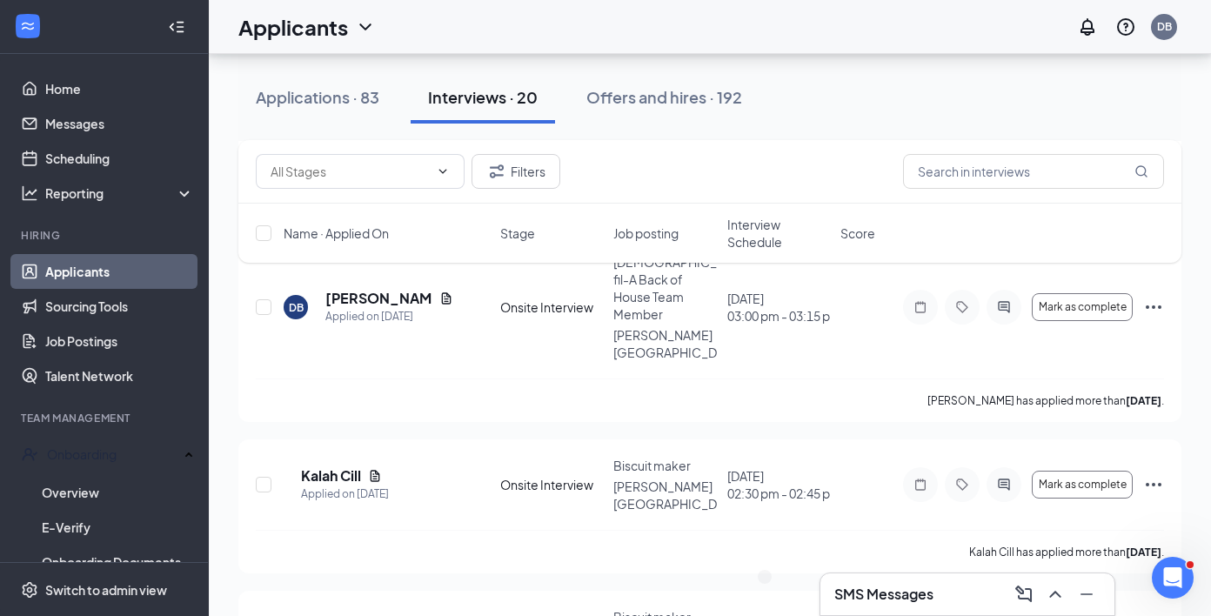
scroll to position [1751, 0]
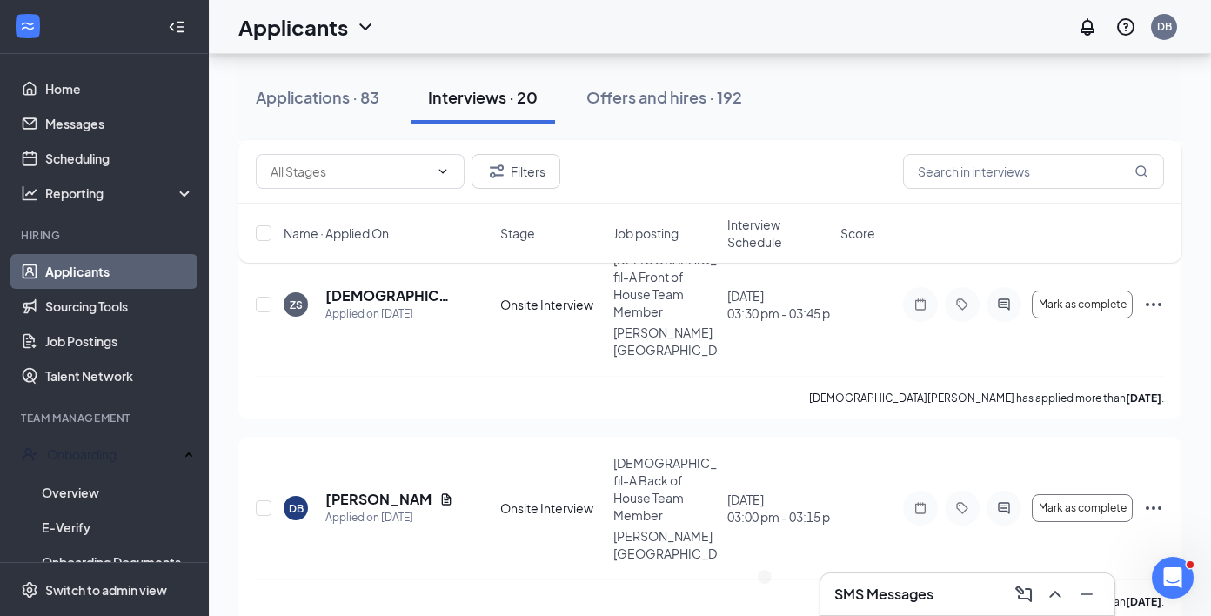
scroll to position [1604, 0]
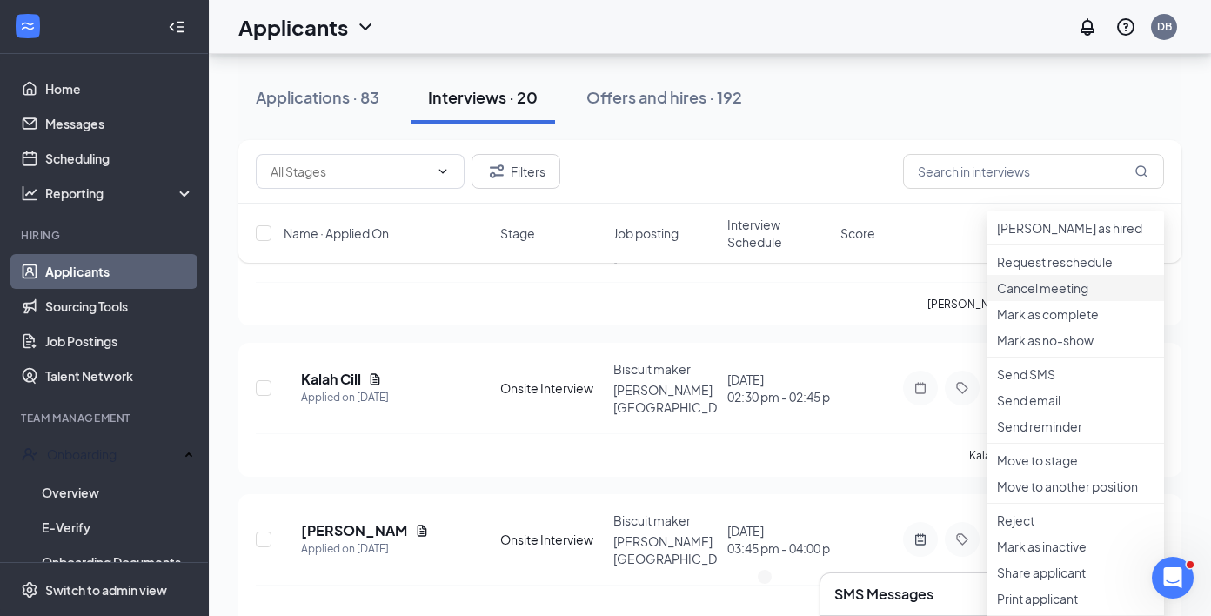
scroll to position [1844, 0]
click at [1111, 270] on p "Request reschedule" at bounding box center [1075, 260] width 157 height 17
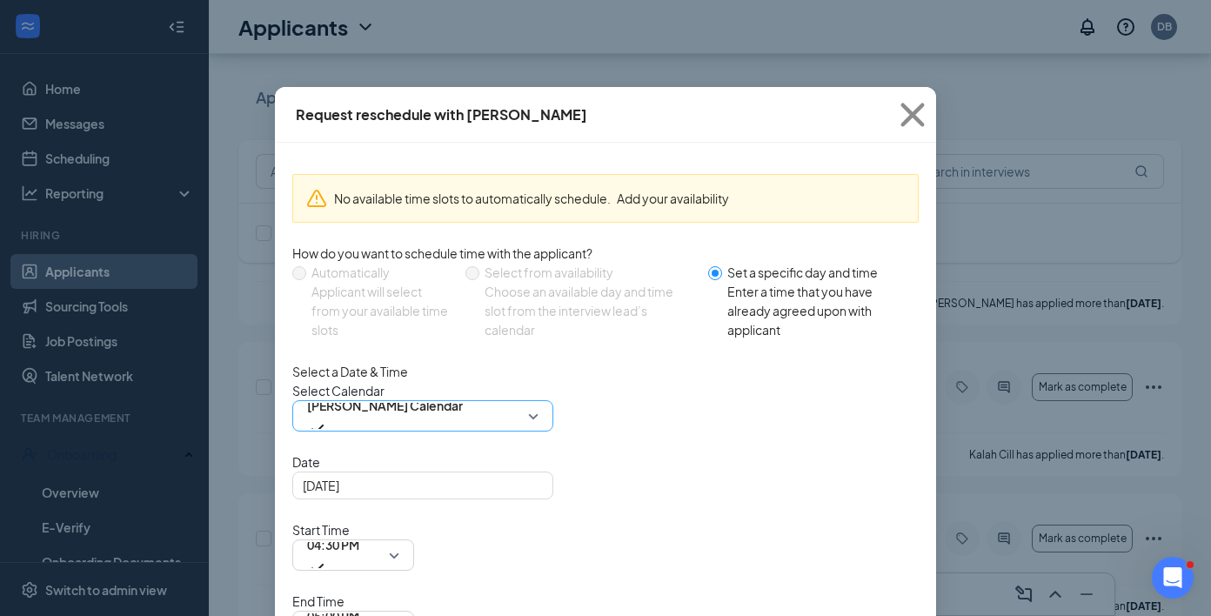
click at [450, 418] on span "[PERSON_NAME] Calendar" at bounding box center [385, 405] width 156 height 26
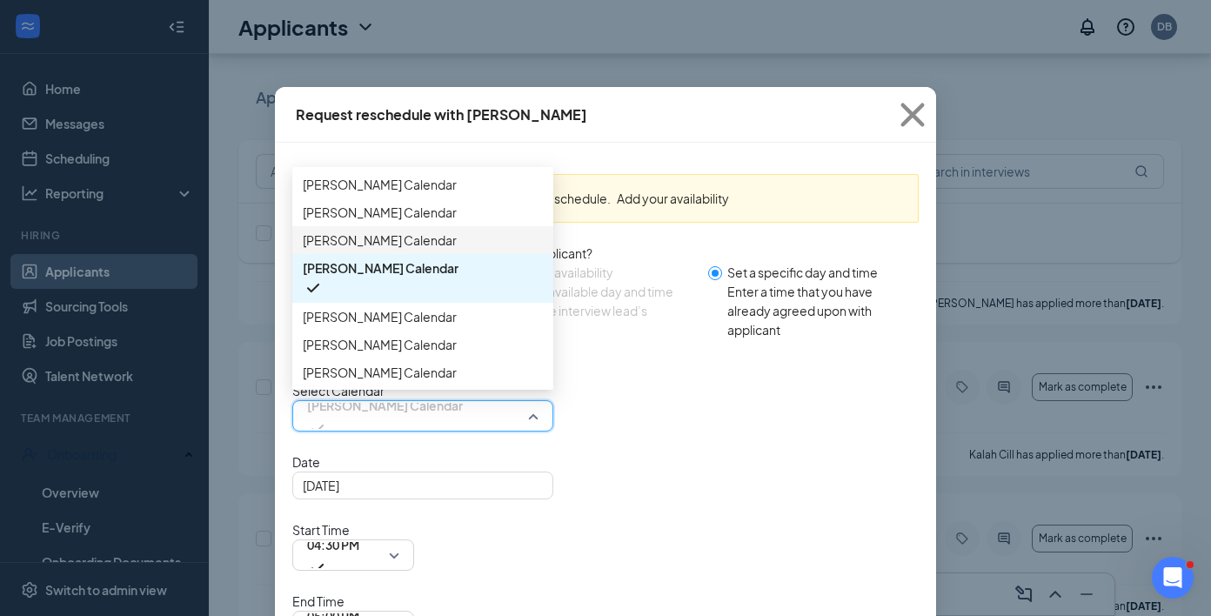
click at [431, 254] on div "[PERSON_NAME] Calendar" at bounding box center [422, 240] width 261 height 28
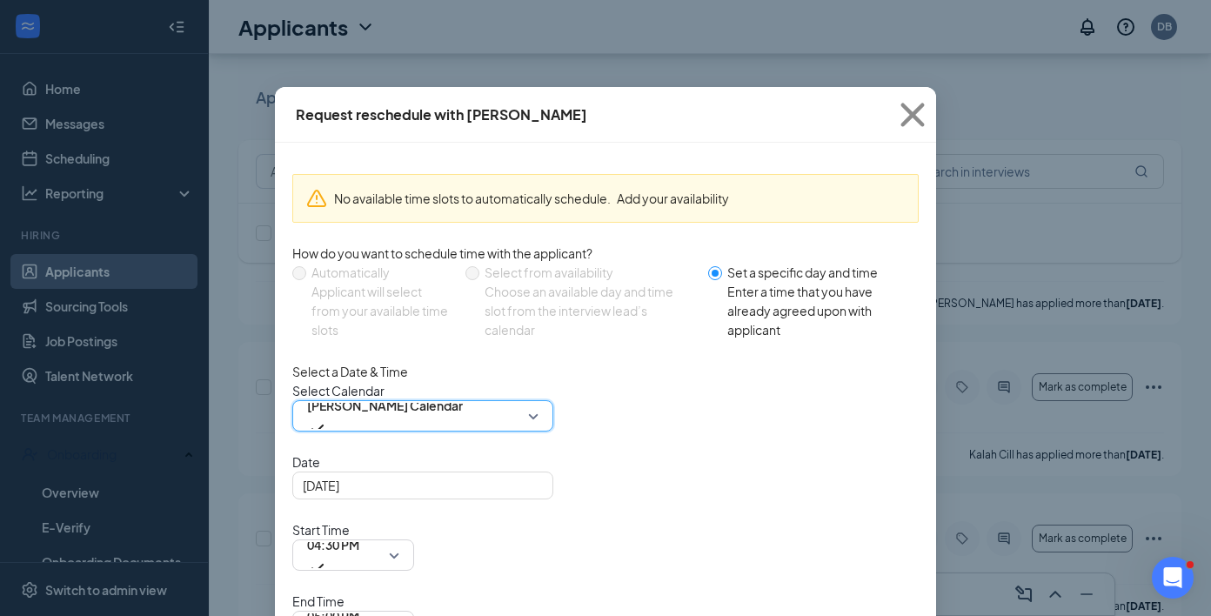
click at [414, 493] on div "Date [DATE]" at bounding box center [605, 475] width 626 height 47
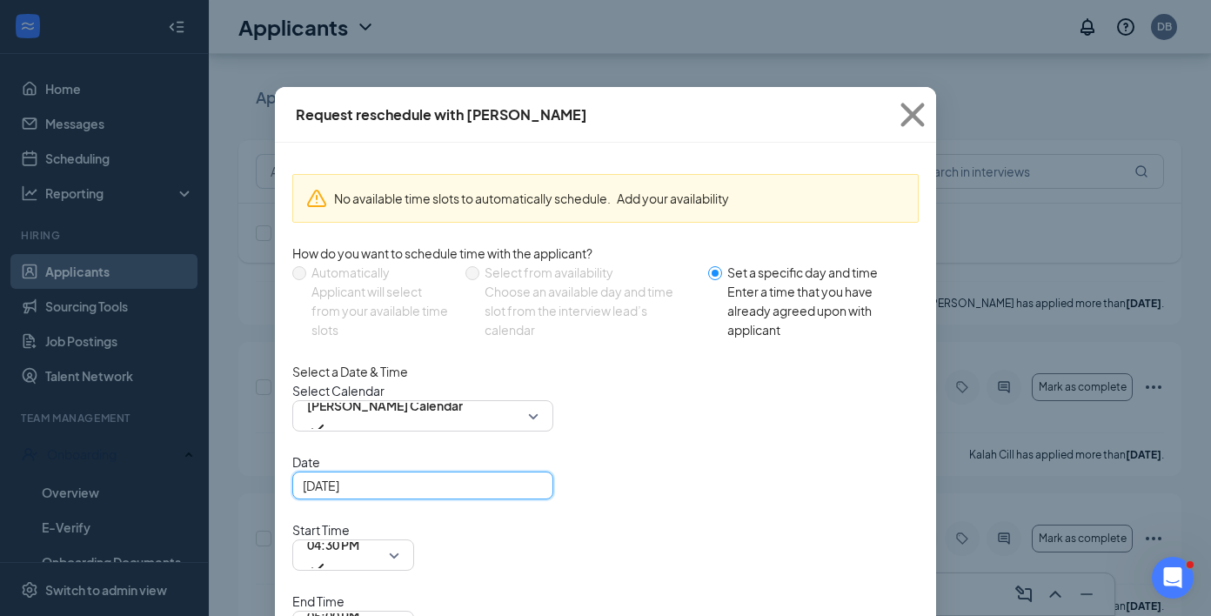
click at [390, 495] on input "[DATE]" at bounding box center [421, 485] width 237 height 19
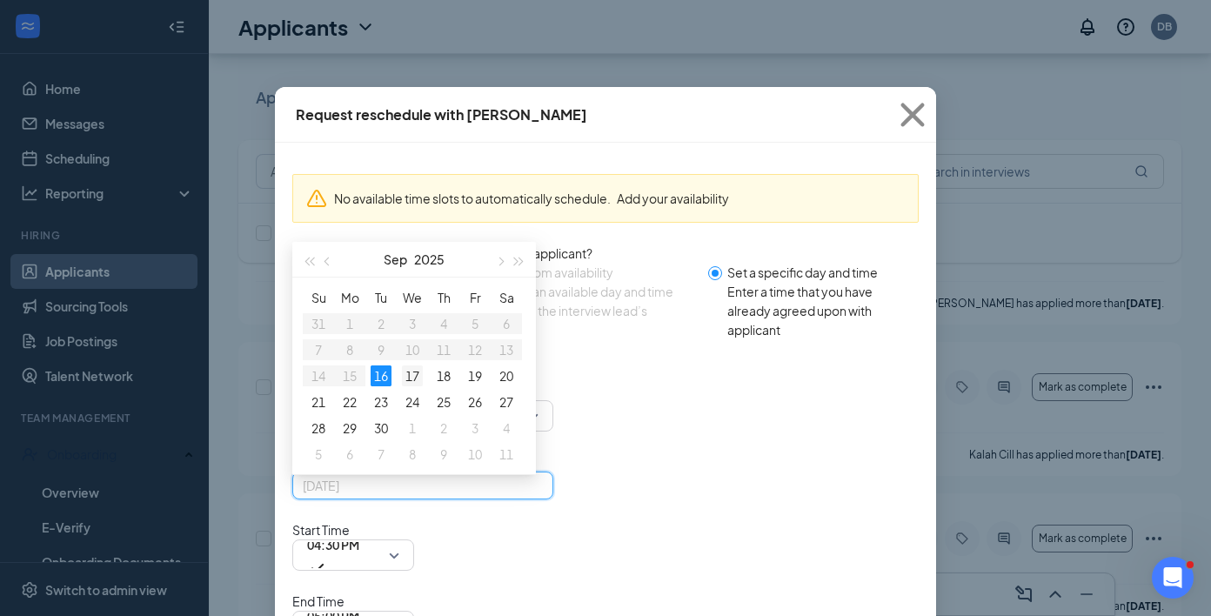
click at [413, 386] on div "17" at bounding box center [412, 375] width 21 height 21
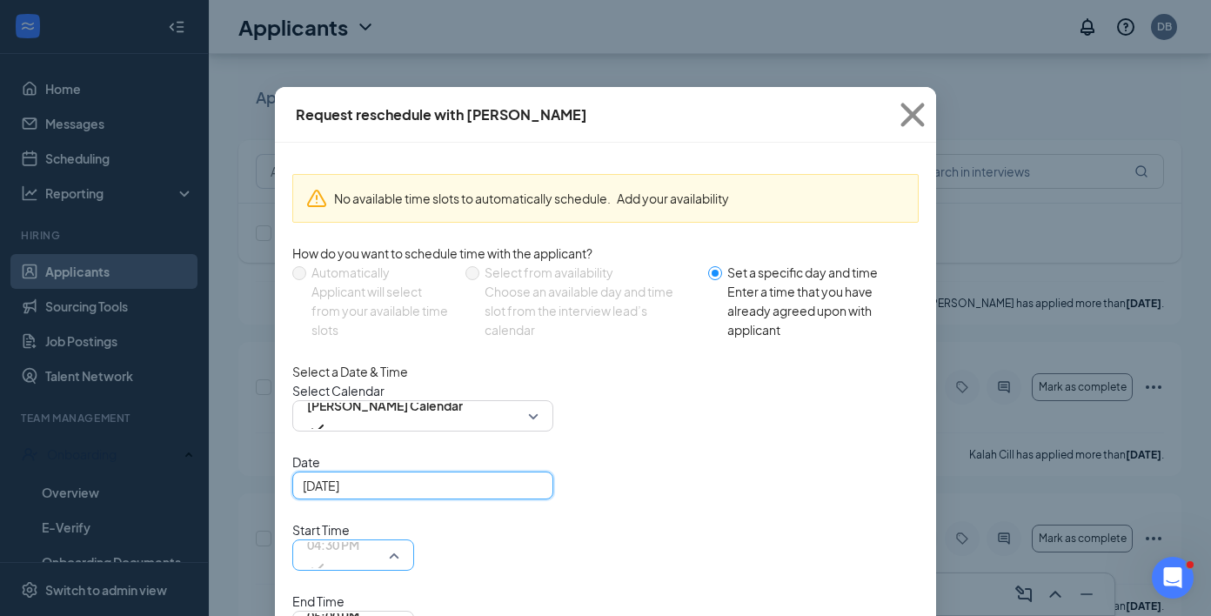
click at [359, 531] on span "04:30 PM" at bounding box center [333, 544] width 52 height 26
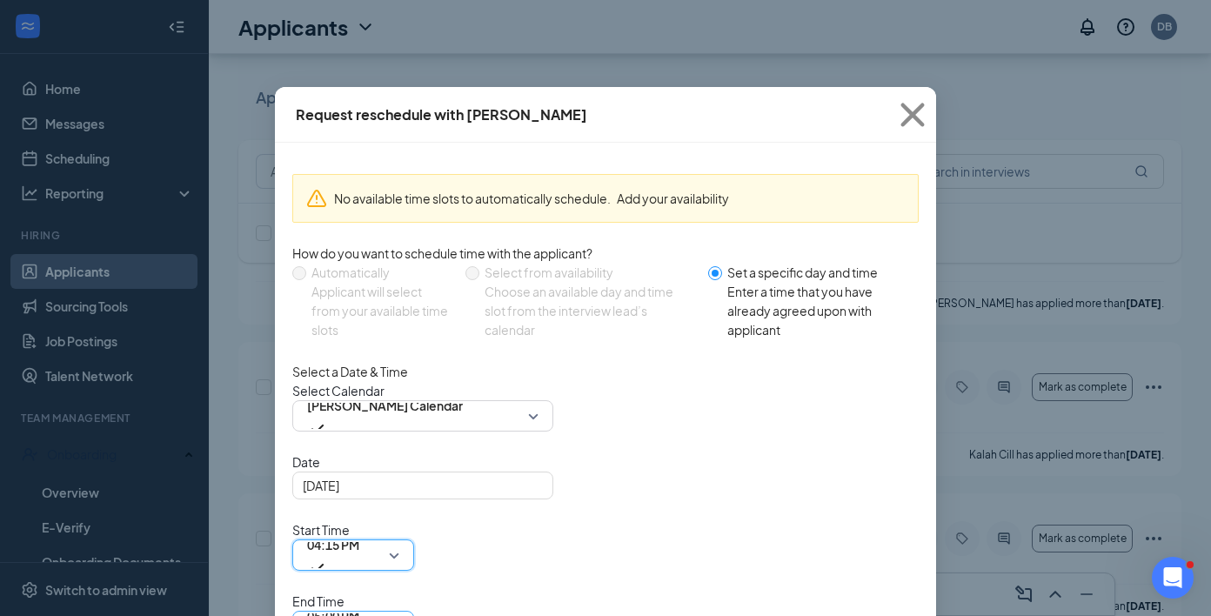
click at [414, 591] on div "End Time 05:00 PM" at bounding box center [353, 616] width 122 height 50
click at [359, 603] on span "05:00 PM" at bounding box center [333, 616] width 52 height 26
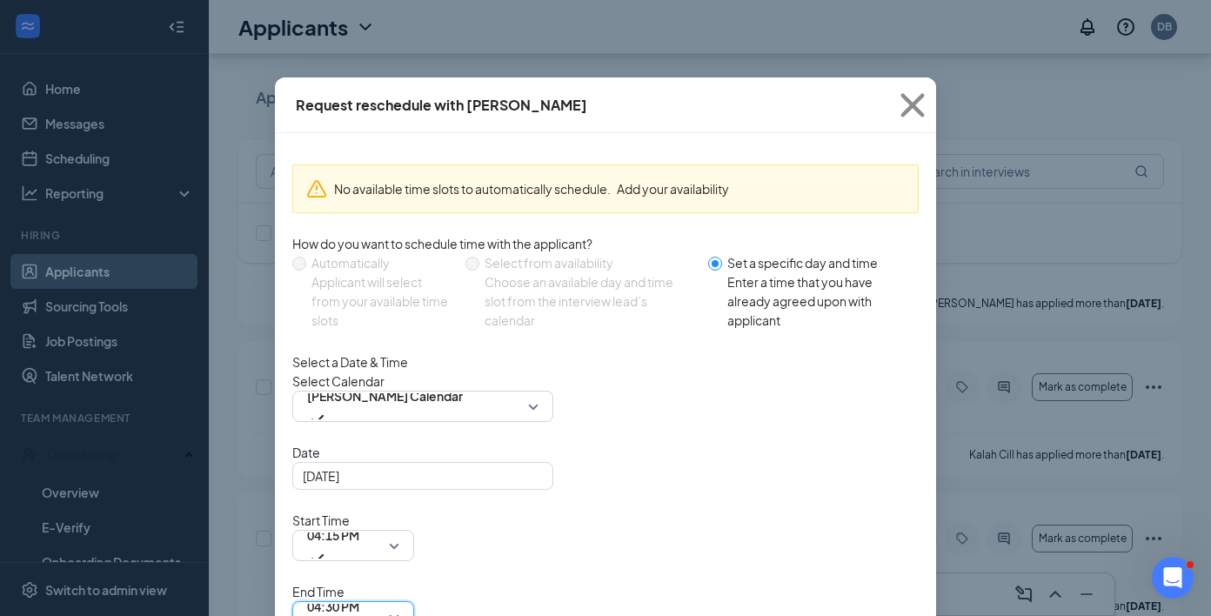
scroll to position [10, 0]
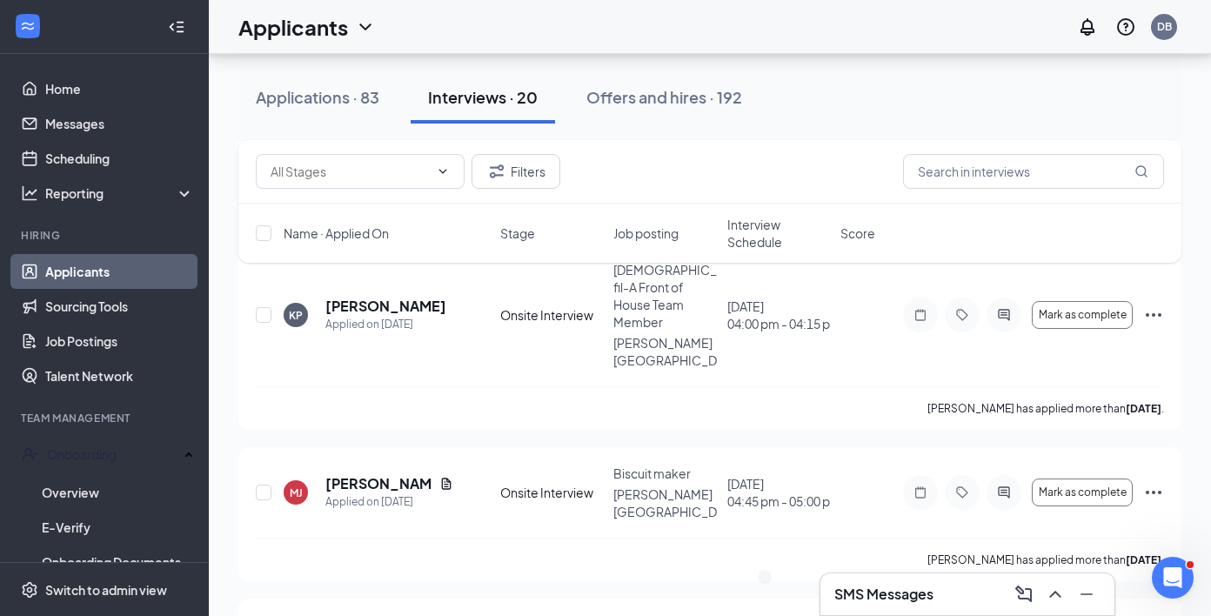
scroll to position [2400, 0]
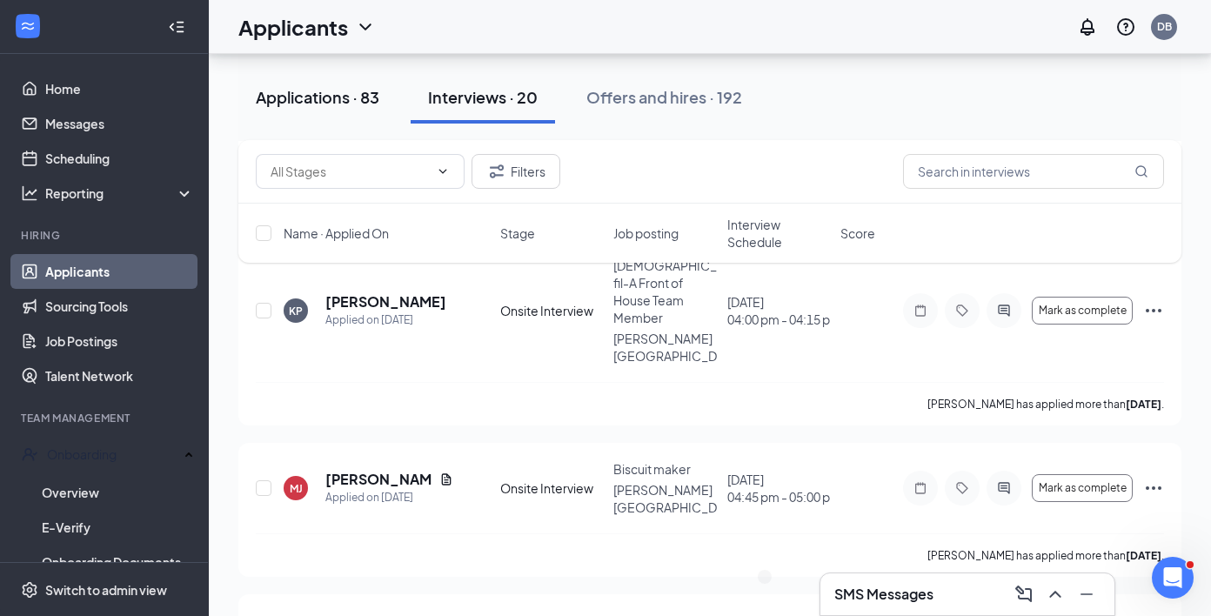
click at [344, 105] on div "Applications · 83" at bounding box center [317, 97] width 123 height 22
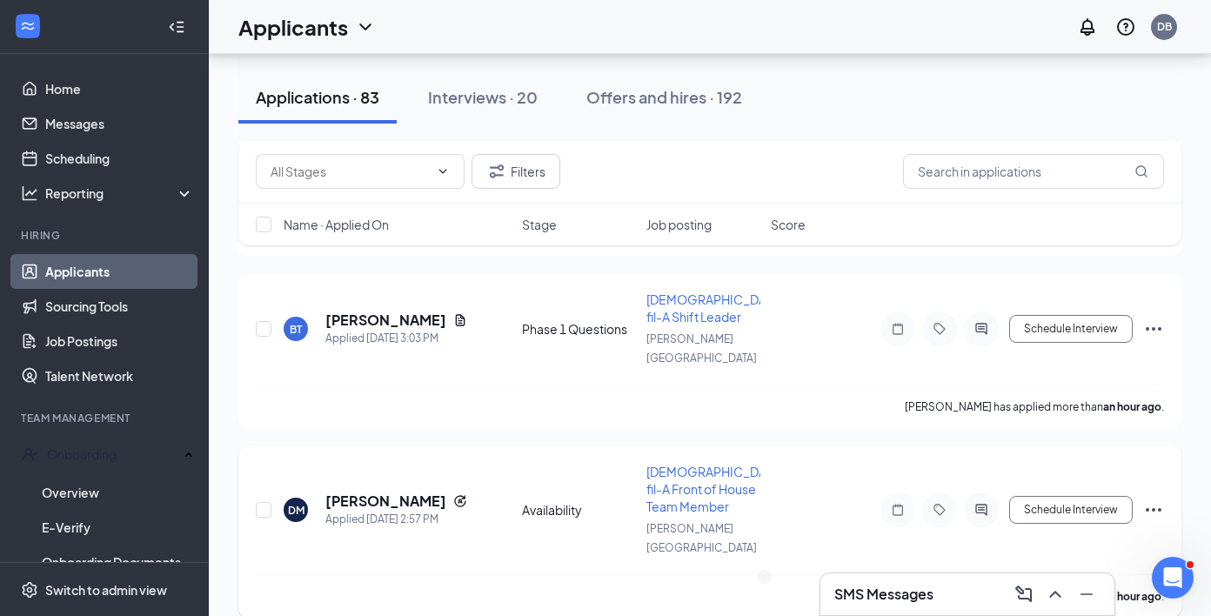
scroll to position [374, 0]
click at [383, 310] on h5 "[PERSON_NAME]" at bounding box center [385, 319] width 121 height 19
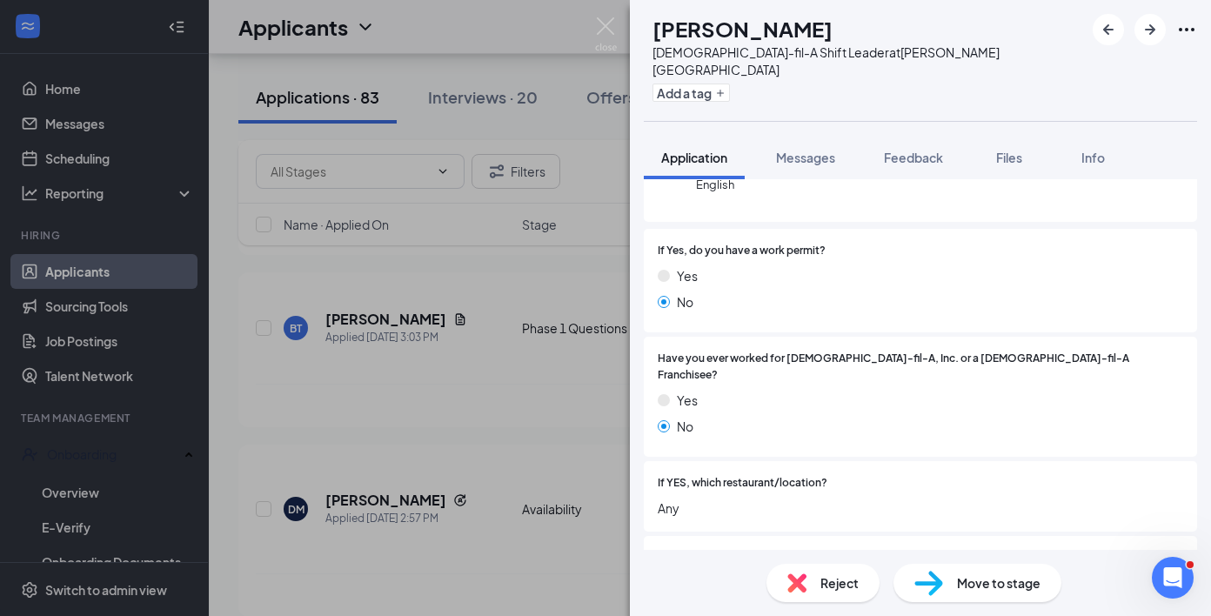
scroll to position [234, 0]
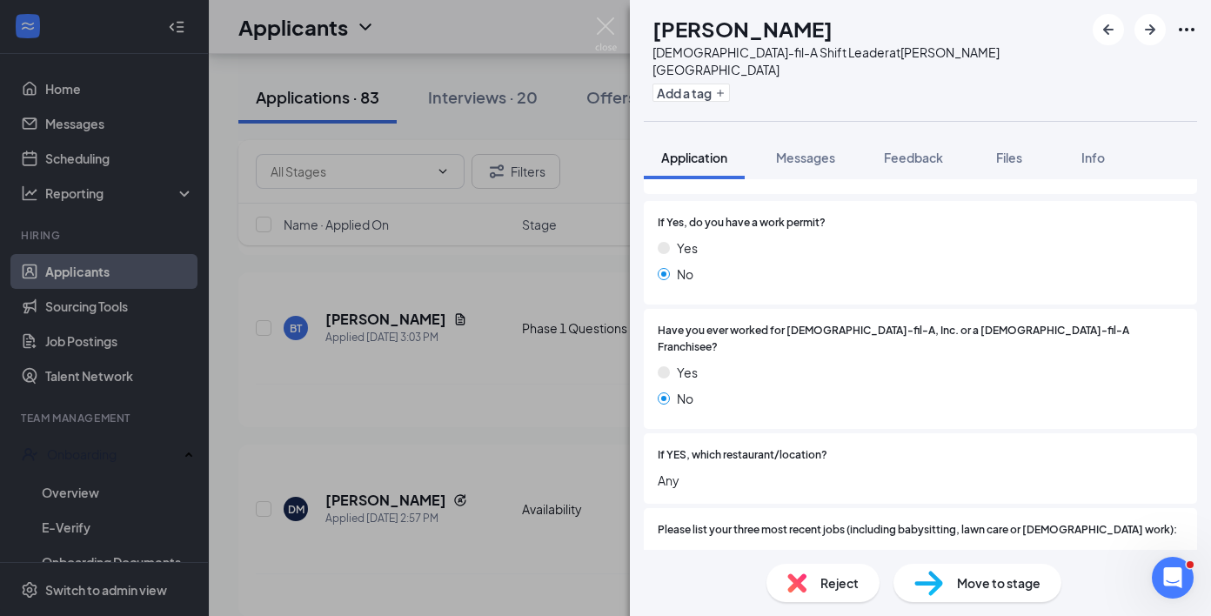
click at [831, 577] on span "Reject" at bounding box center [839, 582] width 38 height 19
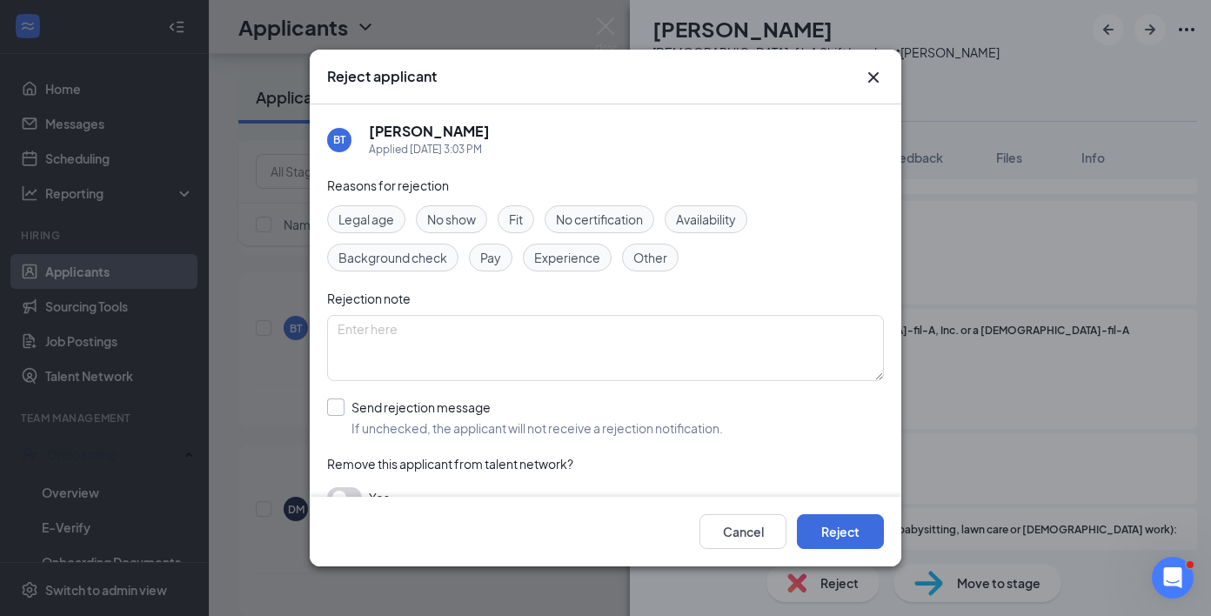
click at [505, 415] on div "Send rejection message" at bounding box center [536, 406] width 371 height 17
click at [505, 415] on input "Send rejection message If unchecked, the applicant will not receive a rejection…" at bounding box center [525, 417] width 396 height 38
click at [827, 531] on button "Reject" at bounding box center [840, 531] width 87 height 35
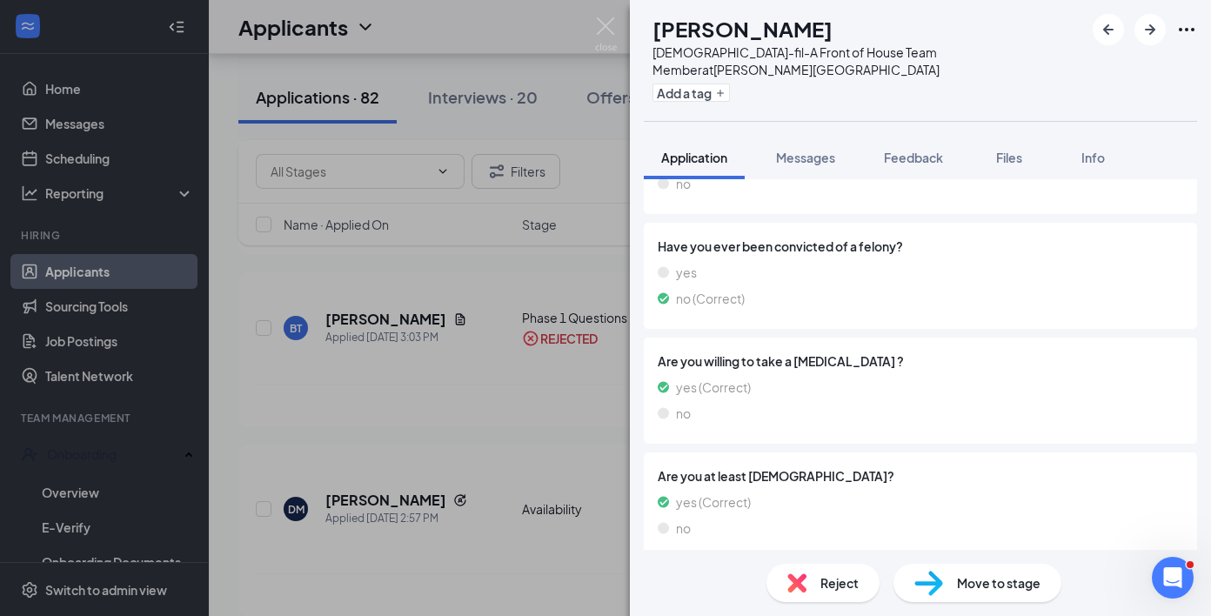
scroll to position [870, 0]
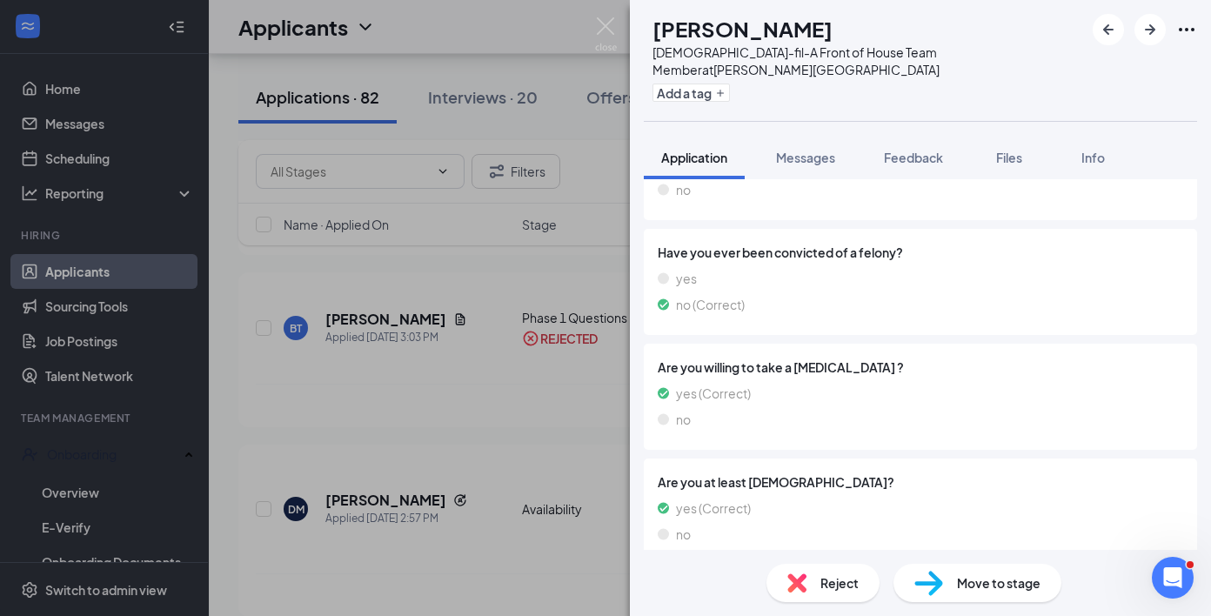
click at [820, 582] on span "Reject" at bounding box center [839, 582] width 38 height 19
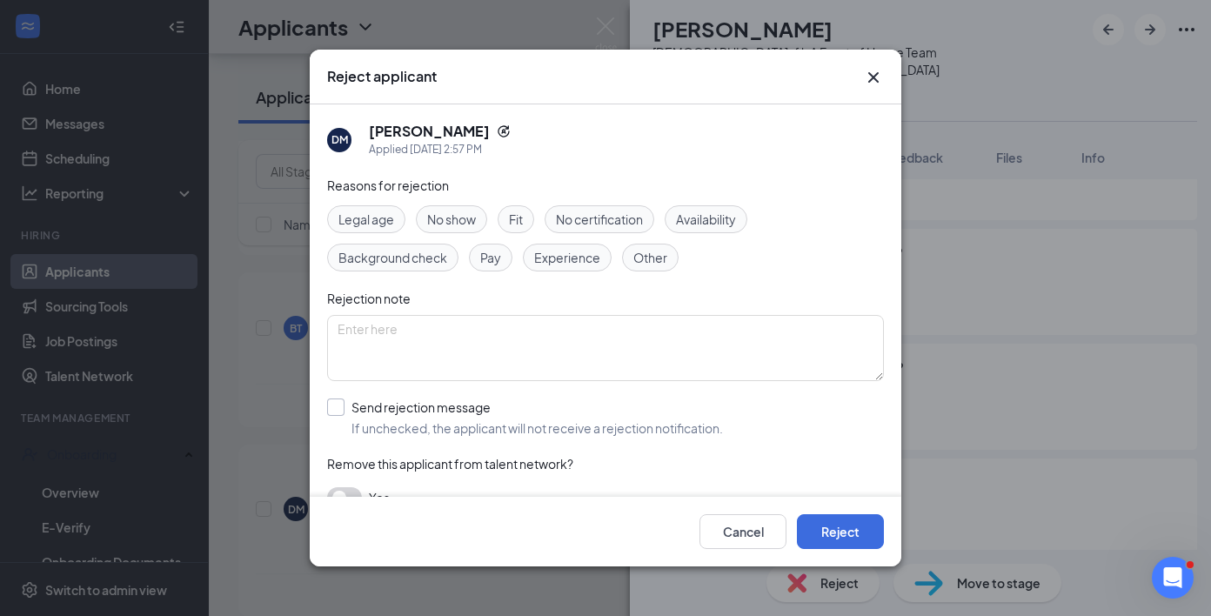
click at [570, 411] on div "Send rejection message" at bounding box center [536, 406] width 371 height 17
click at [570, 411] on input "Send rejection message If unchecked, the applicant will not receive a rejection…" at bounding box center [525, 417] width 396 height 38
click at [821, 544] on button "Reject" at bounding box center [840, 531] width 87 height 35
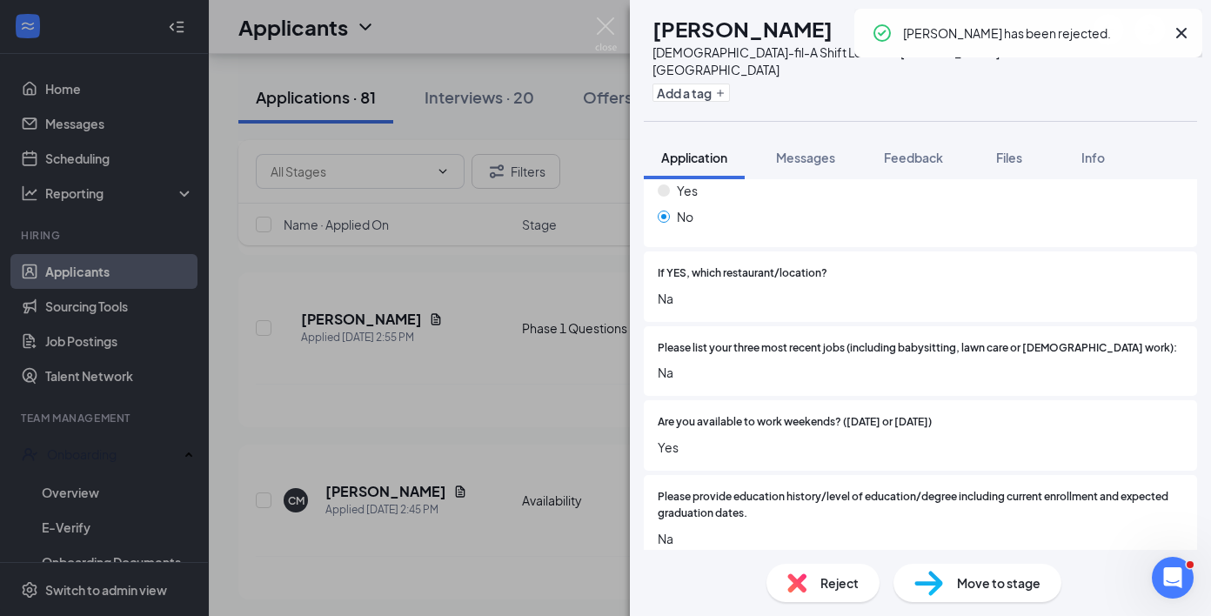
scroll to position [417, 0]
click at [834, 596] on div "Reject" at bounding box center [822, 583] width 113 height 38
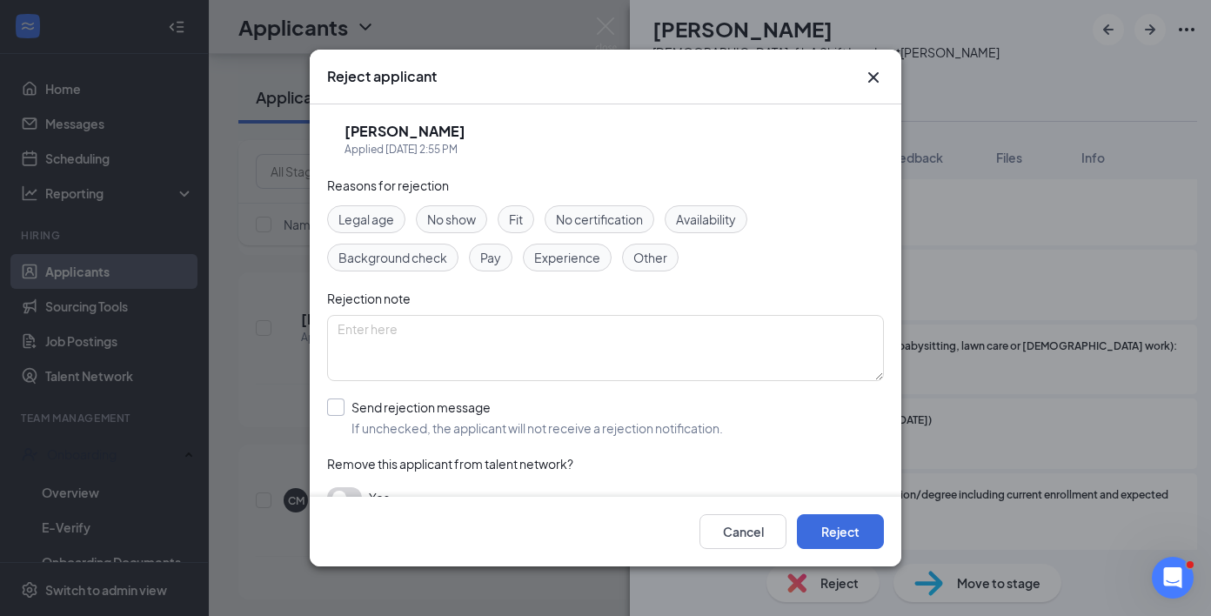
click at [497, 404] on div "Send rejection message" at bounding box center [536, 406] width 371 height 17
click at [497, 404] on input "Send rejection message If unchecked, the applicant will not receive a rejection…" at bounding box center [525, 417] width 396 height 38
click at [815, 520] on button "Reject" at bounding box center [840, 531] width 87 height 35
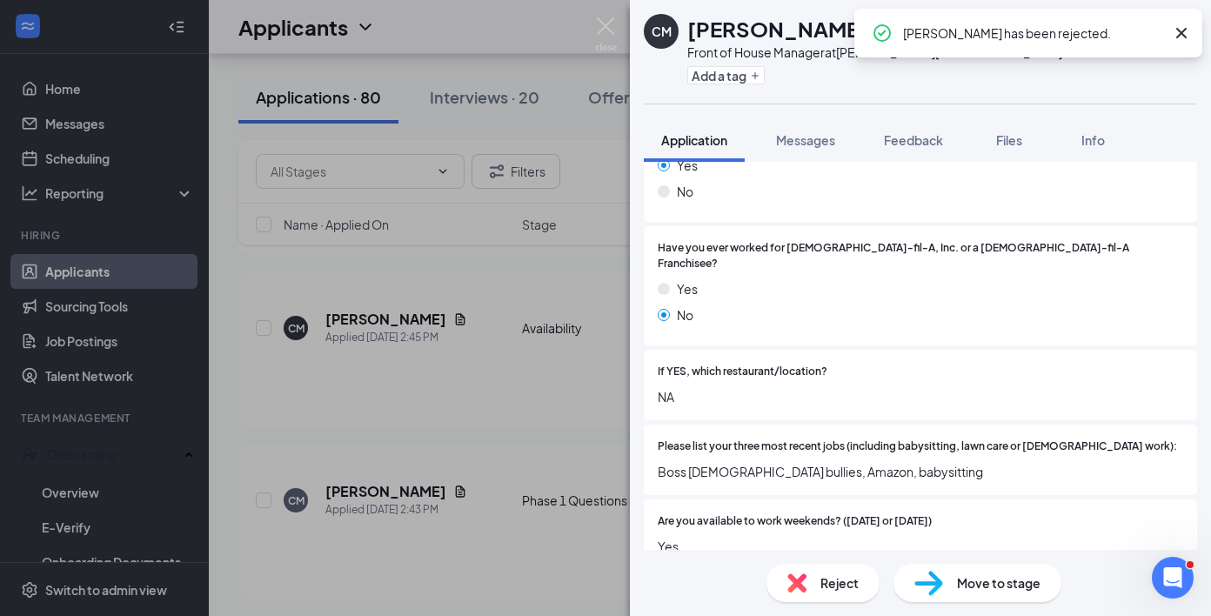
scroll to position [364, 0]
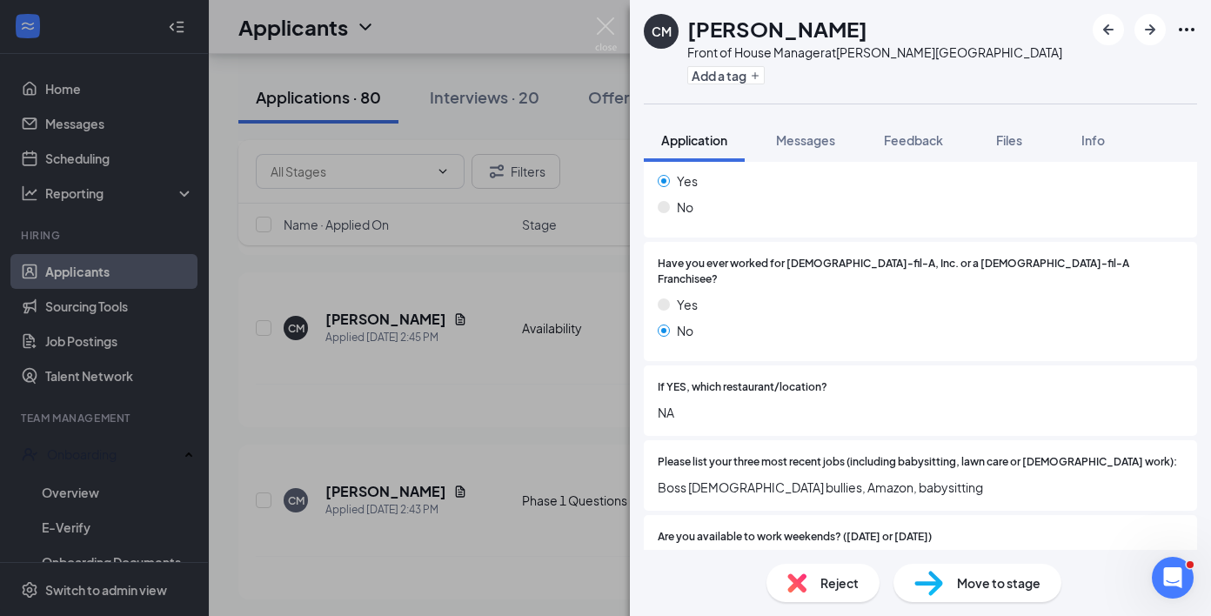
click at [789, 568] on div "Reject" at bounding box center [822, 583] width 113 height 38
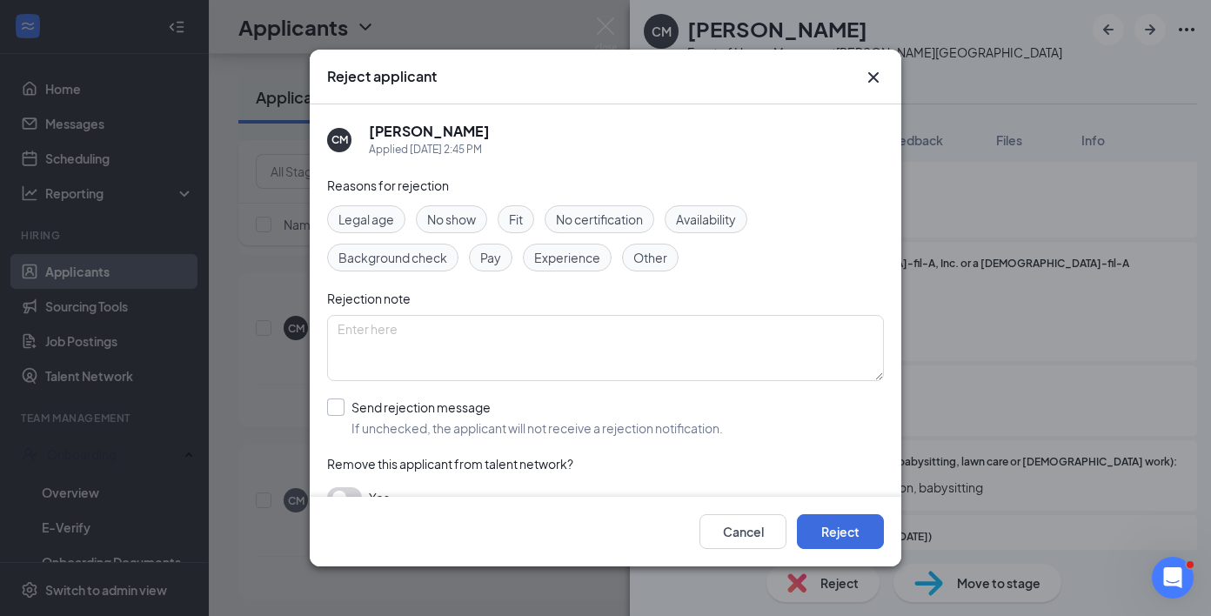
click at [482, 427] on span "If unchecked, the applicant will not receive a rejection notification." at bounding box center [536, 427] width 371 height 17
click at [482, 427] on input "Send rejection message If unchecked, the applicant will not receive a rejection…" at bounding box center [525, 417] width 396 height 38
click at [823, 540] on button "Reject" at bounding box center [840, 531] width 87 height 35
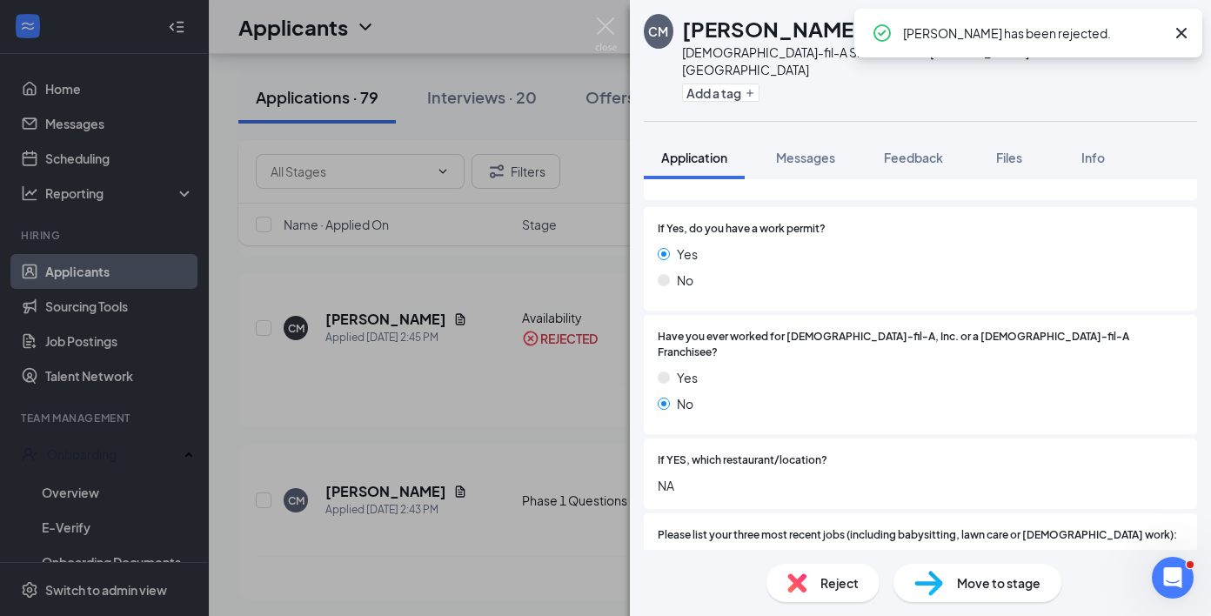
scroll to position [310, 0]
click at [814, 585] on div "Reject" at bounding box center [822, 583] width 113 height 38
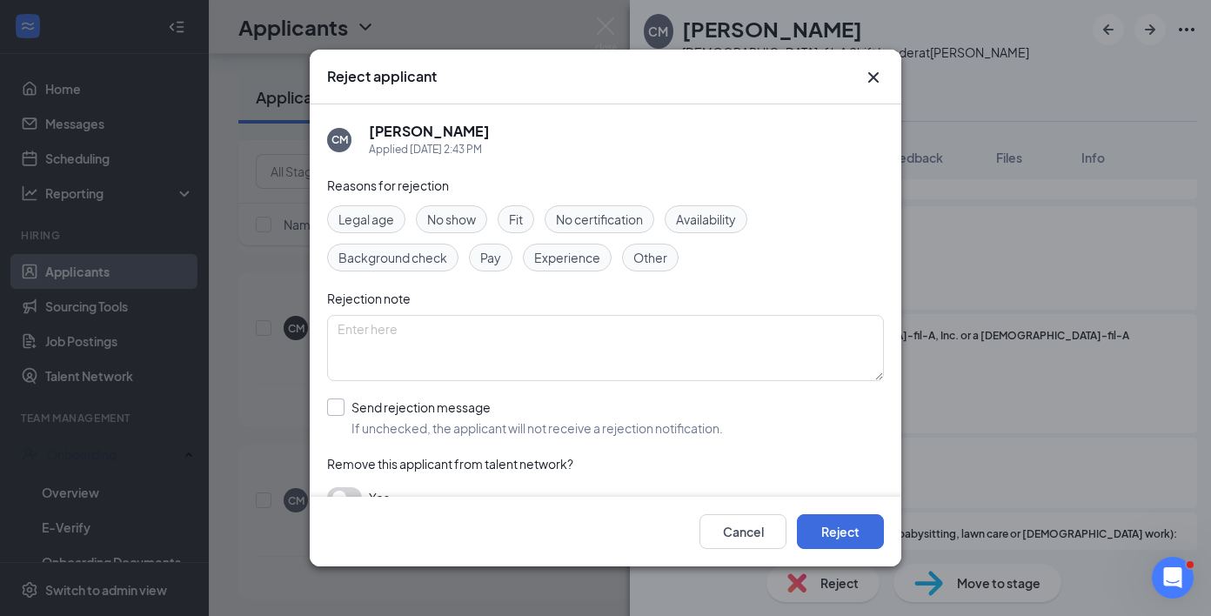
click at [523, 402] on div "Send rejection message" at bounding box center [536, 406] width 371 height 17
click at [523, 402] on input "Send rejection message If unchecked, the applicant will not receive a rejection…" at bounding box center [525, 417] width 396 height 38
click at [824, 529] on button "Reject" at bounding box center [840, 531] width 87 height 35
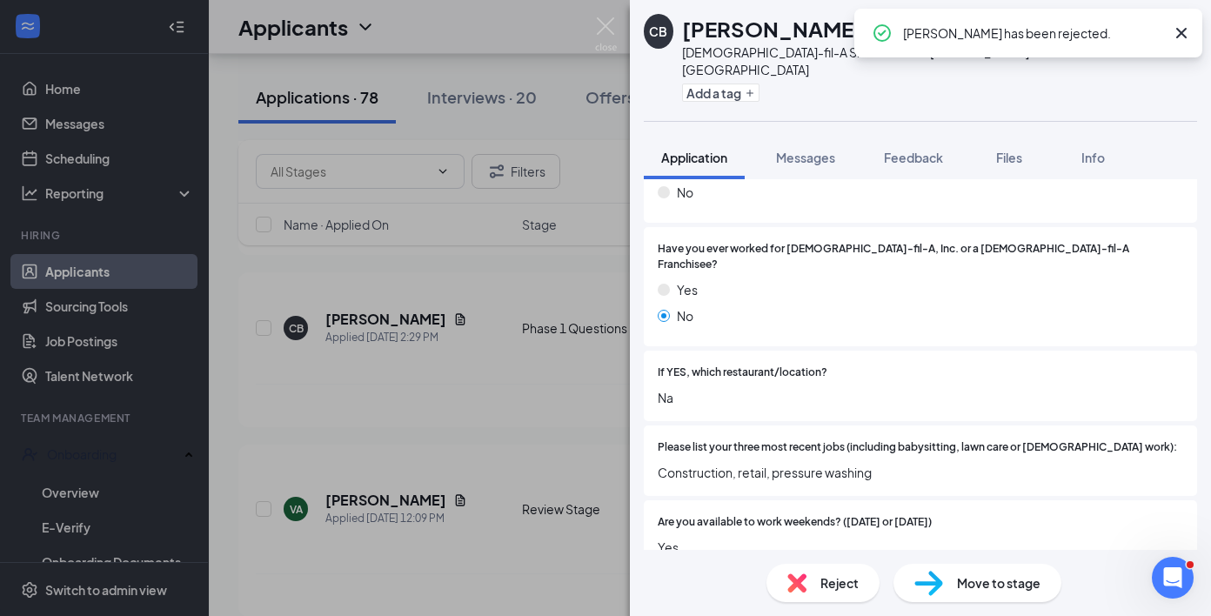
scroll to position [335, 0]
click at [795, 584] on img at bounding box center [796, 582] width 19 height 19
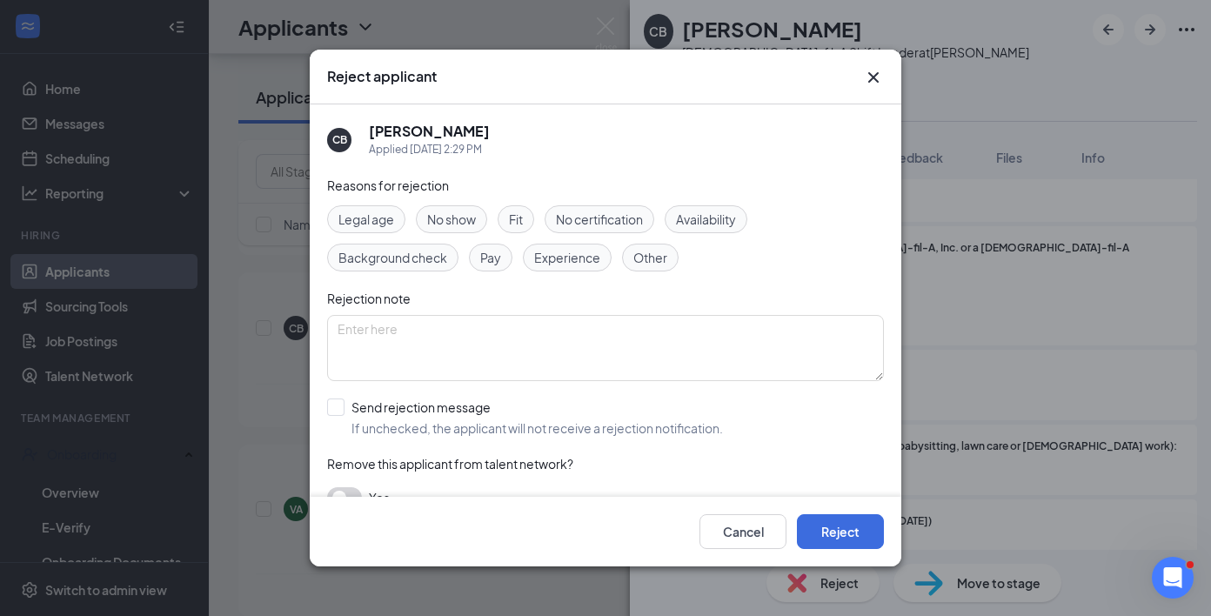
click at [550, 438] on div "Reasons for rejection Legal age No show Fit No certification Availability Backg…" at bounding box center [605, 351] width 557 height 350
click at [552, 429] on span "If unchecked, the applicant will not receive a rejection notification." at bounding box center [536, 427] width 371 height 17
click at [552, 429] on input "Send rejection message If unchecked, the applicant will not receive a rejection…" at bounding box center [525, 417] width 396 height 38
click at [833, 534] on button "Reject" at bounding box center [840, 531] width 87 height 35
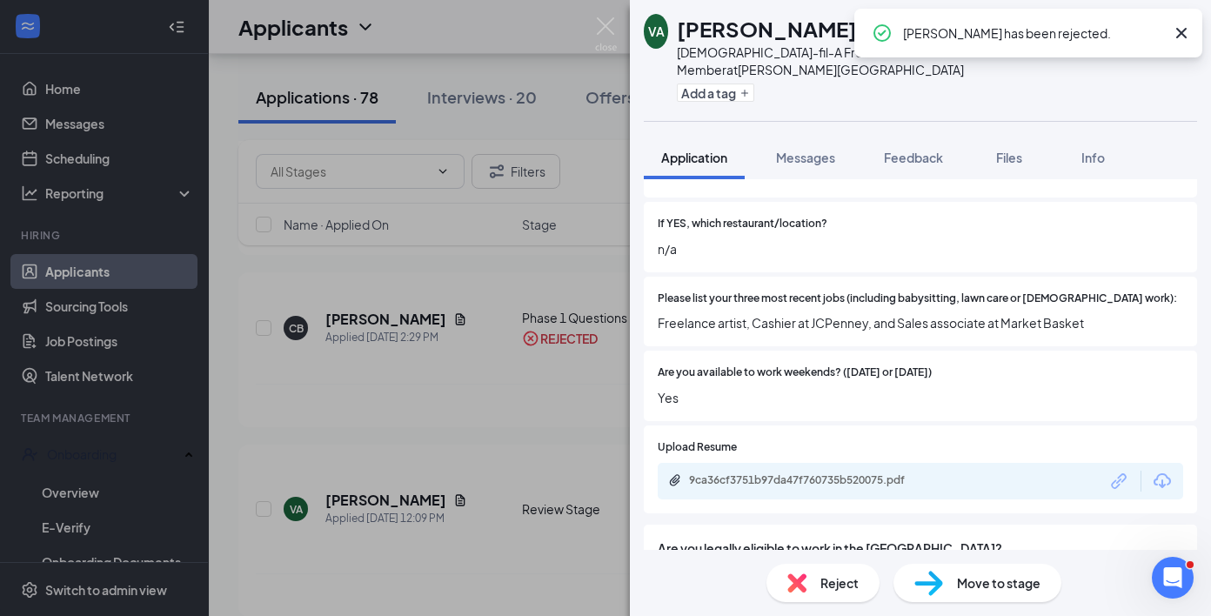
scroll to position [537, 0]
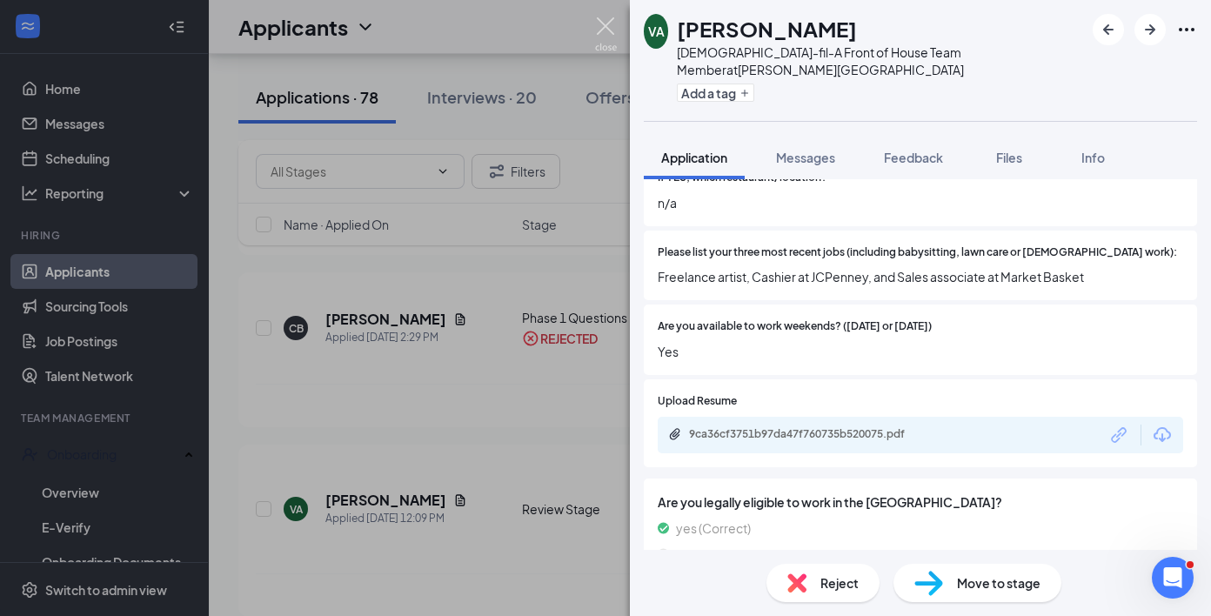
click at [600, 23] on img at bounding box center [606, 34] width 22 height 34
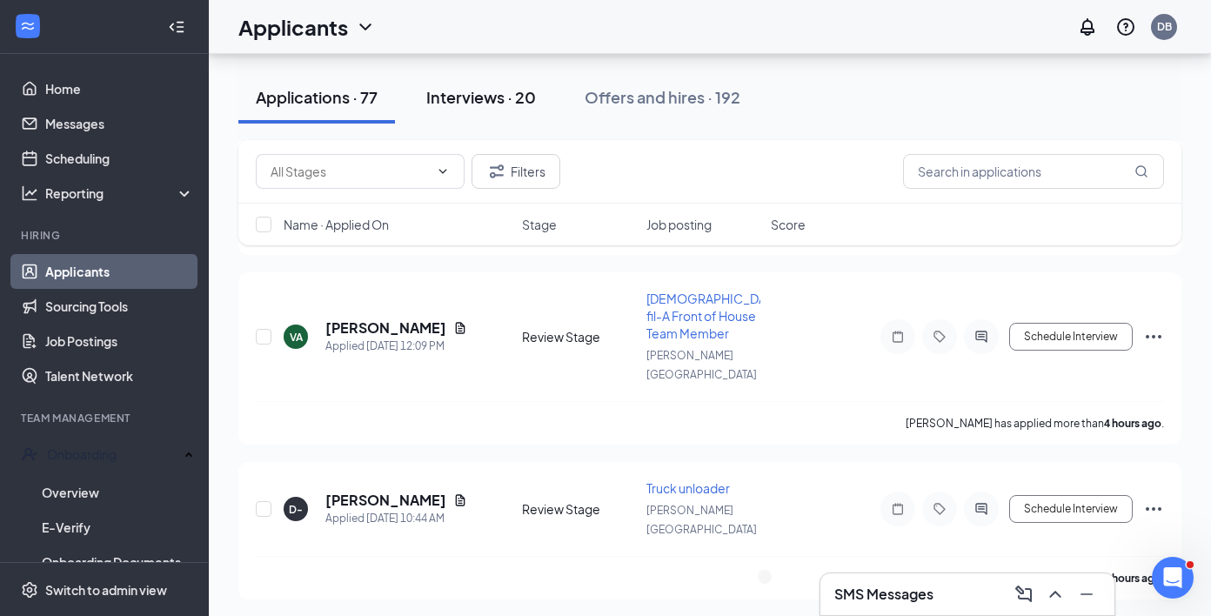
click at [477, 110] on button "Interviews · 20" at bounding box center [481, 97] width 144 height 52
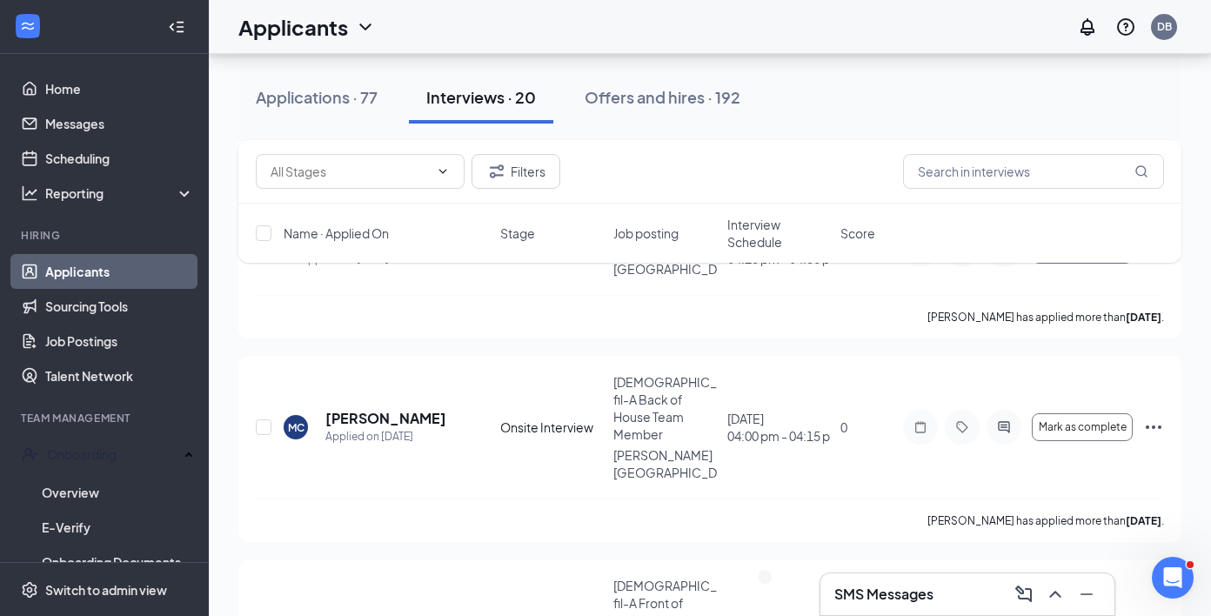
scroll to position [2787, 0]
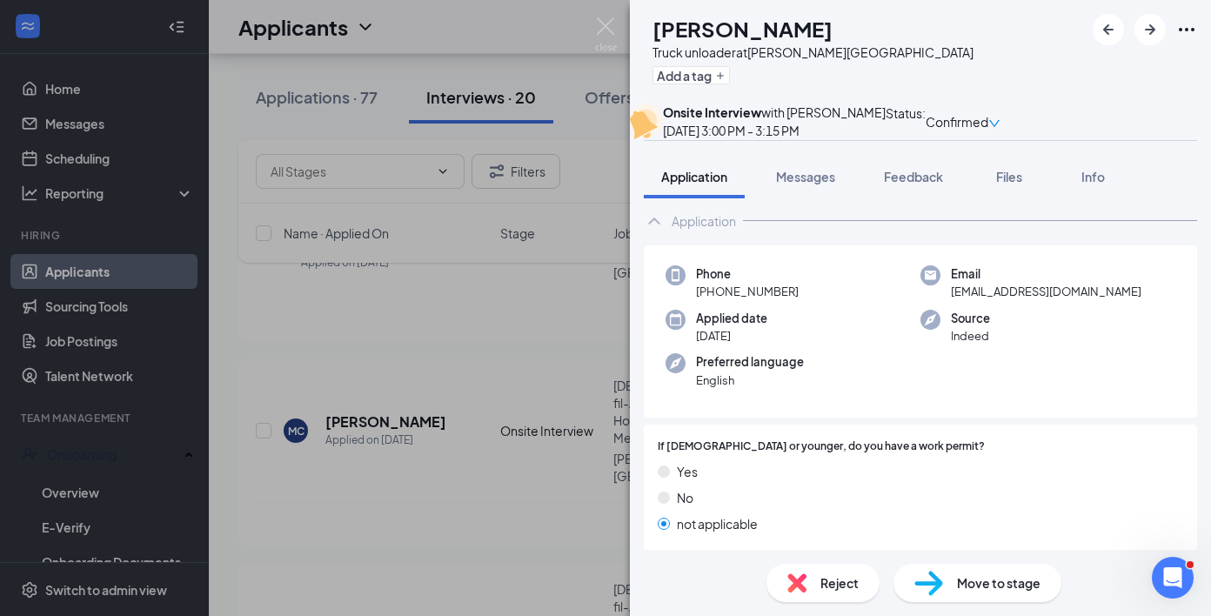
scroll to position [31, 0]
click at [907, 198] on button "Feedback" at bounding box center [913, 176] width 94 height 43
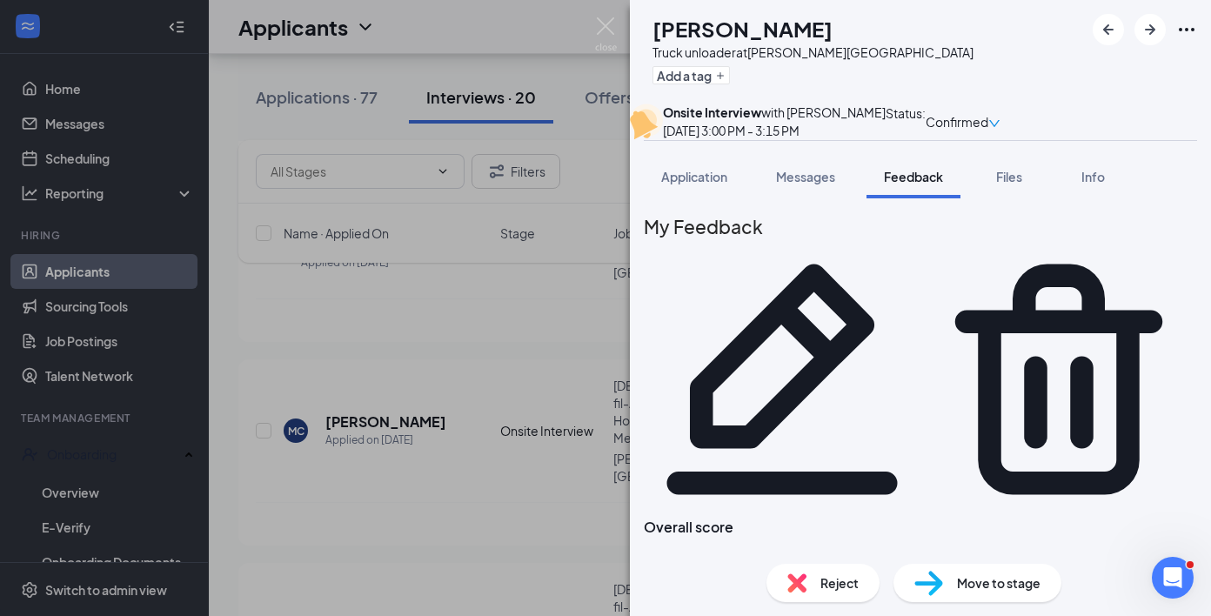
click at [863, 585] on div "Reject" at bounding box center [822, 583] width 113 height 38
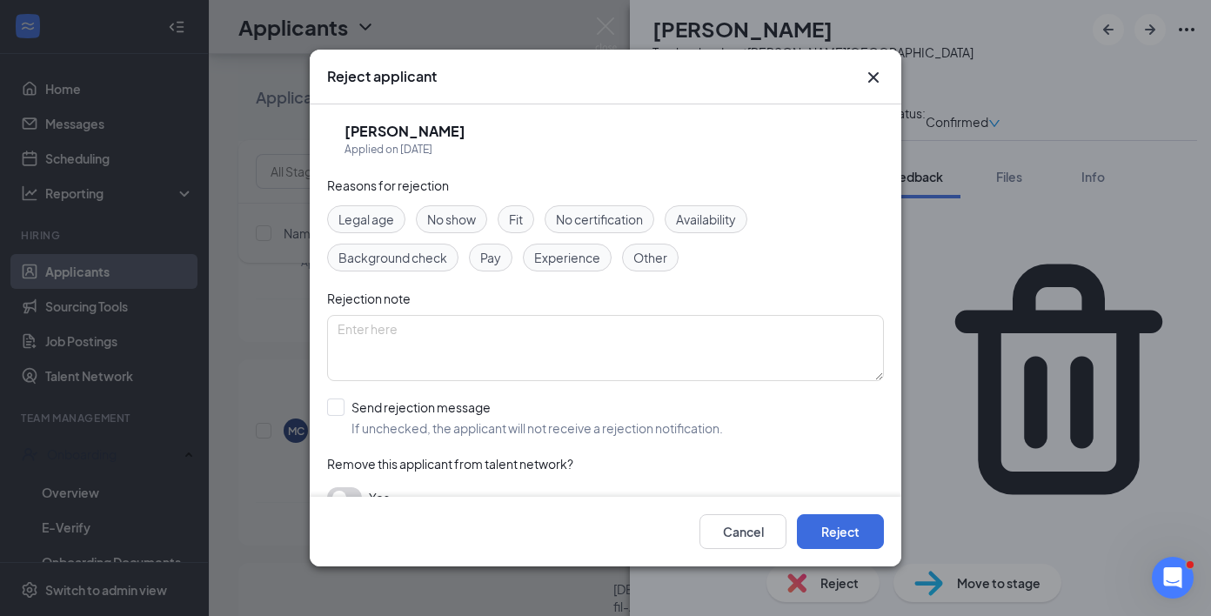
click at [441, 438] on div "Reasons for rejection Legal age No show Fit No certification Availability Backg…" at bounding box center [605, 351] width 557 height 350
click at [450, 426] on span "If unchecked, the applicant will not receive a rejection notification." at bounding box center [536, 427] width 371 height 17
click at [450, 426] on input "Send rejection message If unchecked, the applicant will not receive a rejection…" at bounding box center [525, 417] width 396 height 38
click at [814, 544] on button "Reject" at bounding box center [840, 531] width 87 height 35
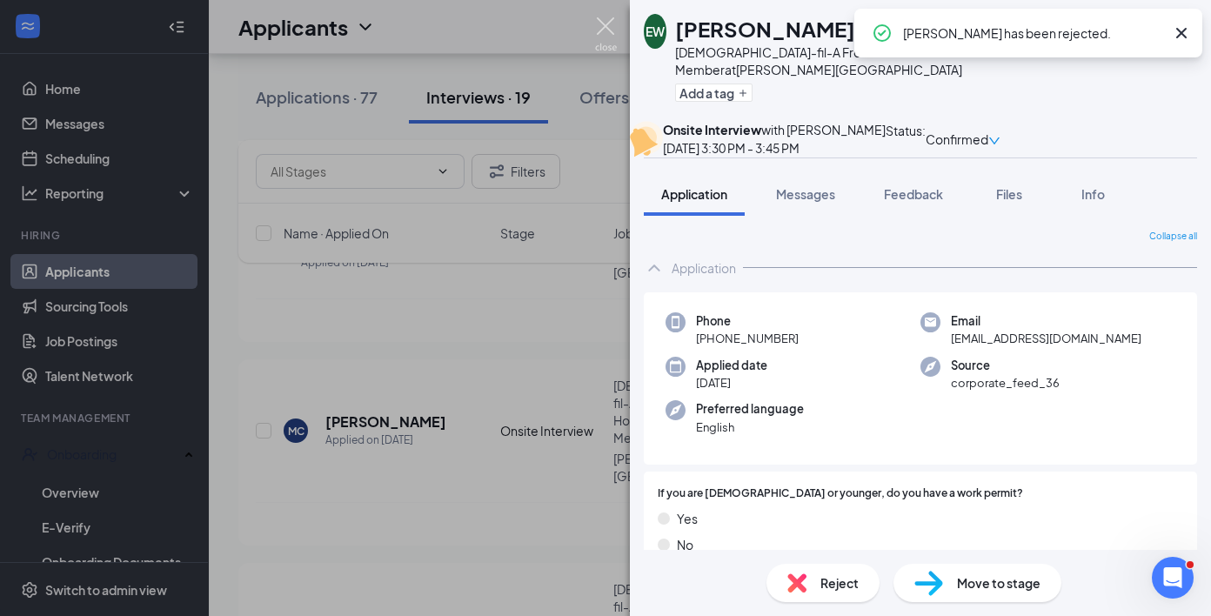
click at [601, 45] on img at bounding box center [606, 34] width 22 height 34
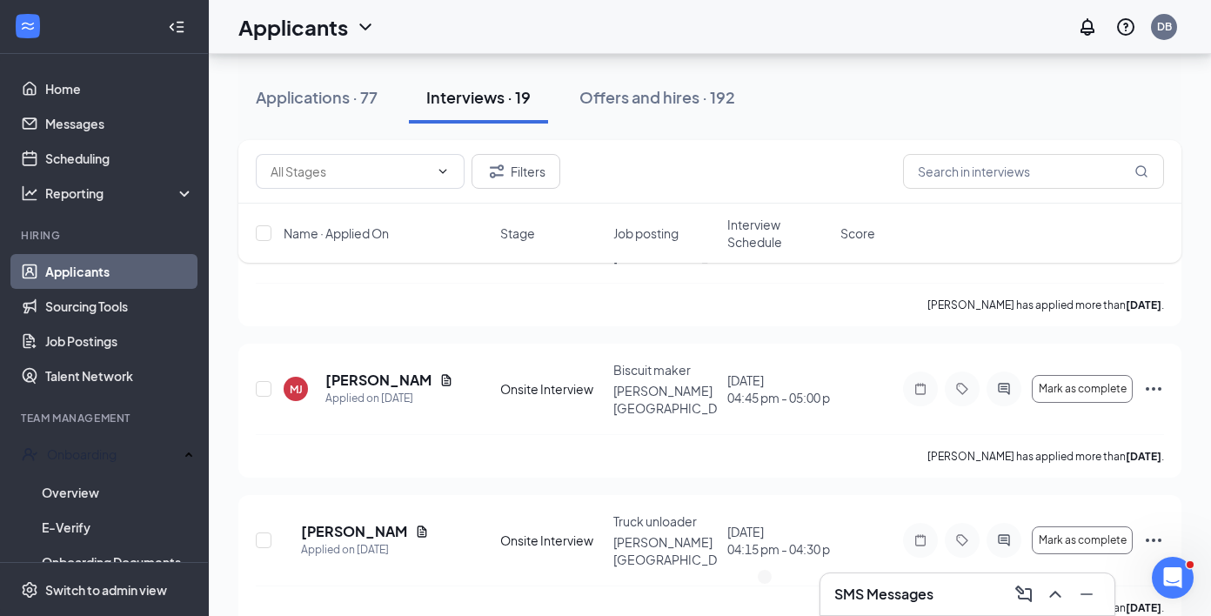
scroll to position [2499, 0]
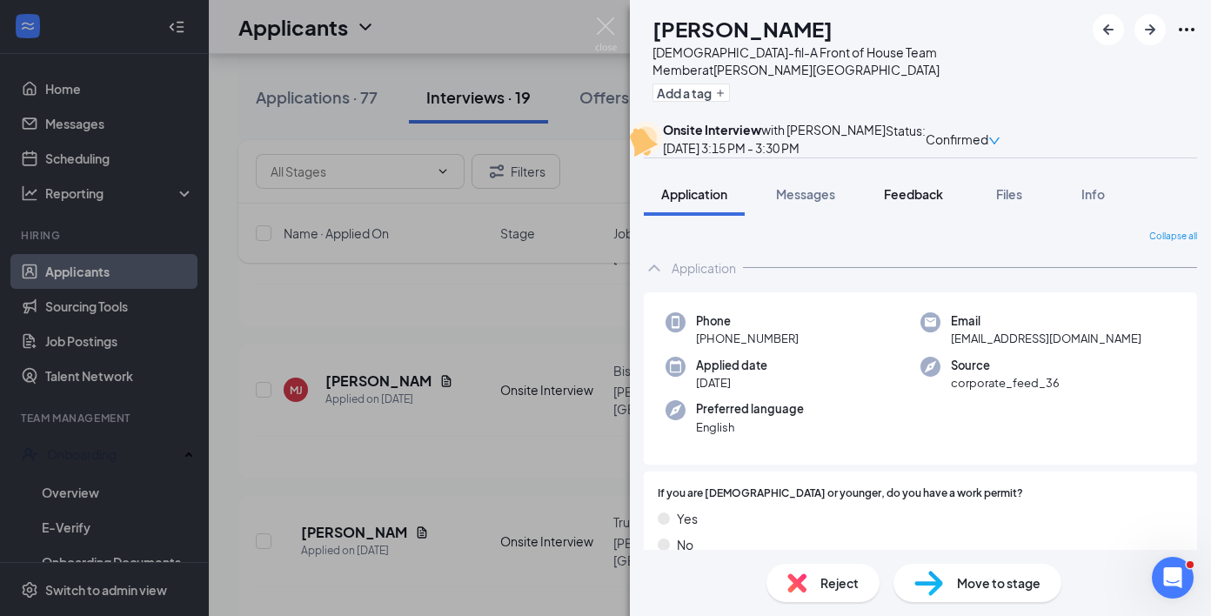
click at [924, 202] on span "Feedback" at bounding box center [913, 194] width 59 height 16
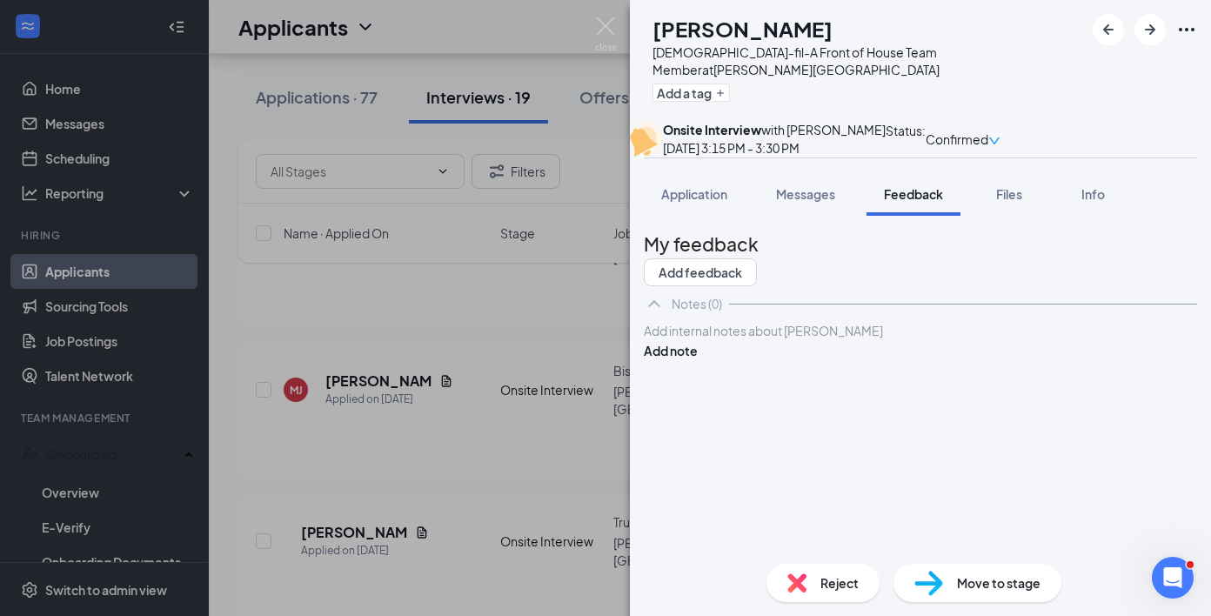
click at [799, 581] on img at bounding box center [796, 582] width 19 height 19
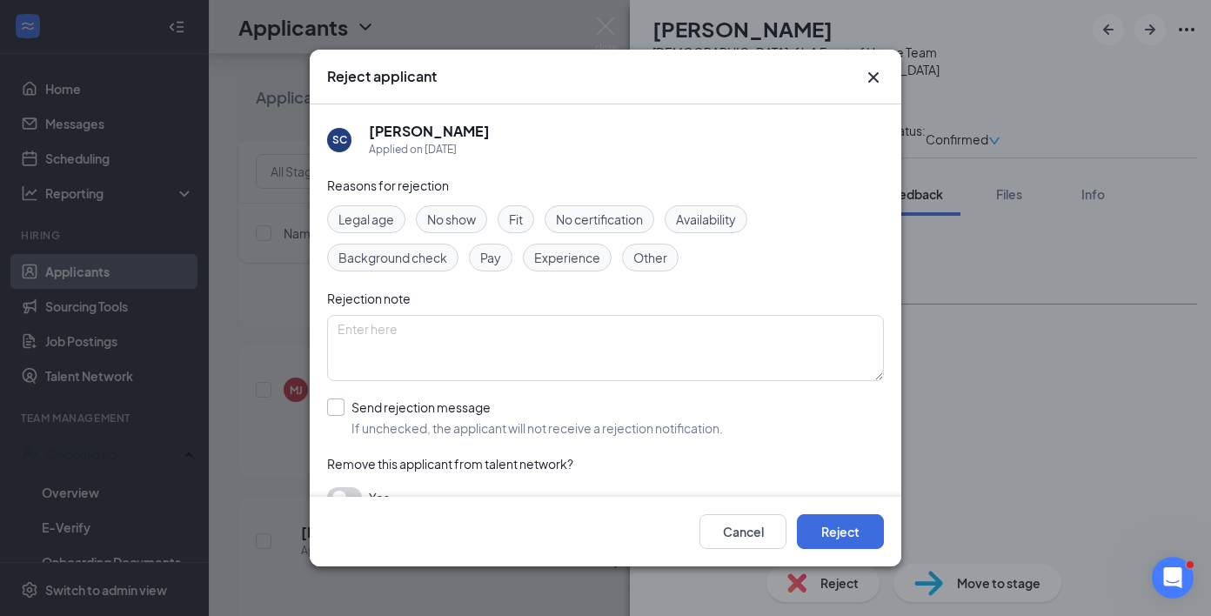
click at [451, 412] on div "Send rejection message" at bounding box center [536, 406] width 371 height 17
click at [451, 412] on input "Send rejection message If unchecked, the applicant will not receive a rejection…" at bounding box center [525, 417] width 396 height 38
click at [829, 526] on button "Reject" at bounding box center [840, 531] width 87 height 35
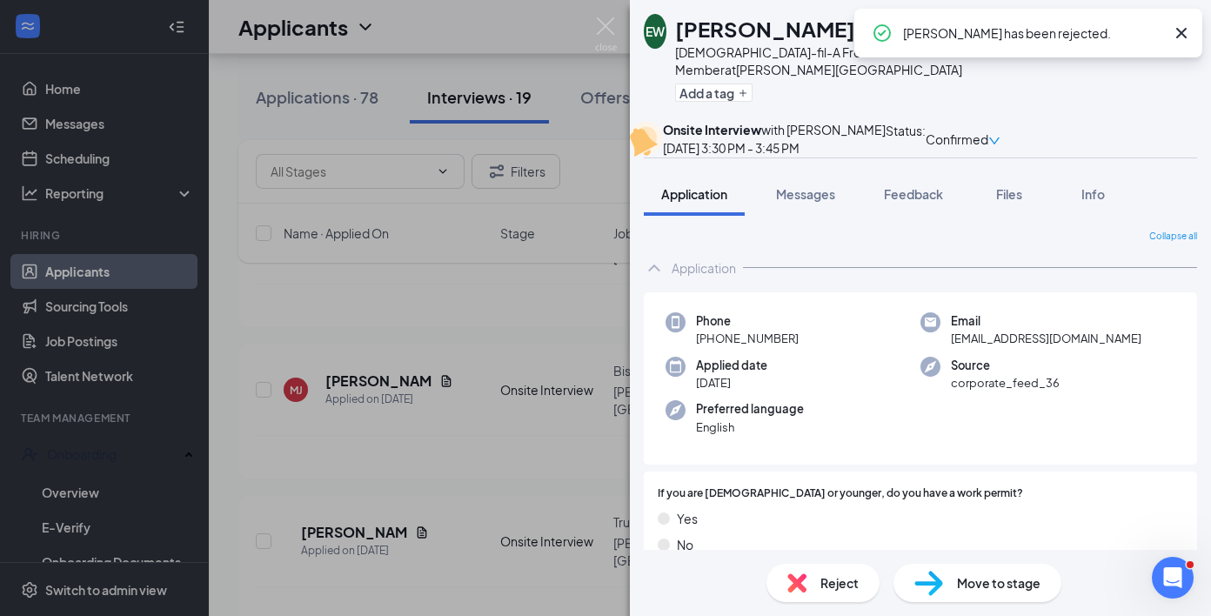
click at [618, 26] on div "EW [PERSON_NAME] [DEMOGRAPHIC_DATA]-fil-A Front of House Team Member at [PERSON…" at bounding box center [605, 308] width 1211 height 616
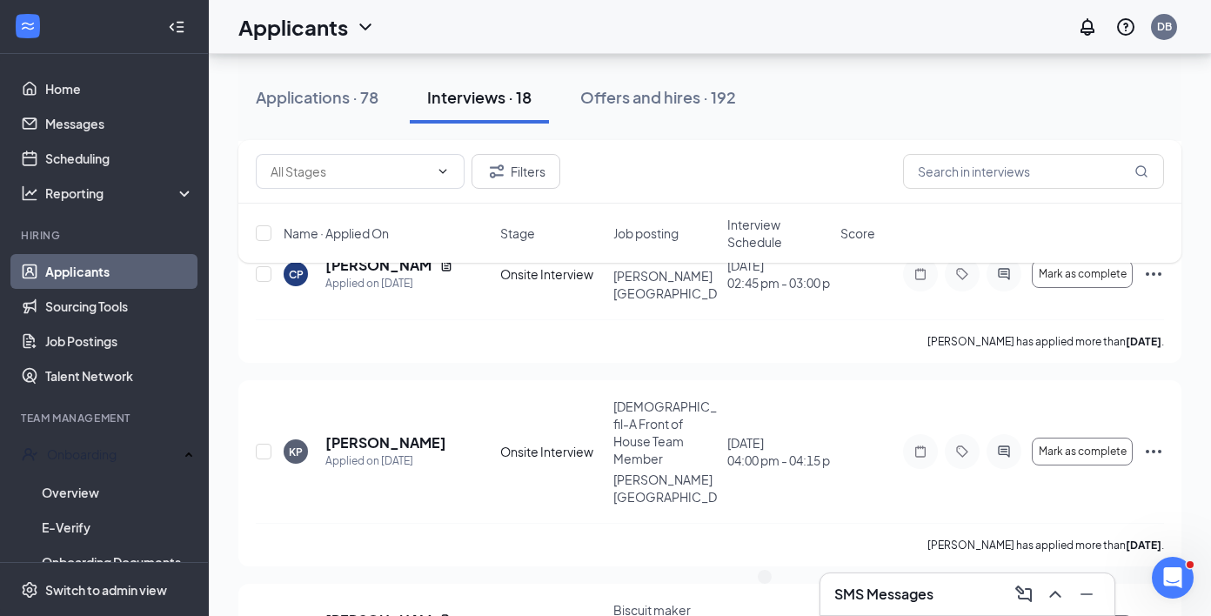
scroll to position [2260, 0]
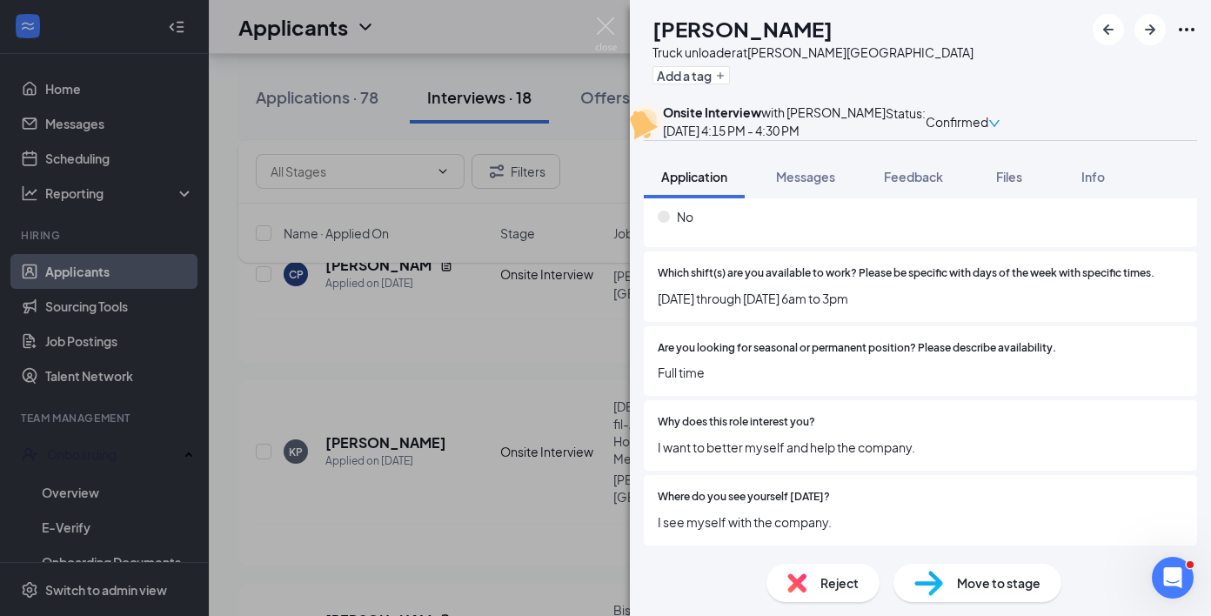
scroll to position [1713, 0]
click at [812, 198] on button "Messages" at bounding box center [805, 176] width 94 height 43
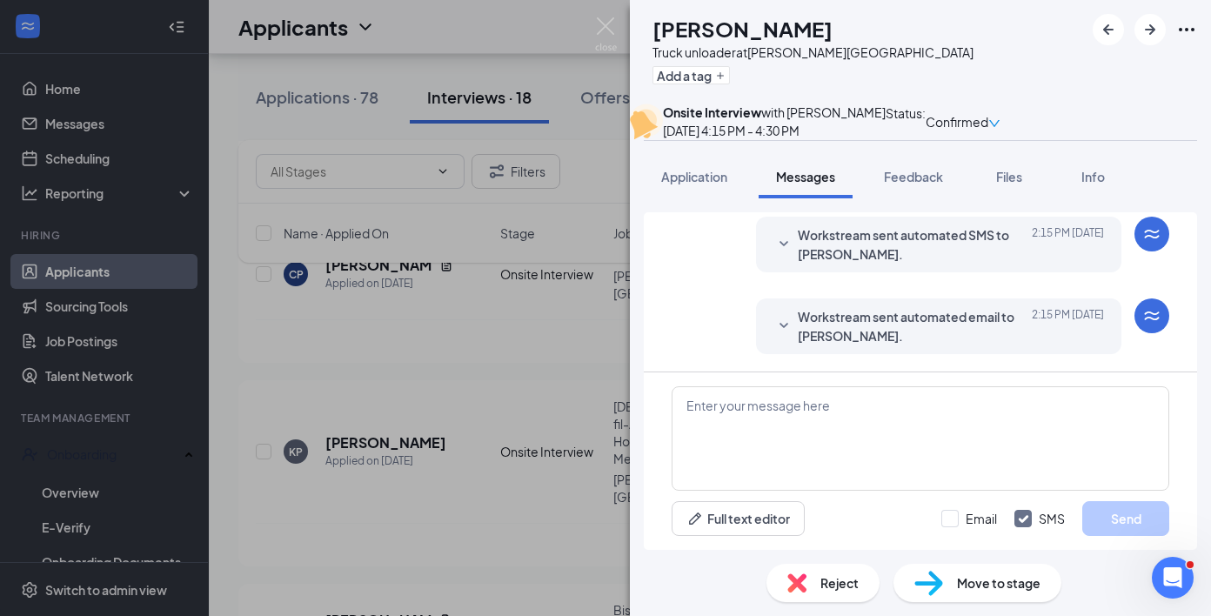
scroll to position [741, 0]
click at [884, 198] on button "Feedback" at bounding box center [913, 176] width 94 height 43
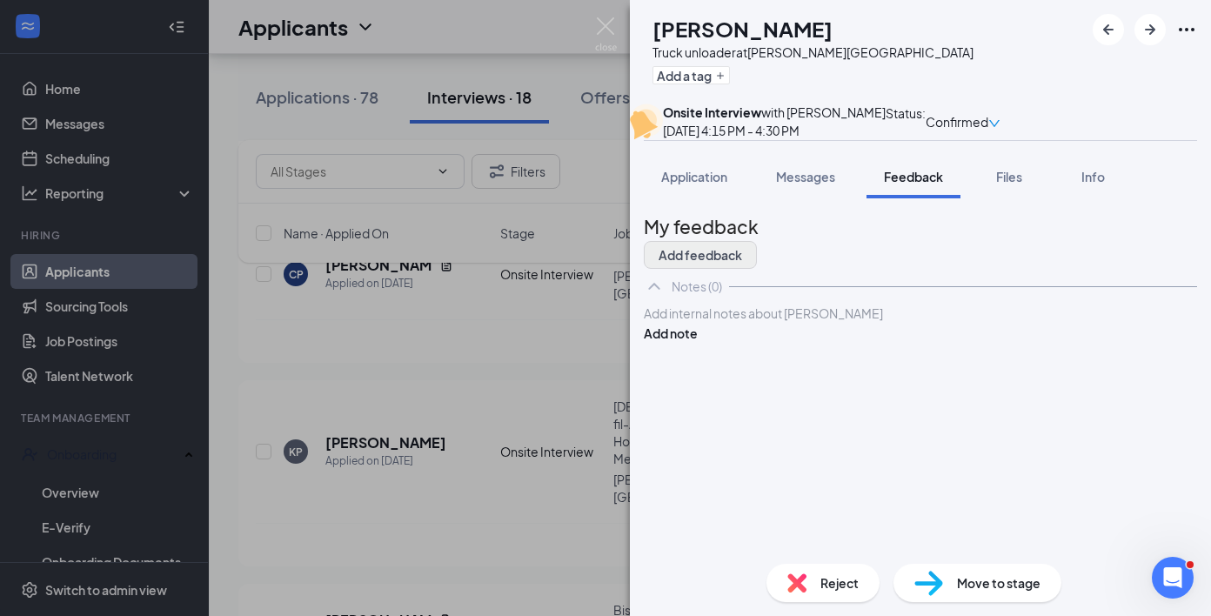
click at [757, 269] on button "Add feedback" at bounding box center [700, 255] width 113 height 28
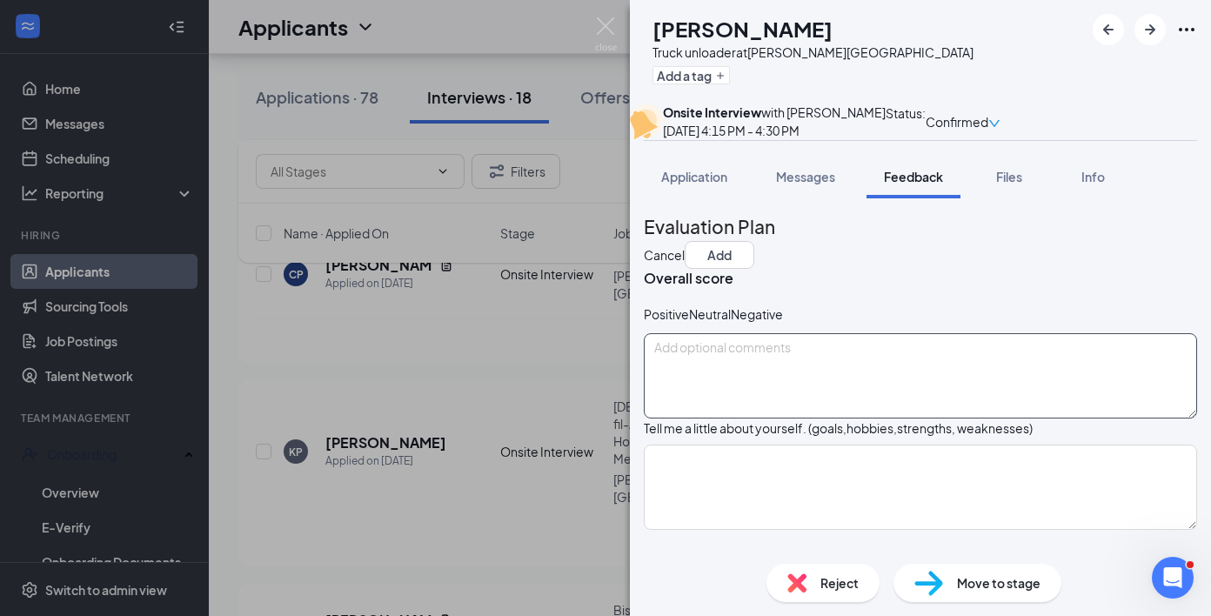
click at [891, 418] on textarea at bounding box center [920, 375] width 553 height 85
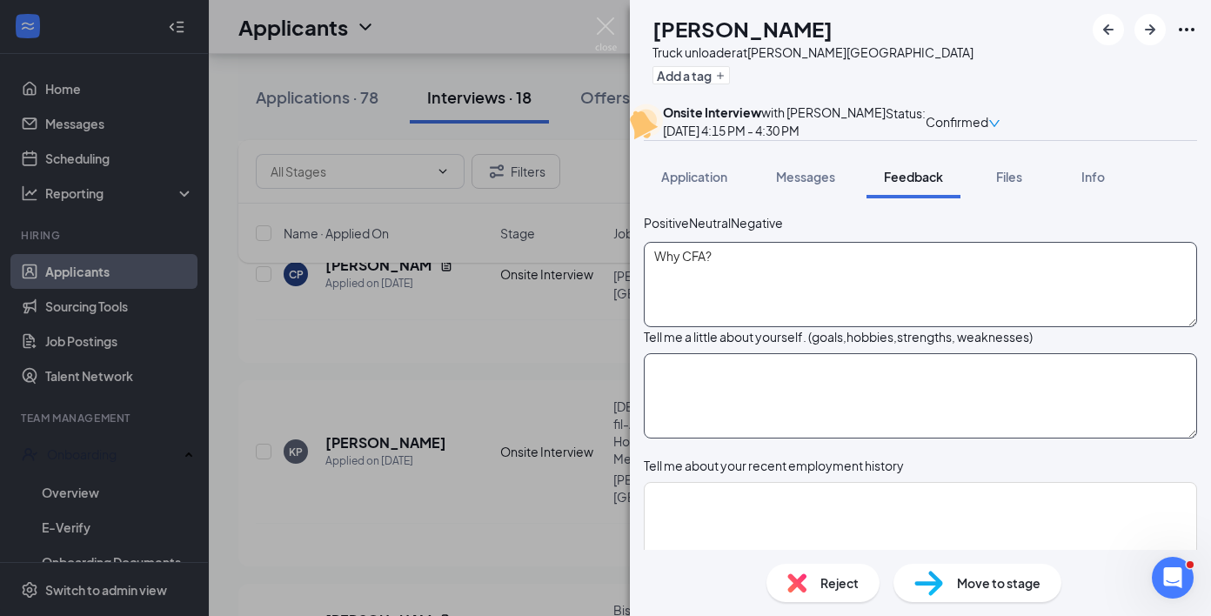
scroll to position [104, 0]
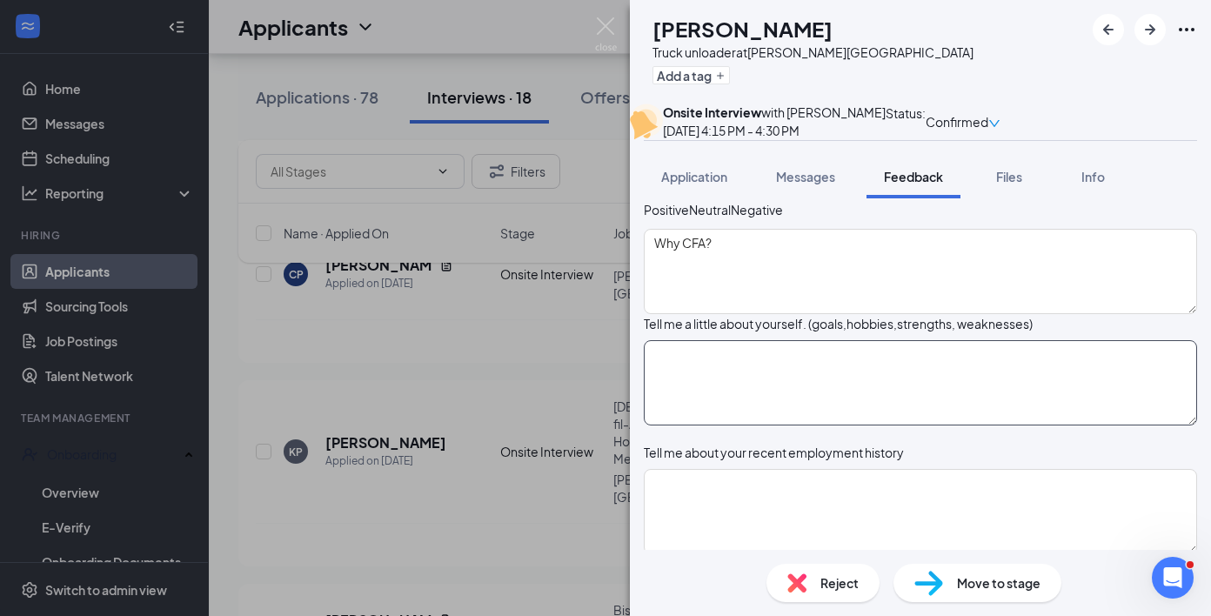
click at [938, 425] on textarea at bounding box center [920, 382] width 553 height 85
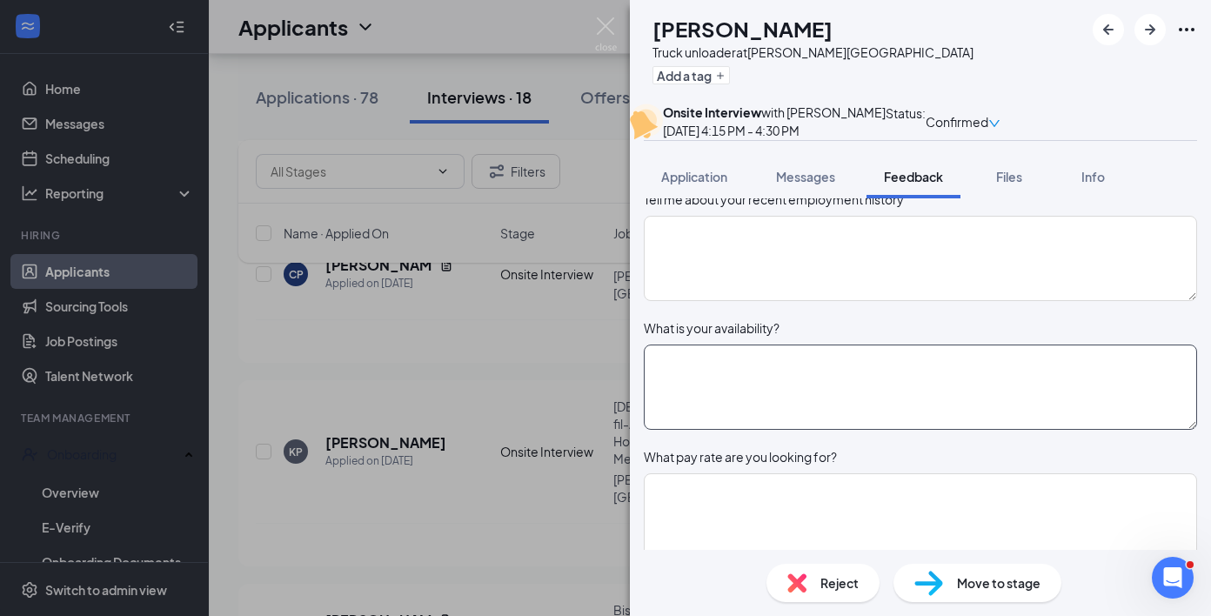
scroll to position [373, 0]
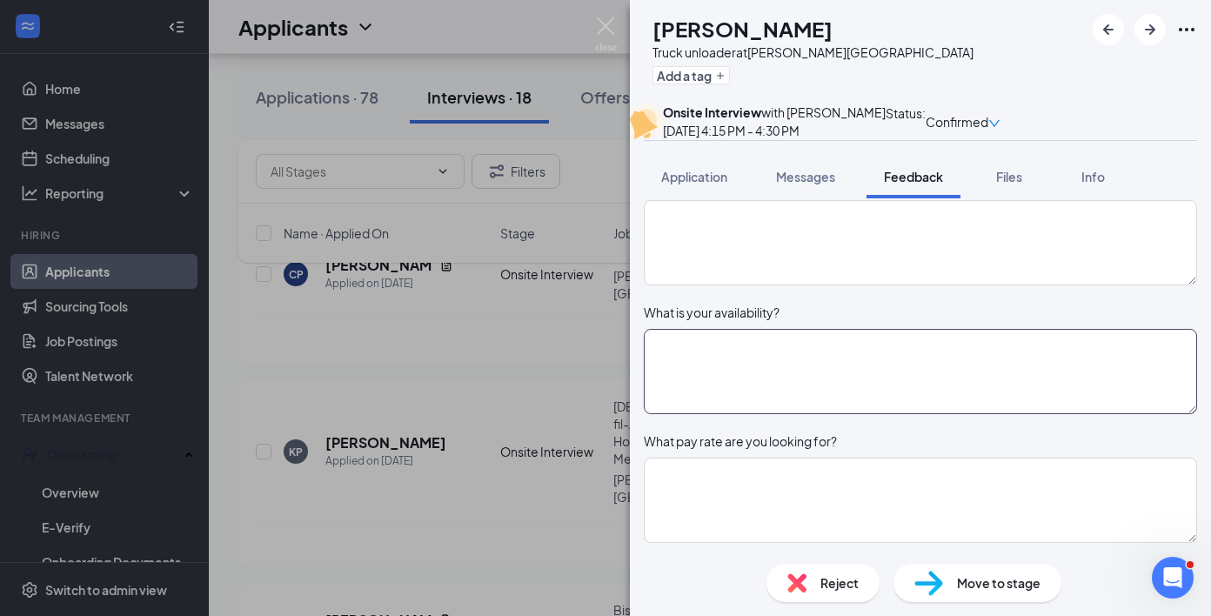
click at [938, 414] on textarea at bounding box center [920, 371] width 553 height 85
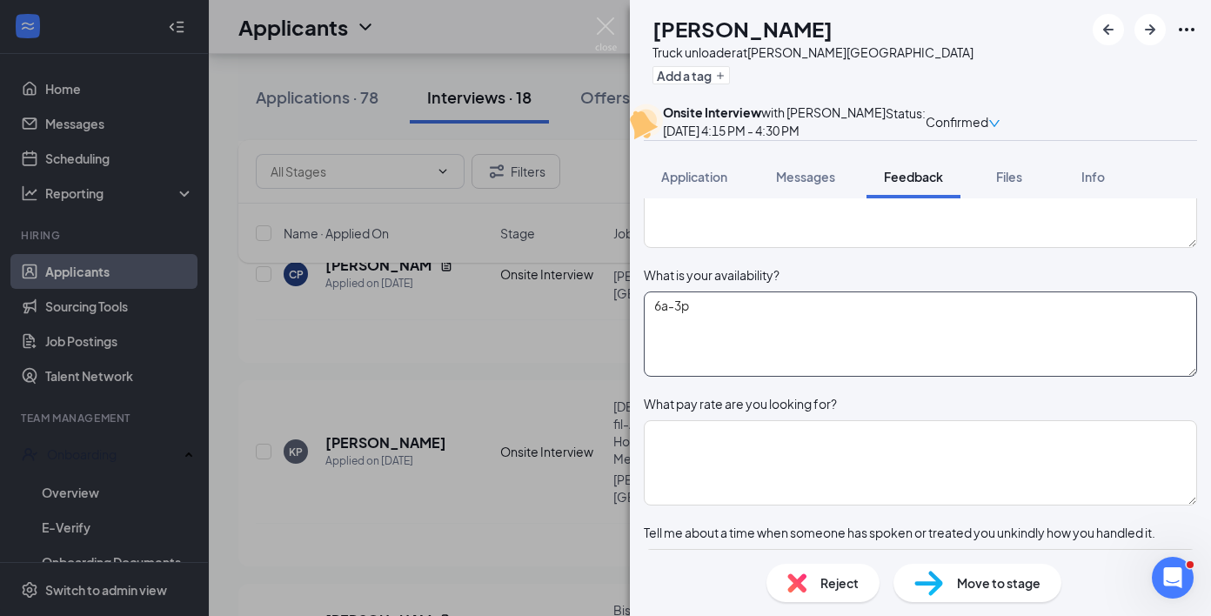
scroll to position [419, 0]
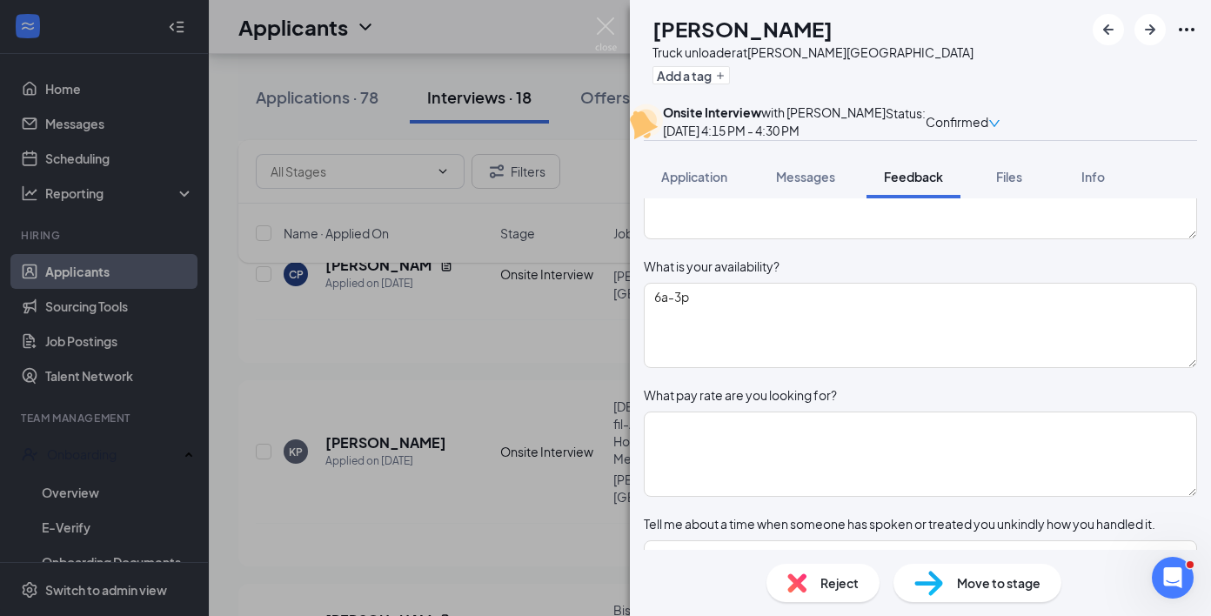
click at [938, 489] on div "What pay rate are you looking for?" at bounding box center [920, 440] width 553 height 111
click at [938, 497] on textarea at bounding box center [920, 453] width 553 height 85
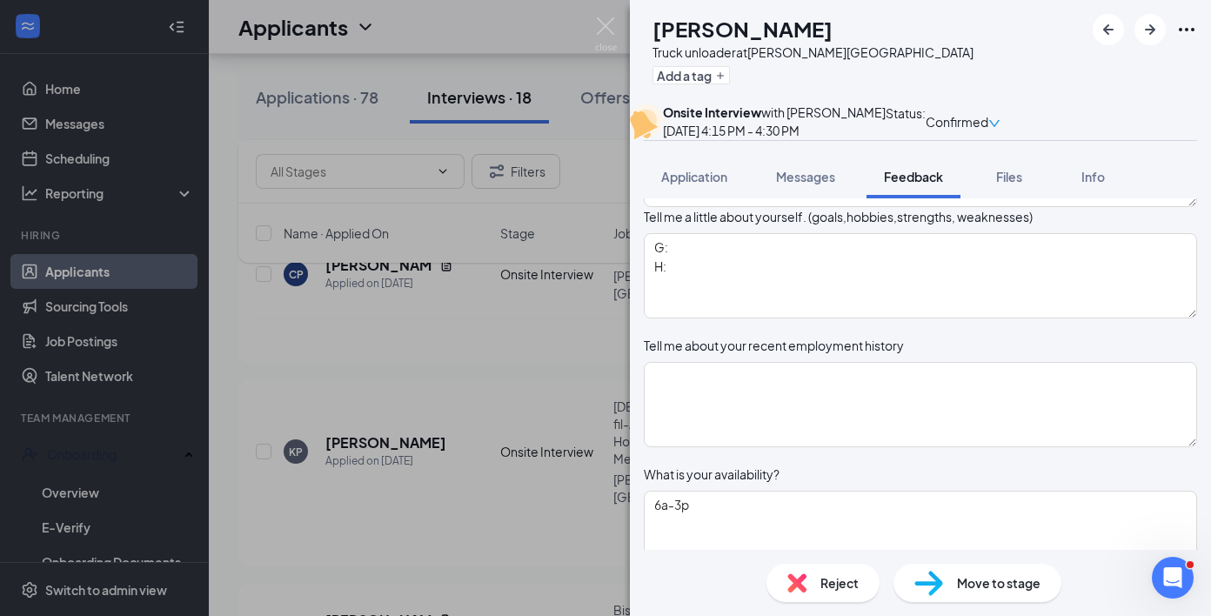
scroll to position [215, 0]
click at [936, 444] on textarea at bounding box center [920, 400] width 553 height 85
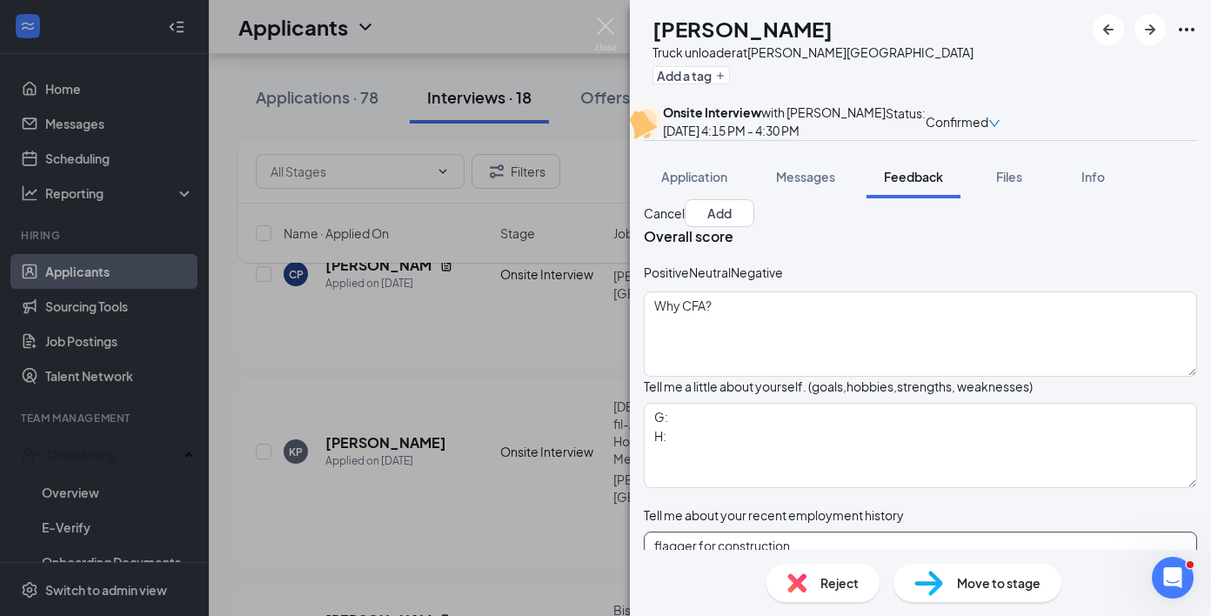
scroll to position [35, 0]
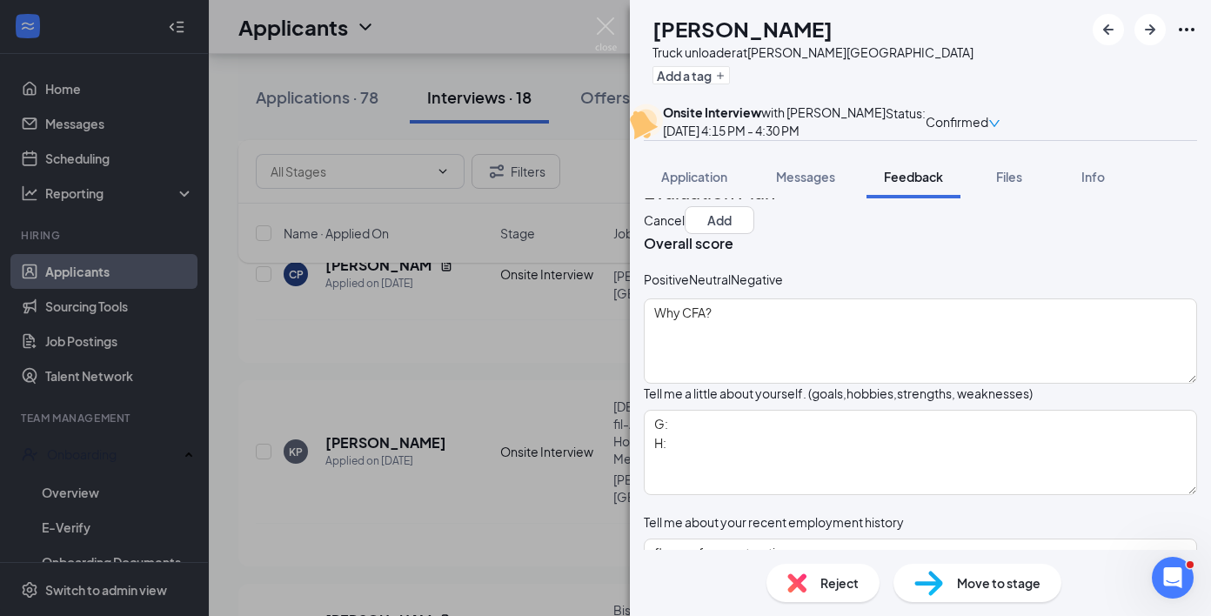
click at [731, 288] on icon "SadFace" at bounding box center [731, 278] width 0 height 17
click at [817, 385] on div "Overall score Positive Neutral Negative Why CFA?" at bounding box center [920, 309] width 553 height 151
click at [850, 385] on textarea "Why CFA?" at bounding box center [920, 342] width 553 height 85
click at [597, 26] on img at bounding box center [606, 34] width 22 height 34
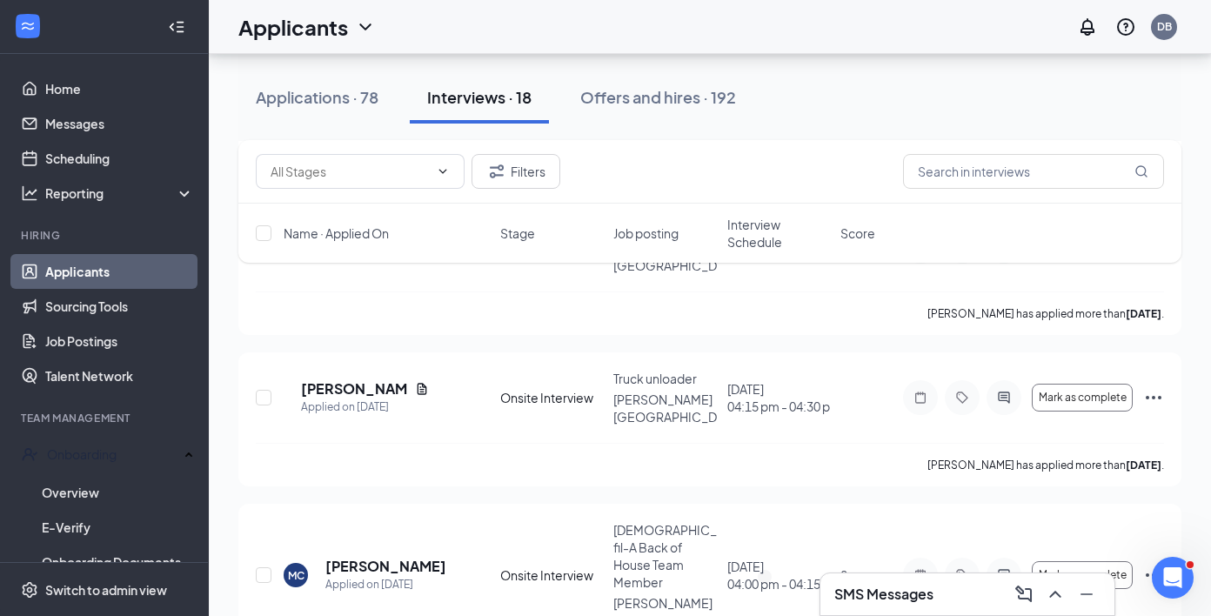
scroll to position [2640, 0]
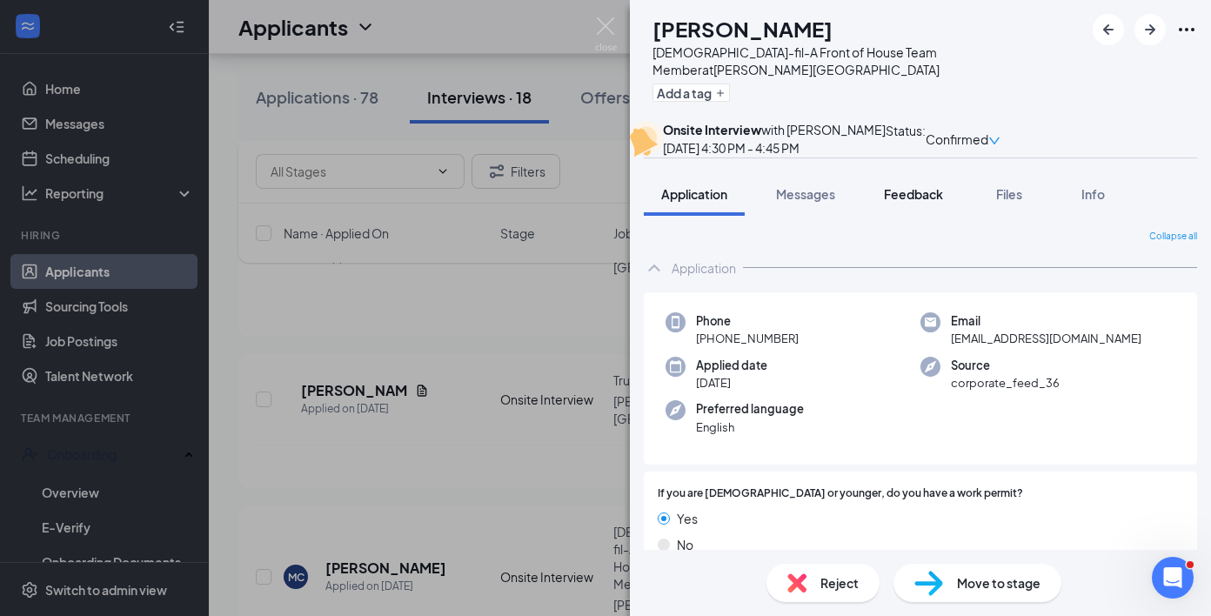
click at [898, 202] on span "Feedback" at bounding box center [913, 194] width 59 height 16
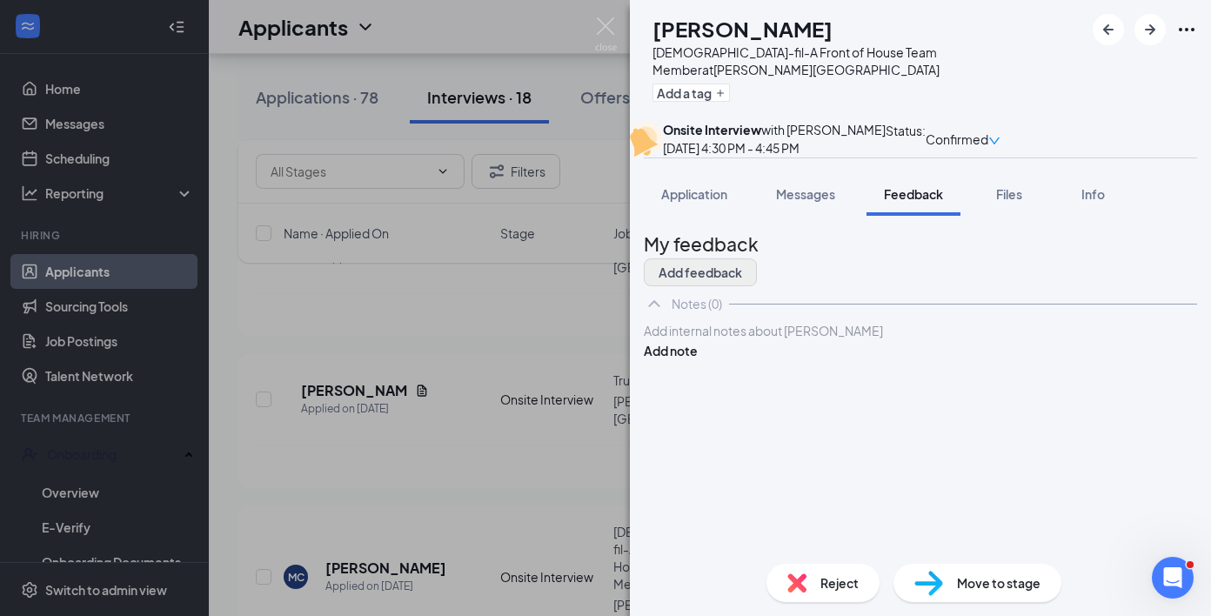
click at [757, 277] on button "Add feedback" at bounding box center [700, 272] width 113 height 28
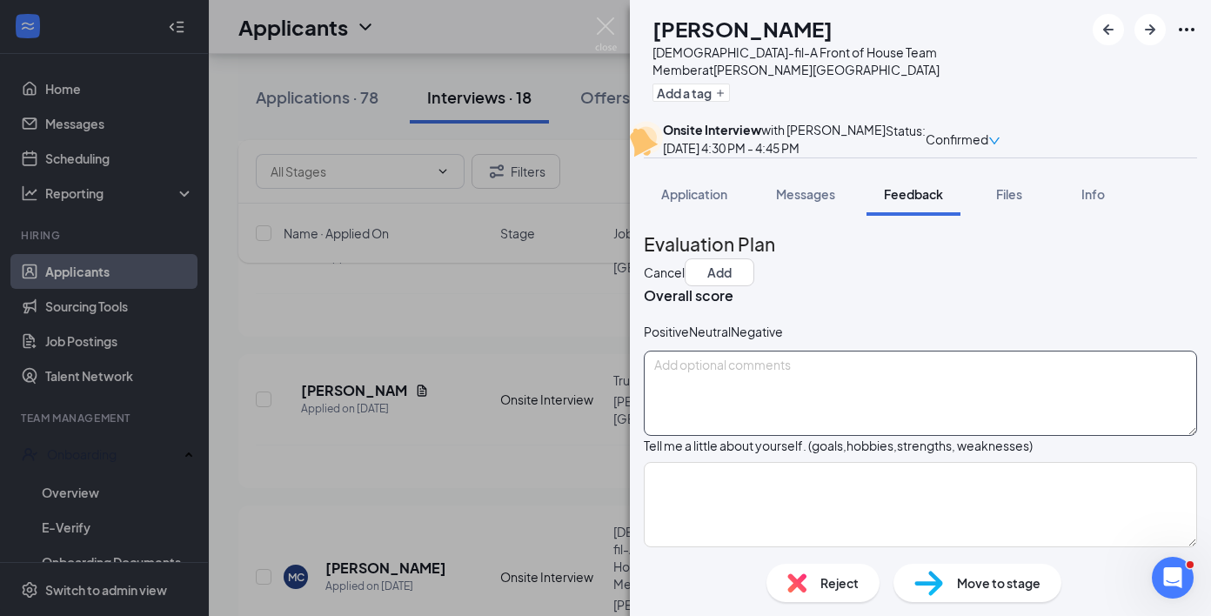
click at [863, 412] on textarea at bounding box center [920, 392] width 553 height 85
click at [887, 350] on div "Overall score Positive Neutral Negative Why CFA?" at bounding box center [920, 361] width 553 height 150
click at [783, 340] on div "Negative" at bounding box center [757, 331] width 52 height 17
click at [866, 436] on textarea "Why CFA?" at bounding box center [920, 394] width 553 height 85
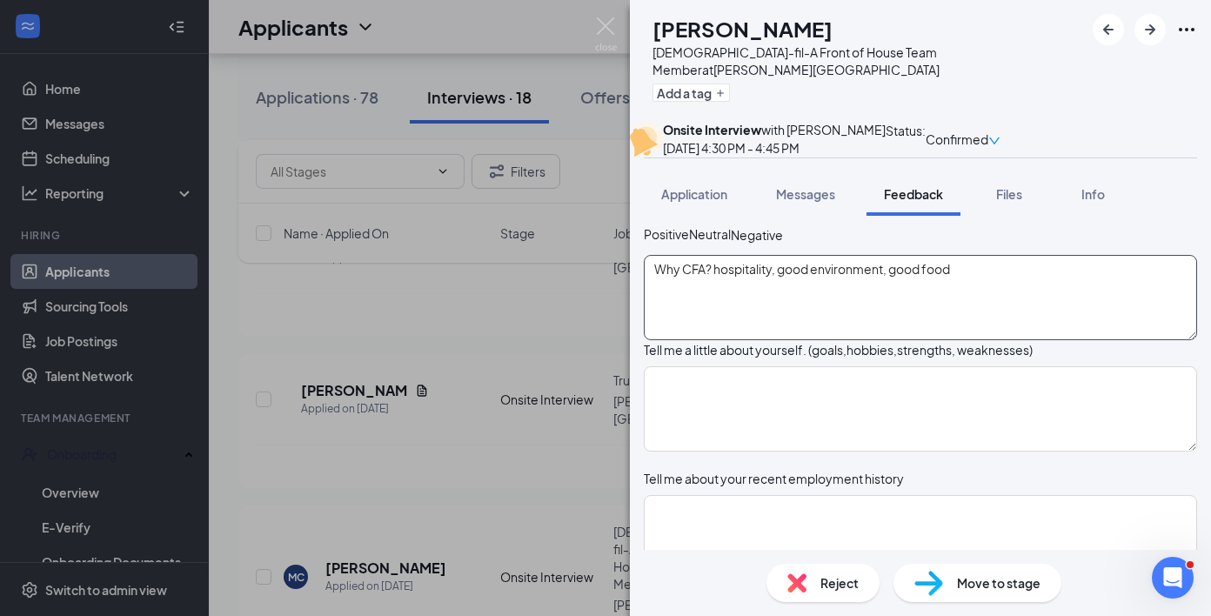
scroll to position [141, 0]
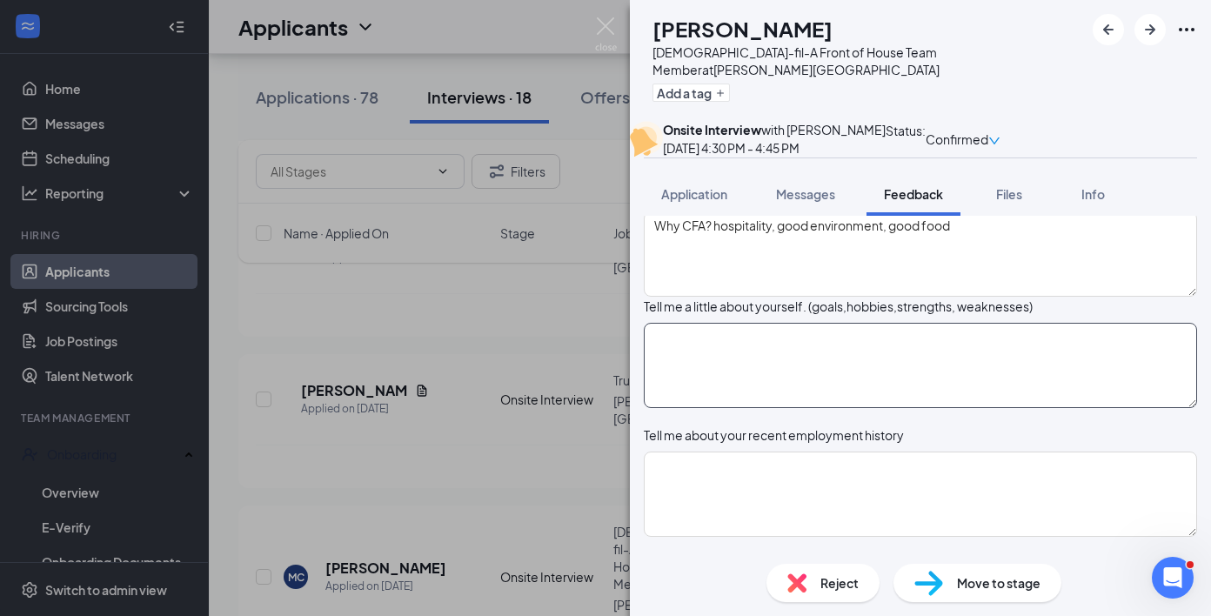
click at [864, 408] on textarea at bounding box center [920, 365] width 553 height 85
click at [791, 397] on textarea "G: H:" at bounding box center [920, 365] width 553 height 85
click at [695, 408] on textarea "G: ROTC, Cheerleading, college: for cheerleading- Spells college H:" at bounding box center [920, 365] width 553 height 85
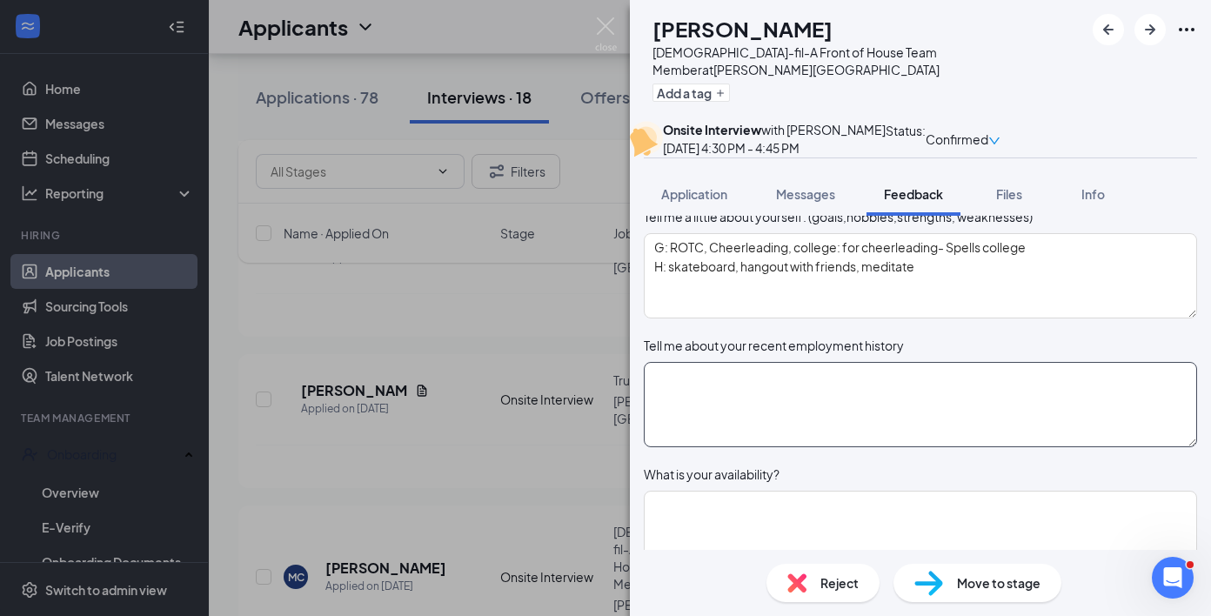
click at [691, 447] on textarea at bounding box center [920, 404] width 553 height 85
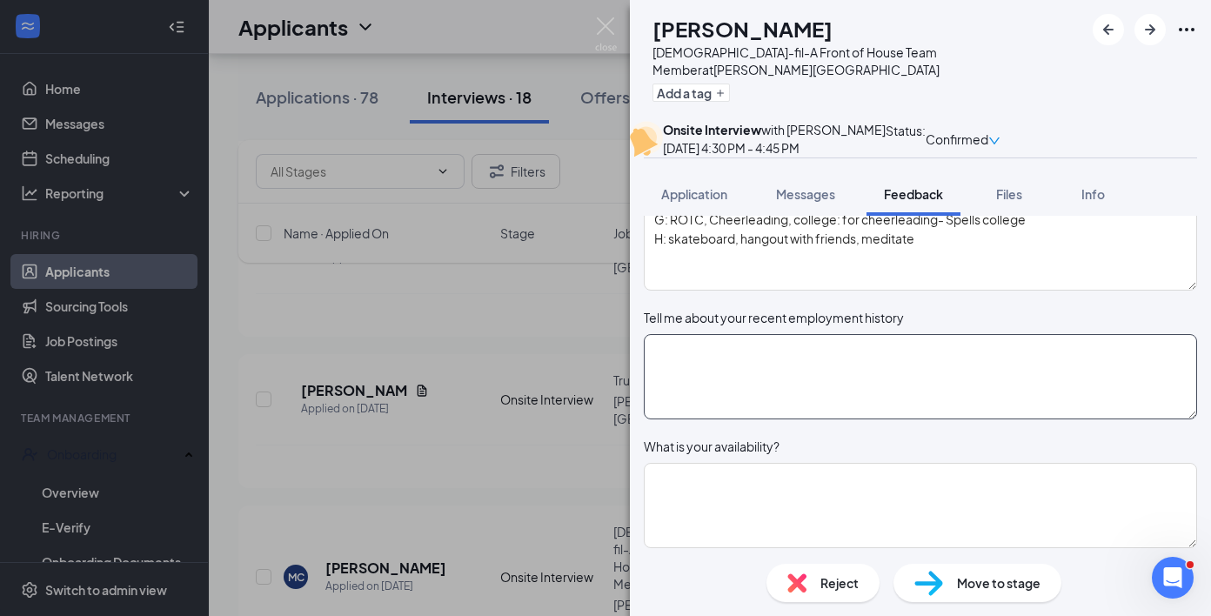
scroll to position [267, 0]
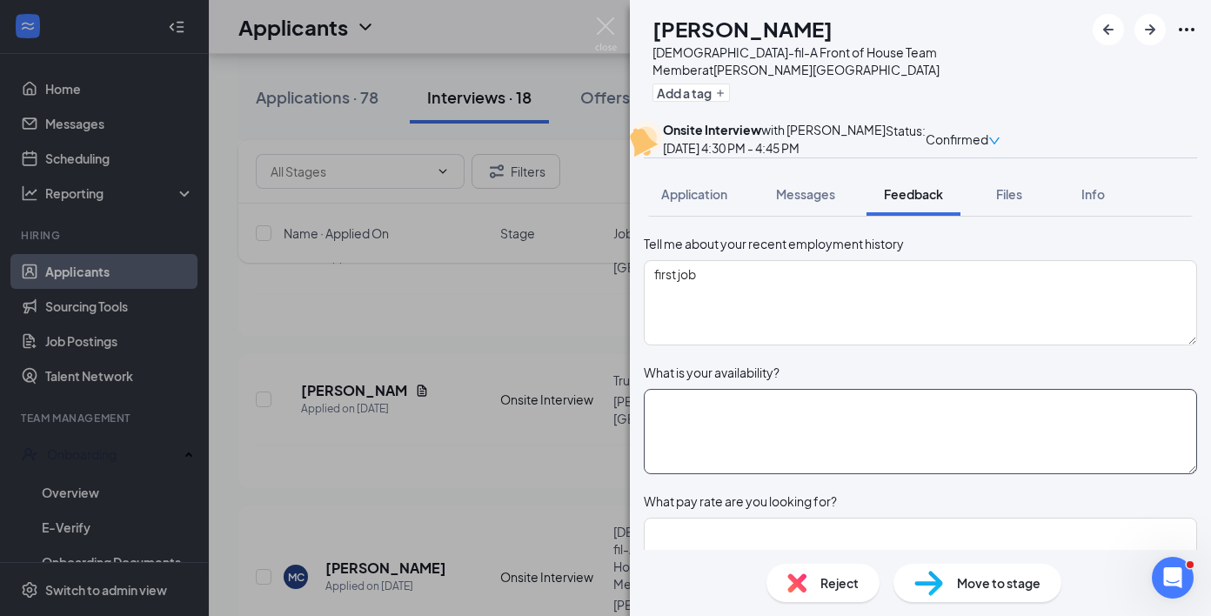
click at [699, 474] on textarea at bounding box center [920, 431] width 553 height 85
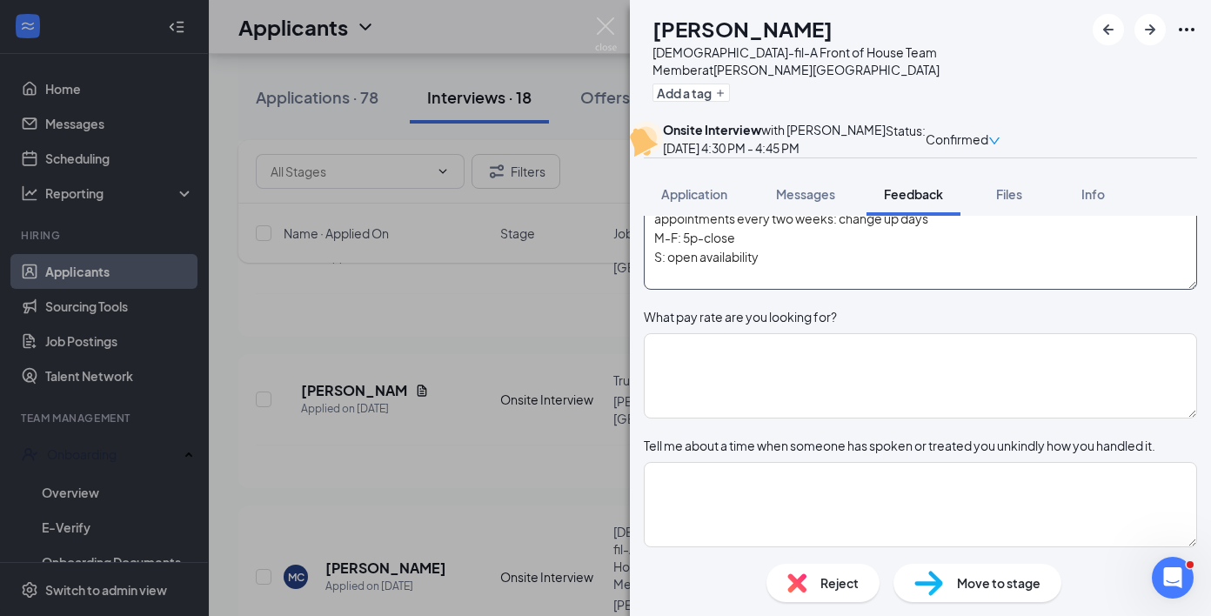
scroll to position [559, 0]
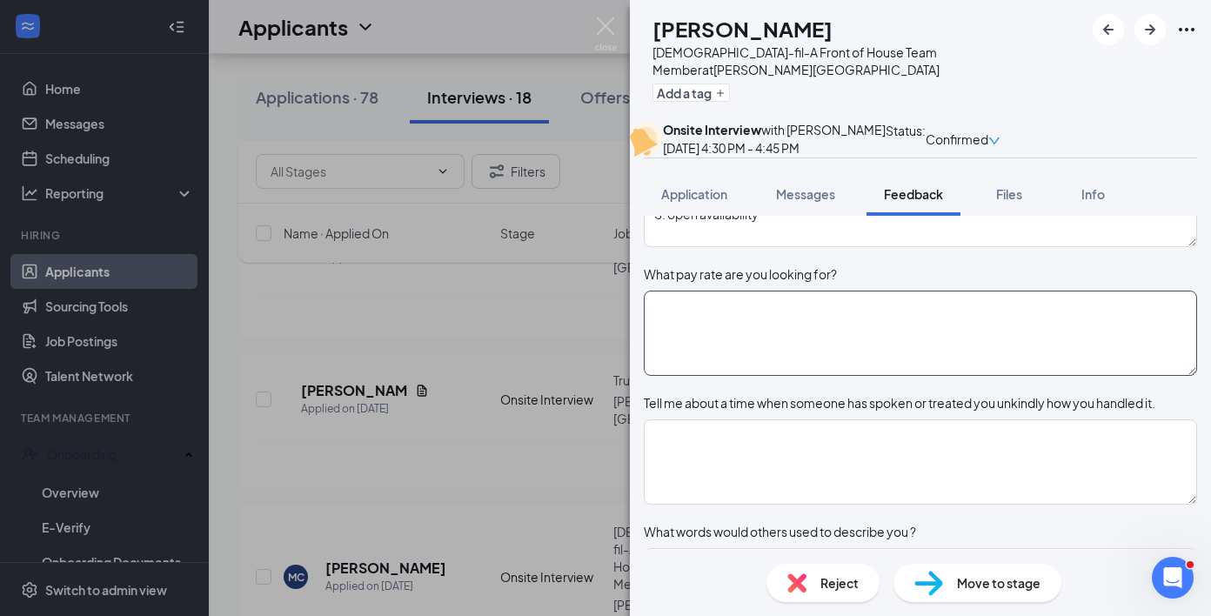
click at [739, 376] on textarea at bounding box center [920, 332] width 553 height 85
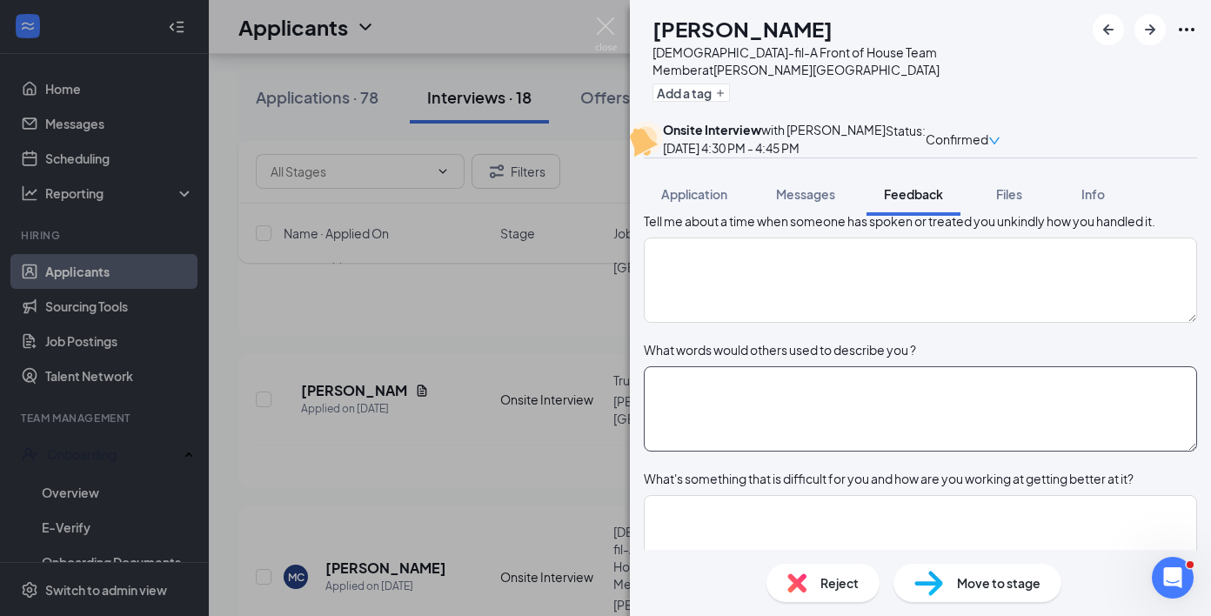
click at [738, 451] on textarea at bounding box center [920, 408] width 553 height 85
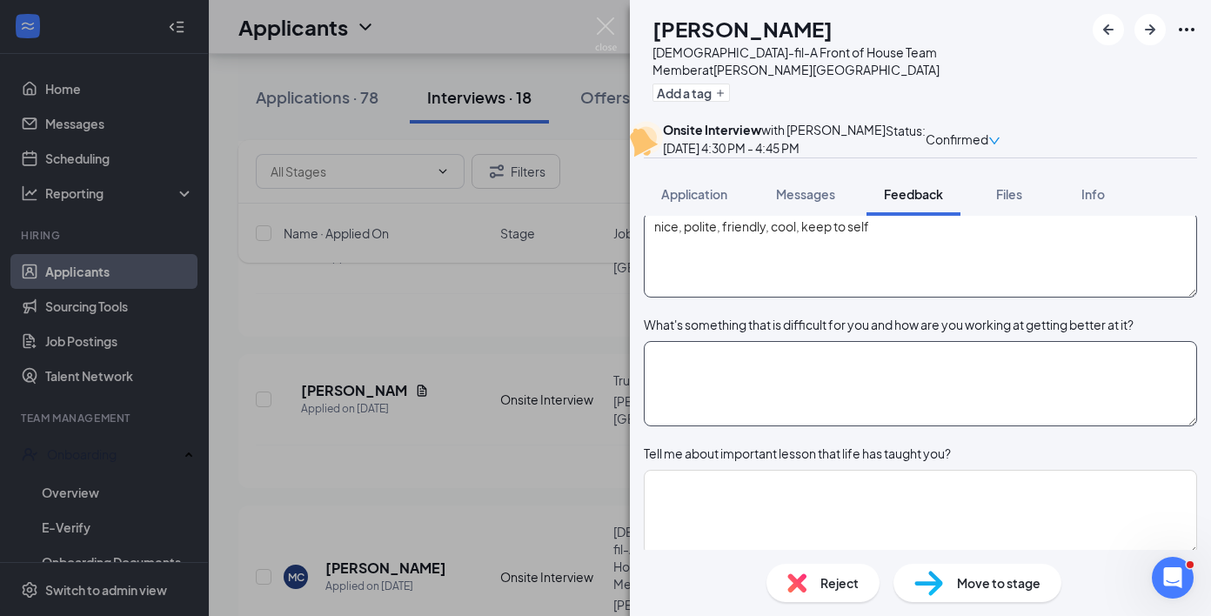
scroll to position [915, 0]
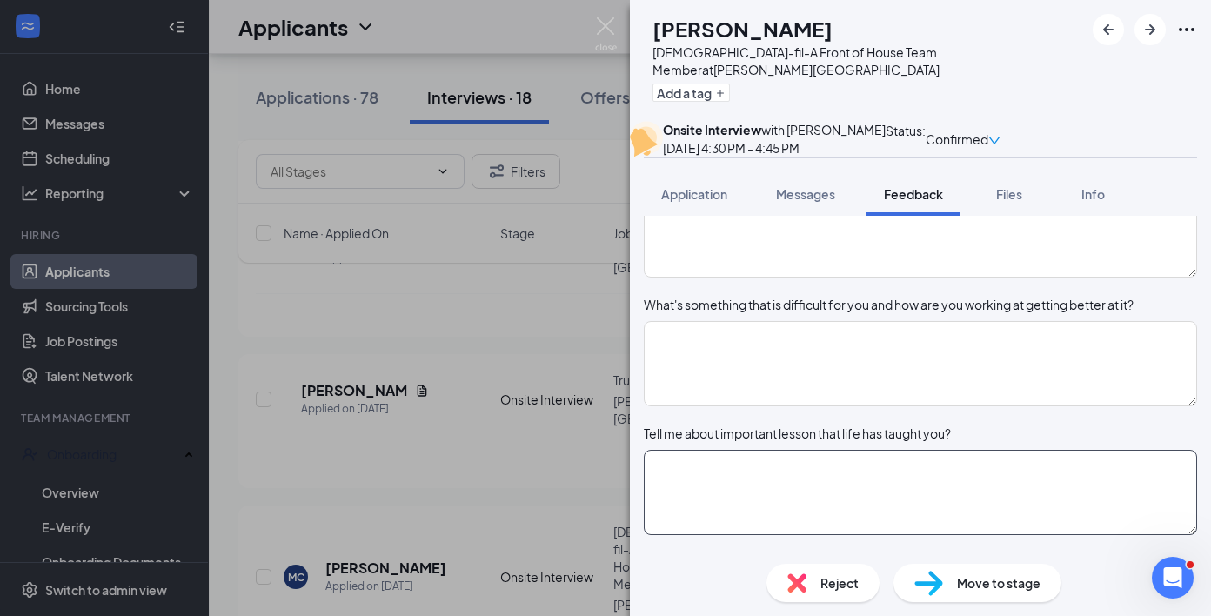
click at [738, 529] on textarea at bounding box center [920, 492] width 553 height 85
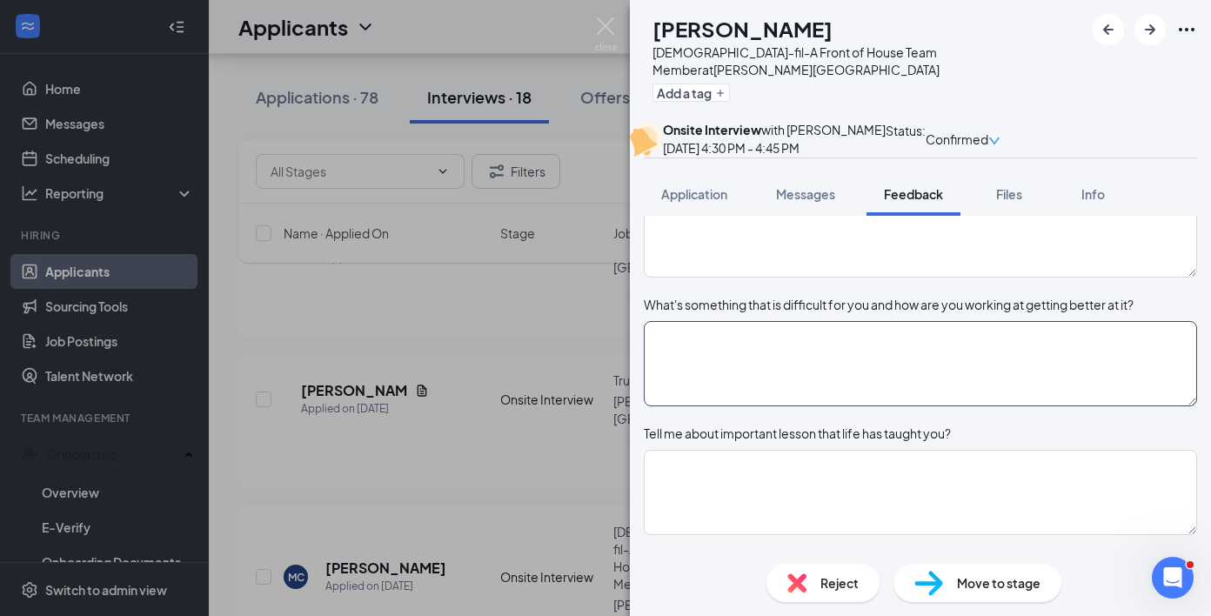
click at [769, 406] on textarea at bounding box center [920, 363] width 553 height 85
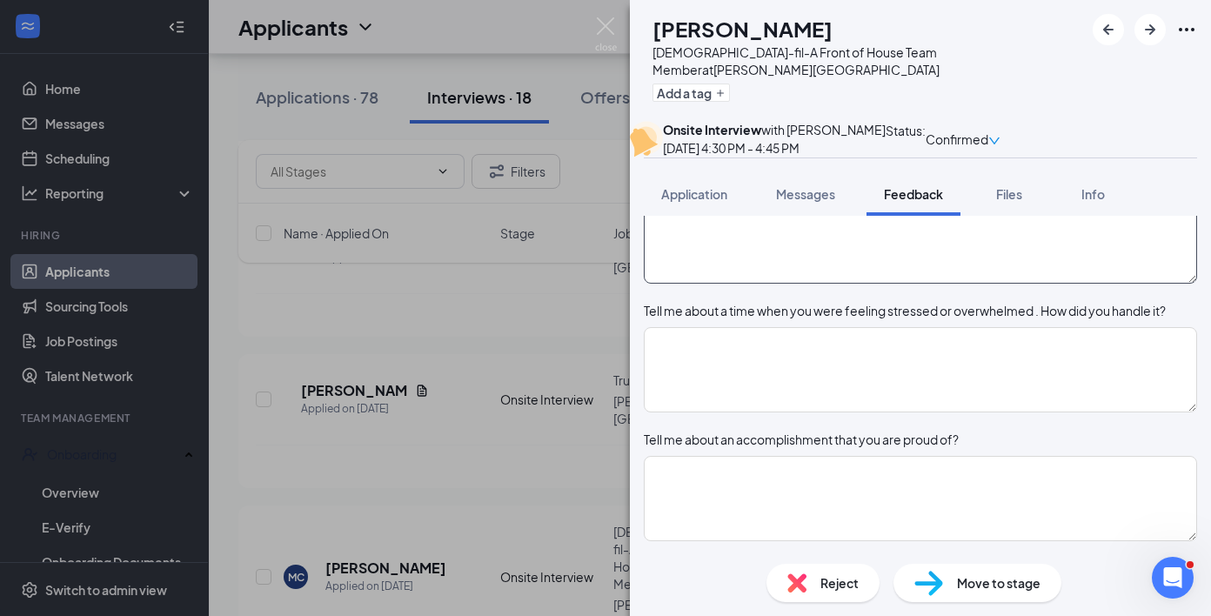
scroll to position [1361, 0]
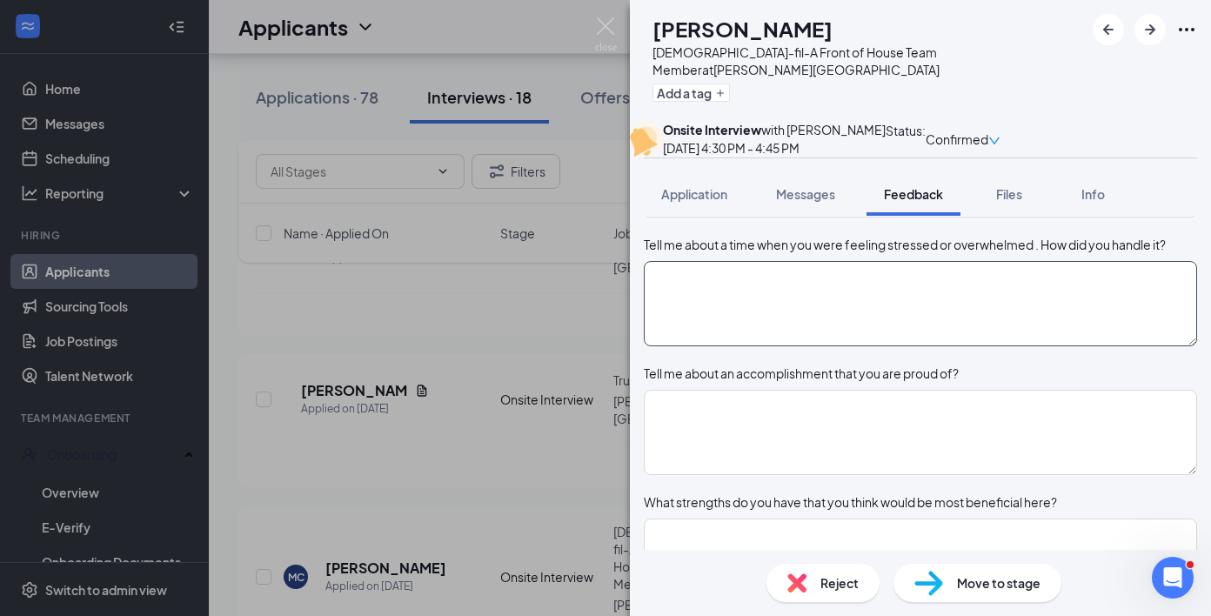
click at [851, 346] on textarea at bounding box center [920, 303] width 553 height 85
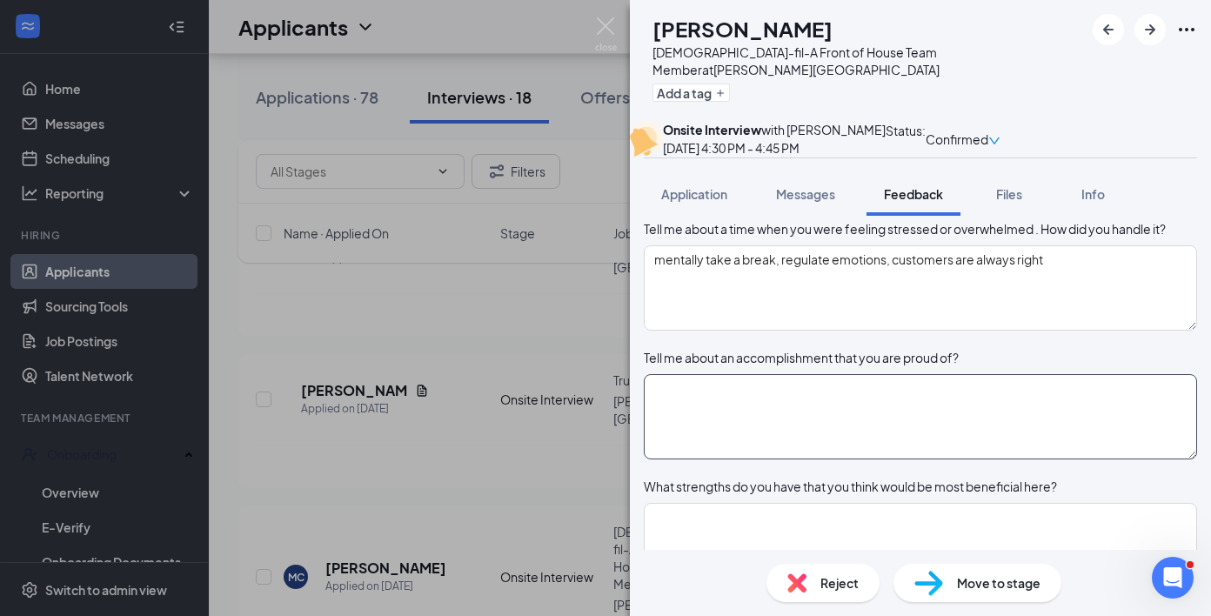
click at [819, 459] on textarea at bounding box center [920, 416] width 553 height 85
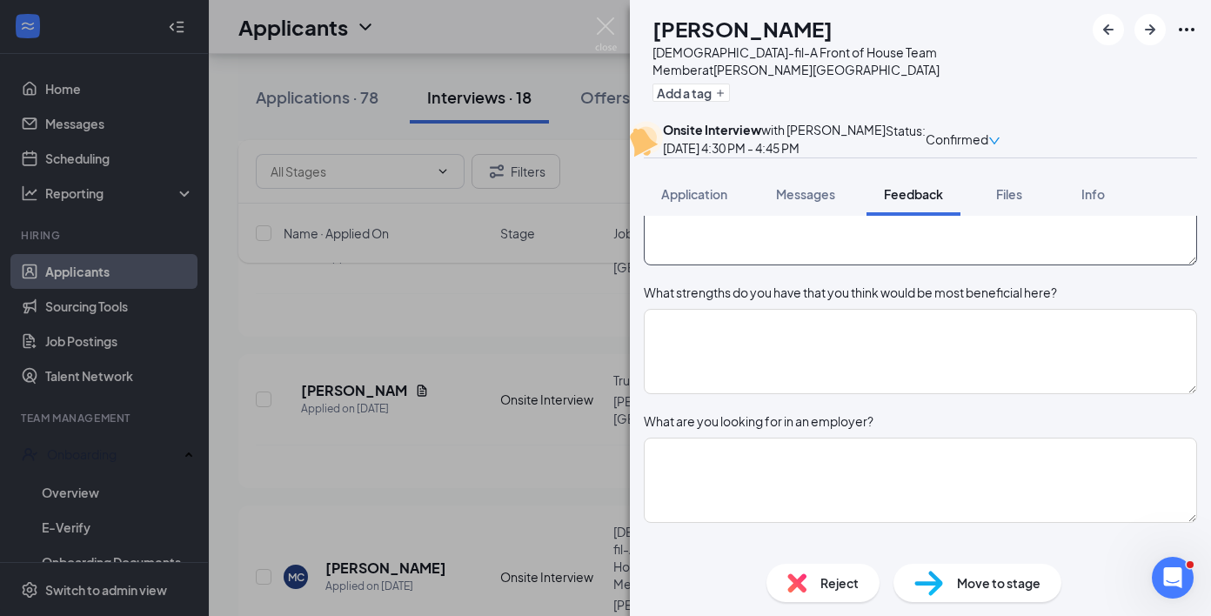
scroll to position [1586, 0]
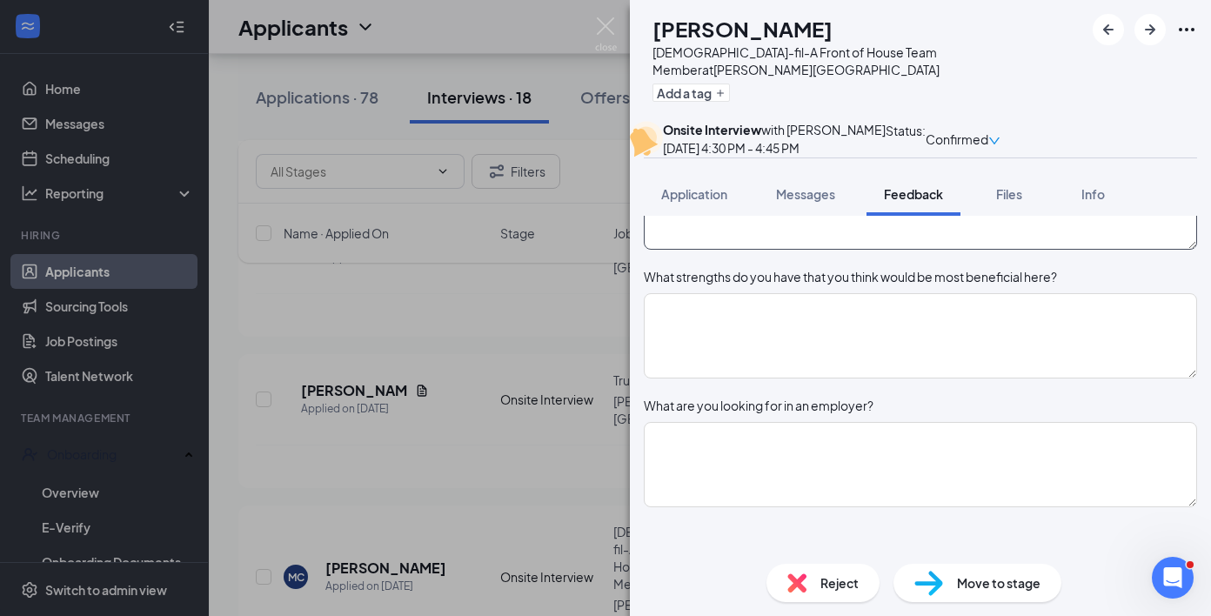
click at [939, 250] on textarea "Cheerleading, goal oriented, focused, trustwothy" at bounding box center [920, 206] width 553 height 85
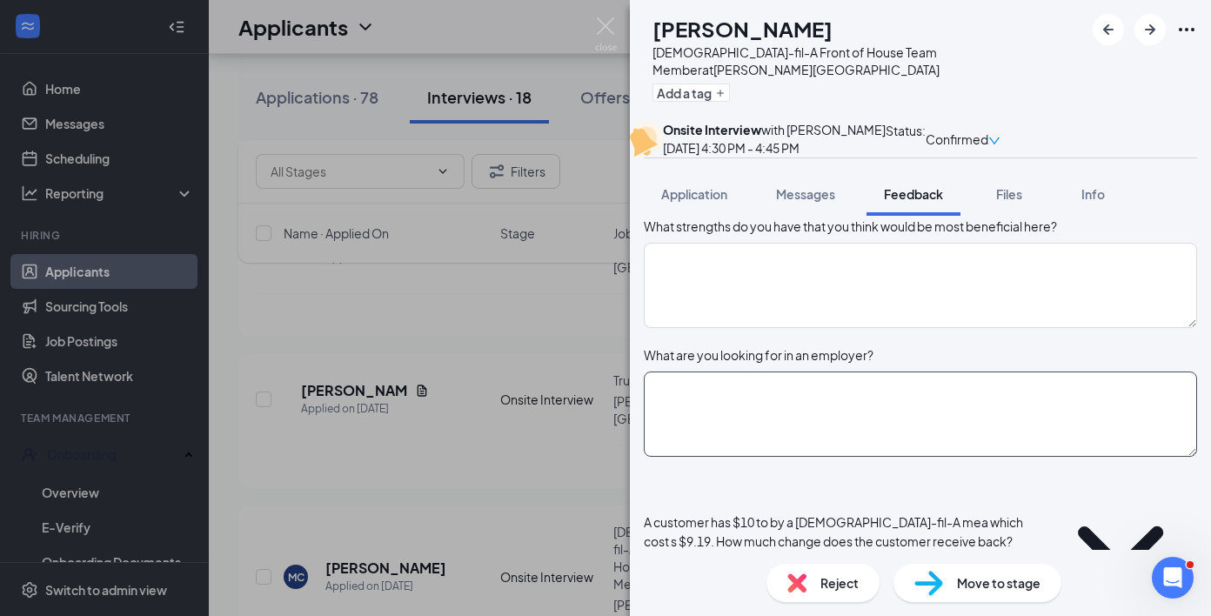
click at [902, 457] on textarea at bounding box center [920, 413] width 553 height 85
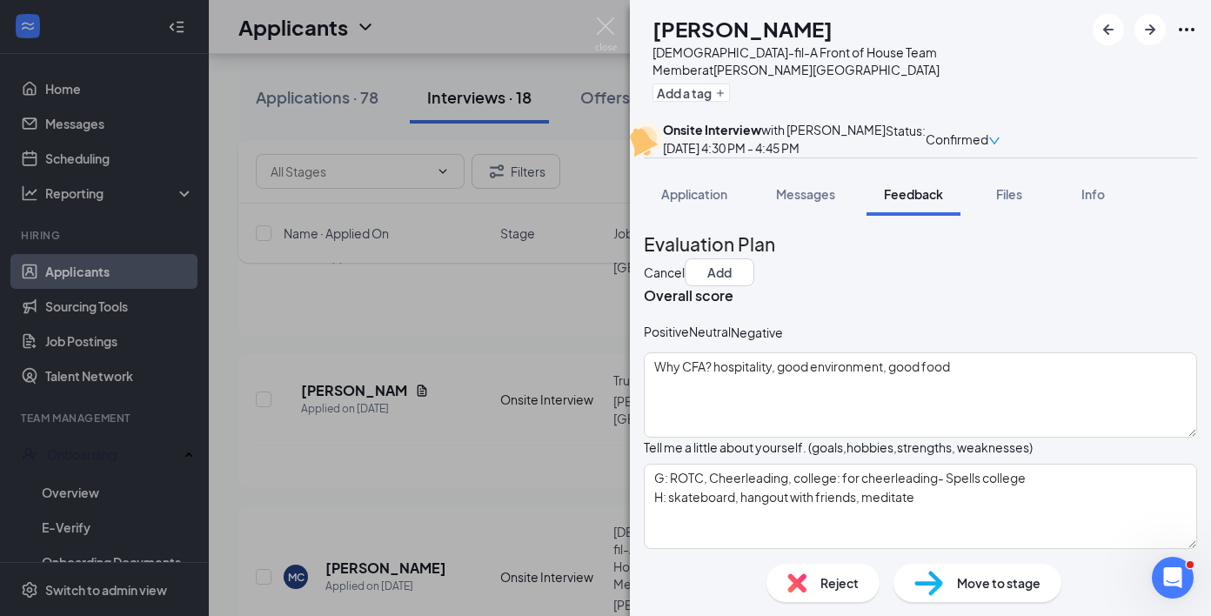
scroll to position [0, 0]
click at [754, 276] on button "Add" at bounding box center [719, 272] width 70 height 28
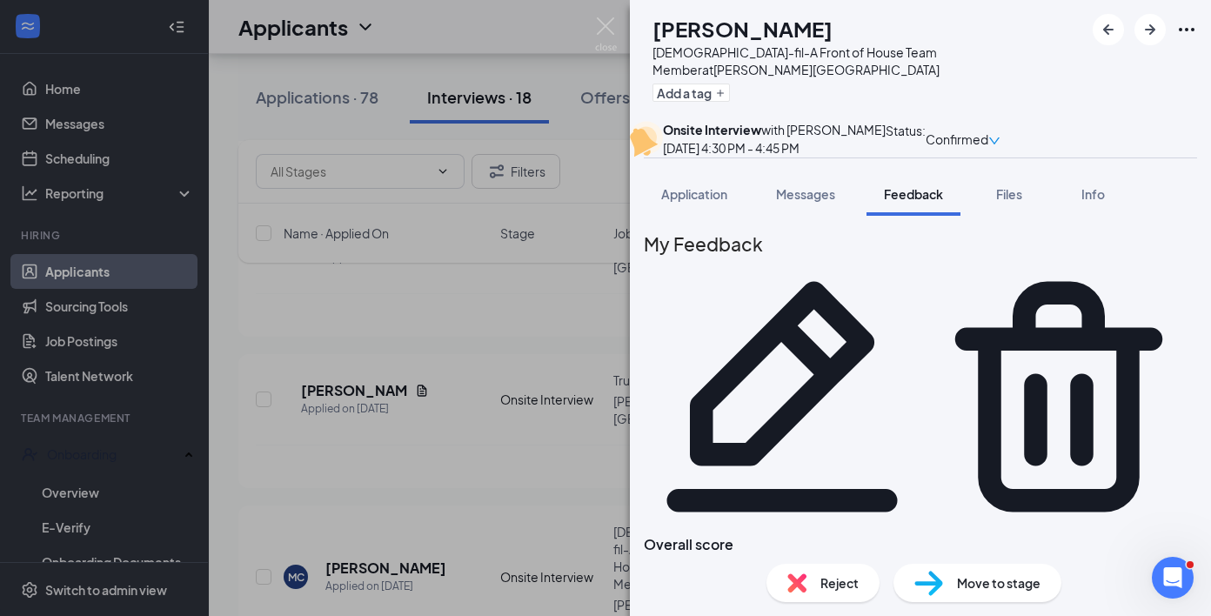
click at [624, 34] on div "[PERSON_NAME] [DEMOGRAPHIC_DATA]-fil-A Front of House Team Member at [PERSON_NA…" at bounding box center [605, 308] width 1211 height 616
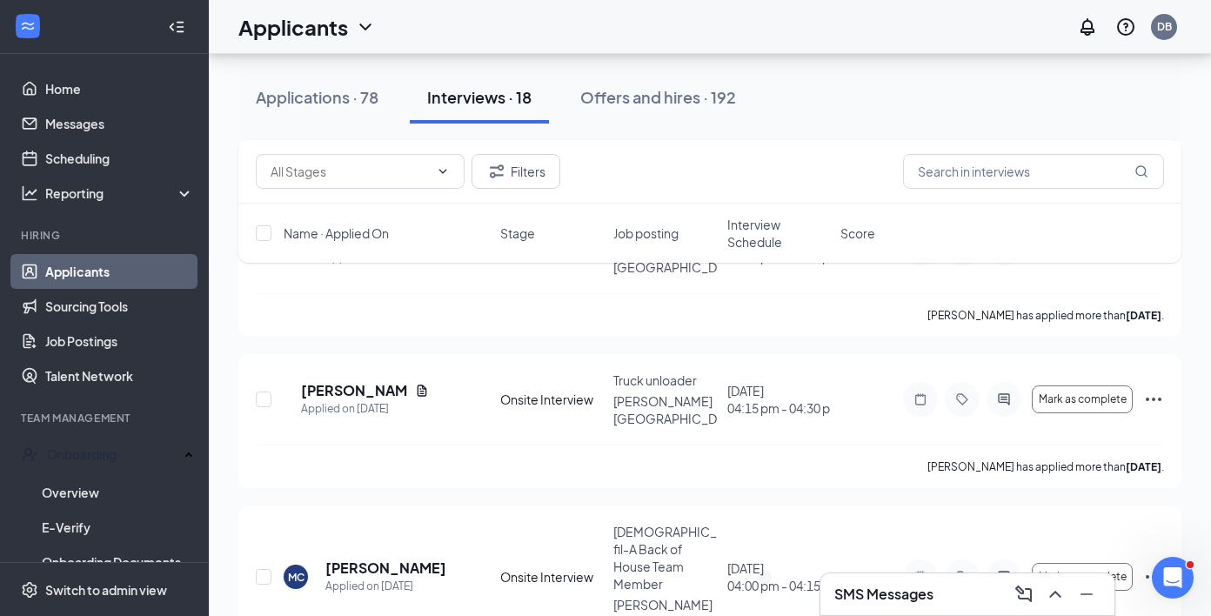
click at [596, 26] on div "Applicants DB" at bounding box center [710, 27] width 1002 height 54
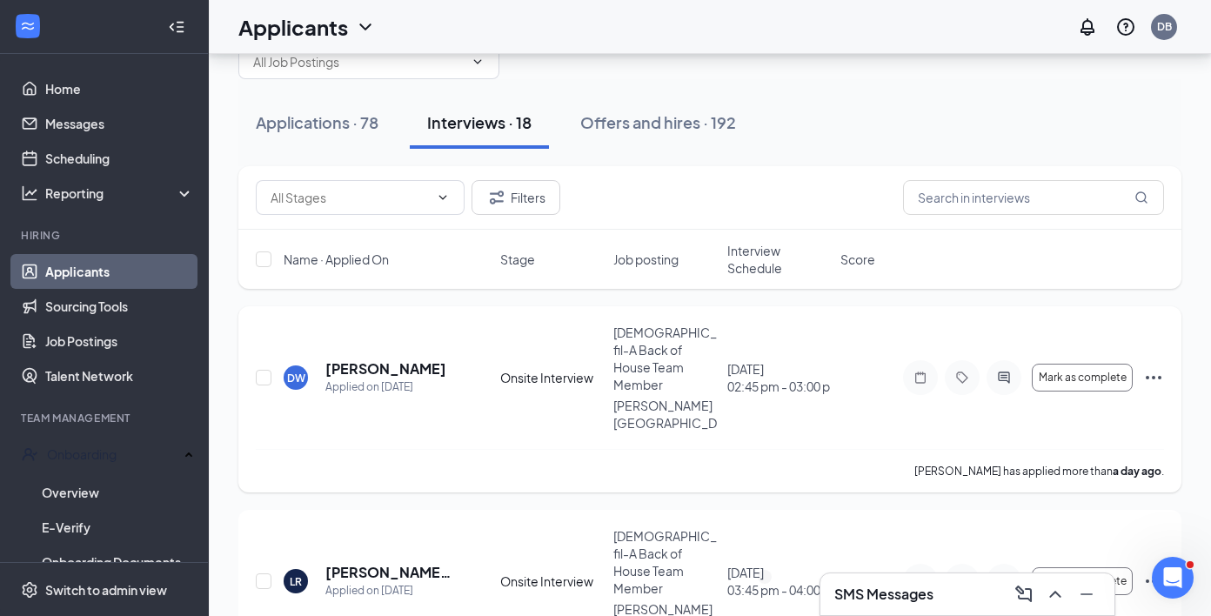
scroll to position [49, 0]
click at [396, 358] on h5 "[PERSON_NAME]" at bounding box center [385, 367] width 121 height 19
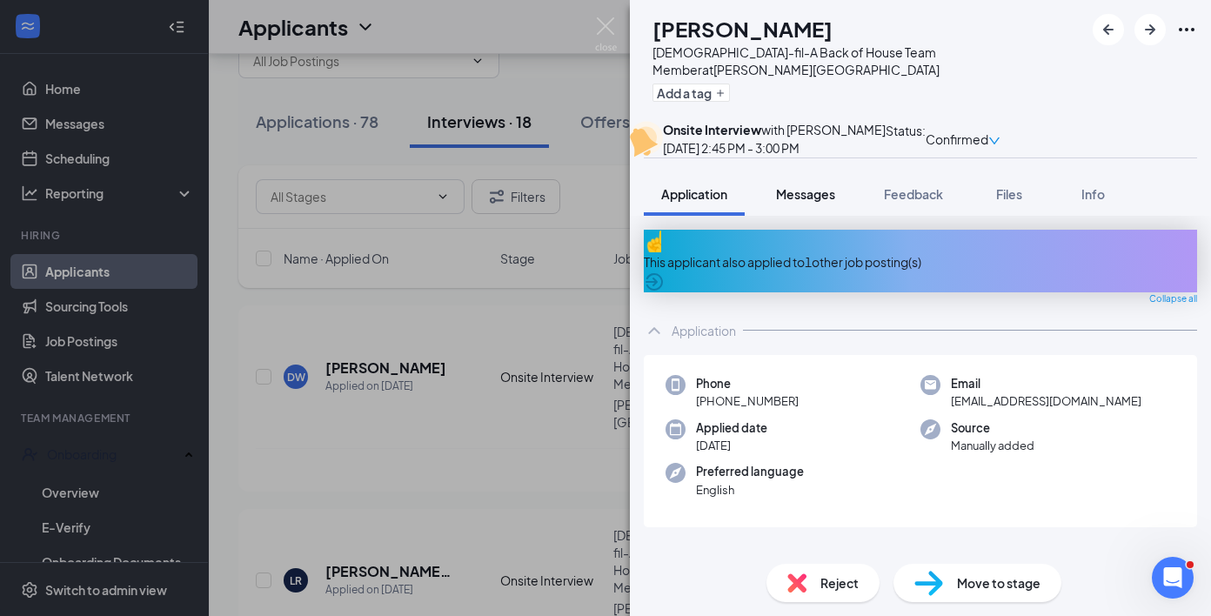
click at [812, 216] on button "Messages" at bounding box center [805, 193] width 94 height 43
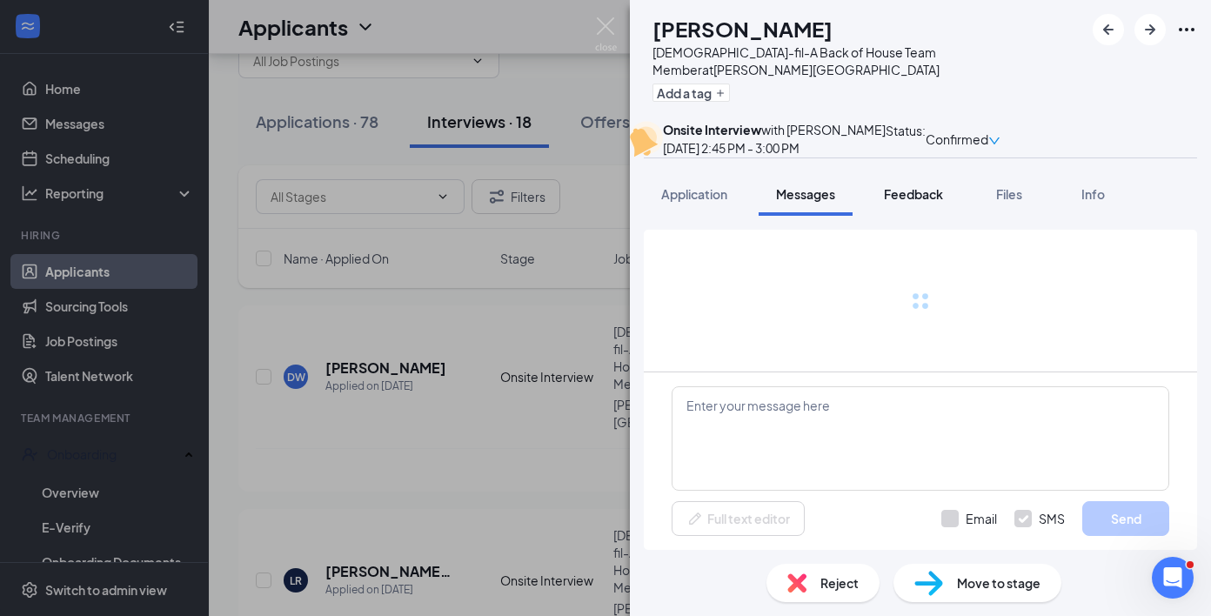
click at [883, 216] on button "Feedback" at bounding box center [913, 193] width 94 height 43
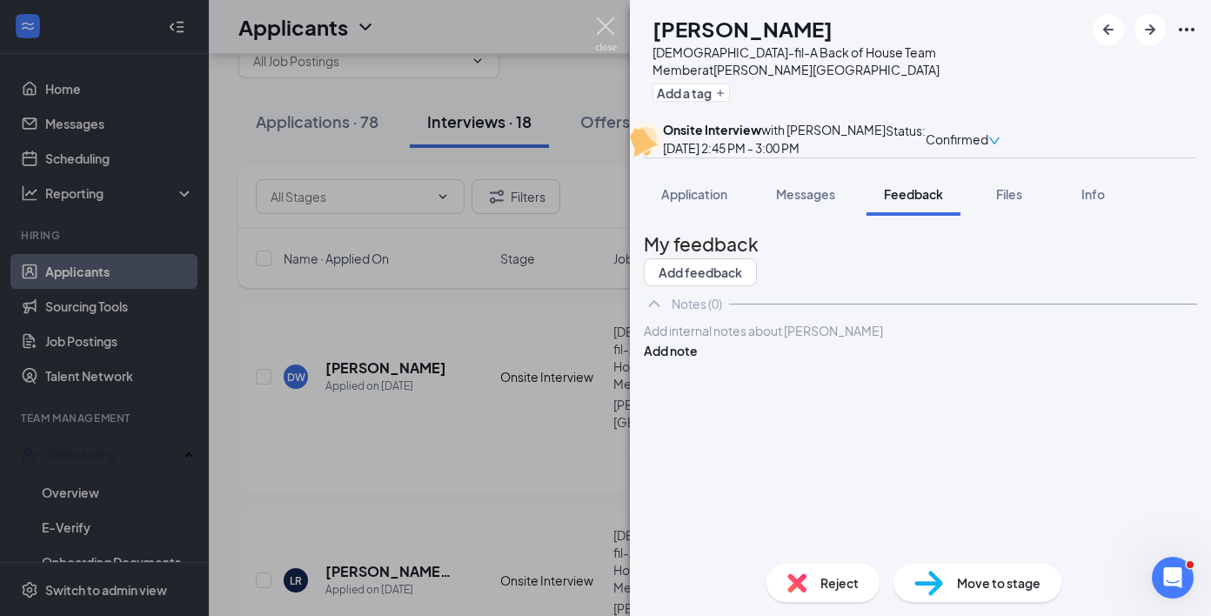
click at [616, 34] on img at bounding box center [606, 34] width 22 height 34
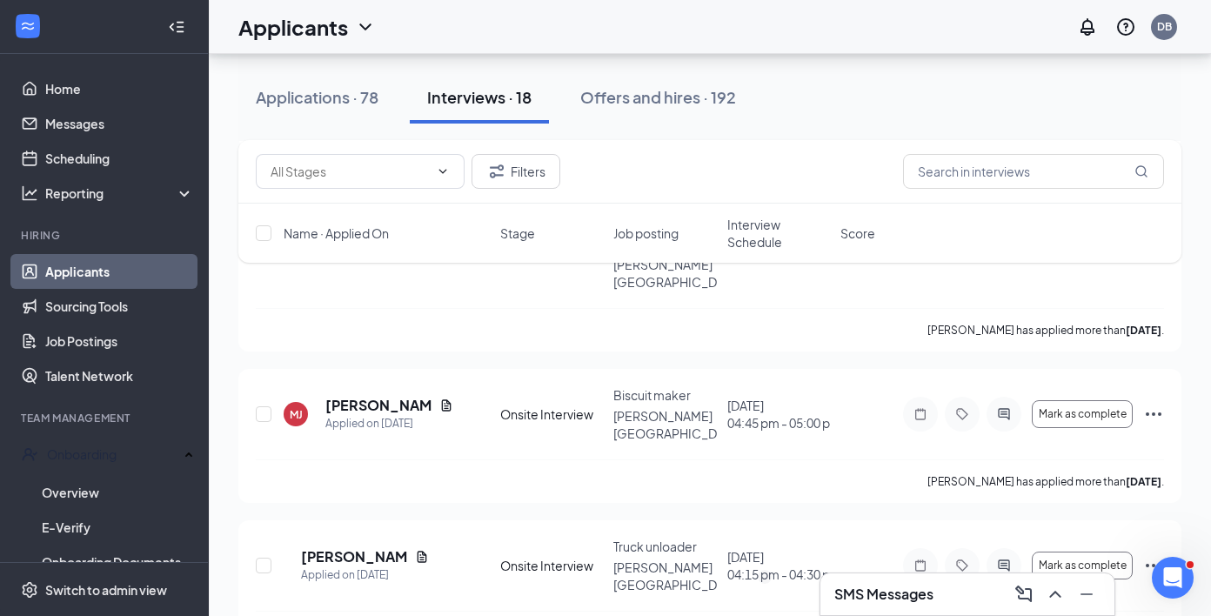
scroll to position [2477, 0]
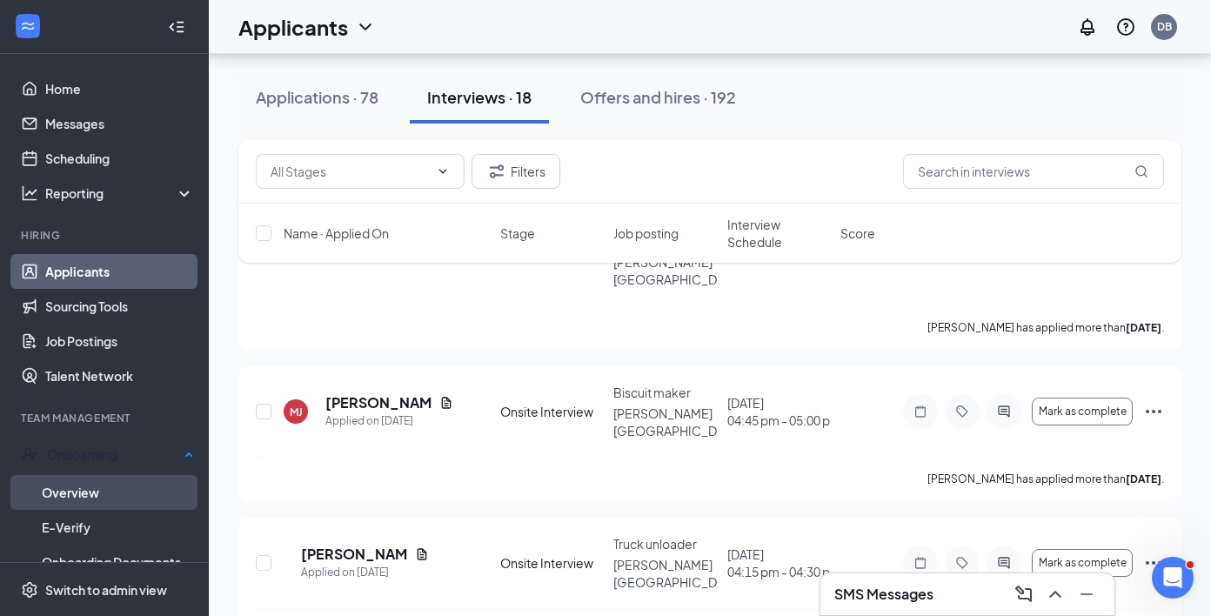
click at [77, 489] on link "Overview" at bounding box center [118, 492] width 152 height 35
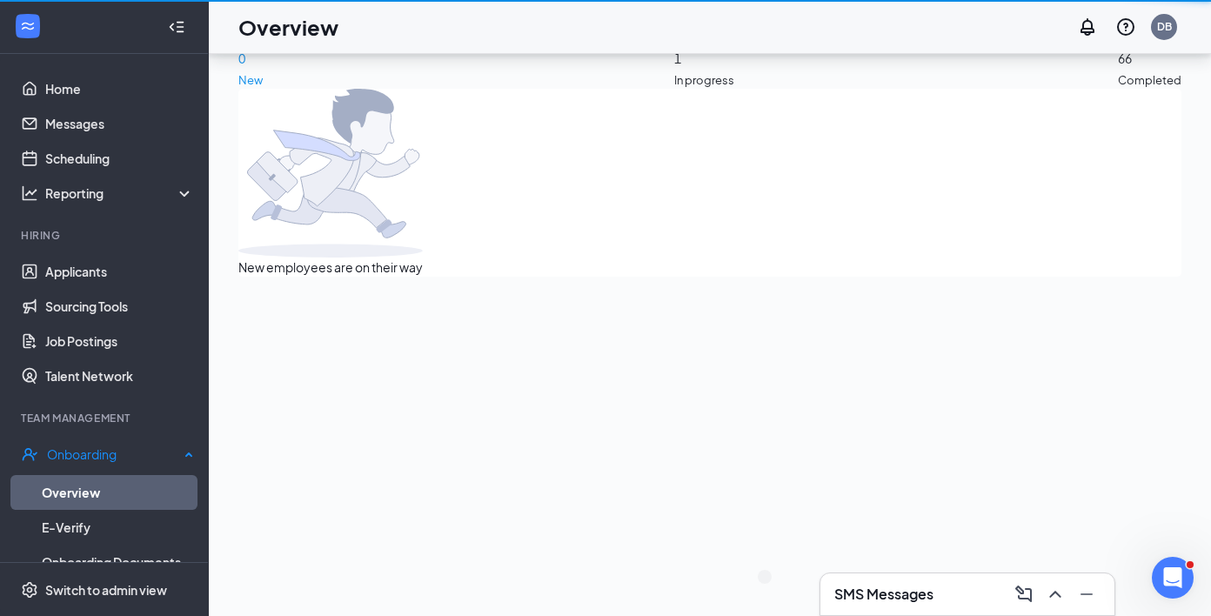
scroll to position [78, 0]
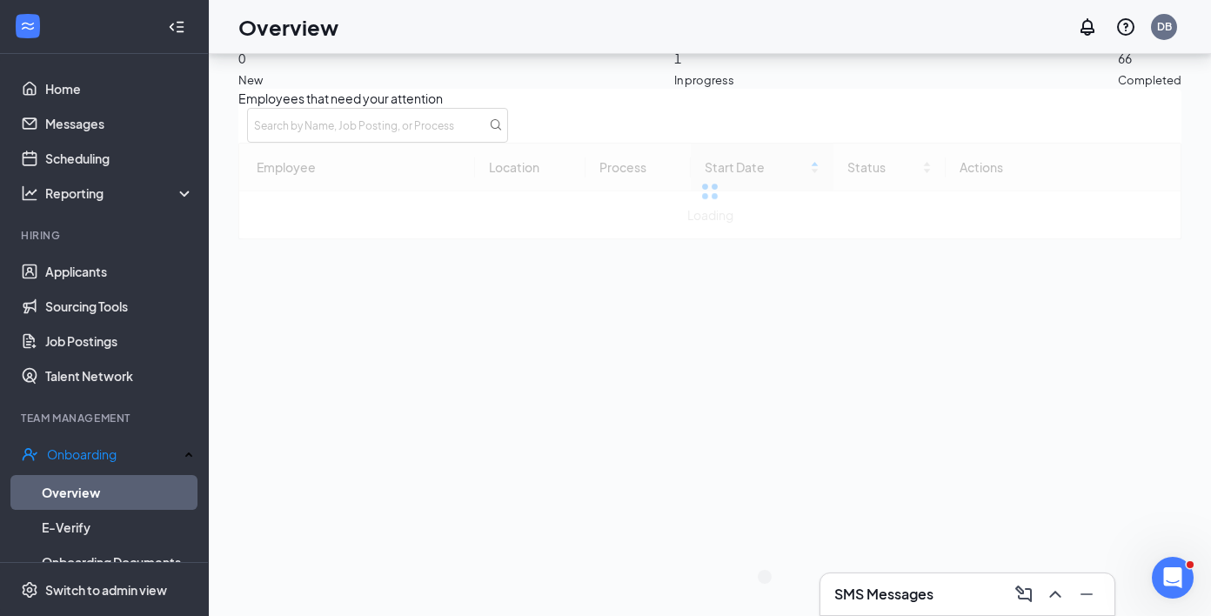
click at [682, 78] on div "1 In progress" at bounding box center [704, 43] width 60 height 92
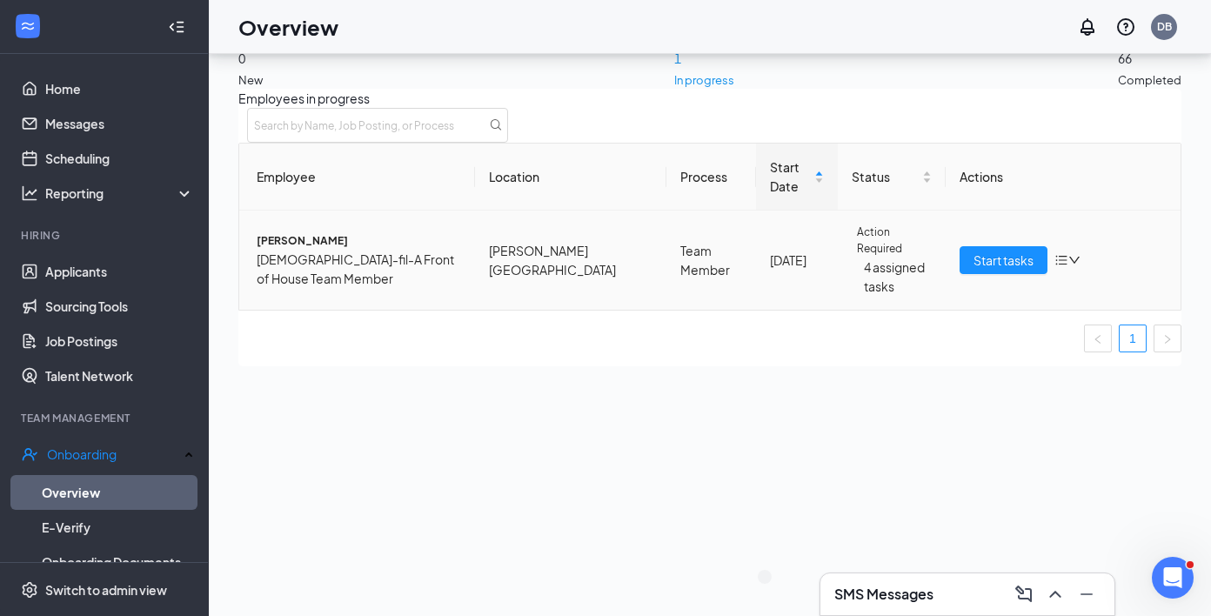
click at [316, 243] on span "[PERSON_NAME]" at bounding box center [359, 241] width 204 height 17
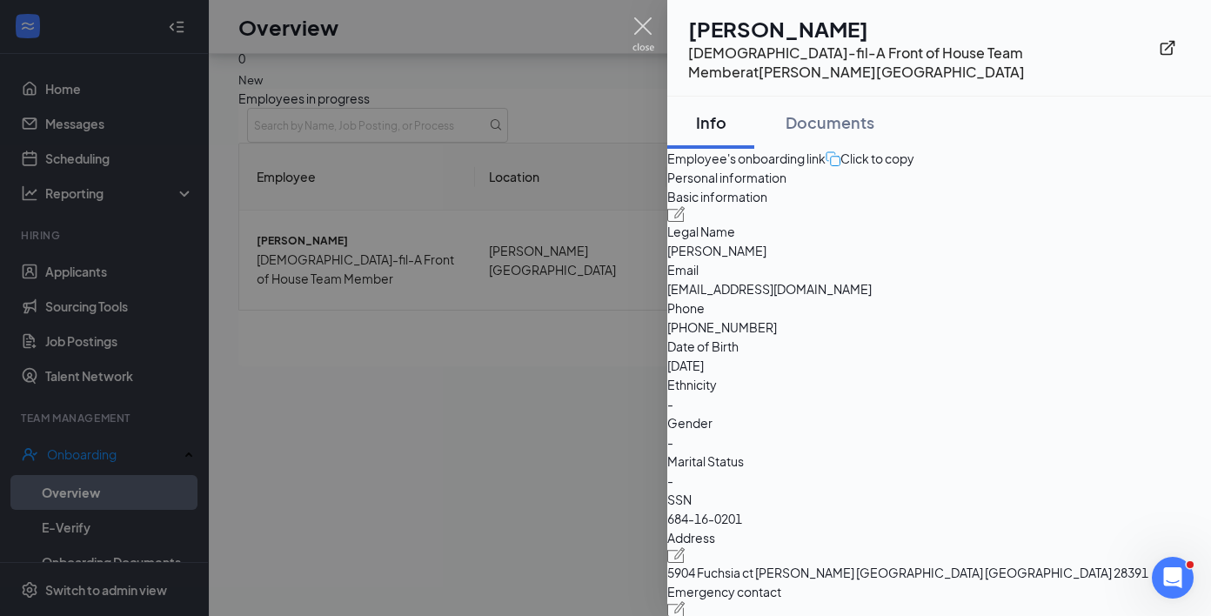
click at [637, 23] on img at bounding box center [643, 34] width 22 height 34
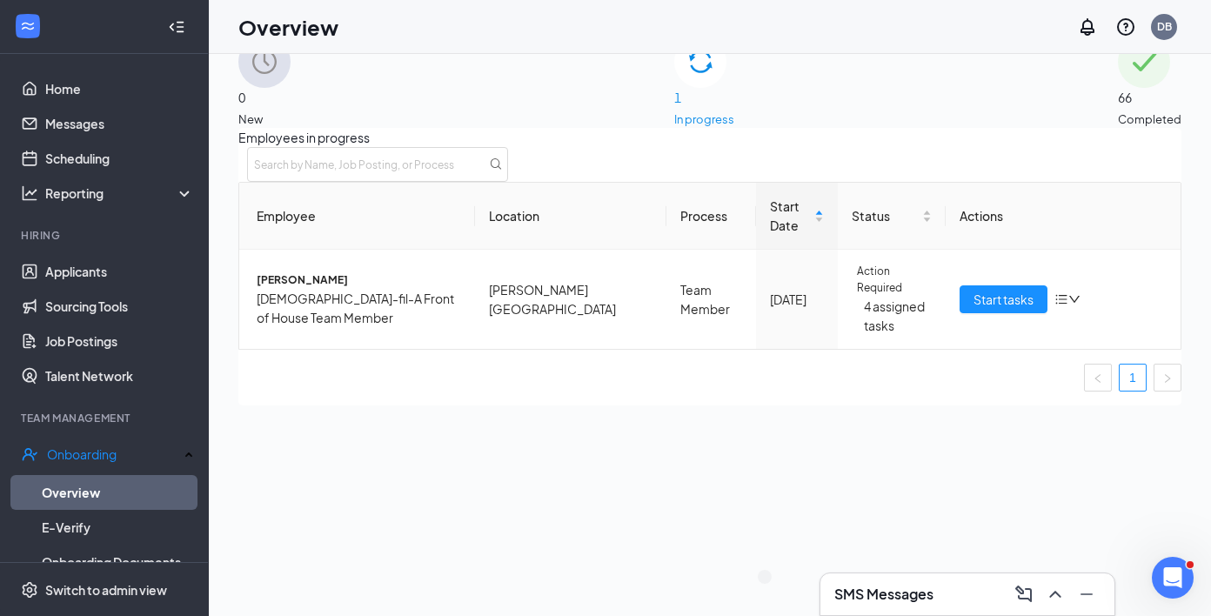
scroll to position [37, 0]
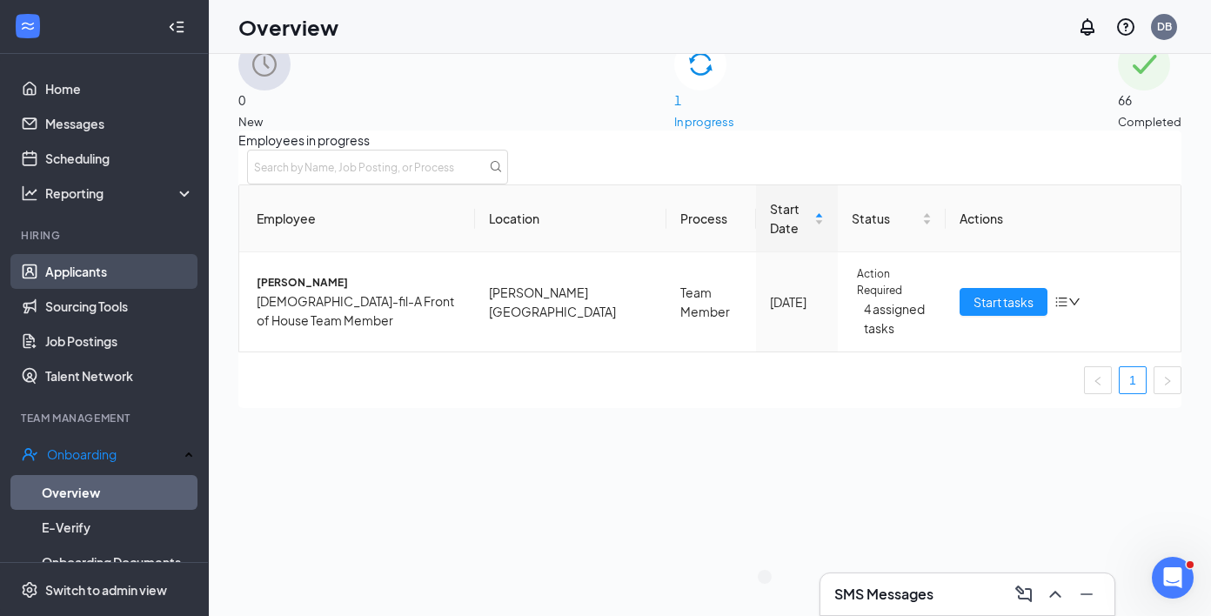
click at [146, 263] on link "Applicants" at bounding box center [119, 271] width 149 height 35
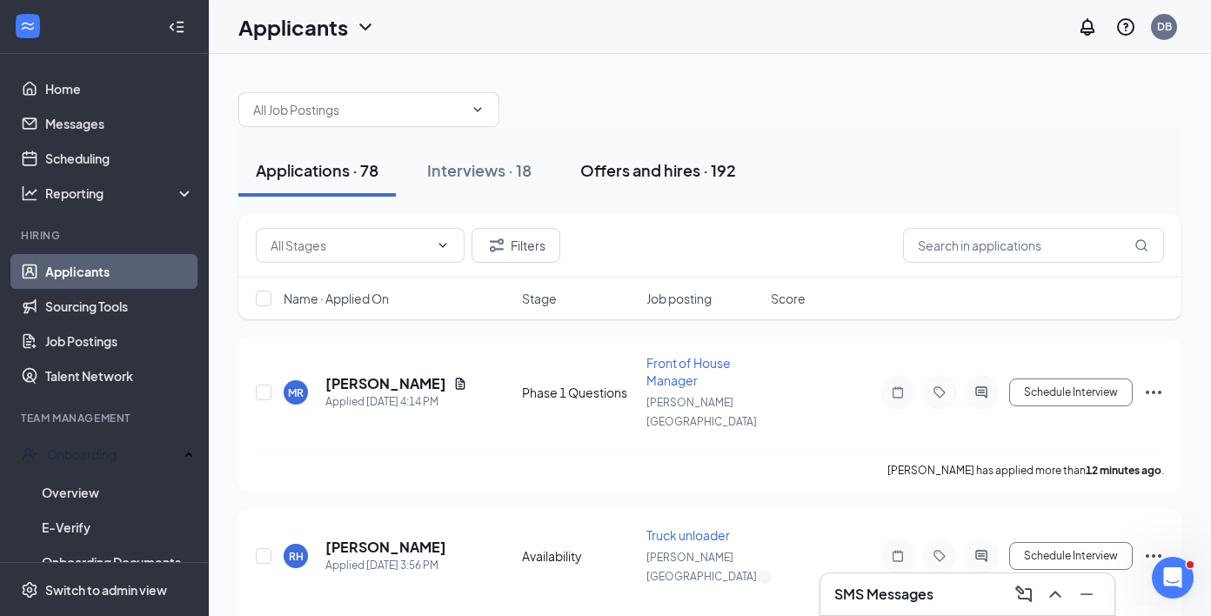
click at [645, 166] on div "Offers and hires · 192" at bounding box center [658, 170] width 156 height 22
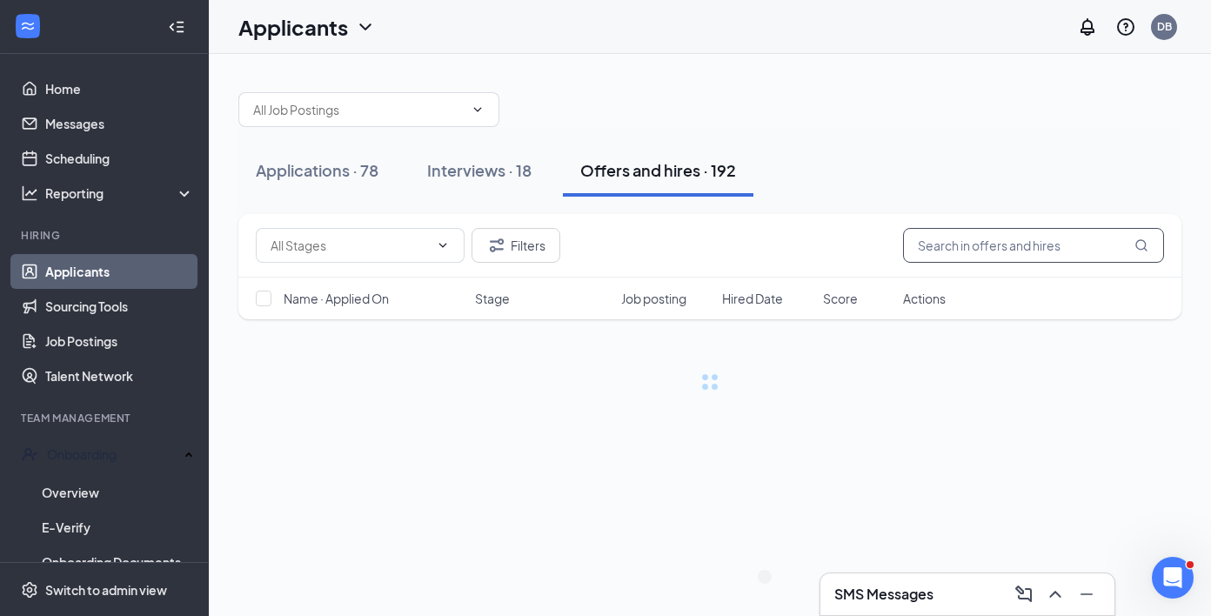
click at [986, 240] on input "text" at bounding box center [1033, 245] width 261 height 35
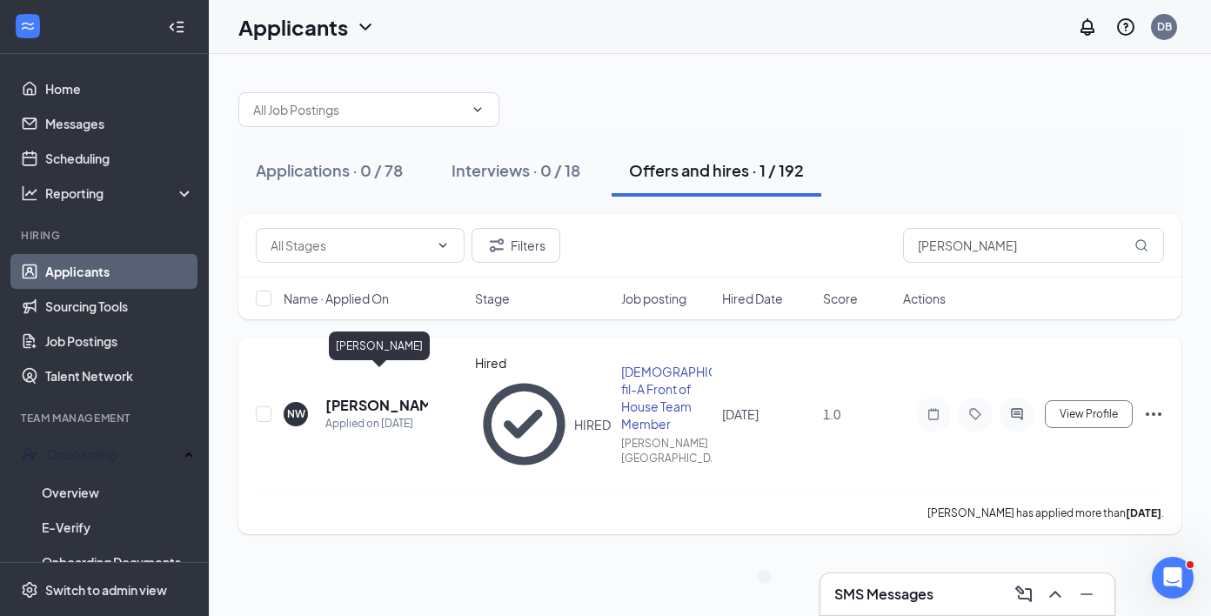
click at [377, 396] on h5 "[PERSON_NAME]" at bounding box center [376, 405] width 103 height 19
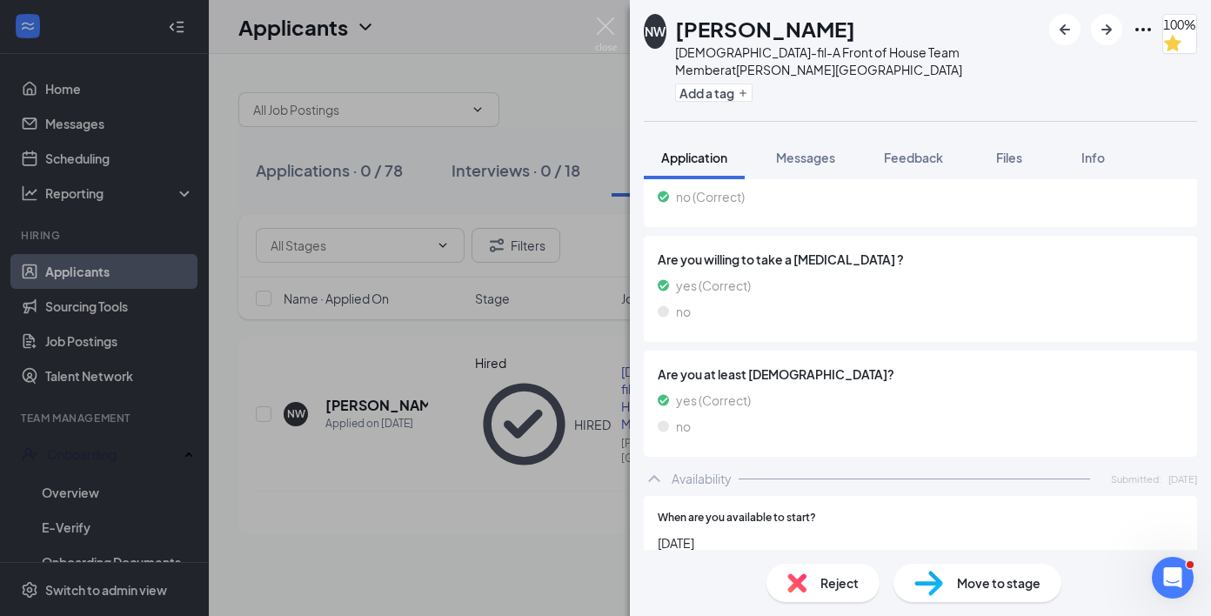
scroll to position [975, 0]
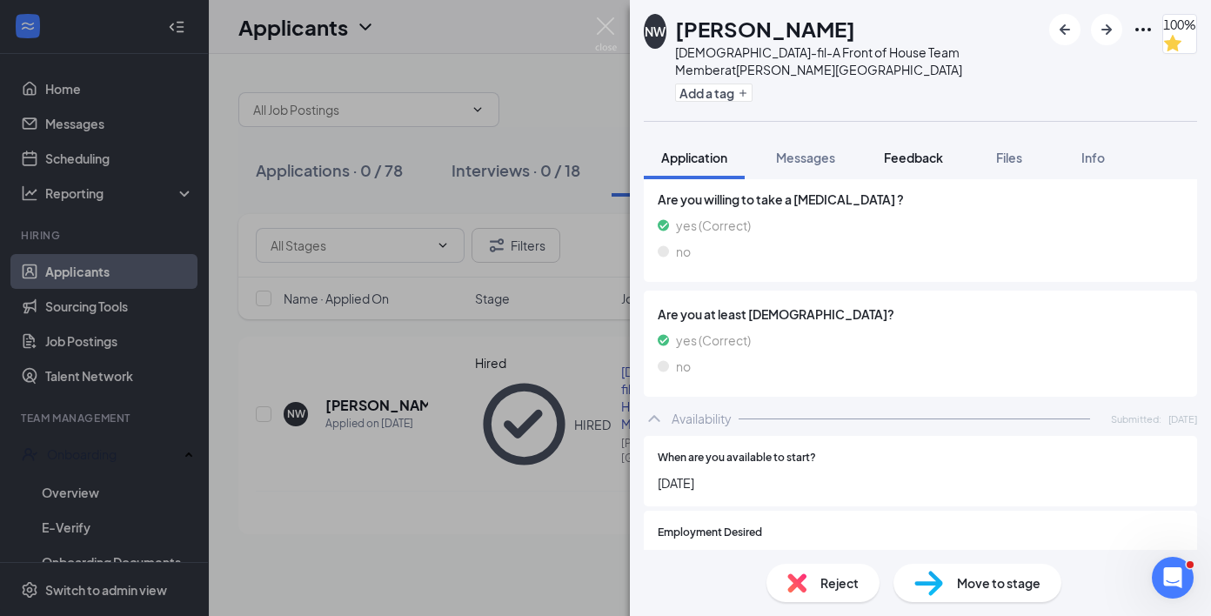
click at [943, 151] on span "Feedback" at bounding box center [913, 158] width 59 height 16
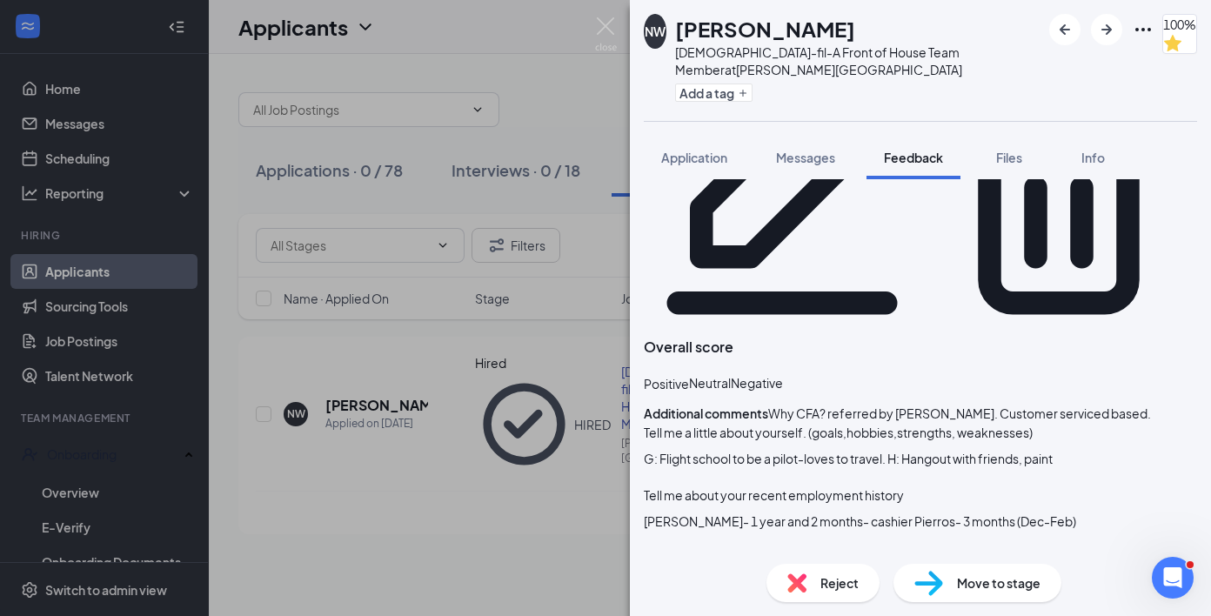
scroll to position [226, 0]
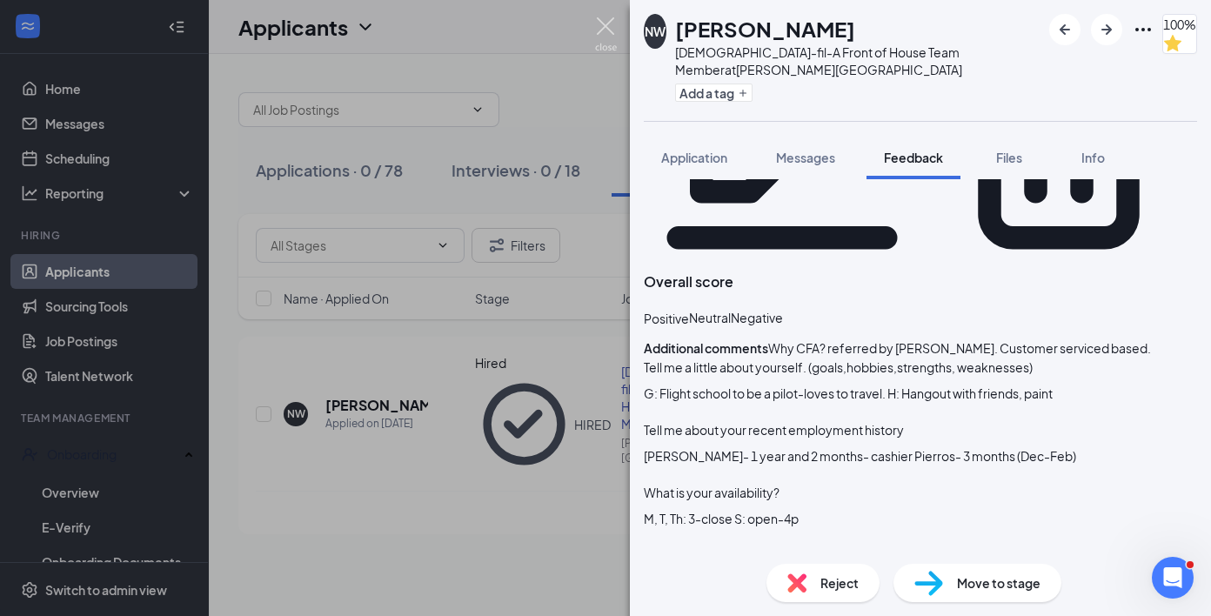
click at [605, 28] on img at bounding box center [606, 34] width 22 height 34
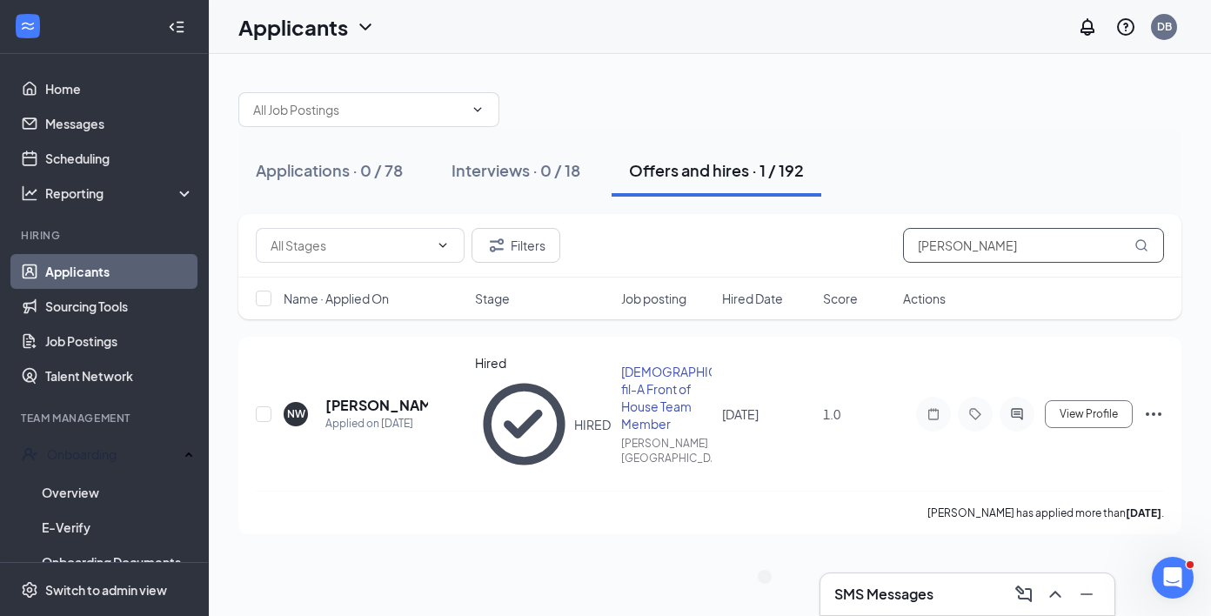
drag, startPoint x: 1011, startPoint y: 231, endPoint x: 998, endPoint y: 260, distance: 31.9
click at [998, 260] on input "[PERSON_NAME]" at bounding box center [1033, 245] width 261 height 35
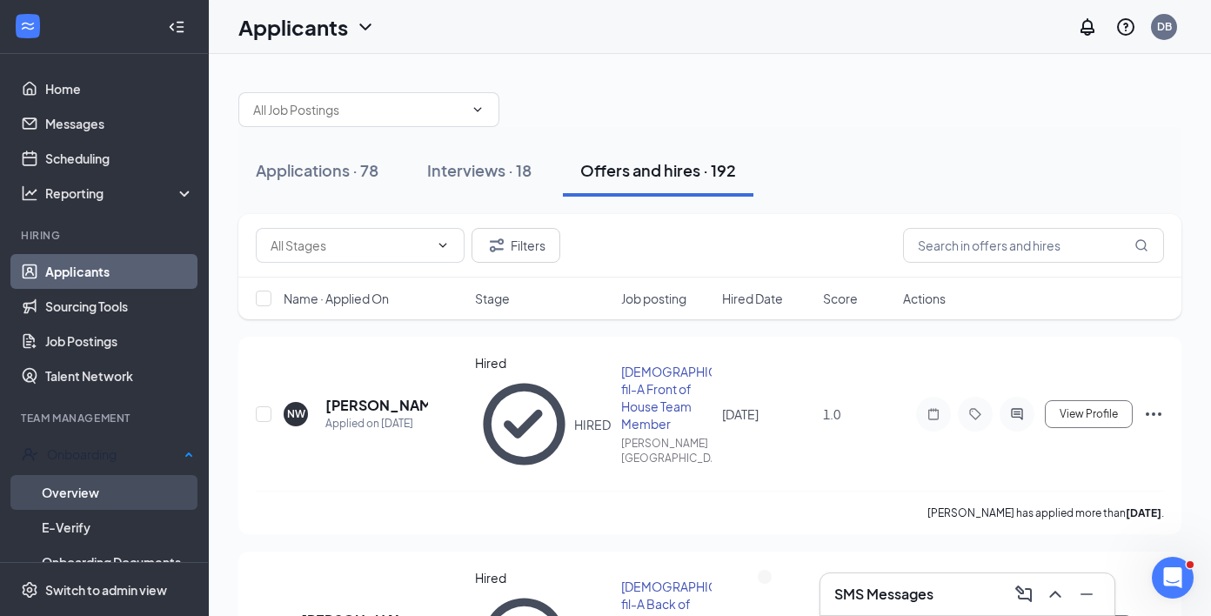
click at [77, 484] on link "Overview" at bounding box center [118, 492] width 152 height 35
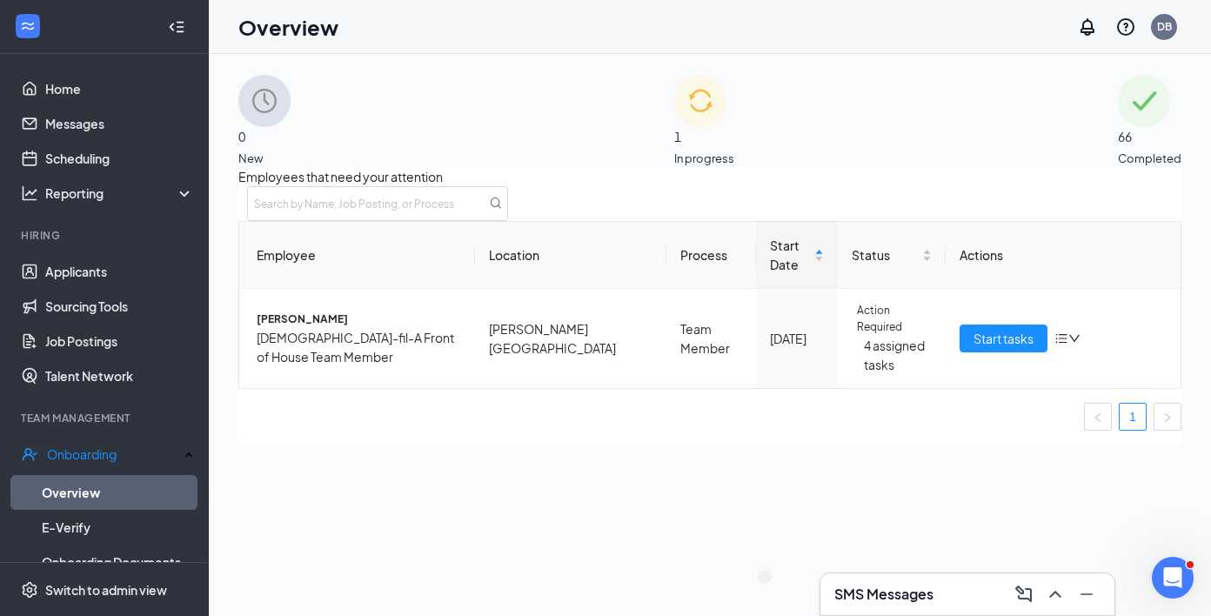
click at [97, 254] on ul "Applicants Sourcing Tools Job Postings Talent Network" at bounding box center [104, 323] width 208 height 139
click at [92, 269] on link "Applicants" at bounding box center [119, 271] width 149 height 35
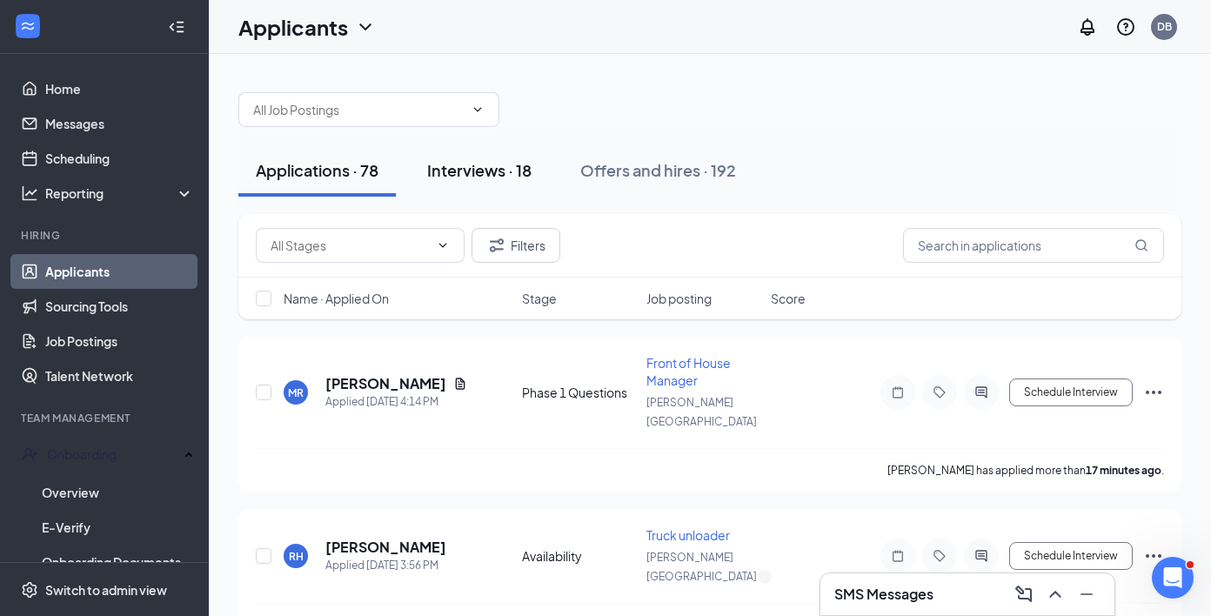
click at [515, 148] on button "Interviews · 18" at bounding box center [479, 170] width 139 height 52
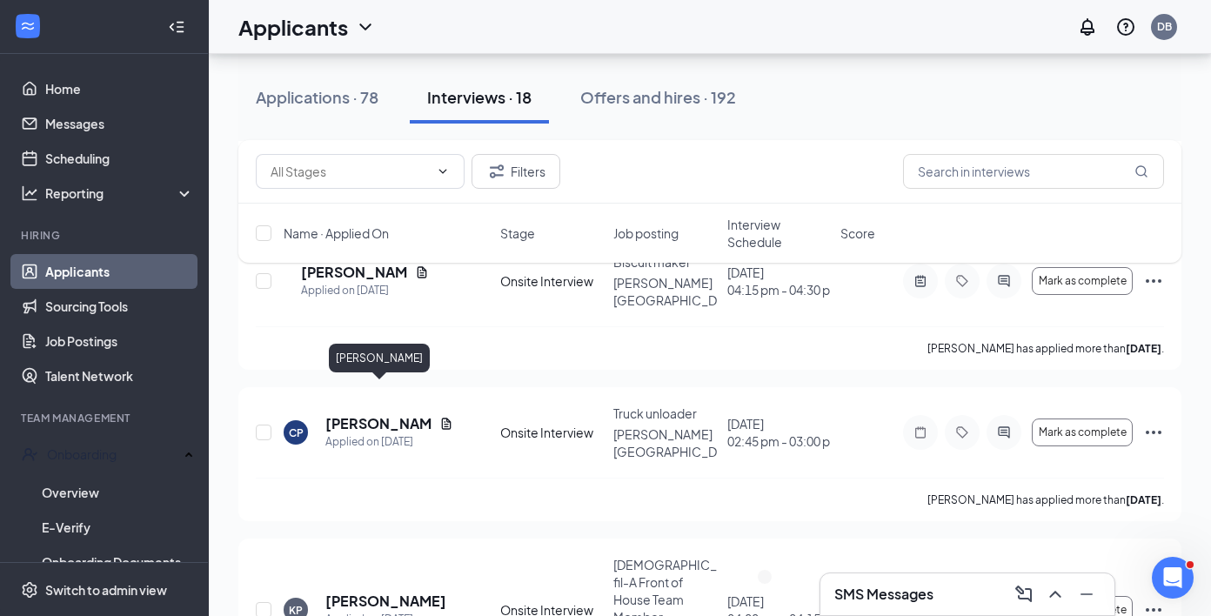
scroll to position [2069, 0]
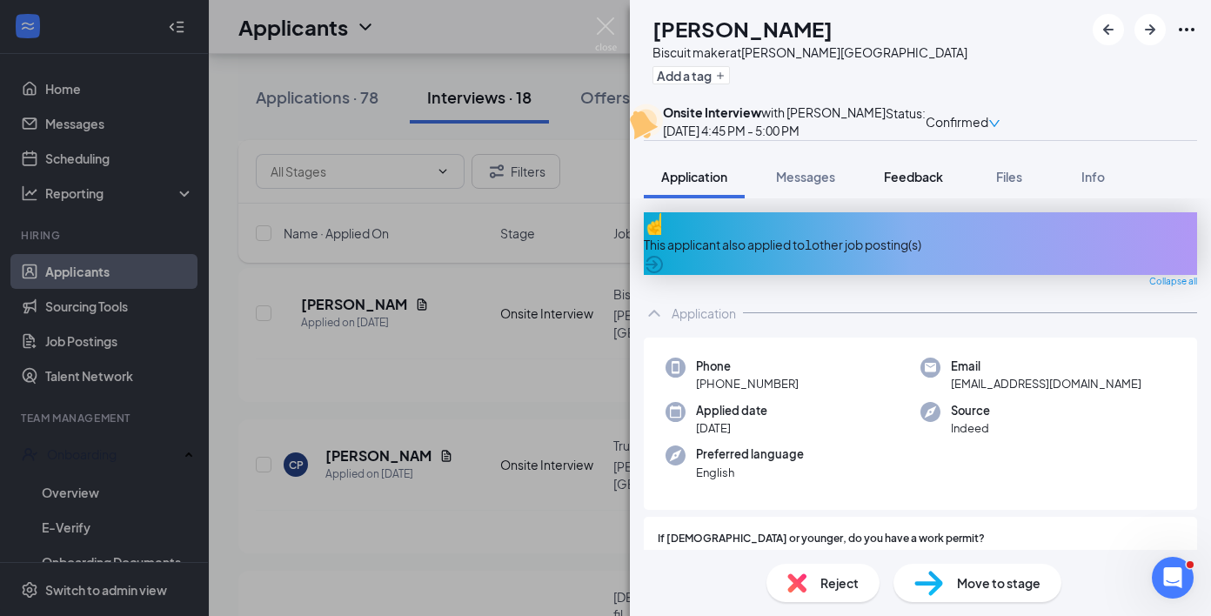
click at [924, 198] on button "Feedback" at bounding box center [913, 176] width 94 height 43
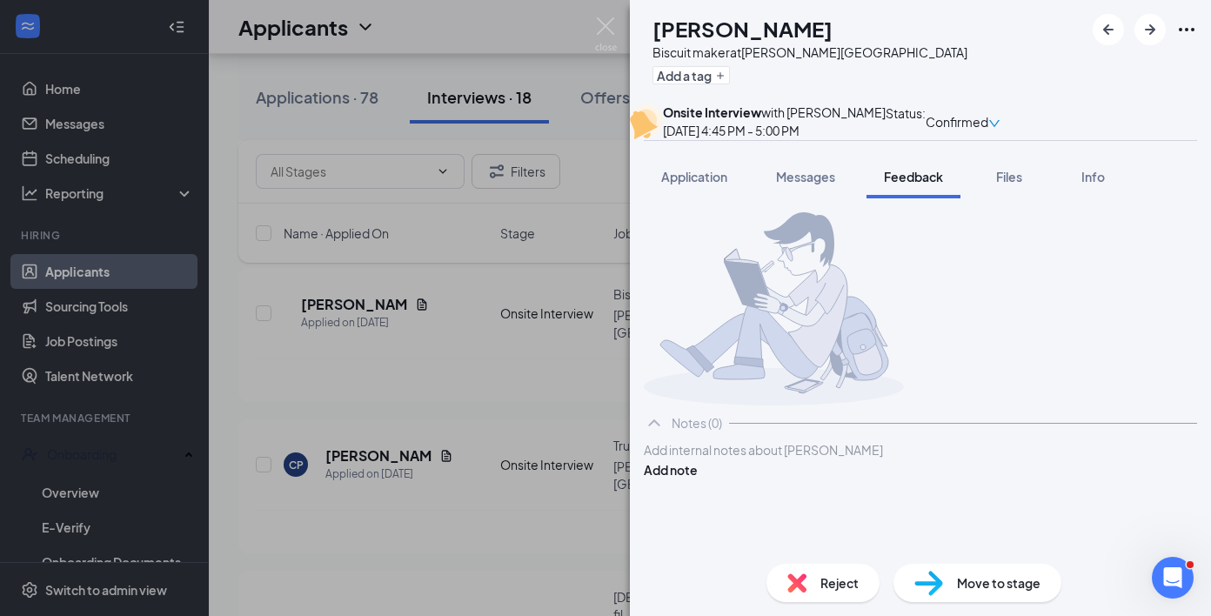
scroll to position [48, 0]
click at [606, 33] on img at bounding box center [606, 34] width 22 height 34
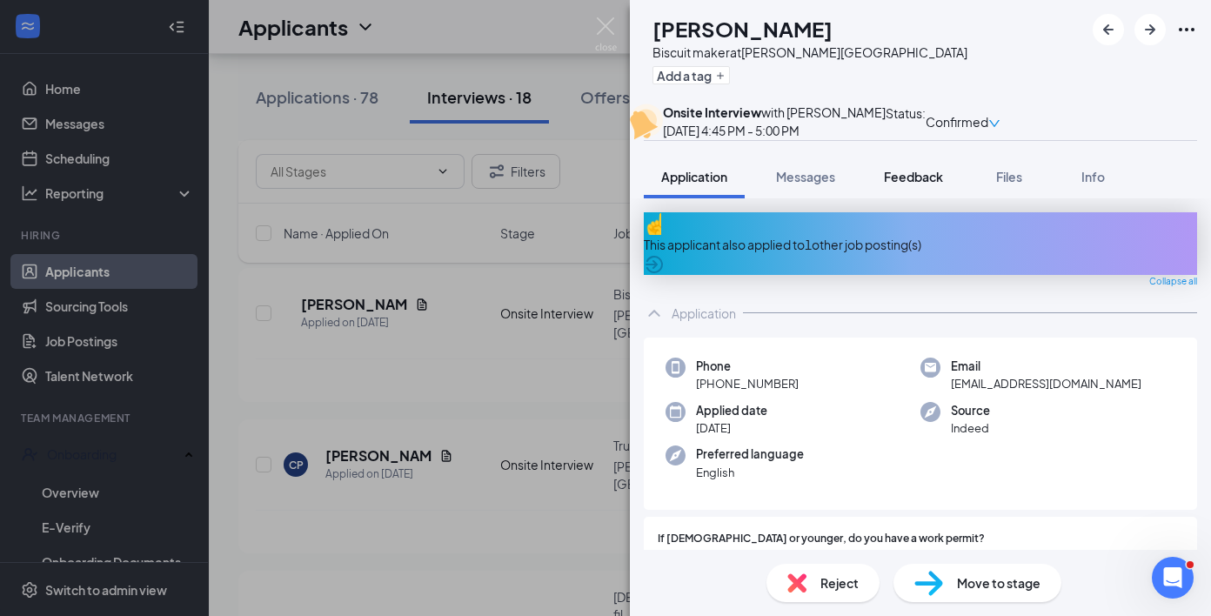
click at [915, 197] on button "Feedback" at bounding box center [913, 176] width 94 height 43
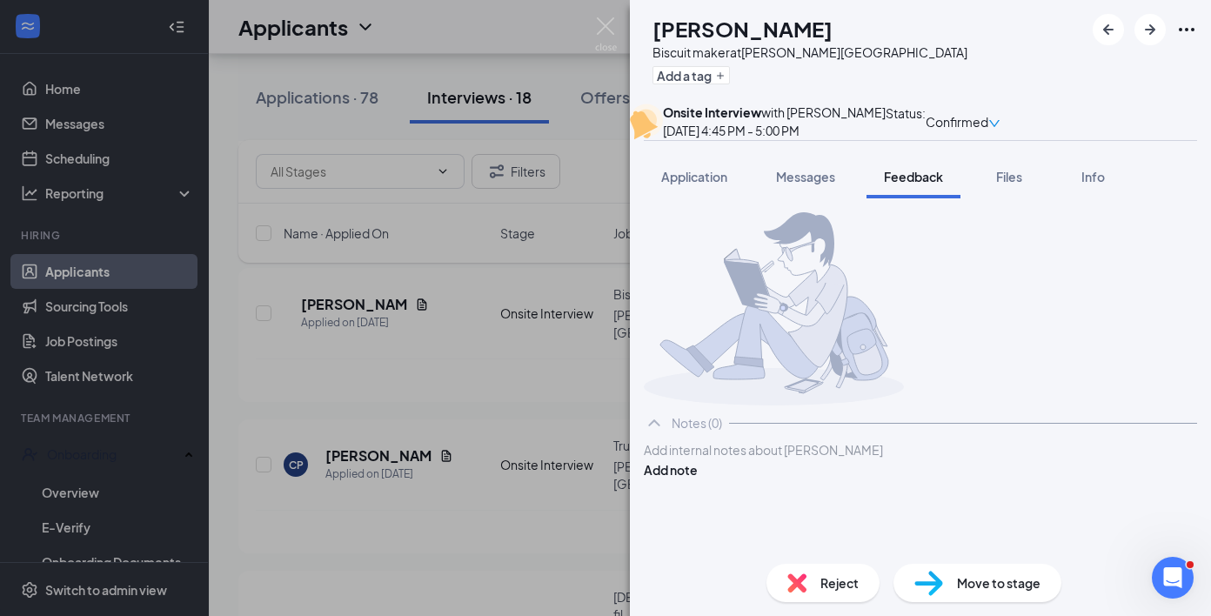
scroll to position [48, 0]
click at [843, 459] on div at bounding box center [919, 450] width 551 height 18
click at [806, 477] on div "G:" at bounding box center [919, 468] width 551 height 18
click at [798, 457] on span "Why CFA? Communication skills-challenge and grow" at bounding box center [792, 450] width 297 height 16
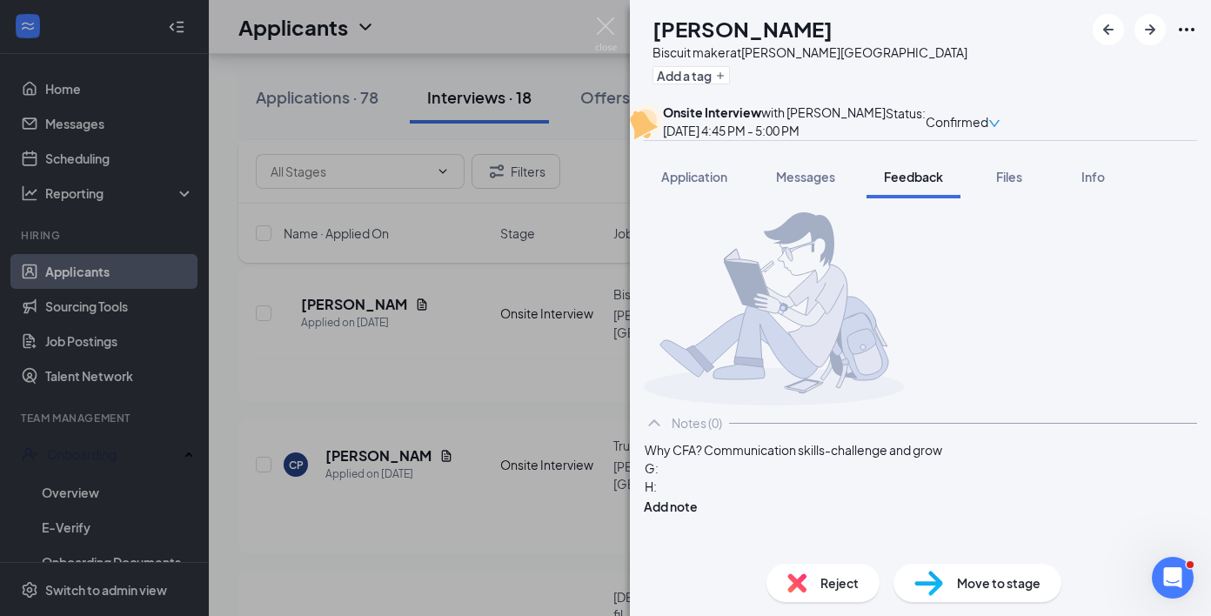
click at [772, 477] on div "G:" at bounding box center [919, 468] width 551 height 18
click at [724, 496] on div "H:" at bounding box center [919, 486] width 551 height 18
click at [705, 493] on div "H:" at bounding box center [919, 484] width 551 height 18
click at [791, 511] on div "Availability:" at bounding box center [919, 502] width 551 height 18
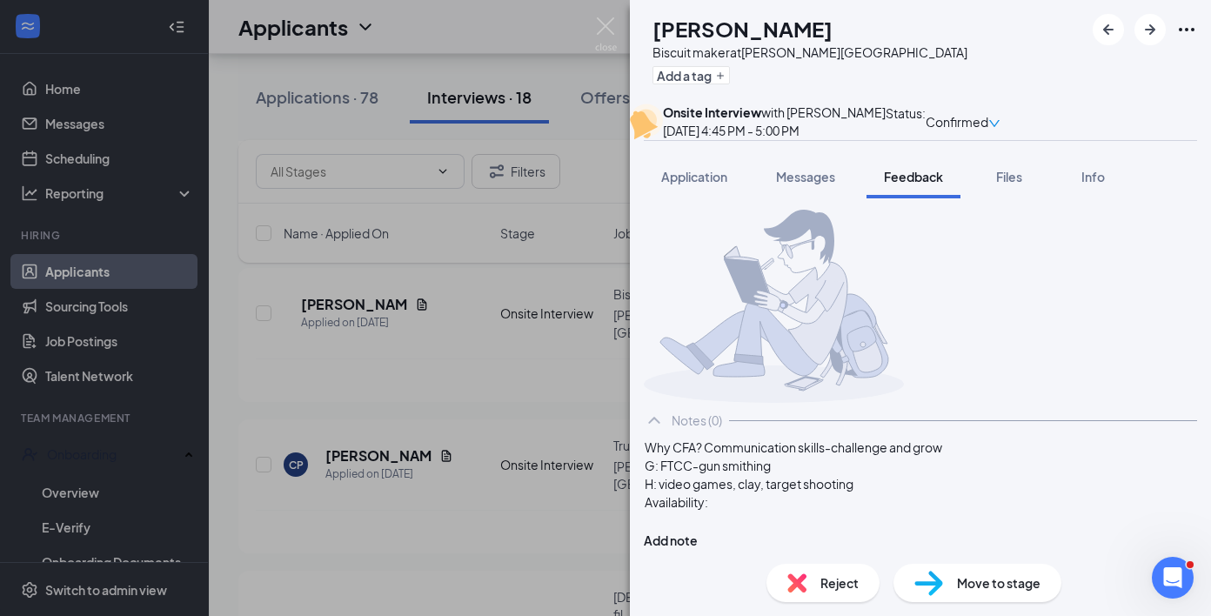
scroll to position [115, 0]
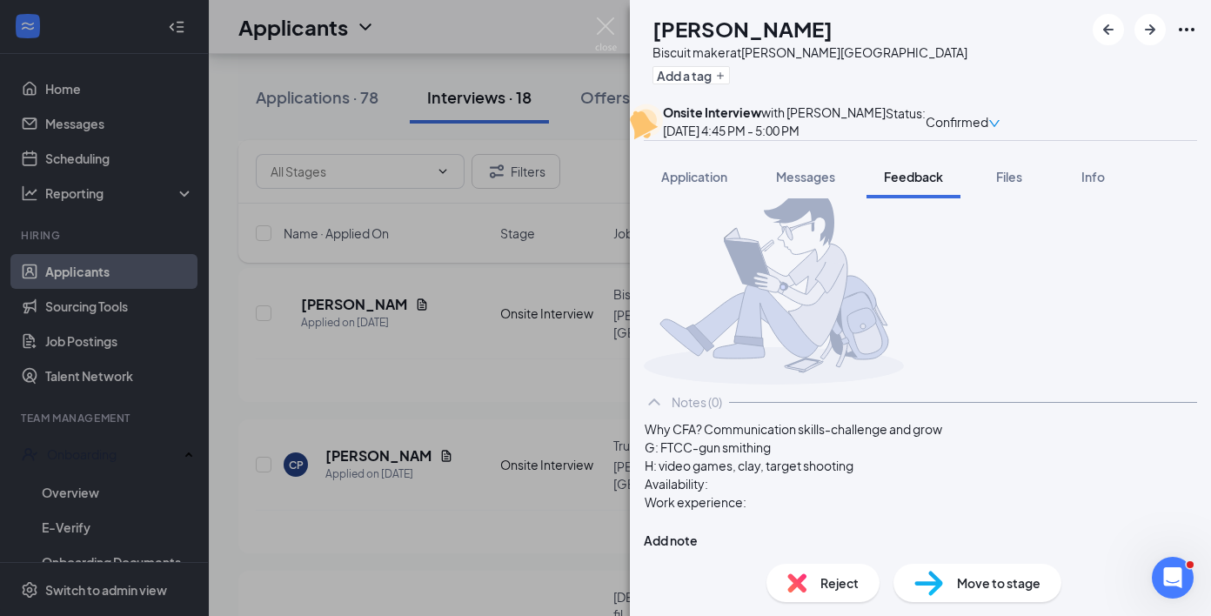
click at [801, 491] on div "Availability:" at bounding box center [919, 484] width 551 height 18
click at [815, 503] on div "Work experience:" at bounding box center [919, 502] width 551 height 18
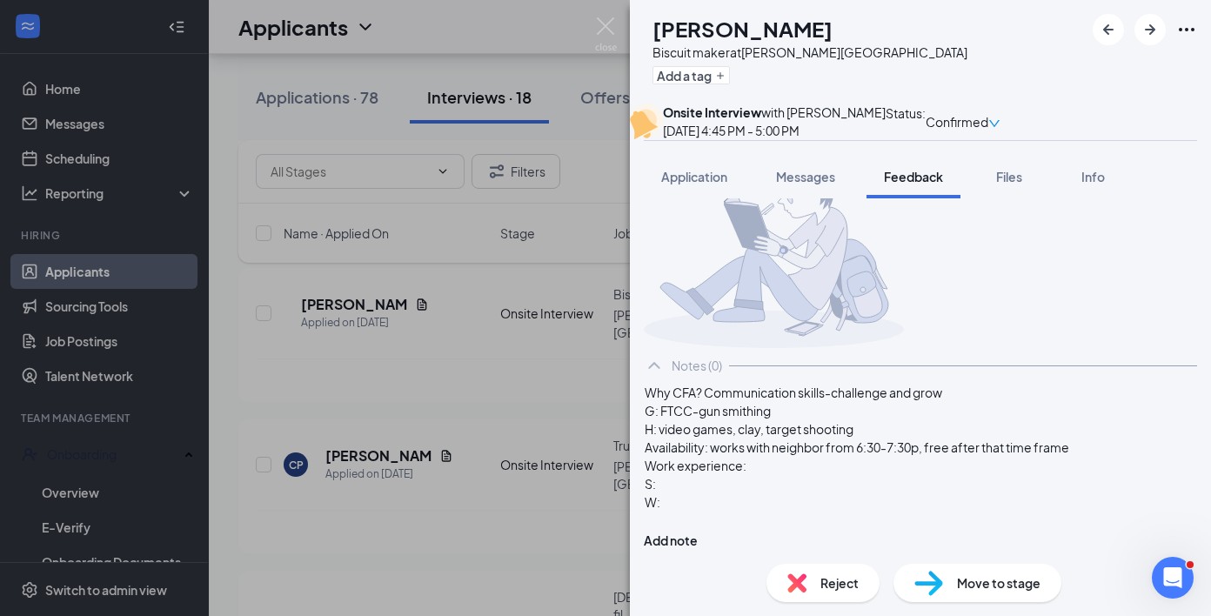
click at [798, 475] on div "Work experience:" at bounding box center [919, 466] width 551 height 18
click at [755, 493] on div "S:" at bounding box center [919, 484] width 551 height 18
click at [722, 511] on div "W:" at bounding box center [919, 502] width 551 height 18
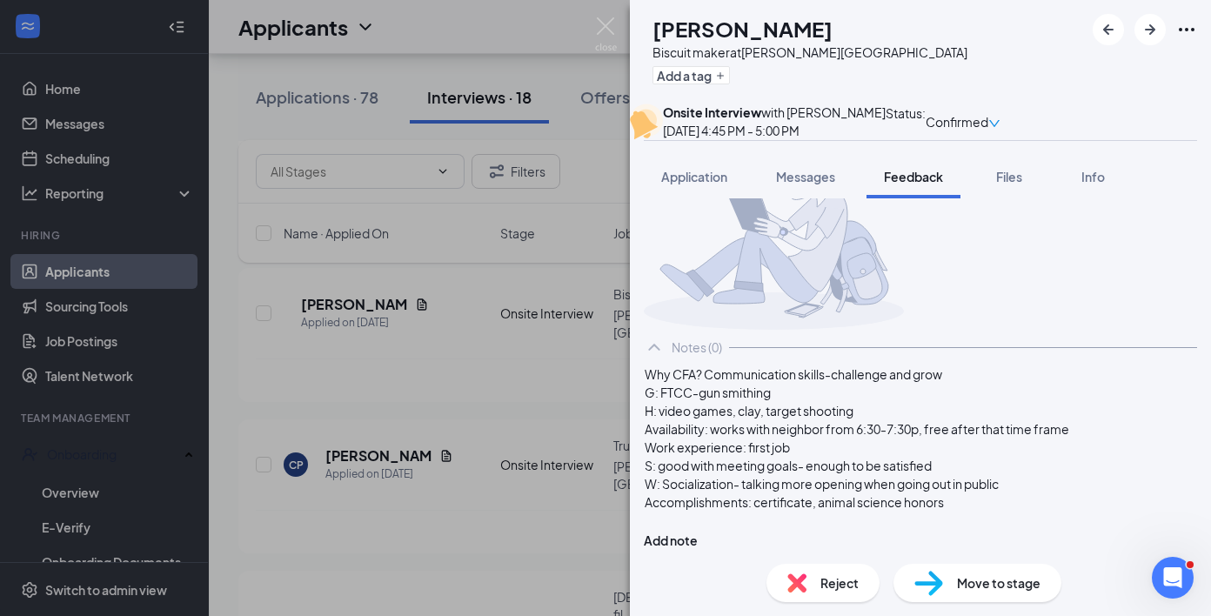
click at [845, 510] on span "Accomplishments: certificate, animal science honors" at bounding box center [793, 502] width 299 height 16
click at [937, 511] on div "Accomplishments: certificate 911 police officer (class in school), animal scien…" at bounding box center [919, 502] width 551 height 18
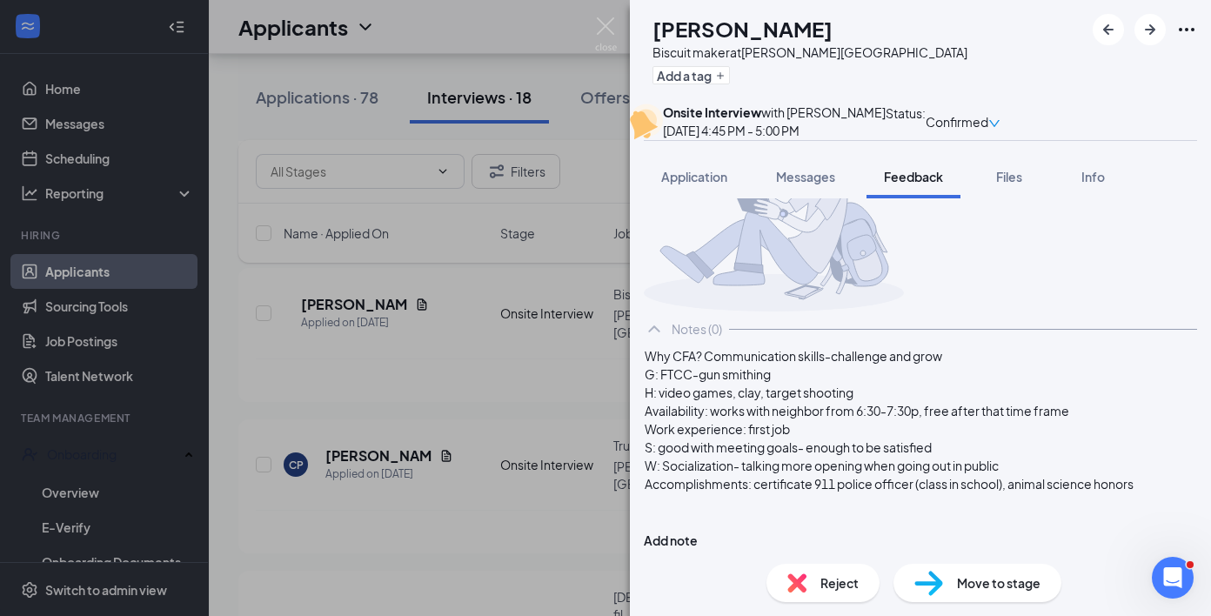
scroll to position [239, 0]
click at [671, 503] on div "Why CFA? Communication skills-challenge and grow G: FTCC-gun smithing H: video …" at bounding box center [920, 448] width 553 height 204
click at [673, 503] on div "Why CFA? Communication skills-challenge and grow G: FTCC-gun smithing H: video …" at bounding box center [920, 448] width 553 height 204
click at [679, 503] on span "Experience-first job-help with communication" at bounding box center [775, 502] width 262 height 16
click at [824, 530] on div at bounding box center [919, 520] width 551 height 18
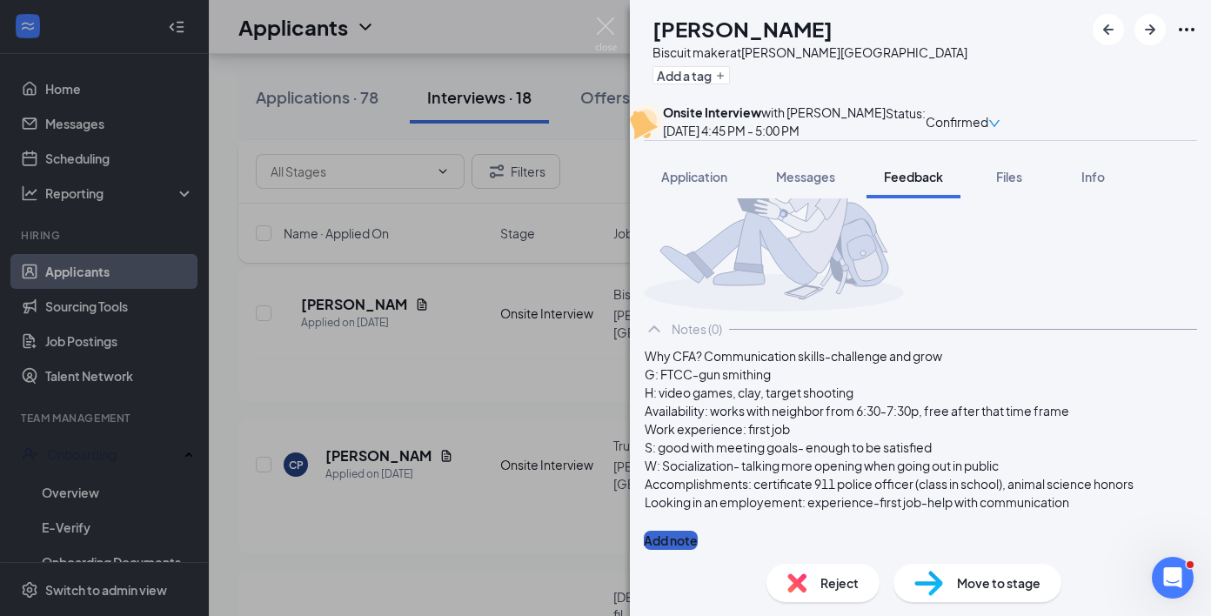
click at [698, 531] on button "Add note" at bounding box center [671, 540] width 54 height 19
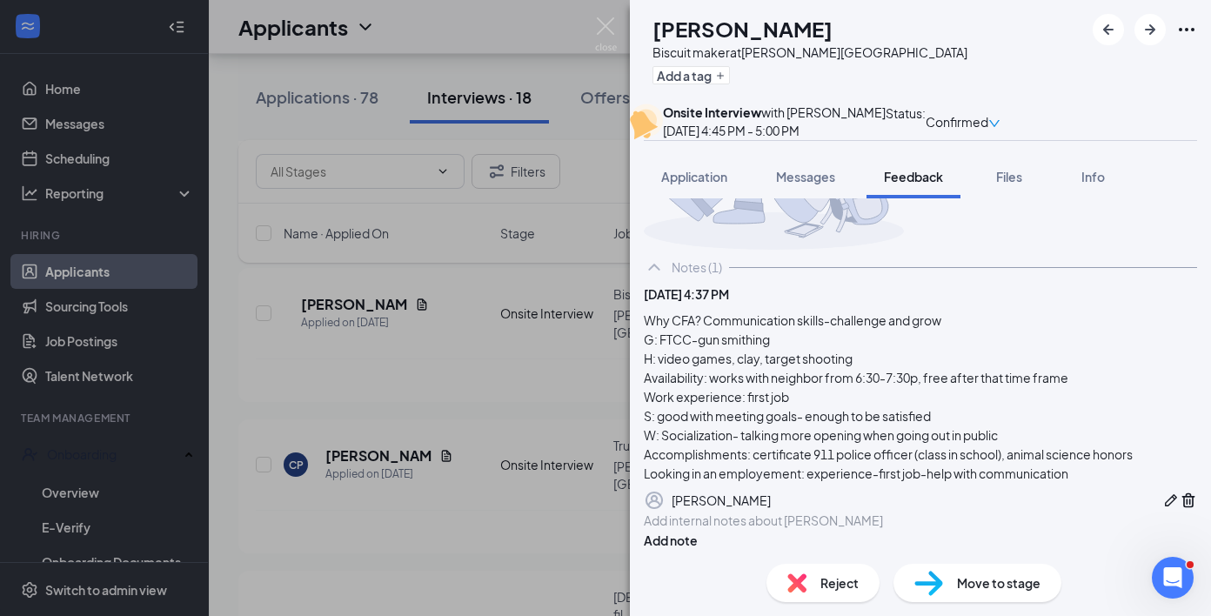
scroll to position [346, 0]
click at [1124, 404] on div "Why CFA? Communication skills-challenge and grow G: FTCC-gun smithing H: video …" at bounding box center [920, 396] width 553 height 172
click at [1162, 491] on icon "Pen" at bounding box center [1170, 499] width 17 height 17
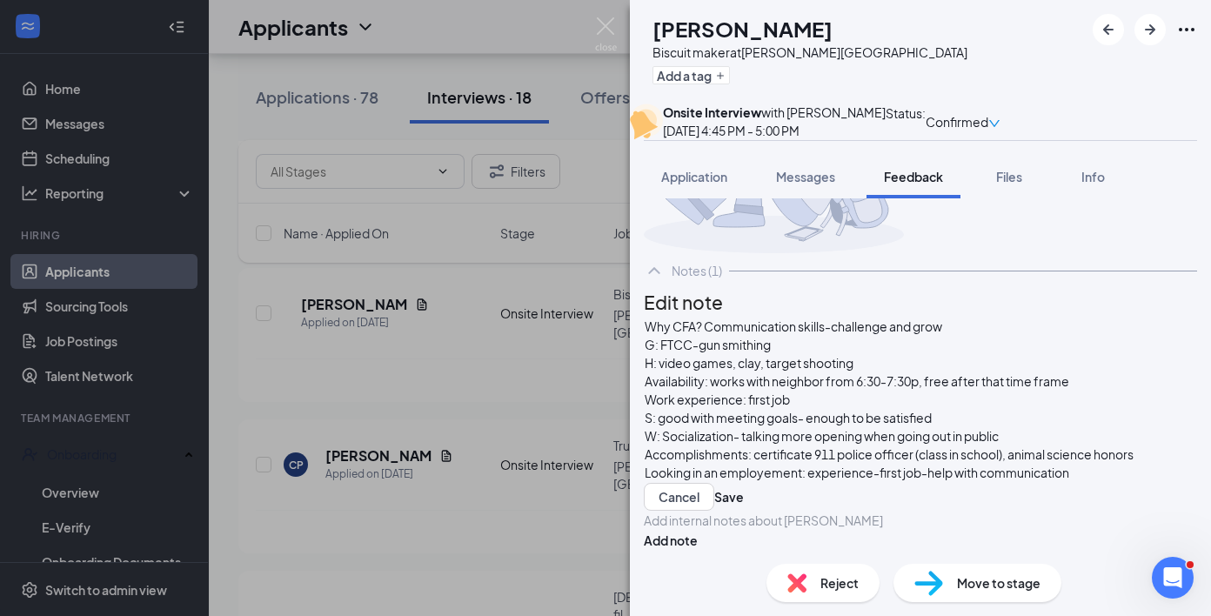
scroll to position [23, 0]
click at [825, 355] on span "H: video games, clay, target shooting" at bounding box center [748, 363] width 209 height 16
click at [832, 336] on div "G: FTCC-gun smithing" at bounding box center [919, 345] width 551 height 18
click at [853, 355] on span "H: video games, clay, target shooting" at bounding box center [748, 363] width 209 height 16
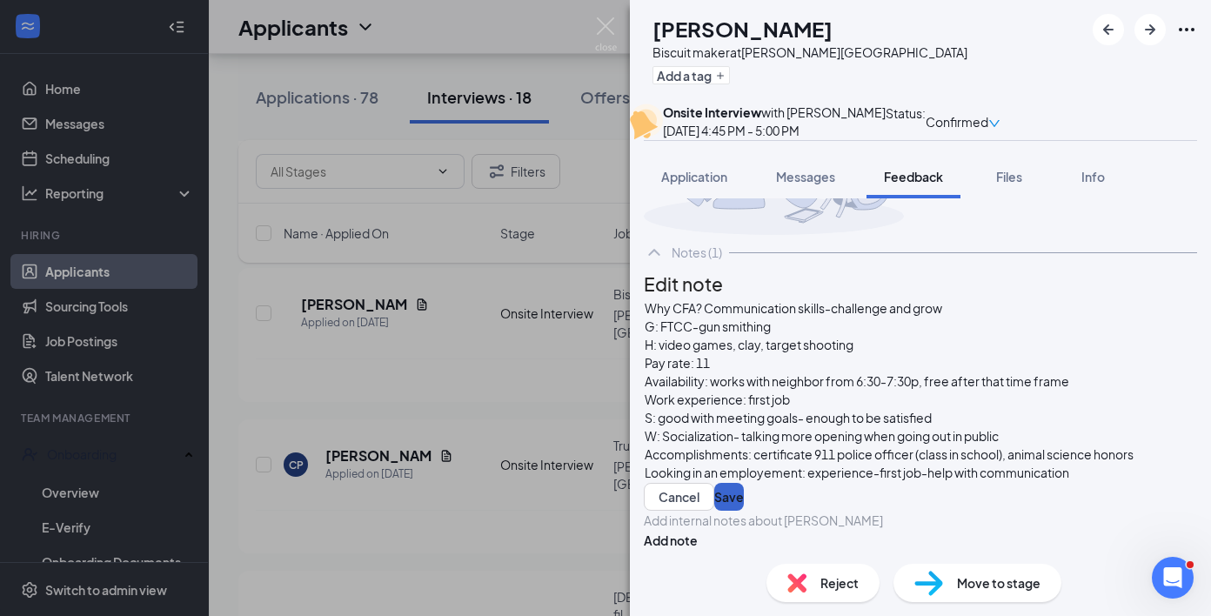
click at [744, 483] on button "Save" at bounding box center [729, 497] width 30 height 28
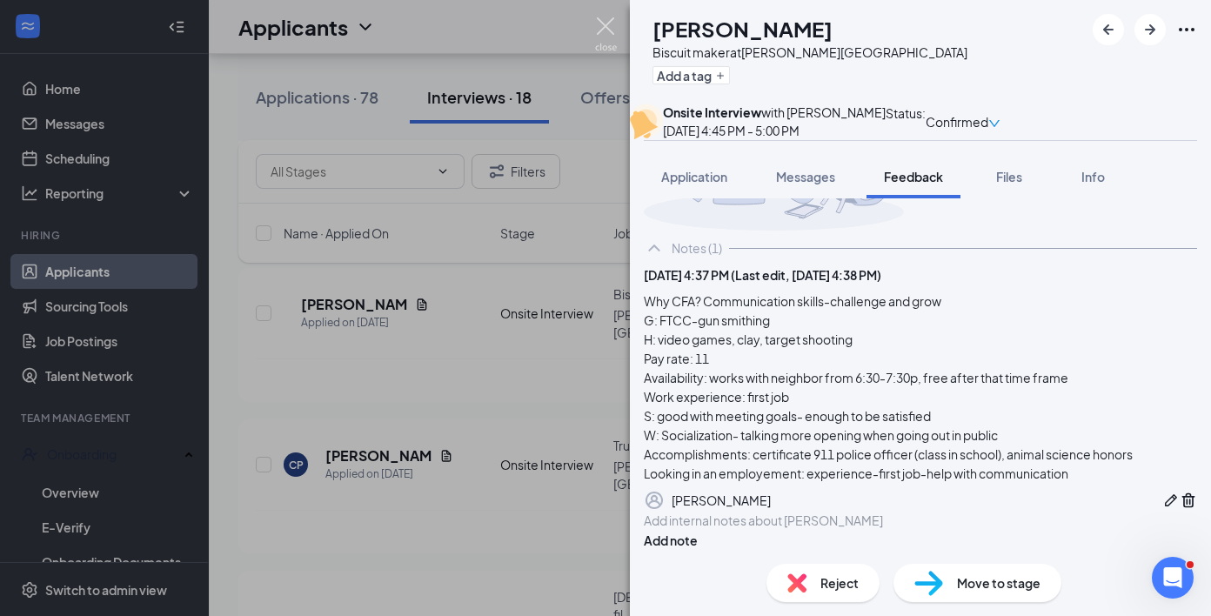
click at [606, 24] on img at bounding box center [606, 34] width 22 height 34
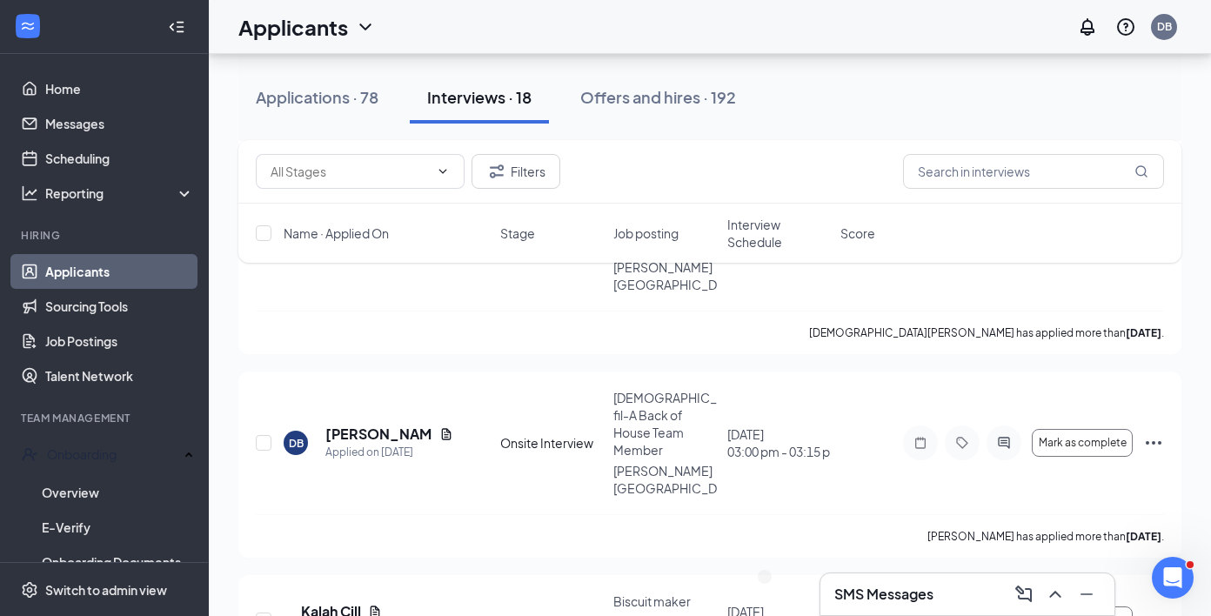
scroll to position [1611, 0]
